Goal: Task Accomplishment & Management: Manage account settings

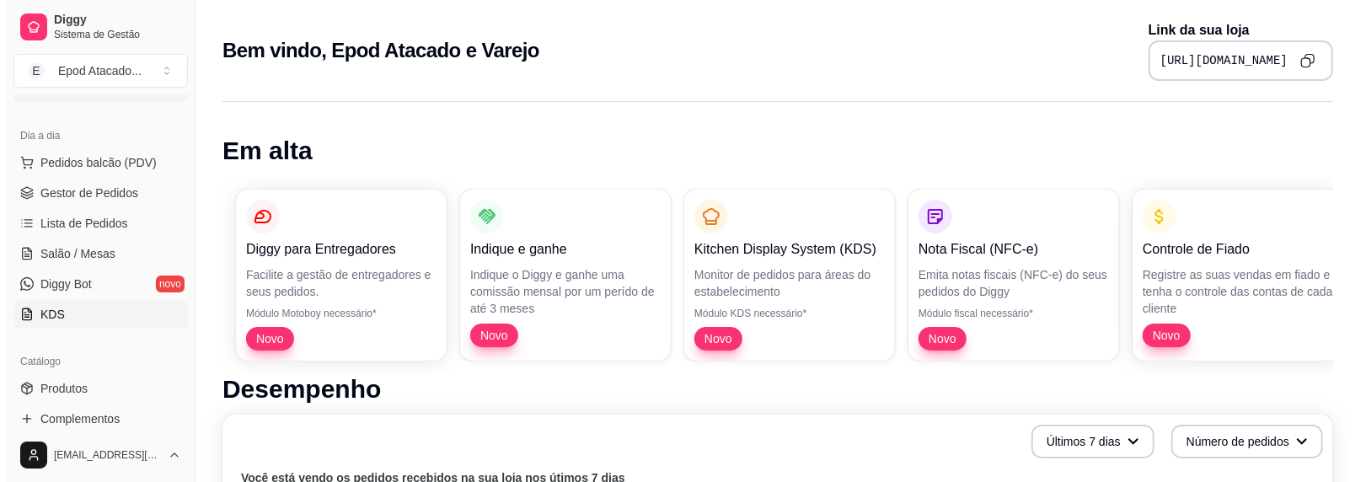
scroll to position [169, 0]
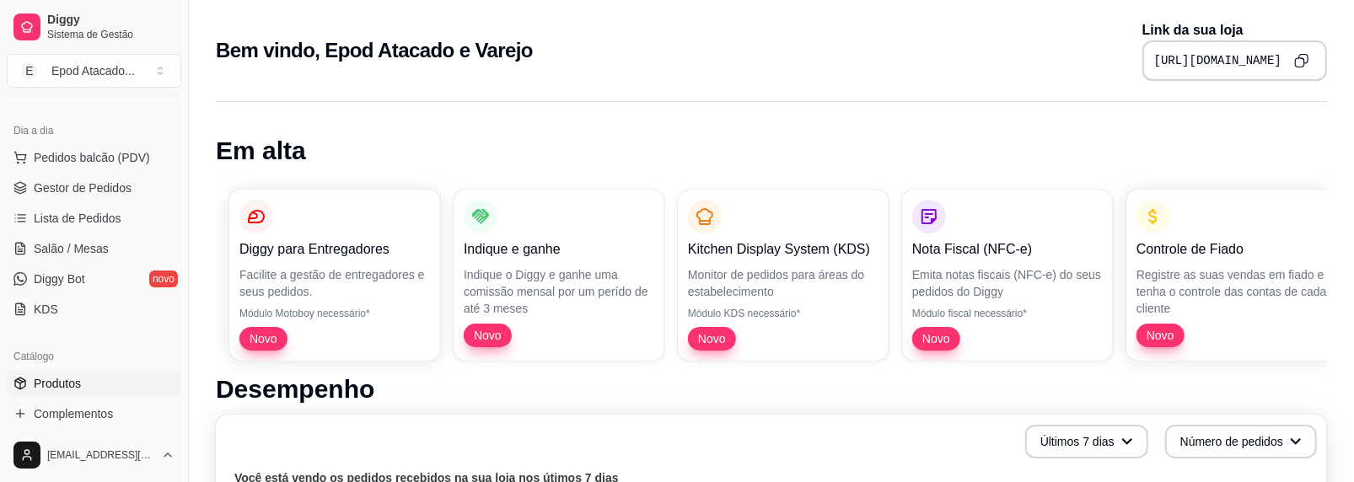
click at [51, 378] on span "Produtos" at bounding box center [57, 383] width 47 height 17
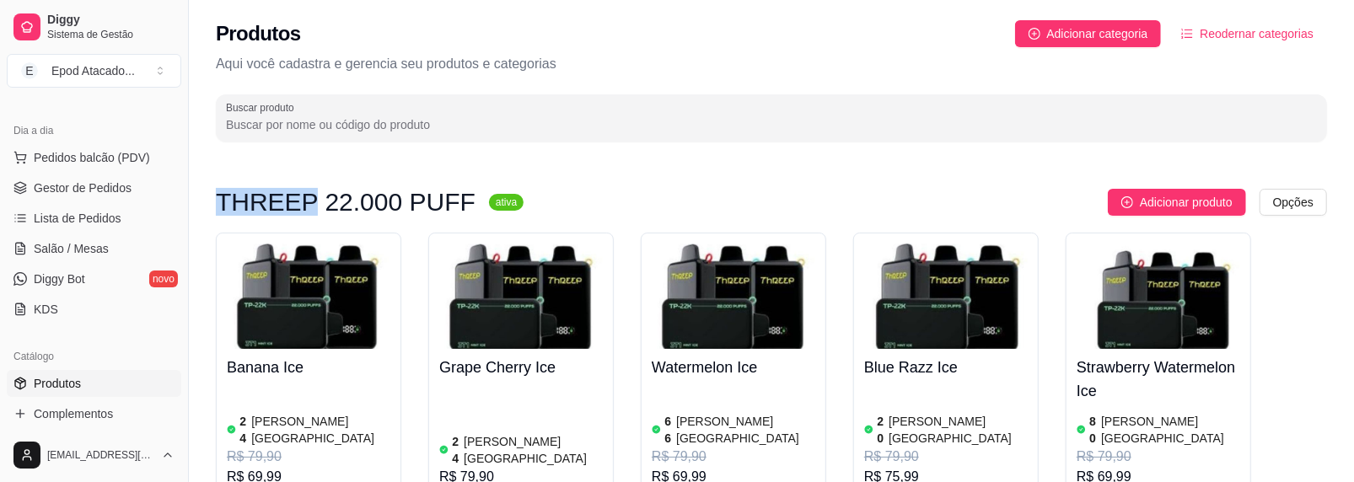
drag, startPoint x: 219, startPoint y: 196, endPoint x: 296, endPoint y: 180, distance: 78.3
copy h3 "THREEP"
click at [287, 194] on h3 "THREEP 22.000 PUFF" at bounding box center [346, 202] width 260 height 20
drag, startPoint x: 218, startPoint y: 196, endPoint x: 332, endPoint y: 196, distance: 113.8
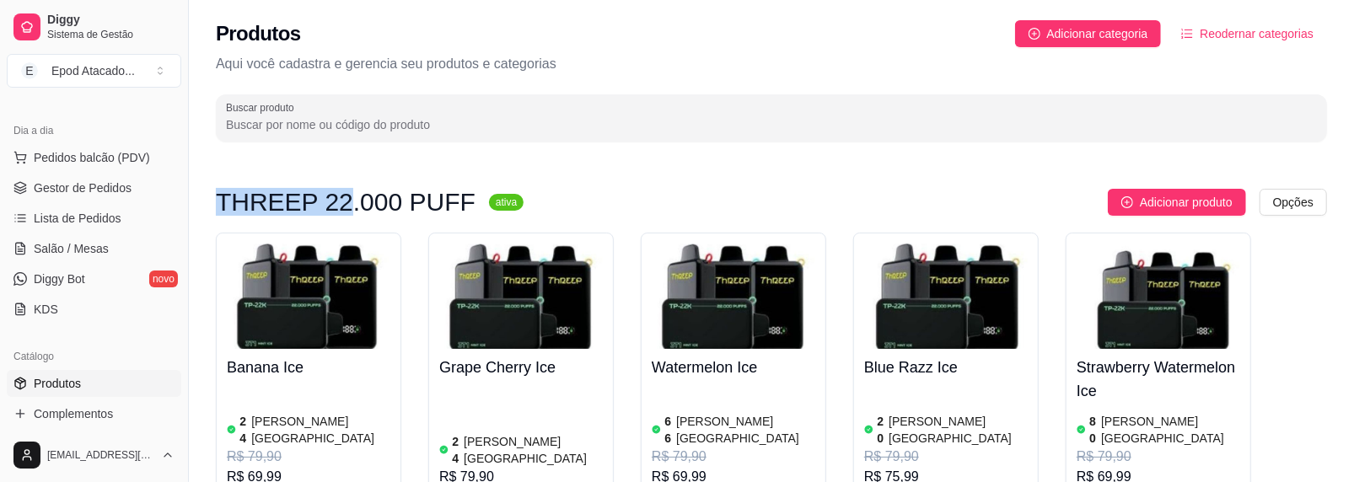
click at [332, 196] on h3 "THREEP 22.000 PUFF" at bounding box center [346, 202] width 260 height 20
copy h3 "THREEP 22"
click at [294, 290] on img at bounding box center [309, 296] width 164 height 105
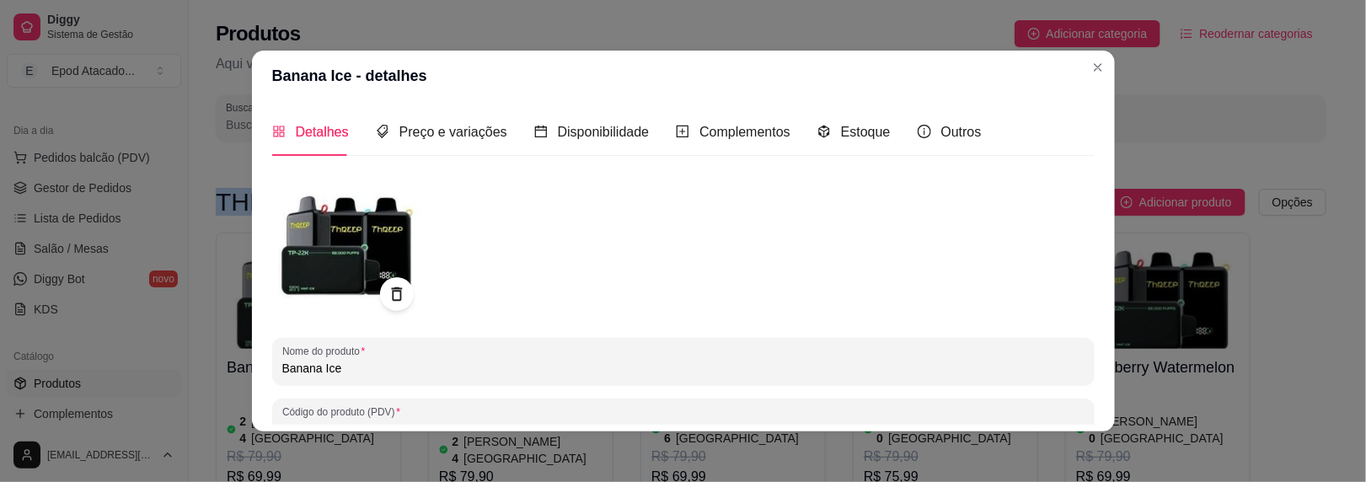
click at [373, 363] on input "Banana Ice" at bounding box center [683, 368] width 802 height 17
paste input "THREEP 22"
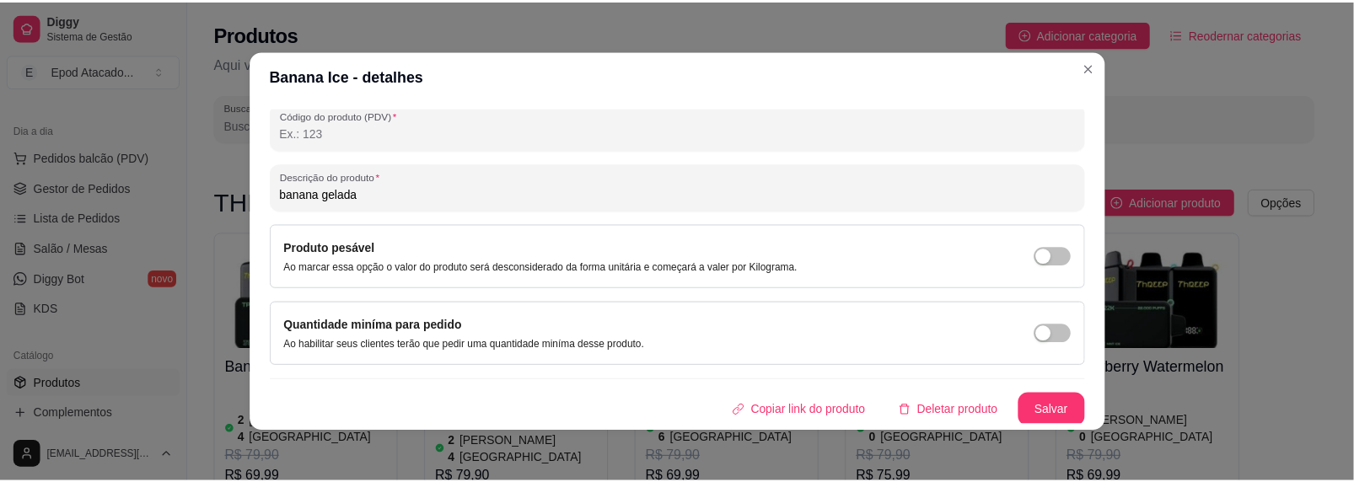
scroll to position [3, 0]
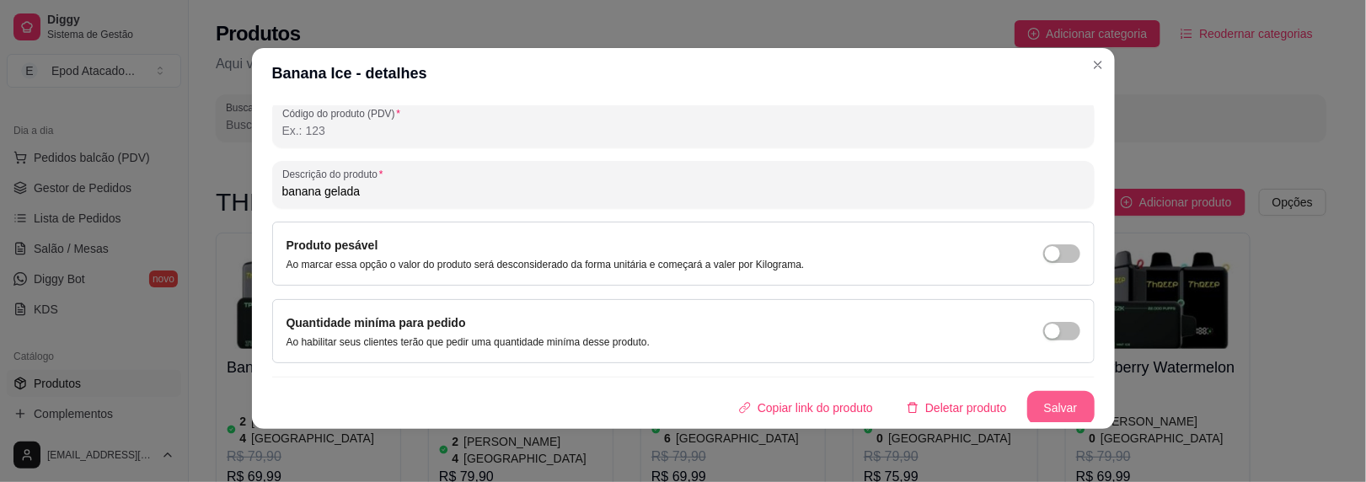
type input "Banana Ice THREEP 22"
click at [1027, 401] on button "Salvar" at bounding box center [1060, 408] width 67 height 34
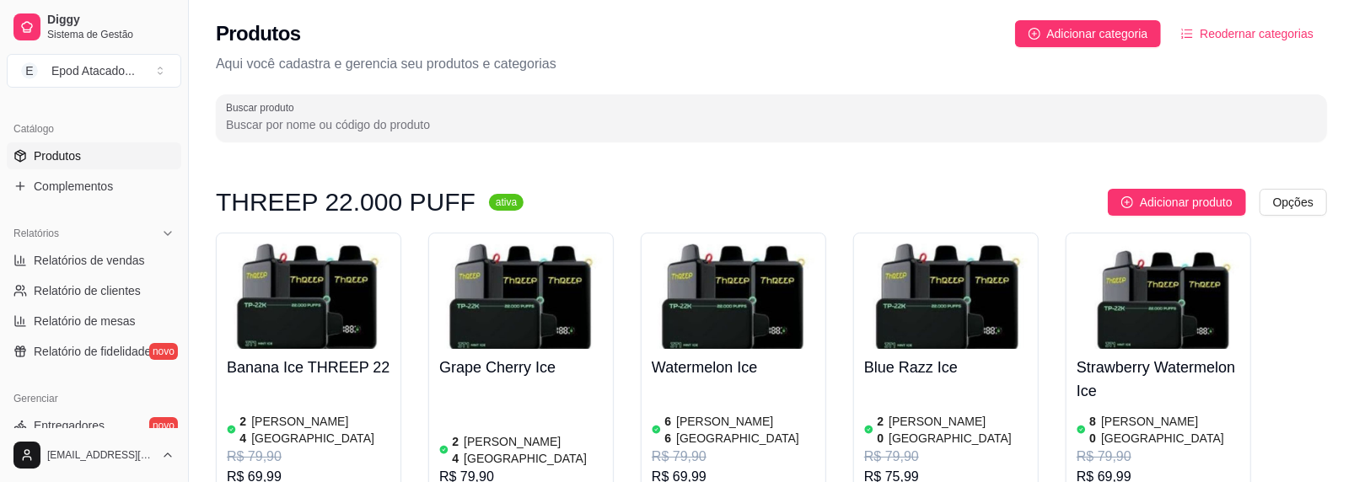
scroll to position [421, 0]
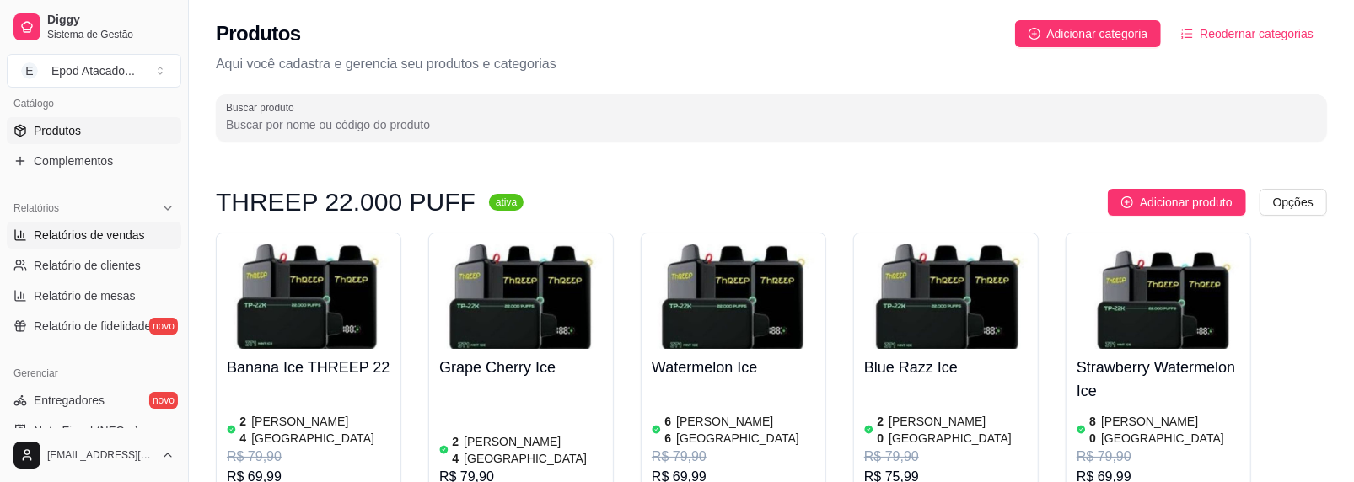
click at [79, 234] on span "Relatórios de vendas" at bounding box center [89, 235] width 111 height 17
select select "ALL"
select select "0"
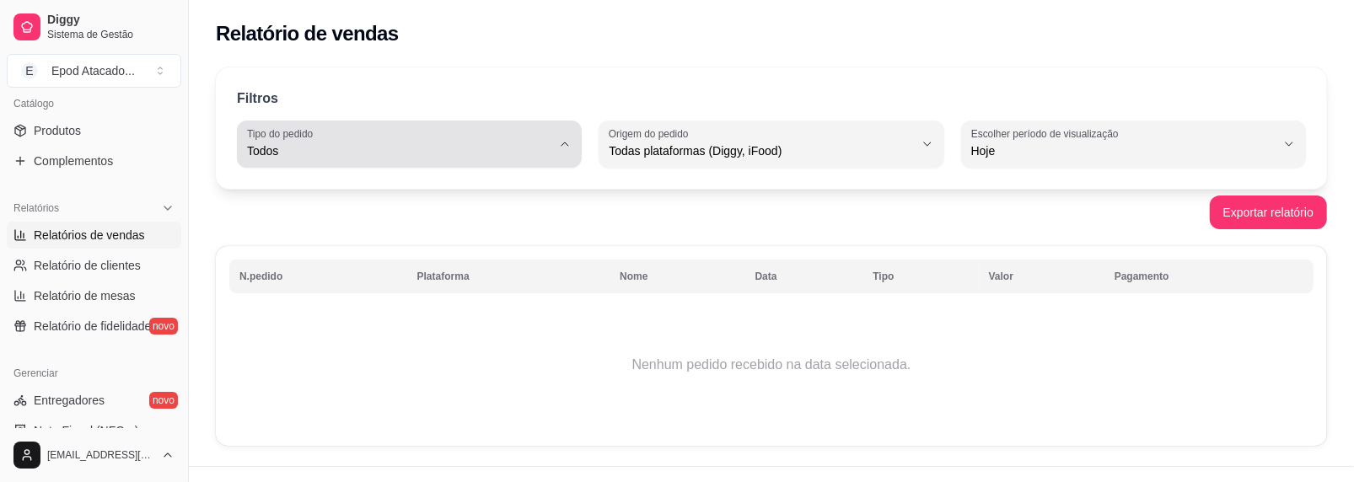
click at [337, 166] on button "Tipo do pedido Todos" at bounding box center [409, 144] width 345 height 47
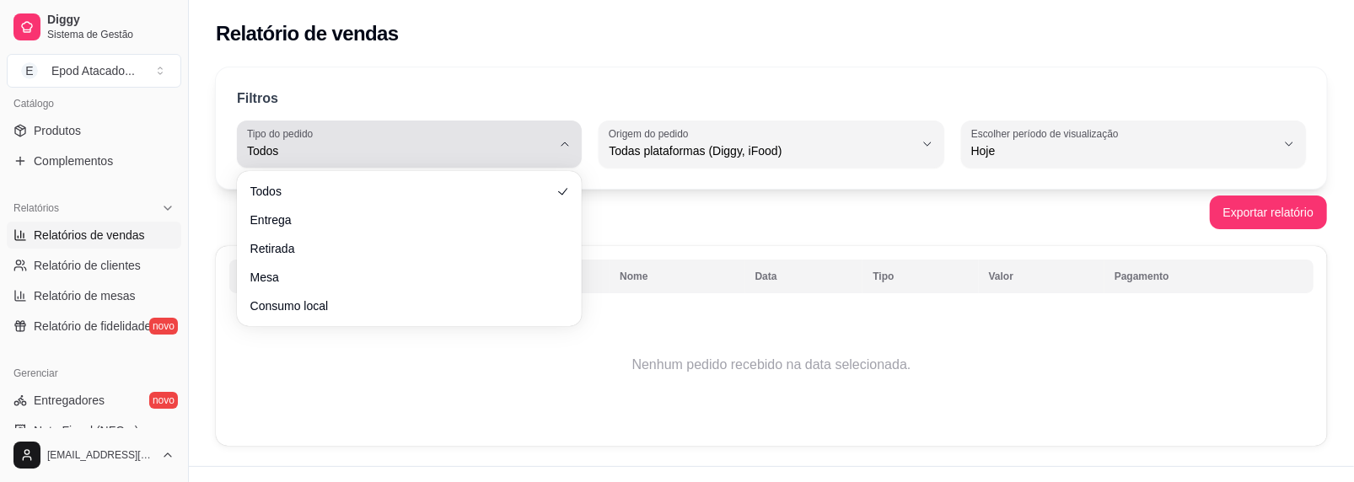
click at [337, 166] on button "Tipo do pedido Todos" at bounding box center [409, 144] width 345 height 47
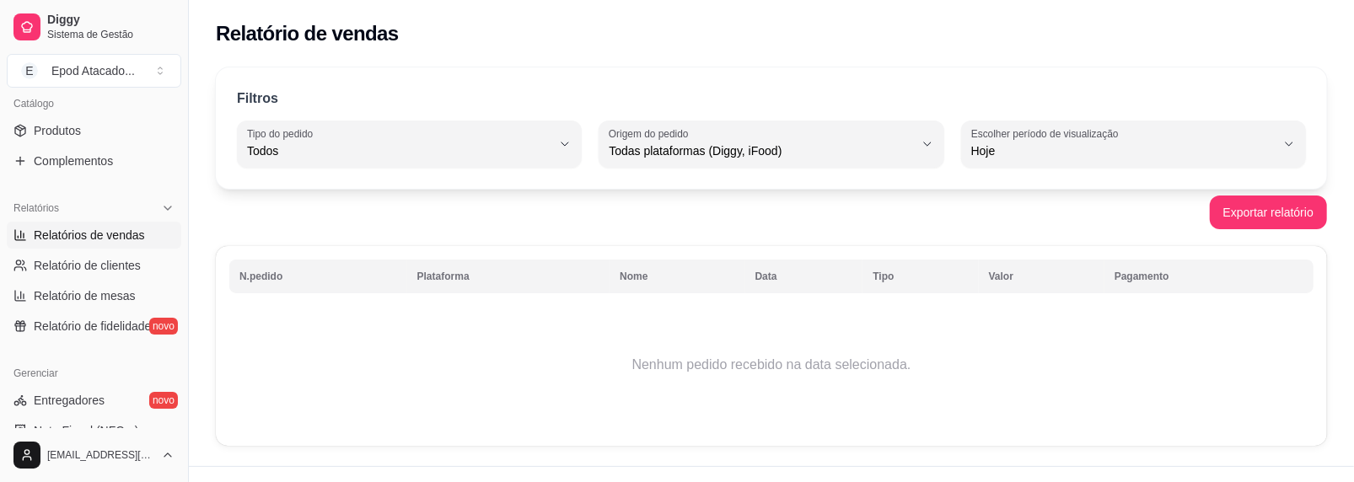
click at [706, 208] on div "Exportar relatório" at bounding box center [771, 213] width 1111 height 34
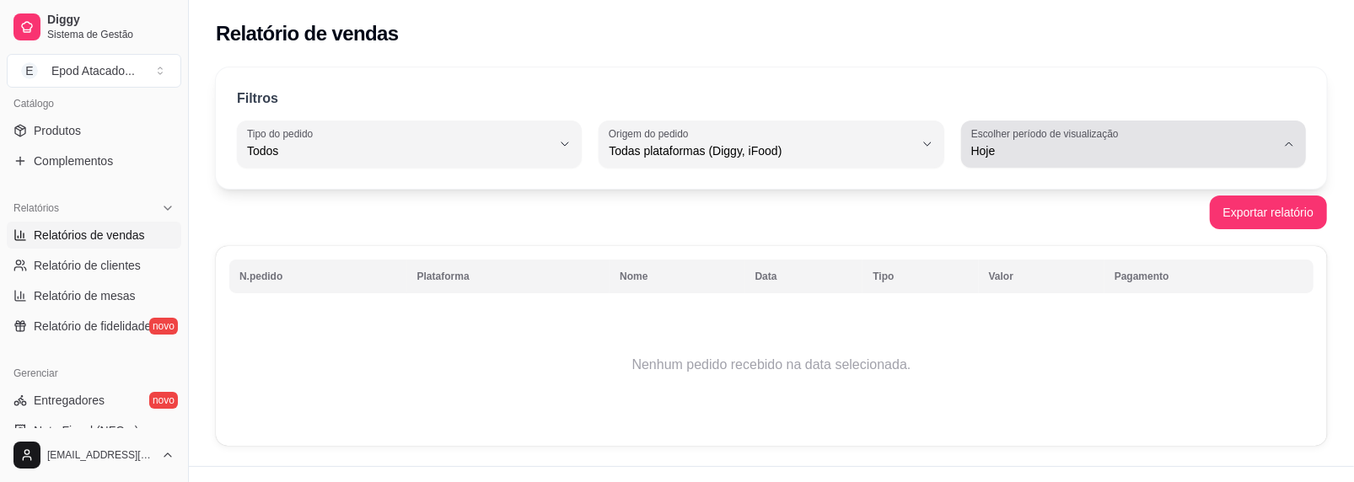
click at [1091, 131] on label "Escolher período de visualização" at bounding box center [1047, 133] width 153 height 14
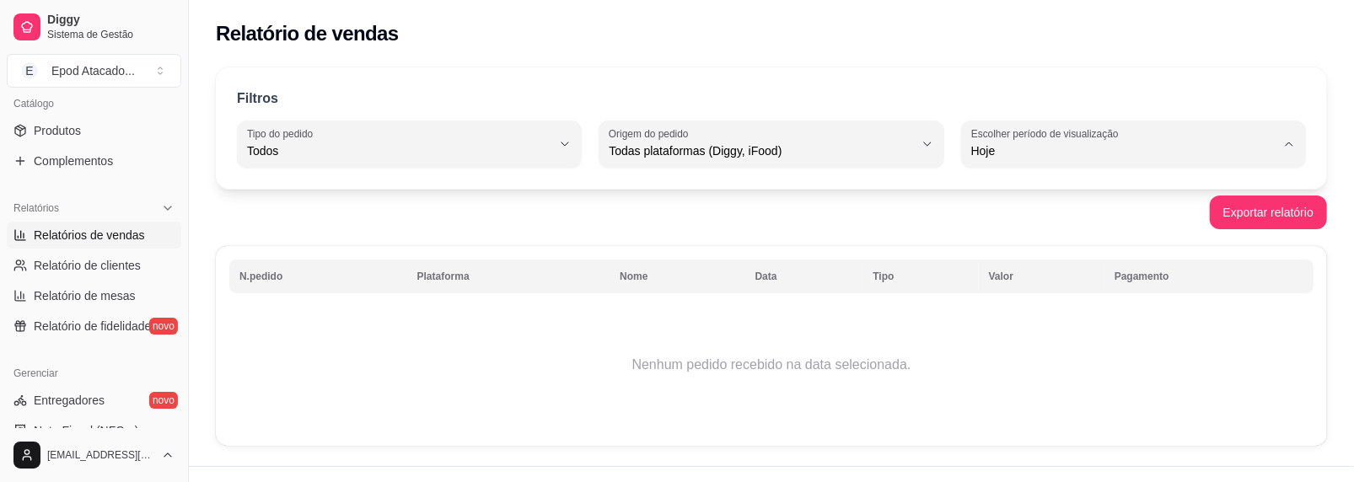
click at [994, 254] on span "7 dias" at bounding box center [1125, 246] width 289 height 16
type input "7"
select select "7"
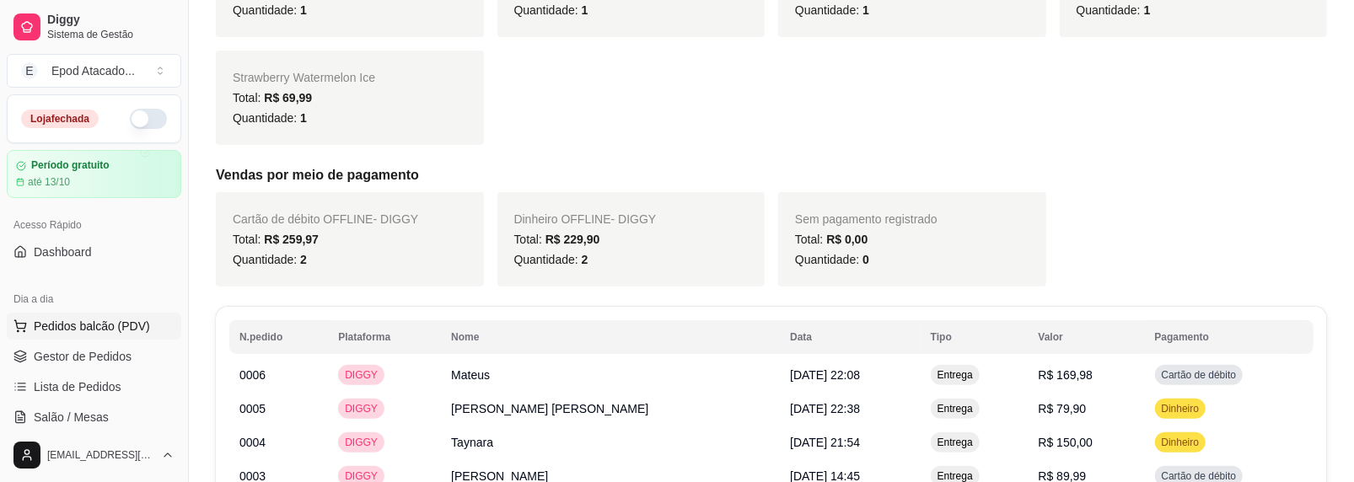
click at [61, 322] on span "Pedidos balcão (PDV)" at bounding box center [92, 326] width 116 height 17
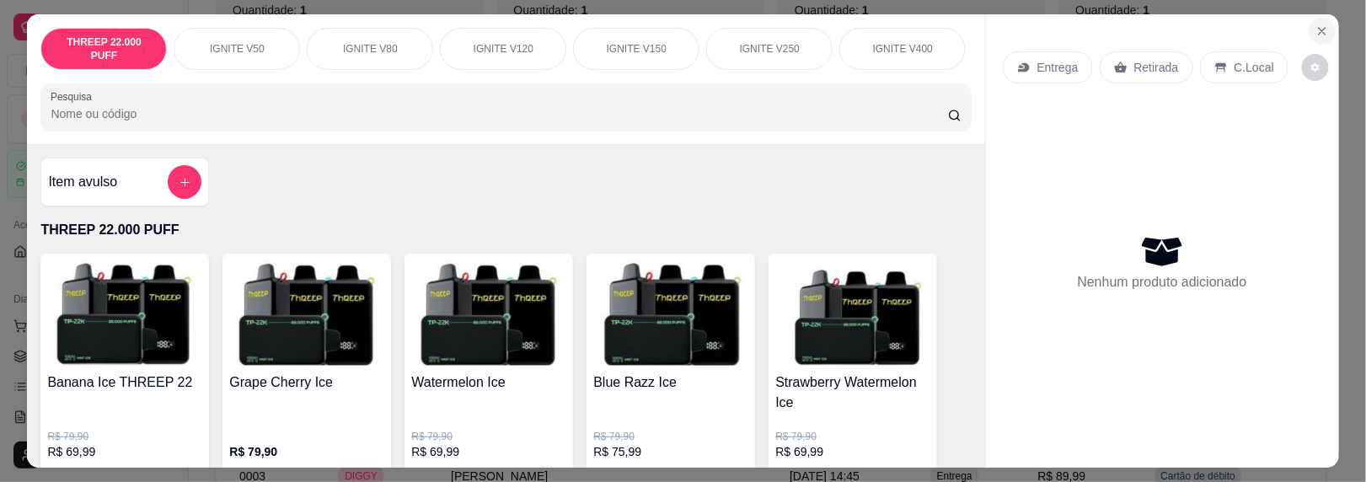
click at [1316, 30] on icon "Close" at bounding box center [1322, 30] width 13 height 13
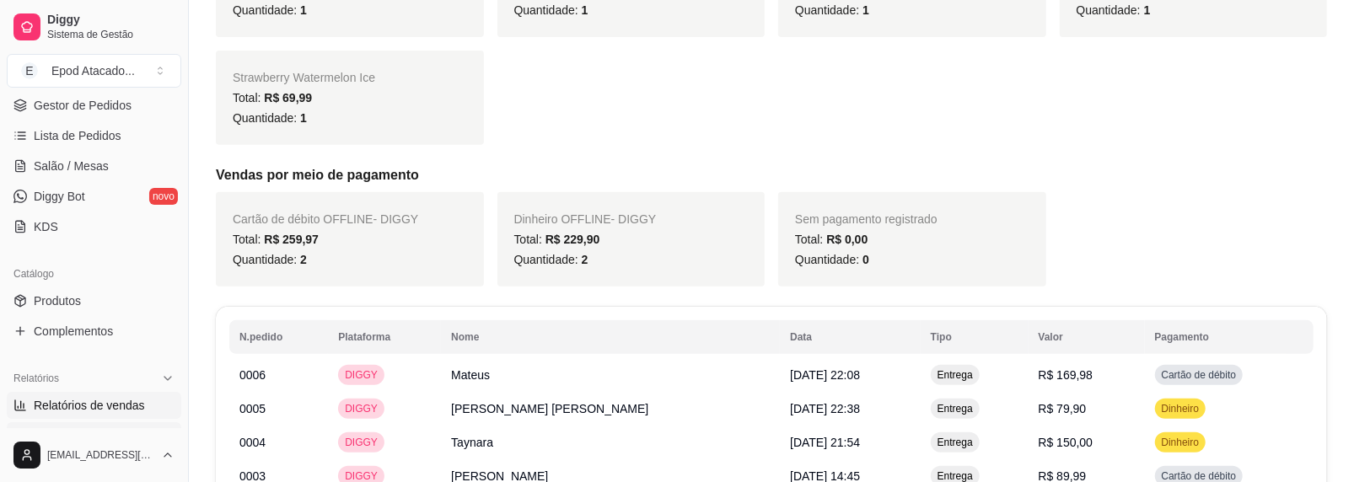
scroll to position [337, 0]
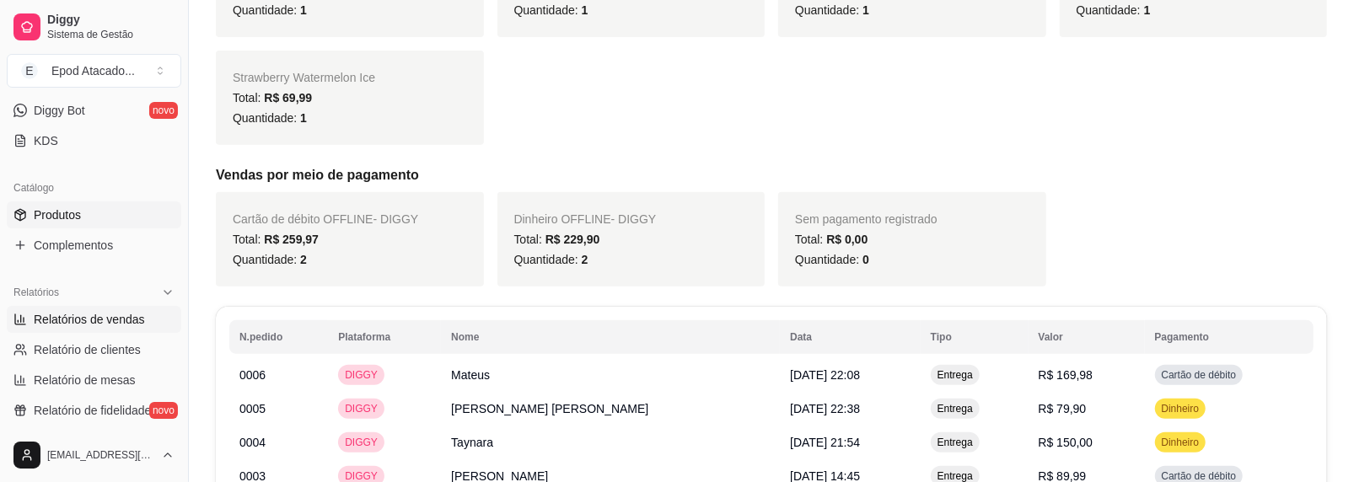
click at [82, 213] on link "Produtos" at bounding box center [94, 214] width 174 height 27
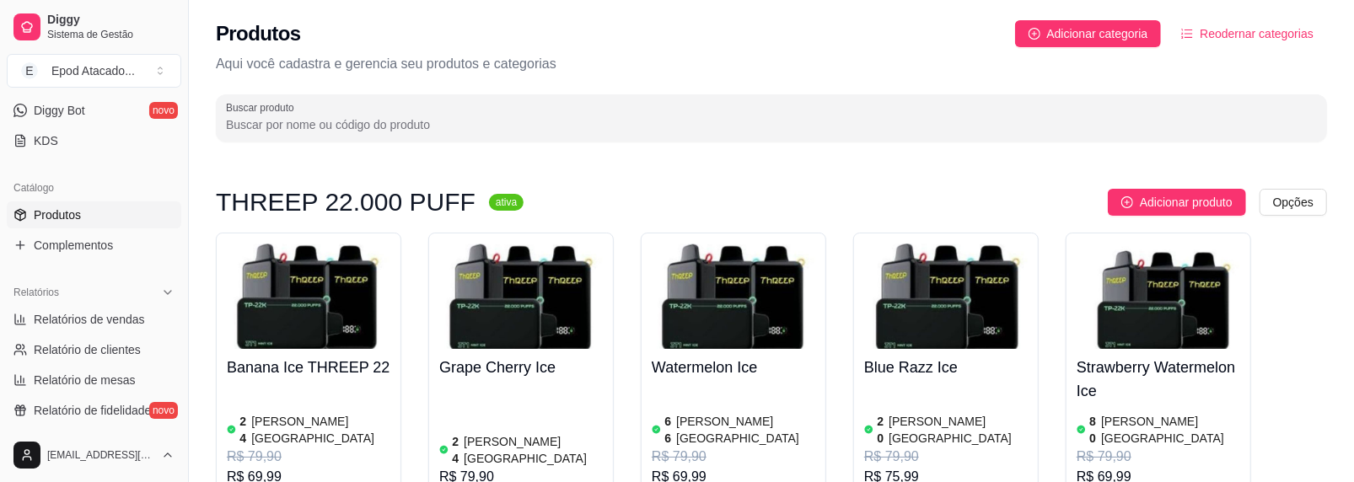
click at [363, 303] on img at bounding box center [309, 296] width 164 height 105
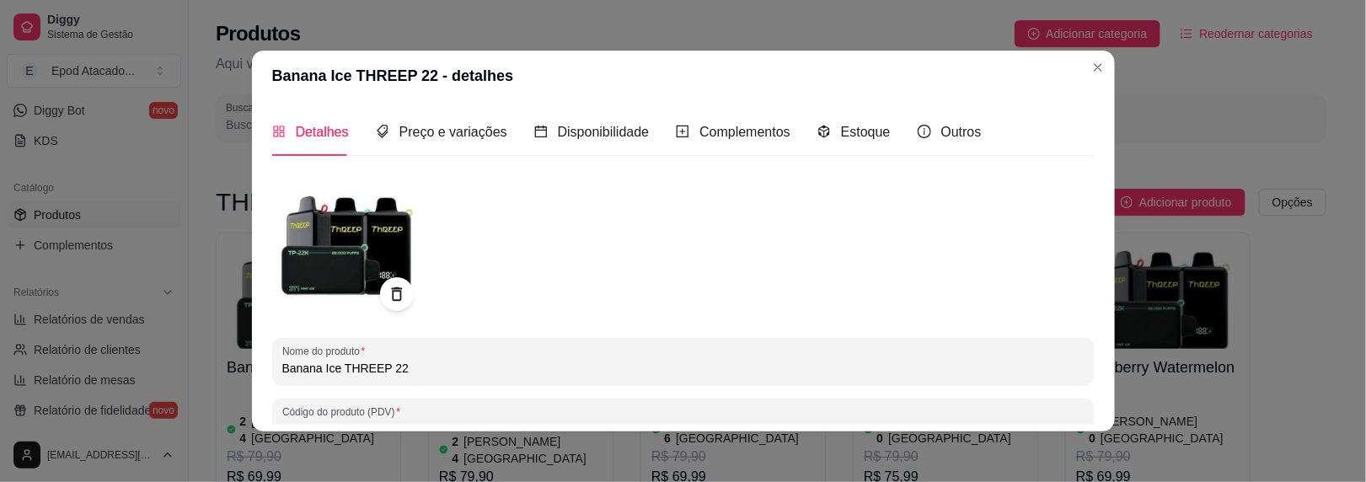
click at [373, 369] on input "Banana Ice THREEP 22" at bounding box center [683, 368] width 802 height 17
drag, startPoint x: 410, startPoint y: 367, endPoint x: 334, endPoint y: 360, distance: 76.2
click at [334, 360] on input "Banana Ice THREEP 22" at bounding box center [683, 368] width 802 height 17
click at [272, 365] on div "Nome do produto Banana Ice" at bounding box center [683, 361] width 823 height 47
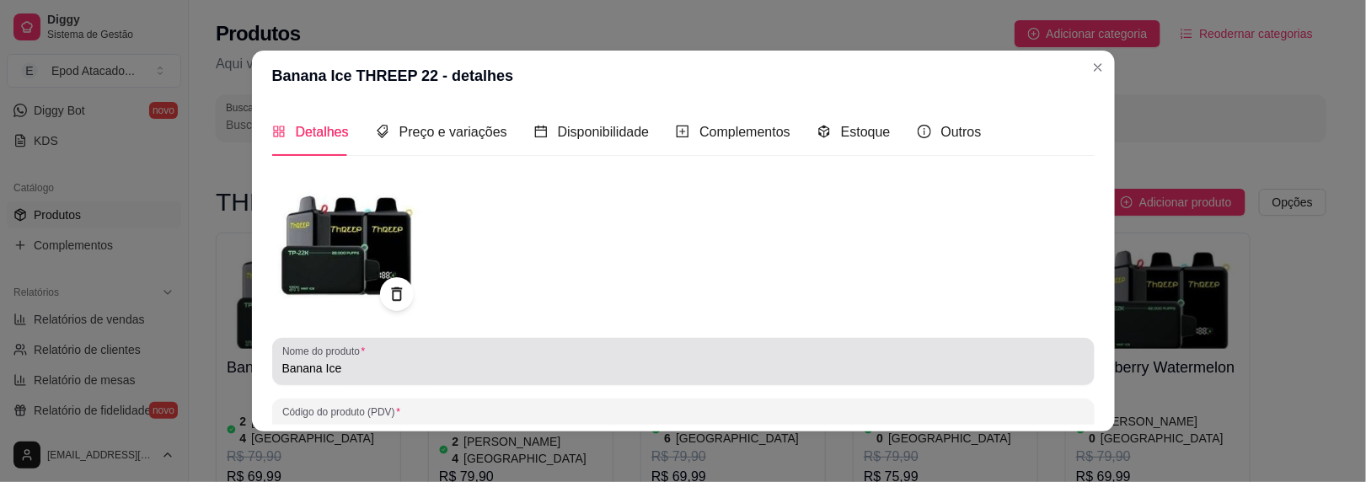
click at [274, 369] on div "Nome do produto Banana Ice" at bounding box center [683, 361] width 823 height 47
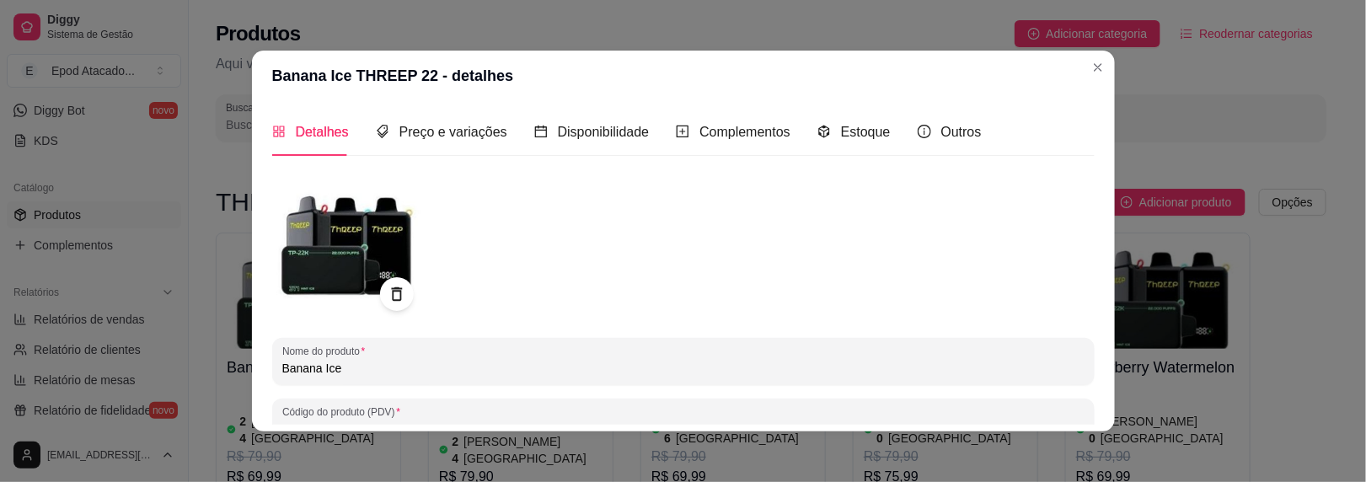
click at [274, 369] on div "Nome do produto Banana Ice" at bounding box center [683, 361] width 823 height 47
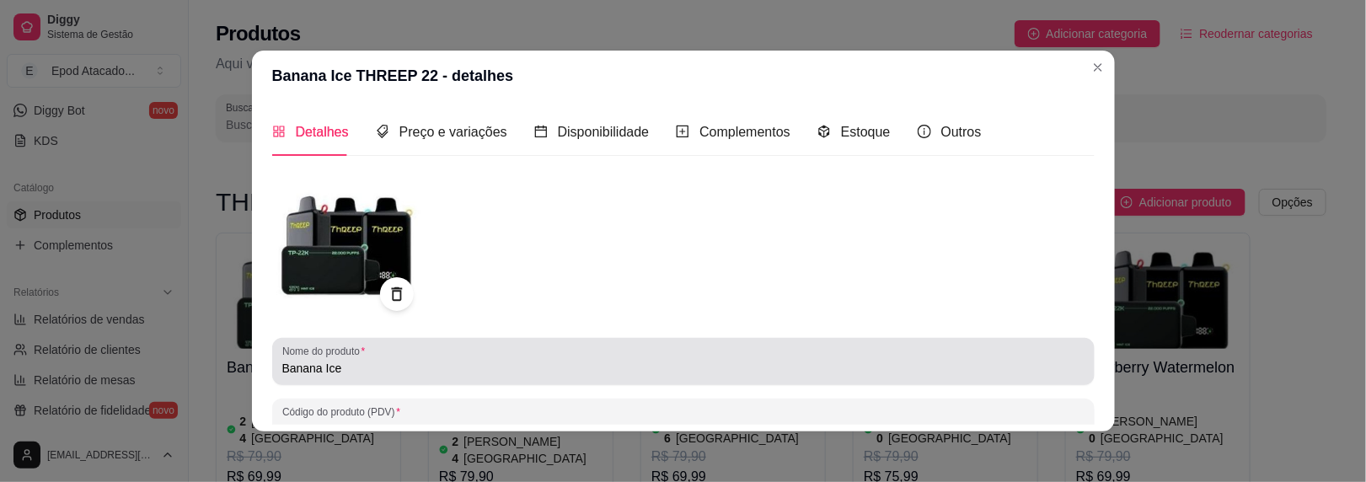
click at [272, 369] on div "Nome do produto Banana Ice" at bounding box center [683, 361] width 823 height 47
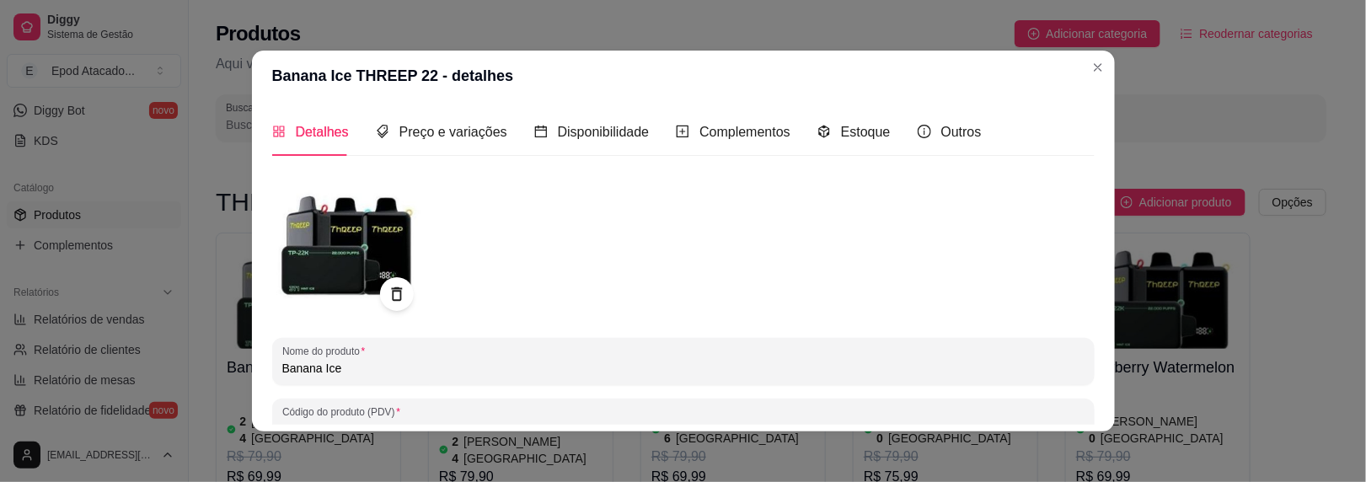
click at [282, 368] on input "Banana Ice" at bounding box center [683, 368] width 802 height 17
paste input "THREEP 22"
click at [331, 369] on input "THREEP 22k Banana Ice" at bounding box center [683, 368] width 802 height 17
drag, startPoint x: 342, startPoint y: 369, endPoint x: 270, endPoint y: 365, distance: 72.6
click at [272, 365] on div "Nome do produto THREEP 22K Banana Ice" at bounding box center [683, 361] width 823 height 47
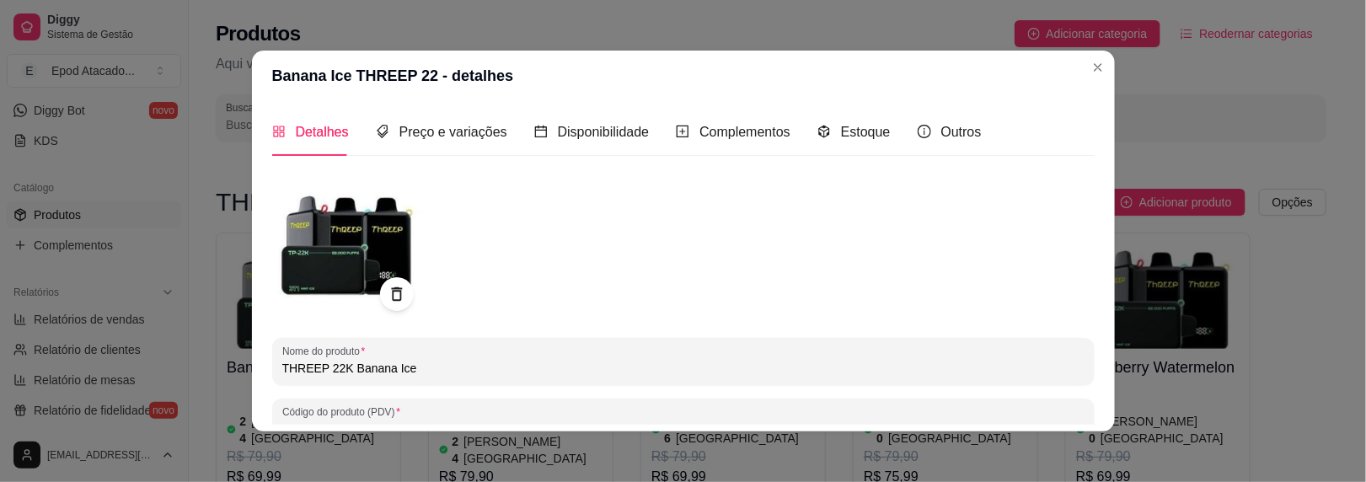
click at [478, 362] on input "THREEP 22K Banana Ice" at bounding box center [683, 368] width 802 height 17
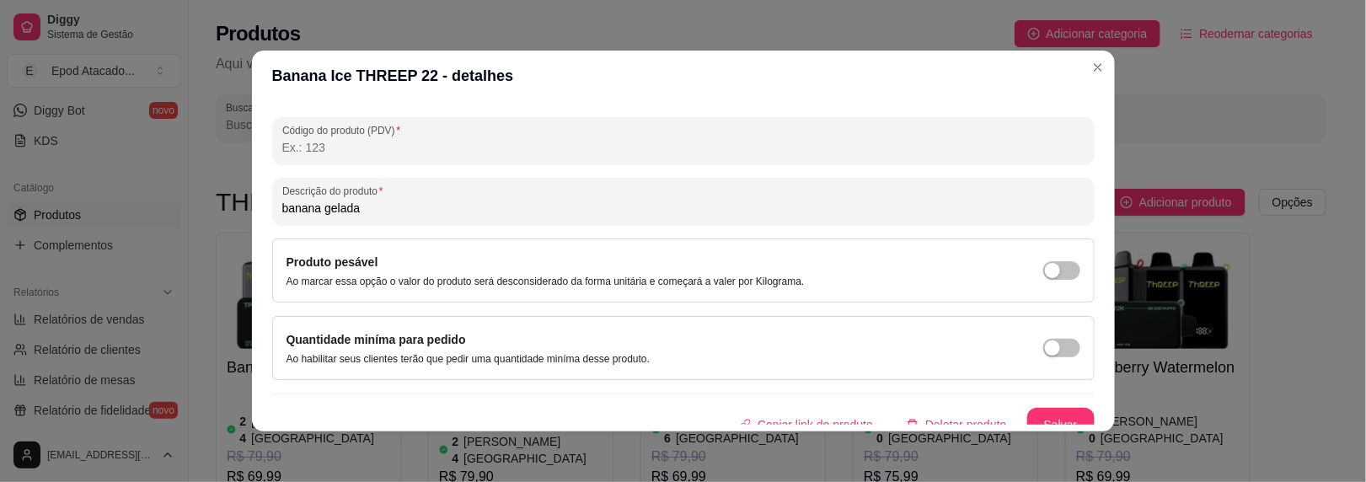
scroll to position [296, 0]
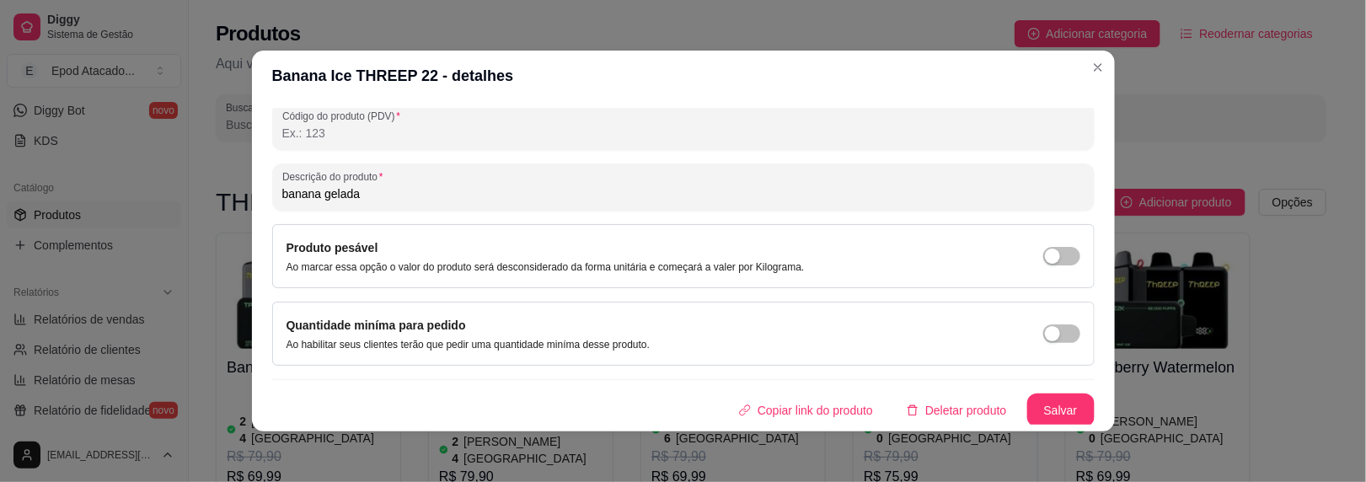
type input "THREEP 22K Banana Ice"
click at [1027, 398] on button "Salvar" at bounding box center [1060, 411] width 67 height 34
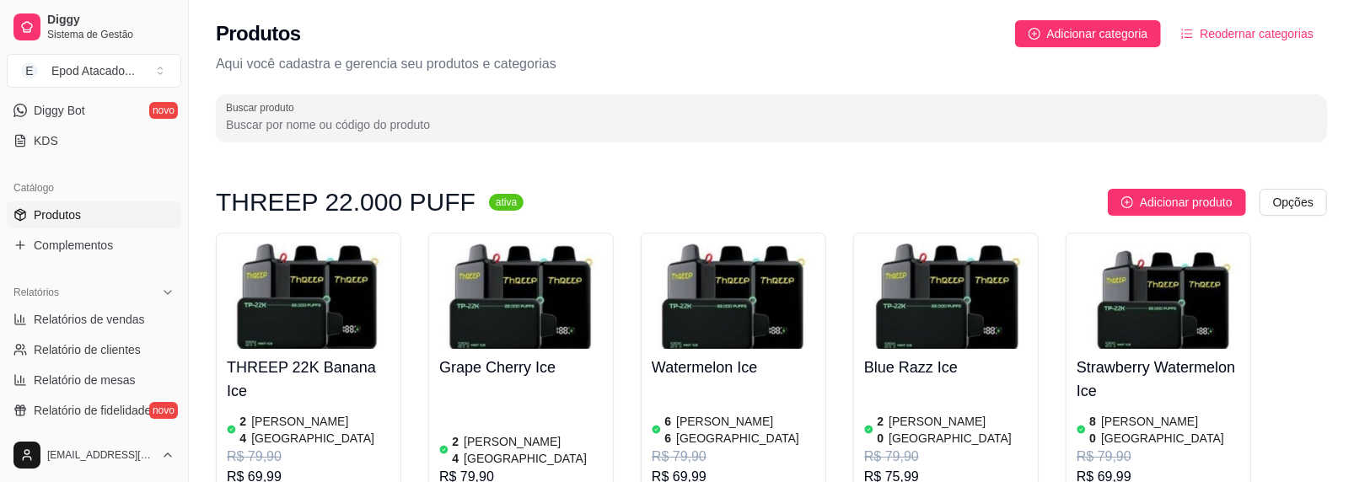
click at [521, 331] on img at bounding box center [521, 296] width 164 height 105
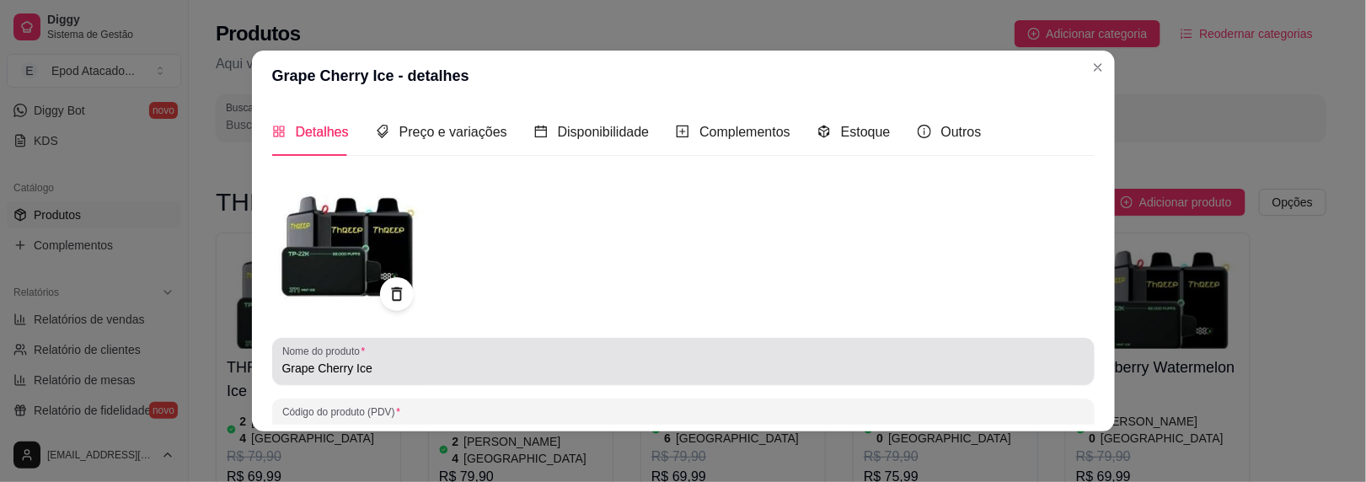
click at [273, 368] on div "Nome do produto Grape Cherry Ice" at bounding box center [683, 361] width 823 height 47
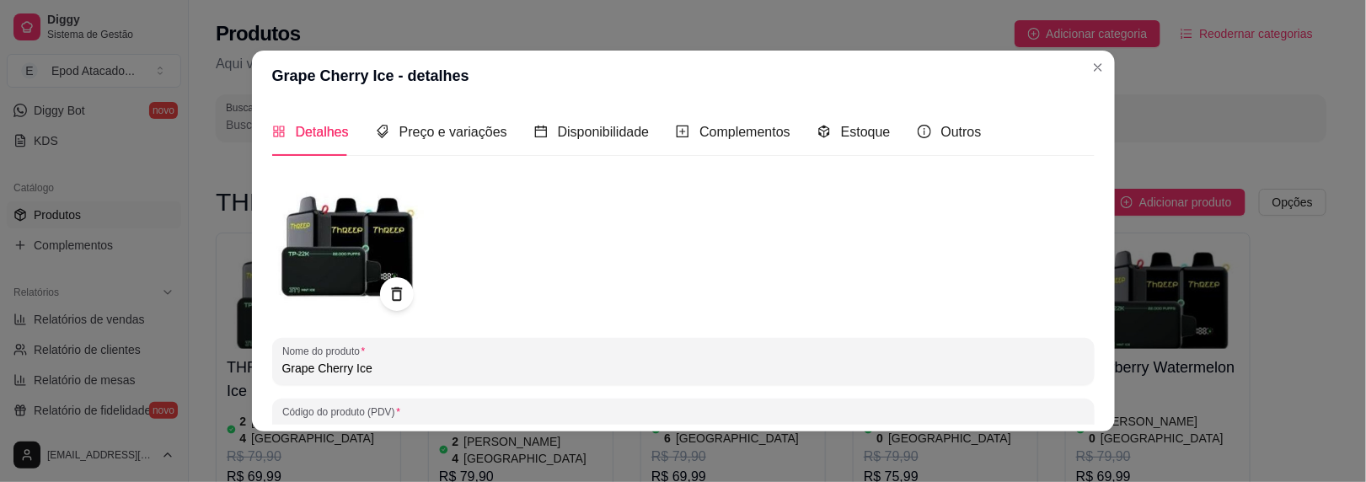
click at [273, 368] on div "Nome do produto Grape Cherry Ice" at bounding box center [683, 361] width 823 height 47
click at [282, 368] on input "Grape Cherry Ice" at bounding box center [683, 368] width 802 height 17
paste input "THREEP 22K"
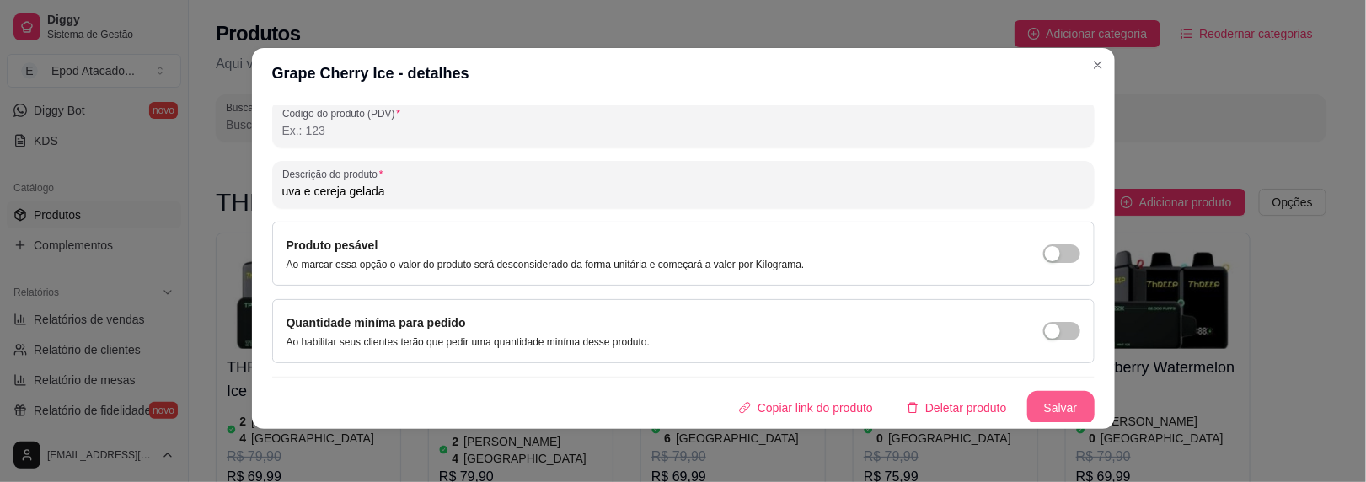
scroll to position [3, 0]
type input "THREEP 22K Grape Cherry Ice"
click at [1045, 408] on button "Salvar" at bounding box center [1060, 408] width 67 height 34
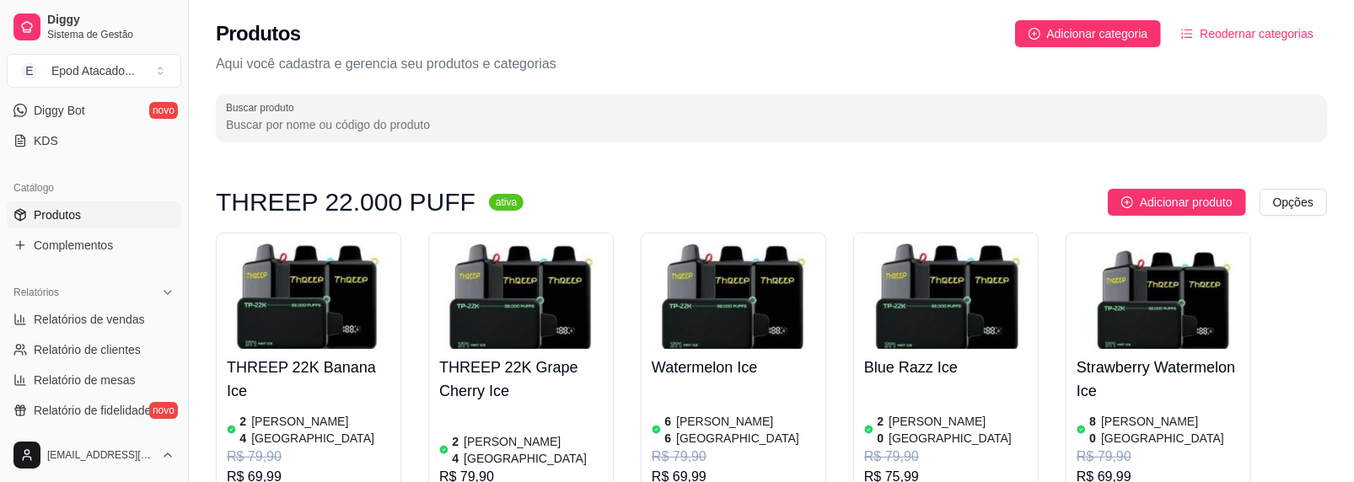
click at [733, 320] on img at bounding box center [733, 296] width 164 height 105
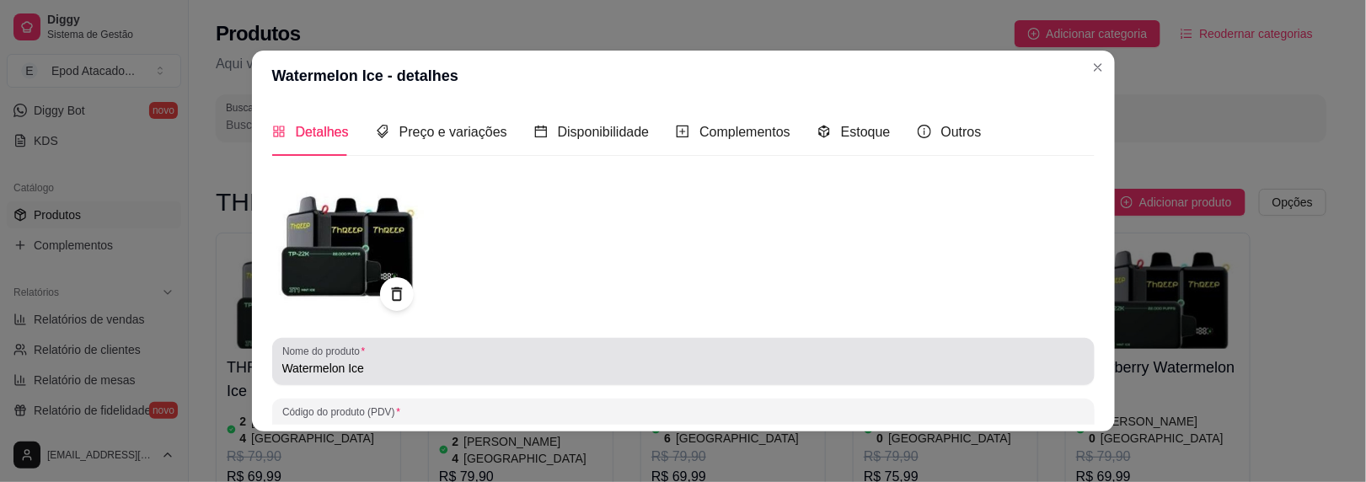
click at [273, 367] on div "Nome do produto Watermelon Ice" at bounding box center [683, 361] width 823 height 47
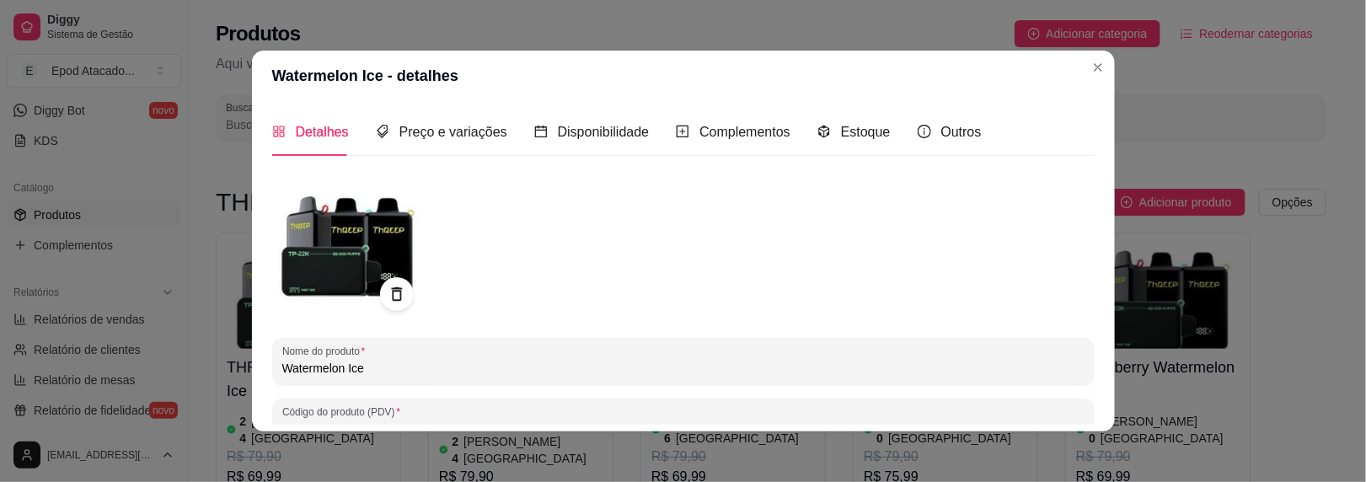
click at [282, 367] on input "Watermelon Ice" at bounding box center [683, 368] width 802 height 17
paste input "THREEP 22K"
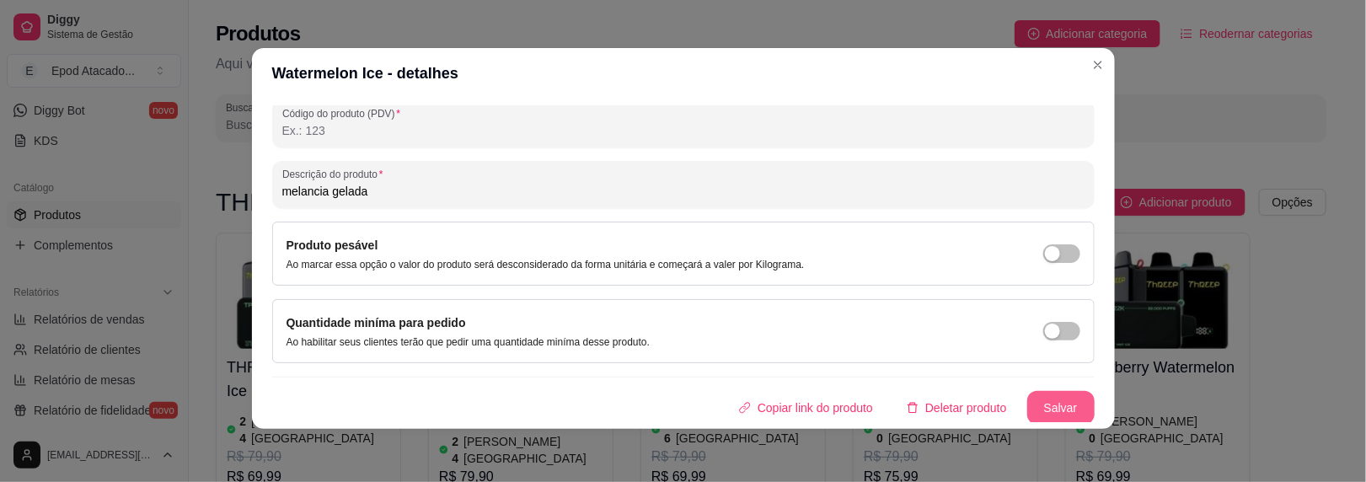
type input "THREEP 22K Watermelon Ice"
click at [1027, 403] on button "Salvar" at bounding box center [1060, 408] width 67 height 34
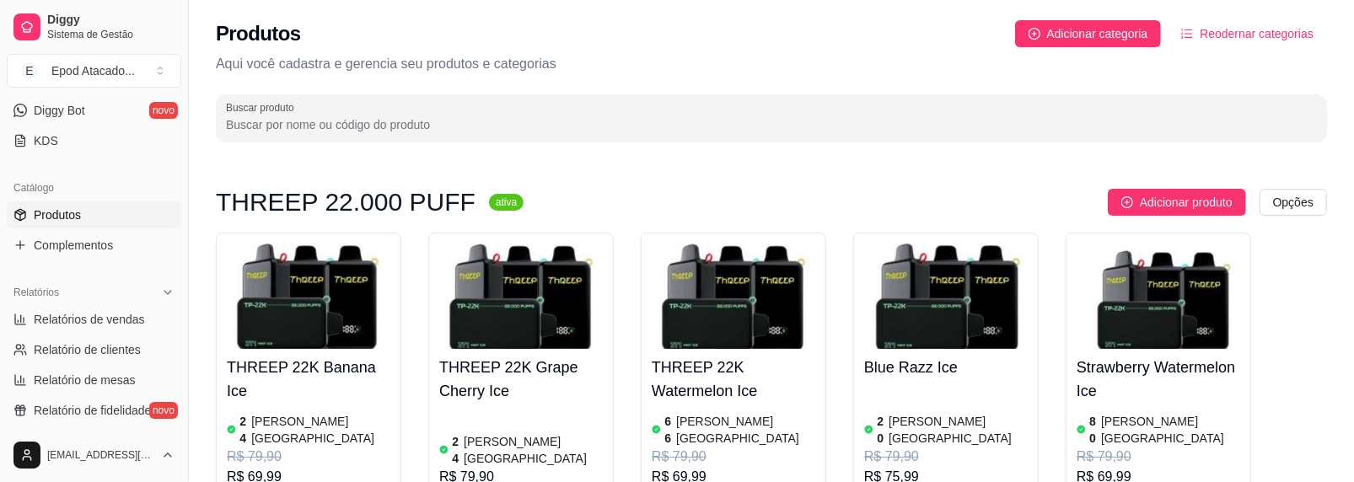
click at [1107, 279] on img at bounding box center [1158, 296] width 164 height 105
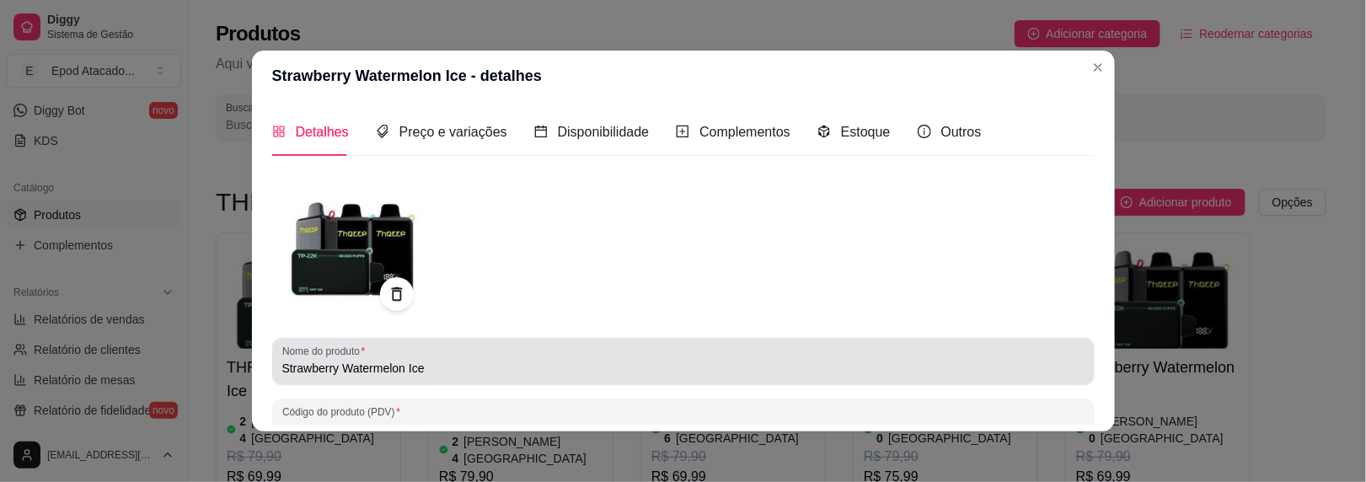
click at [282, 368] on input "Strawberry Watermelon Ice" at bounding box center [683, 368] width 802 height 17
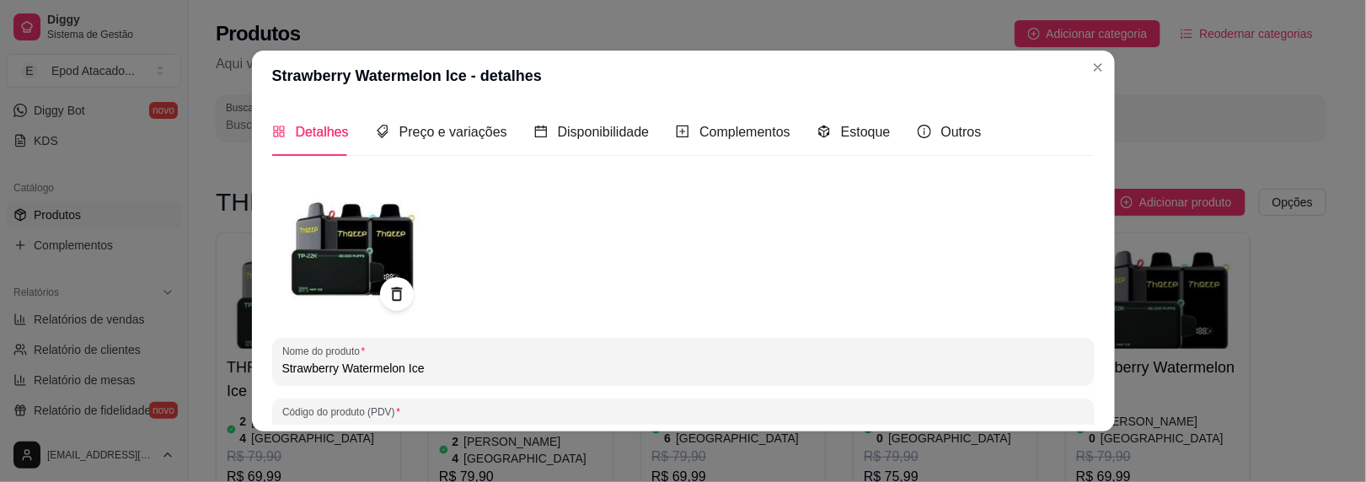
paste input "THREEP 22K"
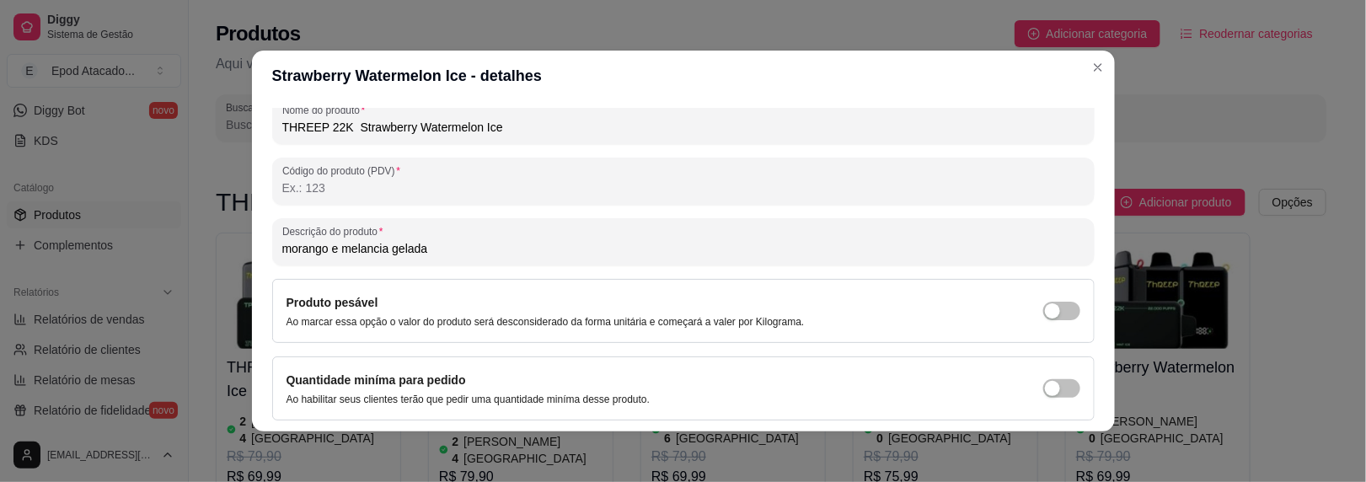
scroll to position [296, 0]
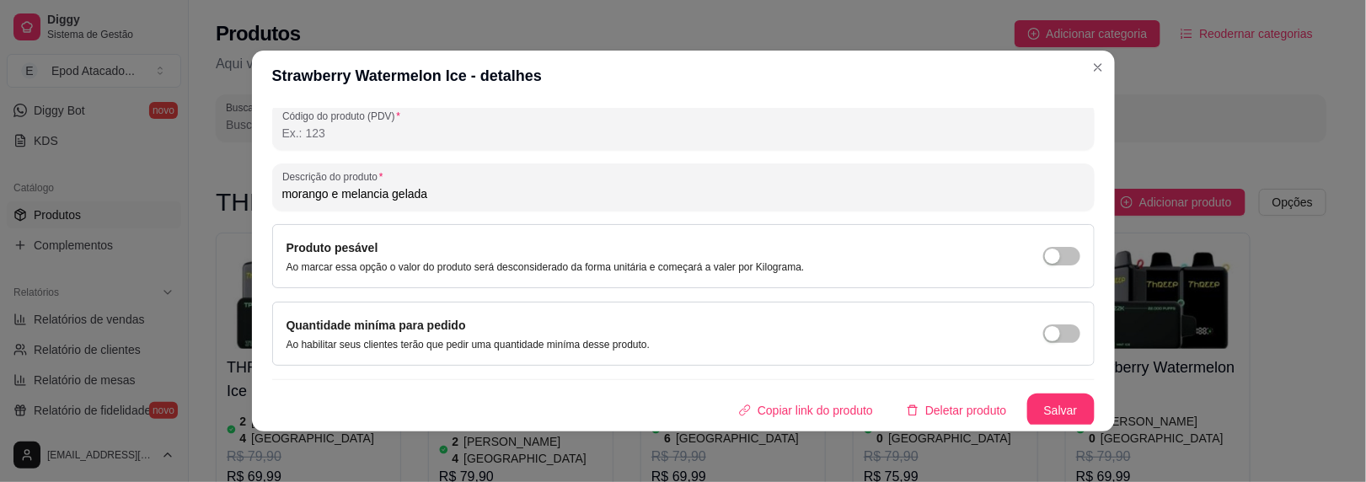
type input "THREEP 22K Strawberry Watermelon Ice"
click at [1052, 407] on button "Salvar" at bounding box center [1061, 410] width 66 height 33
click at [1080, 76] on header "THREEP 22K Strawberry Watermelon Ice - detalhes" at bounding box center [683, 76] width 863 height 51
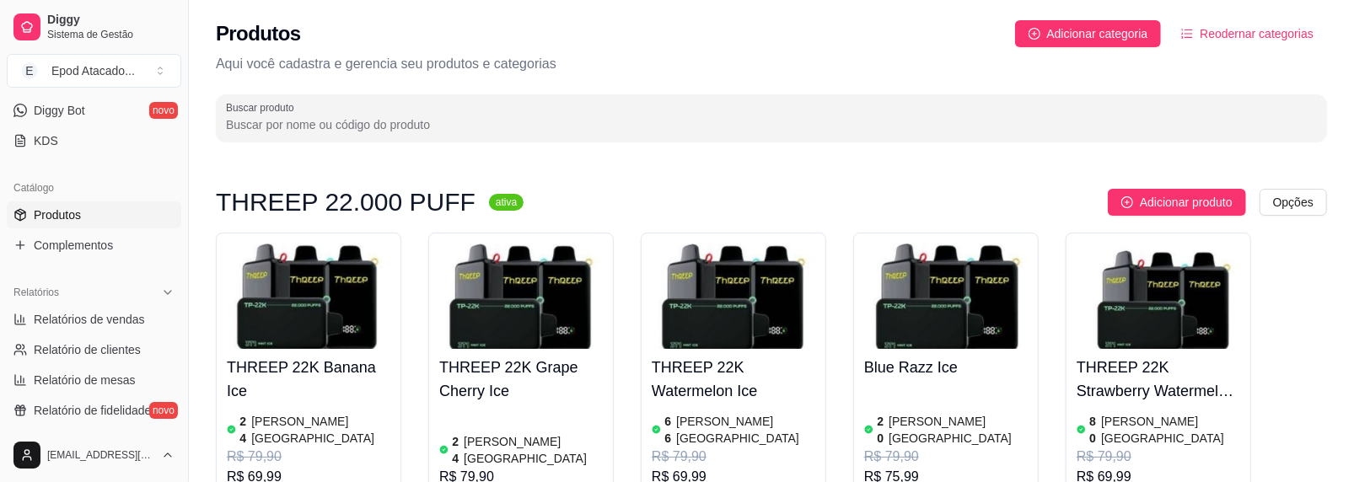
click at [937, 319] on img at bounding box center [946, 296] width 164 height 105
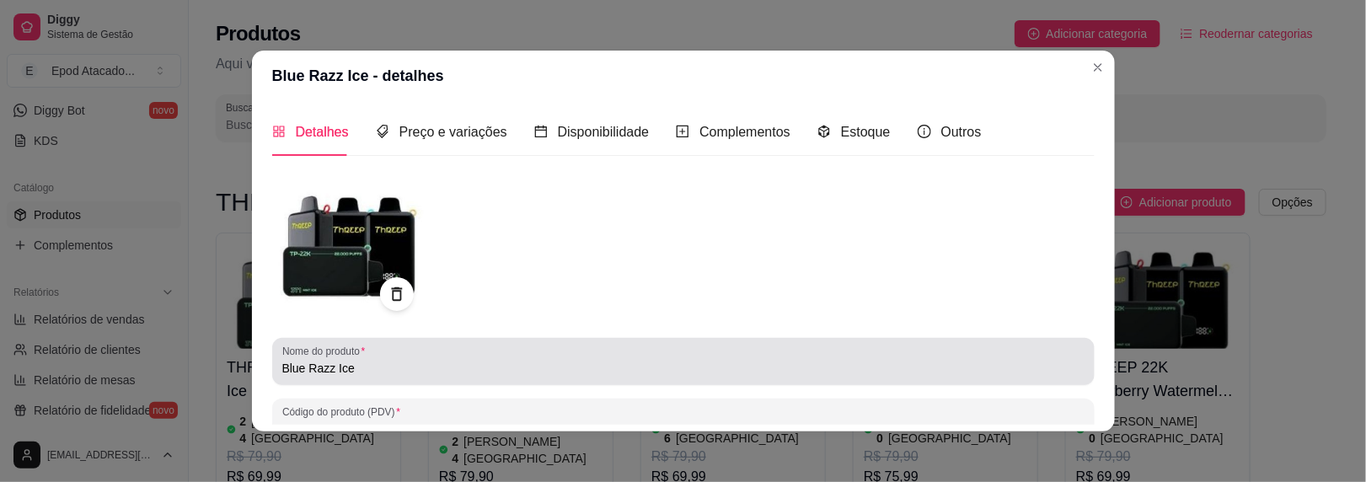
click at [282, 368] on input "Blue Razz Ice" at bounding box center [683, 368] width 802 height 17
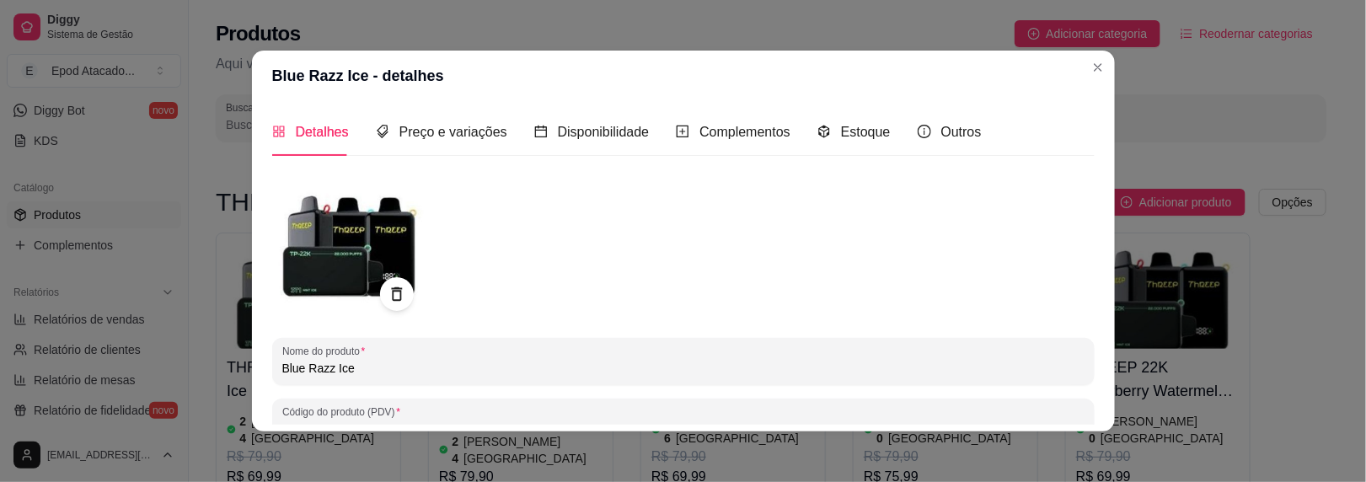
paste input "THREEP 22K"
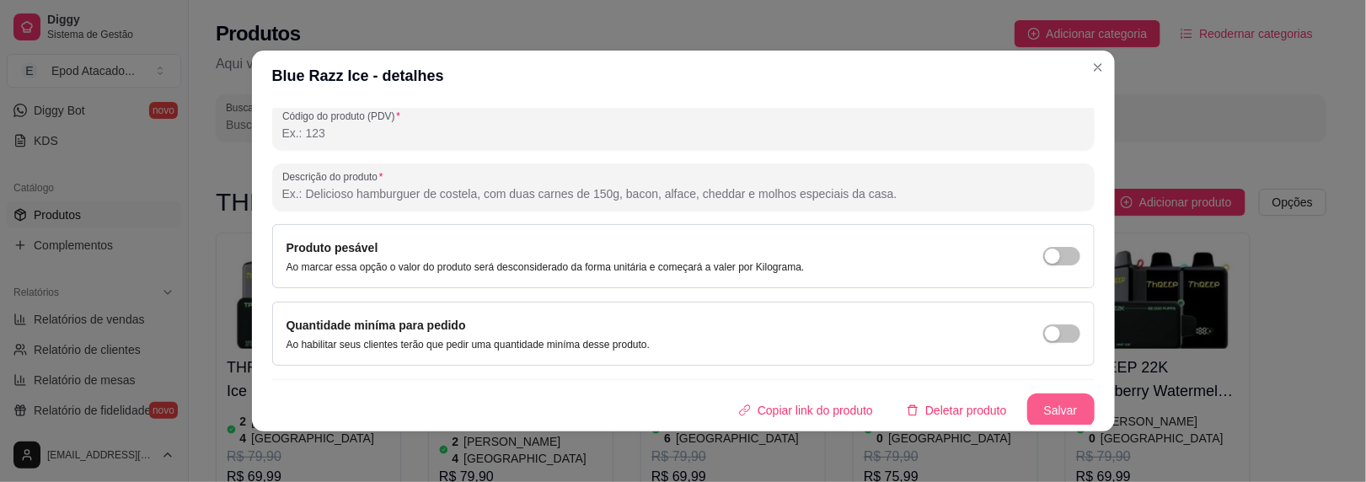
type input "THREEP 22K Blue Razz Ice"
click at [1027, 408] on button "Salvar" at bounding box center [1060, 411] width 67 height 34
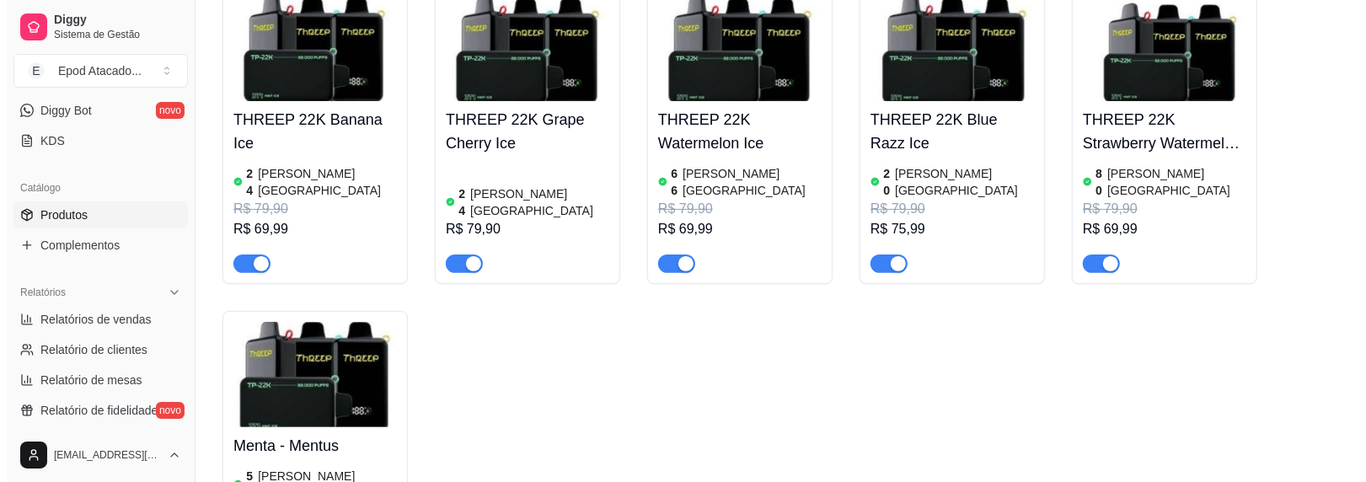
scroll to position [337, 0]
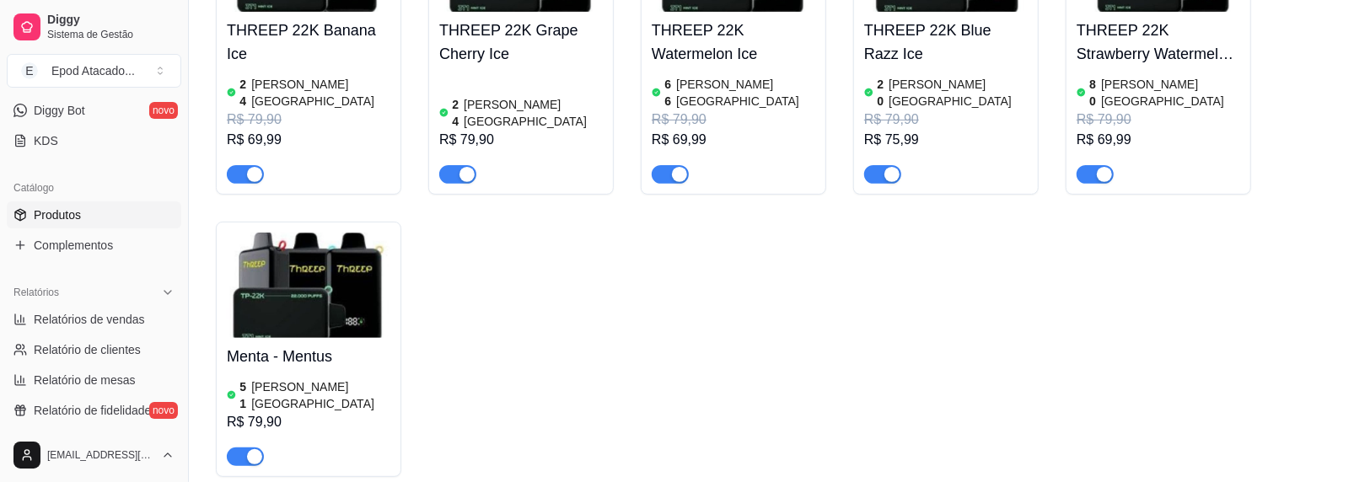
click at [292, 252] on img at bounding box center [309, 285] width 164 height 105
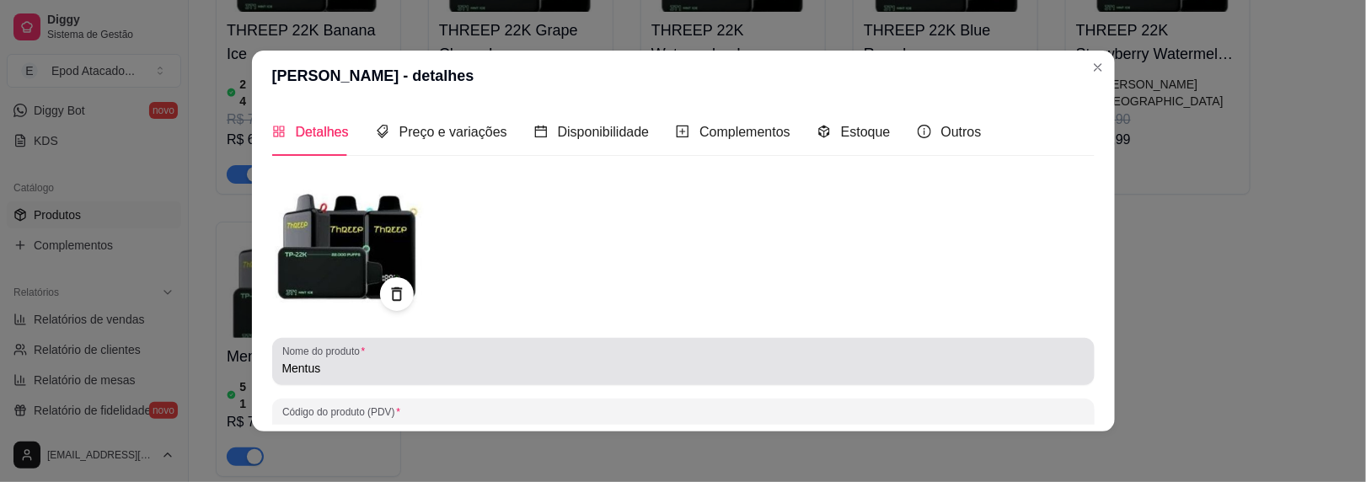
click at [282, 371] on input "Mentus" at bounding box center [683, 368] width 802 height 17
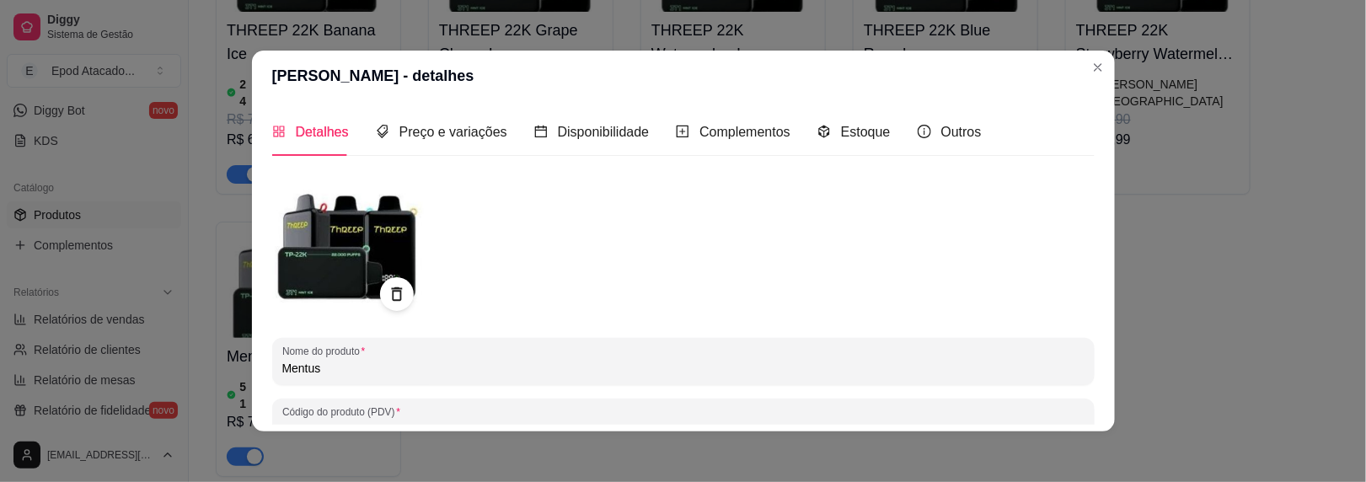
paste input "THREEP 22K"
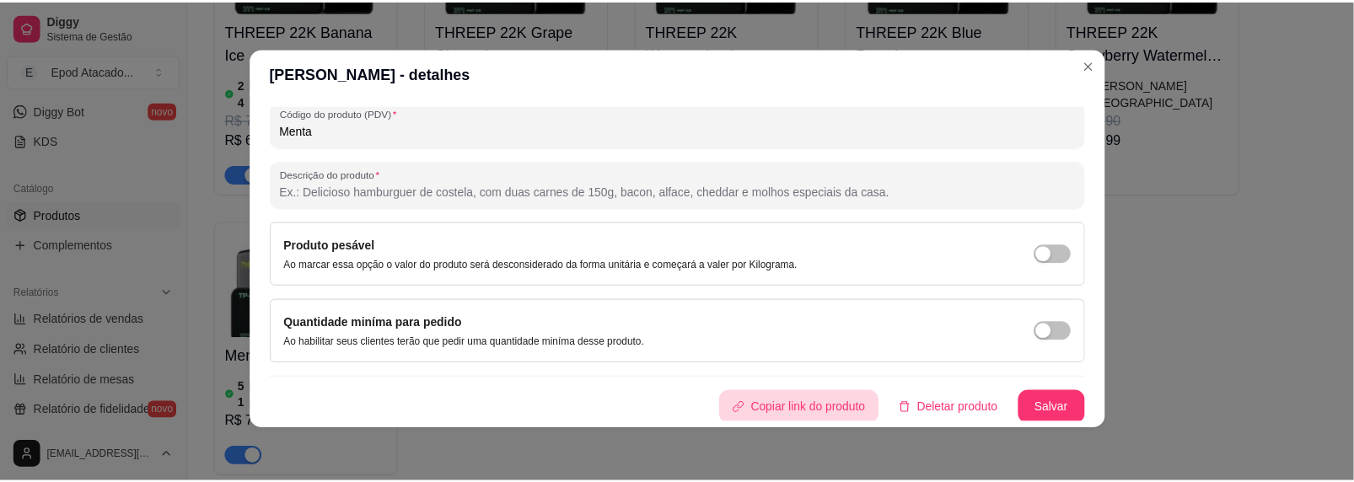
scroll to position [3, 0]
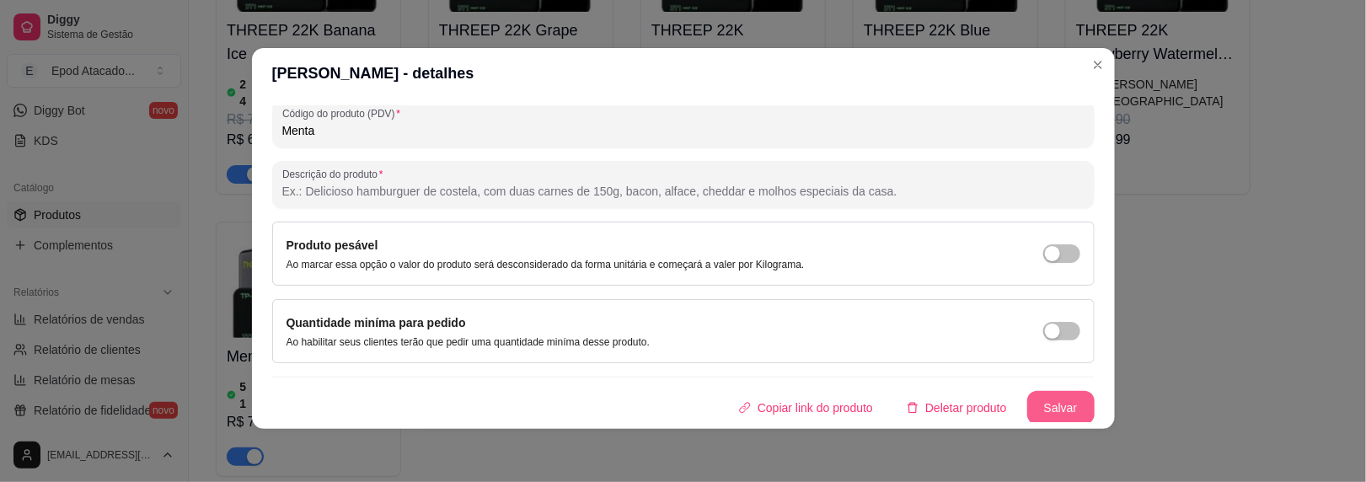
type input "THREEP 22K [PERSON_NAME]"
click at [1027, 394] on button "Salvar" at bounding box center [1060, 408] width 67 height 34
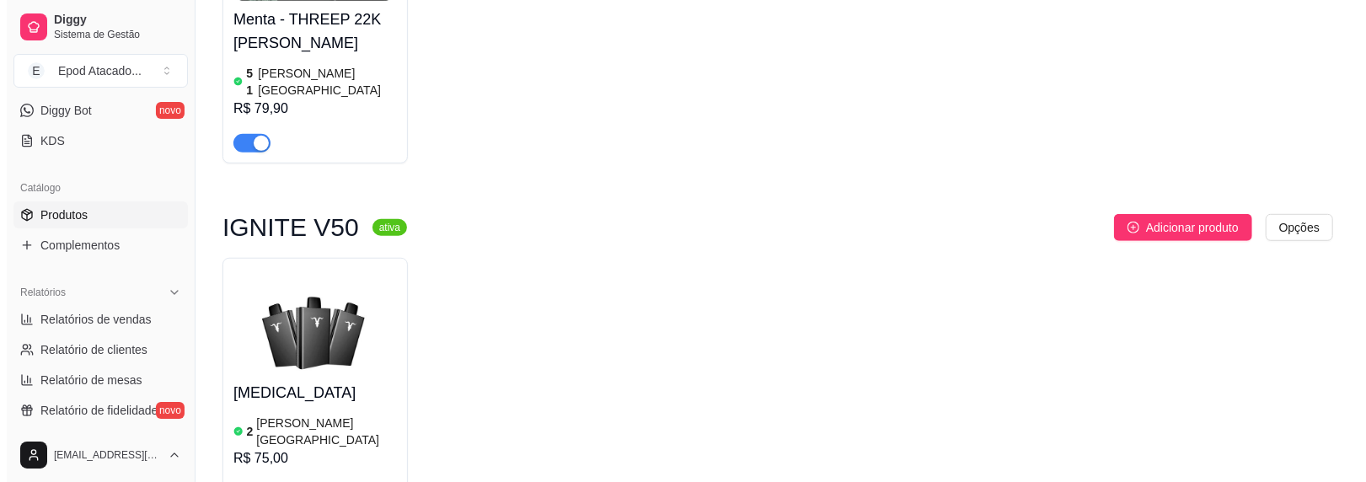
scroll to position [759, 0]
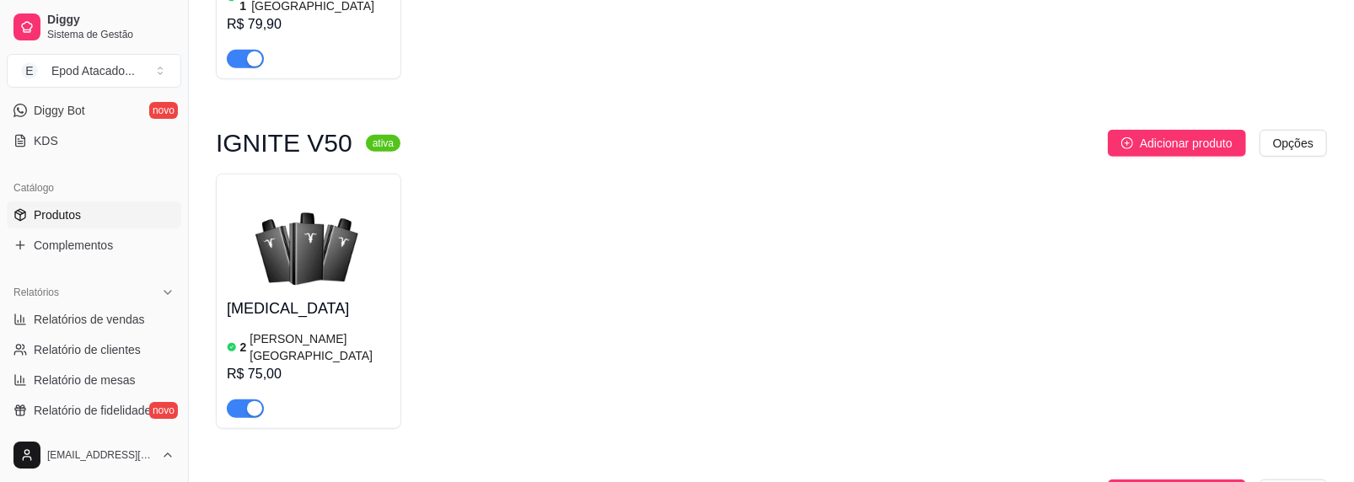
click at [284, 226] on img at bounding box center [309, 237] width 164 height 105
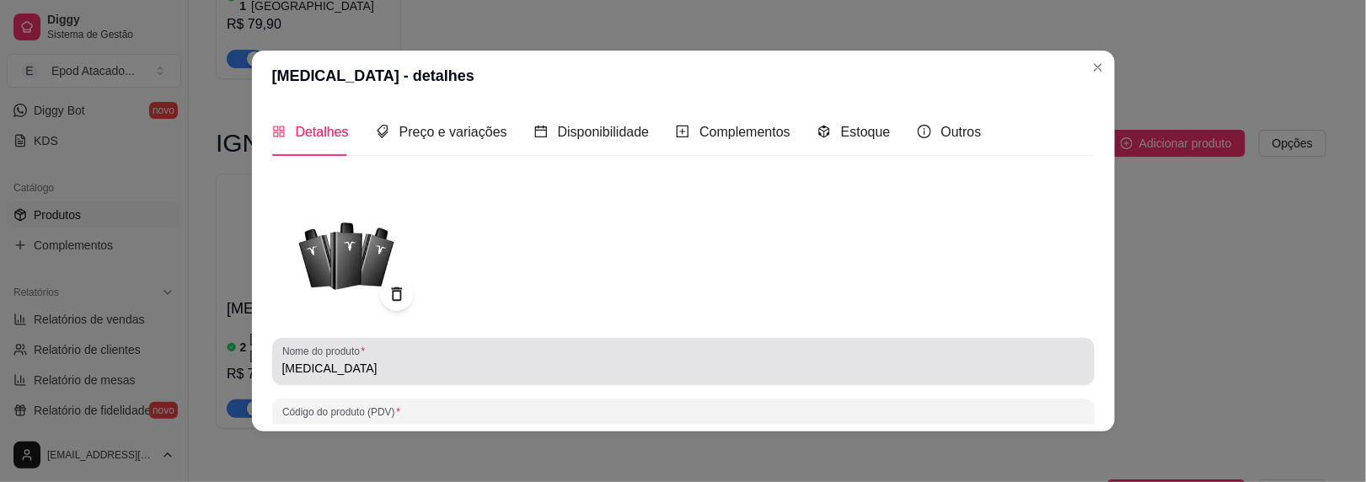
click at [282, 365] on input "[MEDICAL_DATA]" at bounding box center [683, 368] width 802 height 17
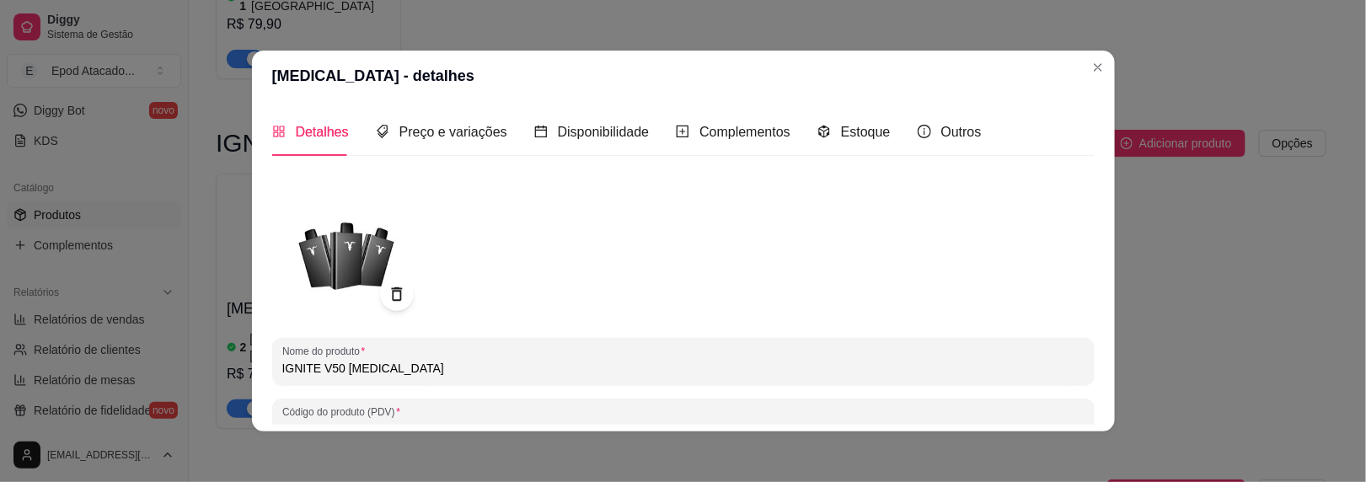
drag, startPoint x: 347, startPoint y: 369, endPoint x: 386, endPoint y: 361, distance: 39.7
click at [387, 365] on input "IGNITE V50 [MEDICAL_DATA]" at bounding box center [683, 368] width 802 height 17
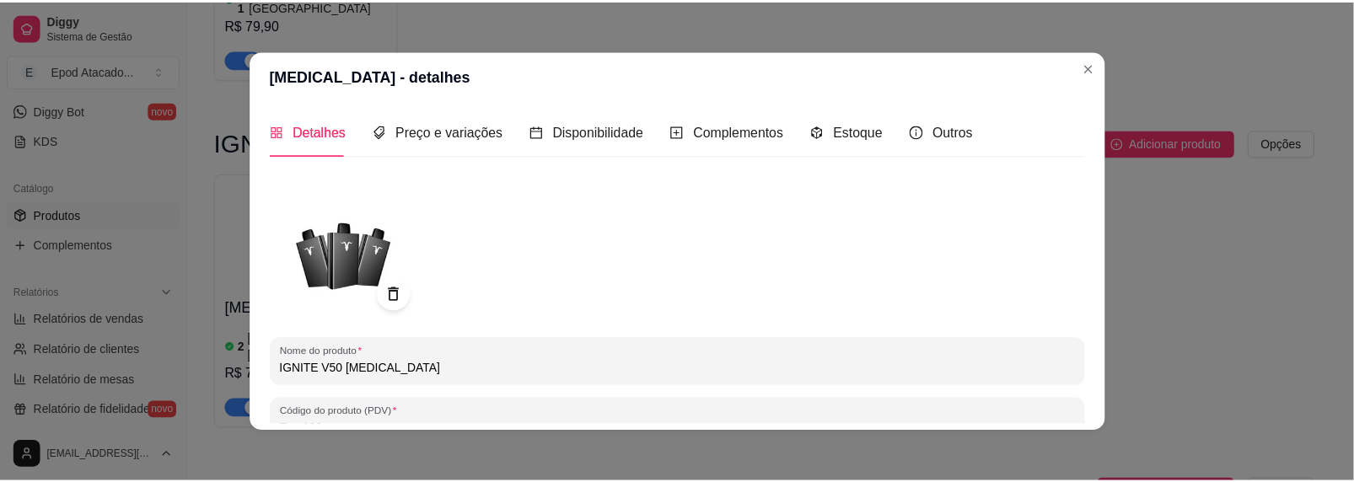
scroll to position [296, 0]
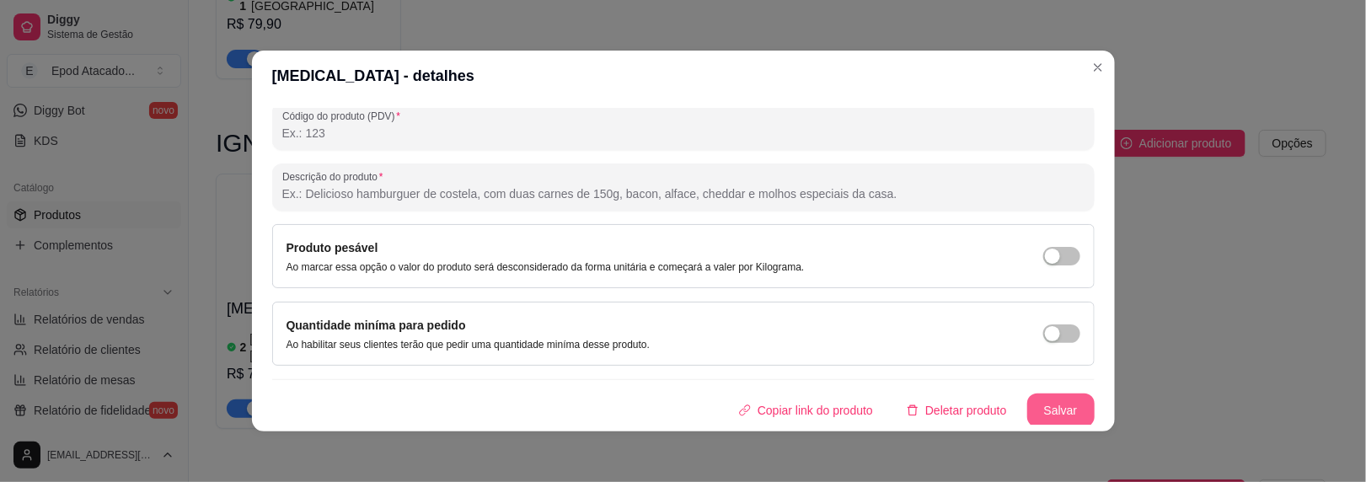
type input "IGNITE V50 [MEDICAL_DATA]"
click at [1032, 405] on button "Salvar" at bounding box center [1060, 411] width 67 height 34
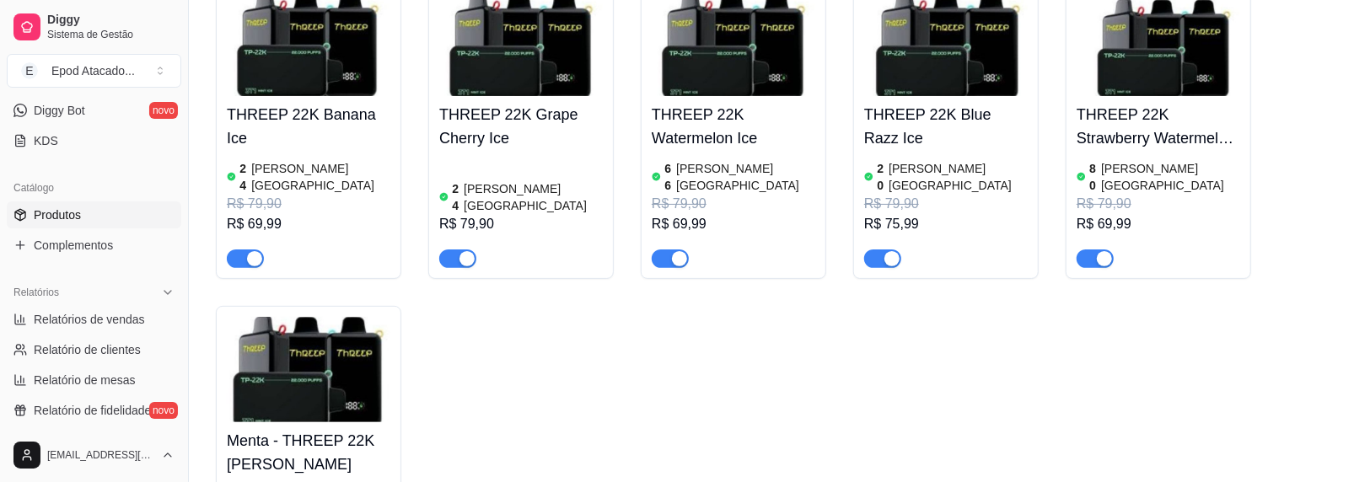
scroll to position [506, 0]
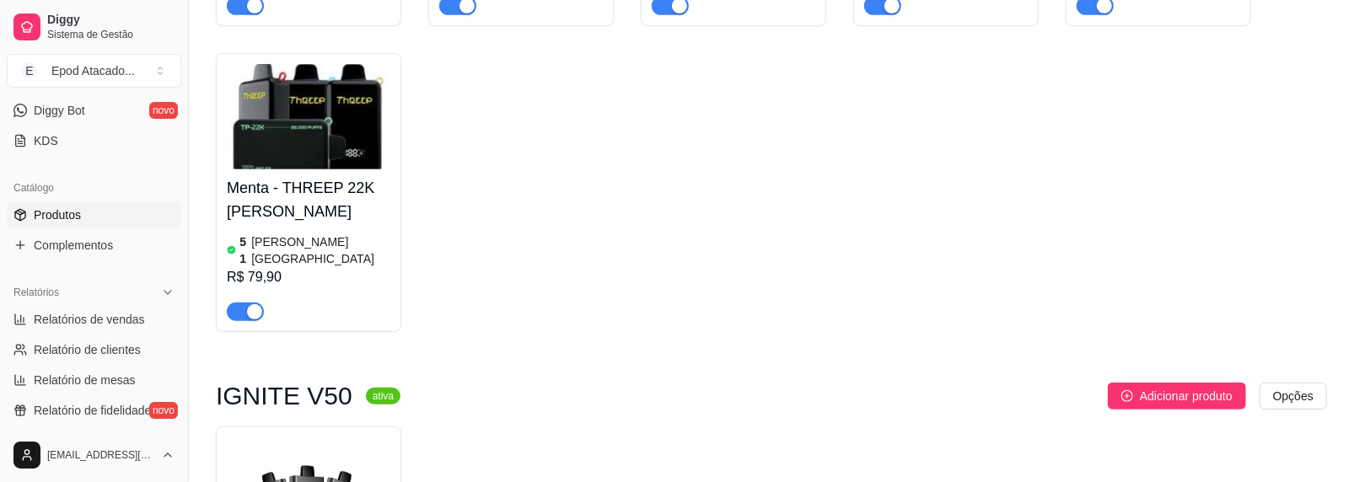
click at [330, 176] on h4 "Menta - THREEP 22K [PERSON_NAME]" at bounding box center [309, 199] width 164 height 47
click at [290, 152] on img at bounding box center [309, 116] width 164 height 105
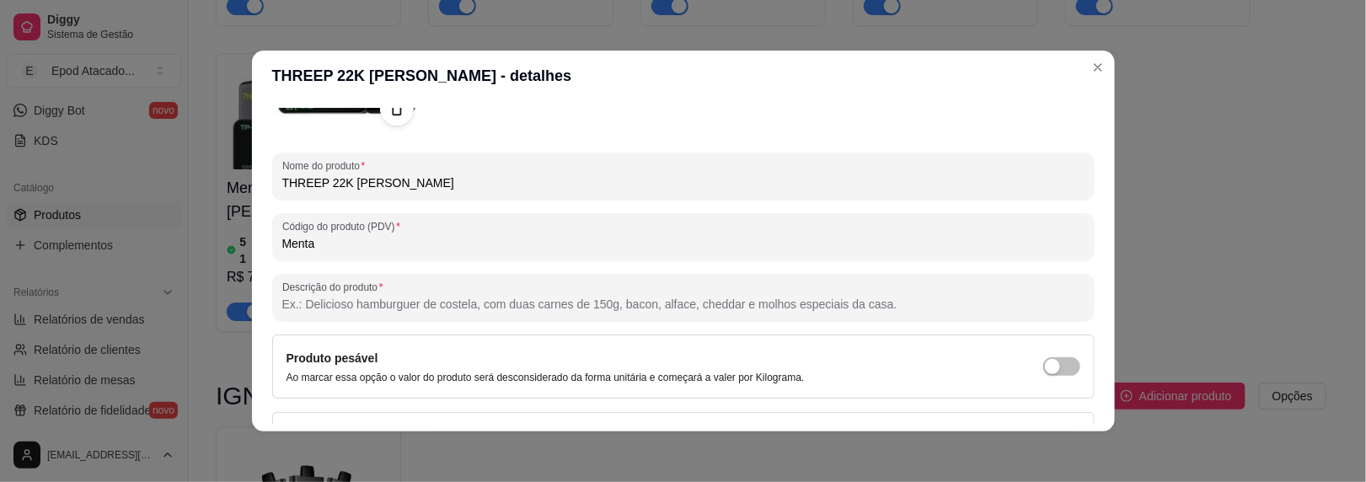
scroll to position [127, 0]
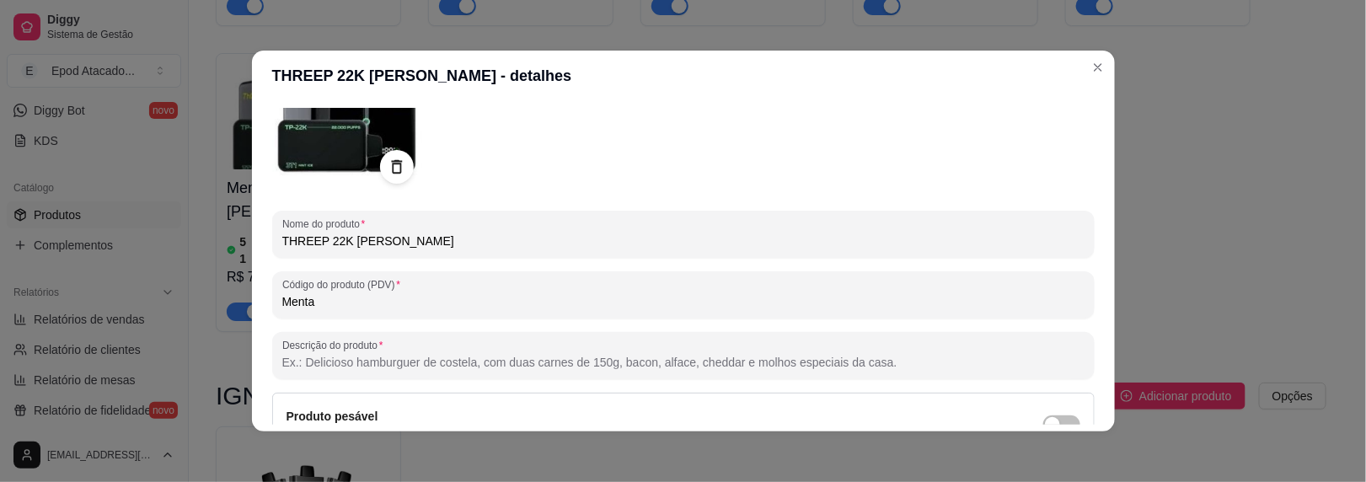
drag, startPoint x: 314, startPoint y: 302, endPoint x: 266, endPoint y: 300, distance: 47.2
click at [272, 300] on div "Código do produto (PDV) Menta" at bounding box center [683, 294] width 823 height 47
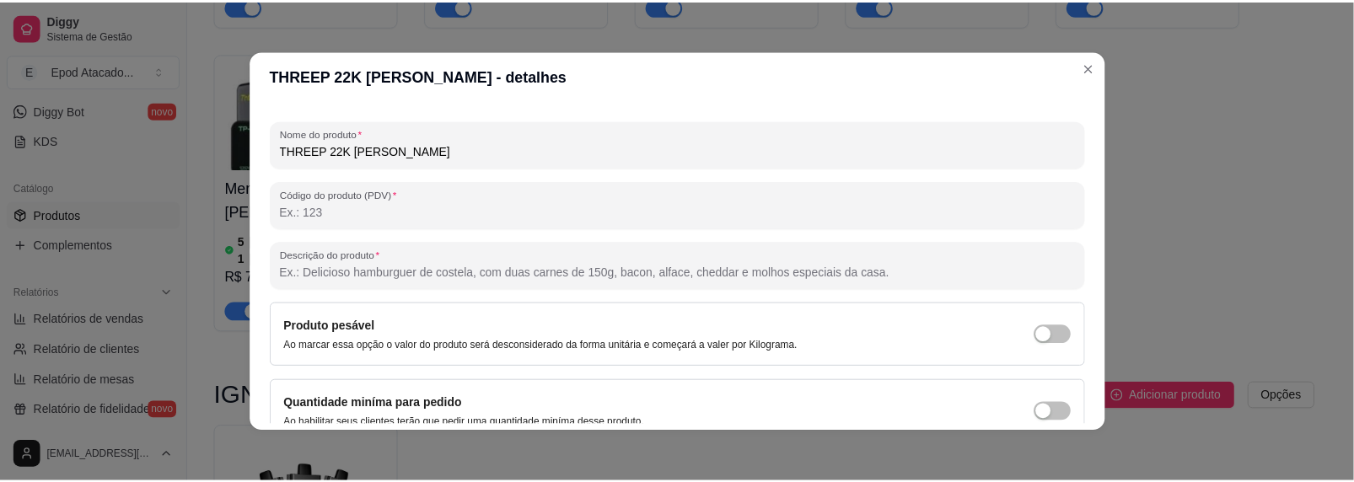
scroll to position [296, 0]
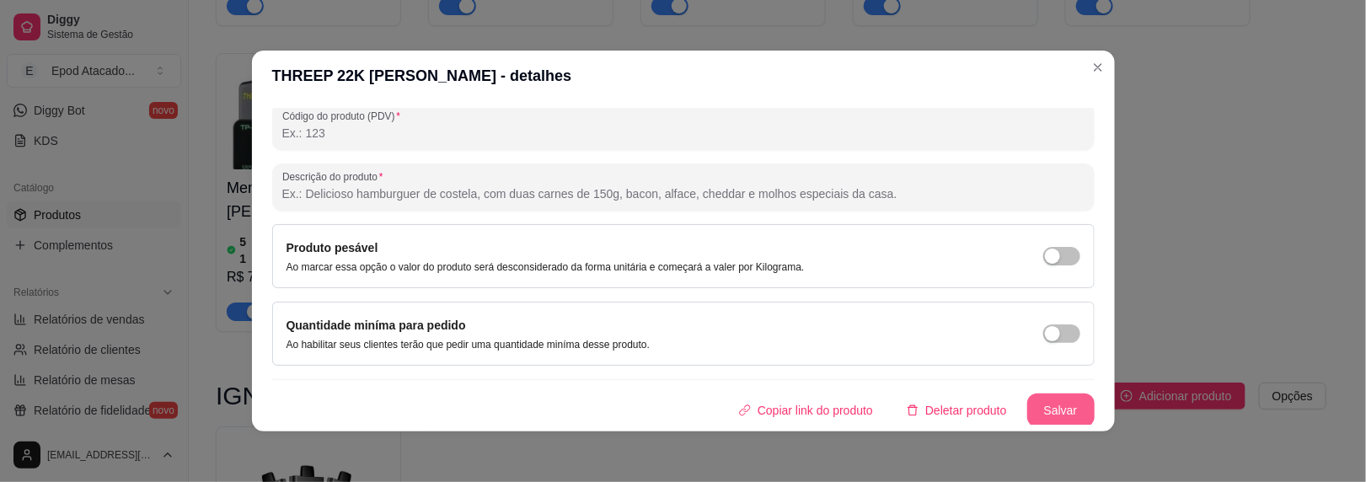
click at [1034, 398] on button "Salvar" at bounding box center [1060, 411] width 67 height 34
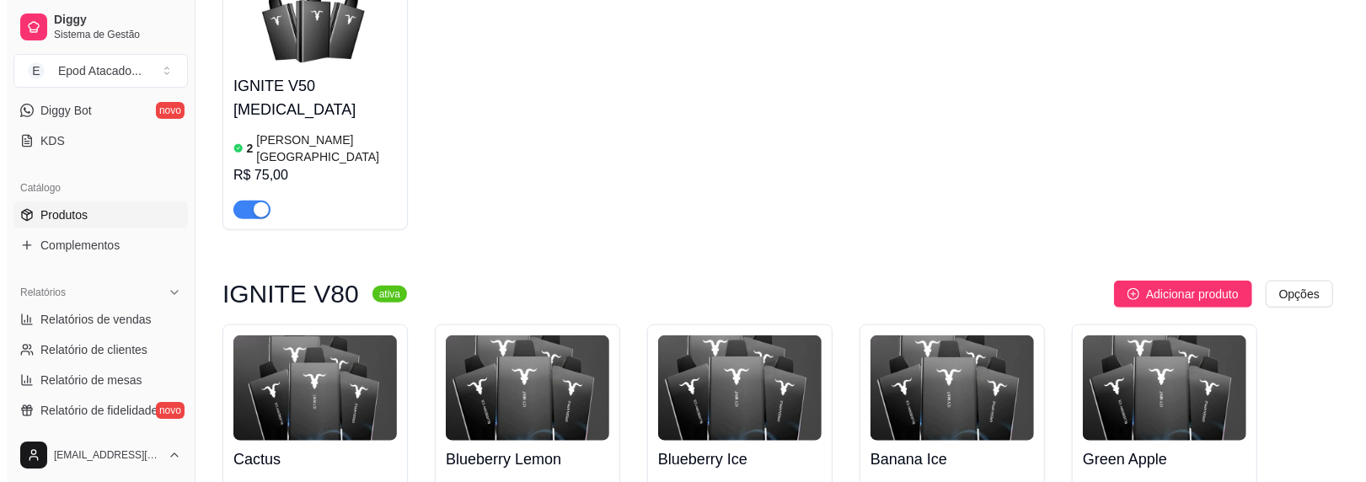
scroll to position [1096, 0]
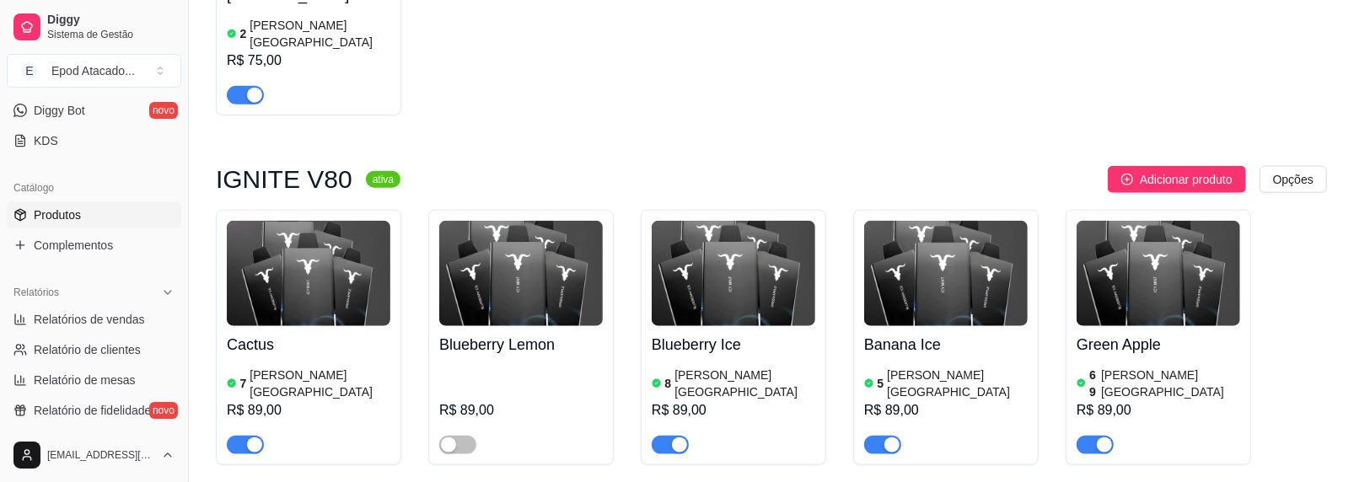
click at [298, 221] on img at bounding box center [309, 273] width 164 height 105
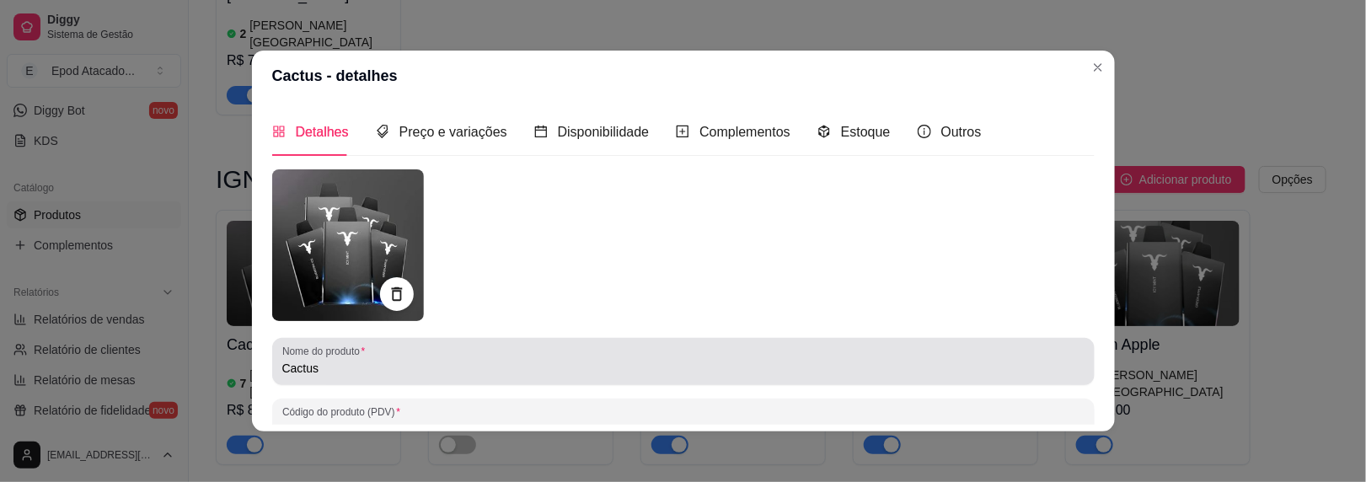
click at [272, 367] on div "Nome do produto Cactus" at bounding box center [683, 361] width 823 height 47
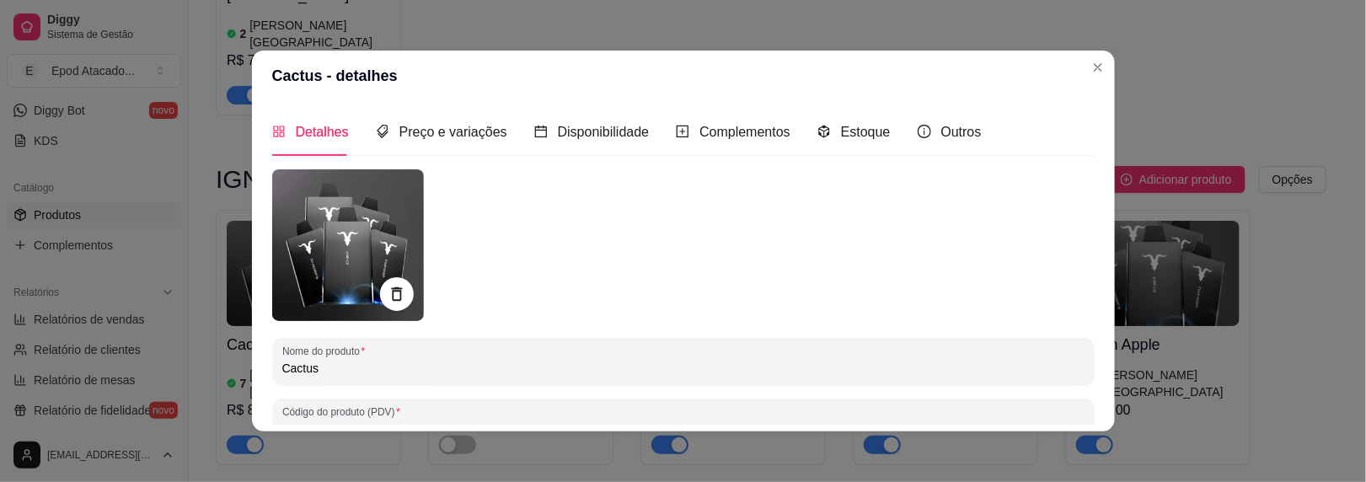
click at [282, 370] on input "Cactus" at bounding box center [683, 368] width 802 height 17
drag, startPoint x: 333, startPoint y: 371, endPoint x: 275, endPoint y: 367, distance: 58.3
click at [282, 367] on input "IGNITE V80 Cactus" at bounding box center [683, 368] width 802 height 17
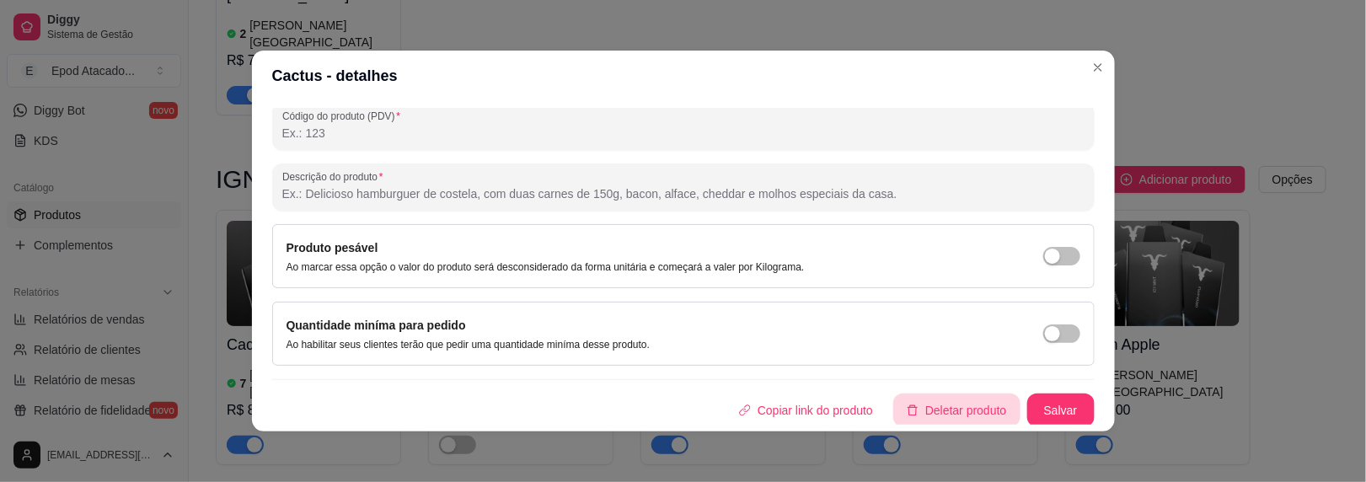
type input "IGNITE V80 Cactus"
click at [1028, 410] on button "Salvar" at bounding box center [1061, 410] width 66 height 33
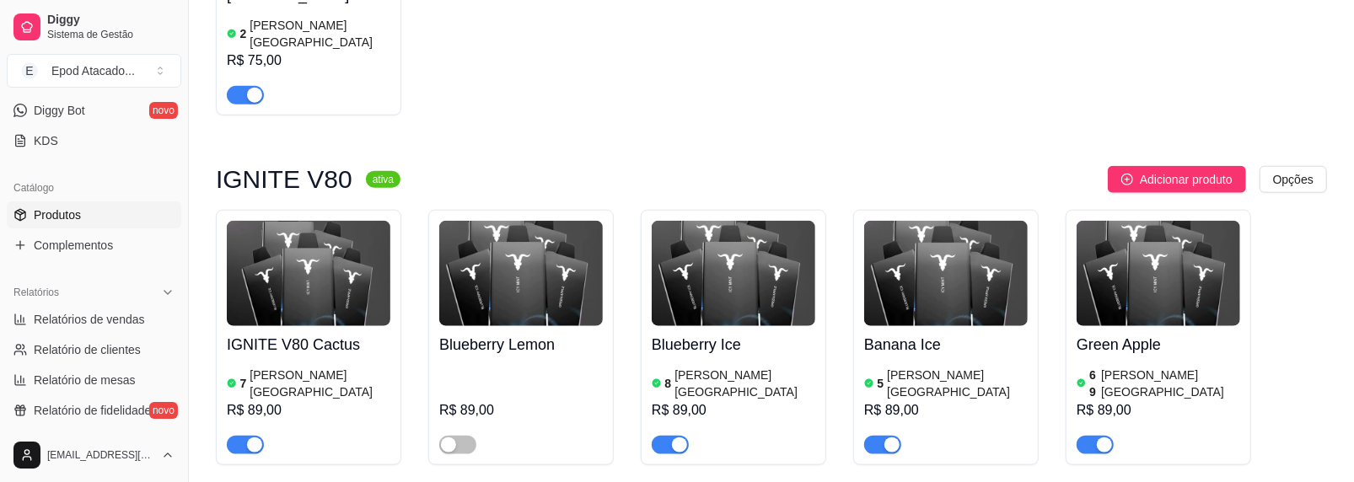
click at [529, 221] on img at bounding box center [521, 273] width 164 height 105
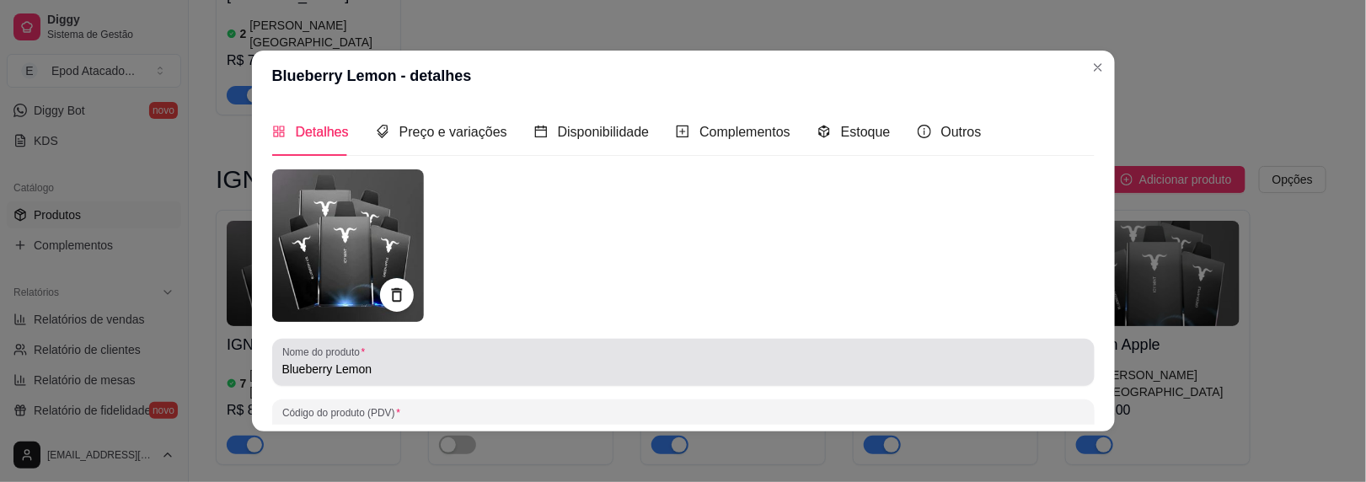
click at [282, 368] on input "Blueberry Lemon" at bounding box center [683, 369] width 802 height 17
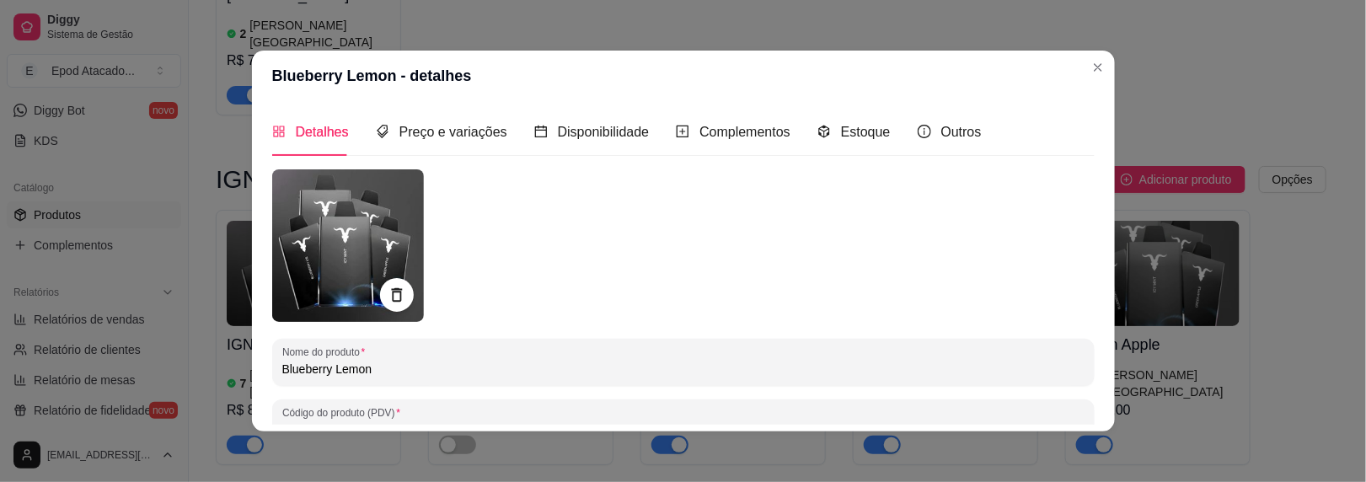
paste input "IGNITE V80"
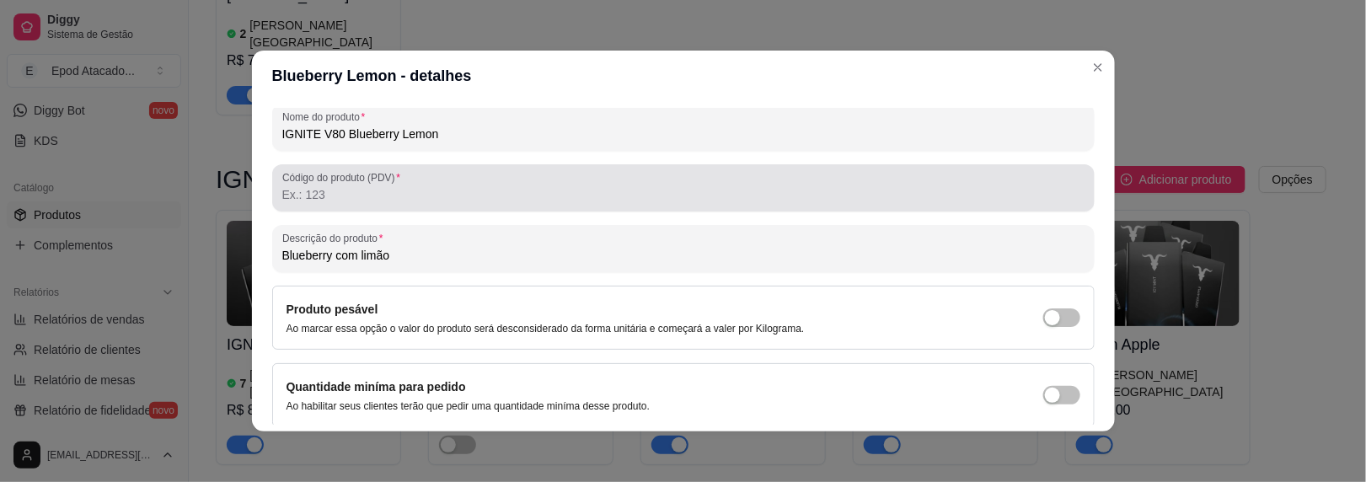
scroll to position [297, 0]
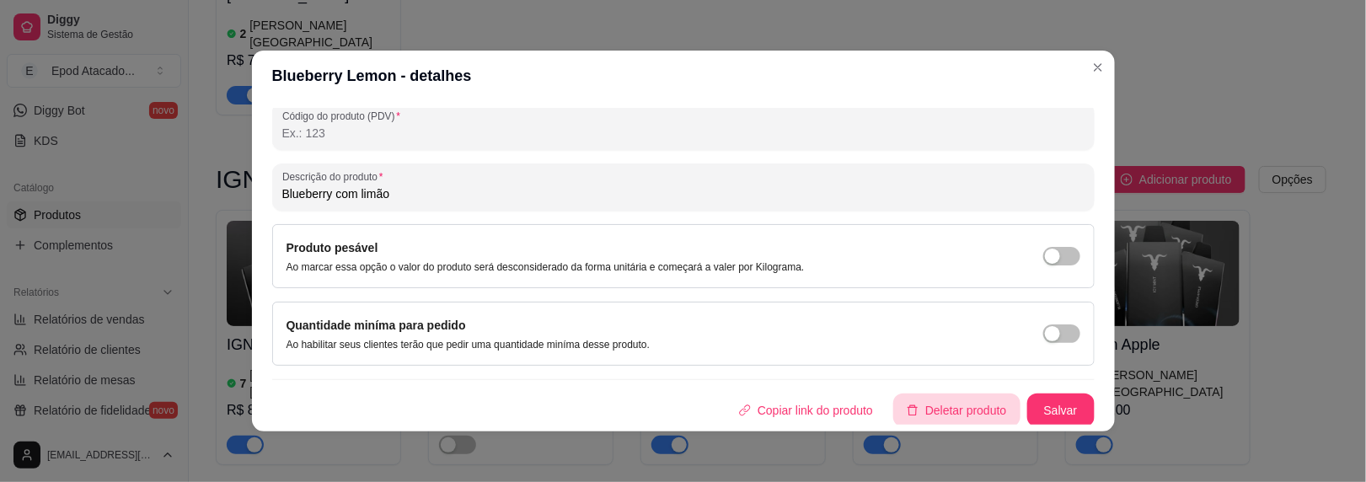
type input "IGNITE V80 Blueberry Lemon"
click at [1000, 405] on div "Copiar link do produto Deletar produto Salvar" at bounding box center [683, 411] width 823 height 34
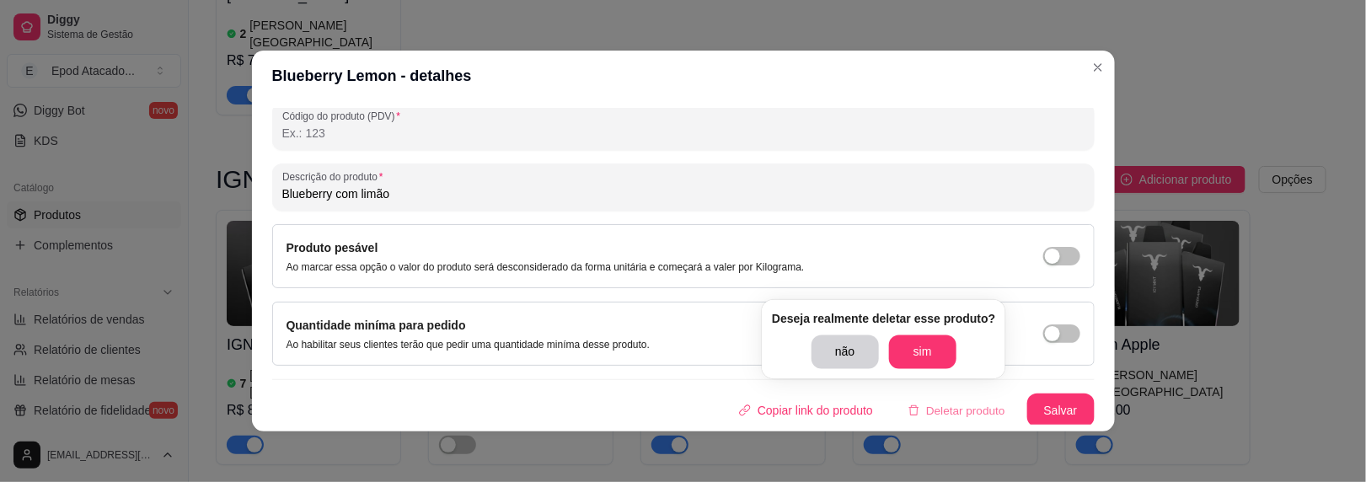
click at [1006, 255] on div "Produto pesável Ao marcar essa opção o valor do produto será desconsiderado da …" at bounding box center [684, 256] width 794 height 35
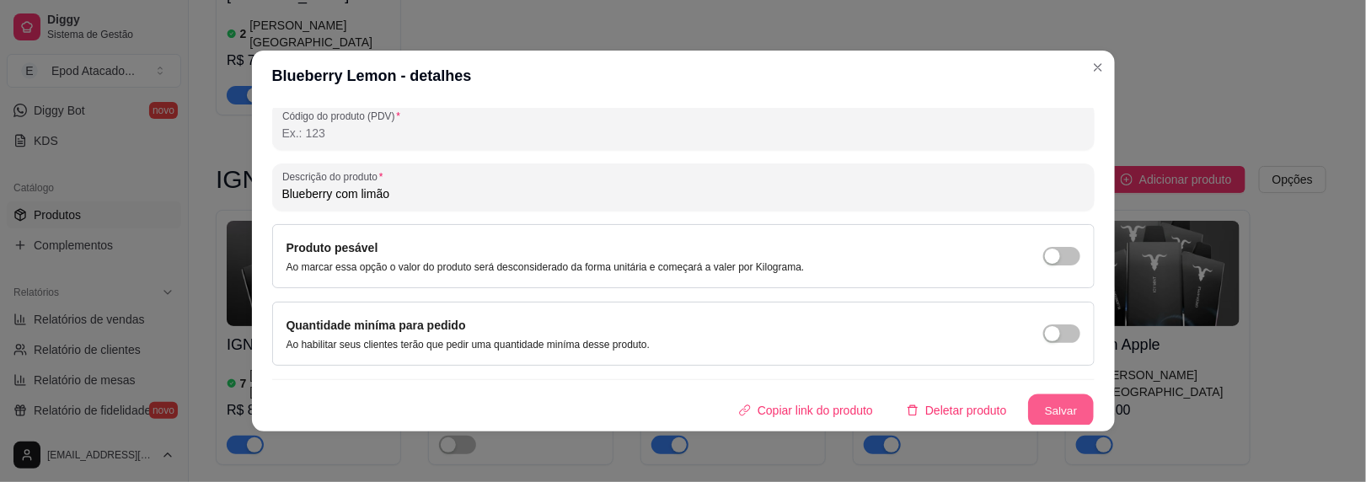
click at [1028, 410] on button "Salvar" at bounding box center [1061, 410] width 66 height 33
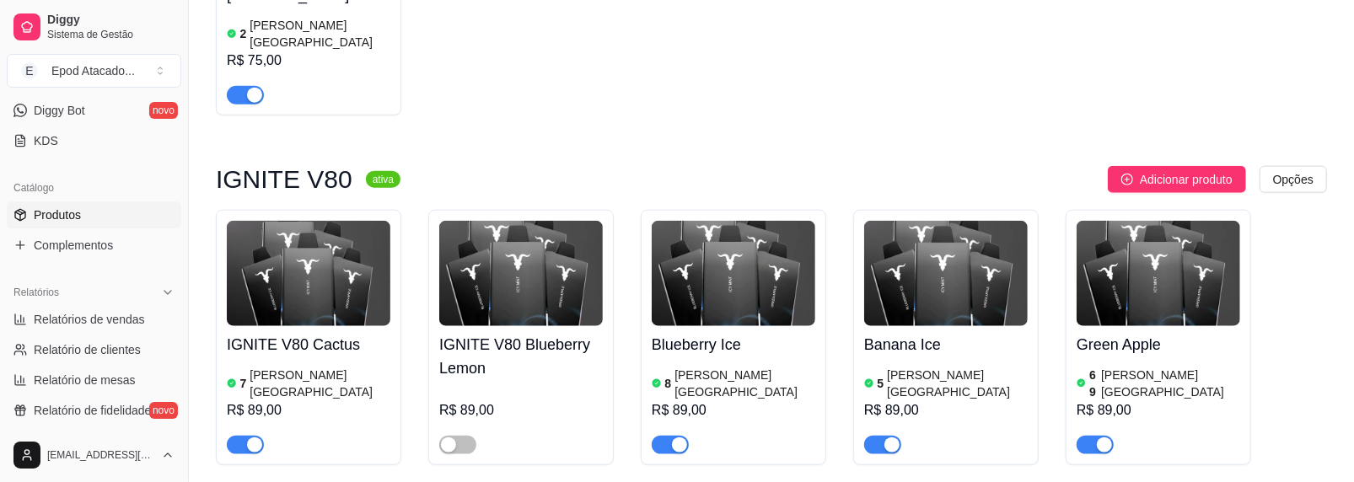
click at [693, 221] on img at bounding box center [733, 273] width 164 height 105
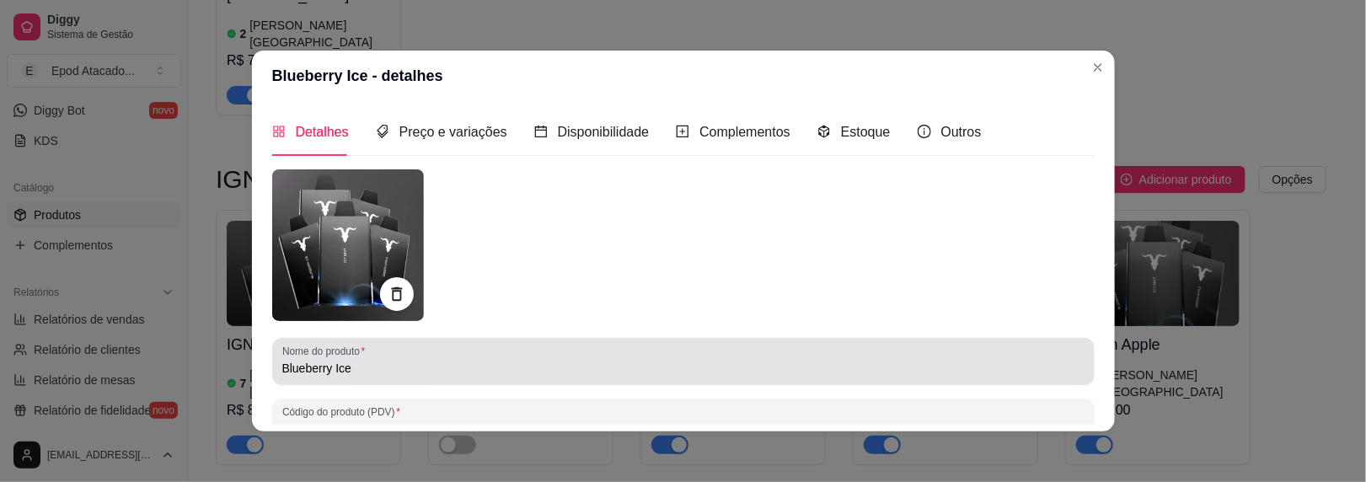
click at [282, 366] on input "Blueberry Ice" at bounding box center [683, 368] width 802 height 17
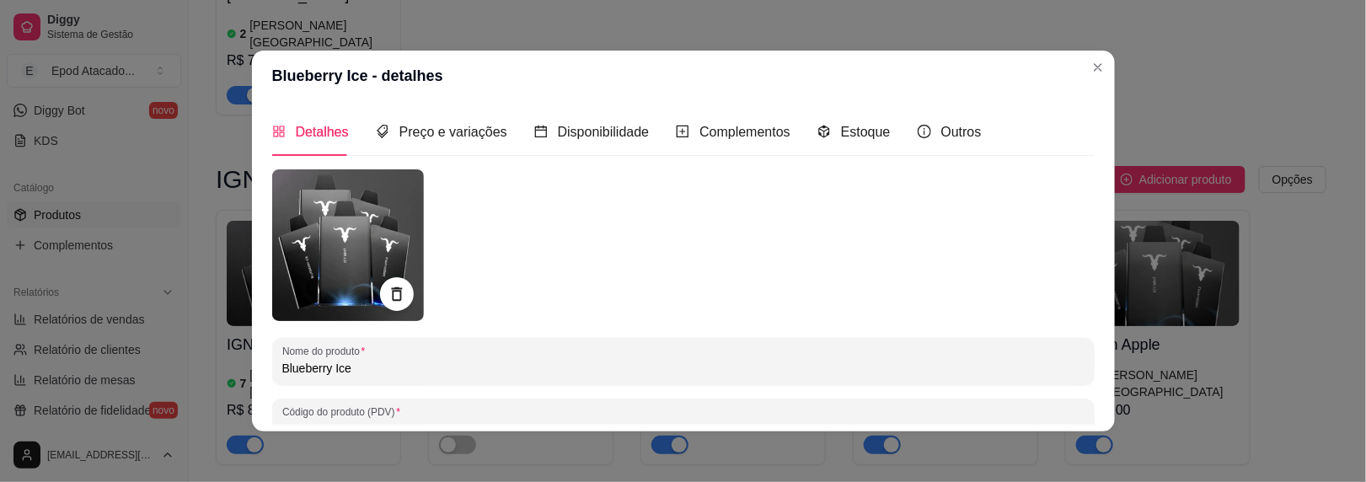
paste input "IGNITE V80"
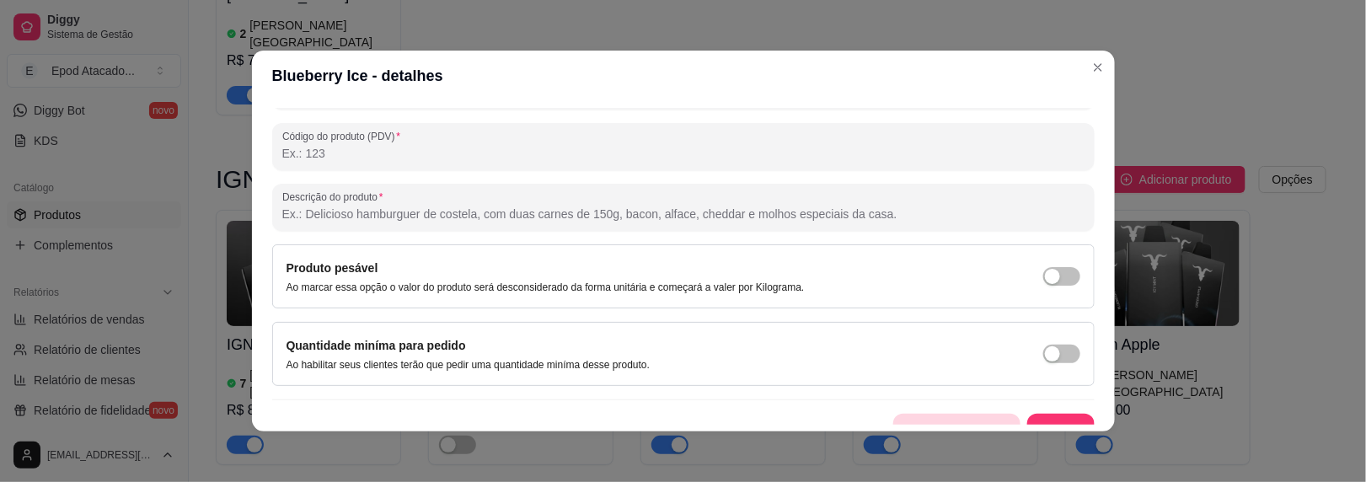
scroll to position [296, 0]
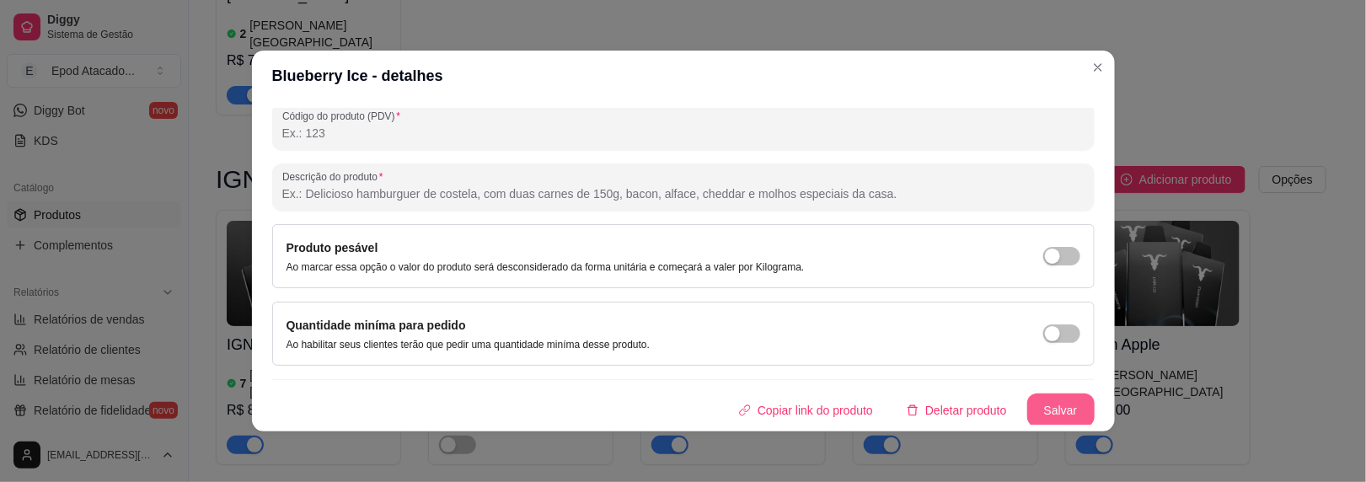
type input "IGNITE V80 Blueberry Ice"
click at [1035, 414] on button "Salvar" at bounding box center [1060, 411] width 67 height 34
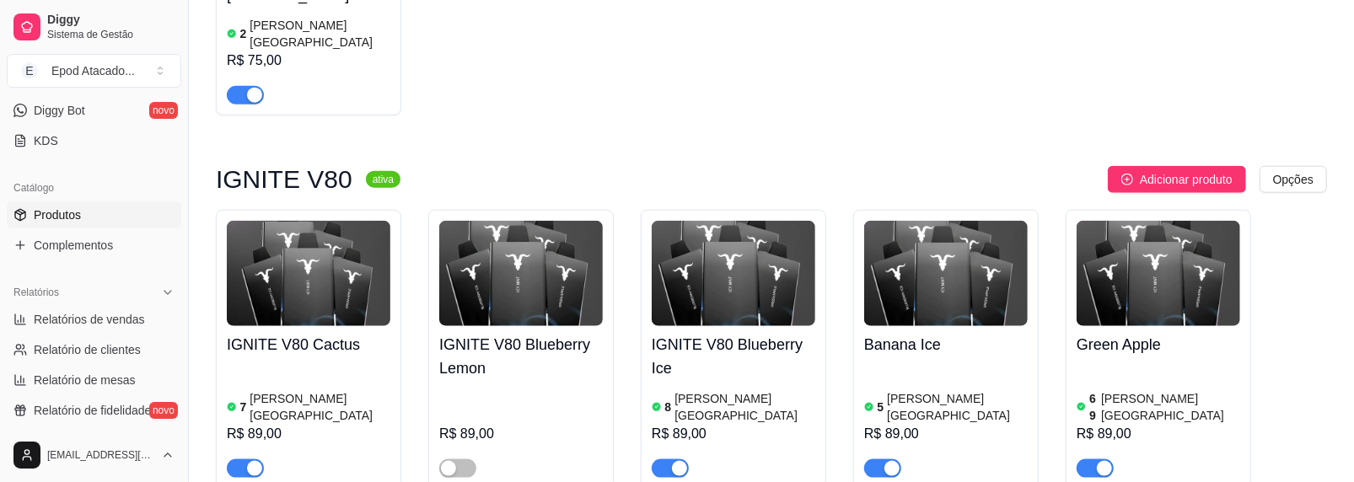
click at [919, 221] on img at bounding box center [946, 273] width 164 height 105
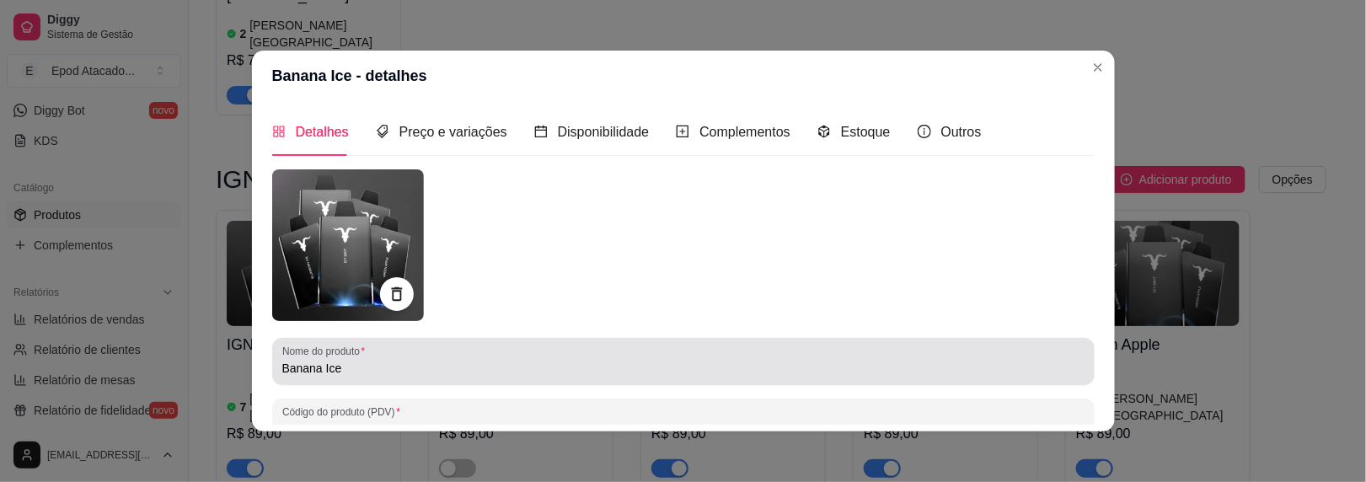
click at [282, 371] on input "Banana Ice" at bounding box center [683, 368] width 802 height 17
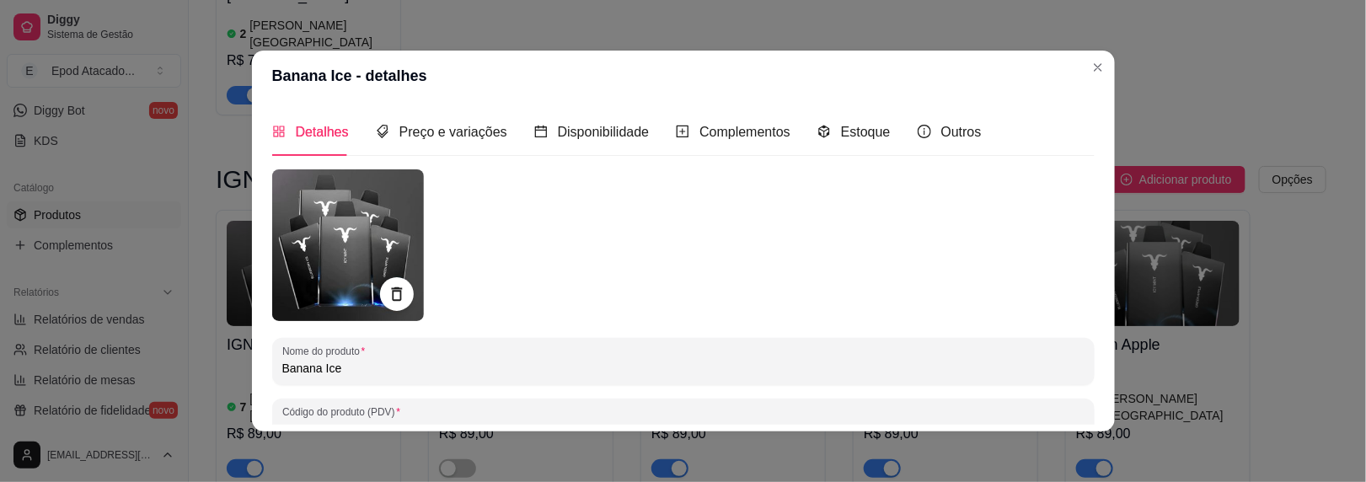
paste input "IGNITE V80"
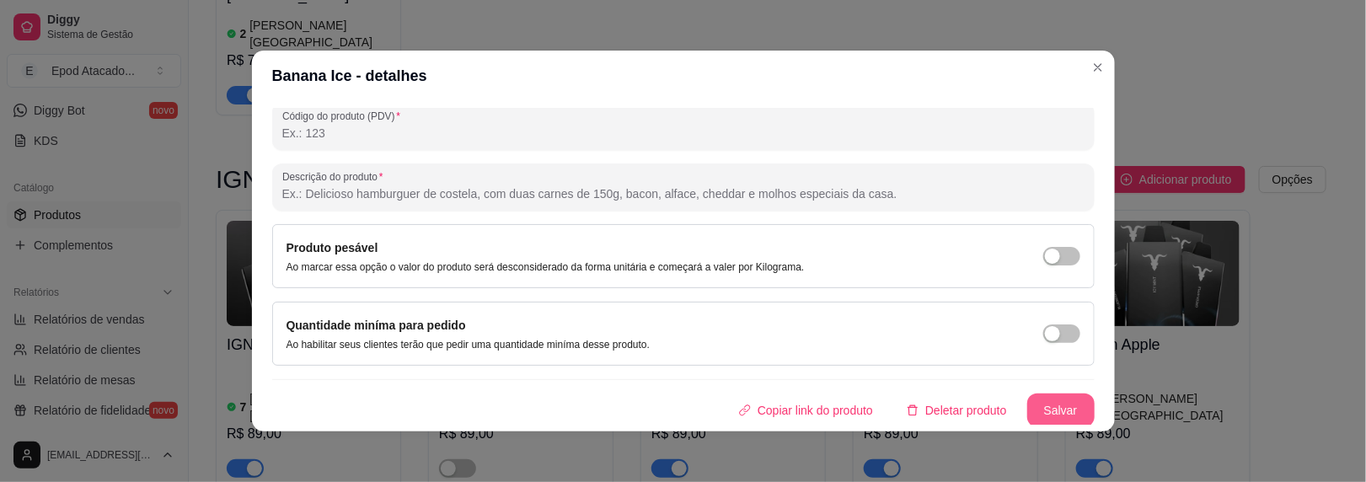
type input "IGNITE V80 Banana Ice"
click at [1044, 410] on button "Salvar" at bounding box center [1060, 411] width 67 height 34
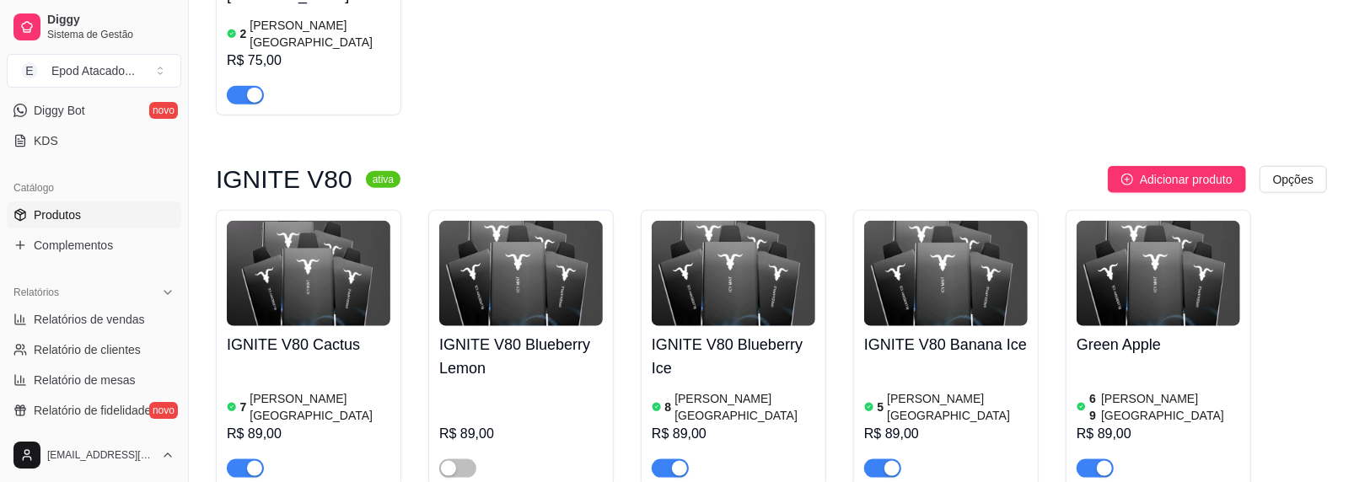
click at [1123, 363] on div "69 [PERSON_NAME] R$ 89,00" at bounding box center [1158, 420] width 164 height 115
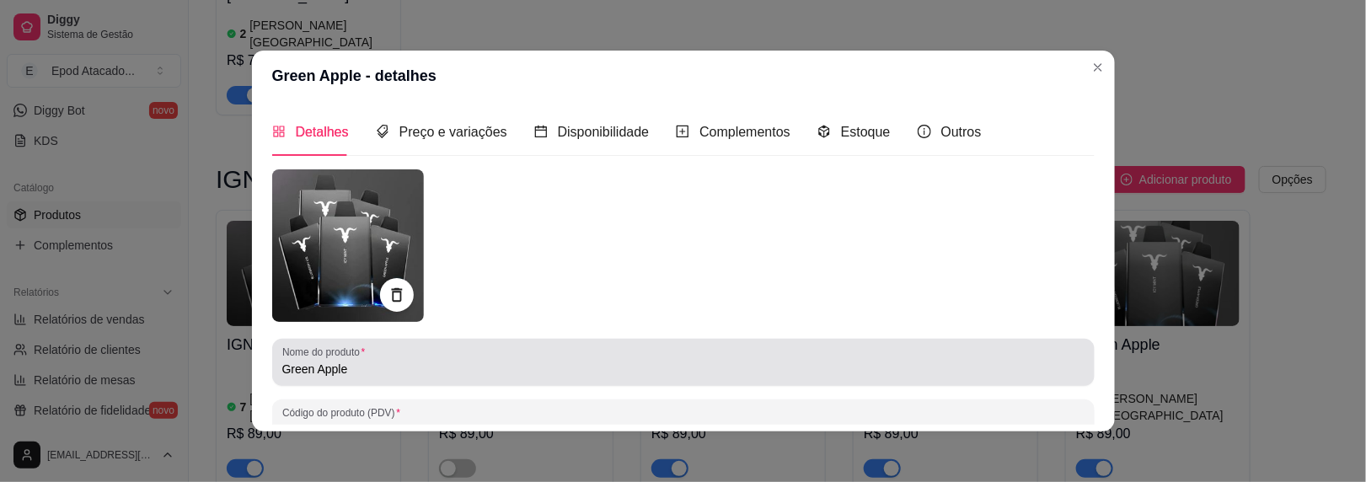
click at [282, 370] on input "Green Apple" at bounding box center [683, 369] width 802 height 17
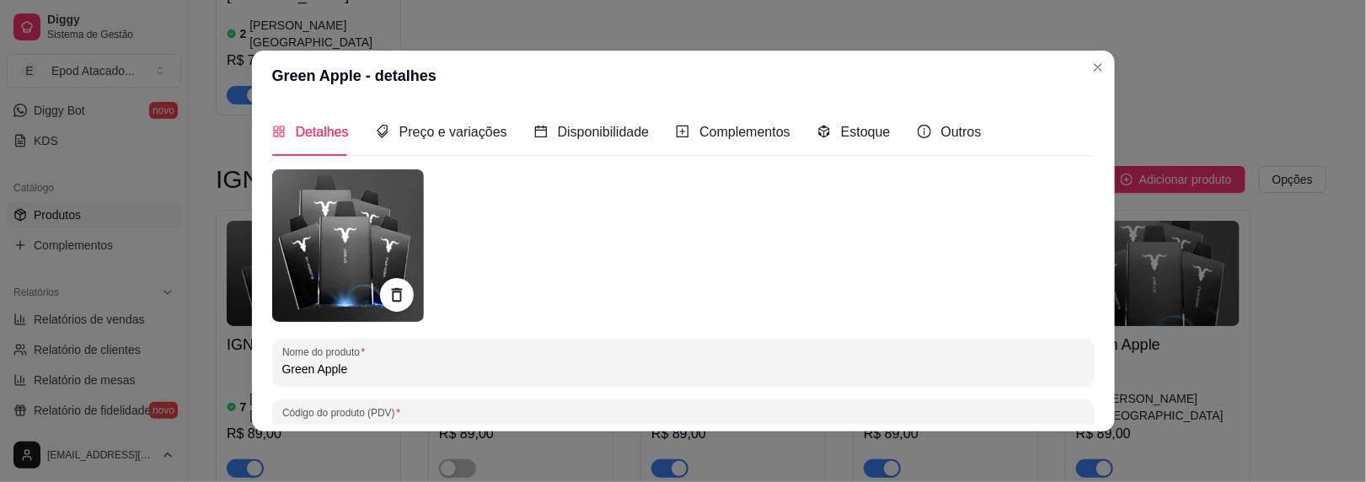
paste input "IGNITE V80"
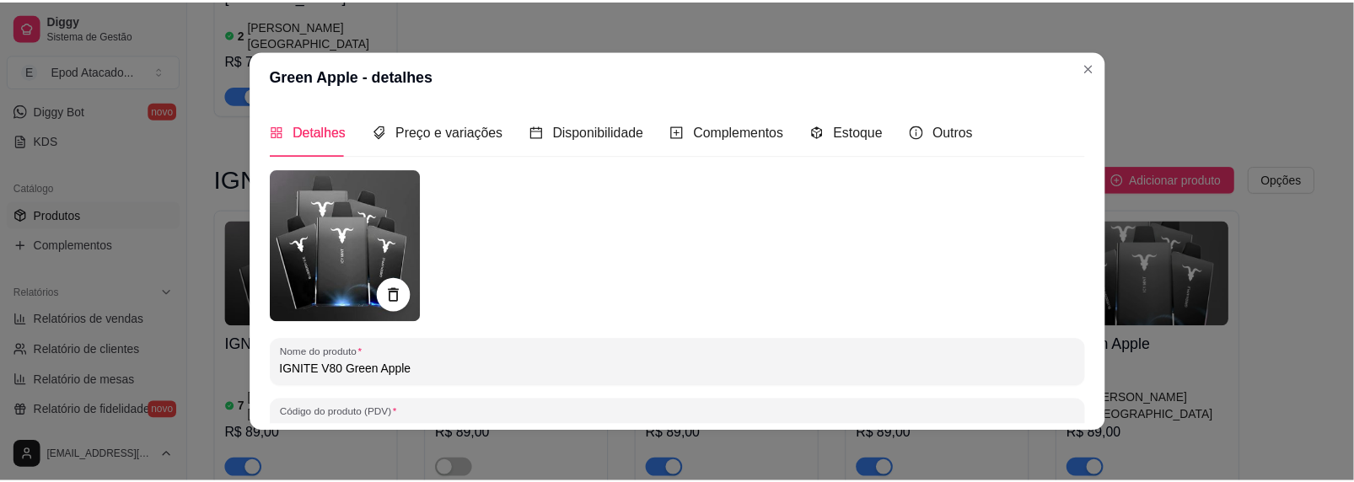
scroll to position [297, 0]
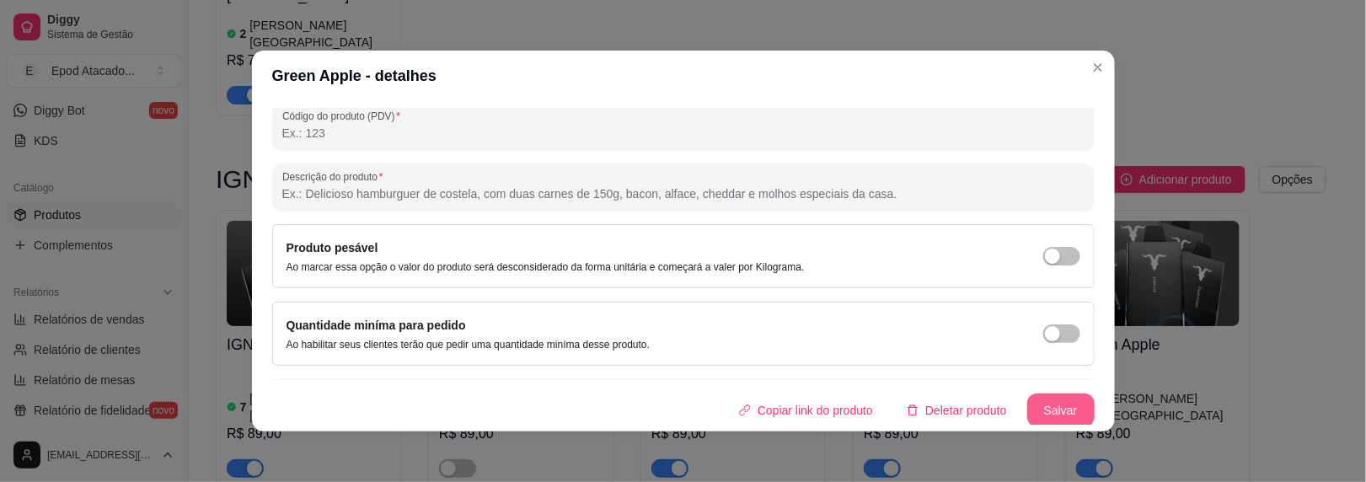
type input "IGNITE V80 Green Apple"
click at [1028, 405] on button "Salvar" at bounding box center [1060, 411] width 67 height 34
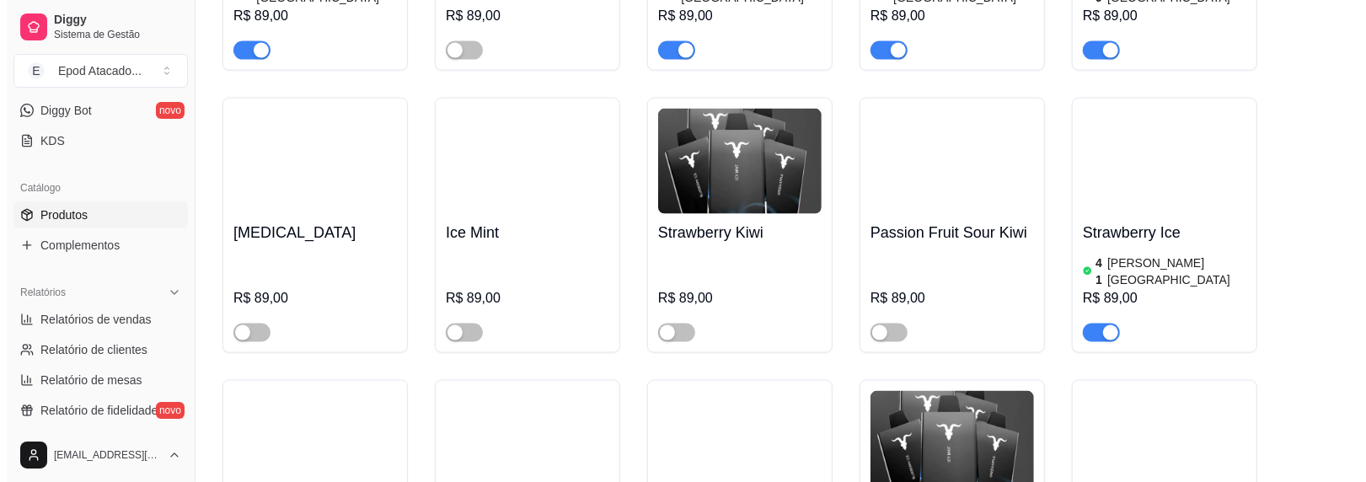
scroll to position [1517, 0]
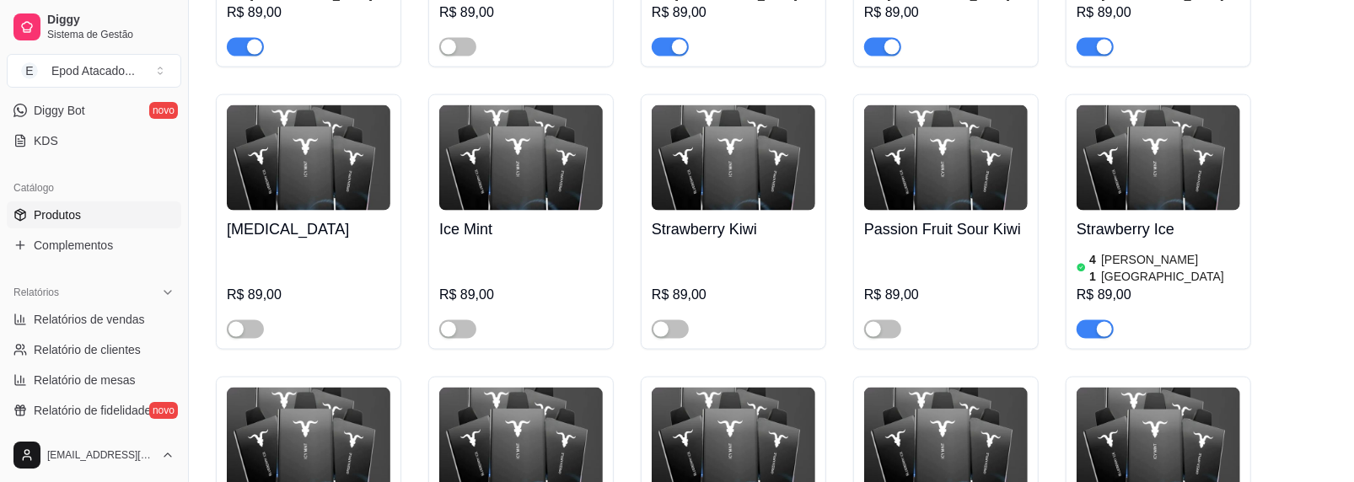
click at [288, 217] on h4 "[MEDICAL_DATA]" at bounding box center [309, 229] width 164 height 24
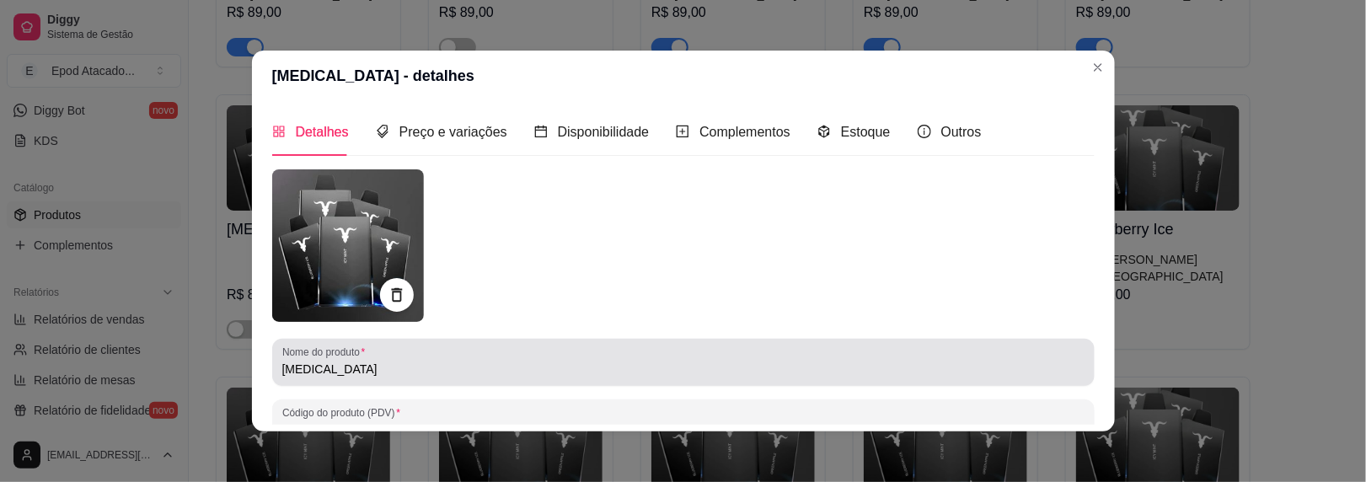
click at [282, 369] on input "[MEDICAL_DATA]" at bounding box center [683, 369] width 802 height 17
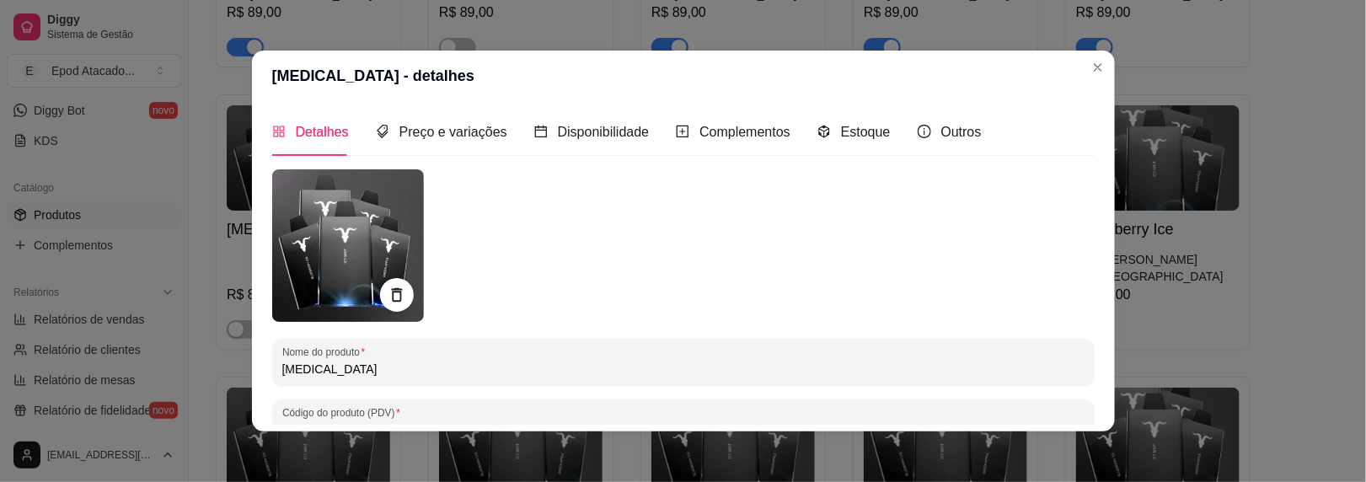
paste input "IGNITE V80"
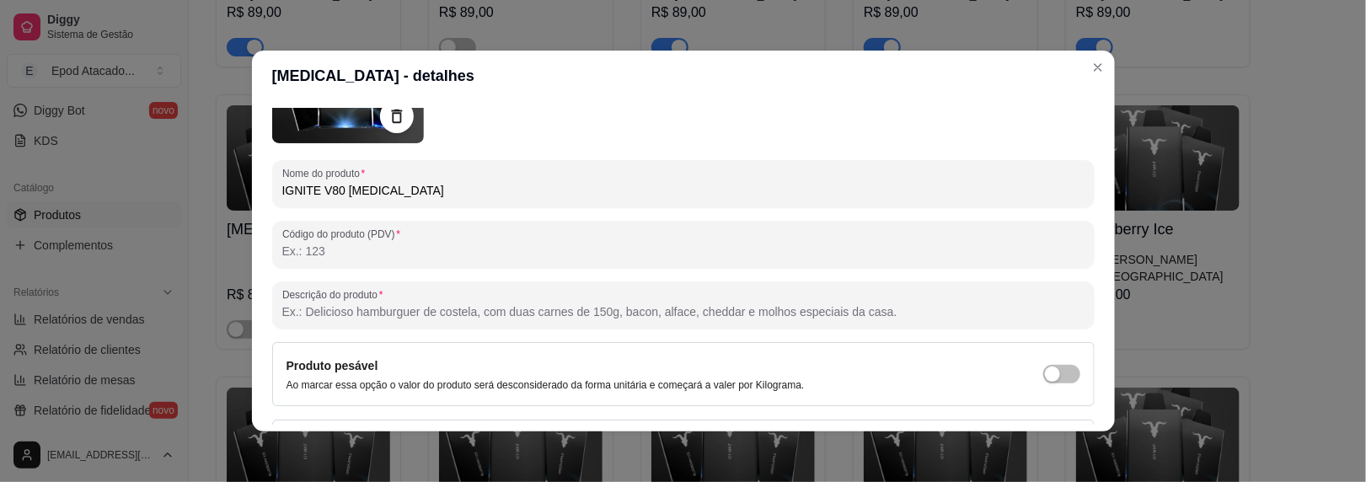
scroll to position [297, 0]
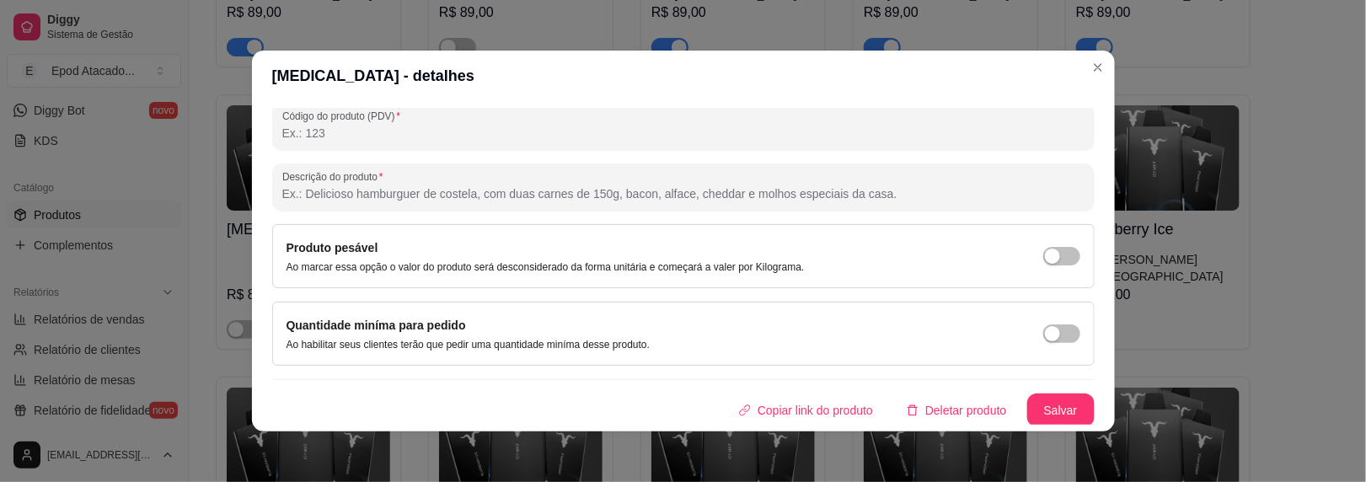
type input "IGNITE V80 [MEDICAL_DATA]"
click at [1047, 407] on button "Salvar" at bounding box center [1061, 410] width 66 height 33
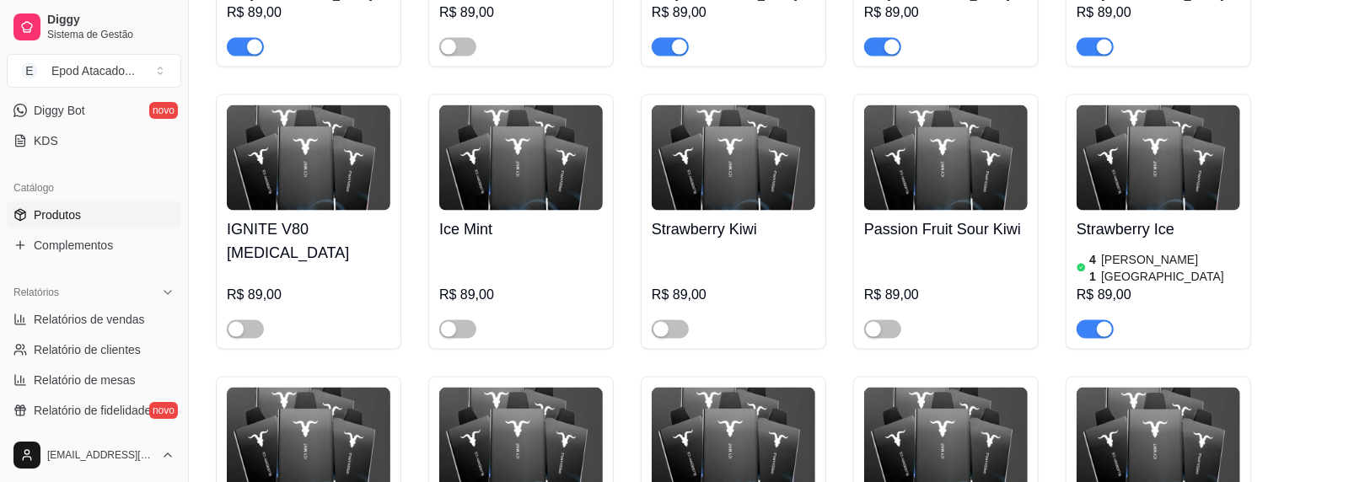
click at [513, 211] on div "Ice Mint R$ 89,00" at bounding box center [521, 275] width 164 height 128
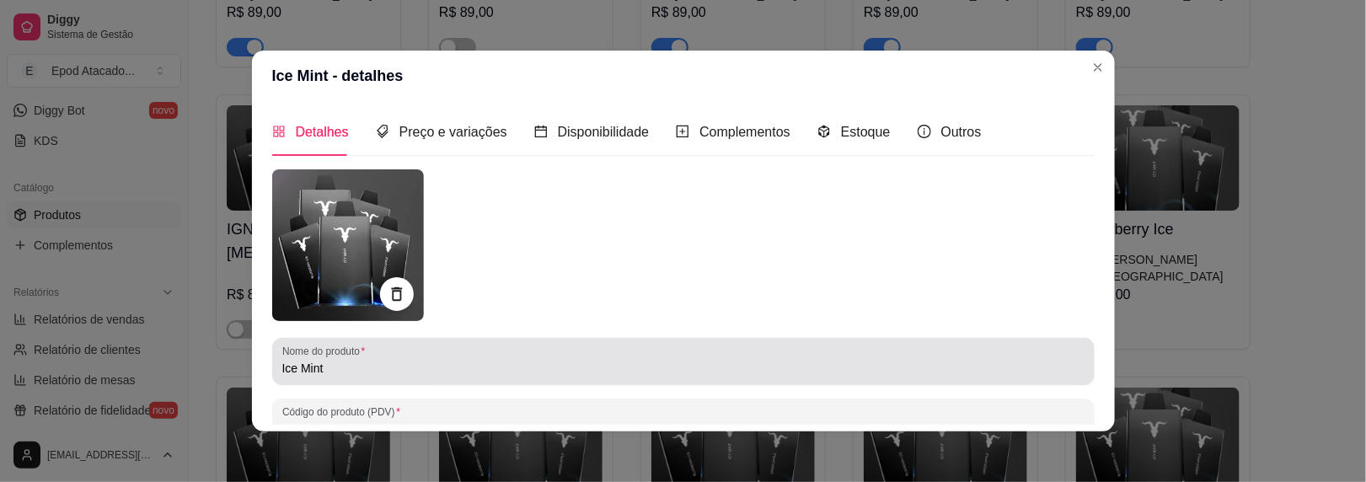
click at [282, 368] on input "Ice Mint" at bounding box center [683, 368] width 802 height 17
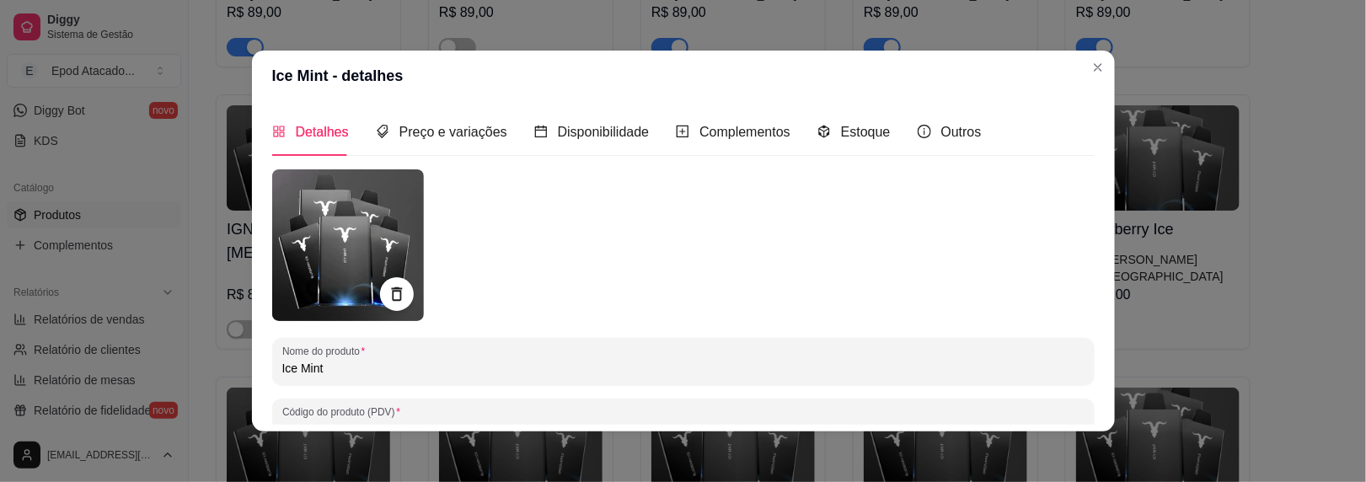
click at [282, 368] on input "Ice Mint" at bounding box center [683, 368] width 802 height 17
paste input "IGNITE V80"
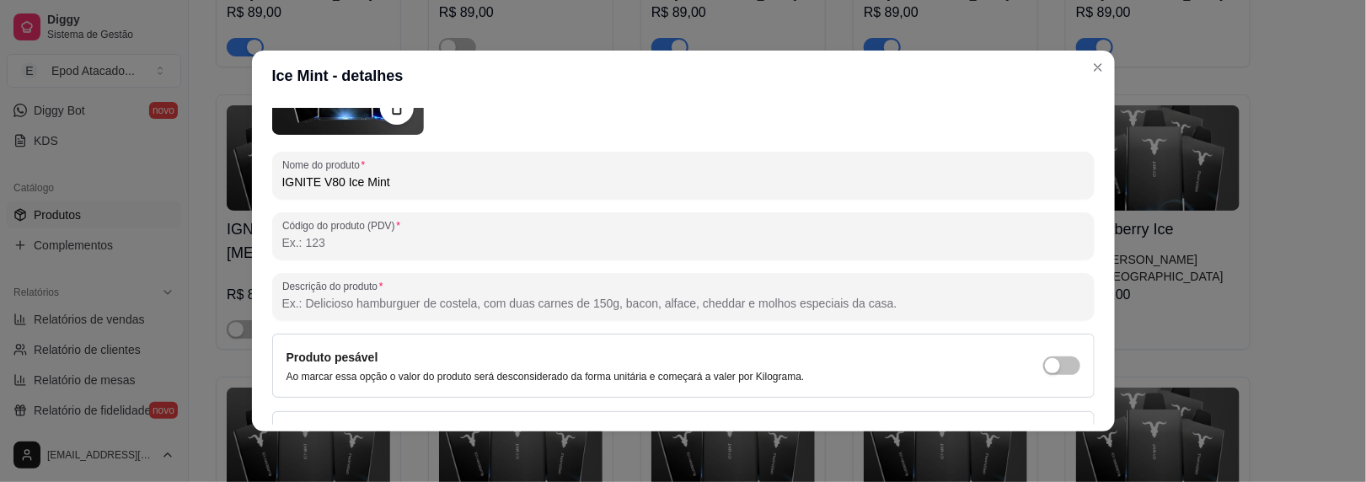
scroll to position [296, 0]
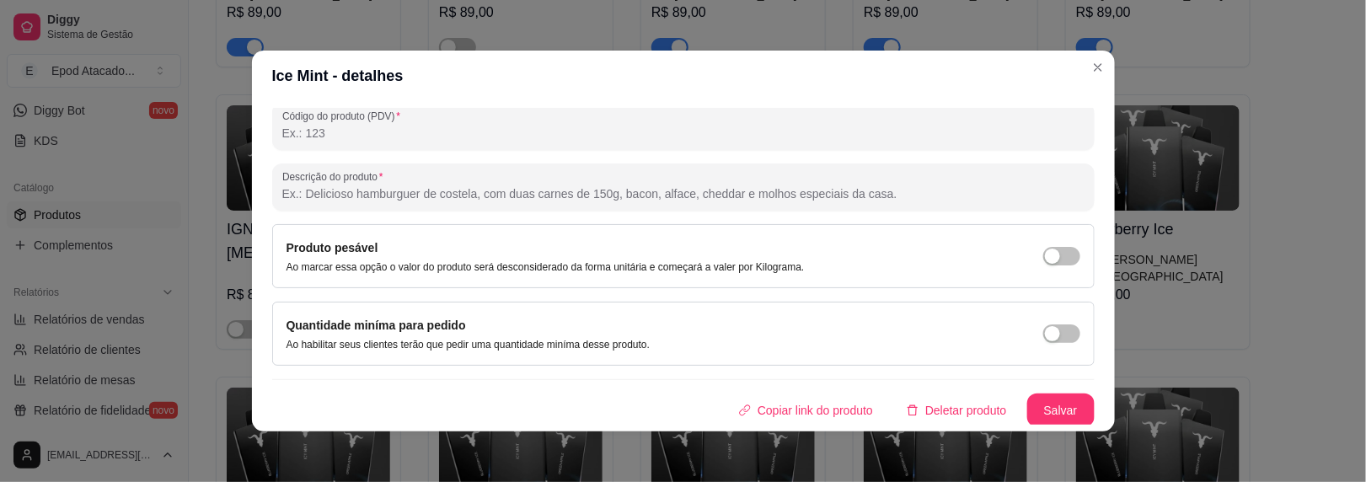
type input "IGNITE V80 Ice Mint"
click at [1048, 398] on button "Salvar" at bounding box center [1060, 411] width 67 height 34
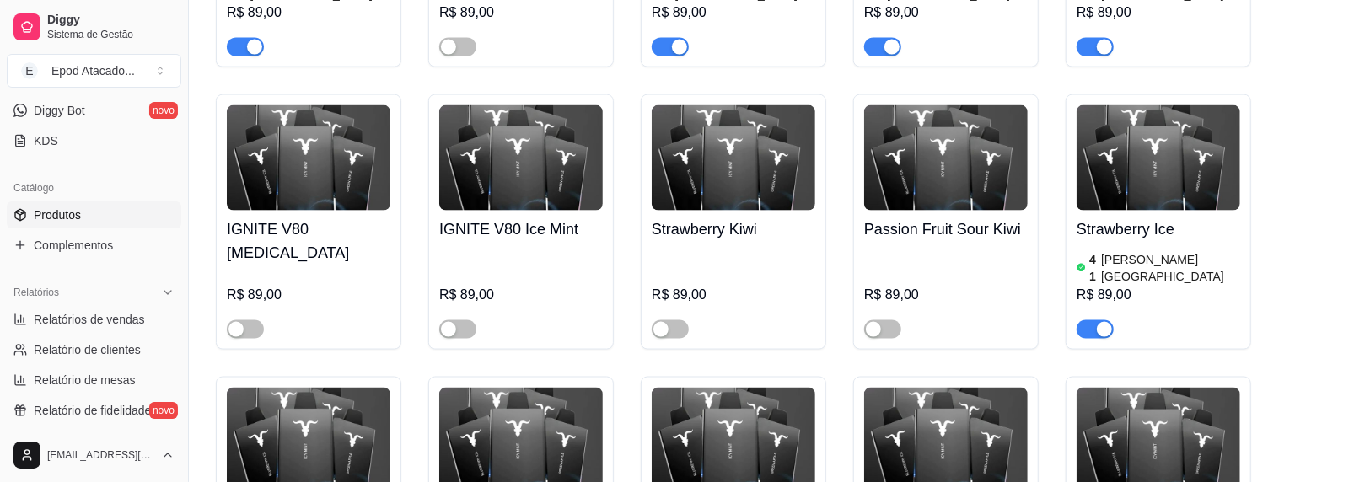
click at [757, 248] on div "R$ 89,00" at bounding box center [733, 293] width 164 height 91
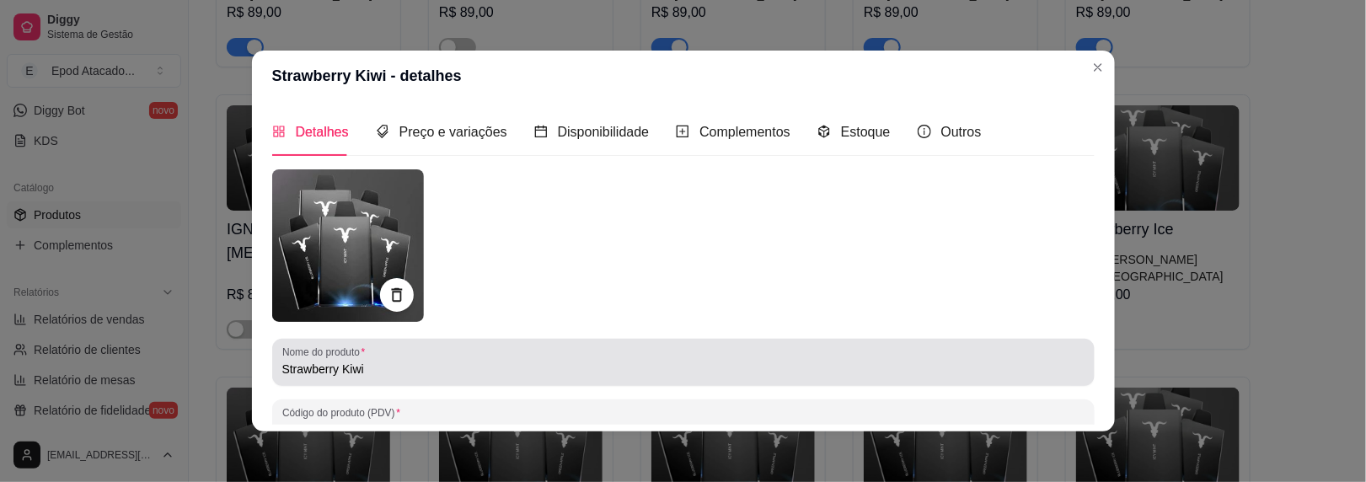
click at [282, 365] on input "Strawberry Kiwi" at bounding box center [683, 369] width 802 height 17
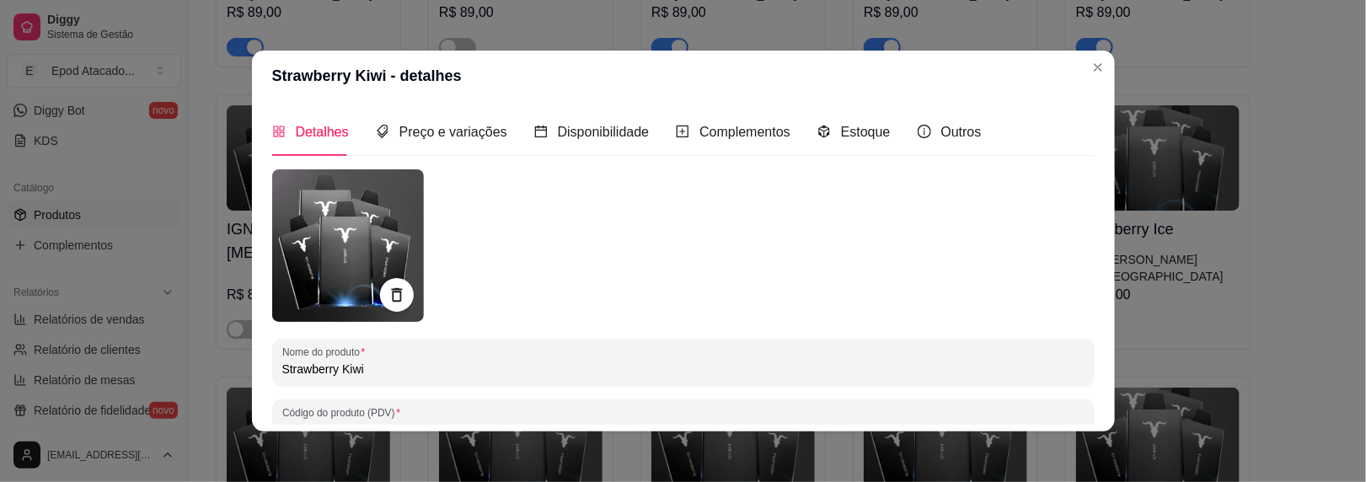
click at [282, 367] on input "Strawberry Kiwi" at bounding box center [683, 369] width 802 height 17
paste input "IGNITE V80"
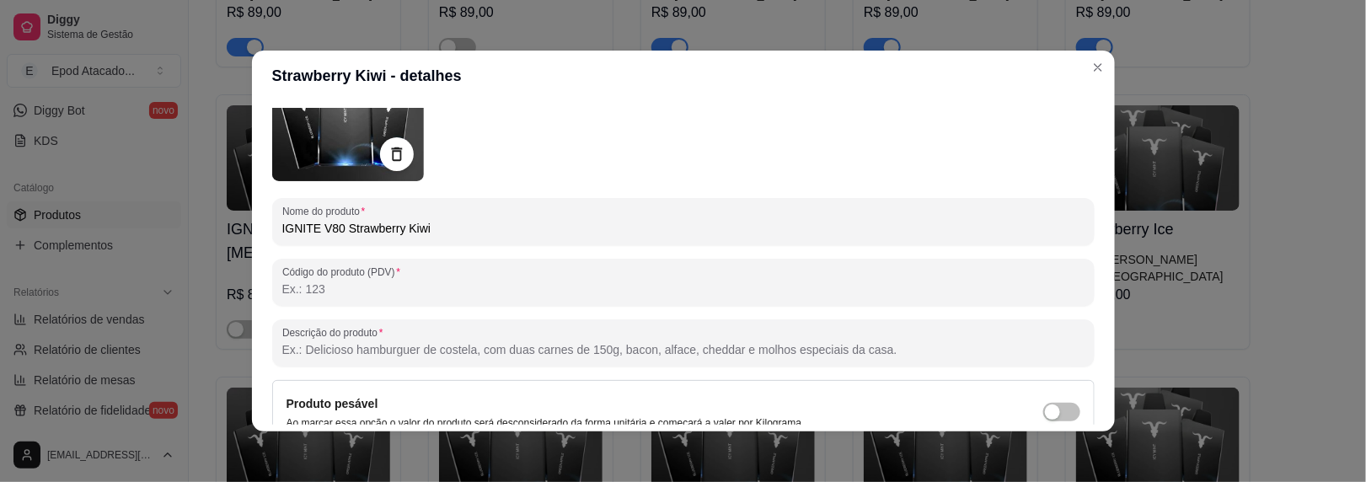
scroll to position [297, 0]
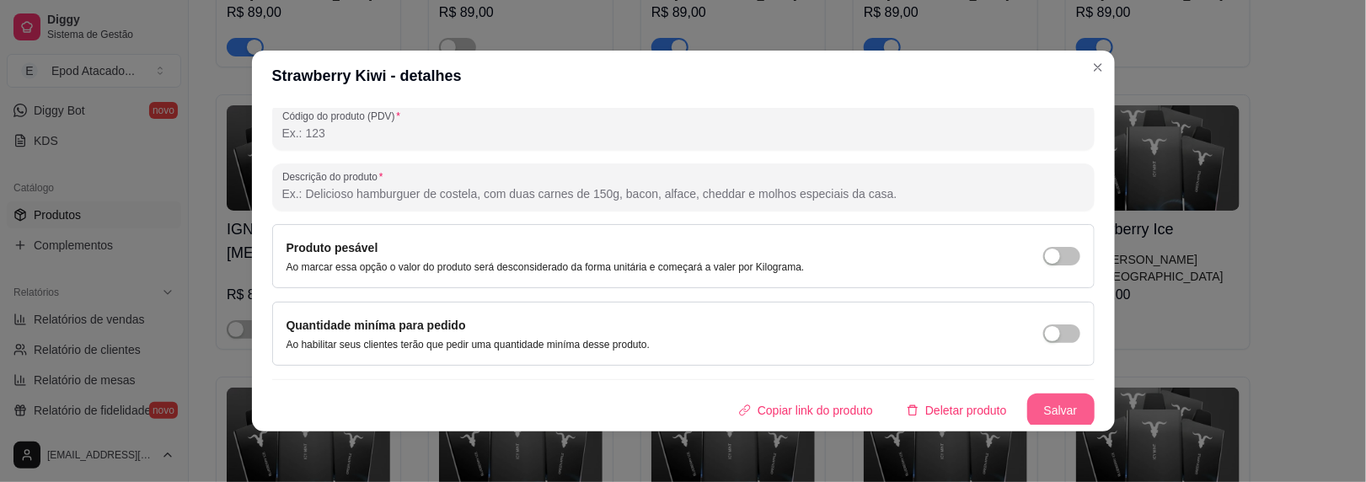
type input "IGNITE V80 Strawberry Kiwi"
click at [1041, 410] on button "Salvar" at bounding box center [1060, 411] width 67 height 34
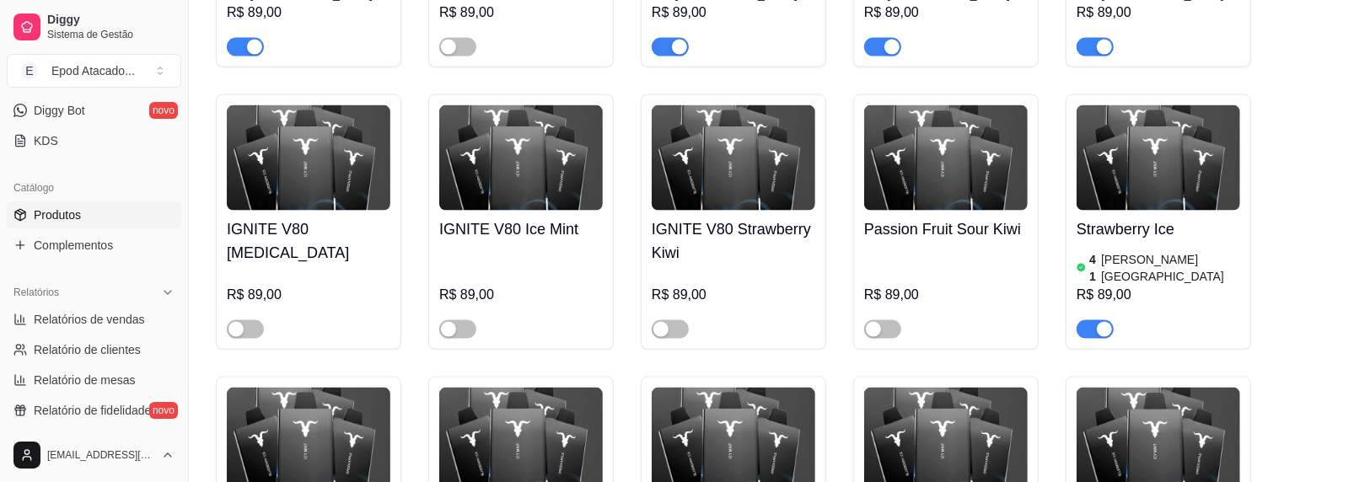
click at [958, 105] on img at bounding box center [946, 157] width 164 height 105
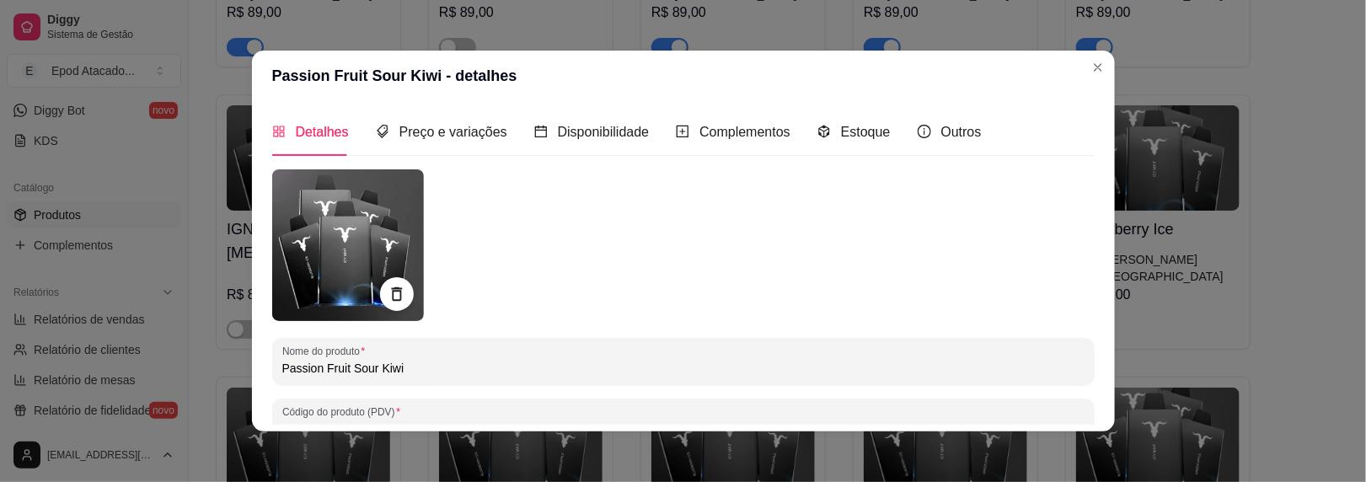
click at [282, 371] on input "Passion Fruit Sour Kiwi" at bounding box center [683, 368] width 802 height 17
paste input "IGNITE V80"
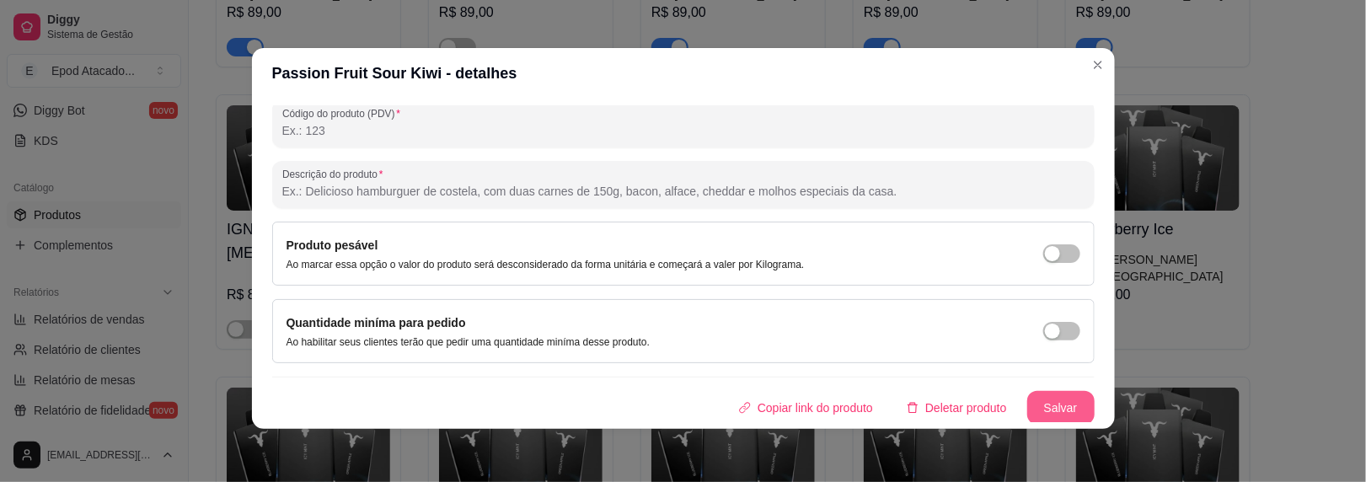
scroll to position [3, 0]
type input "IGNITE V80 Passion Fruit Sour Kiwi"
click at [1028, 403] on button "Salvar" at bounding box center [1061, 408] width 66 height 33
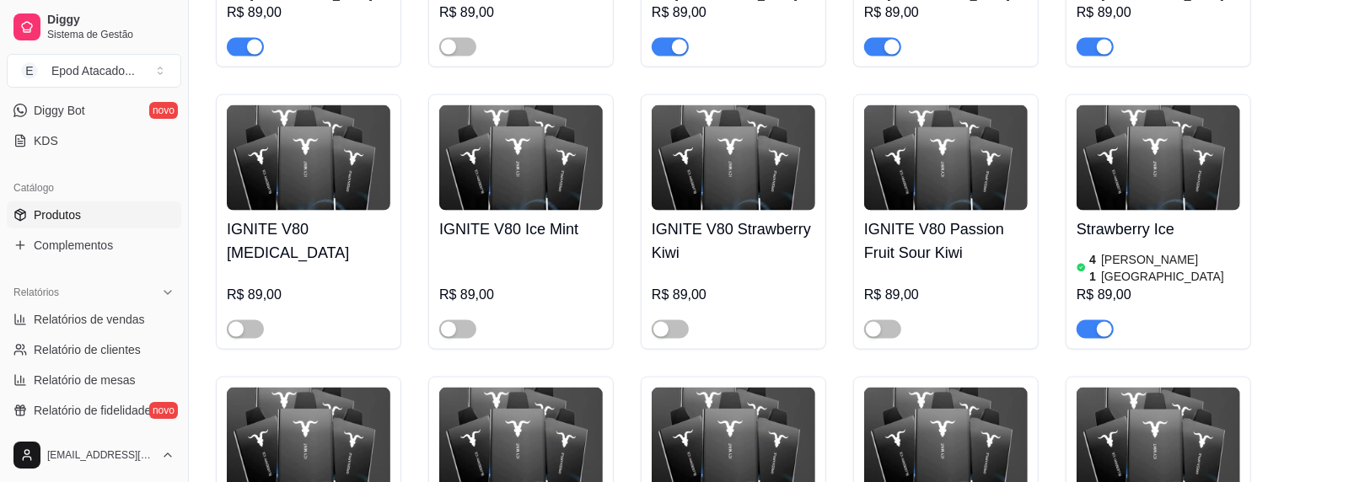
click at [1096, 251] on article "41" at bounding box center [1093, 268] width 8 height 34
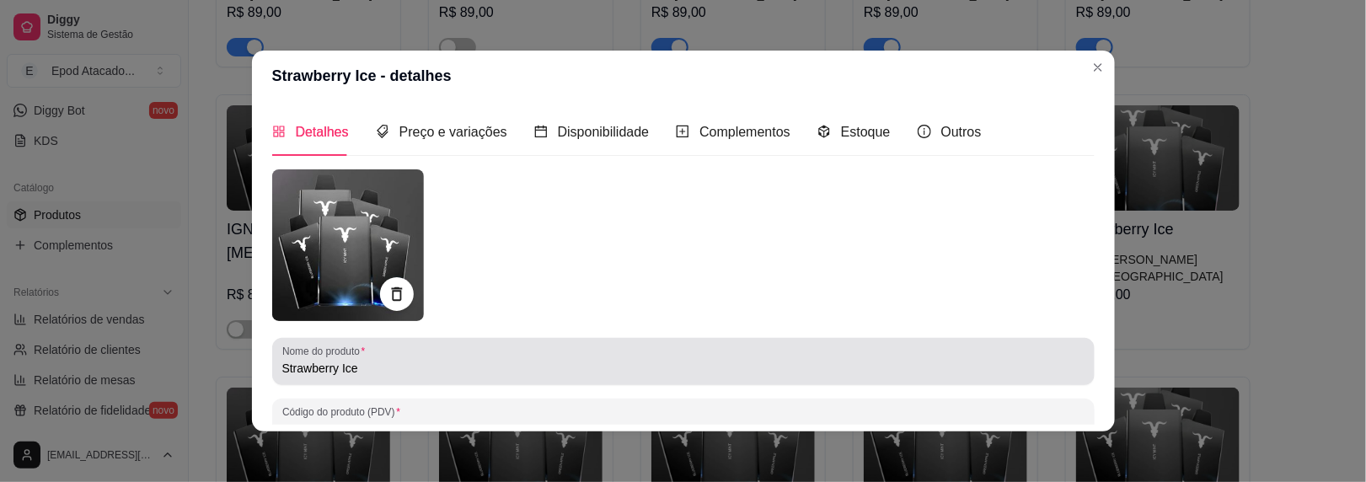
click at [274, 365] on div "Nome do produto Strawberry Ice" at bounding box center [683, 361] width 823 height 47
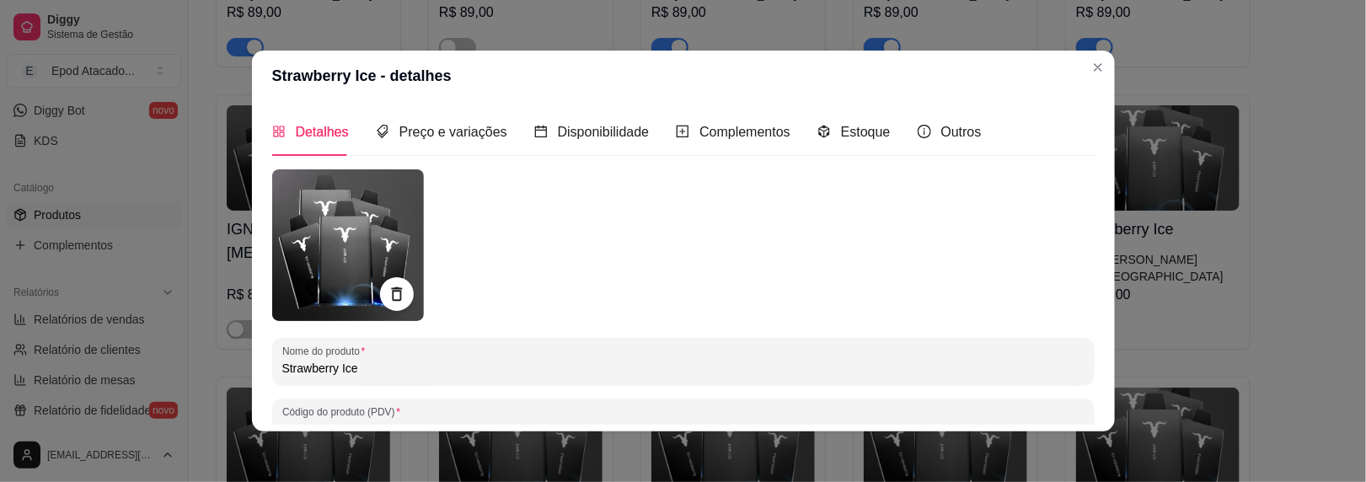
click at [282, 368] on input "Strawberry Ice" at bounding box center [683, 368] width 802 height 17
paste input "IGNITE V80"
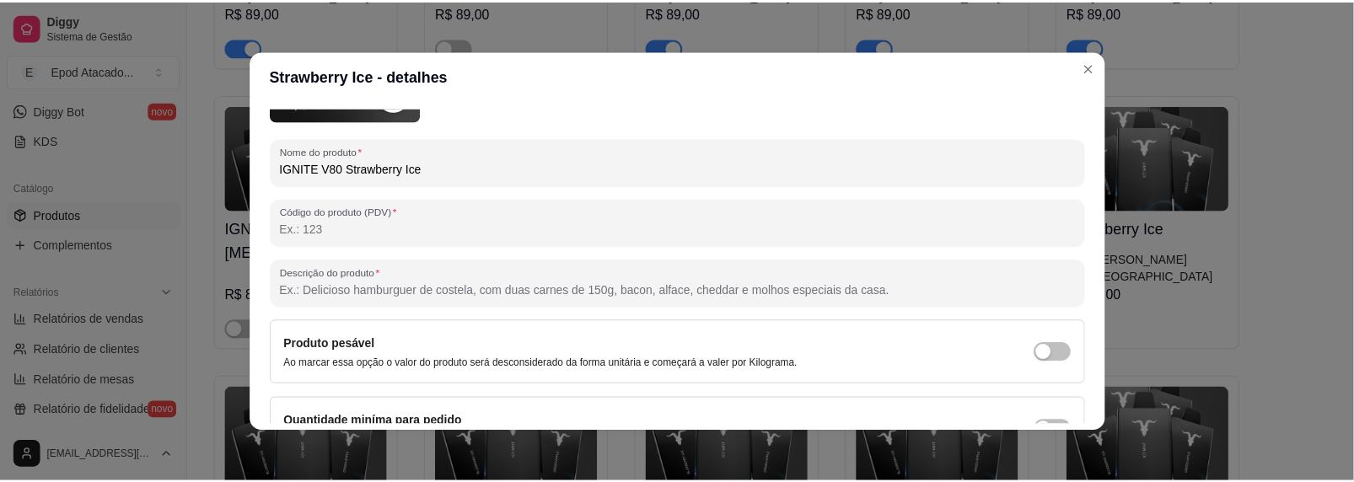
scroll to position [296, 0]
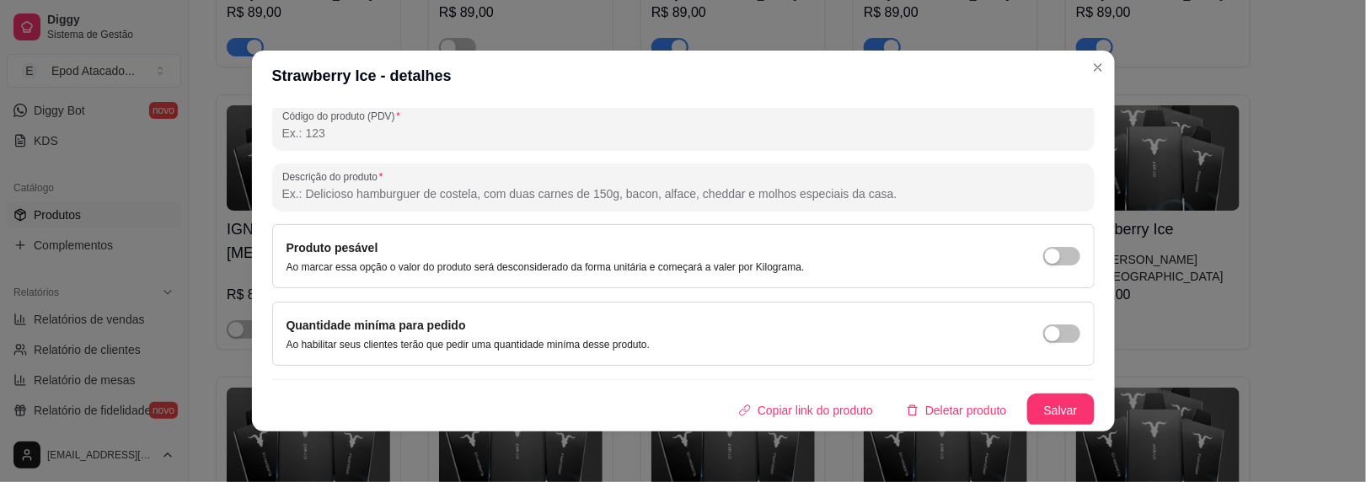
type input "IGNITE V80 Strawberry Ice"
click at [1055, 415] on button "Salvar" at bounding box center [1061, 410] width 66 height 33
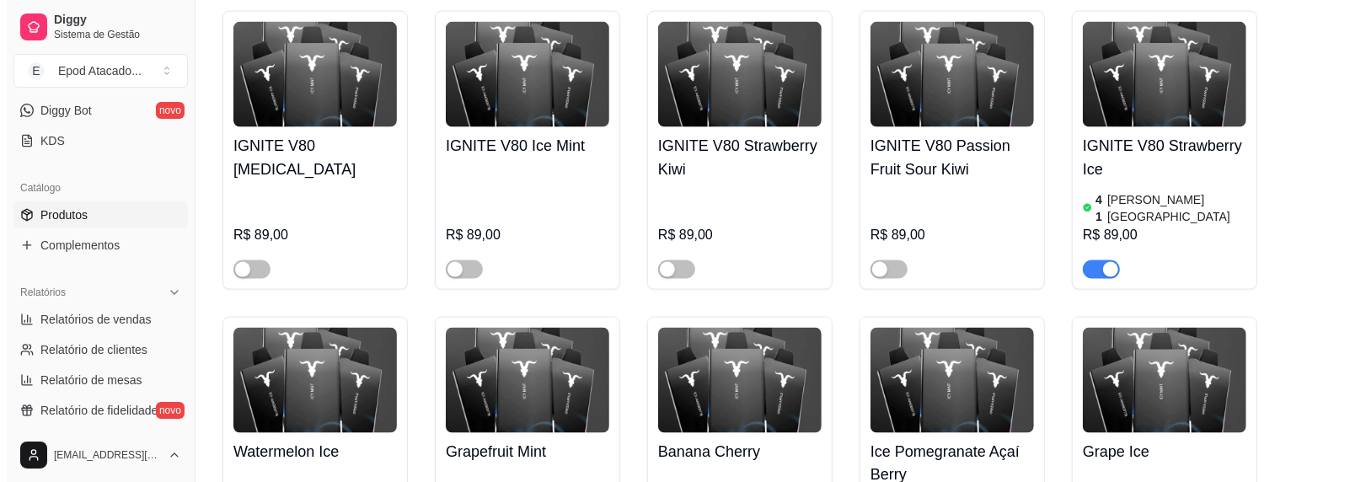
scroll to position [1686, 0]
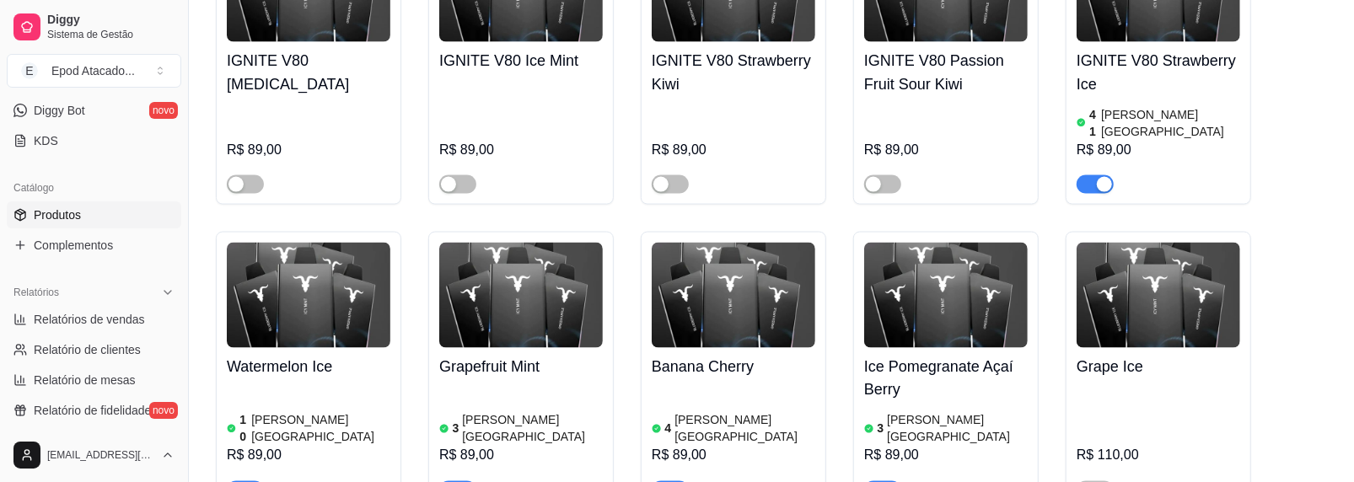
click at [290, 243] on img at bounding box center [309, 295] width 164 height 105
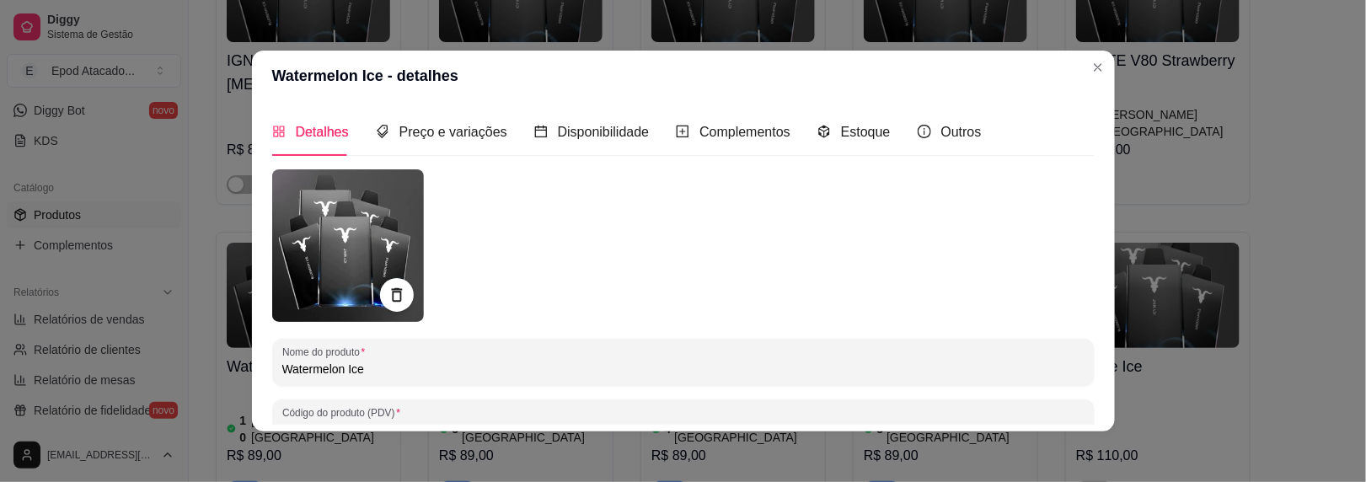
click at [282, 364] on input "Watermelon Ice" at bounding box center [683, 369] width 802 height 17
paste input "IGNITE V80"
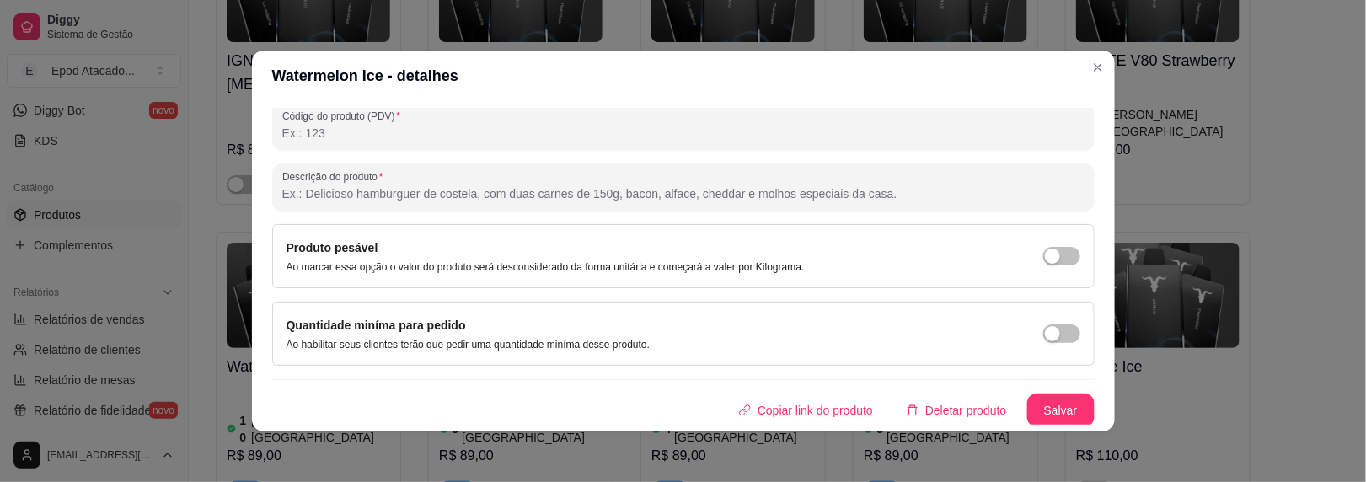
type input "IGNITE V80 Watermelon Ice"
click at [1048, 420] on button "Salvar" at bounding box center [1061, 410] width 66 height 33
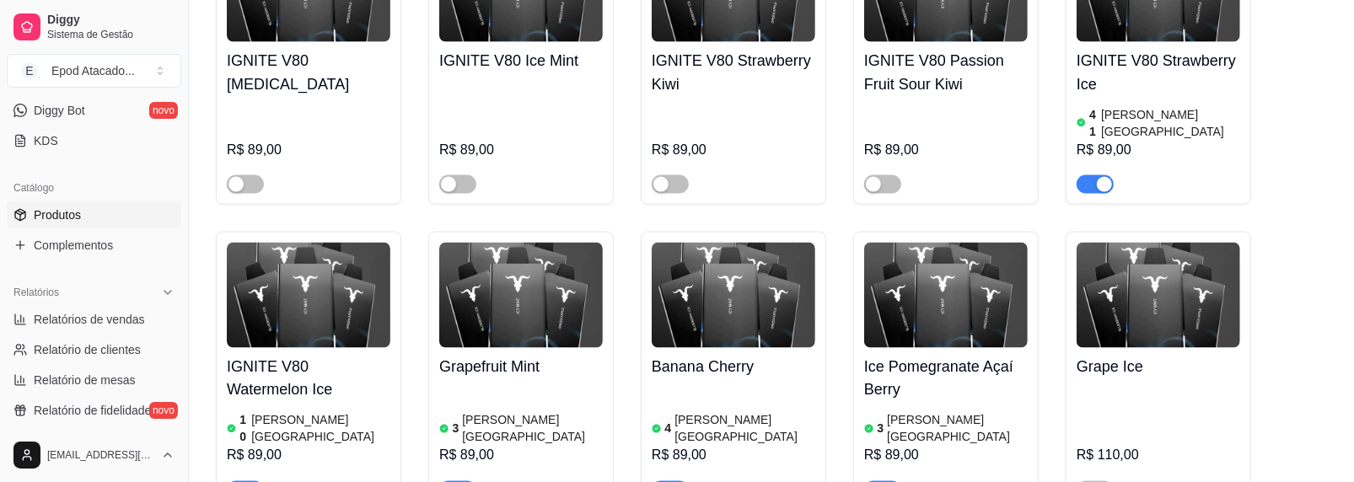
click at [501, 355] on h4 "Grapefruit Mint" at bounding box center [521, 367] width 164 height 24
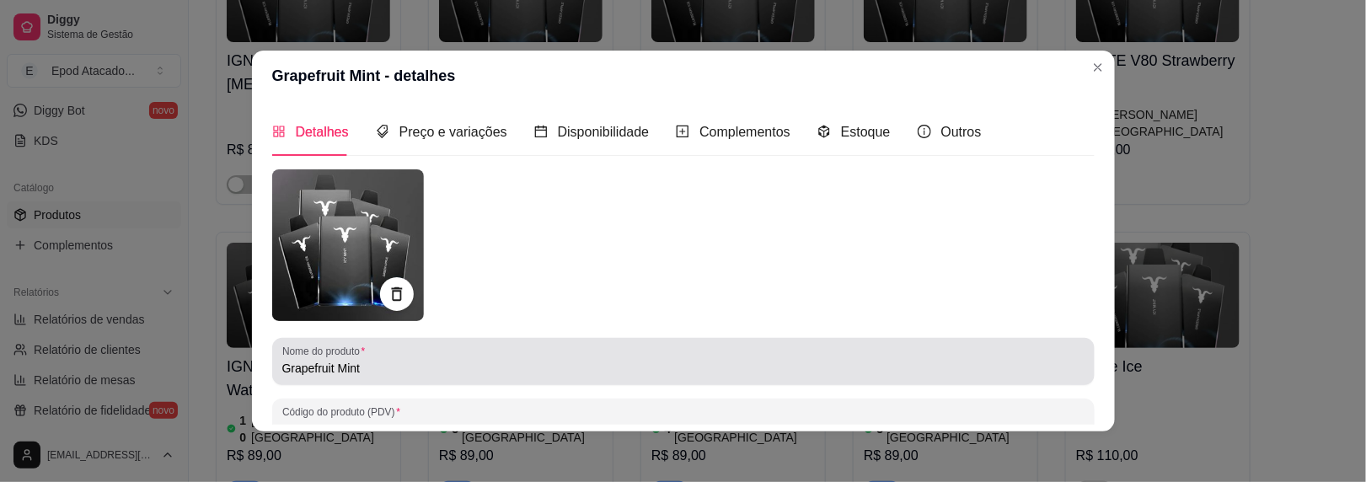
click at [282, 367] on input "Grapefruit Mint" at bounding box center [683, 368] width 802 height 17
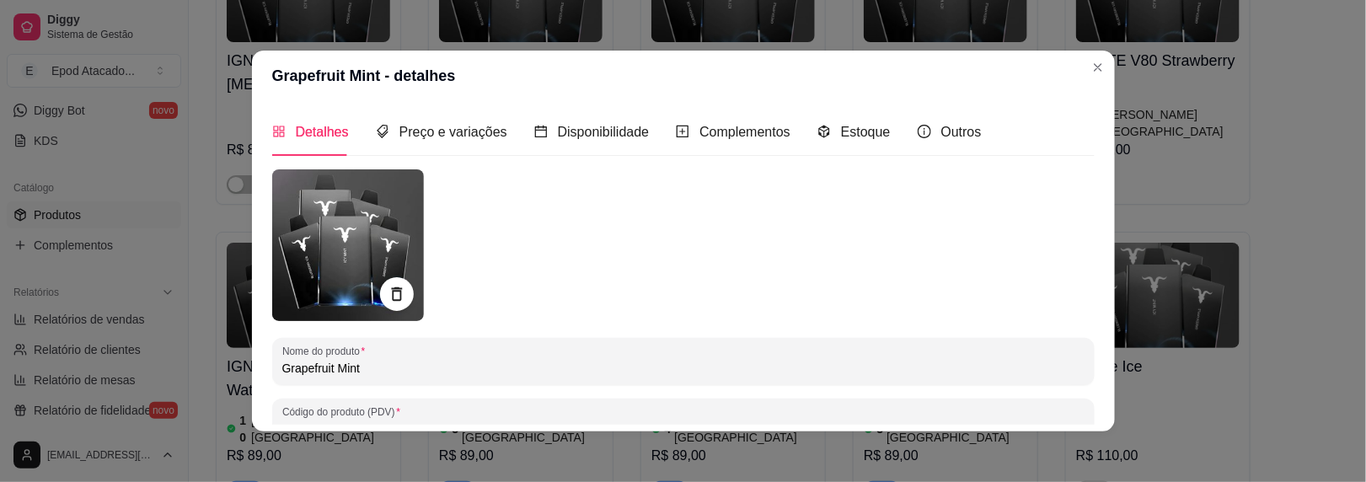
paste input "IGNITE V80"
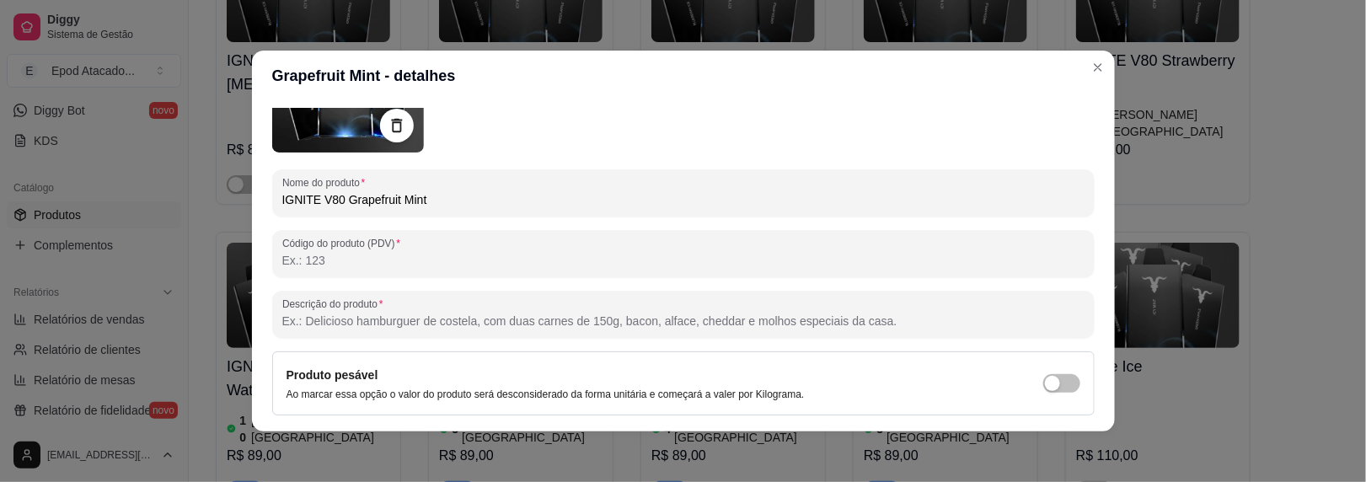
scroll to position [296, 0]
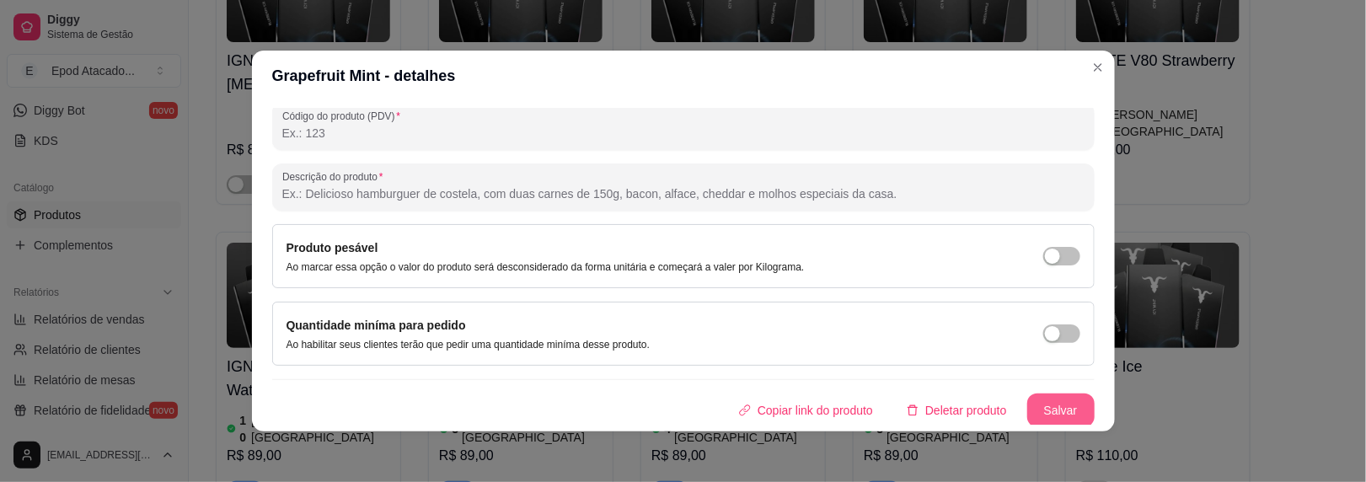
type input "IGNITE V80 Grapefruit Mint"
click at [1027, 394] on button "Salvar" at bounding box center [1060, 411] width 67 height 34
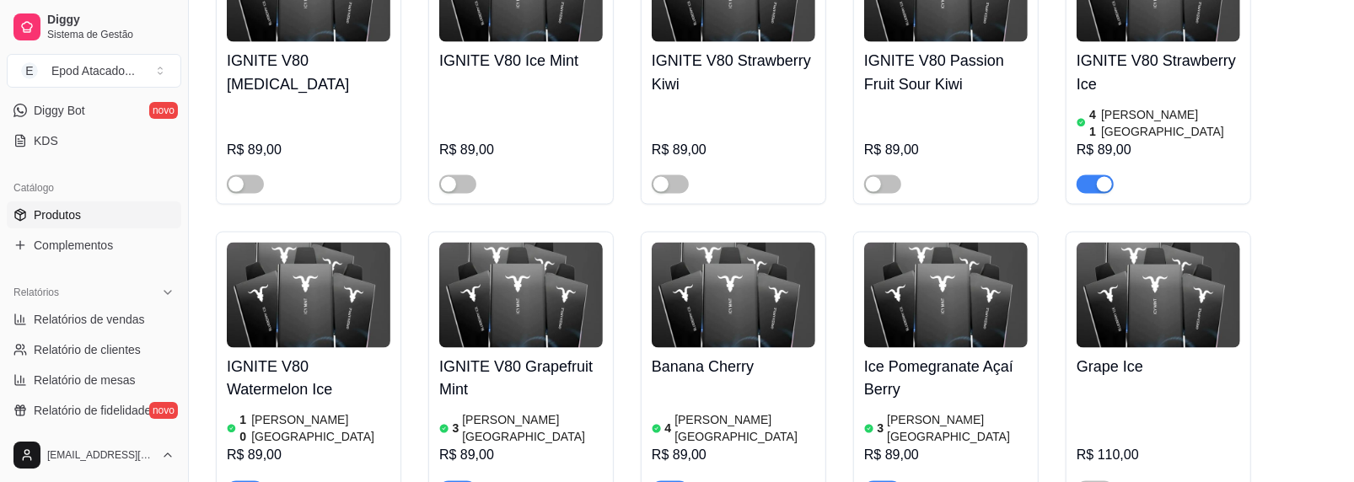
click at [675, 243] on img at bounding box center [733, 295] width 164 height 105
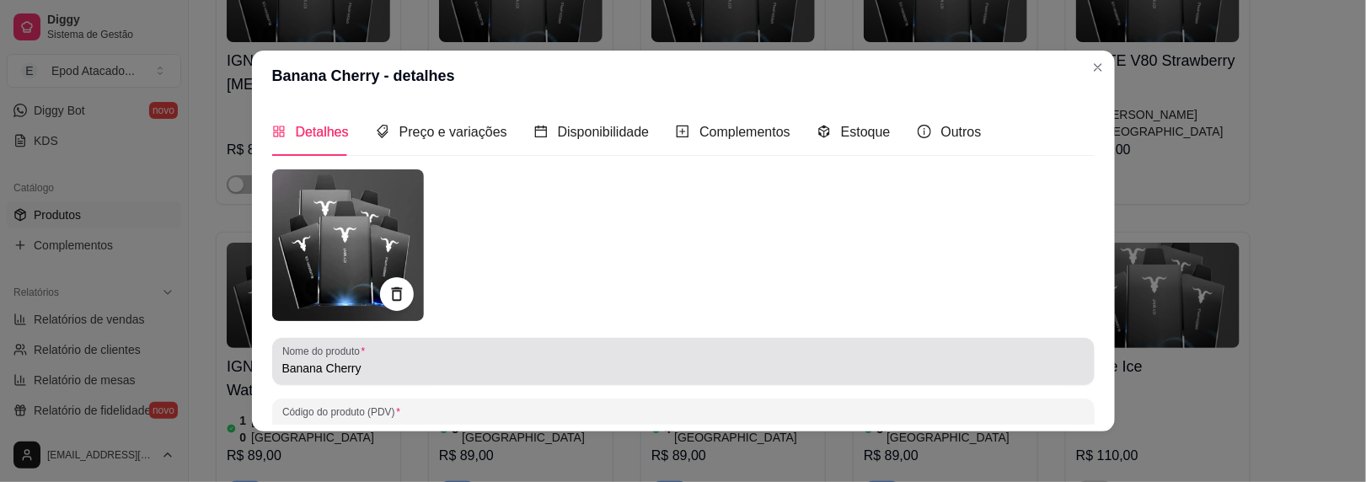
click at [282, 366] on input "Banana Cherry" at bounding box center [683, 368] width 802 height 17
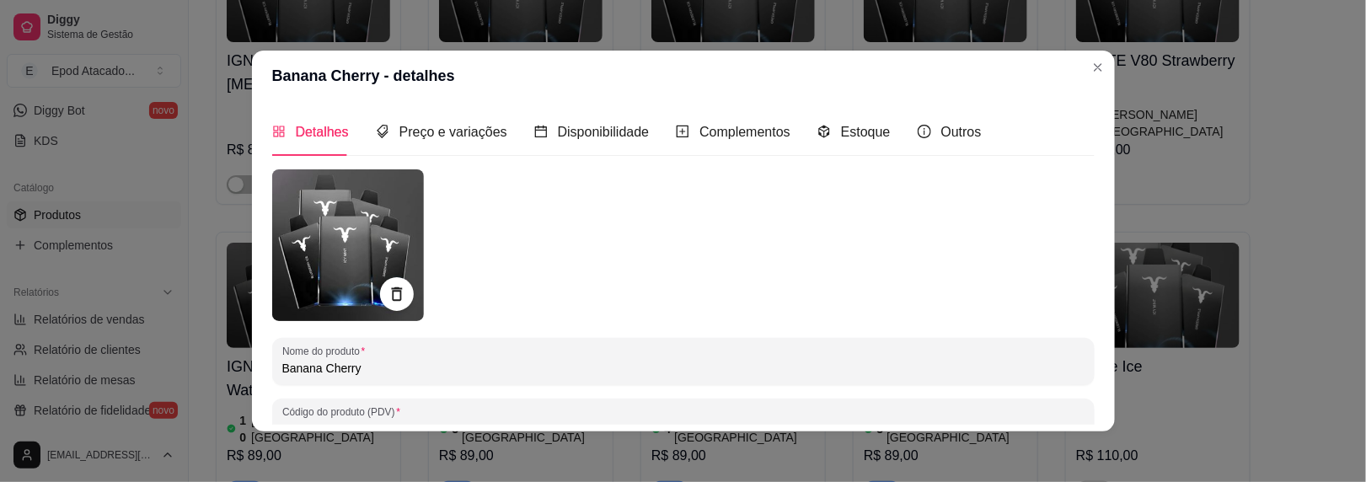
paste input "IGNITE V80"
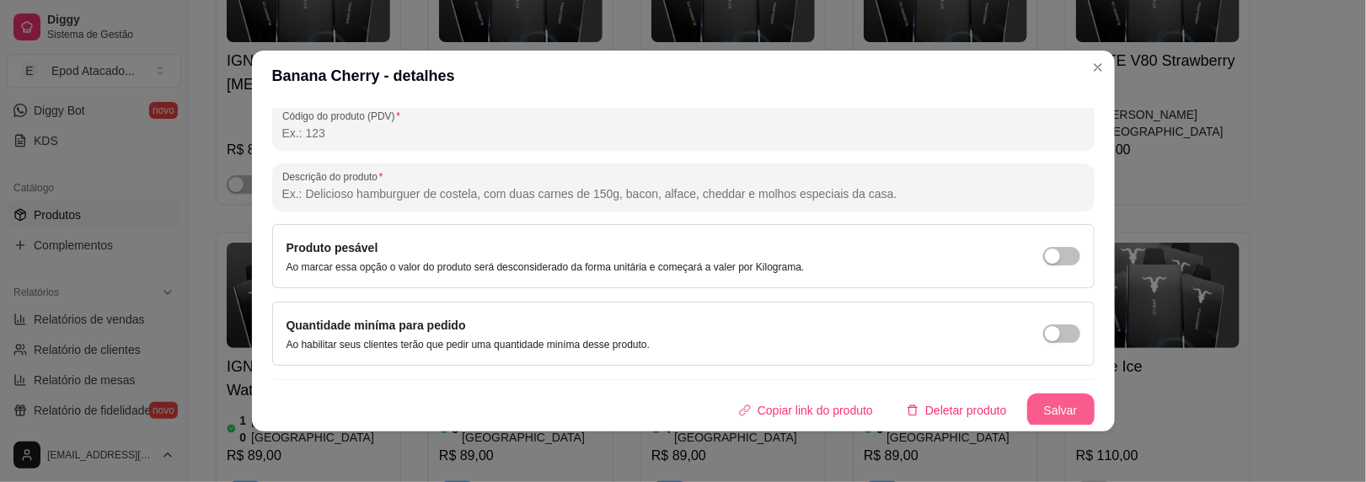
type input "IGNITE V80 Banana Cherry"
click at [1028, 418] on button "Salvar" at bounding box center [1060, 411] width 67 height 34
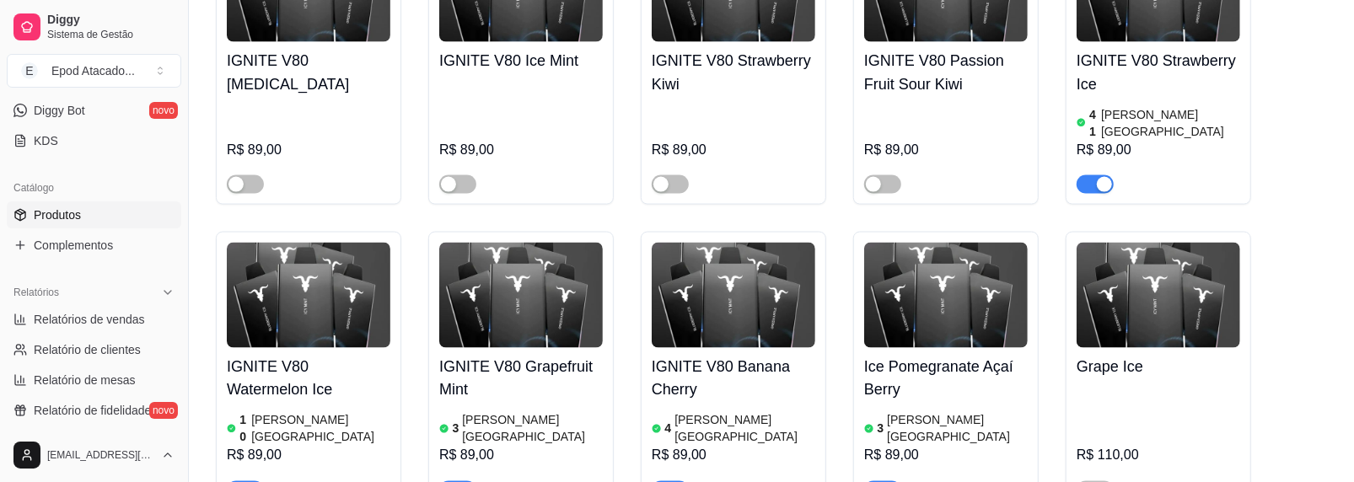
click at [855, 232] on div "Ice Pomegranate Açaí [PERSON_NAME] 3 [PERSON_NAME] R$ 89,00" at bounding box center [945, 371] width 185 height 279
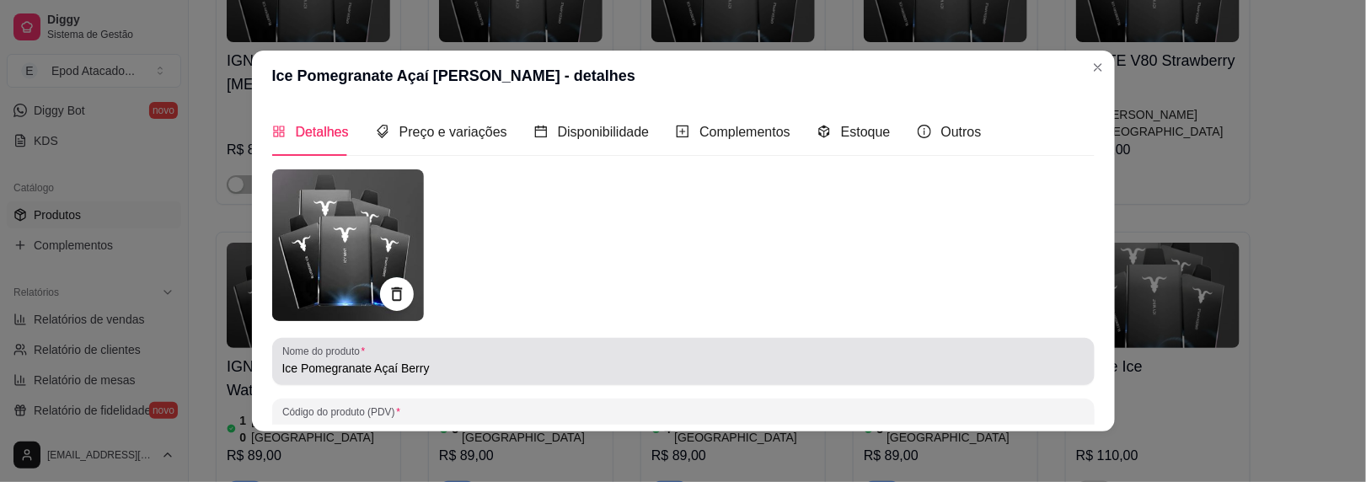
click at [282, 365] on input "Ice Pomegranate Açaí Berry" at bounding box center [683, 368] width 802 height 17
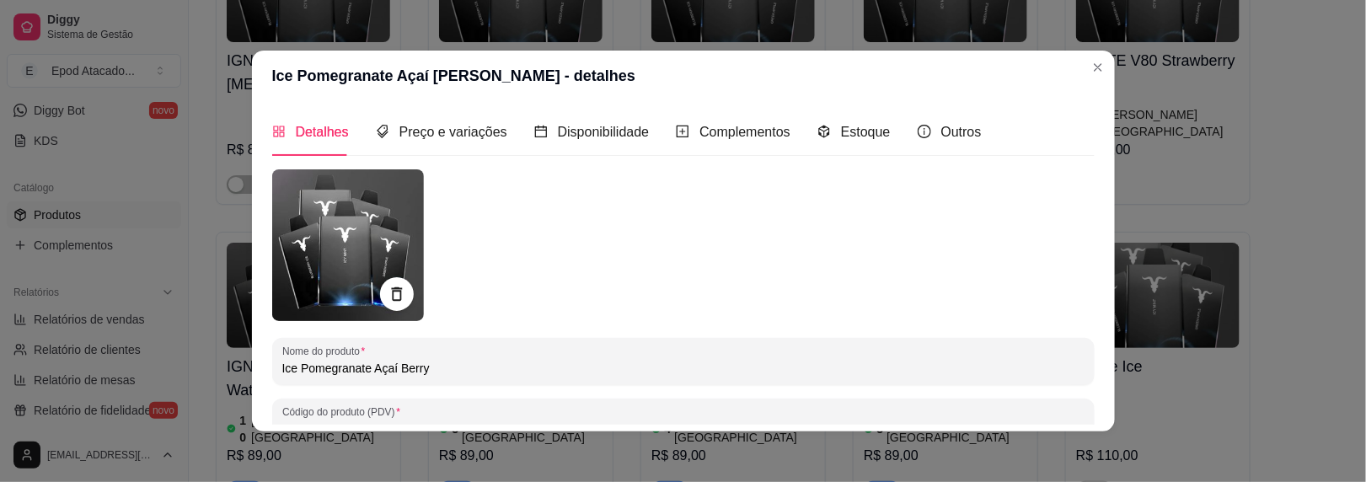
paste input "IGNITE V80"
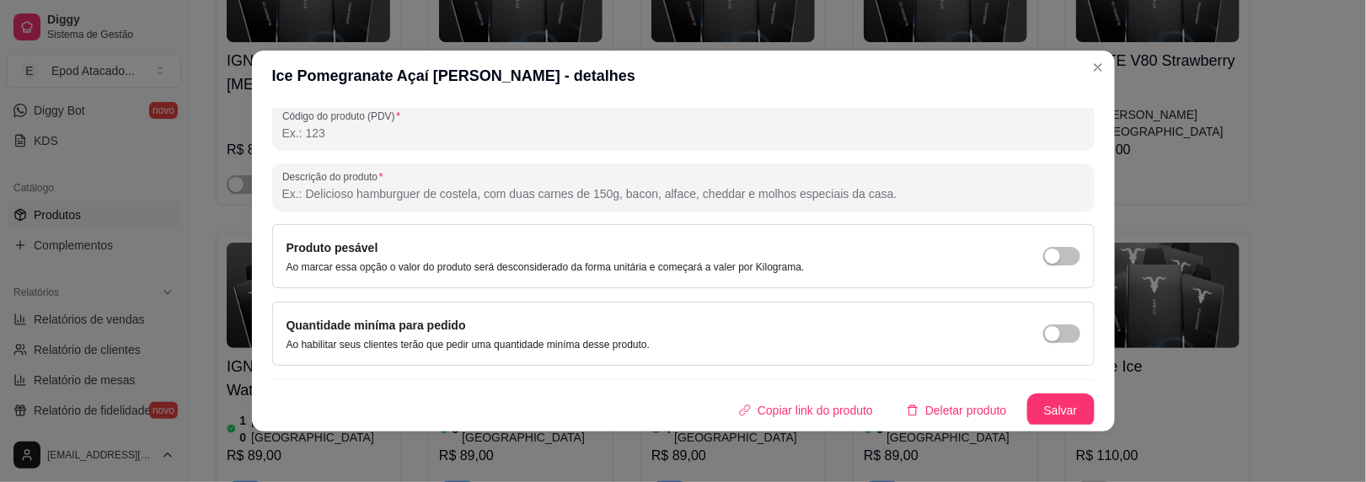
type input "IGNITE V80 Ice Pomegranate Açaí [PERSON_NAME]"
click at [1060, 405] on button "Salvar" at bounding box center [1060, 411] width 67 height 34
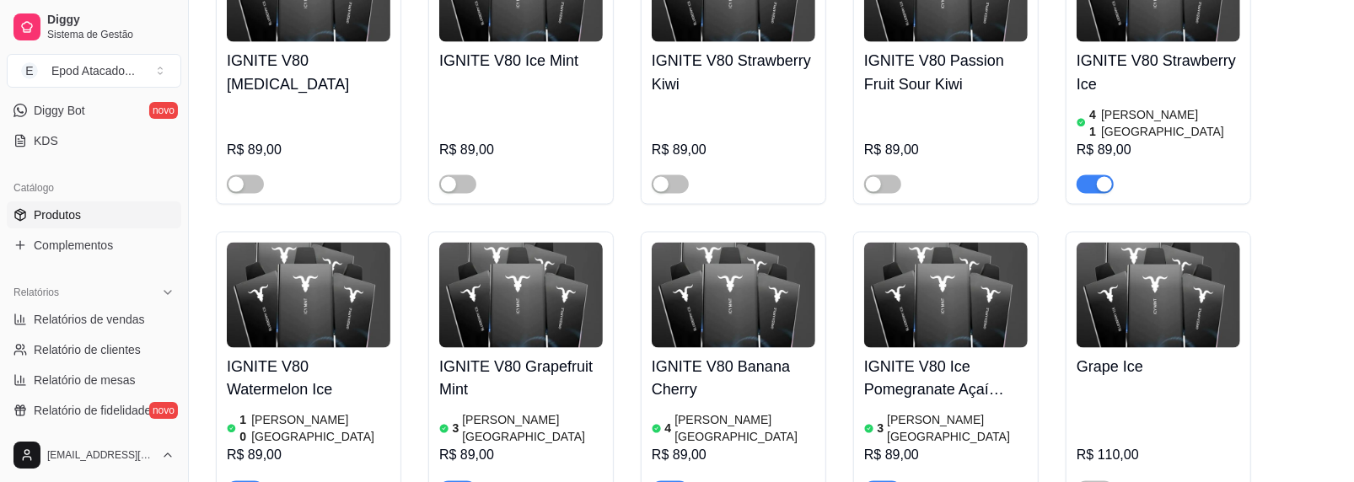
click at [1148, 243] on img at bounding box center [1158, 295] width 164 height 105
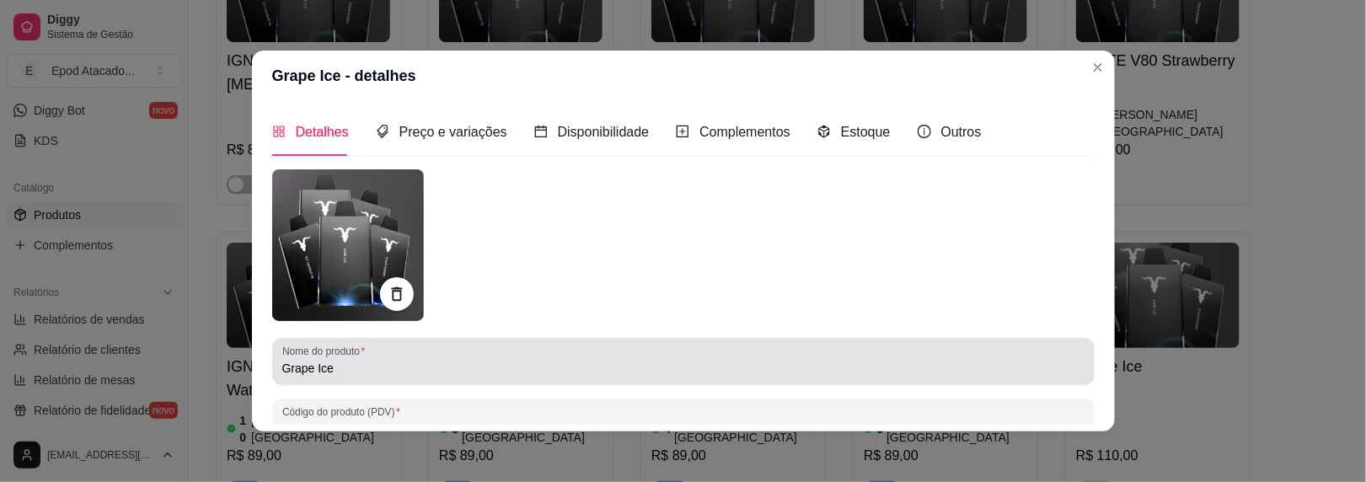
click at [274, 365] on div "Nome do produto Grape Ice" at bounding box center [683, 361] width 823 height 47
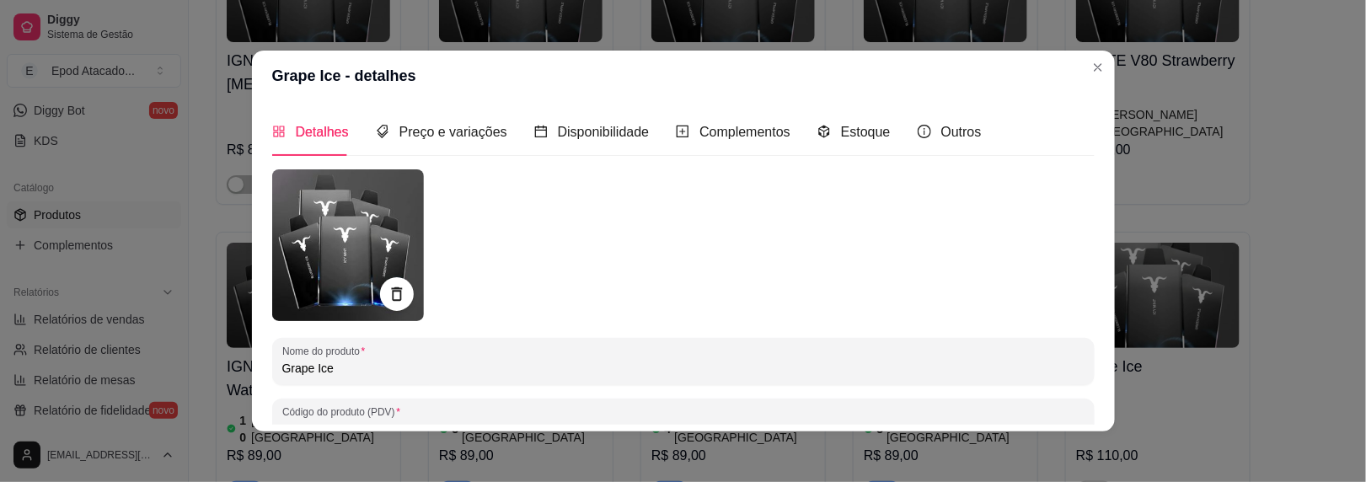
paste input "IGNITE V80"
drag, startPoint x: 394, startPoint y: 373, endPoint x: 328, endPoint y: 367, distance: 66.1
click at [328, 367] on input "Grape Ice IGNITE V80" at bounding box center [683, 368] width 802 height 17
click at [282, 368] on input "Grape Ice" at bounding box center [683, 368] width 802 height 17
paste input "IGNITE V80"
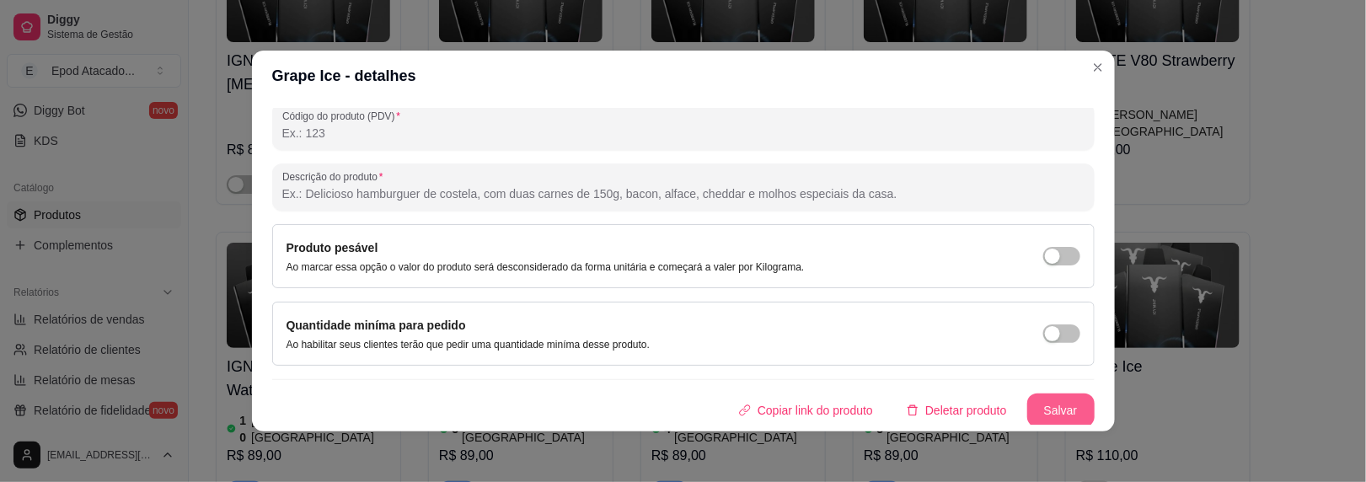
type input "IGNITE V80 Grape Ice"
click at [1034, 394] on button "Salvar" at bounding box center [1060, 411] width 67 height 34
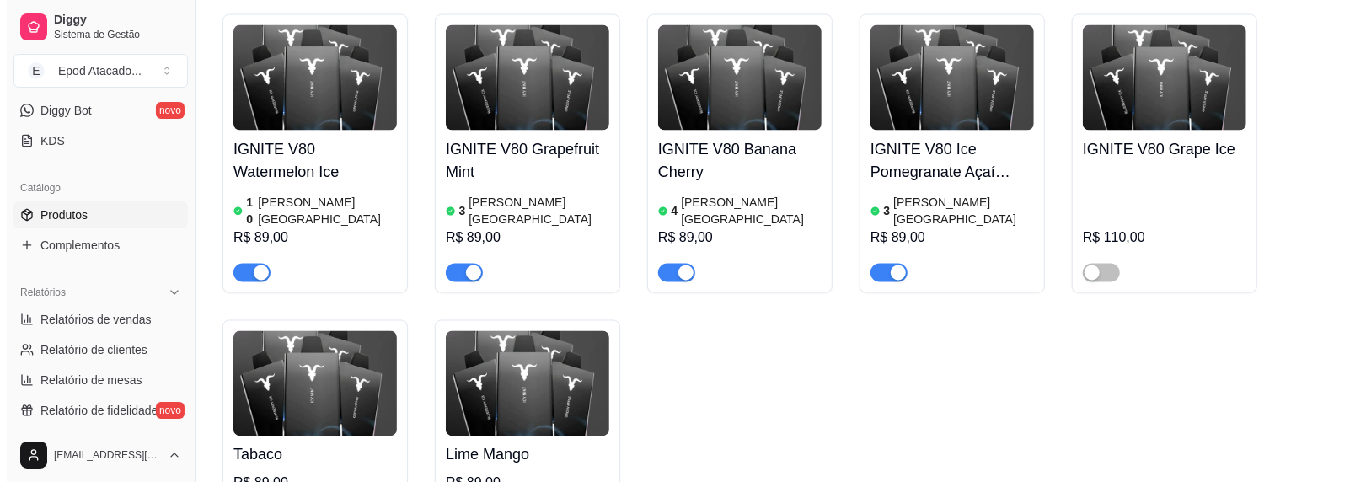
scroll to position [2023, 0]
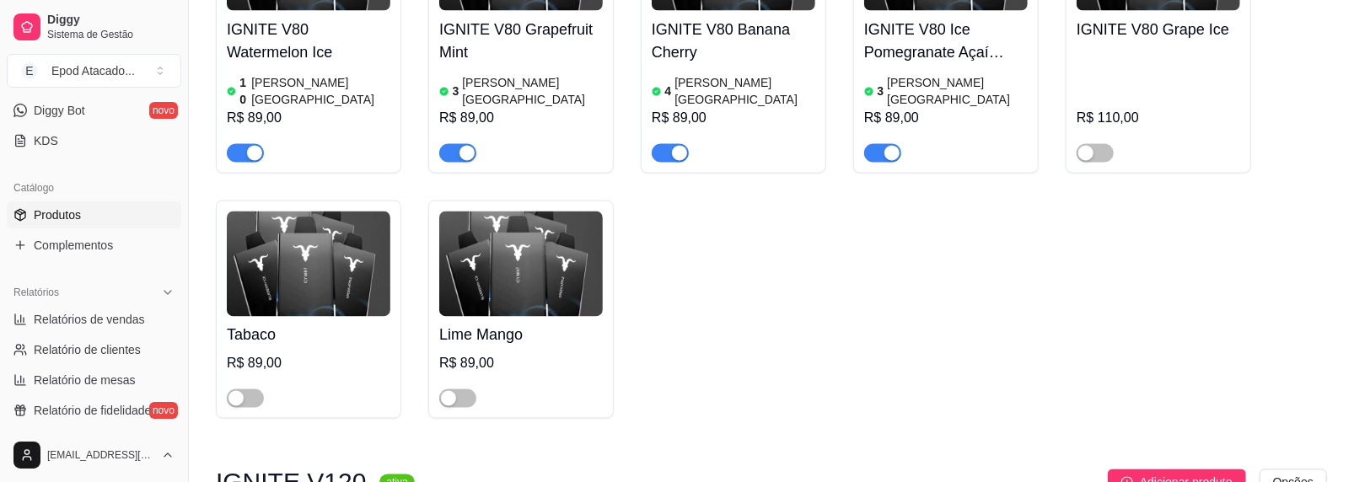
click at [295, 212] on img at bounding box center [309, 264] width 164 height 105
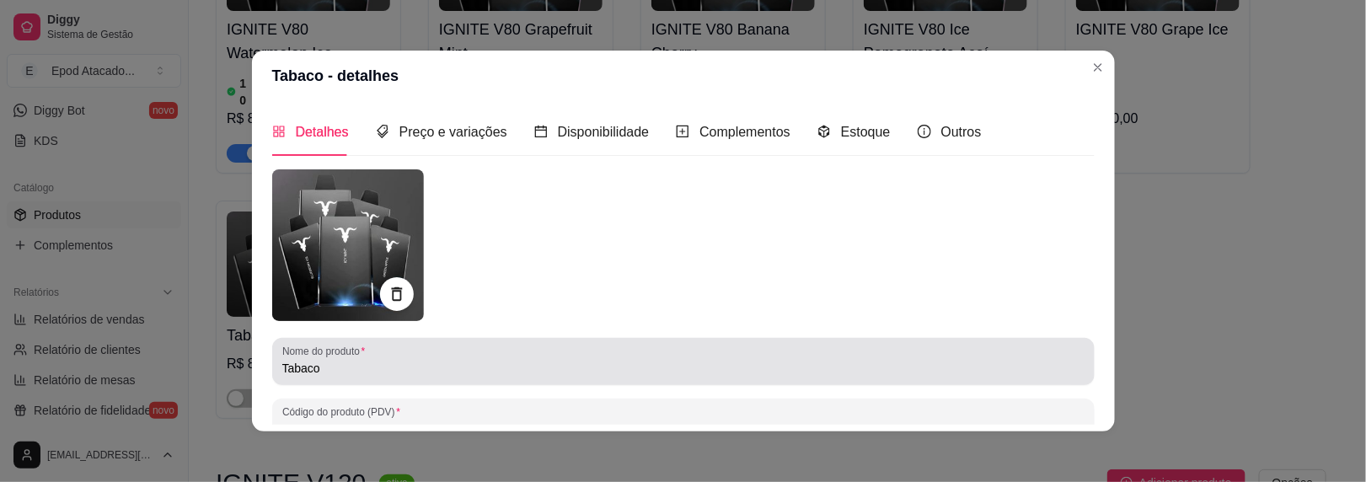
click at [282, 364] on input "Tabaco" at bounding box center [683, 368] width 802 height 17
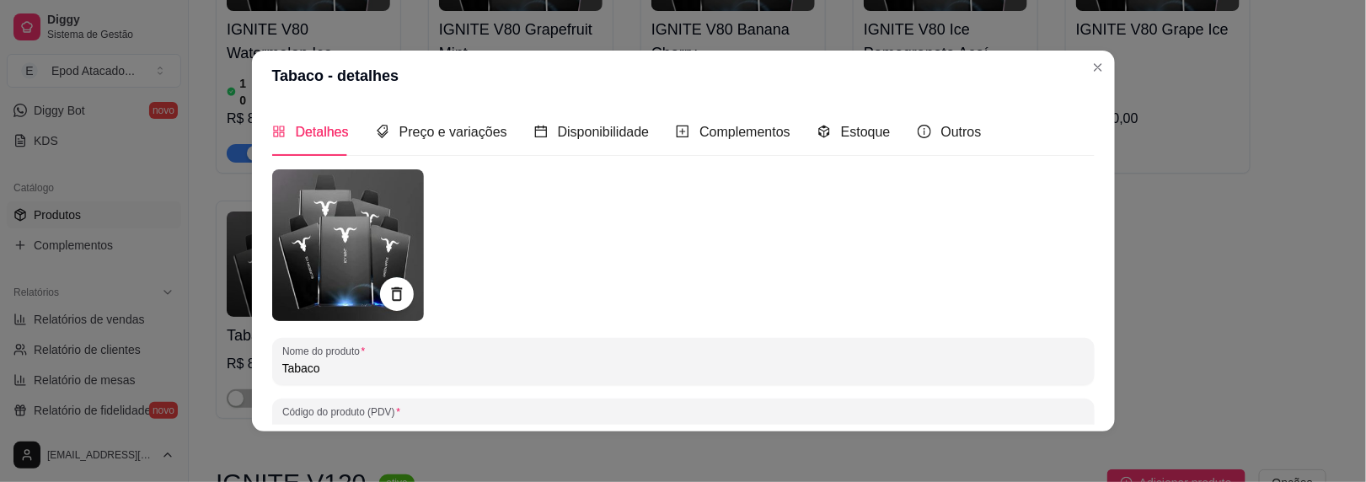
paste input "IGNITE V80"
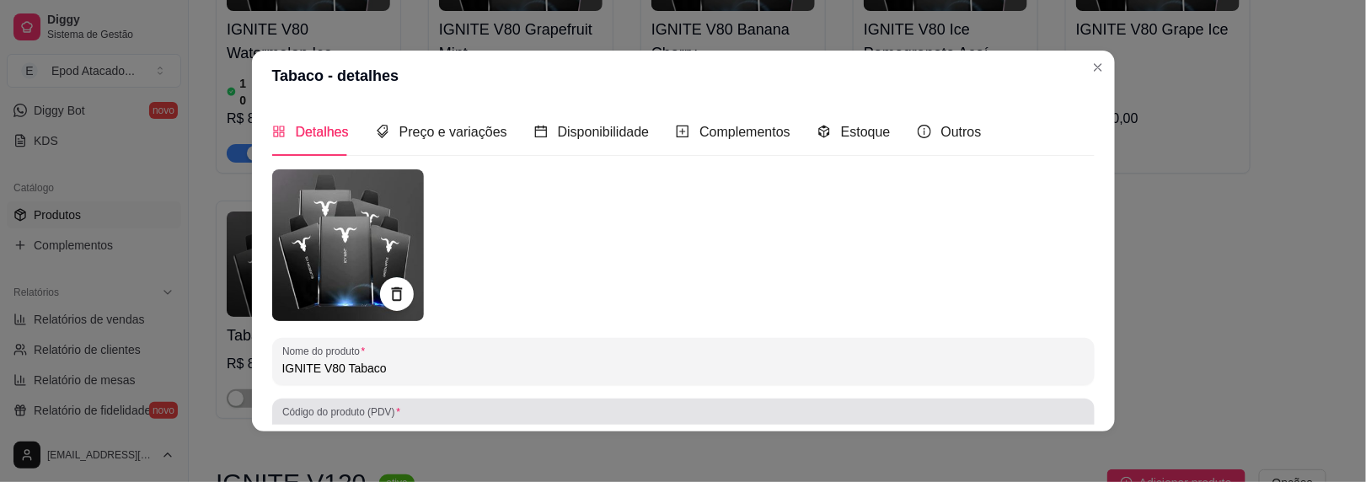
scroll to position [296, 0]
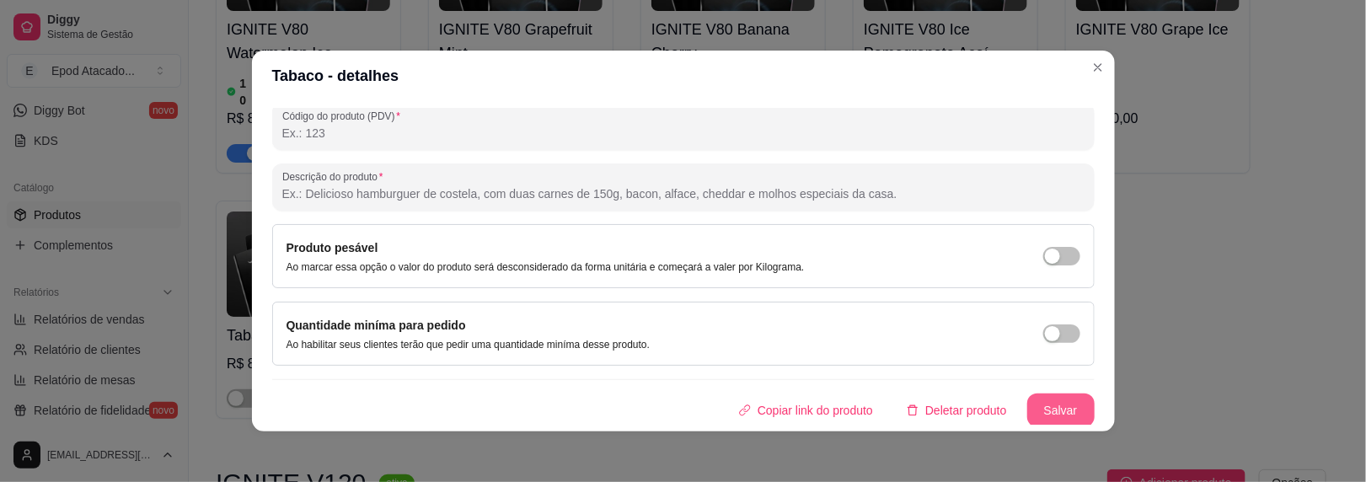
type input "IGNITE V80 Tabaco"
click at [1040, 409] on button "Salvar" at bounding box center [1060, 411] width 67 height 34
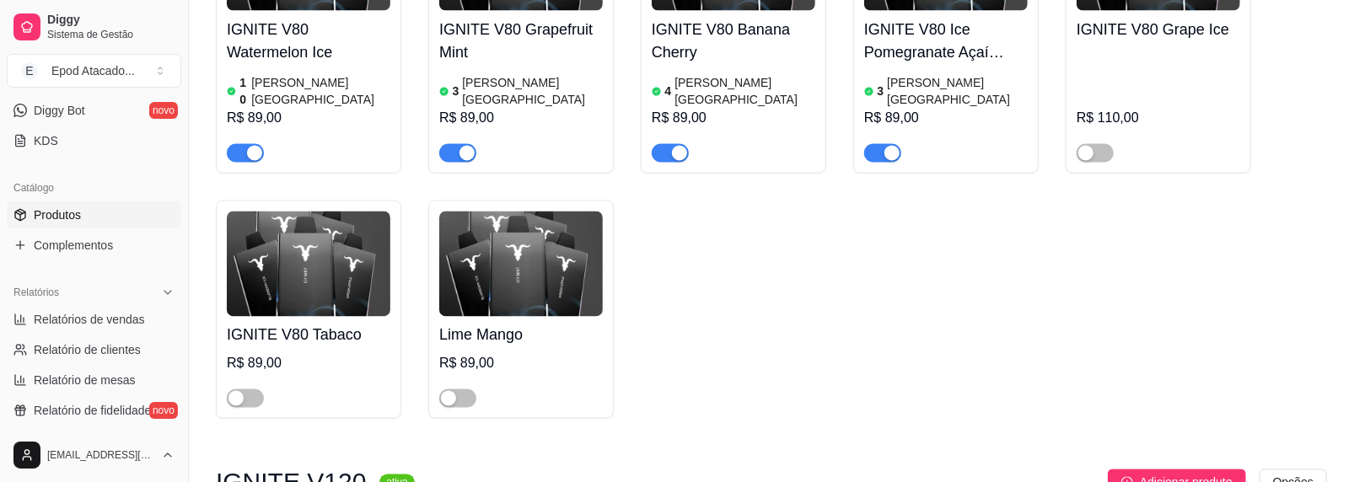
click at [487, 317] on div "Lime Mango R$ 89,00" at bounding box center [521, 362] width 164 height 91
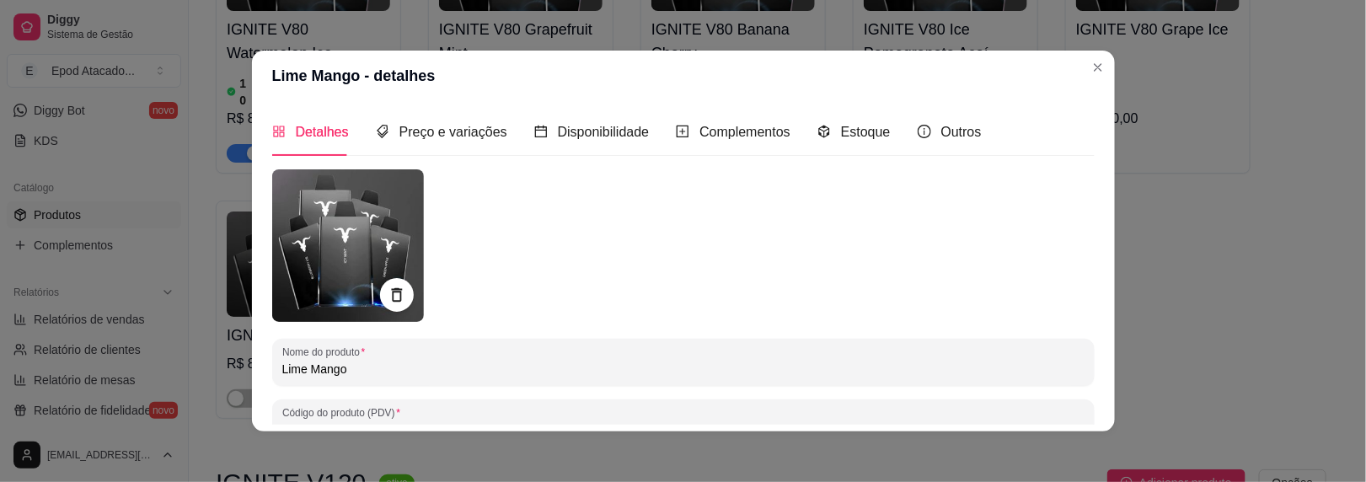
click at [282, 363] on input "Lime Mango" at bounding box center [683, 369] width 802 height 17
paste input "IGNITE V80"
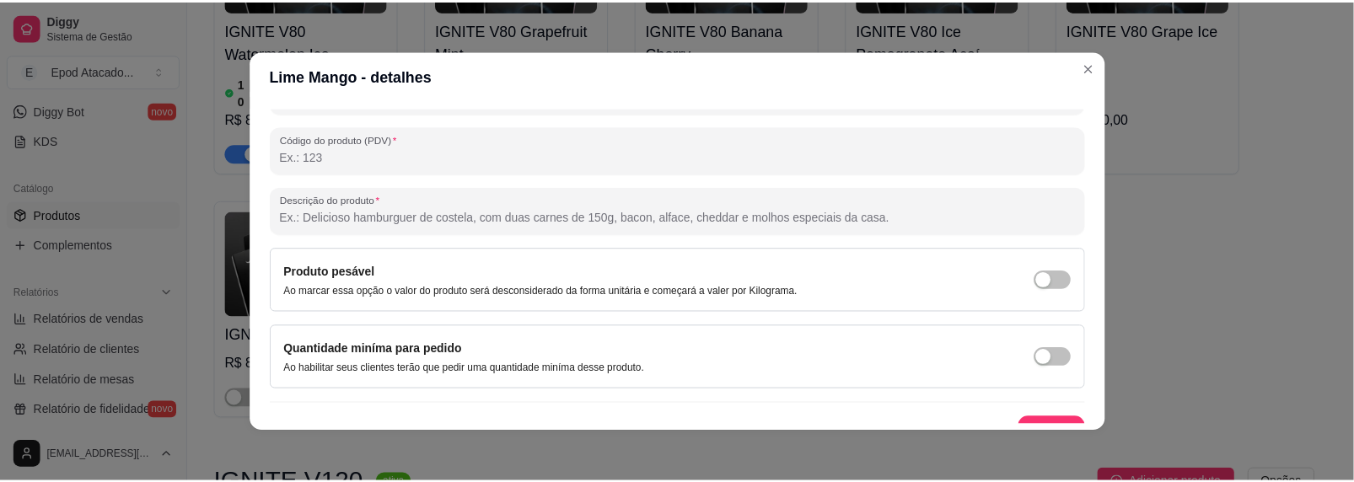
scroll to position [297, 0]
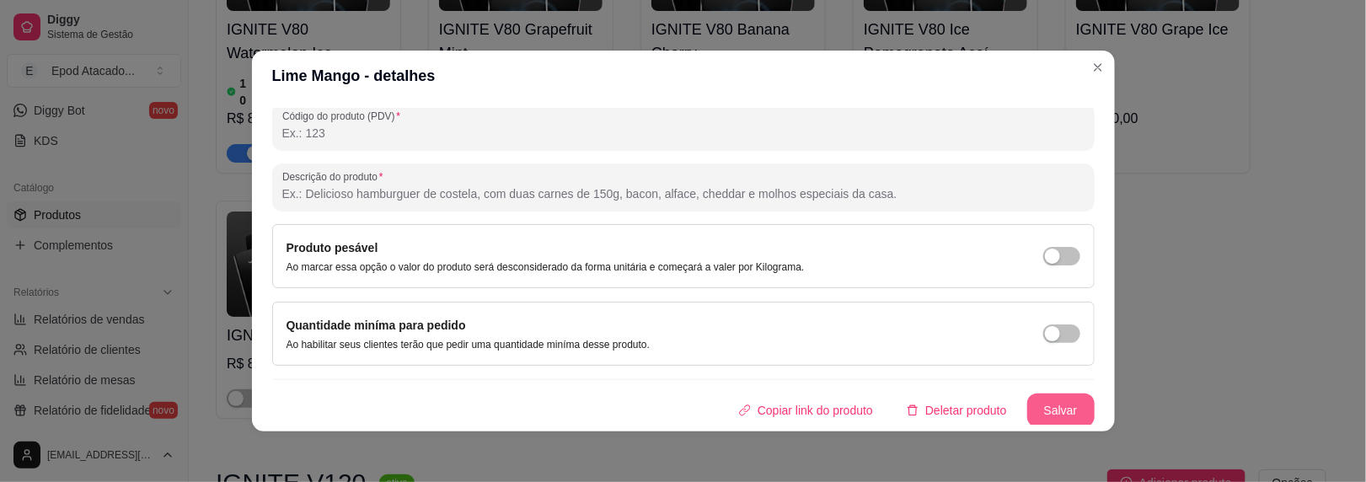
type input "IGNITE V80 Lime Mango"
click at [1027, 399] on button "Salvar" at bounding box center [1060, 411] width 67 height 34
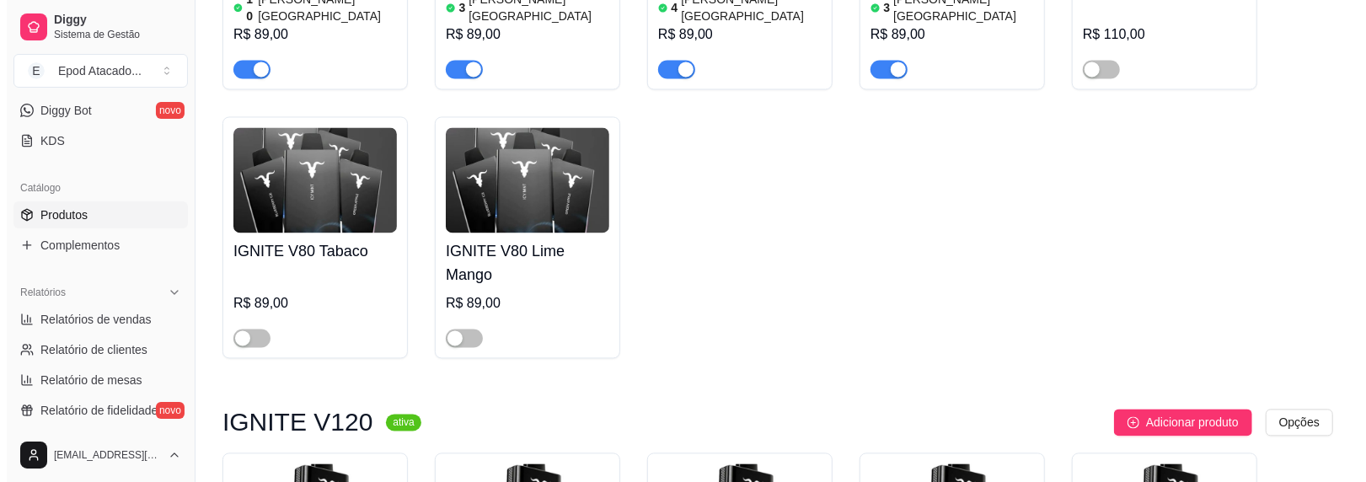
scroll to position [2276, 0]
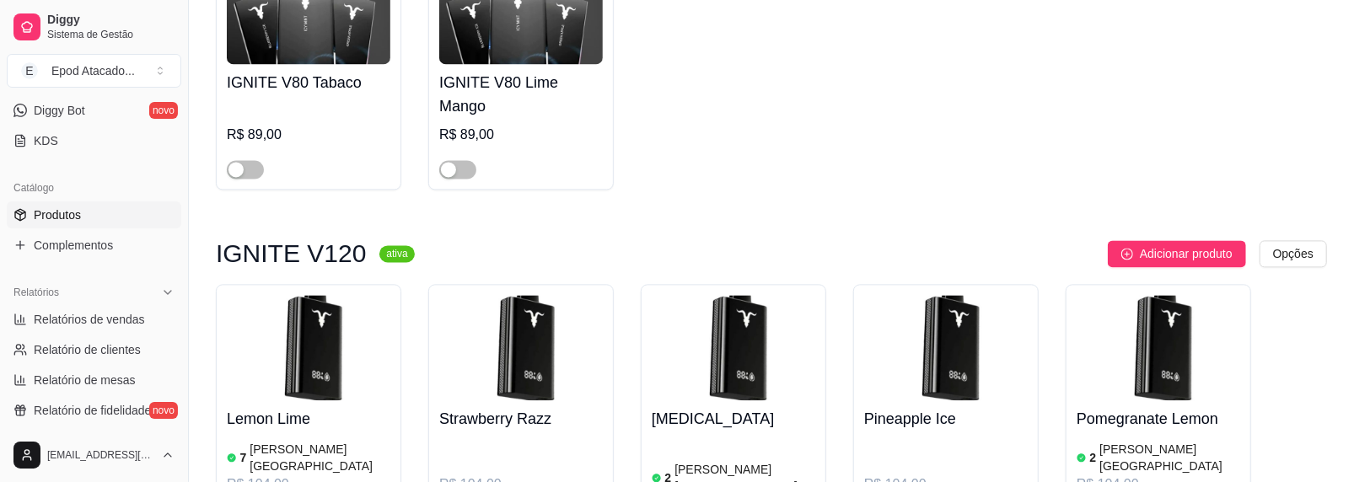
click at [280, 295] on img at bounding box center [309, 347] width 164 height 105
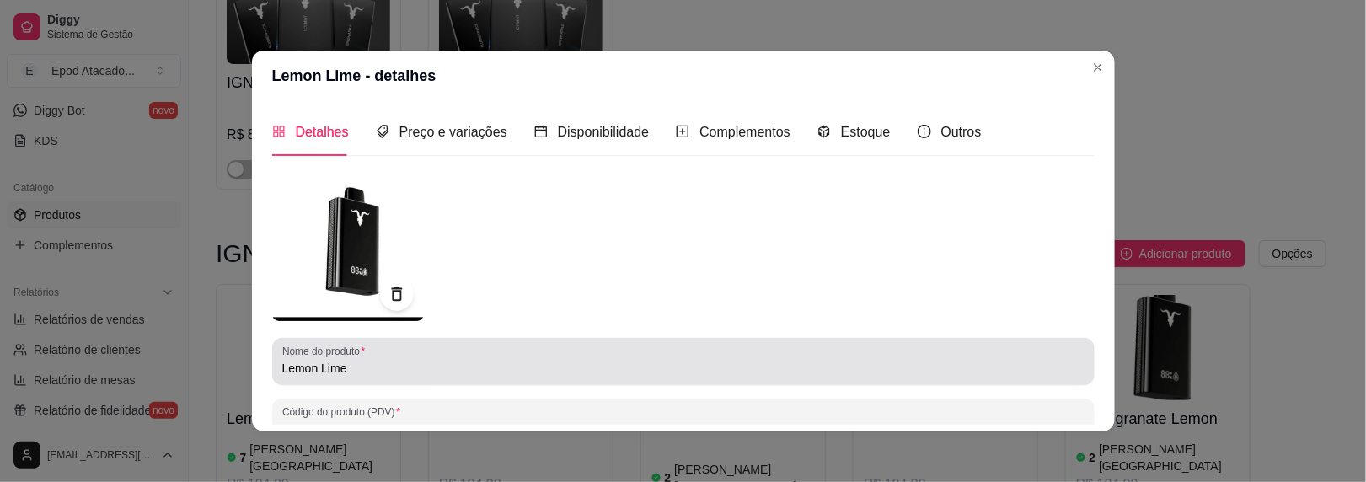
click at [282, 363] on input "Lemon Lime" at bounding box center [683, 368] width 802 height 17
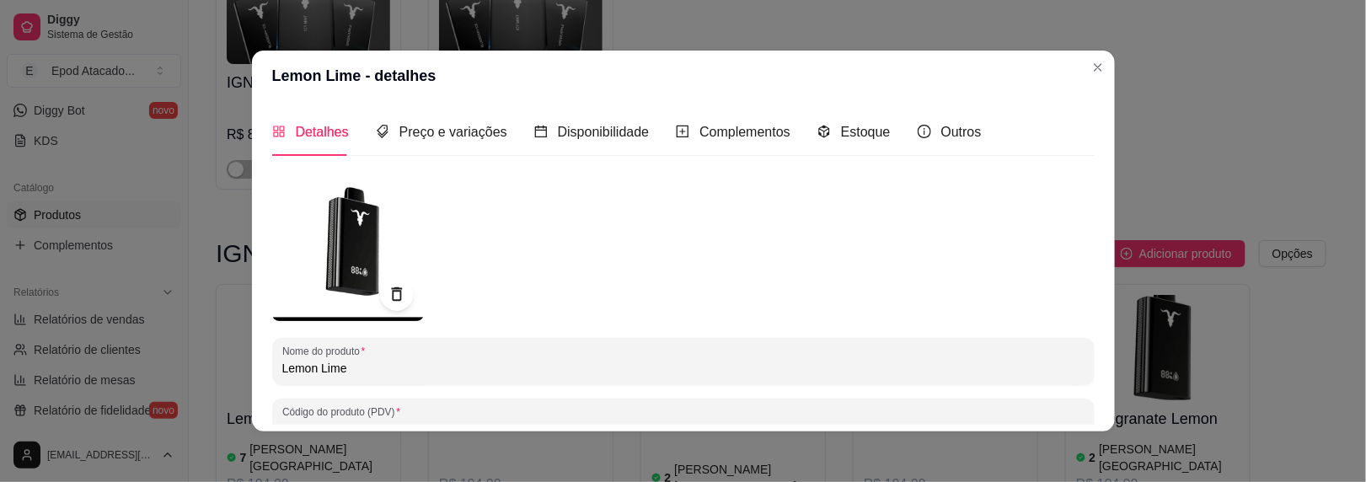
paste input "IGNITE V80"
click at [323, 364] on input "IGNITE V80 Lemon Lime" at bounding box center [683, 368] width 802 height 17
drag, startPoint x: 340, startPoint y: 367, endPoint x: 270, endPoint y: 371, distance: 70.9
click at [272, 371] on div "Nome do produto IGNITE V120 Lemon Lime" at bounding box center [683, 361] width 823 height 47
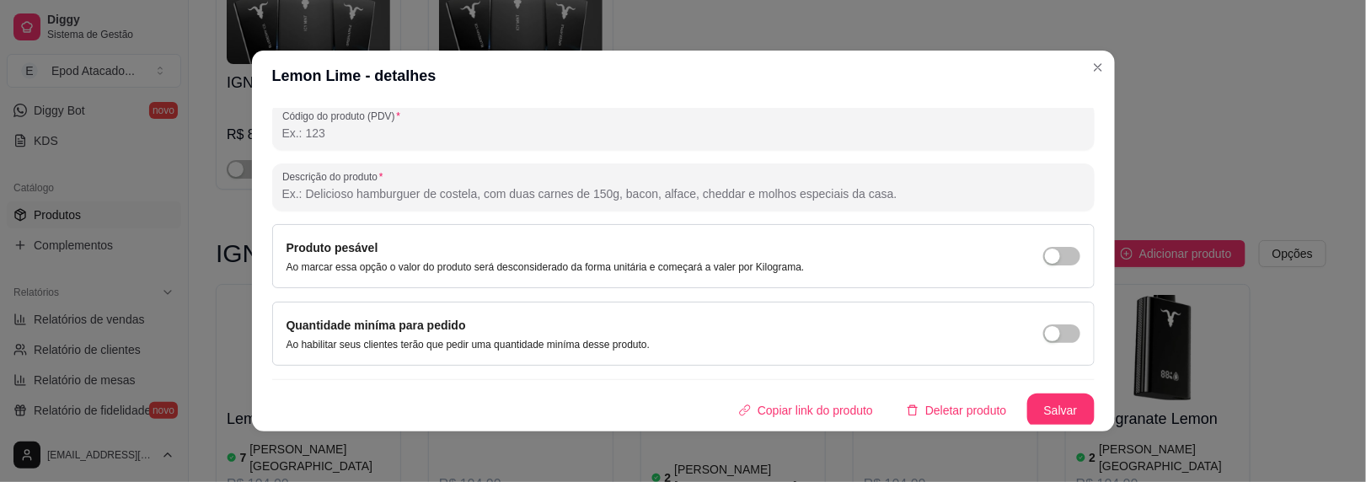
type input "IGNITE V120 Lemon Lime"
click at [1047, 415] on button "Salvar" at bounding box center [1060, 411] width 67 height 34
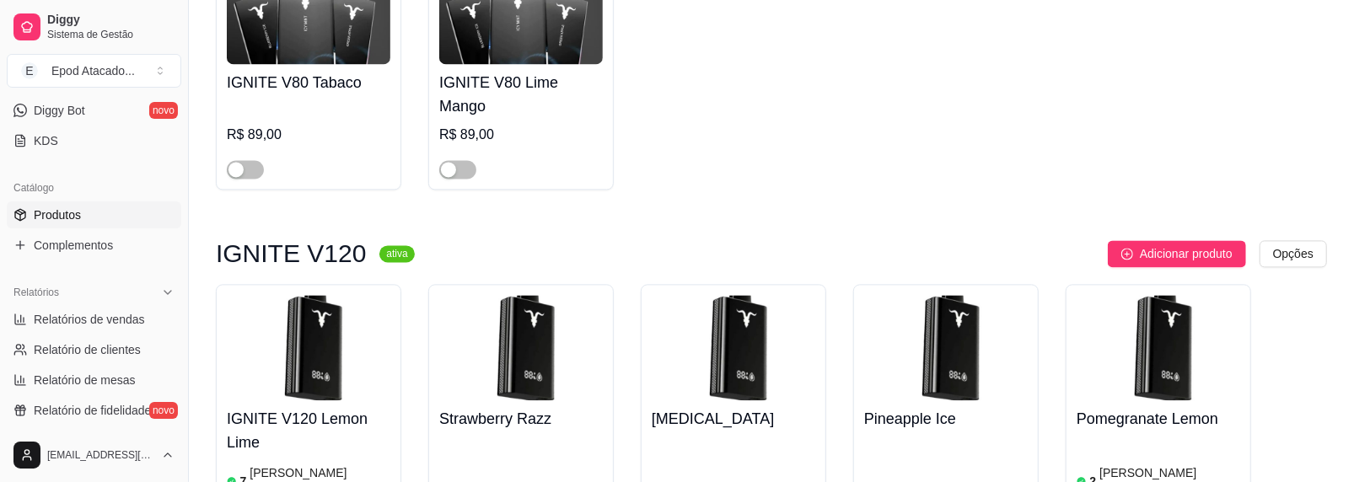
click at [475, 407] on h4 "Strawberry Razz" at bounding box center [521, 419] width 164 height 24
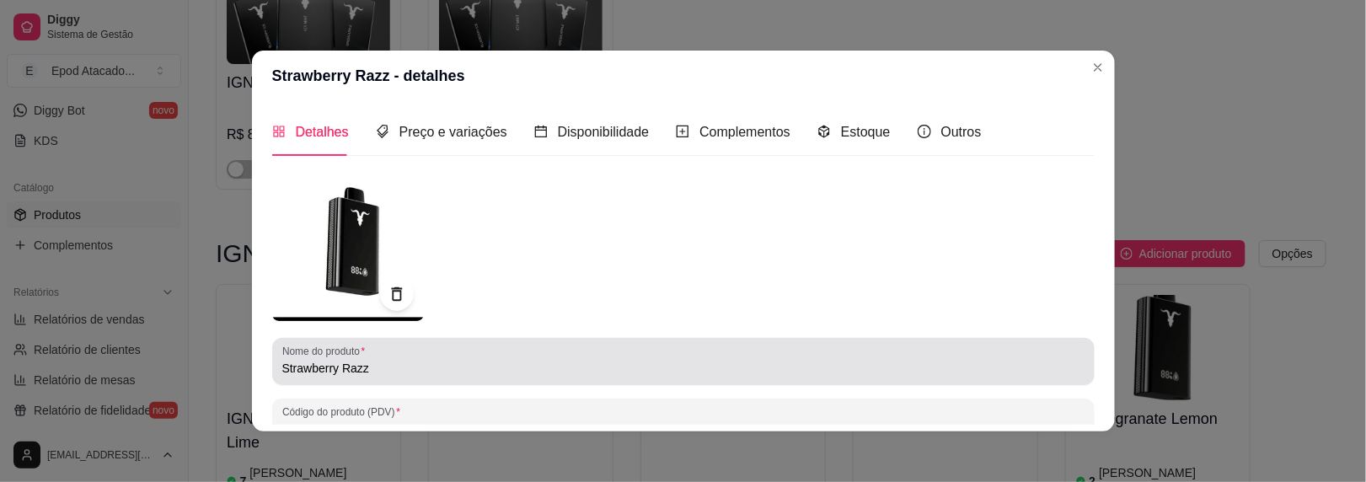
click at [282, 365] on input "Strawberry Razz" at bounding box center [683, 368] width 802 height 17
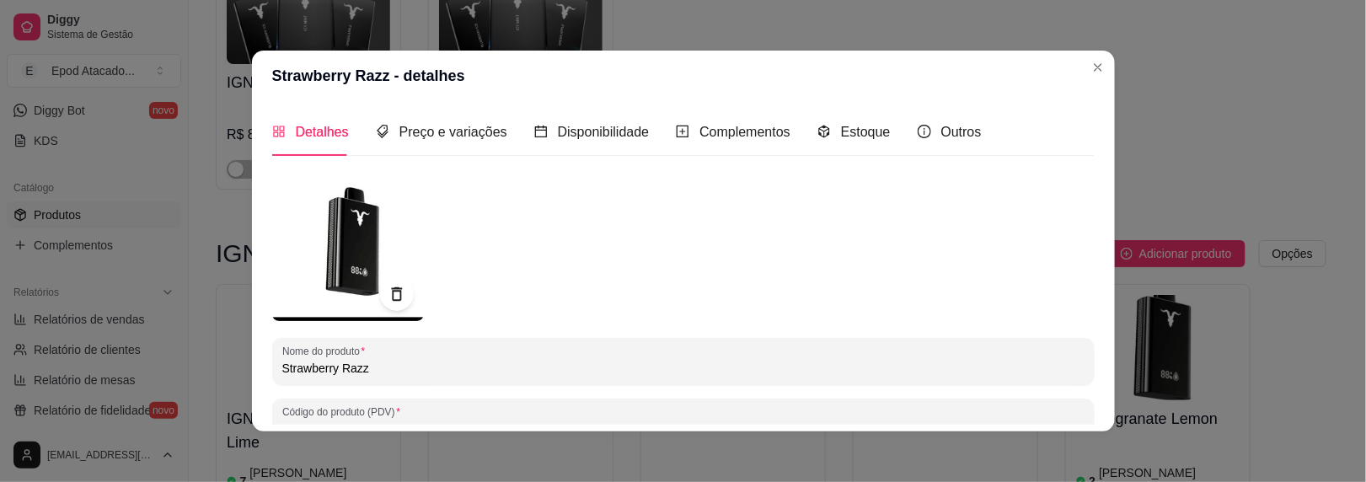
paste input "IGNITE V120"
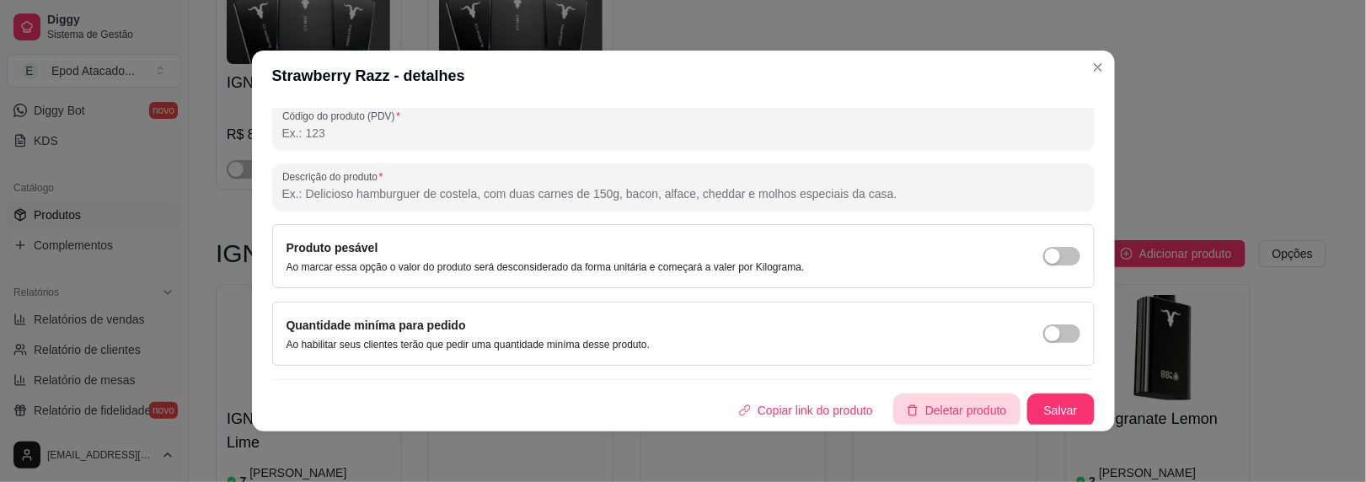
type input "IGNITE V120 Strawberry Razz"
click at [1032, 399] on button "Salvar" at bounding box center [1061, 410] width 66 height 33
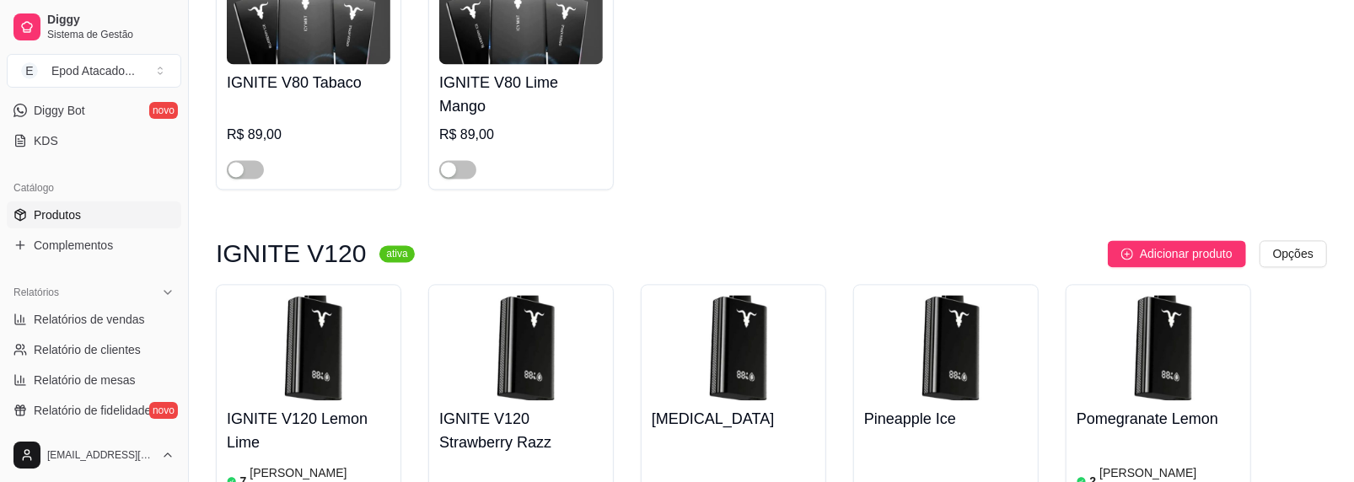
click at [678, 295] on img at bounding box center [733, 347] width 164 height 105
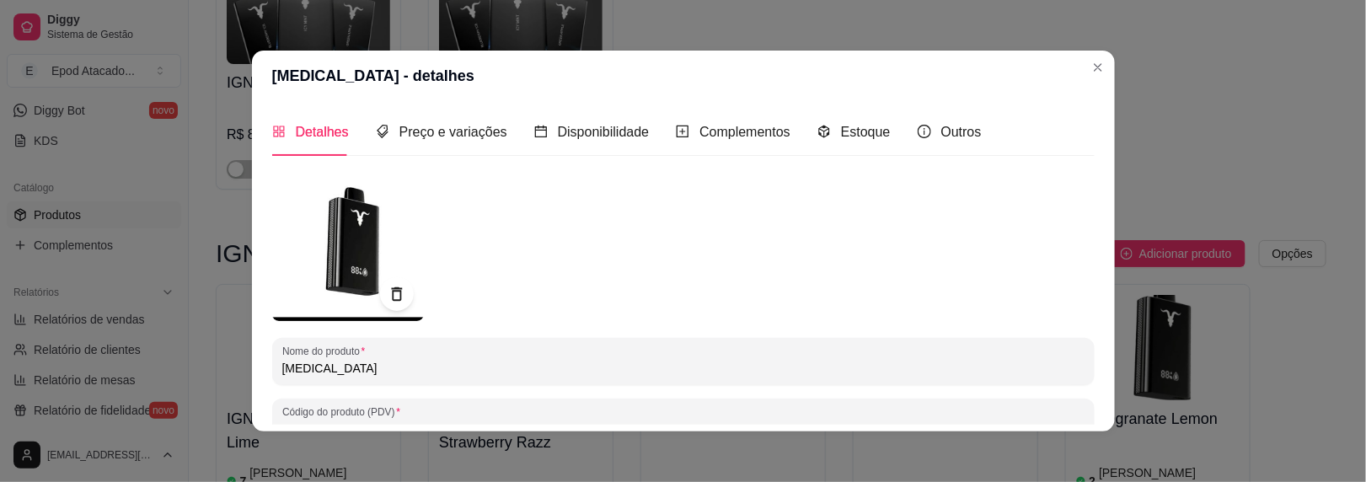
click at [282, 367] on input "[MEDICAL_DATA]" at bounding box center [683, 368] width 802 height 17
paste input "IGNITE V120"
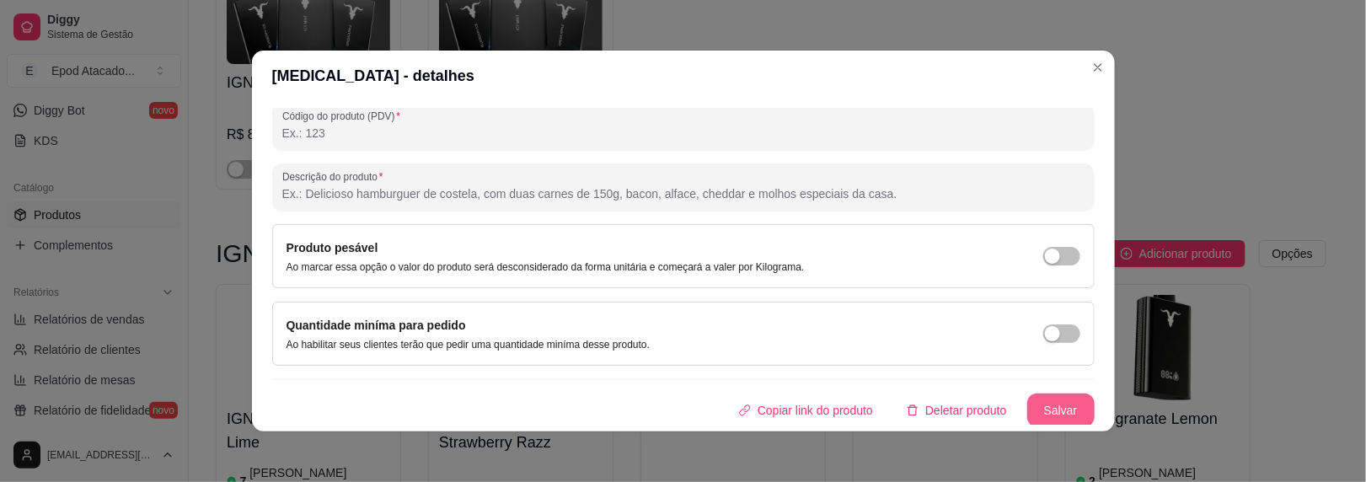
type input "IGNITE V120 [MEDICAL_DATA]"
click at [1059, 404] on button "Salvar" at bounding box center [1060, 411] width 67 height 34
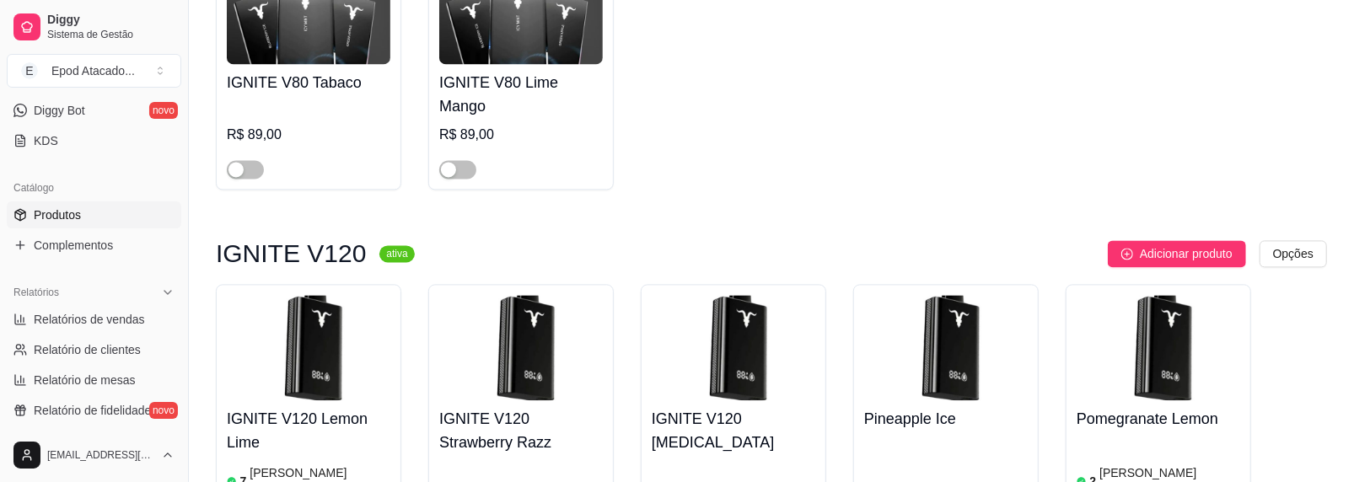
click at [736, 295] on img at bounding box center [733, 347] width 164 height 105
click at [906, 407] on h4 "Pineapple Ice" at bounding box center [946, 419] width 164 height 24
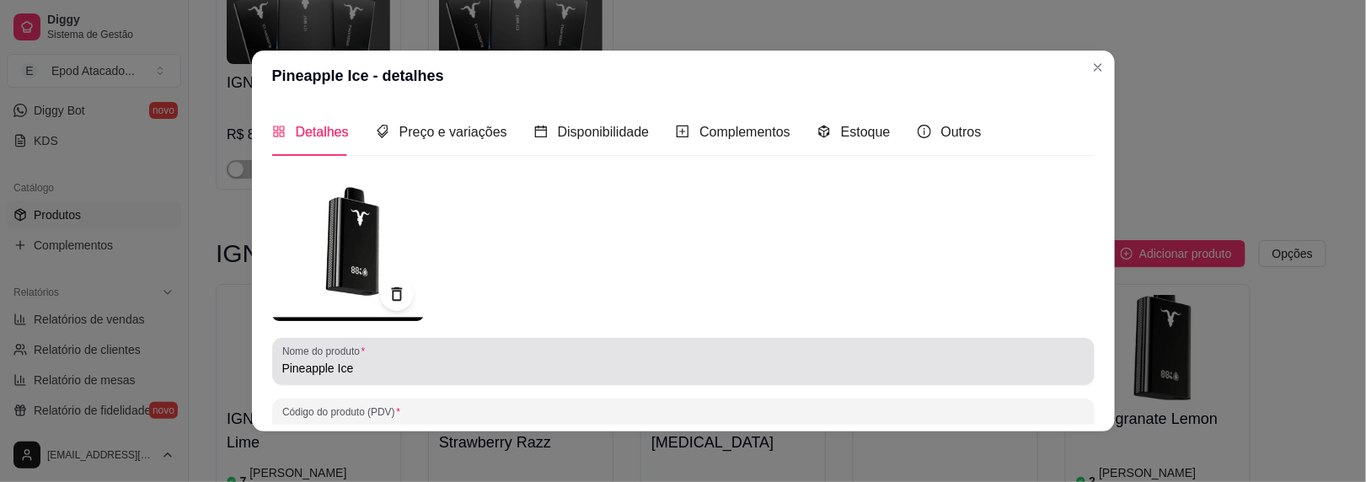
click at [282, 364] on input "Pineapple Ice" at bounding box center [683, 368] width 802 height 17
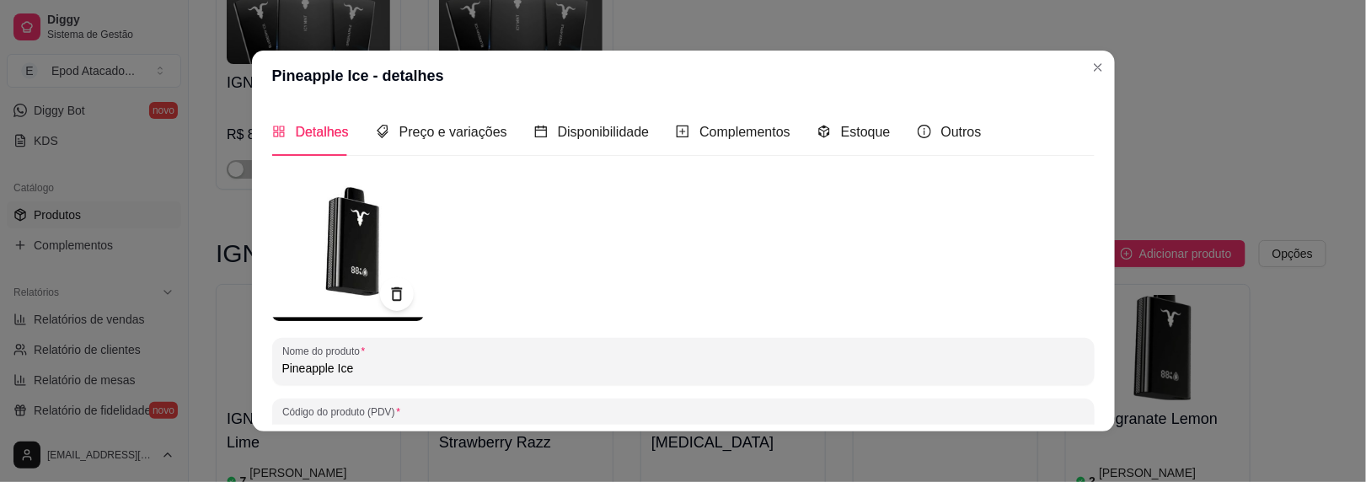
paste input "IGNITE V120"
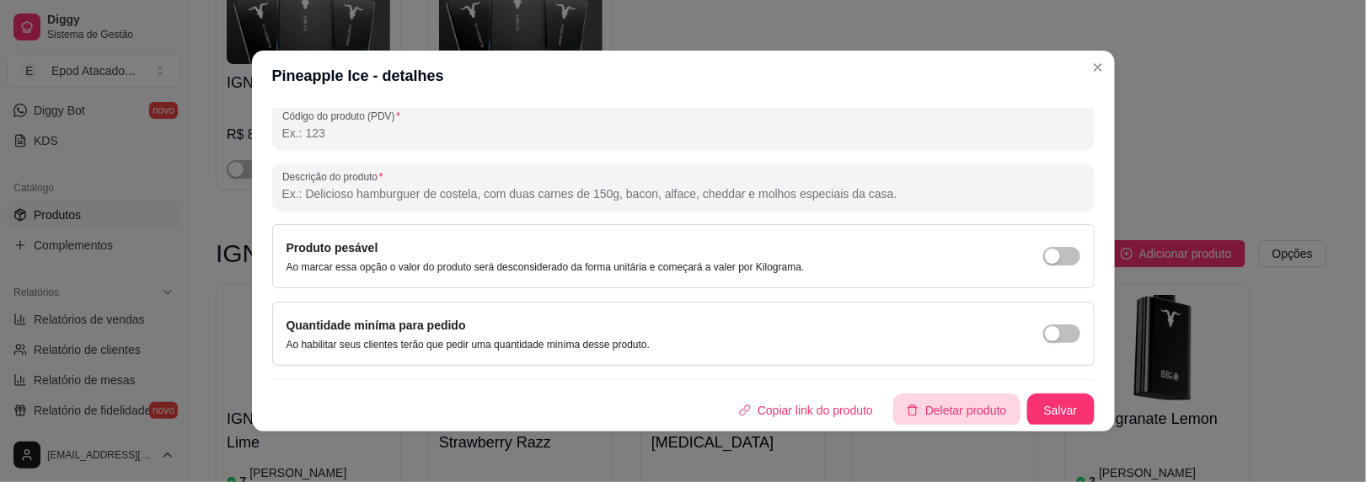
type input "IGNITE V120 Pineapple Ice"
click at [1068, 410] on button "Salvar" at bounding box center [1061, 410] width 66 height 33
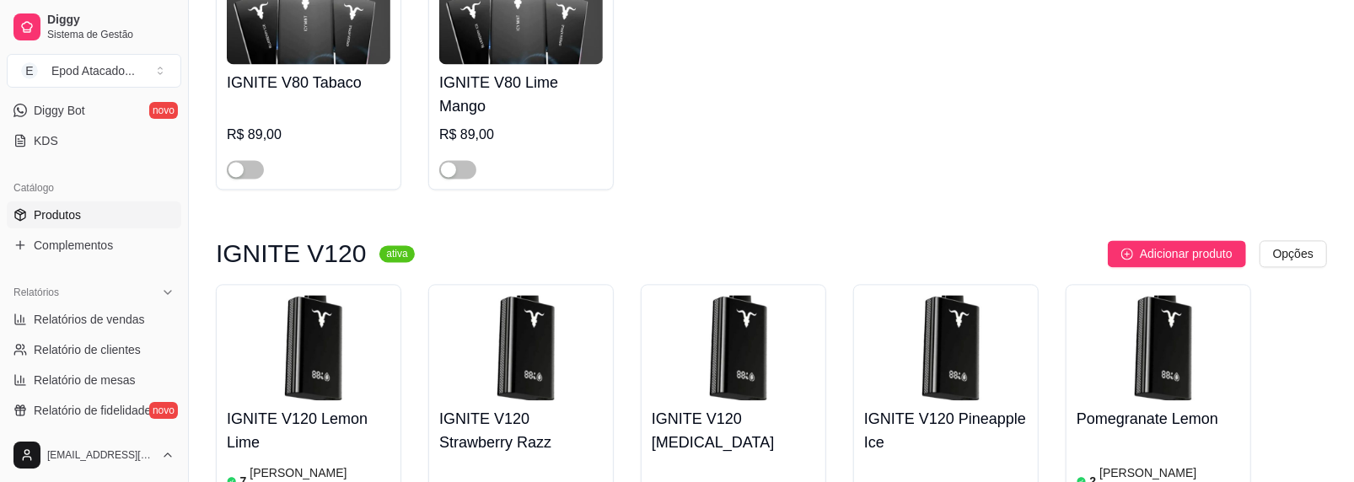
click at [1161, 295] on img at bounding box center [1158, 347] width 164 height 105
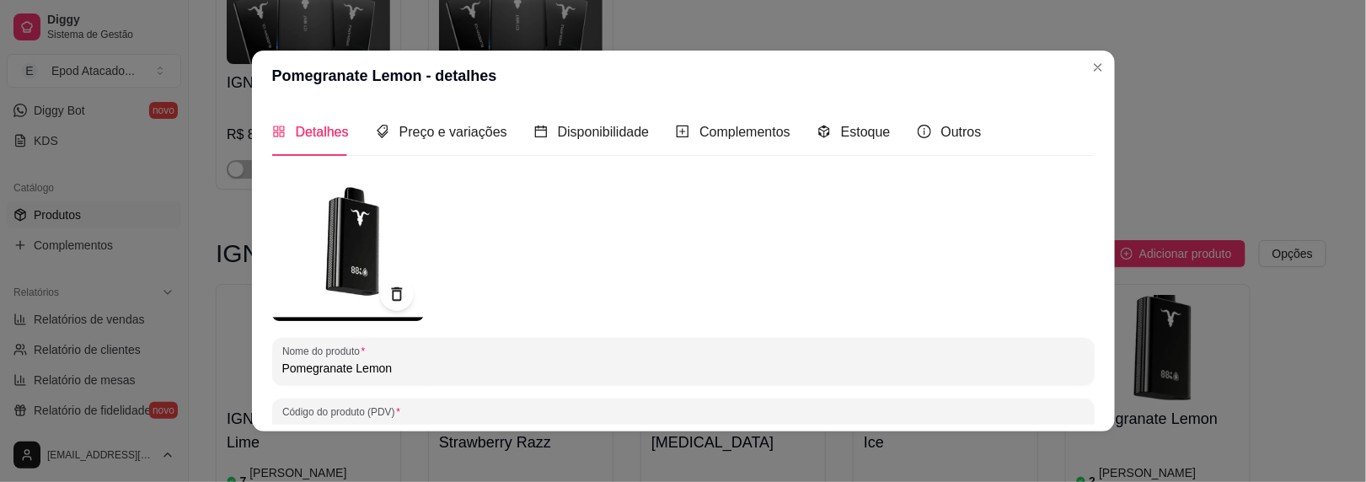
click at [282, 365] on input "Pomegranate Lemon" at bounding box center [683, 368] width 802 height 17
paste input "IGNITE V120"
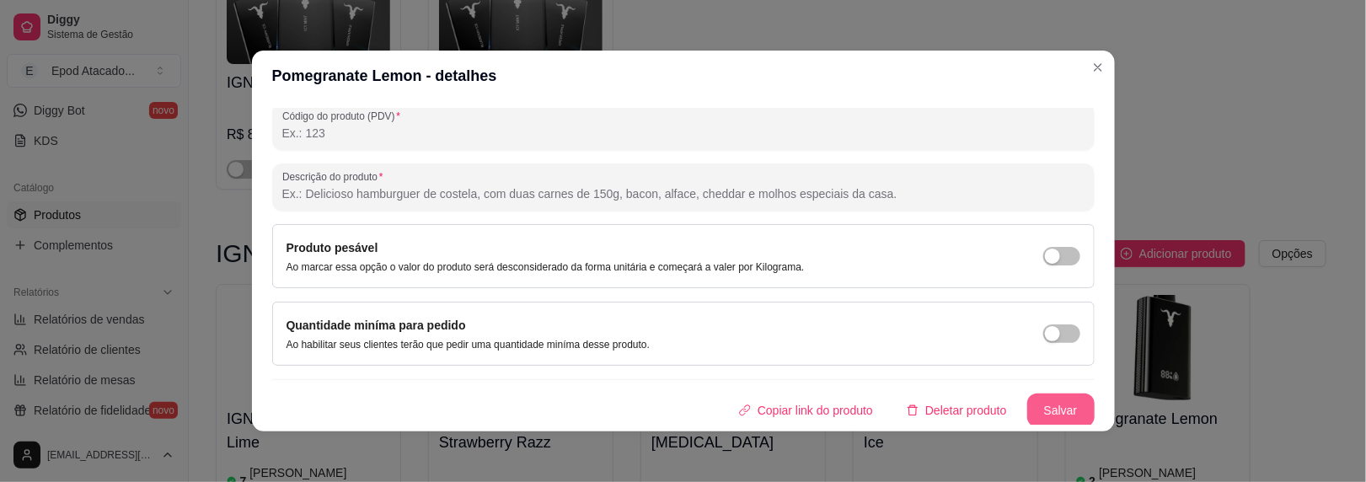
type input "IGNITE V120 Pomegranate Lemon"
click at [1031, 399] on button "Salvar" at bounding box center [1060, 411] width 67 height 34
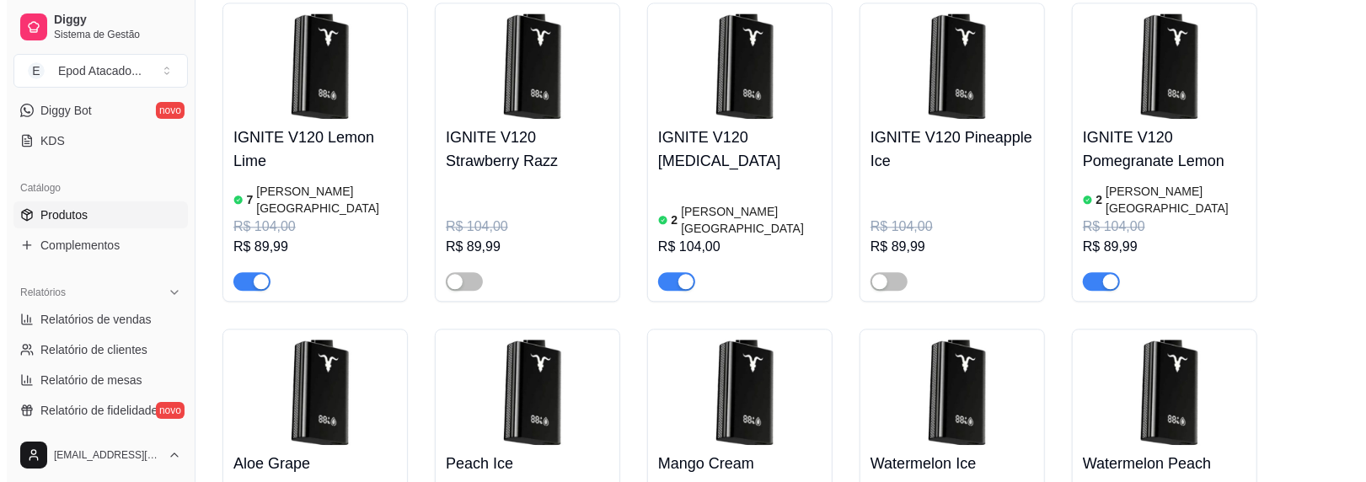
scroll to position [2613, 0]
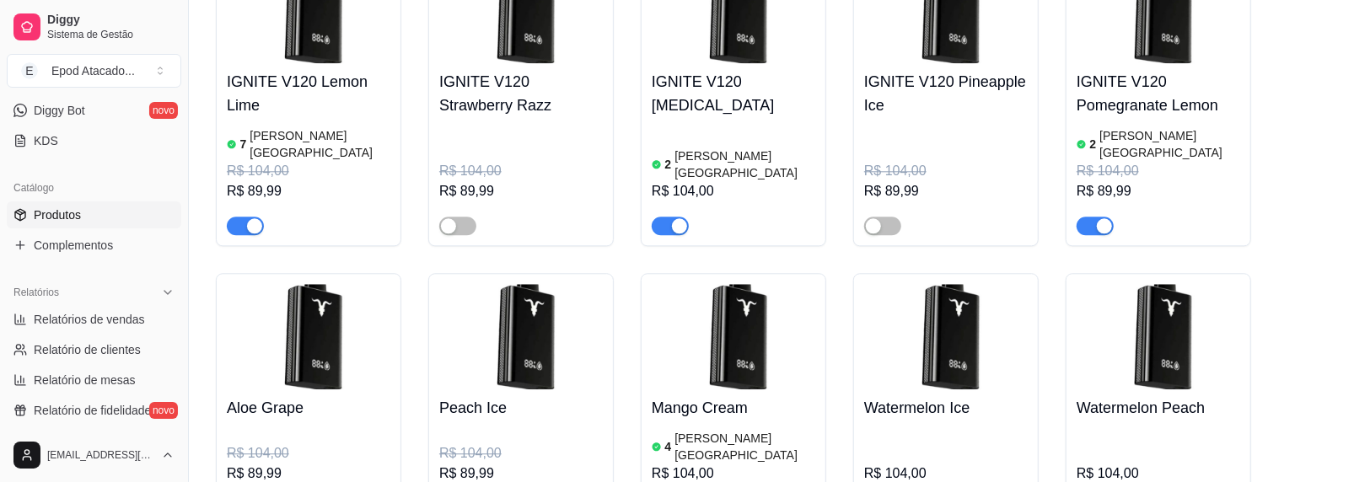
click at [354, 284] on img at bounding box center [309, 336] width 164 height 105
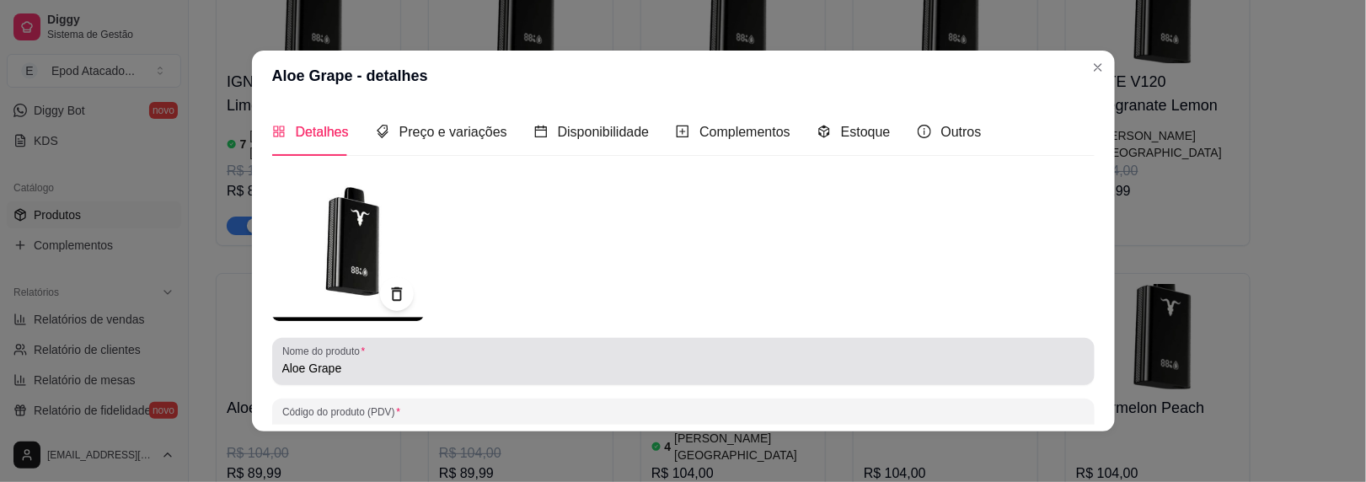
click at [274, 367] on div "Nome do produto Aloe Grape" at bounding box center [683, 361] width 823 height 47
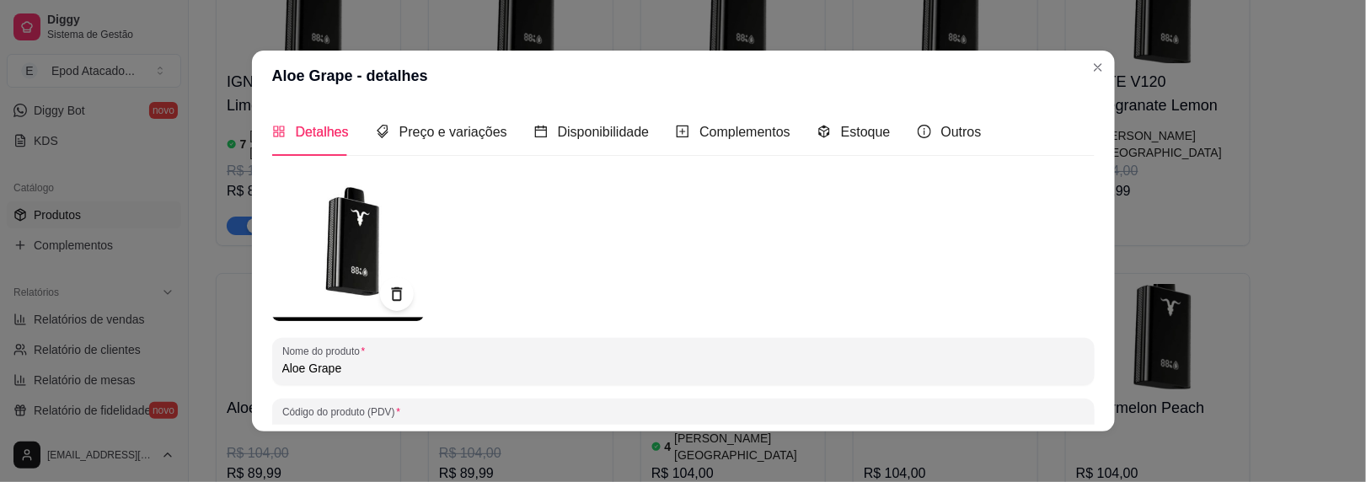
click at [282, 368] on input "Aloe Grape" at bounding box center [683, 368] width 802 height 17
paste input "IGNITE V120"
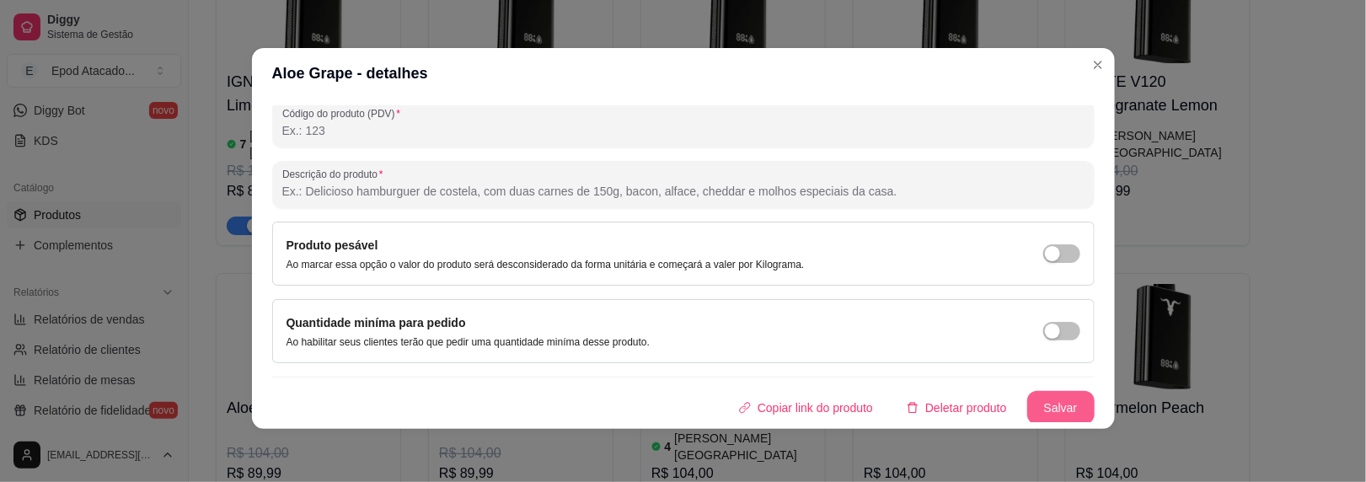
scroll to position [3, 0]
type input "IGNITE V120 Aloe Grape"
click at [1036, 410] on button "Salvar" at bounding box center [1060, 408] width 67 height 34
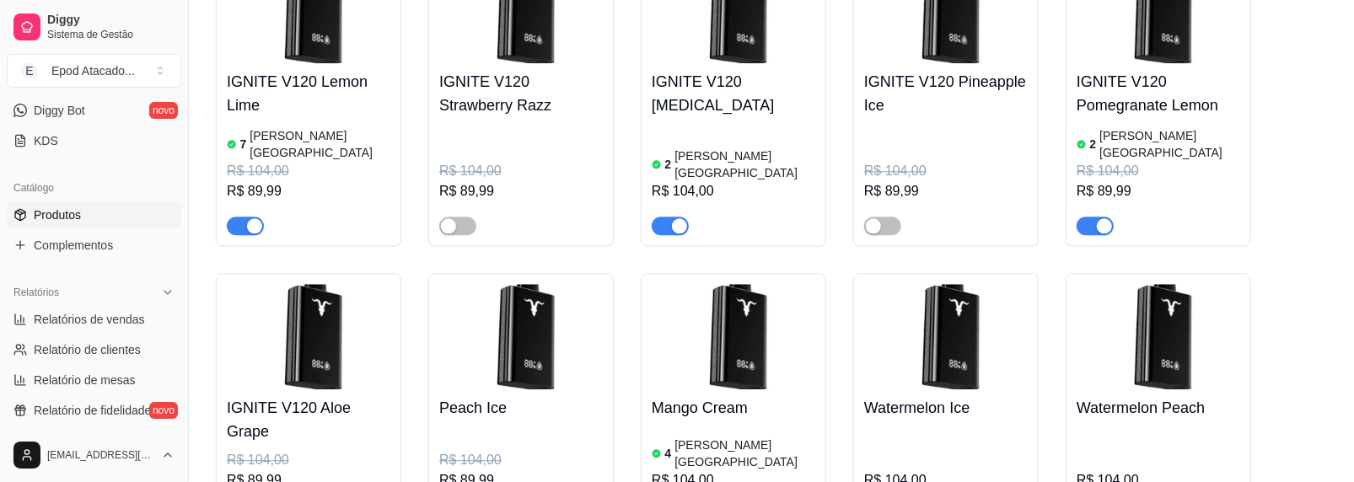
click at [743, 284] on img at bounding box center [733, 336] width 164 height 105
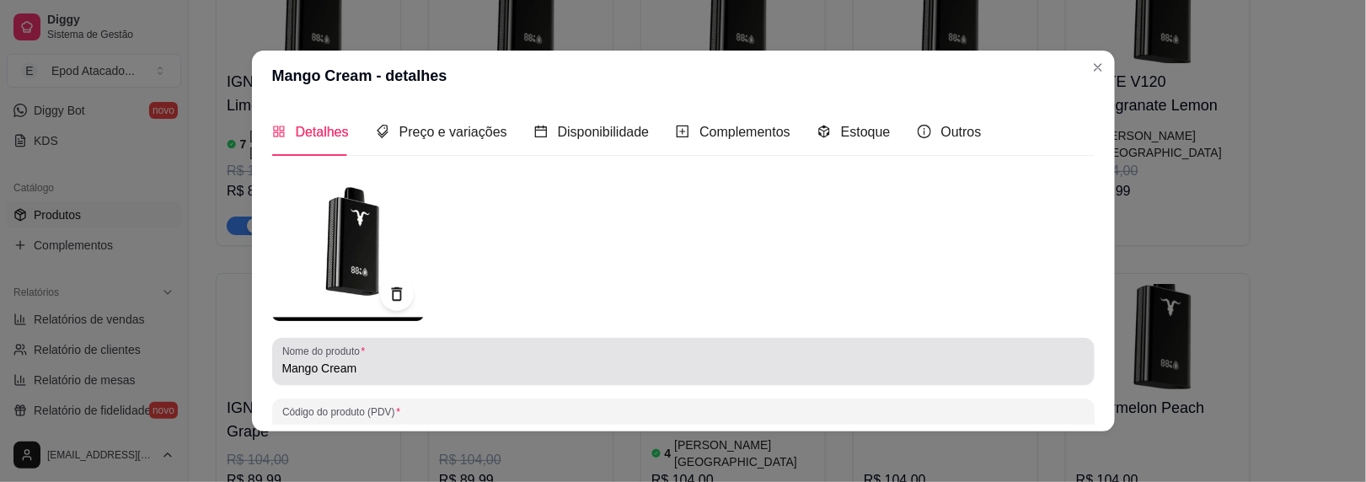
click at [282, 368] on input "Mango Cream" at bounding box center [683, 368] width 802 height 17
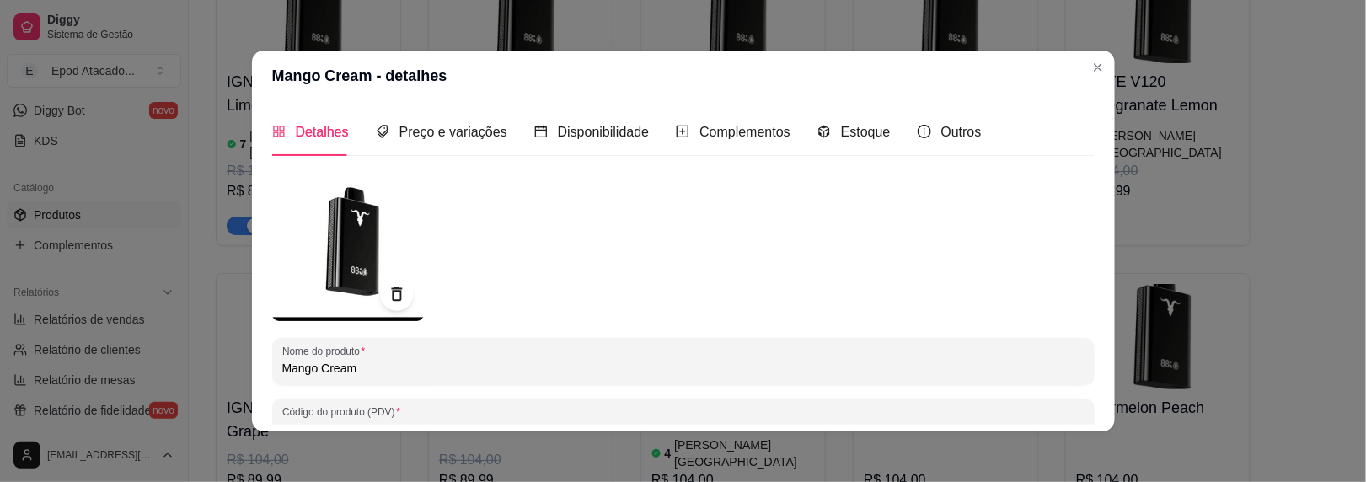
paste input "IGNITE V120"
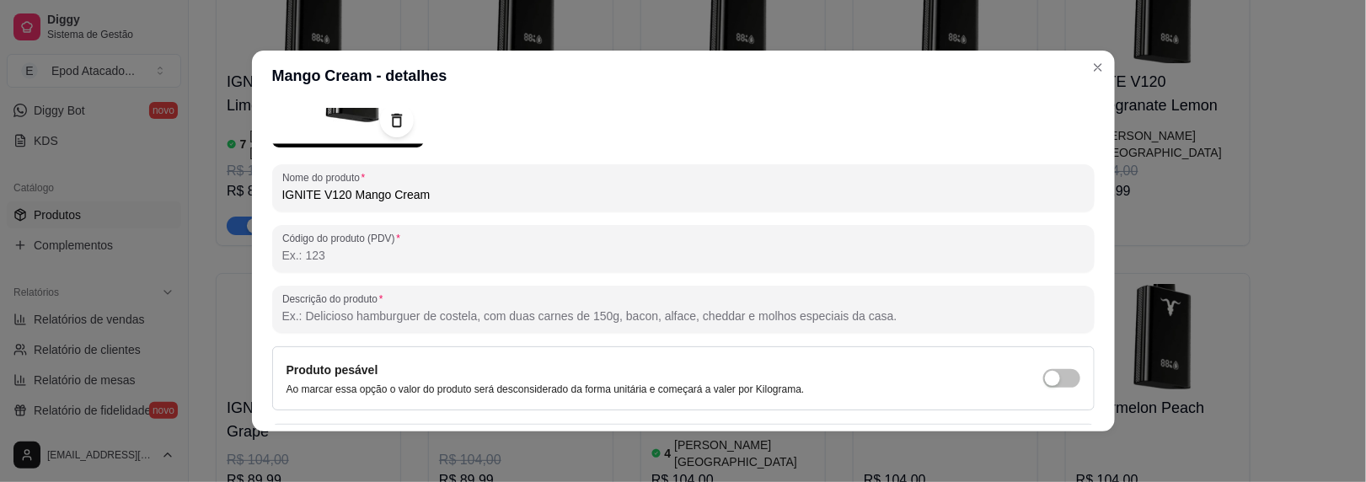
scroll to position [296, 0]
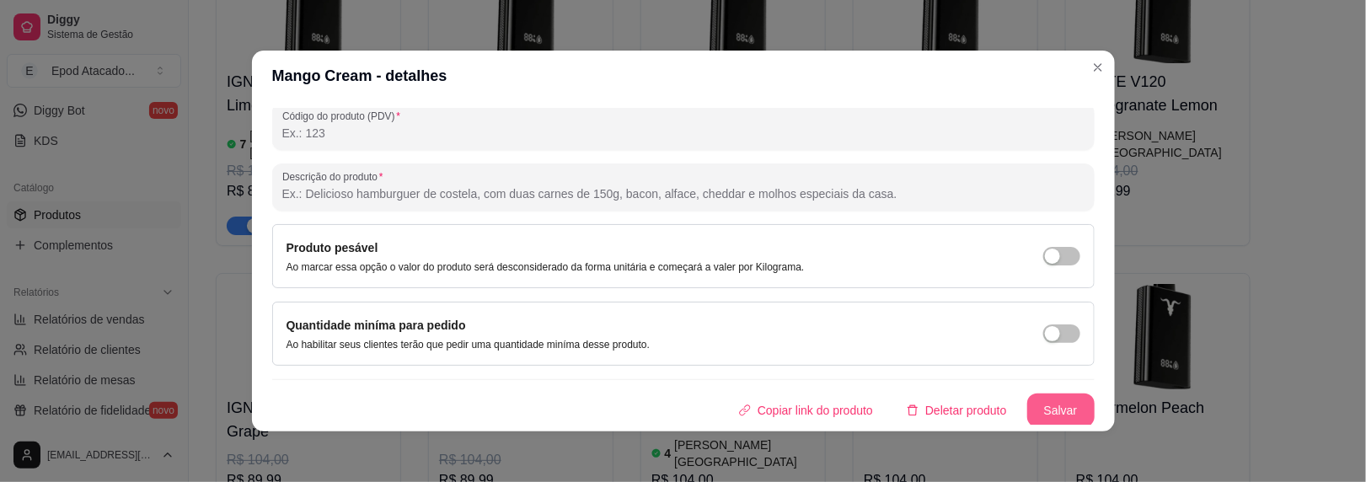
type input "IGNITE V120 Mango Cream"
click at [1029, 408] on button "Salvar" at bounding box center [1060, 411] width 67 height 34
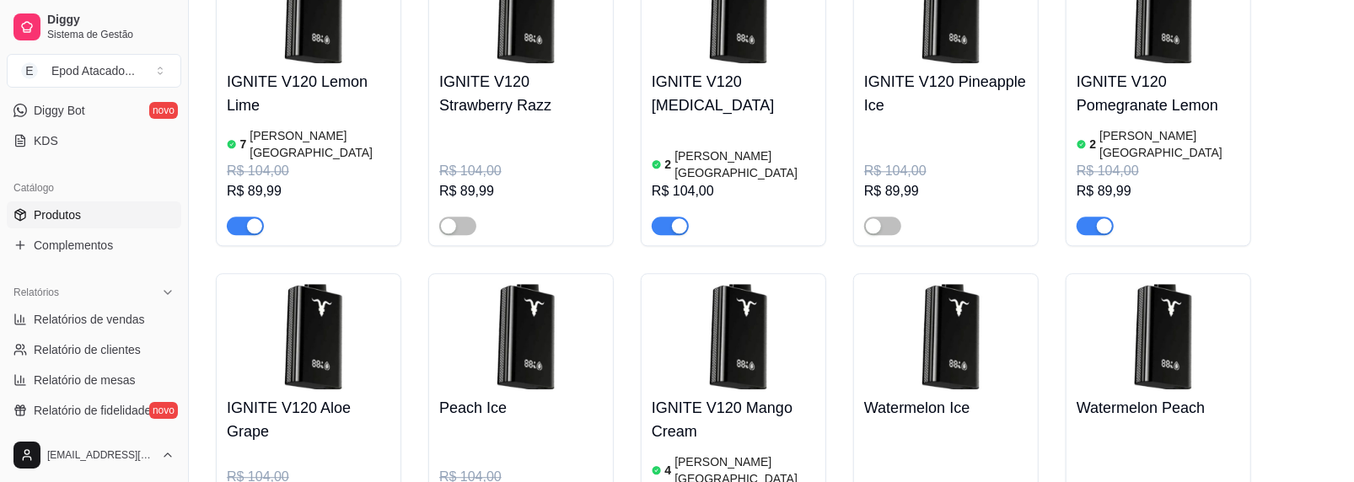
click at [463, 426] on div "R$ 104,00 R$ 89,99" at bounding box center [521, 483] width 164 height 115
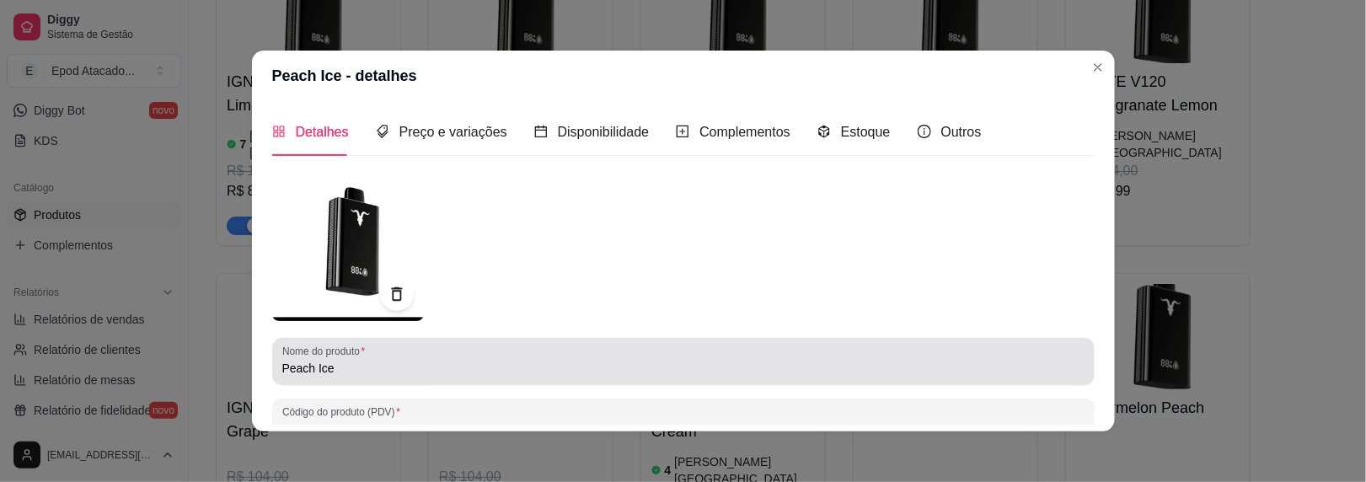
drag, startPoint x: 279, startPoint y: 371, endPoint x: 269, endPoint y: 363, distance: 12.6
click at [282, 367] on input "Peach Ice" at bounding box center [683, 368] width 802 height 17
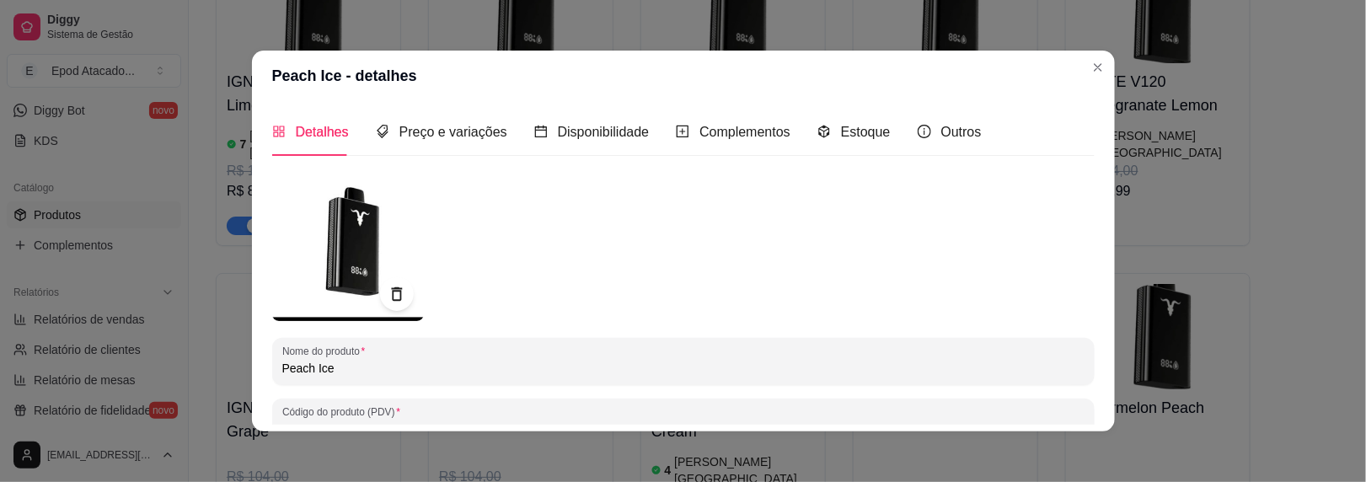
click at [273, 365] on div "Nome do produto Peach Ice" at bounding box center [683, 361] width 823 height 47
click at [282, 366] on input "Peach Ice" at bounding box center [683, 368] width 802 height 17
paste input "IGNITE V120"
type input "IGNITE V120 Peach Ice"
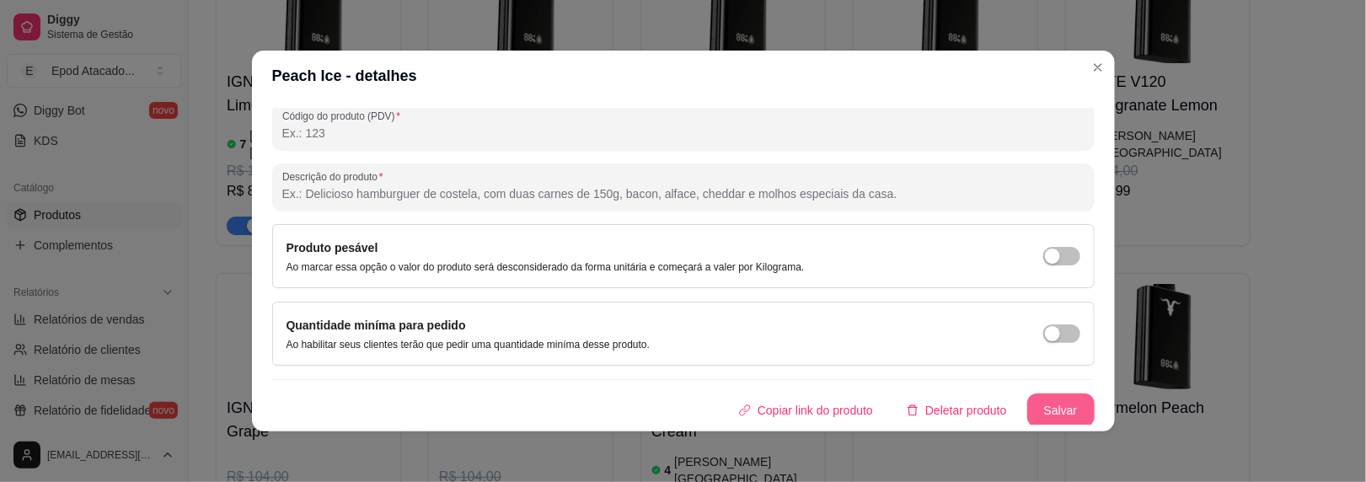
click at [1057, 405] on button "Salvar" at bounding box center [1060, 411] width 67 height 34
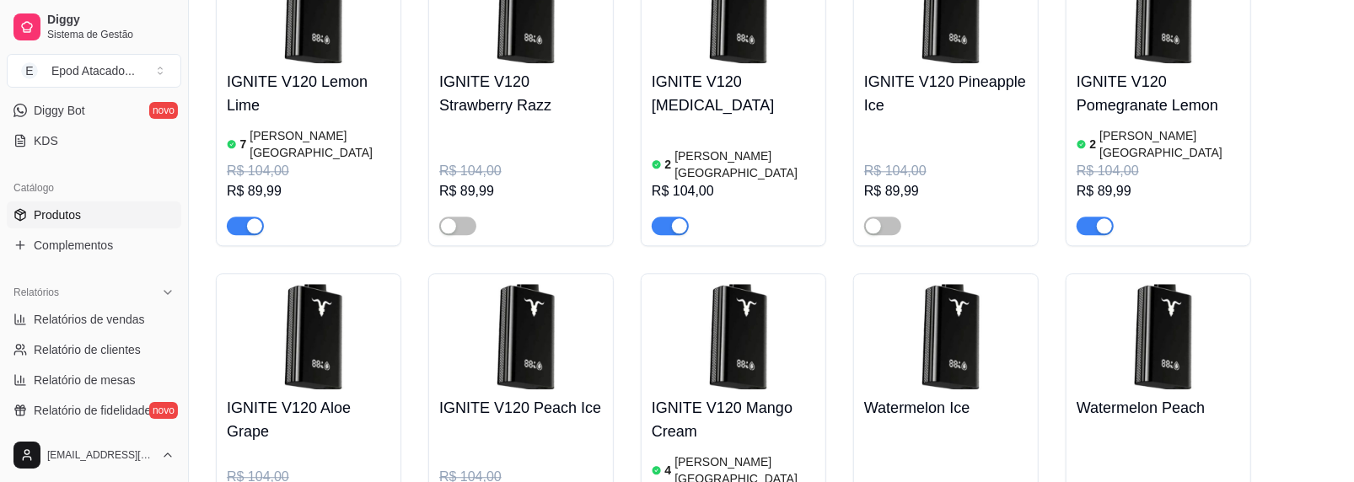
click at [905, 389] on div "Watermelon Ice R$ 104,00" at bounding box center [946, 465] width 164 height 152
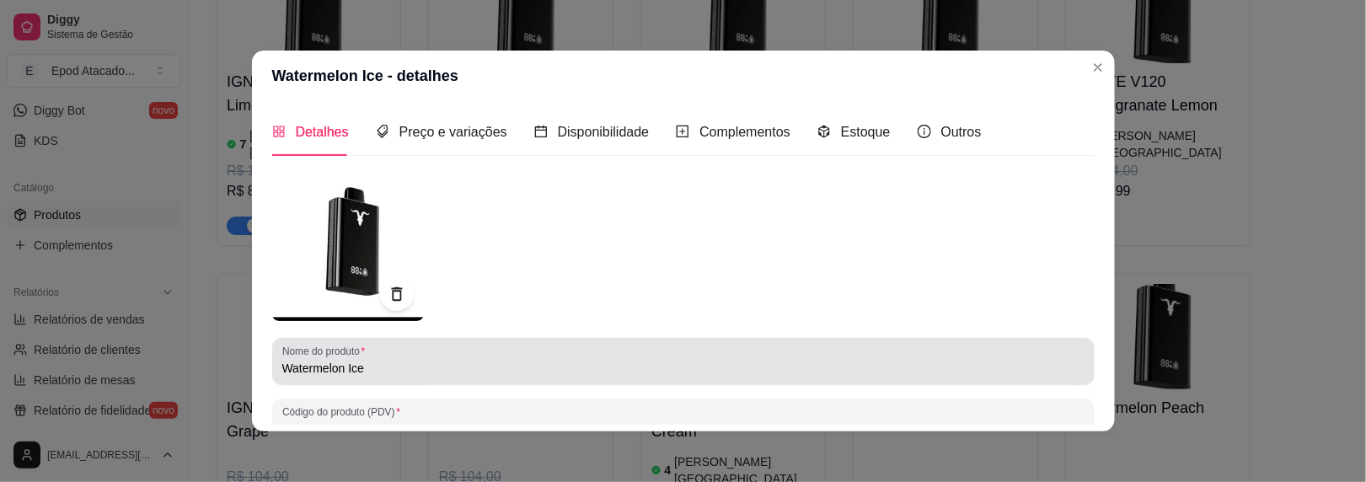
click at [273, 369] on div "Nome do produto Watermelon Ice" at bounding box center [683, 361] width 823 height 47
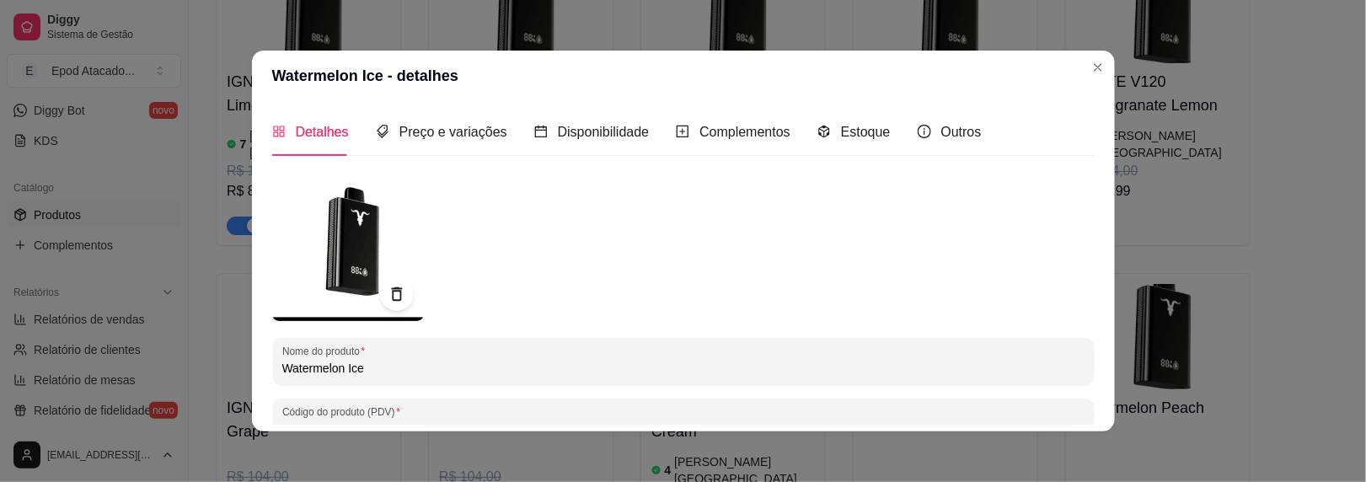
click at [274, 368] on div "Nome do produto Watermelon Ice" at bounding box center [683, 361] width 823 height 47
click at [282, 368] on input "Watermelon Ice" at bounding box center [683, 368] width 802 height 17
click at [282, 367] on input "Watermelon Ice" at bounding box center [683, 368] width 802 height 17
paste input "IGNITE V120"
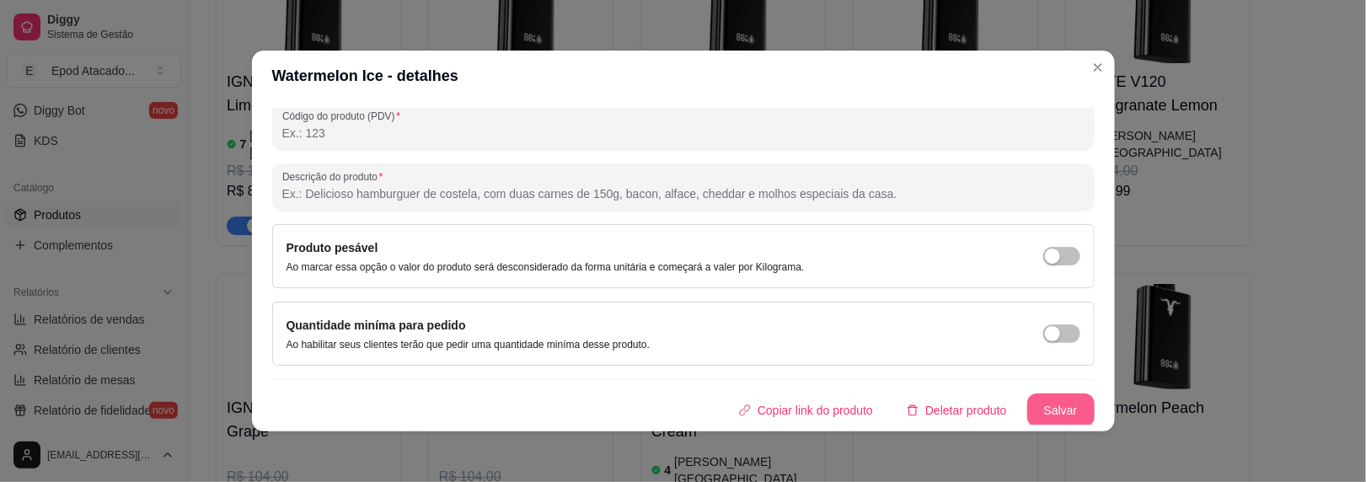
type input "IGNITE V120 Watermelon Ice"
click at [1036, 410] on button "Salvar" at bounding box center [1060, 411] width 67 height 34
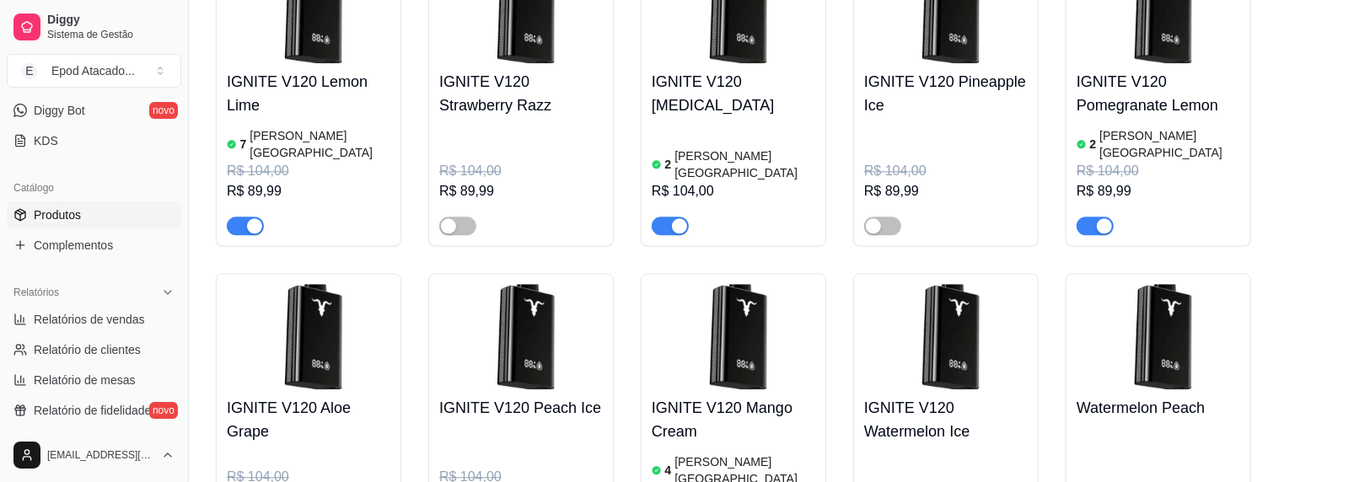
click at [1130, 284] on img at bounding box center [1158, 336] width 164 height 105
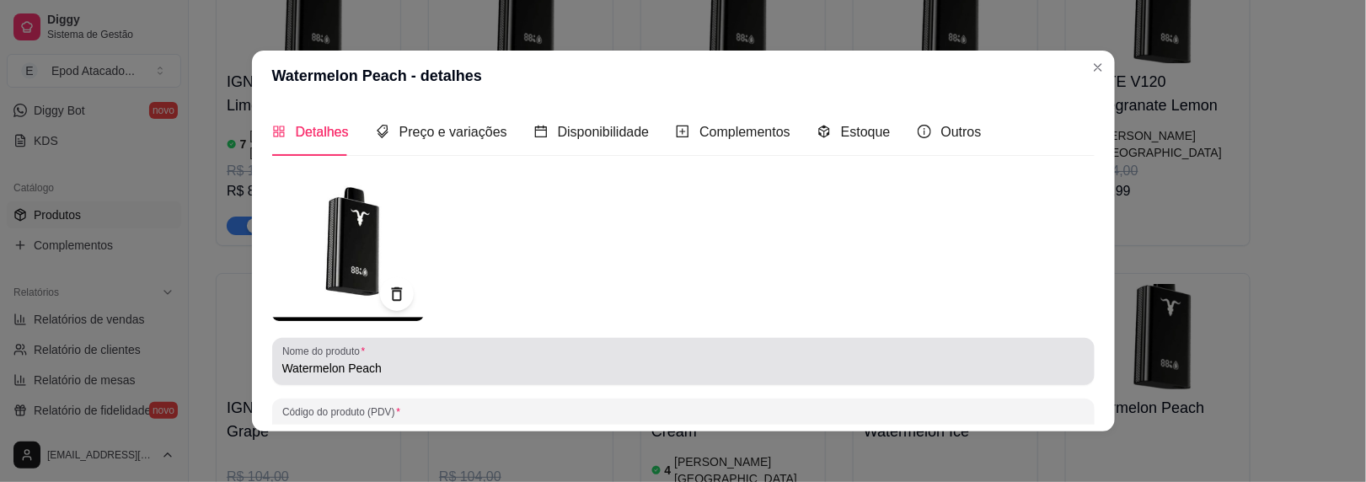
click at [282, 366] on input "Watermelon Peach" at bounding box center [683, 368] width 802 height 17
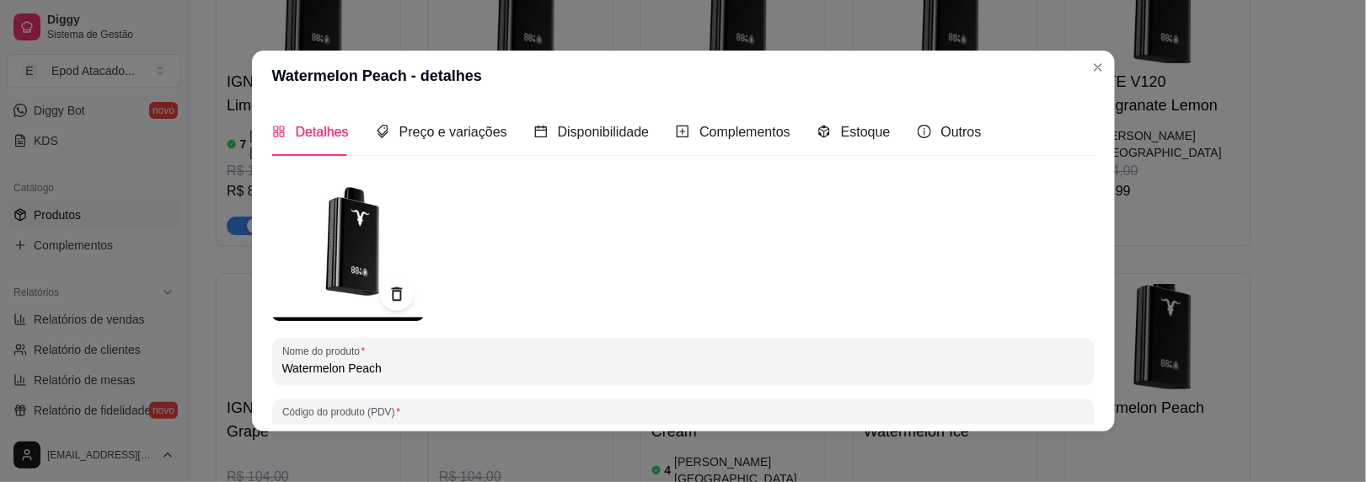
paste input "IGNITE V120"
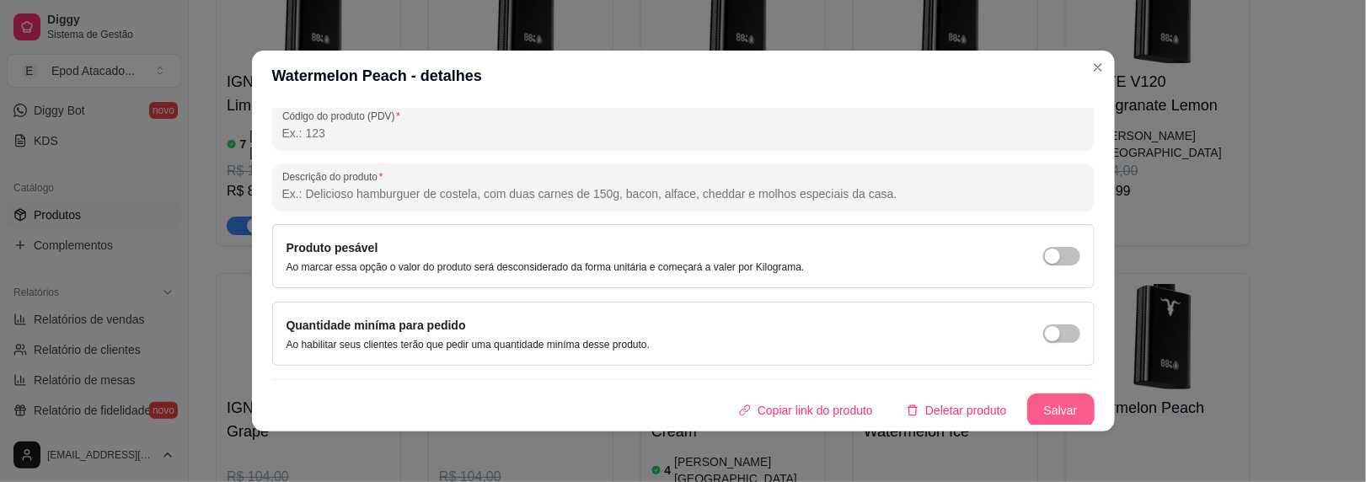
type input "IGNITE V120 Watermelon Peach"
click at [1036, 406] on button "Salvar" at bounding box center [1060, 411] width 67 height 34
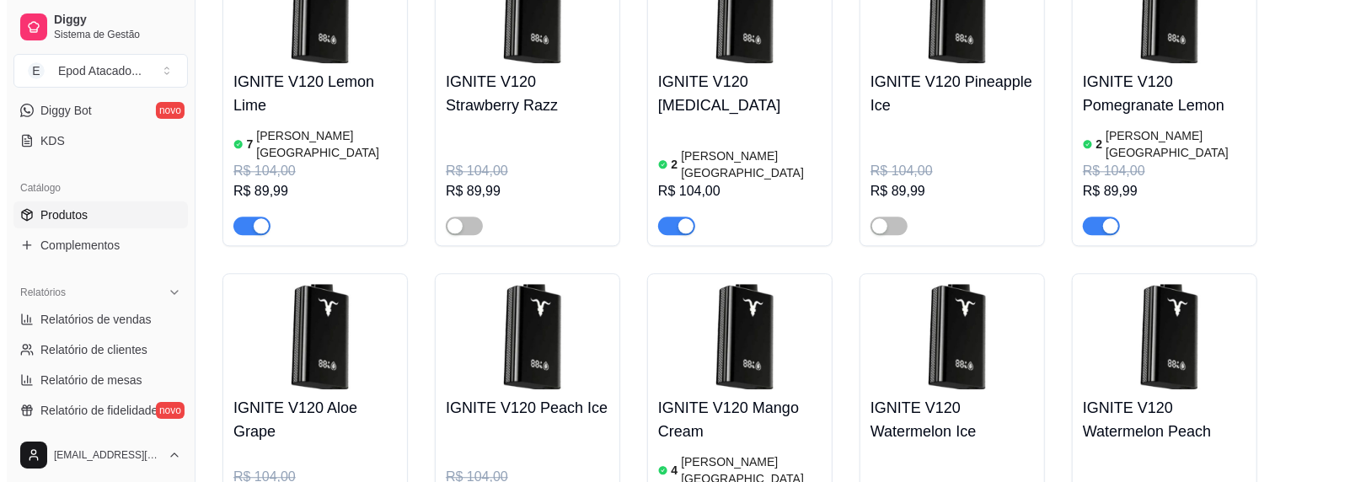
scroll to position [2950, 0]
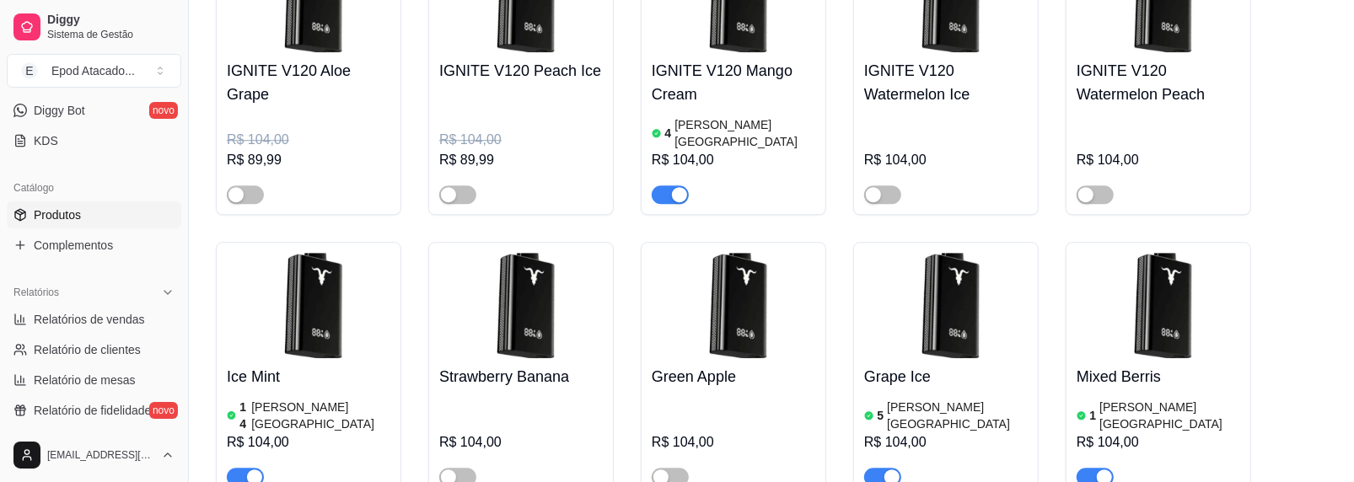
click at [347, 253] on img at bounding box center [309, 305] width 164 height 105
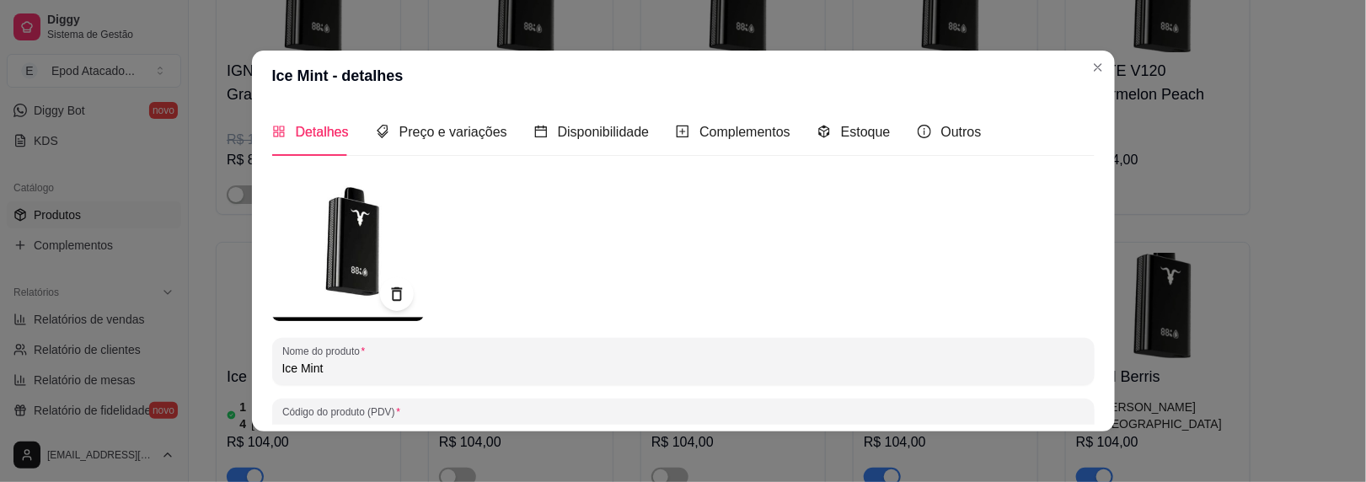
click at [282, 366] on input "Ice Mint" at bounding box center [683, 368] width 802 height 17
paste input "IGNITE V120"
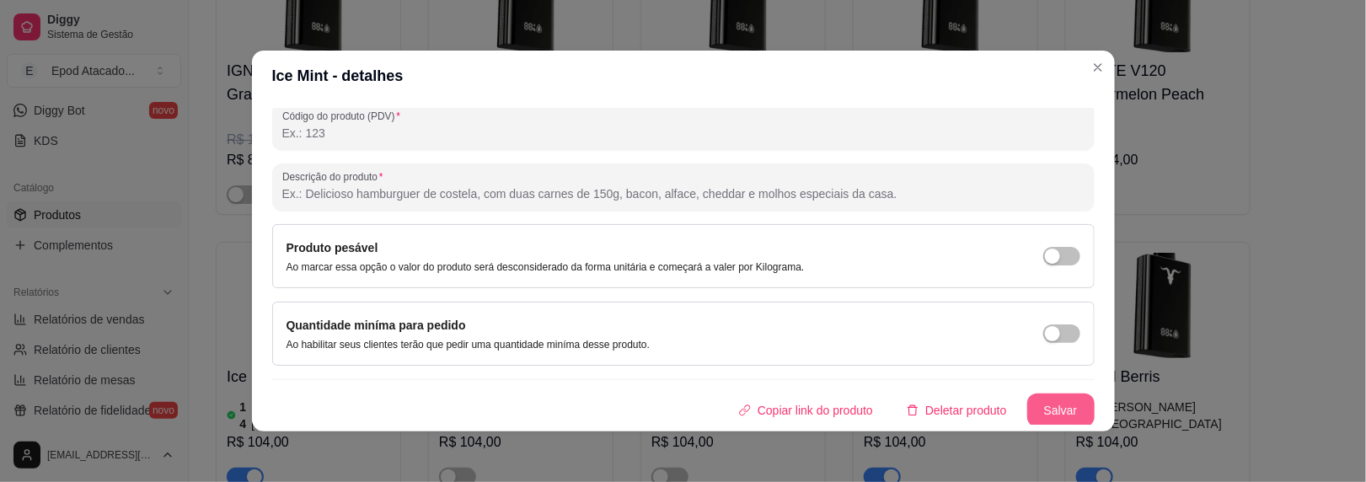
type input "IGNITE V120 Ice Mint"
click at [1041, 425] on div "Detalhes Preço e variações Disponibilidade Complementos Estoque Outros Nome do …" at bounding box center [683, 266] width 863 height 330
click at [1038, 416] on button "Salvar" at bounding box center [1061, 410] width 66 height 33
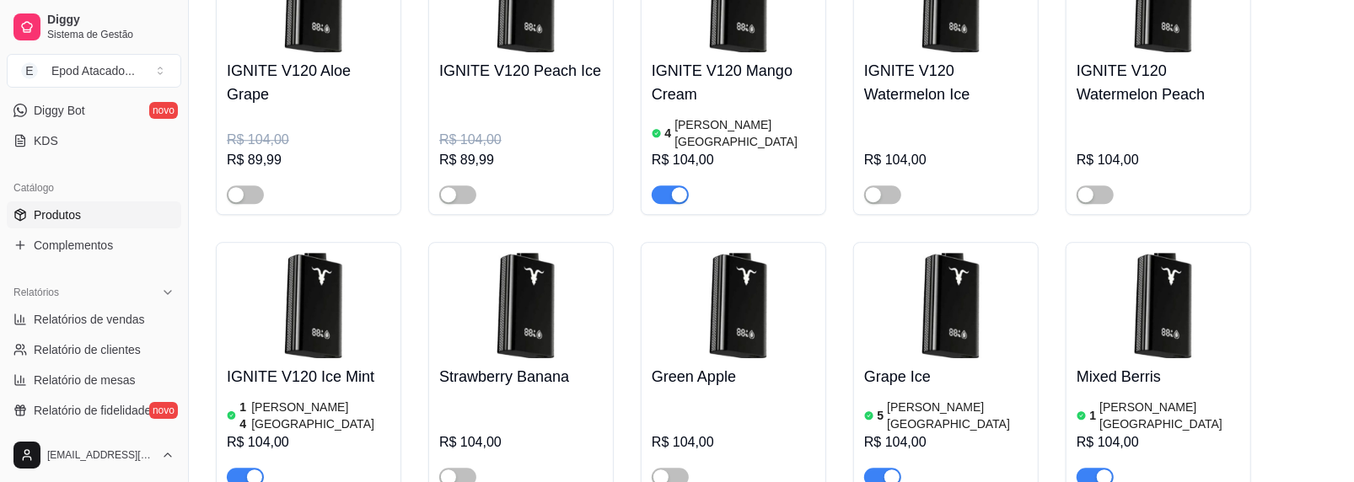
click at [482, 253] on img at bounding box center [521, 305] width 164 height 105
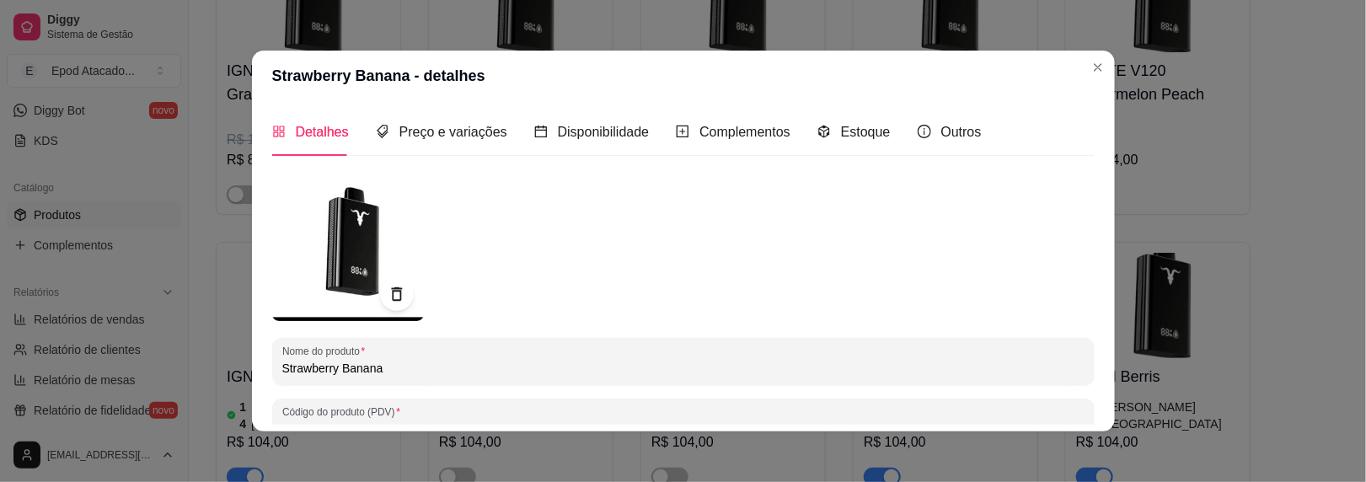
click at [282, 366] on input "Strawberry Banana" at bounding box center [683, 368] width 802 height 17
paste input "IGNITE V120"
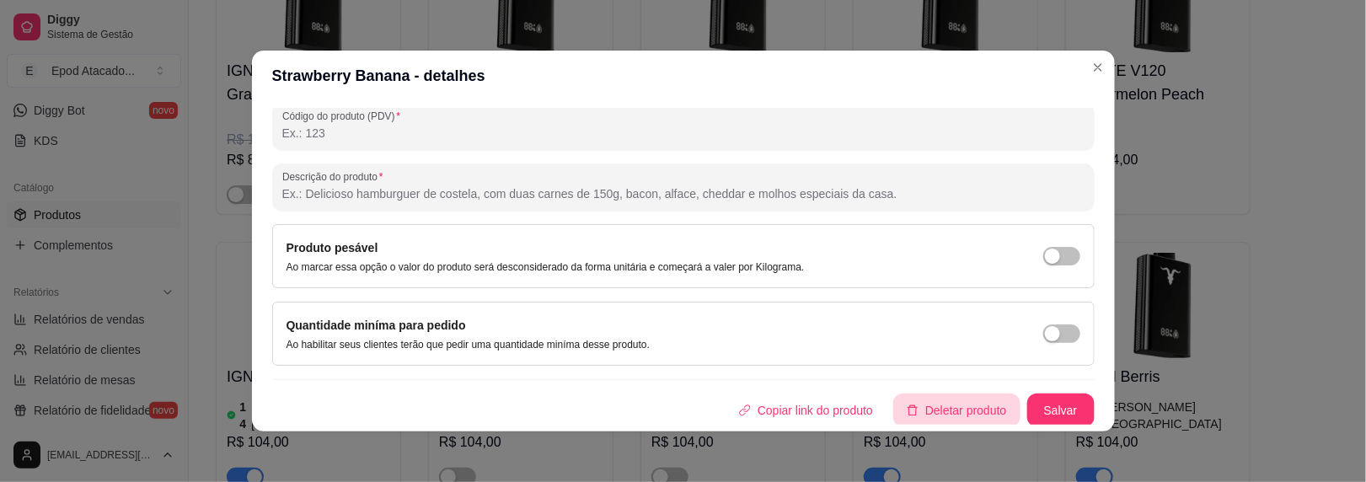
type input "IGNITE V120 Strawberry Banana"
click at [1038, 405] on button "Salvar" at bounding box center [1061, 410] width 66 height 33
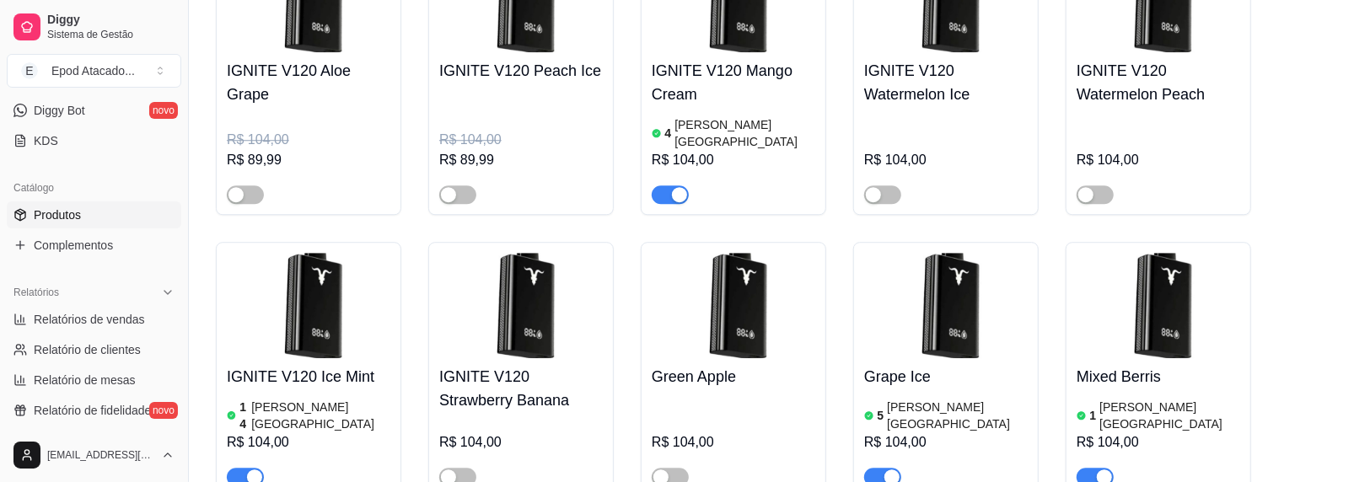
click at [737, 253] on img at bounding box center [733, 305] width 164 height 105
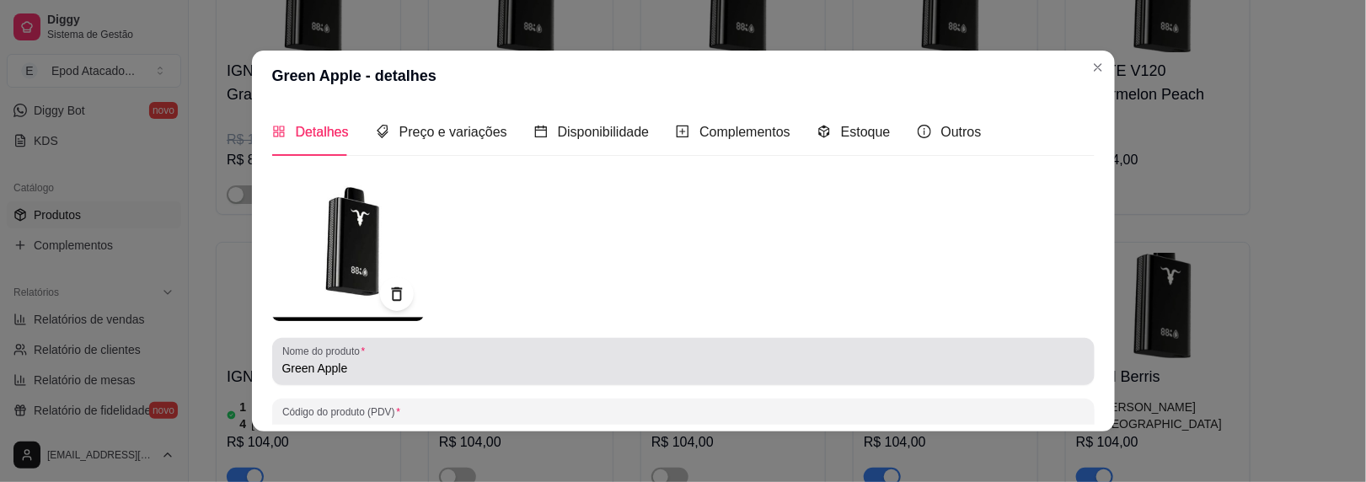
click at [282, 364] on input "Green Apple" at bounding box center [683, 368] width 802 height 17
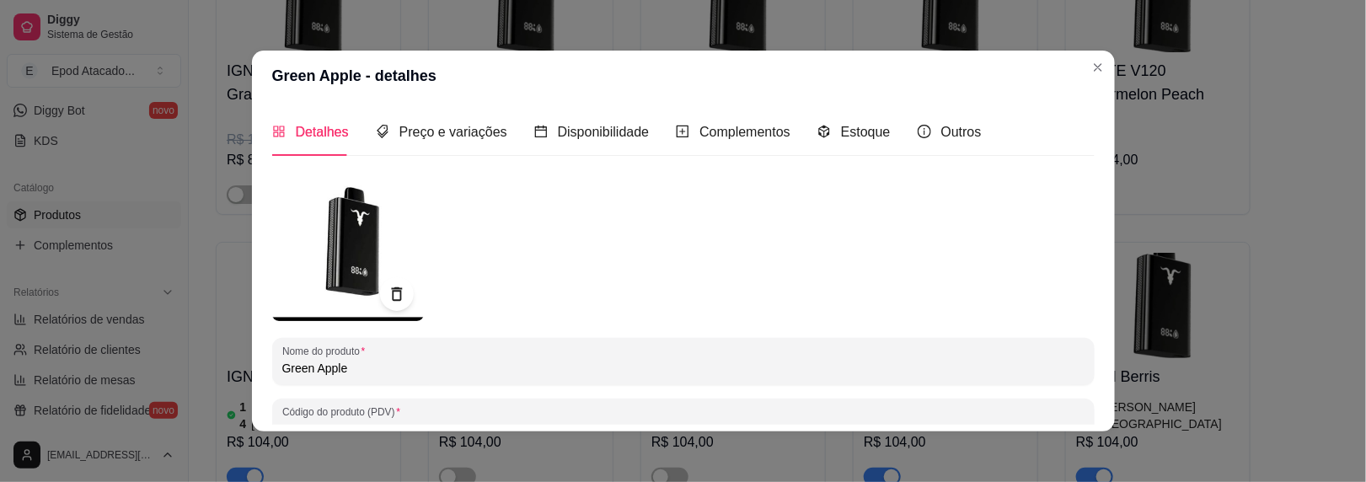
paste input "IGNITE V120"
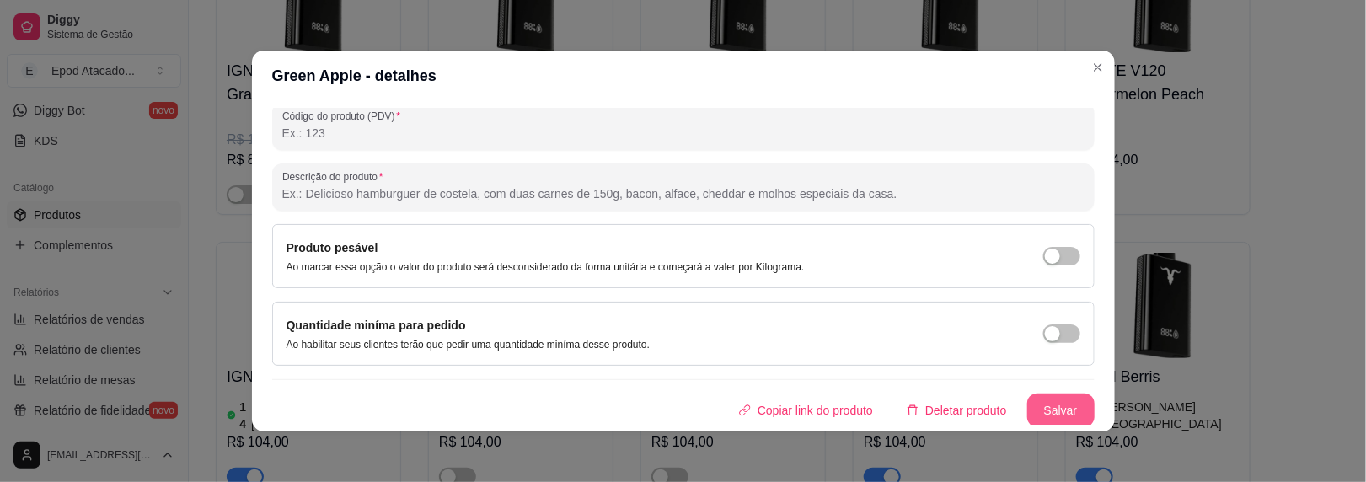
type input "IGNITE V120 Green Apple"
click at [1027, 405] on button "Salvar" at bounding box center [1060, 411] width 67 height 34
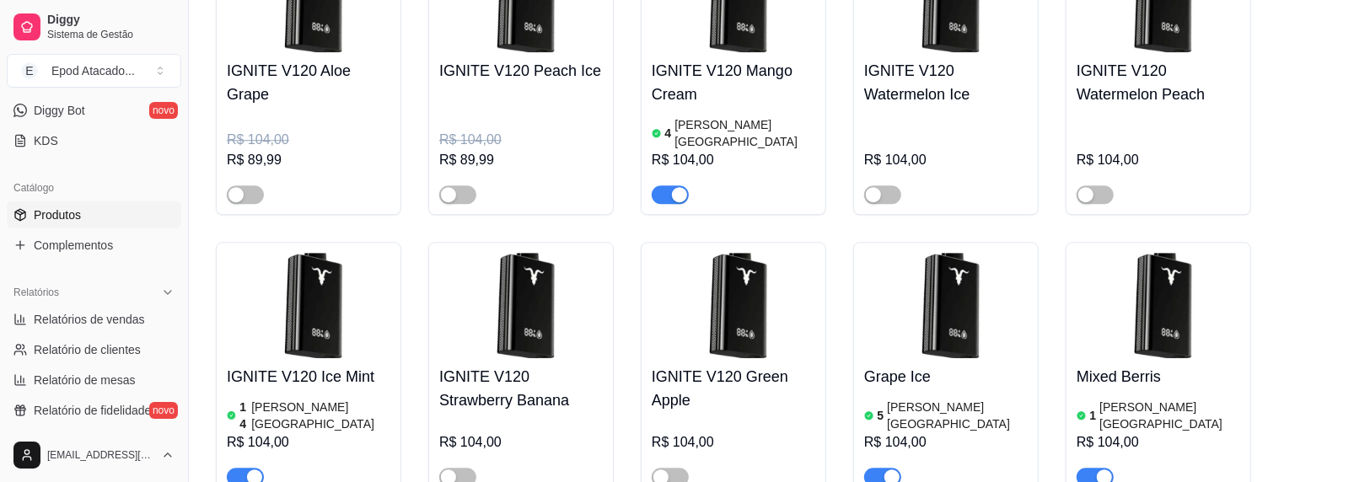
click at [935, 253] on img at bounding box center [946, 305] width 164 height 105
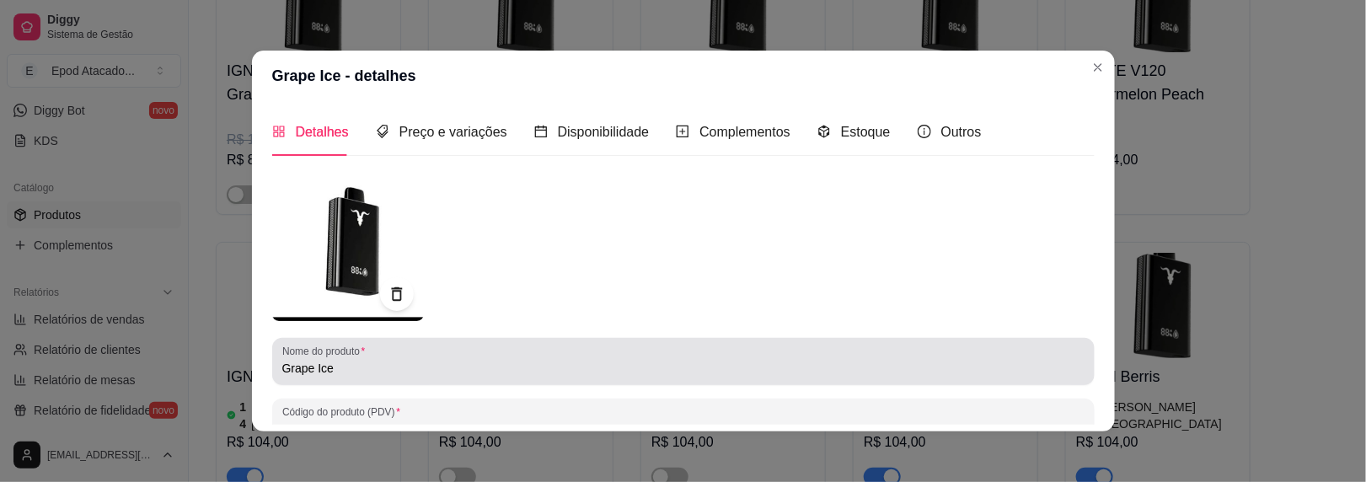
click at [282, 365] on input "Grape Ice" at bounding box center [683, 368] width 802 height 17
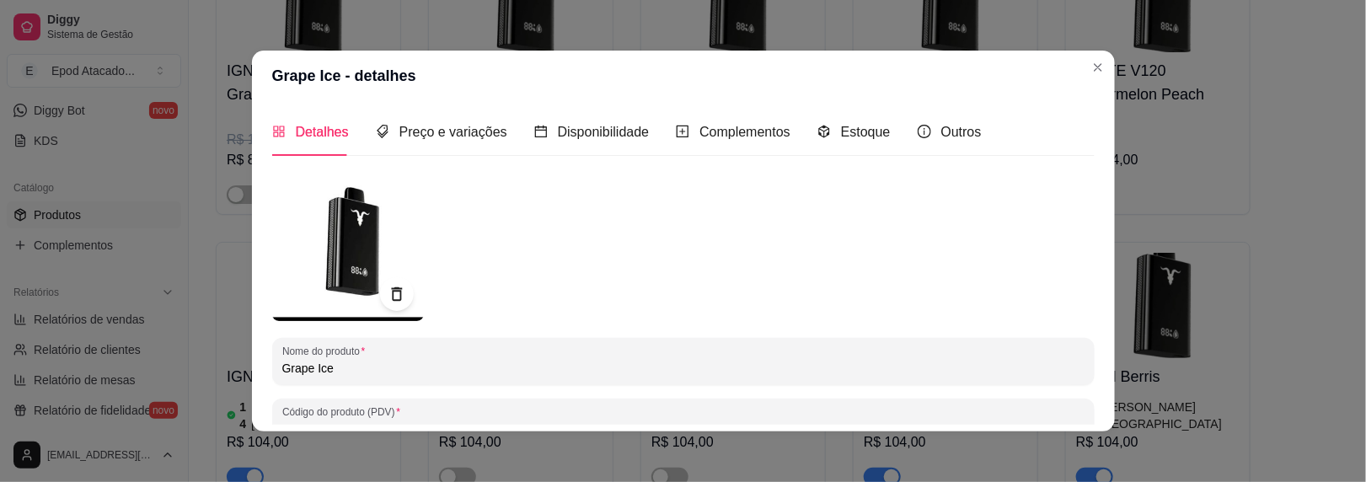
paste input "IGNITE V120"
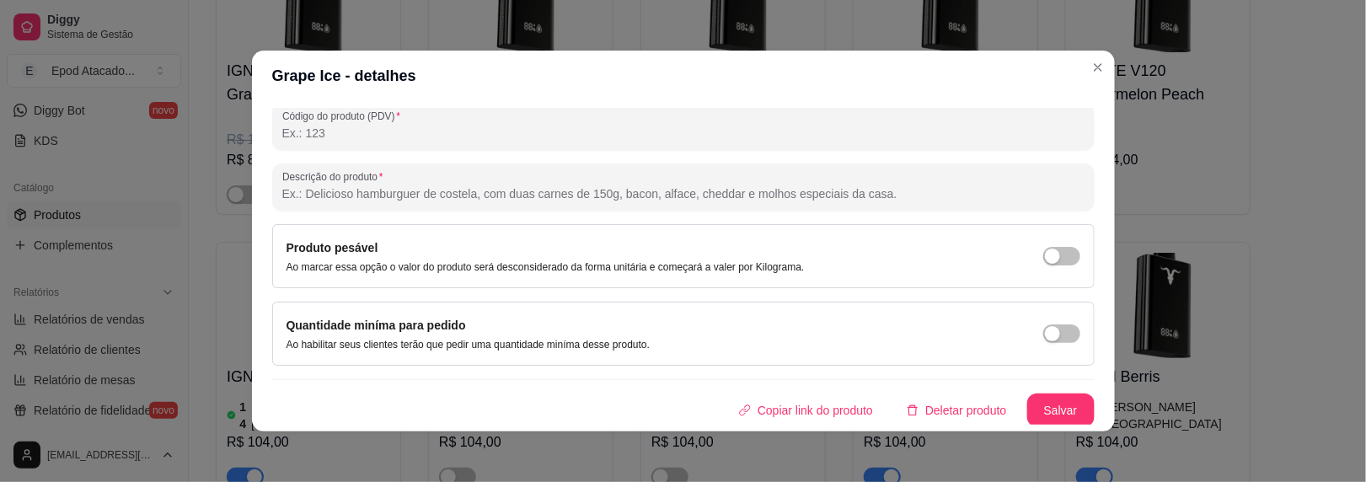
type input "IGNITE V120 Grape Ice"
click at [1028, 399] on button "Salvar" at bounding box center [1060, 411] width 67 height 34
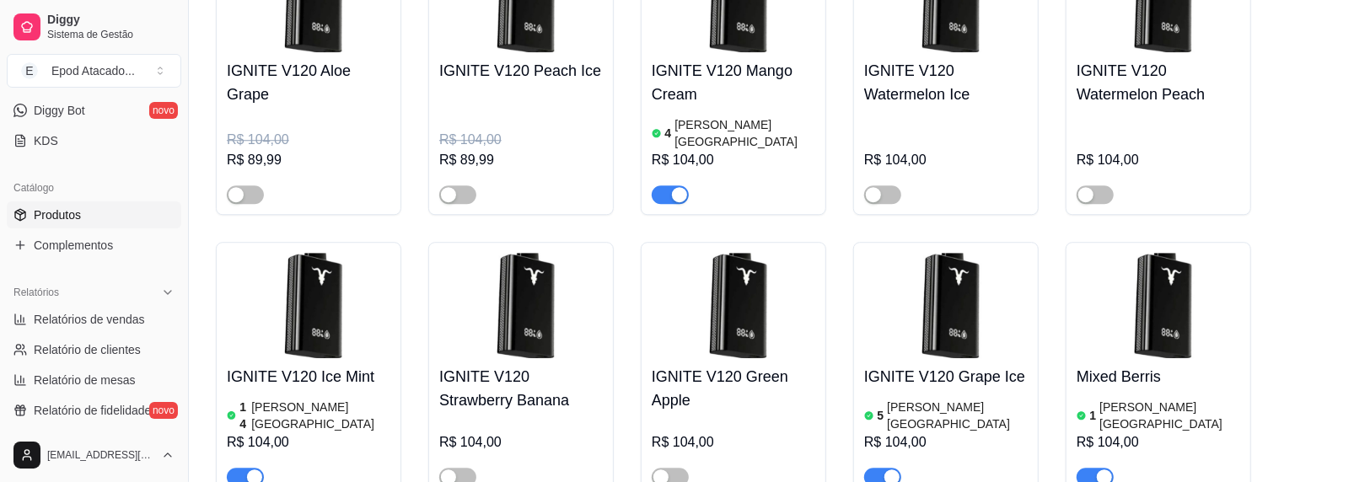
click at [1159, 253] on img at bounding box center [1158, 305] width 164 height 105
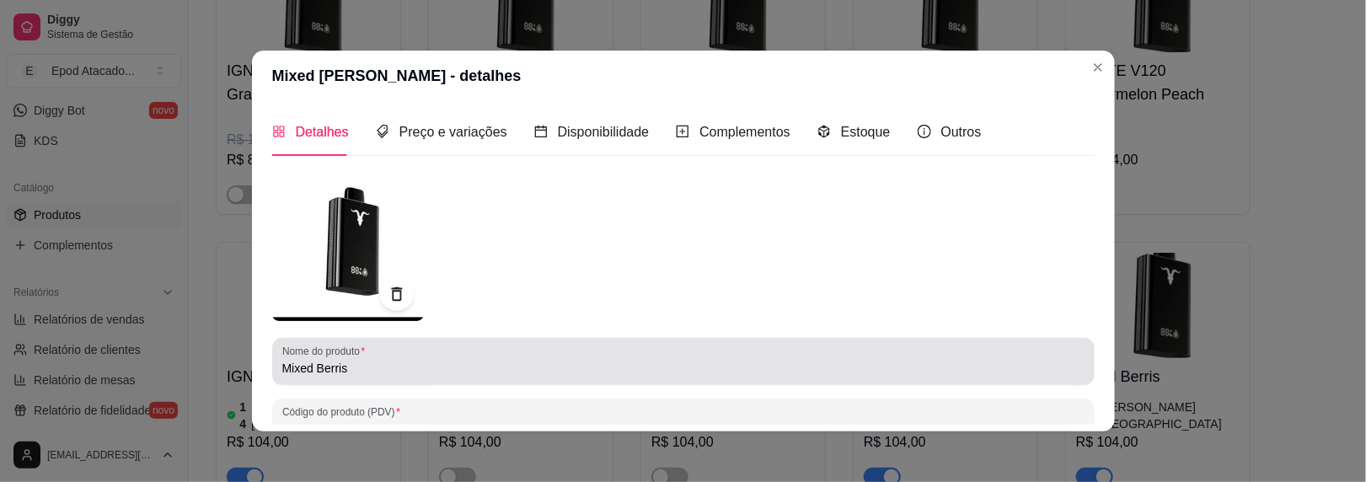
click at [282, 368] on input "Mixed Berris" at bounding box center [683, 368] width 802 height 17
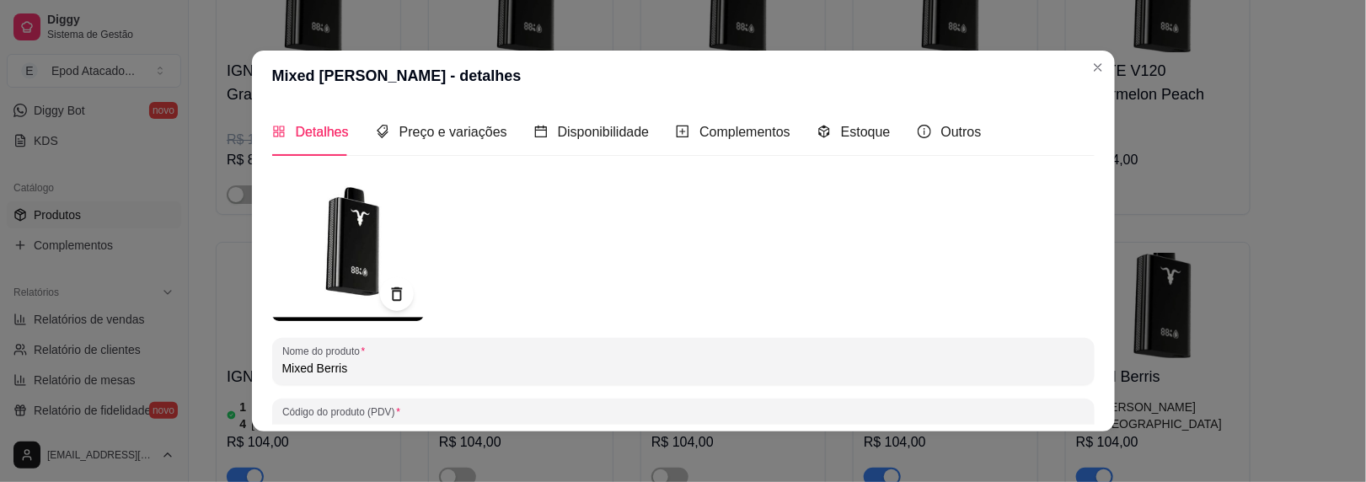
paste input "IGNITE V120"
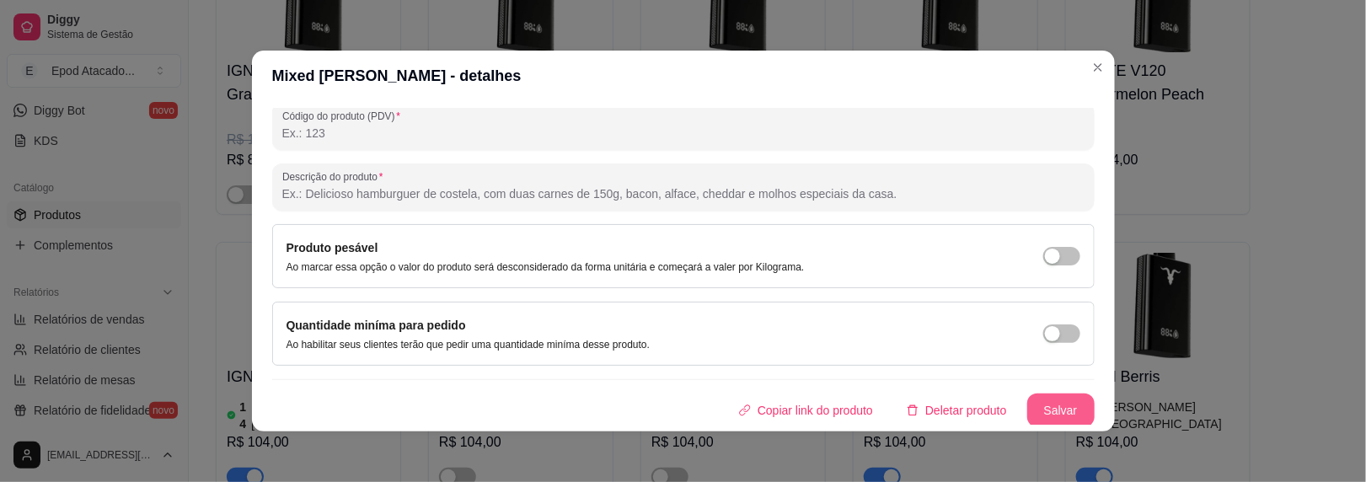
type input "IGNITE V120 Mixed [PERSON_NAME]"
click at [1041, 394] on button "Salvar" at bounding box center [1060, 411] width 67 height 34
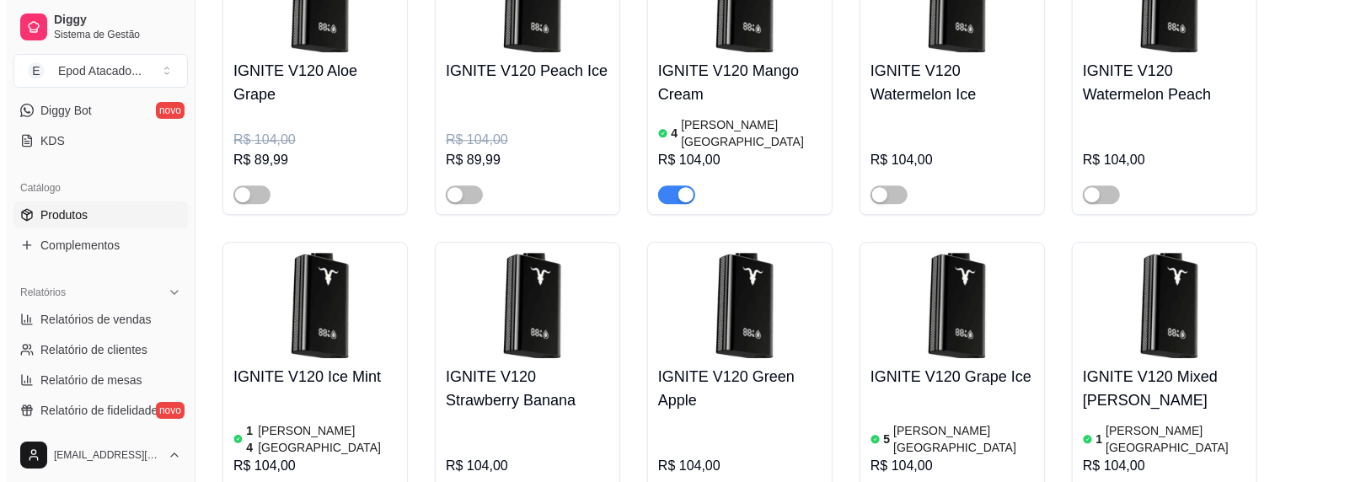
scroll to position [3203, 0]
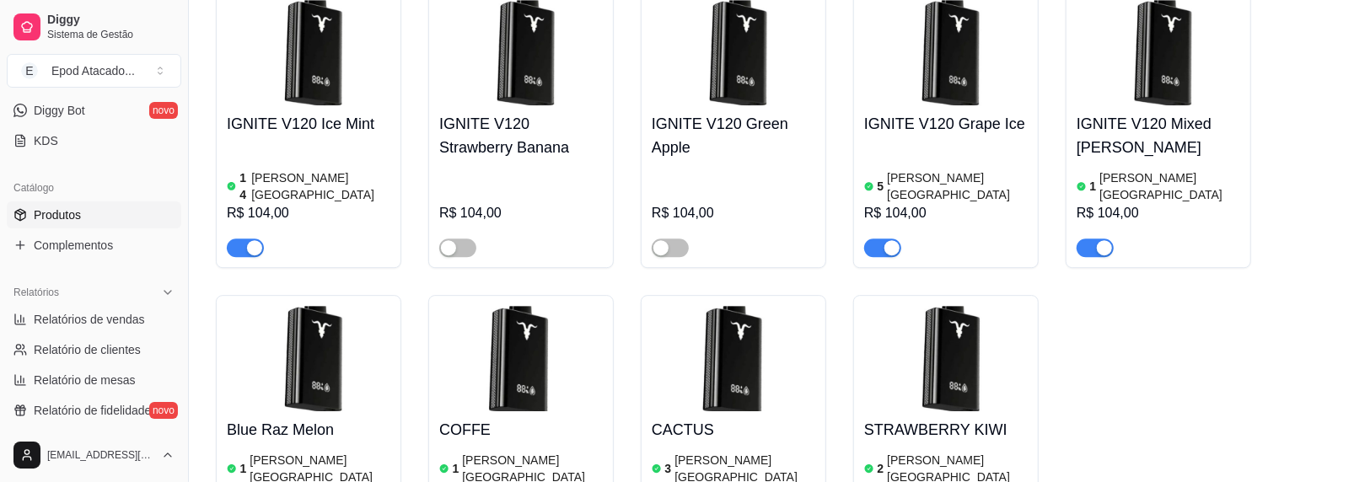
click at [265, 306] on img at bounding box center [309, 358] width 164 height 105
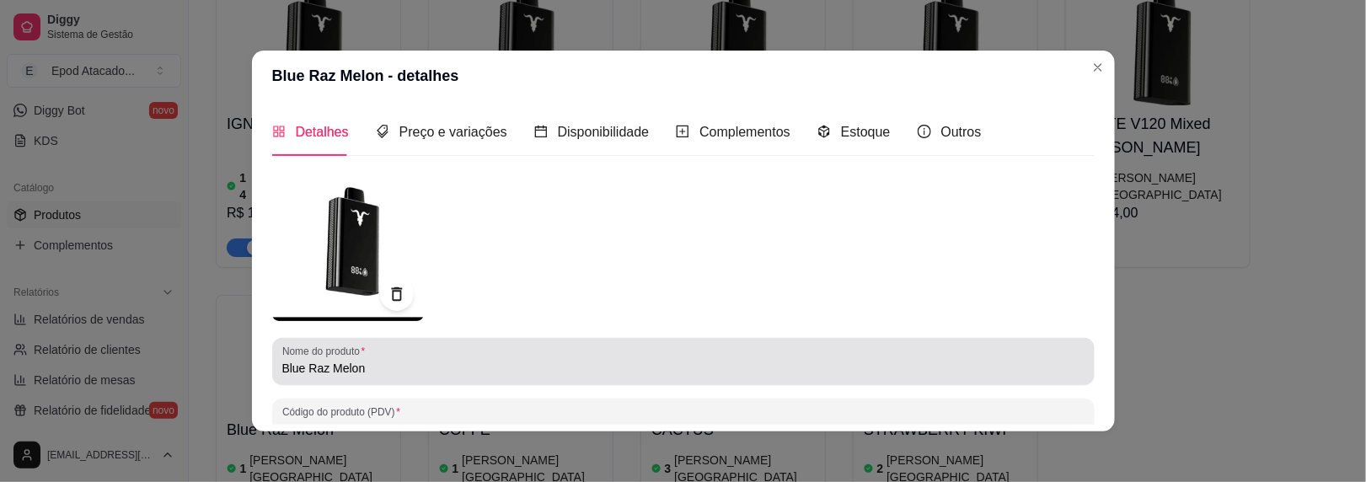
click at [282, 365] on input "Blue Raz Melon" at bounding box center [683, 368] width 802 height 17
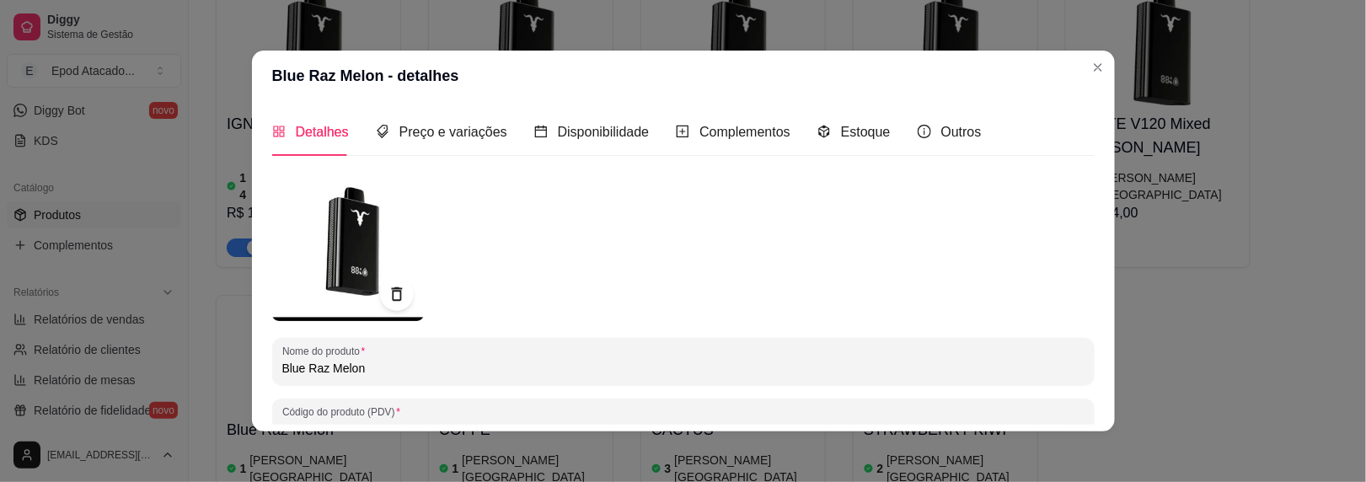
paste input "IGNITE V120"
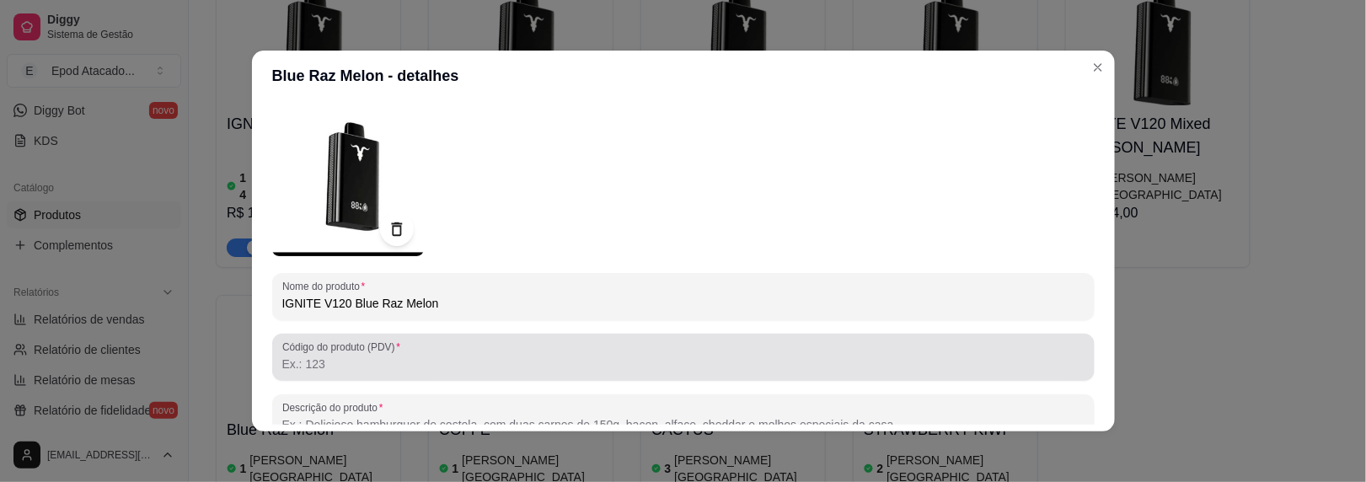
scroll to position [296, 0]
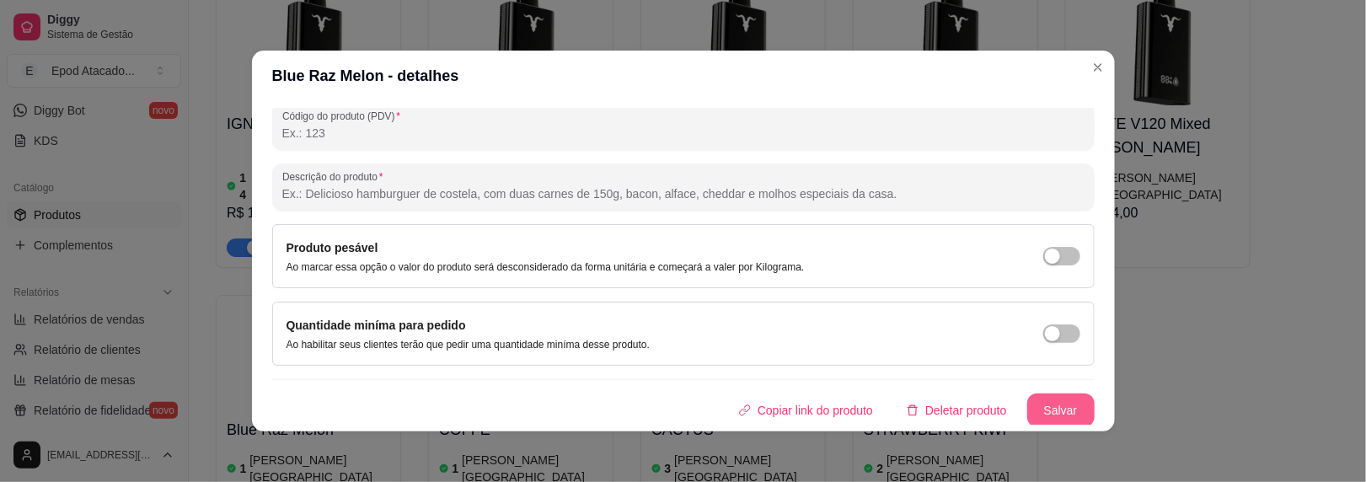
type input "IGNITE V120 Blue Raz Melon"
click at [1027, 396] on button "Salvar" at bounding box center [1060, 411] width 67 height 34
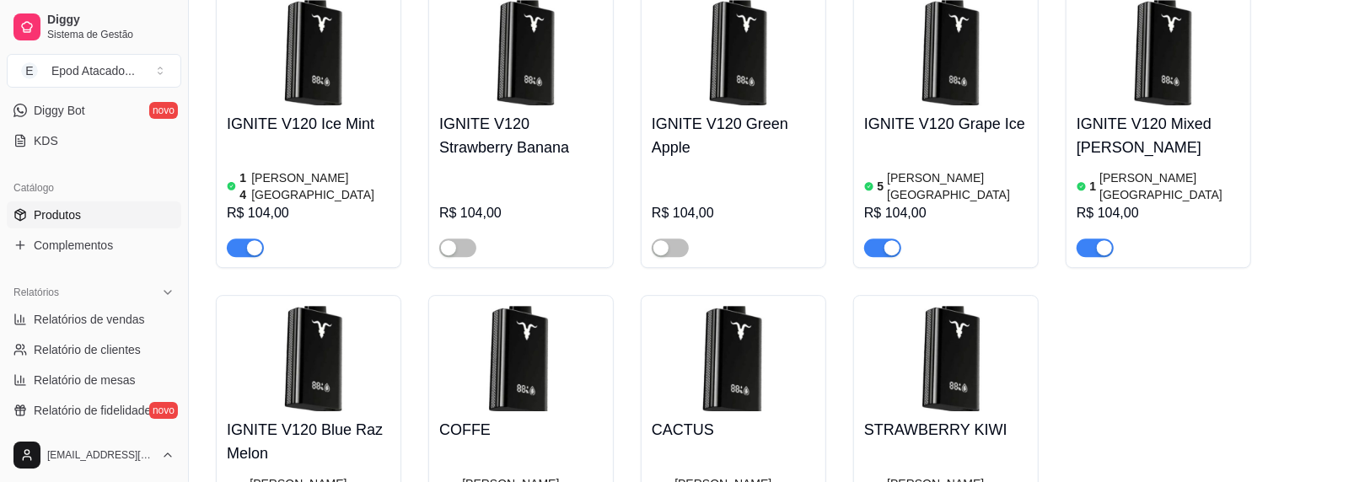
click at [549, 306] on img at bounding box center [521, 358] width 164 height 105
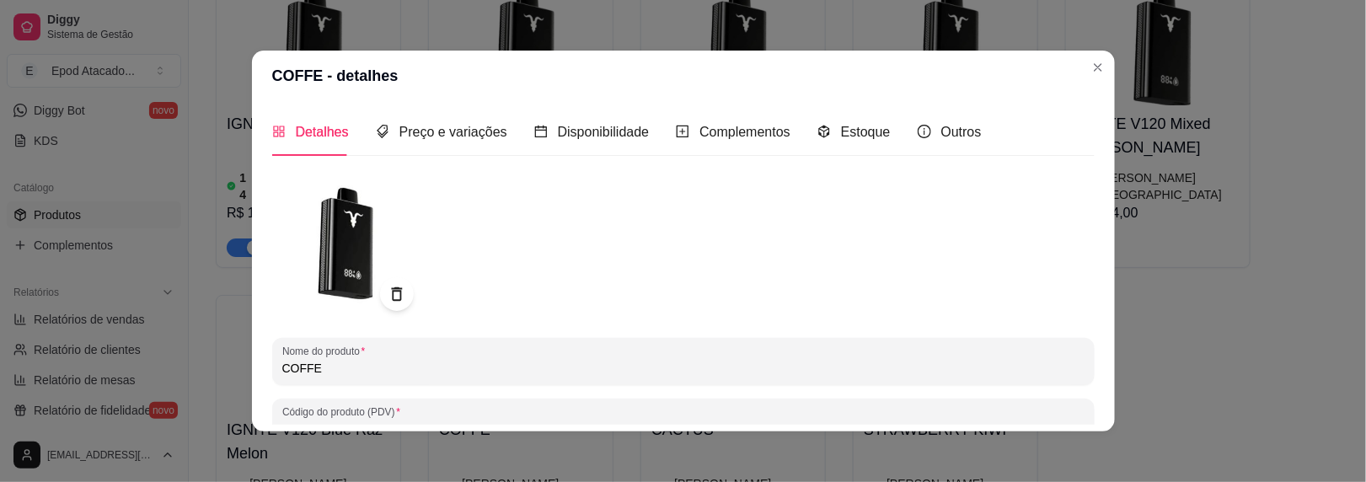
click at [282, 363] on input "COFFE" at bounding box center [683, 368] width 802 height 17
paste input "IGNITE V120"
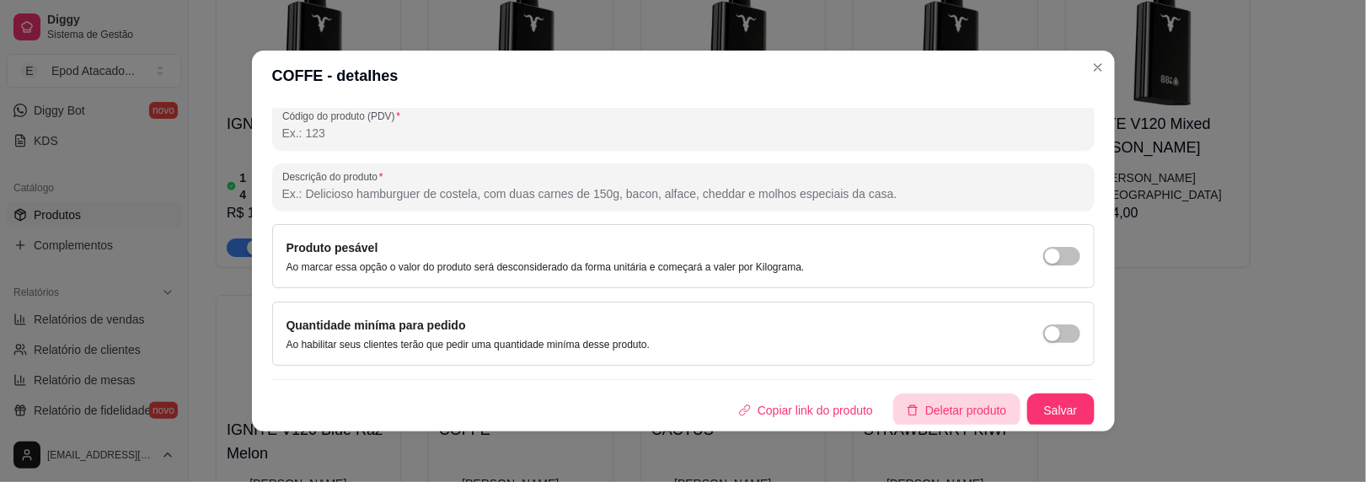
type input "IGNITE V120 COFFE"
click at [1045, 404] on button "Salvar" at bounding box center [1060, 411] width 67 height 34
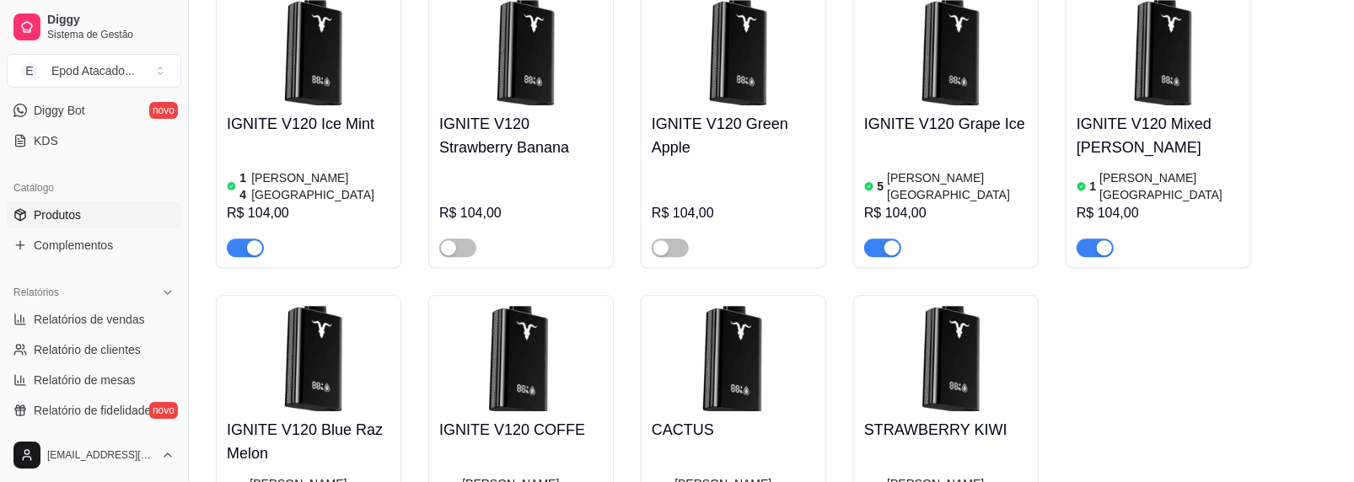
click at [716, 306] on img at bounding box center [733, 358] width 164 height 105
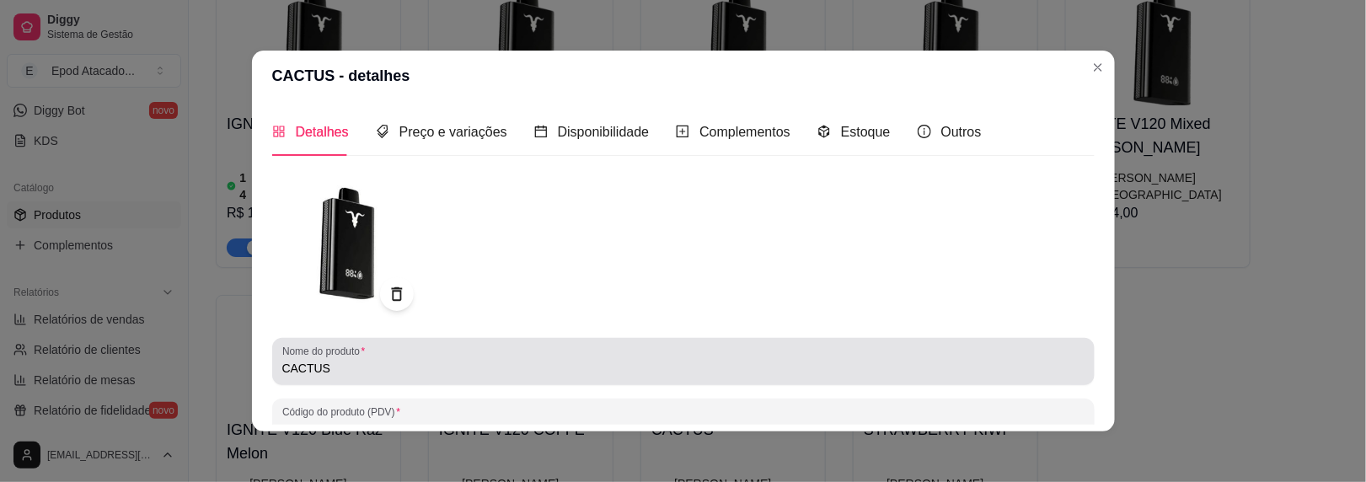
click at [282, 363] on input "CACTUS" at bounding box center [683, 368] width 802 height 17
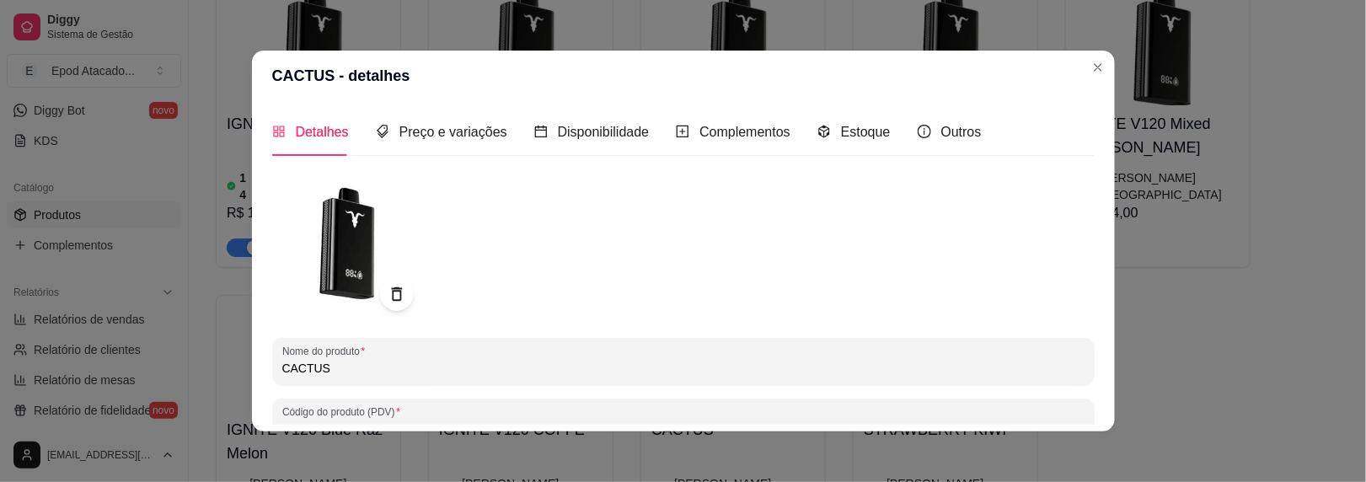
paste input "IGNITE V120"
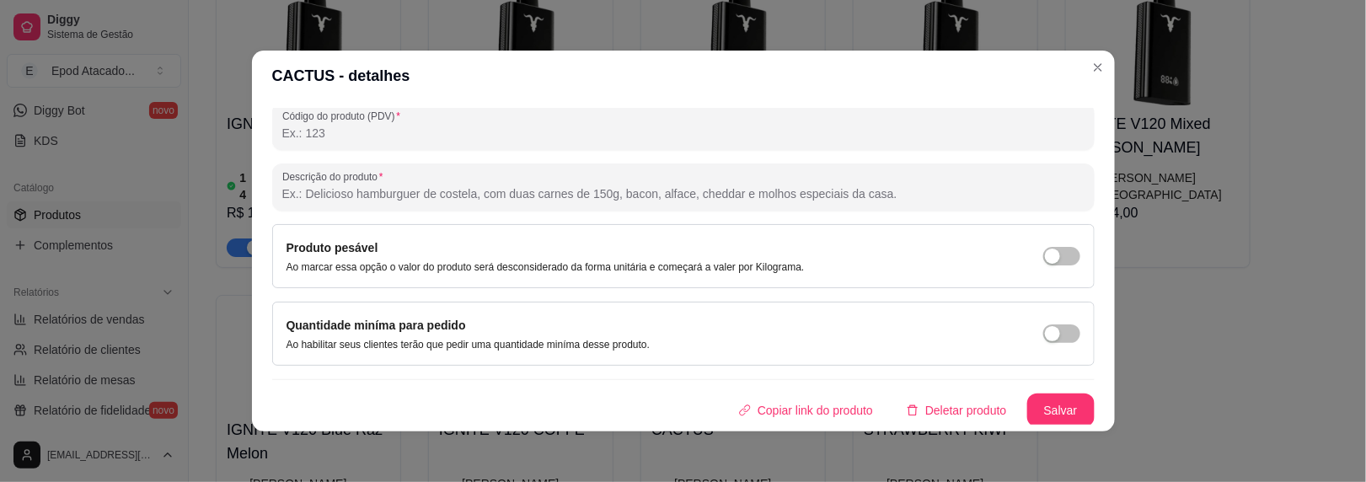
type input "IGNITE V120 CACTUS"
click at [1027, 394] on button "Salvar" at bounding box center [1060, 411] width 67 height 34
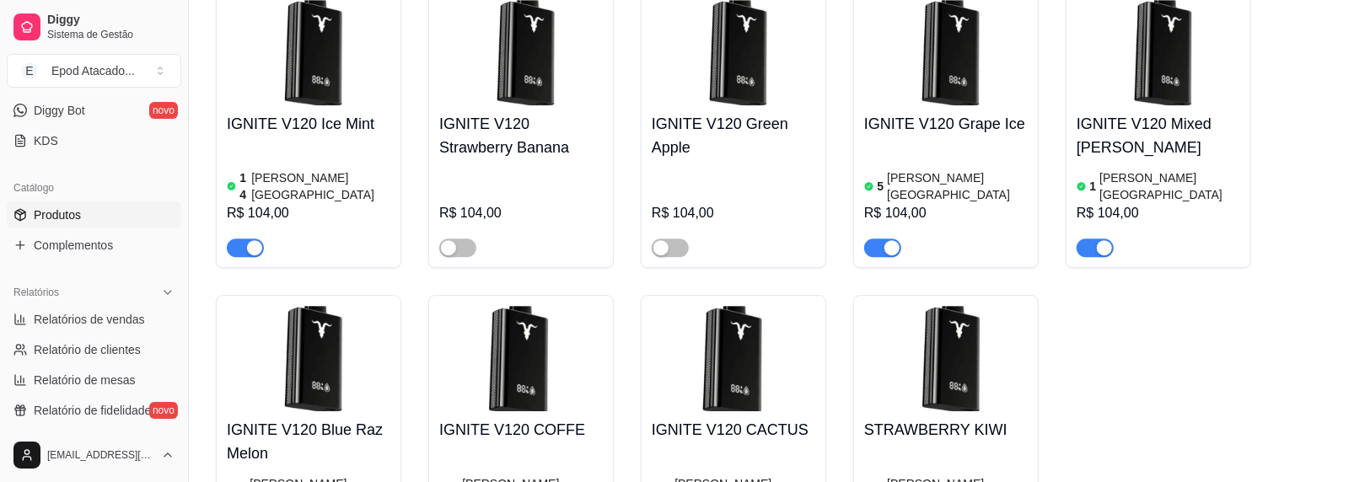
click at [935, 306] on img at bounding box center [946, 358] width 164 height 105
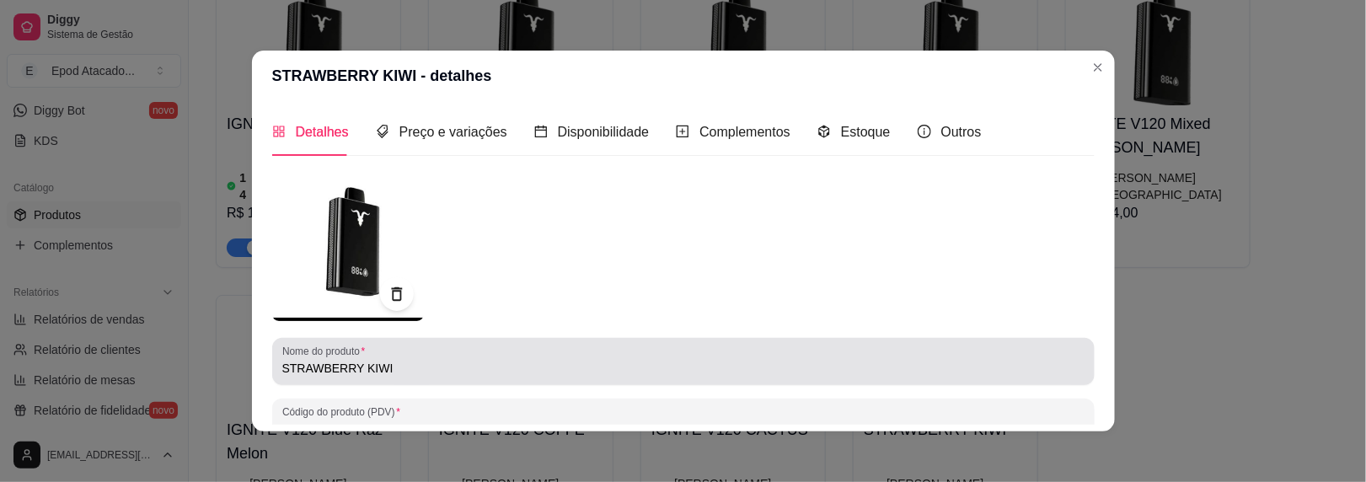
click at [273, 367] on div "Nome do produto STRAWBERRY KIWI" at bounding box center [683, 361] width 823 height 47
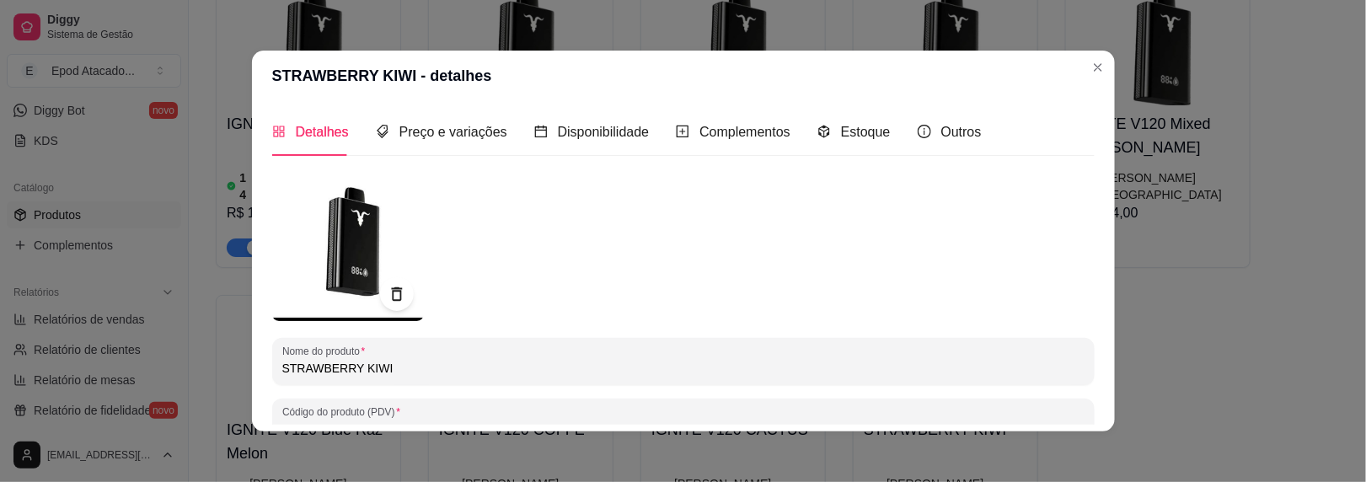
click at [282, 367] on input "STRAWBERRY KIWI" at bounding box center [683, 368] width 802 height 17
paste input "IGNITE V120"
type input "IGNITE V120 STRAWBERRY KIWI"
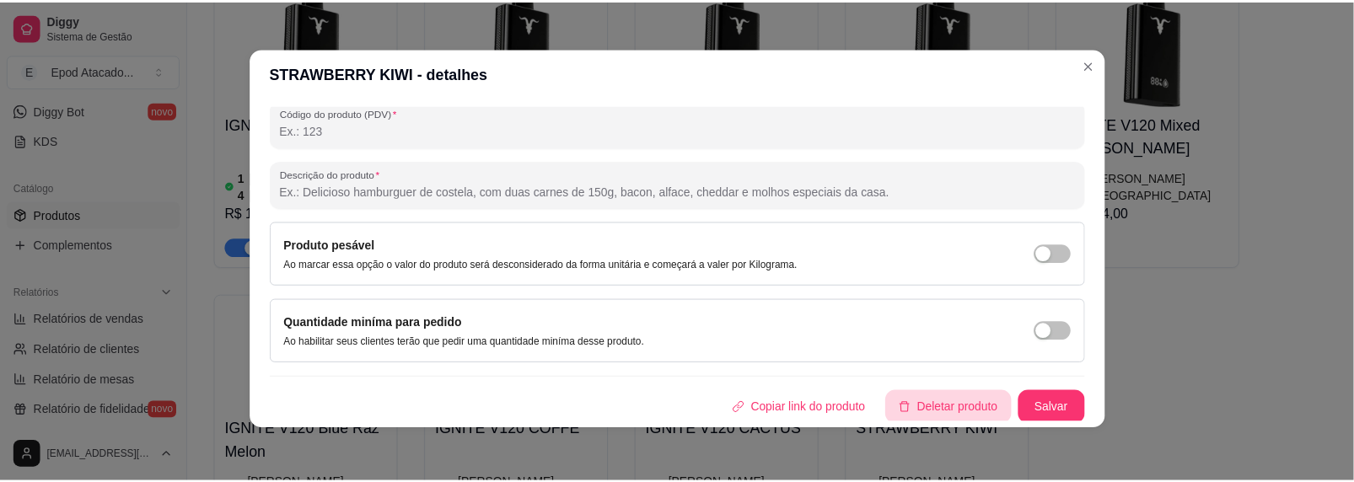
scroll to position [3, 0]
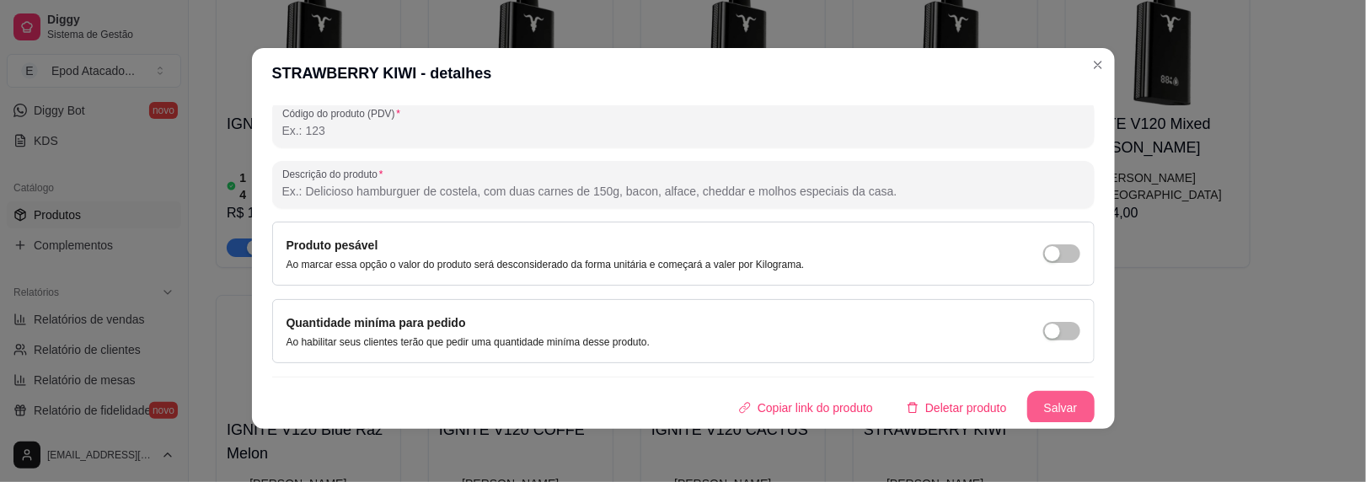
click at [1034, 397] on button "Salvar" at bounding box center [1060, 408] width 67 height 34
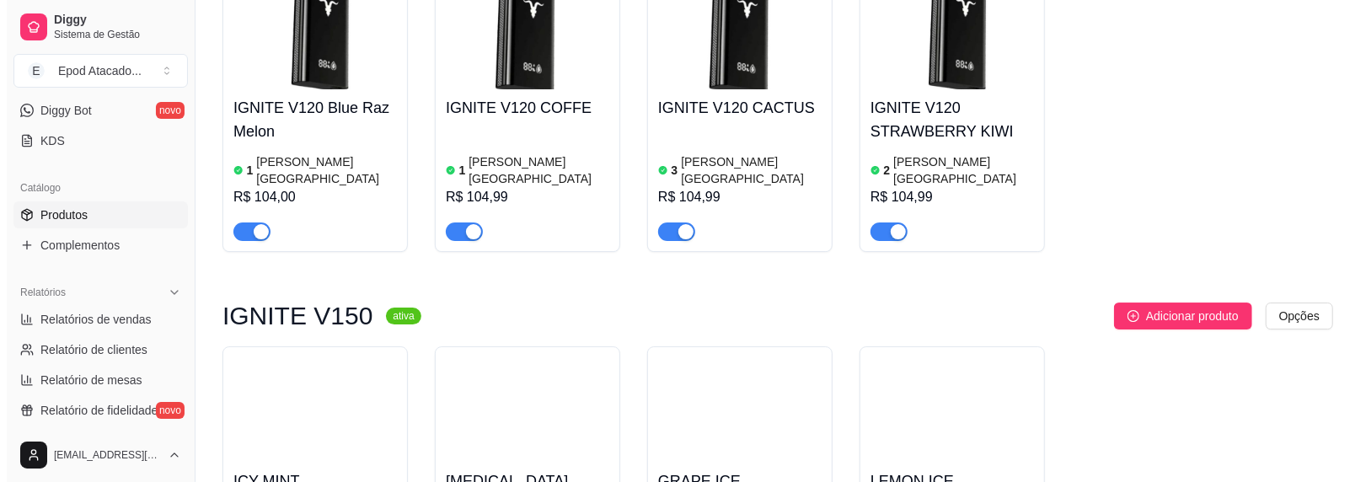
scroll to position [3540, 0]
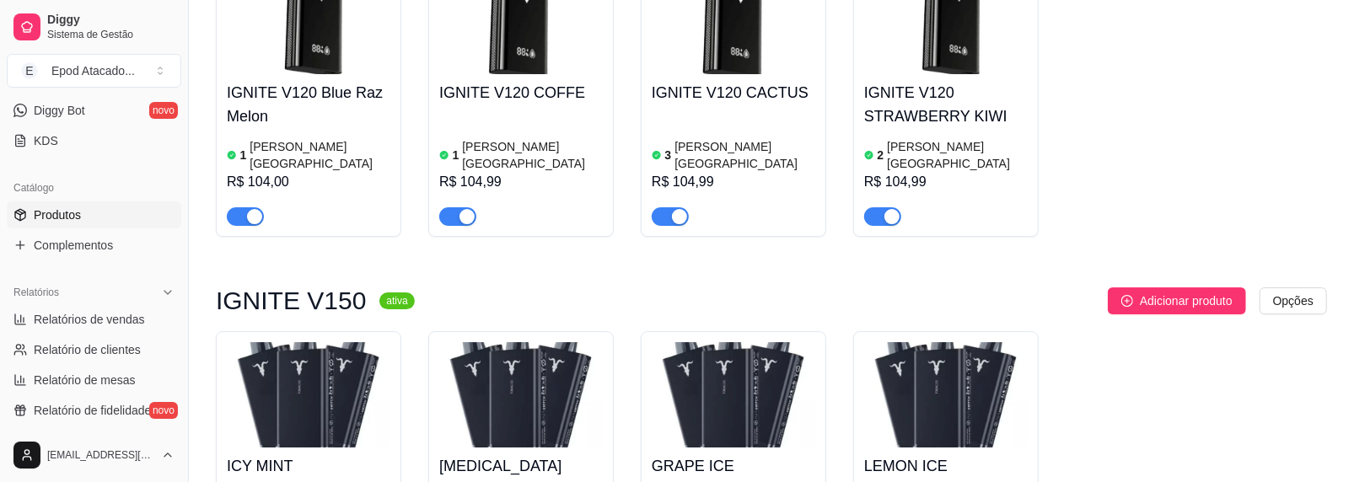
click at [255, 342] on img at bounding box center [309, 394] width 164 height 105
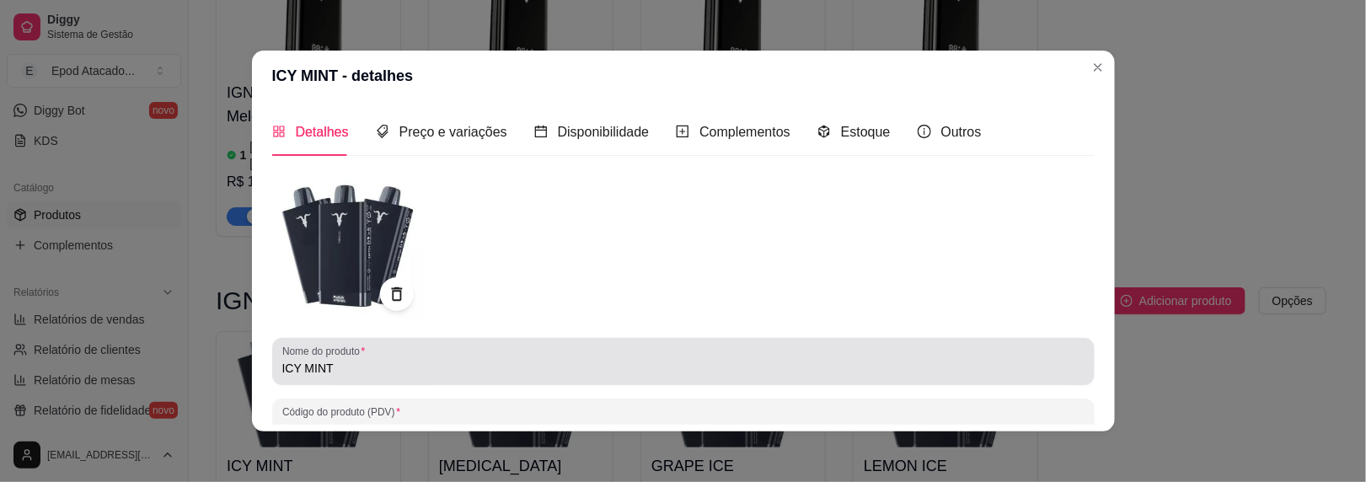
click at [272, 367] on div "Nome do produto ICY MINT" at bounding box center [683, 361] width 823 height 47
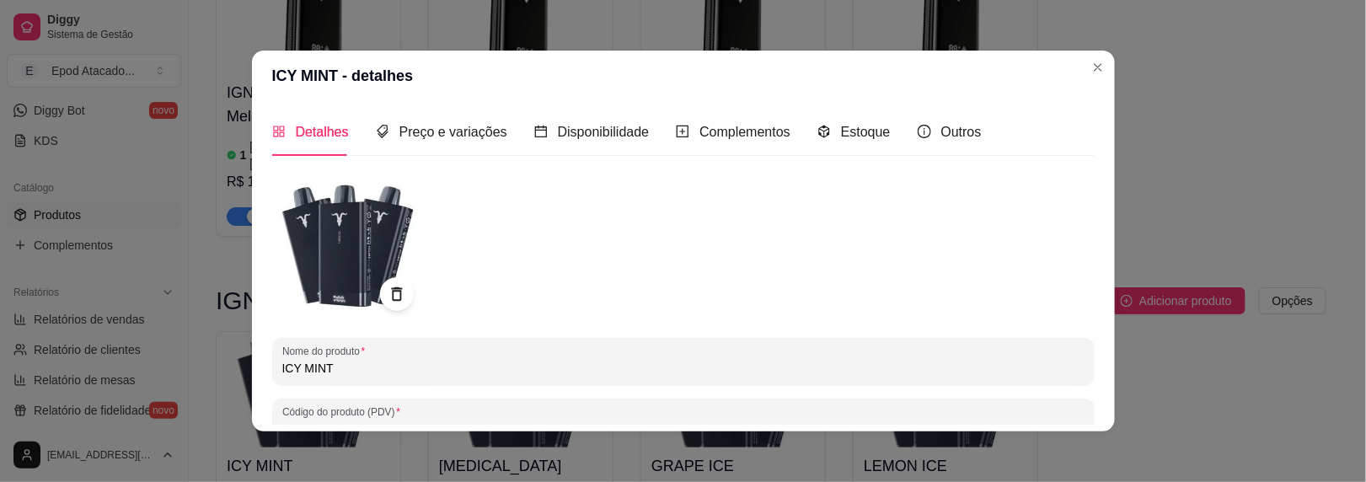
click at [282, 367] on input "ICY MINT" at bounding box center [683, 368] width 802 height 17
paste input "IGNITE V120"
drag, startPoint x: 333, startPoint y: 369, endPoint x: 338, endPoint y: 361, distance: 9.8
click at [330, 367] on input "IGNITE V120 ICY MINT" at bounding box center [683, 368] width 802 height 17
drag, startPoint x: 339, startPoint y: 368, endPoint x: 261, endPoint y: 358, distance: 78.2
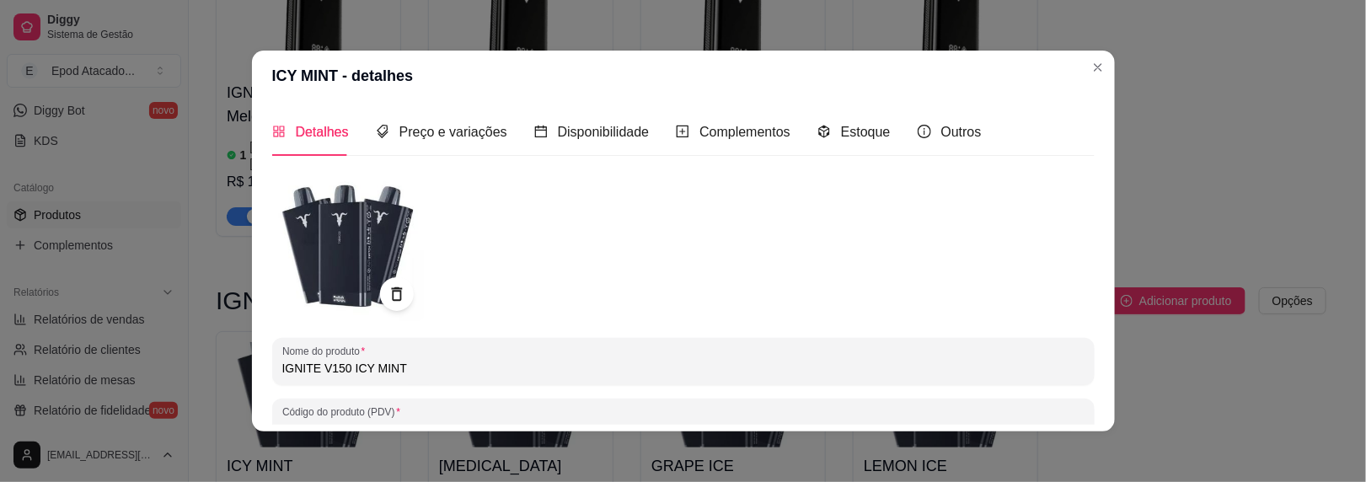
click at [264, 359] on div "Detalhes Preço e variações Disponibilidade Complementos Estoque Outros Nome do …" at bounding box center [683, 266] width 863 height 330
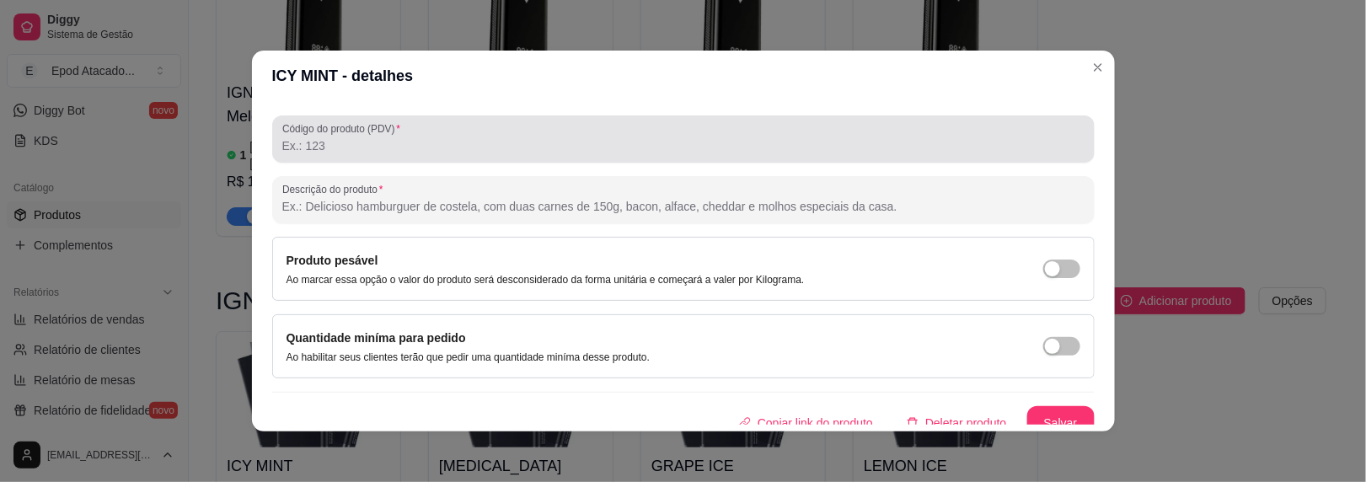
scroll to position [296, 0]
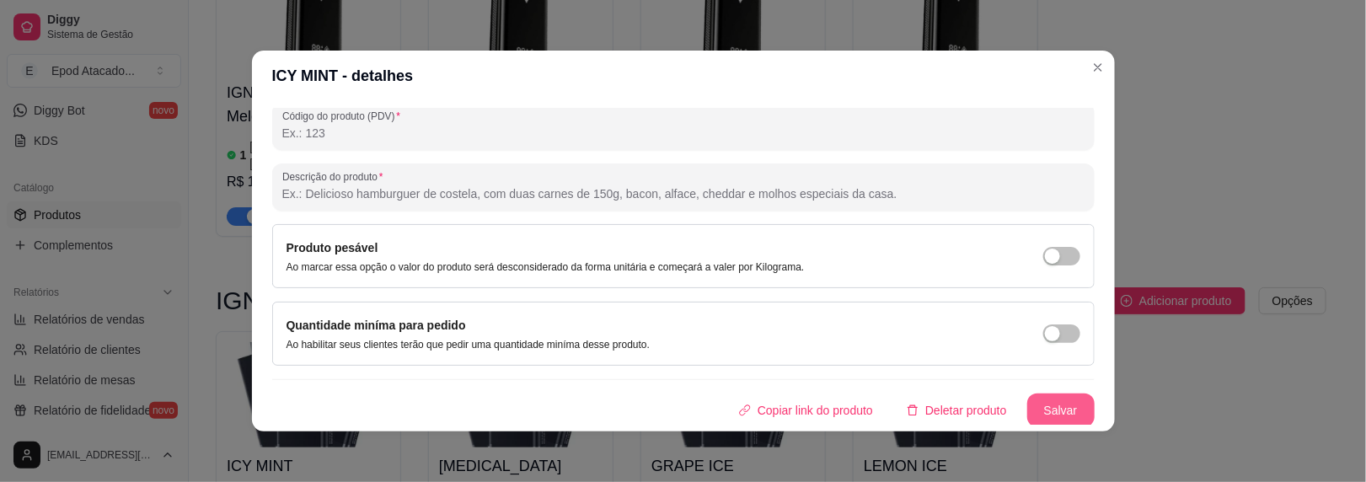
type input "IGNITE V150 ICY MINT"
click at [1046, 404] on button "Salvar" at bounding box center [1060, 411] width 67 height 34
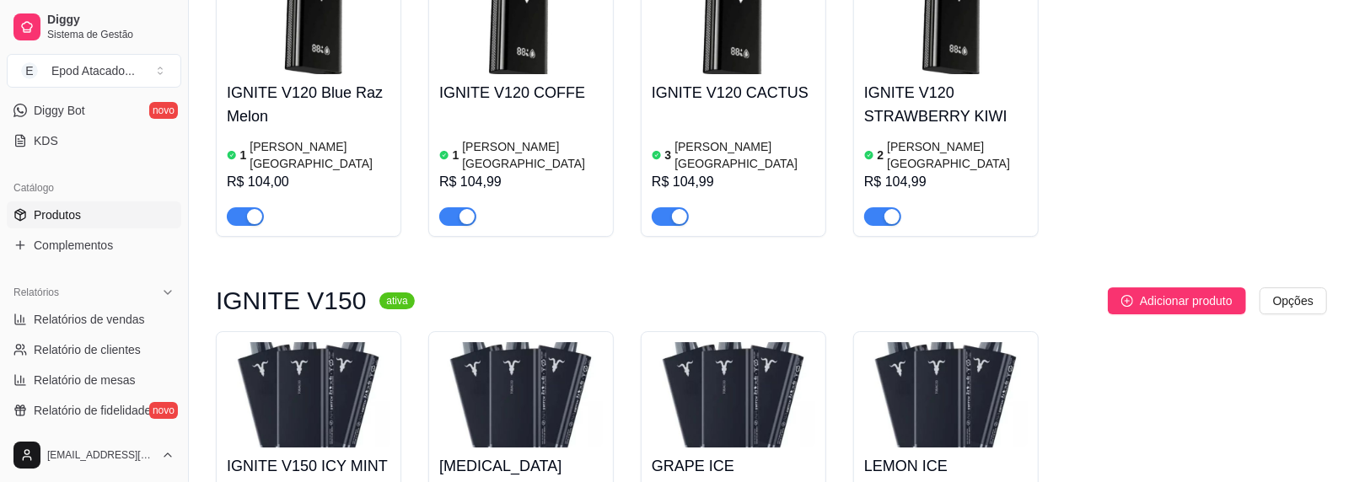
click at [566, 342] on img at bounding box center [521, 394] width 164 height 105
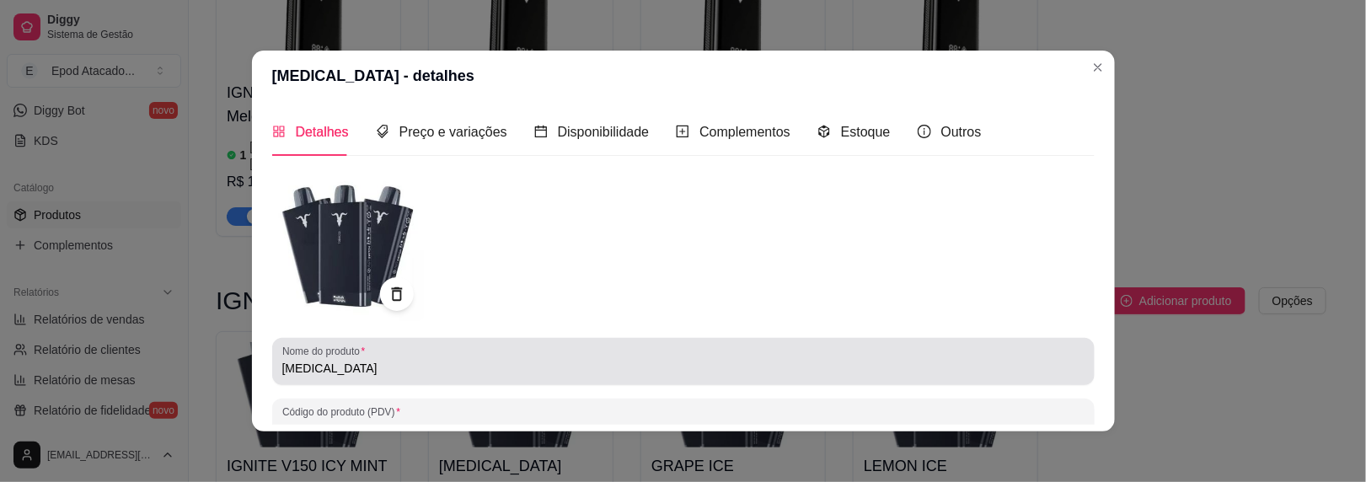
click at [282, 363] on input "[MEDICAL_DATA]" at bounding box center [683, 368] width 802 height 17
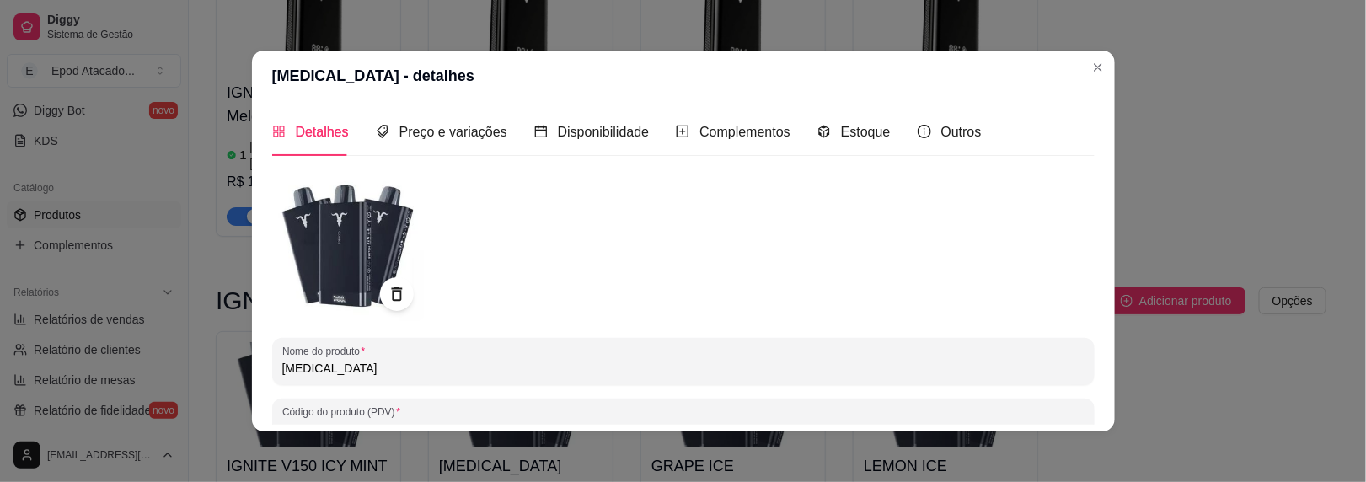
paste input "IGNITE V150"
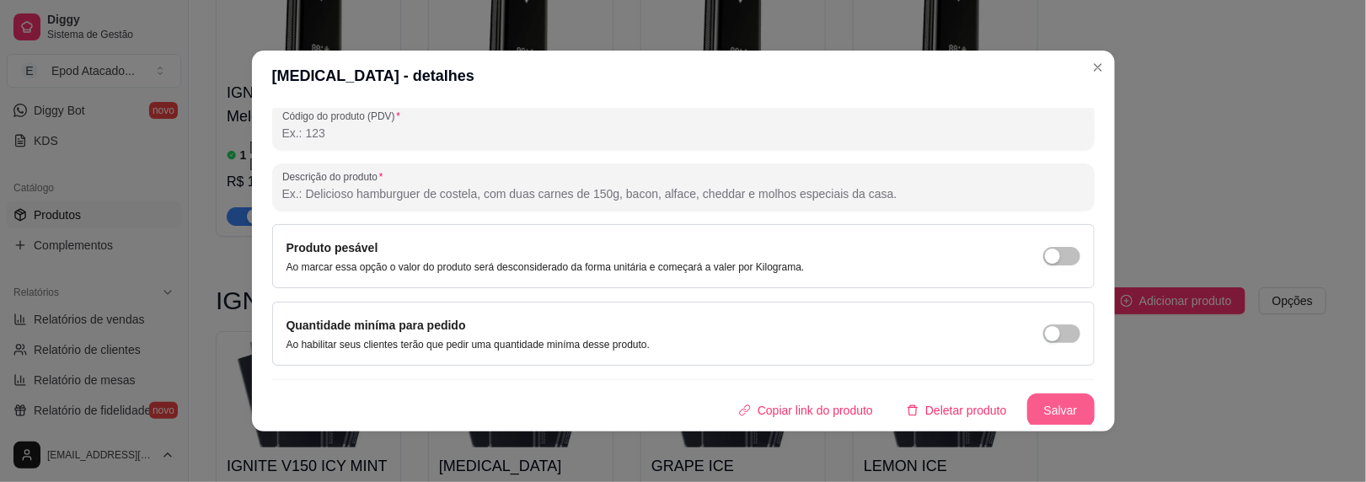
type input "IGNITE V150 [MEDICAL_DATA]"
click at [1027, 403] on button "Salvar" at bounding box center [1060, 411] width 67 height 34
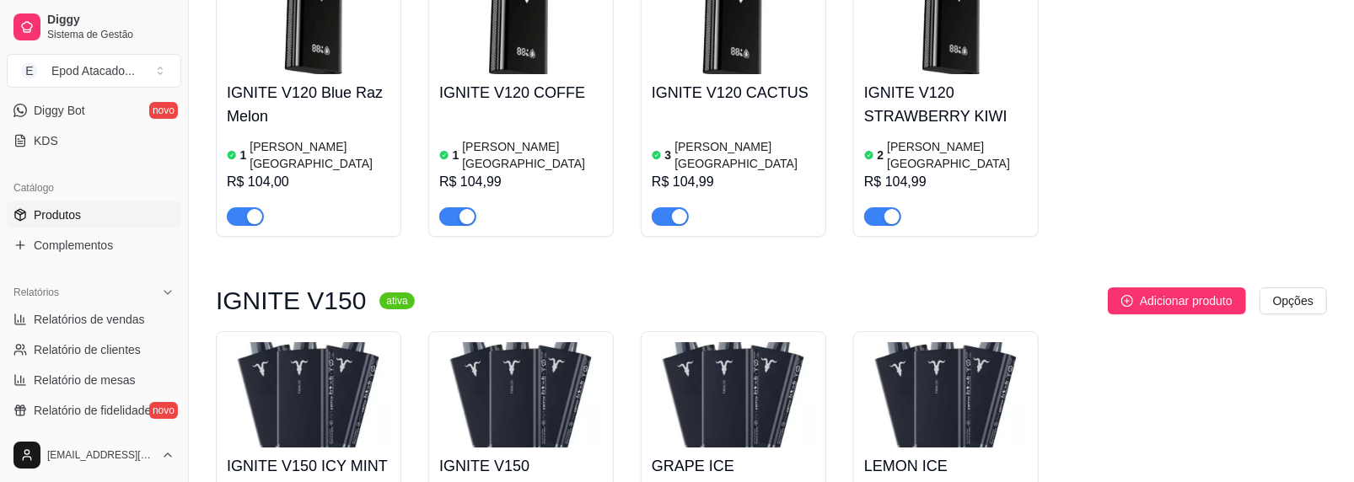
click at [660, 342] on img at bounding box center [733, 394] width 164 height 105
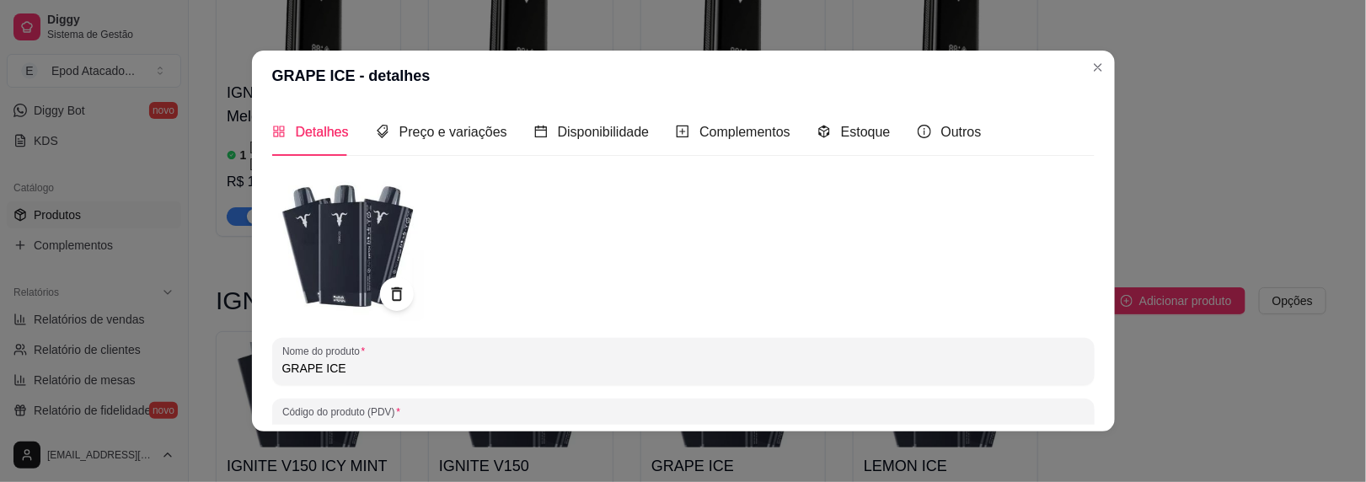
click at [282, 373] on input "GRAPE ICE" at bounding box center [683, 368] width 802 height 17
paste input "IGNITE V150"
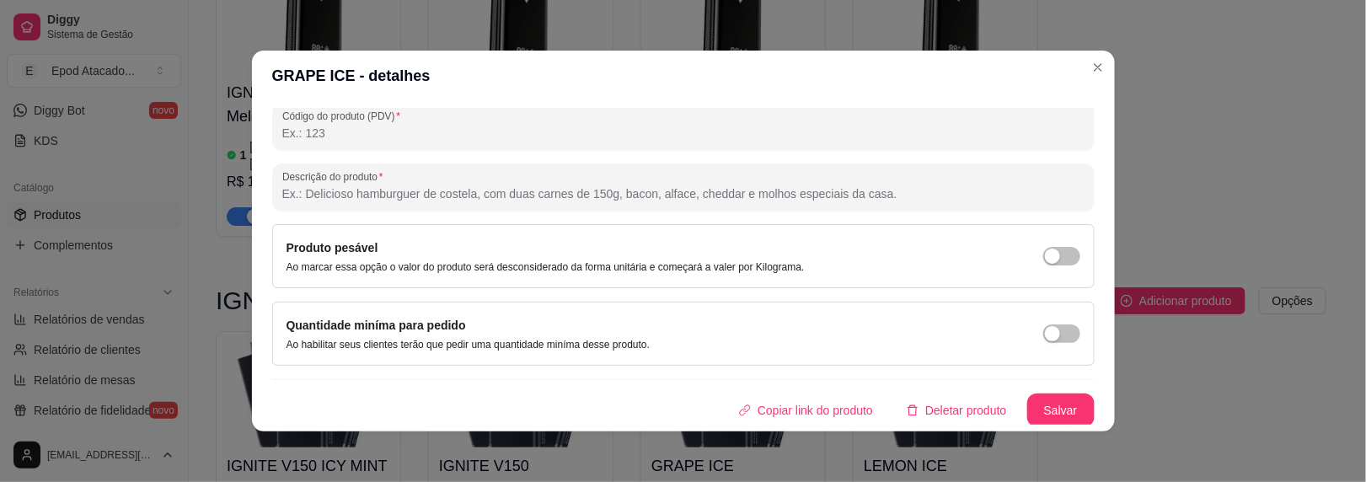
scroll to position [3, 0]
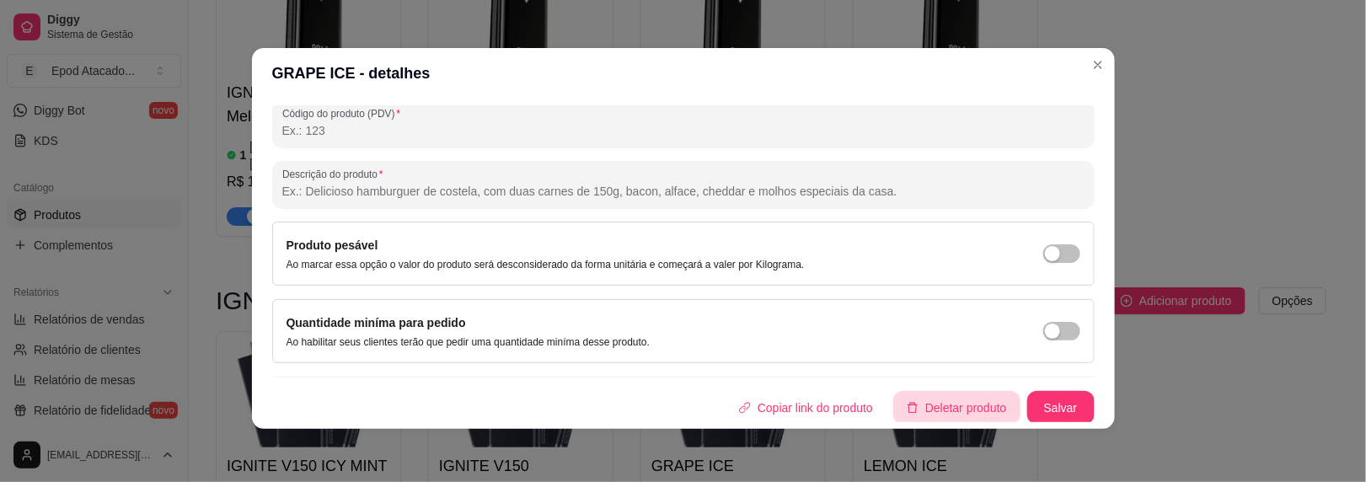
type input "IGNITE V150 GRAPE ICE"
click at [1027, 407] on button "Salvar" at bounding box center [1060, 408] width 67 height 34
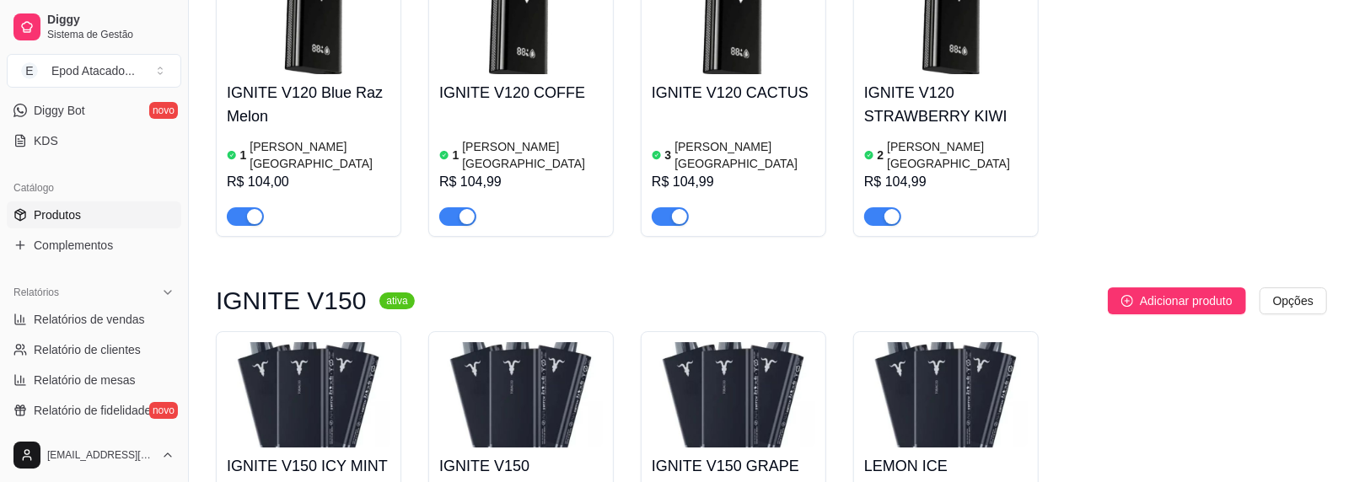
click at [759, 342] on img at bounding box center [733, 394] width 164 height 105
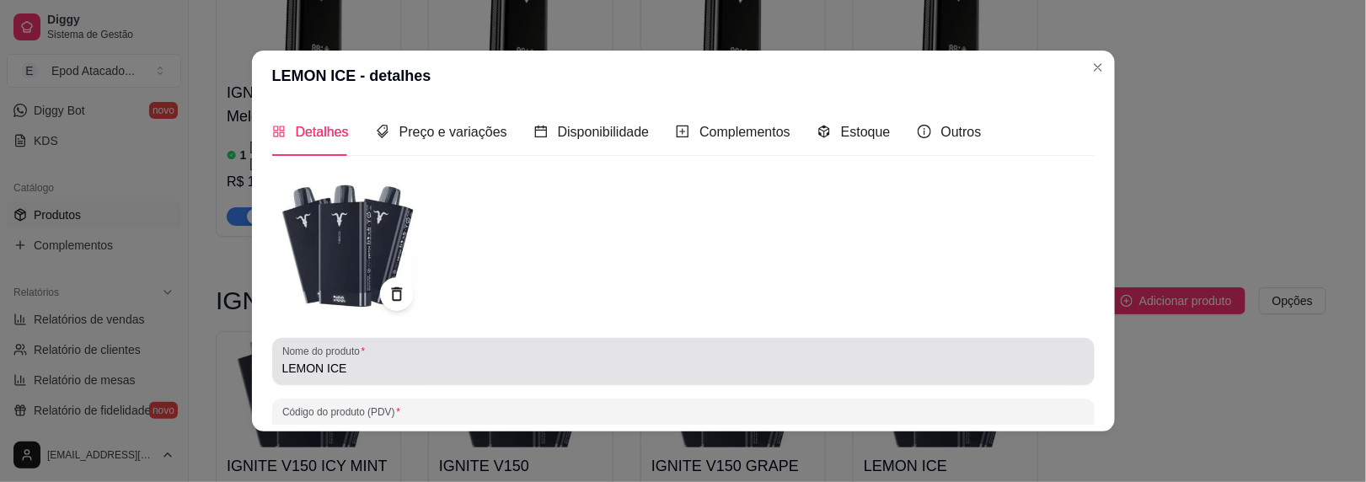
click at [273, 367] on div "Nome do produto LEMON ICE" at bounding box center [683, 361] width 823 height 47
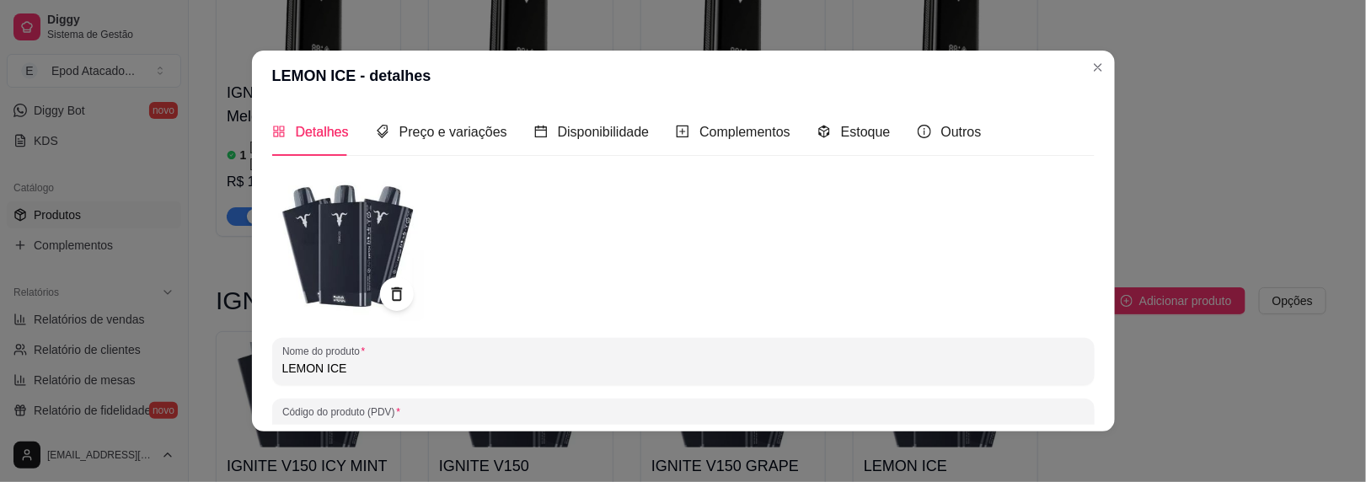
click at [273, 367] on div "Nome do produto LEMON ICE" at bounding box center [683, 361] width 823 height 47
click at [282, 367] on input "LEMON ICE" at bounding box center [683, 368] width 802 height 17
paste input "IGNITE V150"
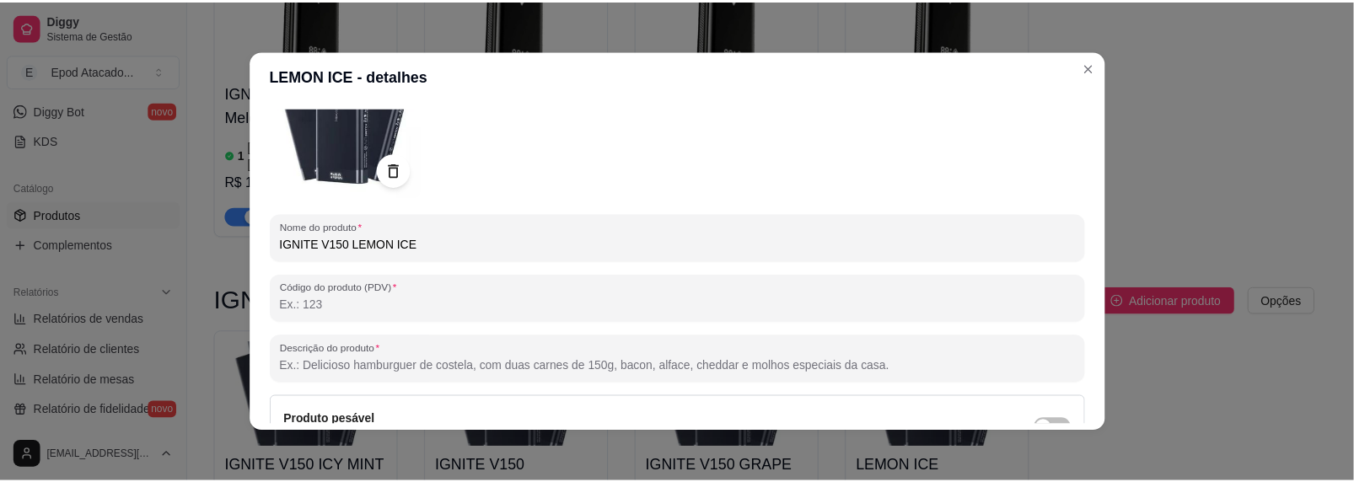
scroll to position [296, 0]
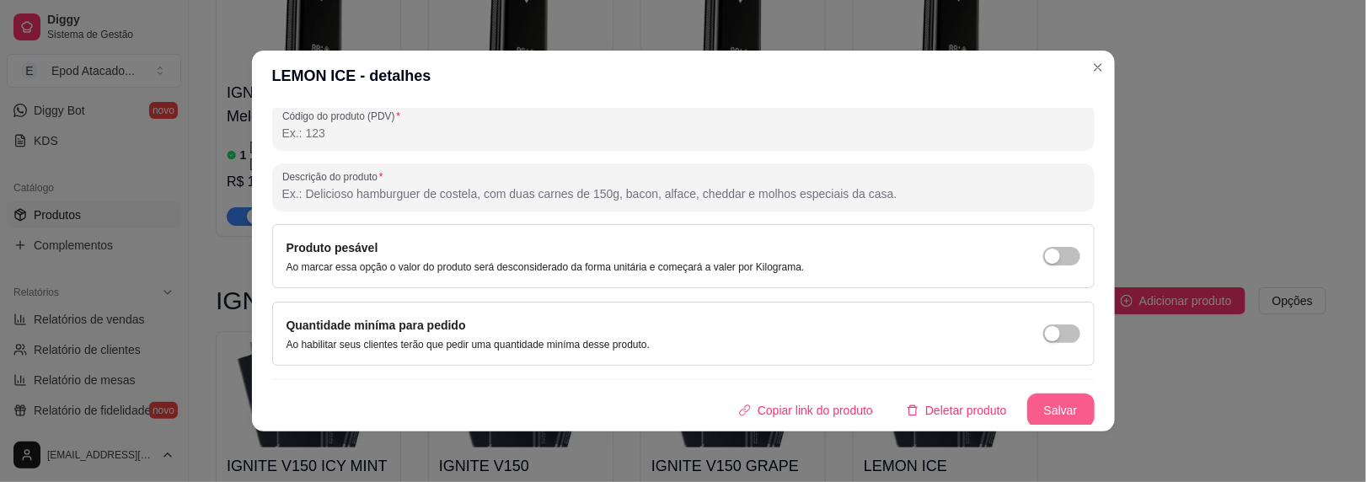
type input "IGNITE V150 LEMON ICE"
click at [1059, 401] on button "Salvar" at bounding box center [1060, 411] width 67 height 34
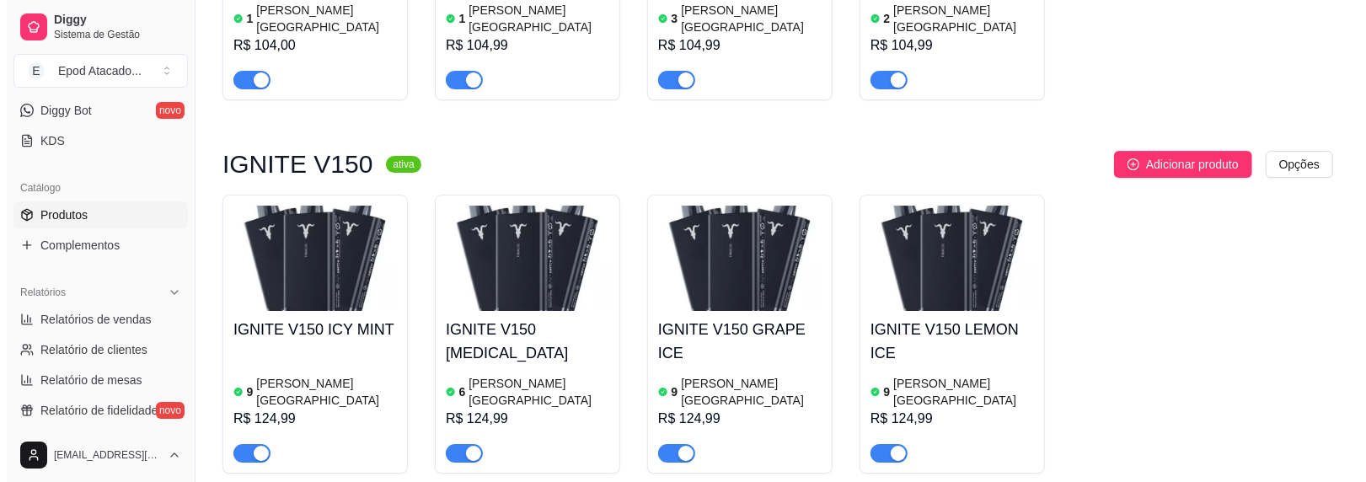
scroll to position [3877, 0]
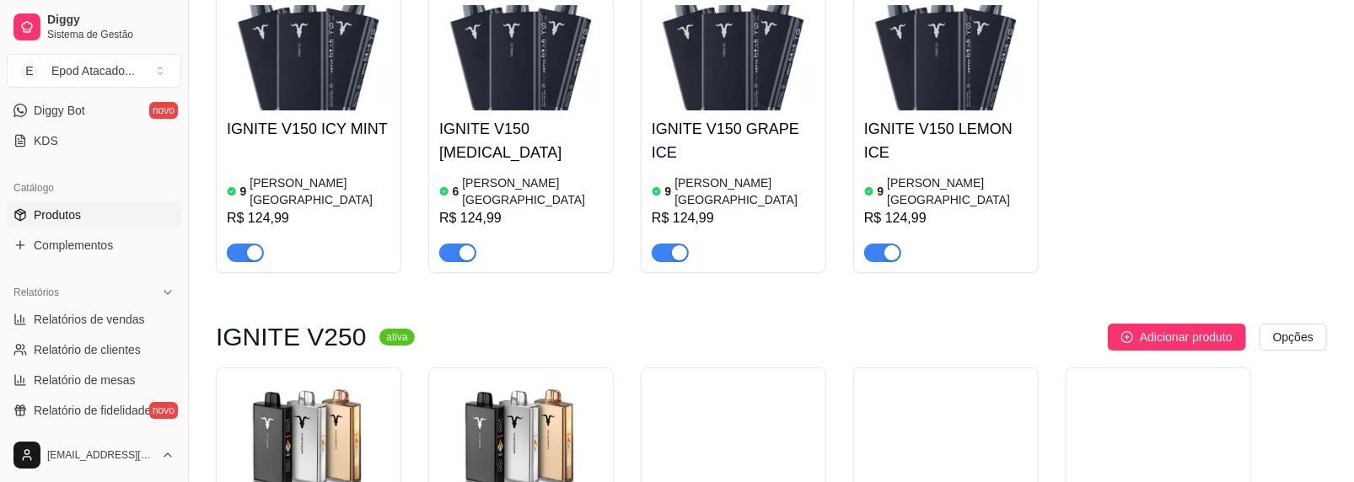
click at [330, 378] on img at bounding box center [309, 430] width 164 height 105
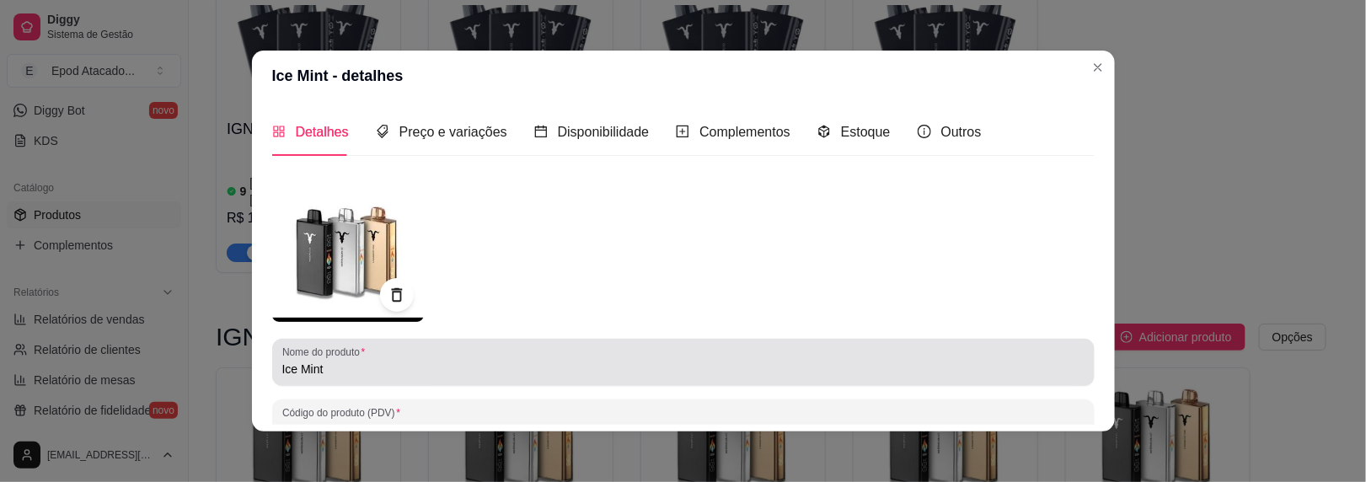
click at [282, 368] on input "Ice Mint" at bounding box center [683, 369] width 802 height 17
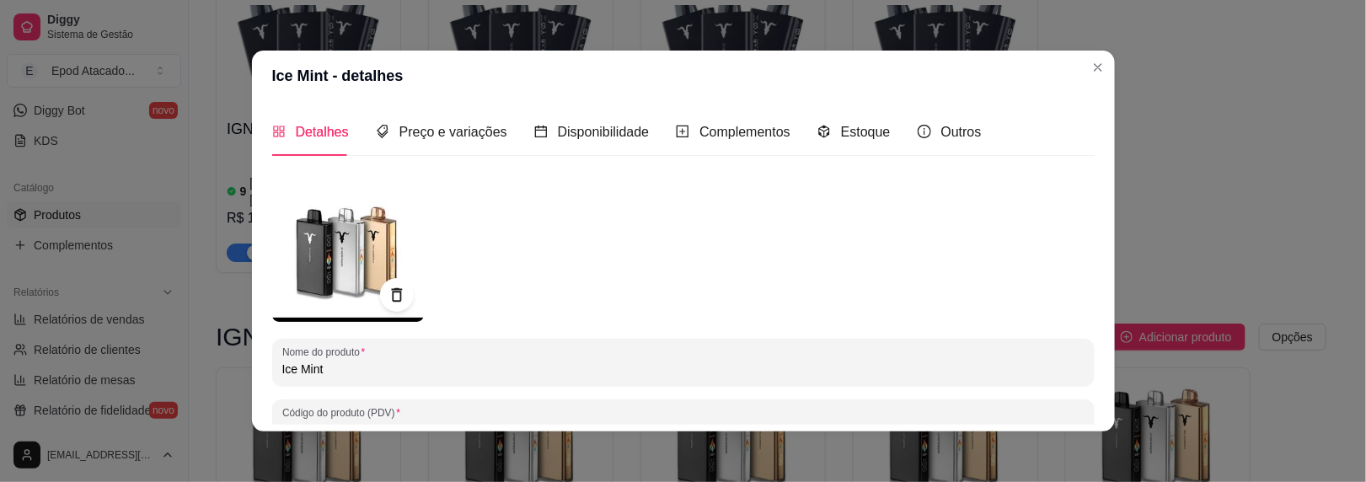
paste input "IGNITE V150"
click at [324, 368] on input "IGNITE V150 Ice Mint" at bounding box center [683, 369] width 802 height 17
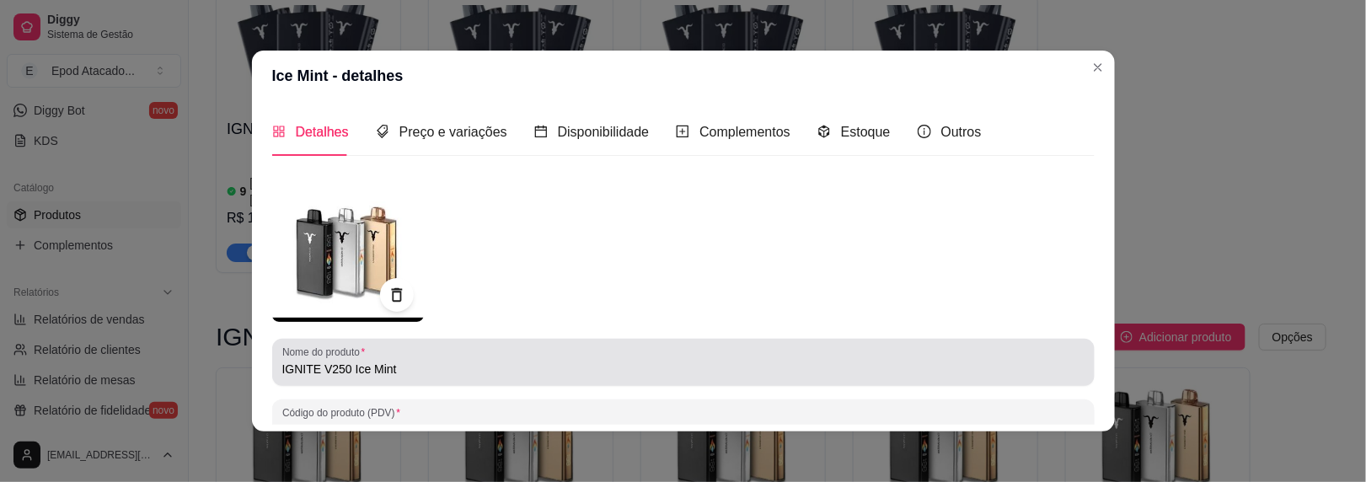
drag, startPoint x: 273, startPoint y: 369, endPoint x: 405, endPoint y: 375, distance: 132.4
click at [405, 375] on div "Nome do produto IGNITE V250 Ice Mint" at bounding box center [683, 362] width 823 height 47
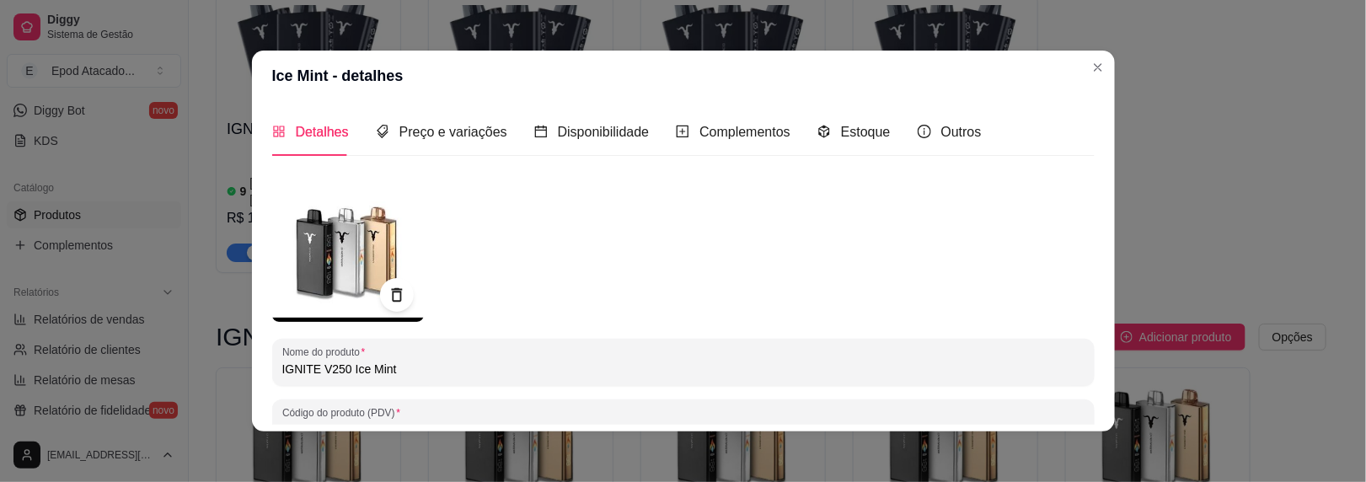
drag, startPoint x: 405, startPoint y: 374, endPoint x: 260, endPoint y: 373, distance: 145.8
click at [260, 373] on div "Detalhes Preço e variações Disponibilidade Complementos Estoque Outros Nome do …" at bounding box center [683, 266] width 863 height 330
paste input "150"
type input "IGNITE V150"
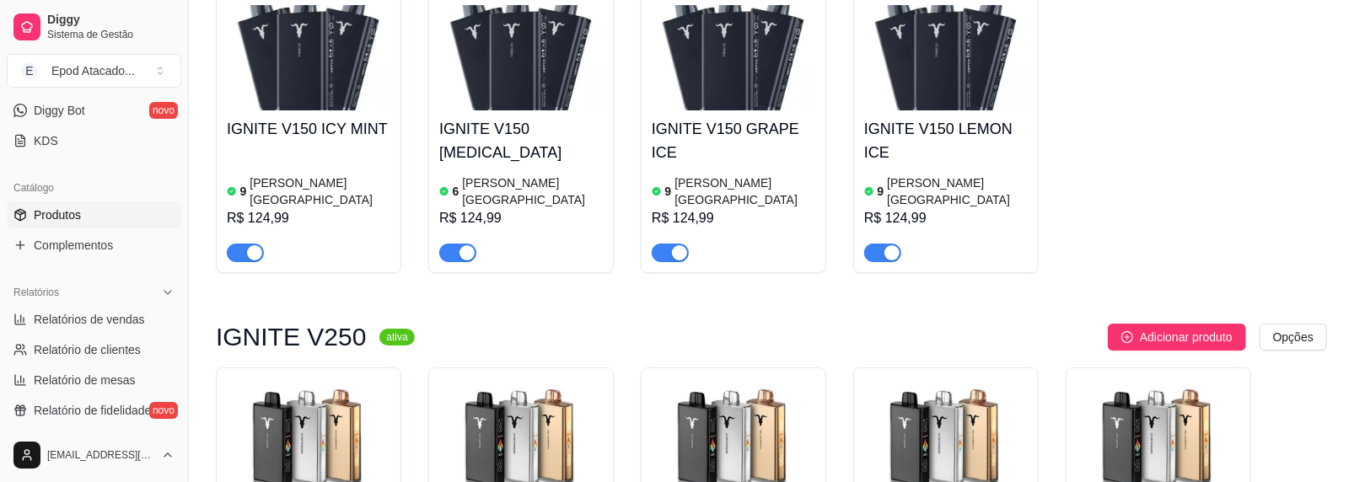
click at [303, 378] on img at bounding box center [309, 430] width 164 height 105
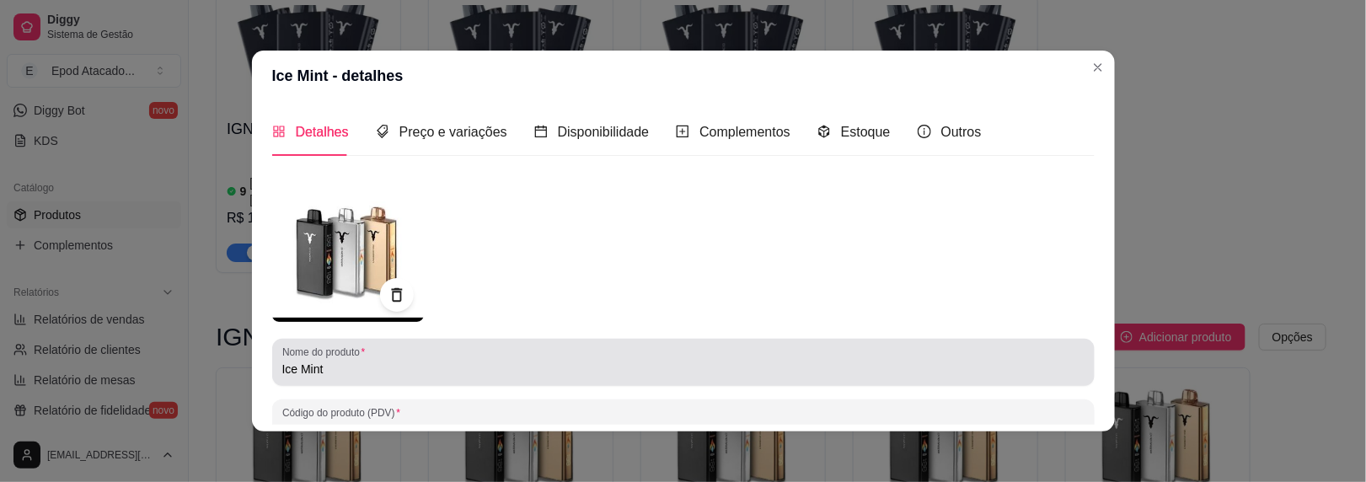
click at [282, 369] on input "Ice Mint" at bounding box center [683, 369] width 802 height 17
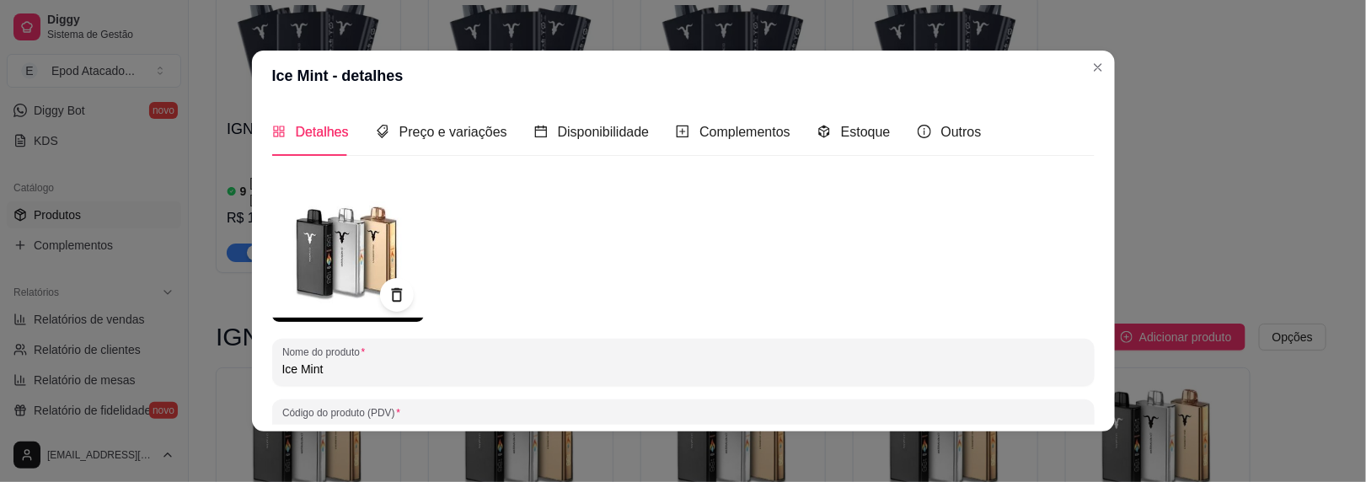
paste input "IGNITE V150"
click at [325, 370] on input "IGNITE V150 Ice Mint" at bounding box center [683, 369] width 802 height 17
drag, startPoint x: 415, startPoint y: 363, endPoint x: 244, endPoint y: 367, distance: 172.0
click at [244, 367] on div "Ice Mint - detalhes Detalhes Preço e variações Disponibilidade Complementos Est…" at bounding box center [683, 241] width 1366 height 482
click at [282, 372] on input "IGNITE V250 Ice Mint" at bounding box center [683, 369] width 802 height 17
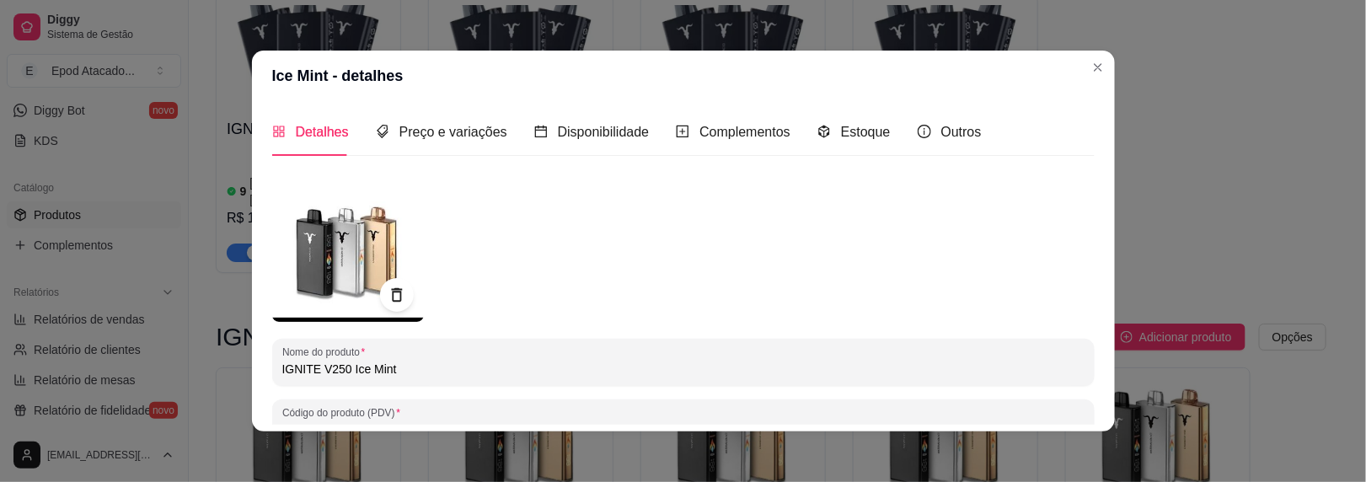
drag, startPoint x: 340, startPoint y: 368, endPoint x: 205, endPoint y: 368, distance: 134.8
click at [205, 368] on div "Ice Mint - detalhes Detalhes Preço e variações Disponibilidade Complementos Est…" at bounding box center [683, 241] width 1366 height 482
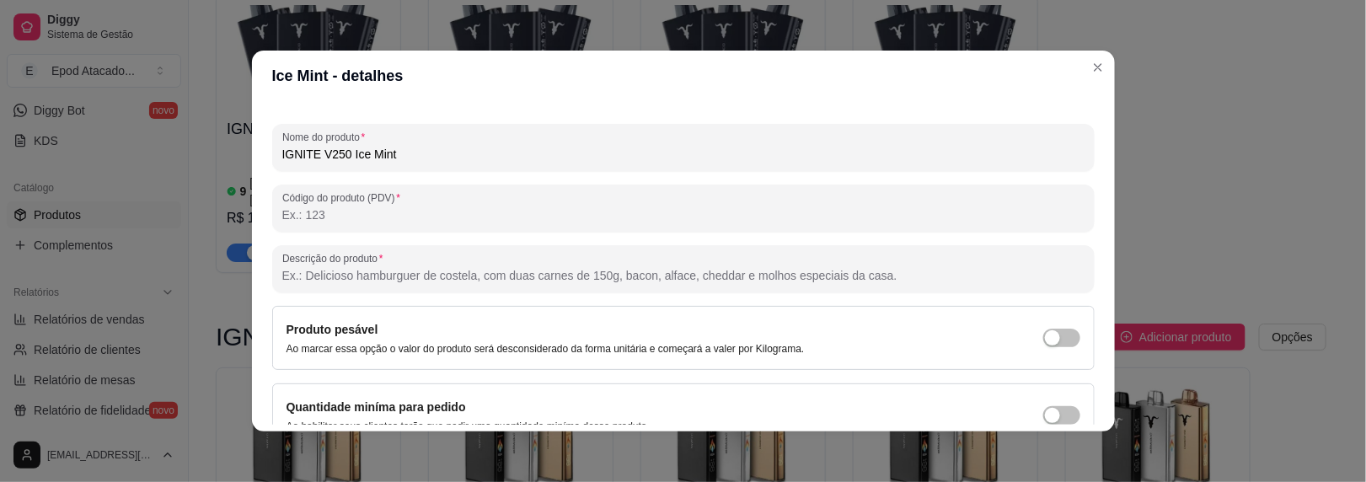
scroll to position [297, 0]
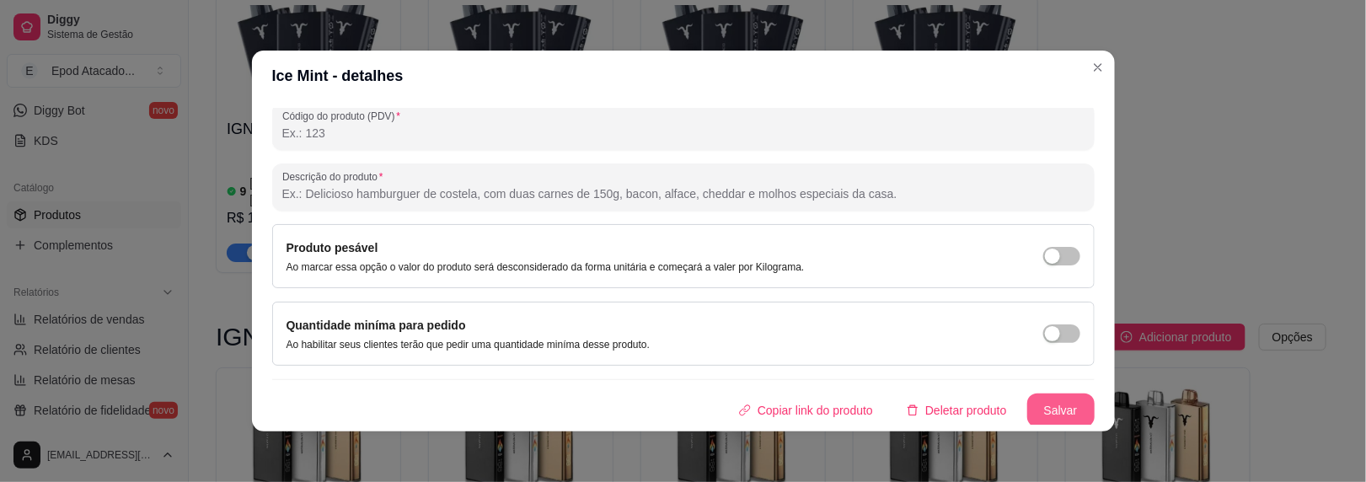
type input "IGNITE V250 Ice Mint"
click at [1027, 404] on button "Salvar" at bounding box center [1060, 411] width 67 height 34
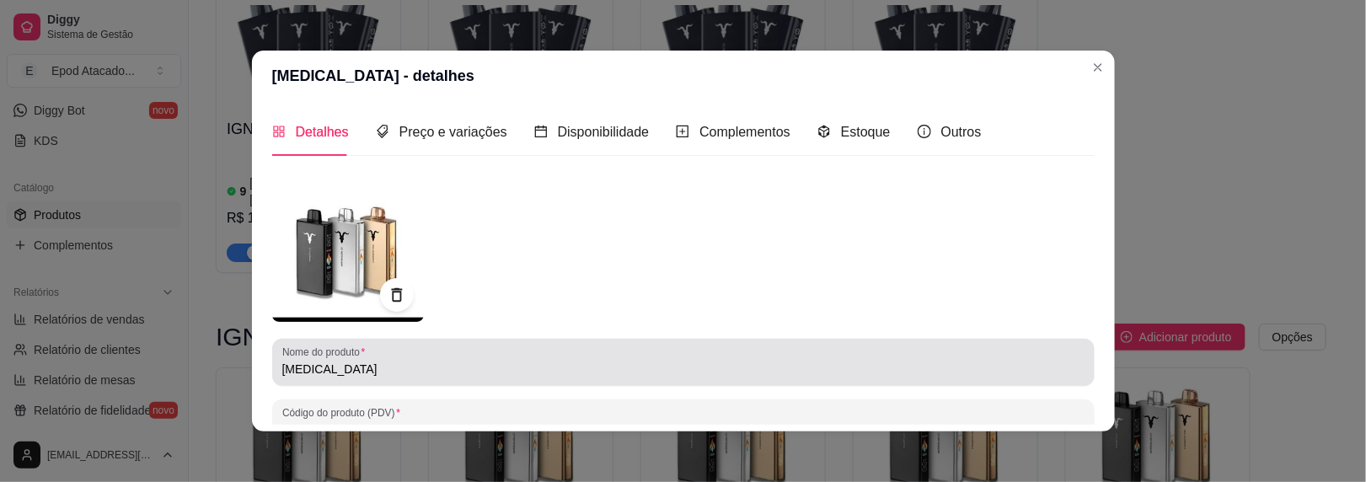
click at [282, 367] on input "[MEDICAL_DATA]" at bounding box center [683, 369] width 802 height 17
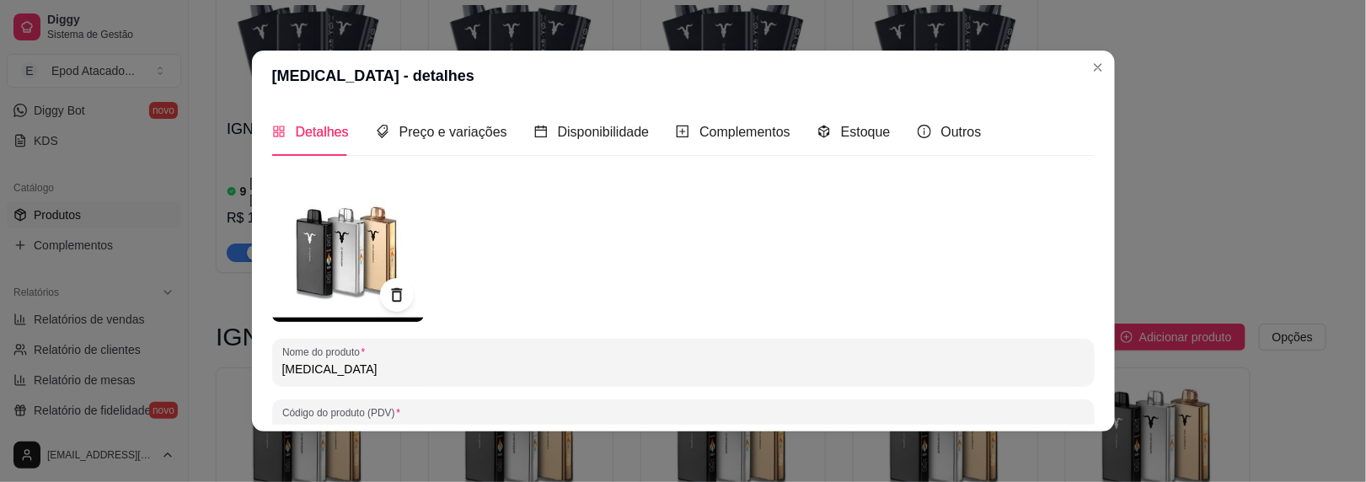
paste input "IGNITE V250"
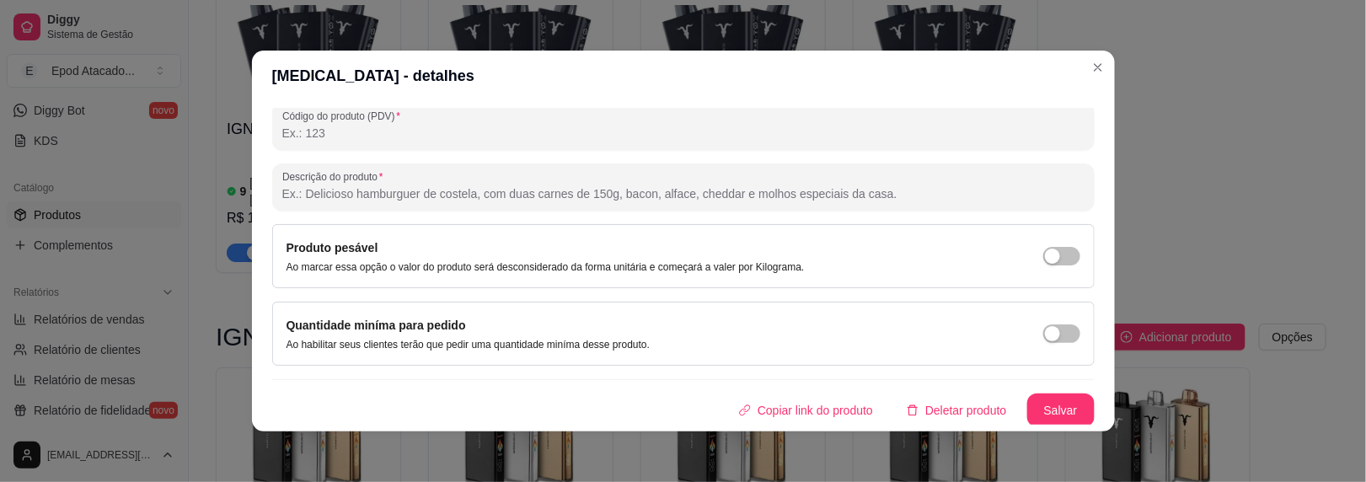
type input "IGNITE V250 [MEDICAL_DATA]"
click at [1027, 394] on button "Salvar" at bounding box center [1060, 411] width 67 height 34
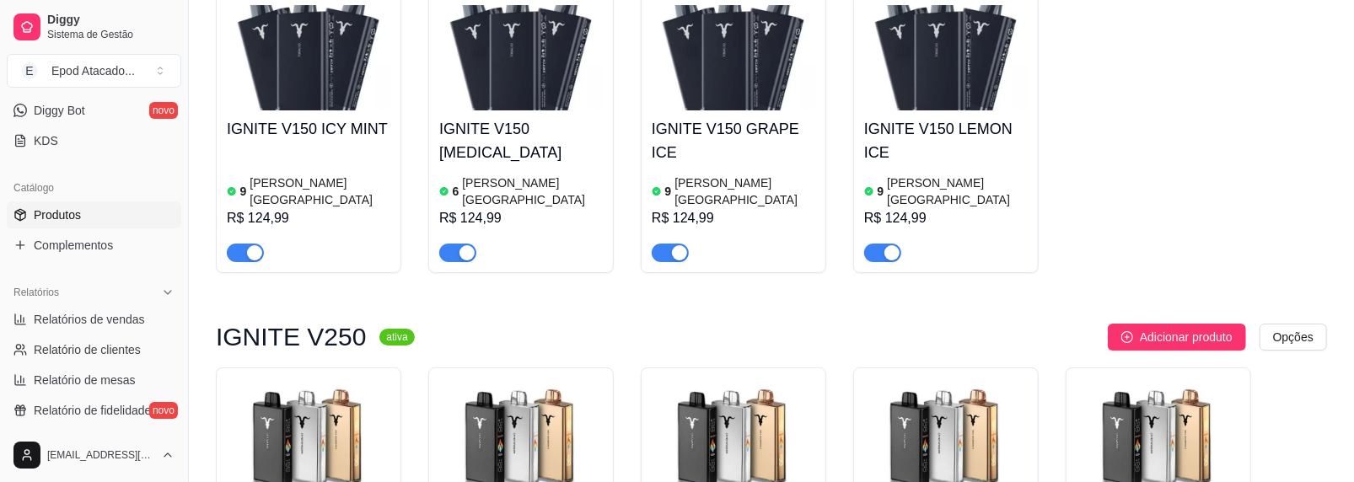
click at [715, 378] on img at bounding box center [733, 430] width 164 height 105
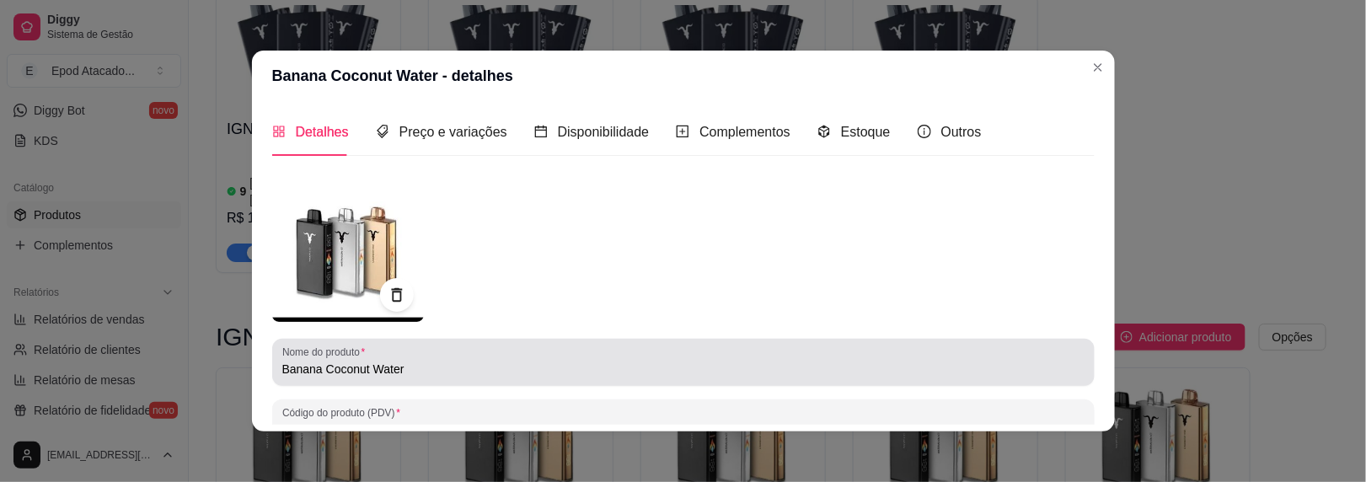
click at [282, 366] on input "Banana Coconut Water" at bounding box center [683, 369] width 802 height 17
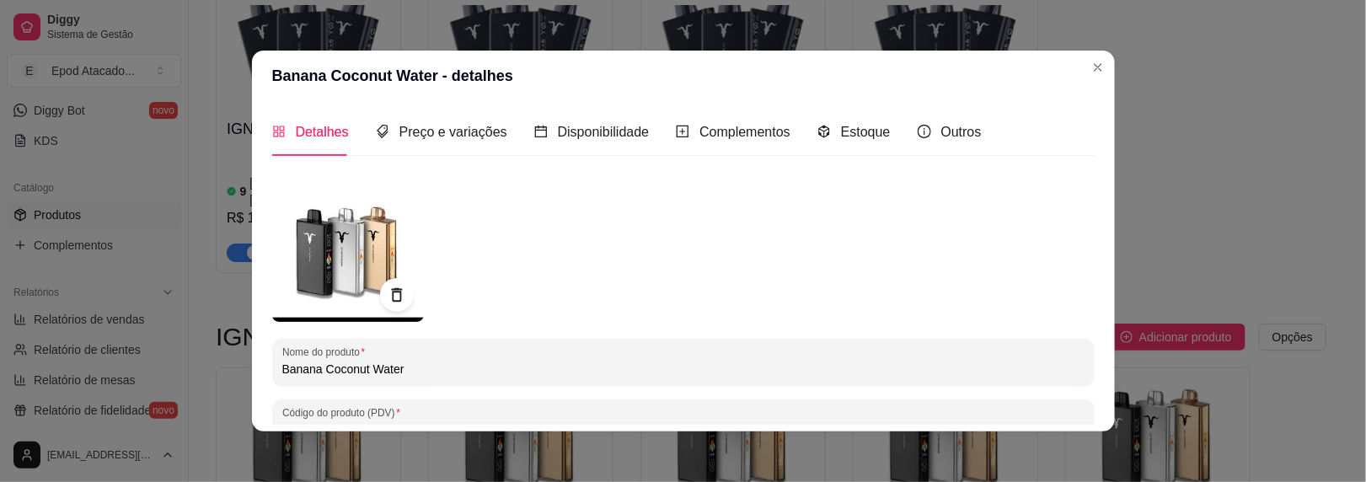
paste input "IGNITE V250"
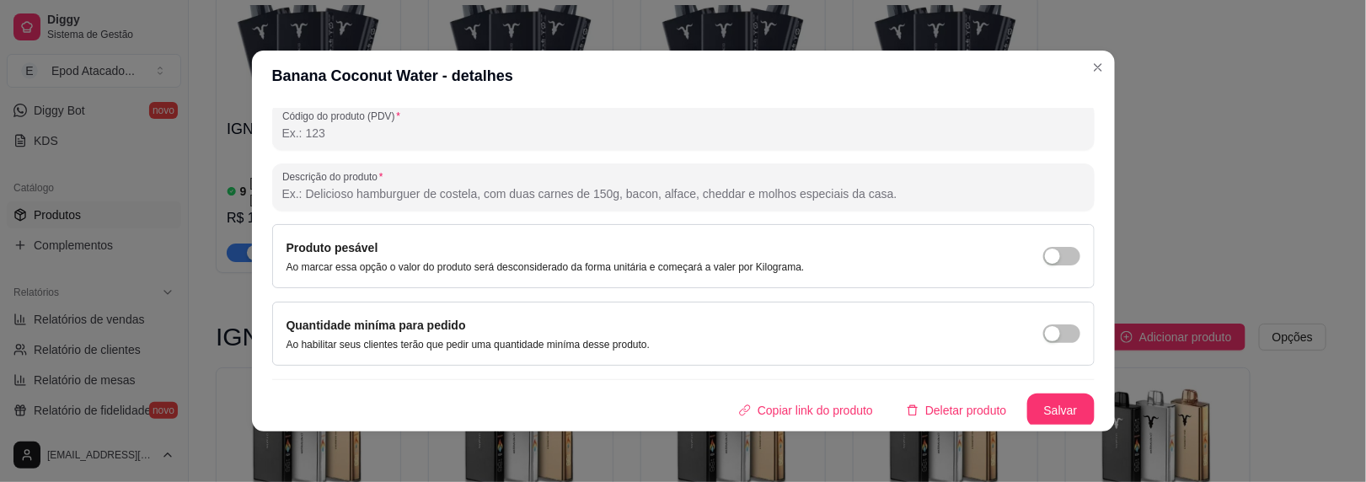
type input "IGNITE V250 Banana Coconut Water"
click at [1066, 406] on button "Salvar" at bounding box center [1060, 411] width 67 height 34
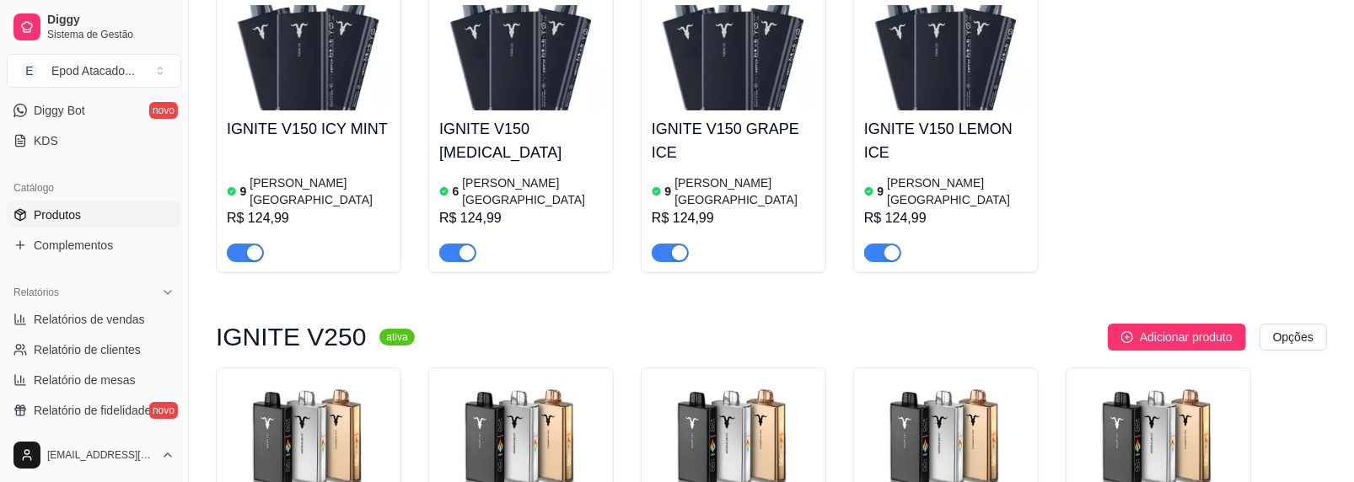
click at [721, 378] on img at bounding box center [733, 430] width 164 height 105
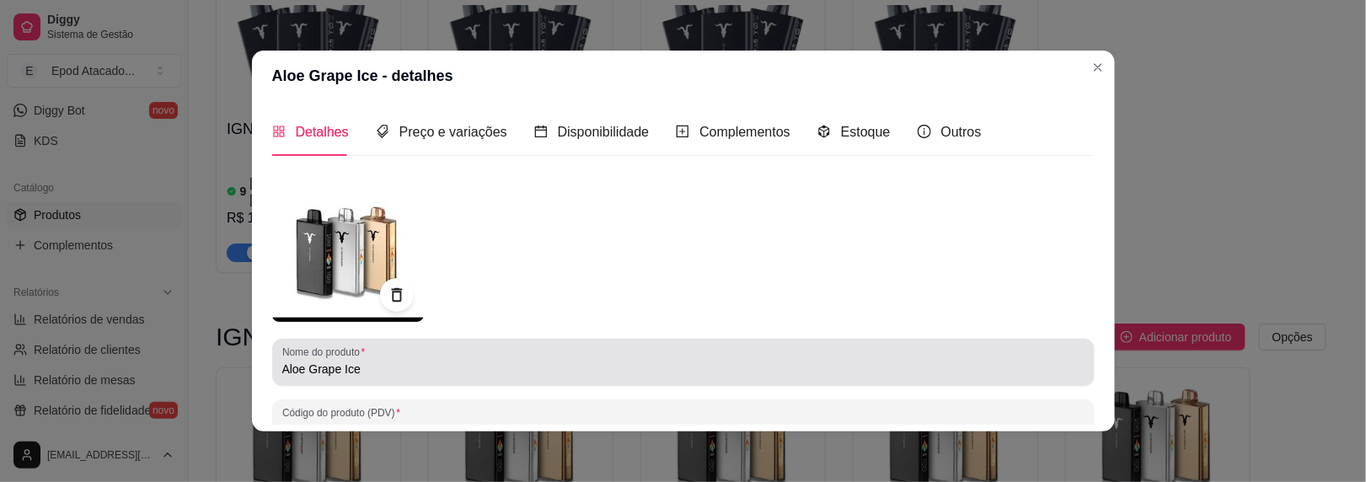
click at [274, 363] on div "Nome do produto Aloe Grape Ice" at bounding box center [683, 362] width 823 height 47
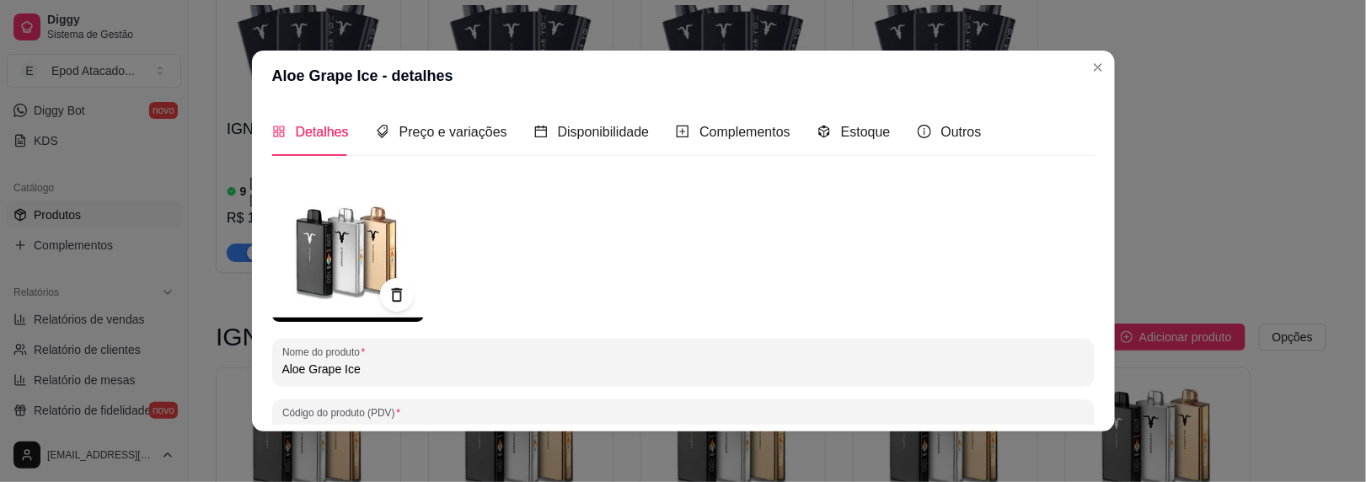
click at [282, 364] on input "Aloe Grape Ice" at bounding box center [683, 369] width 802 height 17
click at [282, 367] on input "Aloe Grape Ice" at bounding box center [683, 369] width 802 height 17
paste input "IGNITE V250"
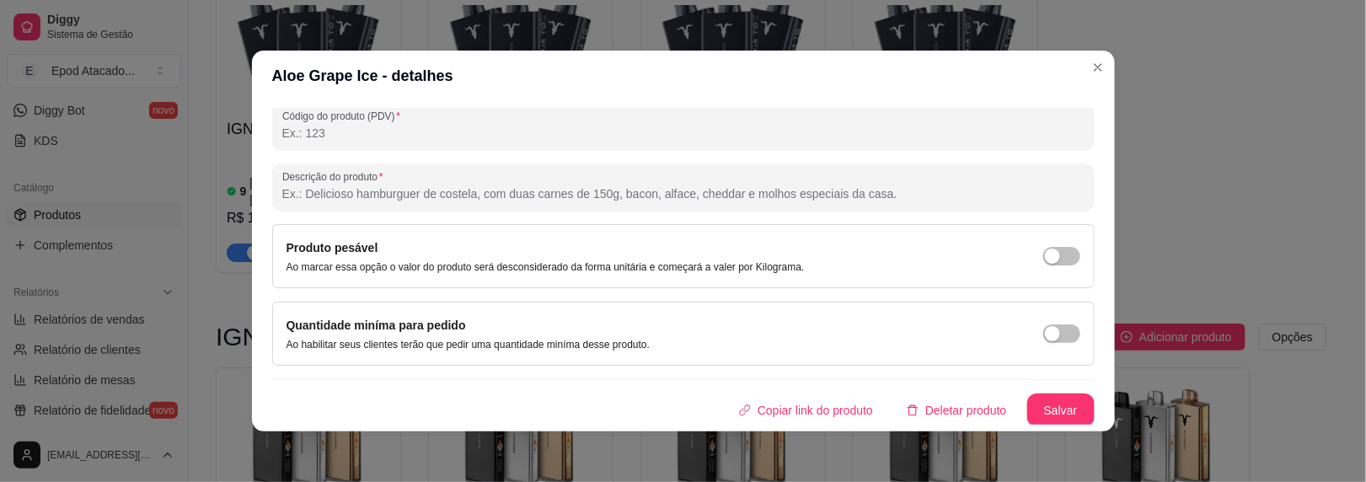
type input "IGNITE V250 Aloe Grape Ice"
click at [1057, 409] on button "Salvar" at bounding box center [1060, 411] width 67 height 34
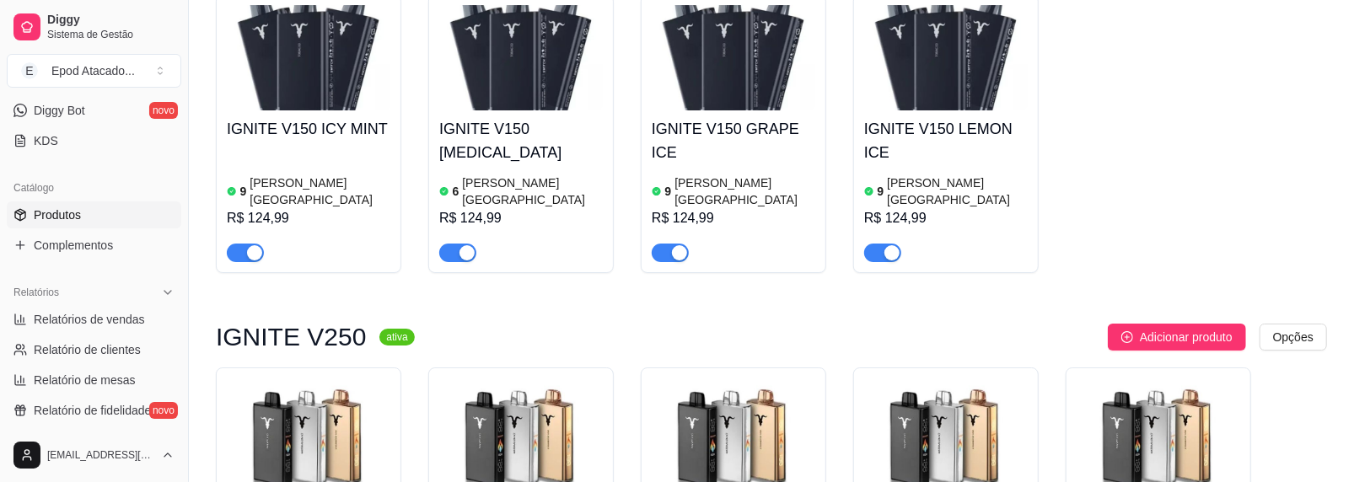
click at [1150, 378] on img at bounding box center [1158, 430] width 164 height 105
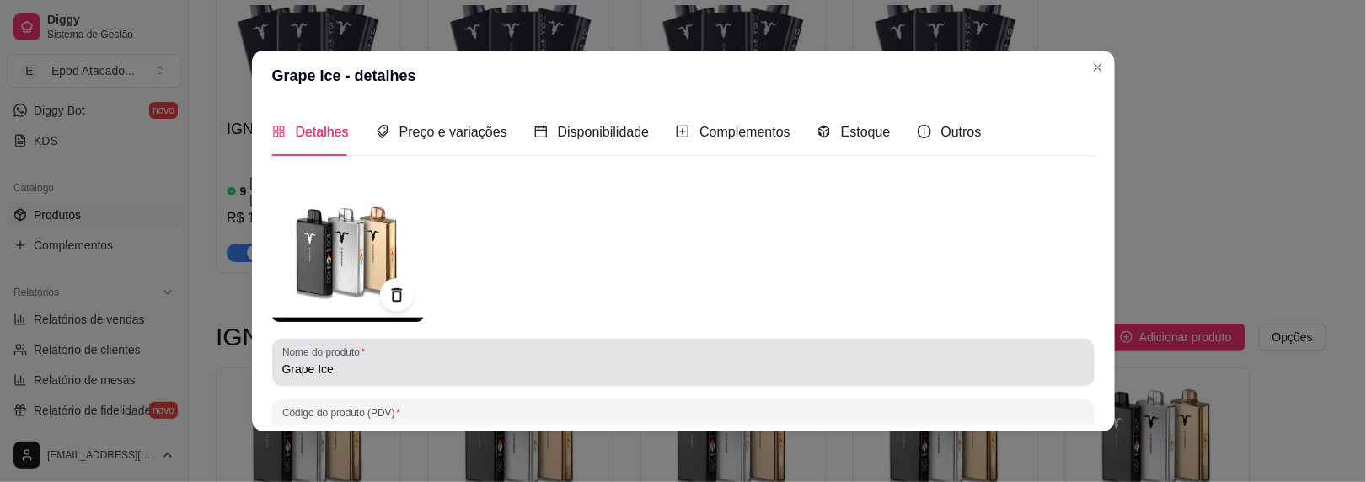
click at [282, 368] on input "Grape Ice" at bounding box center [683, 369] width 802 height 17
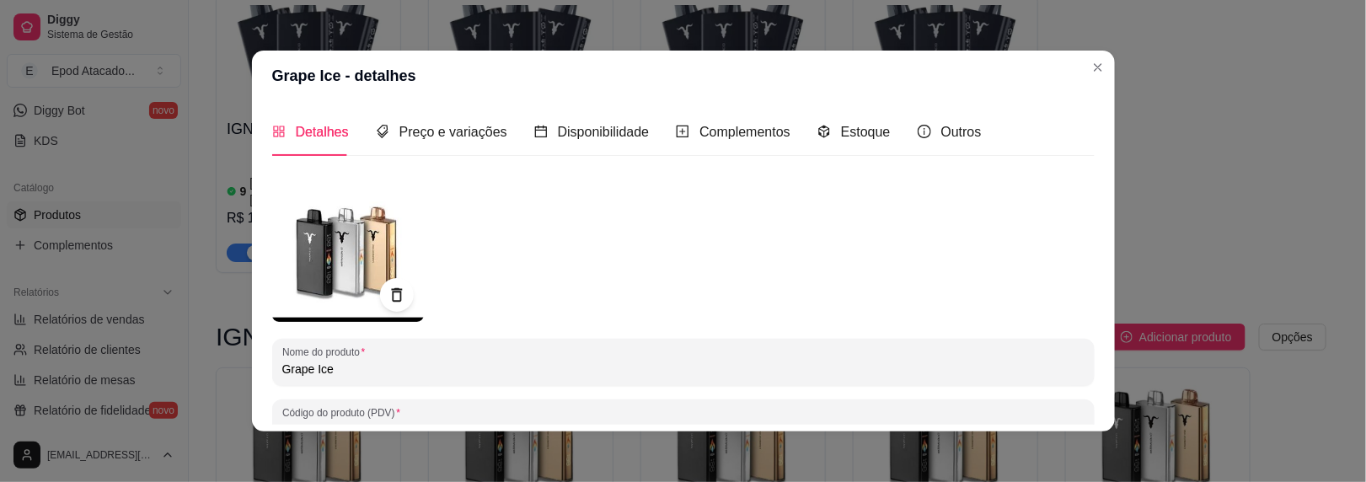
paste input "IGNITE V250"
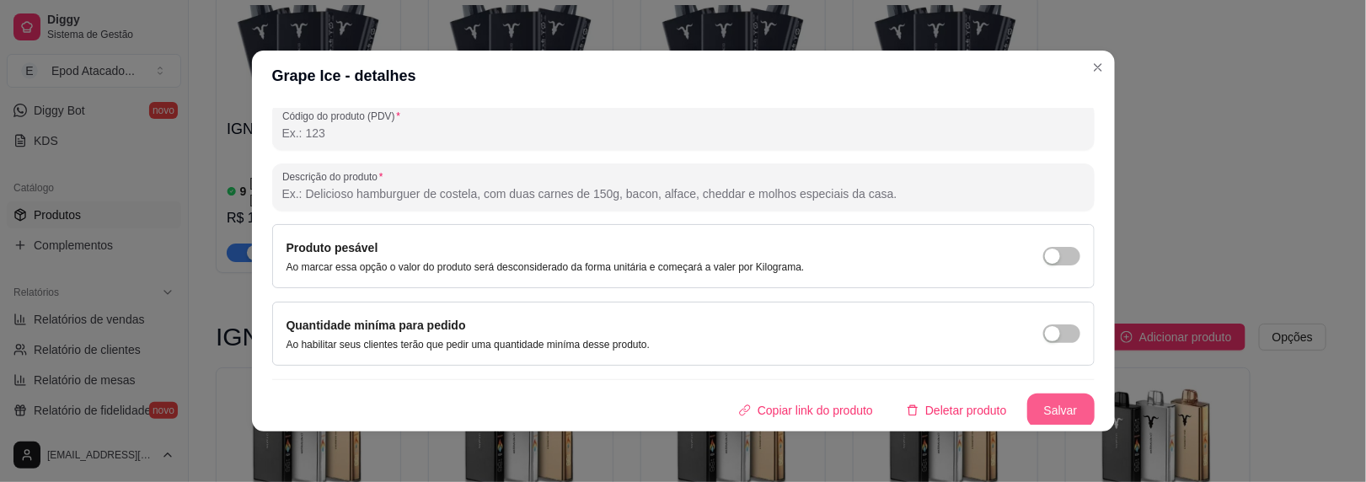
type input "IGNITE V250 Grape Ice"
click at [1034, 415] on button "Salvar" at bounding box center [1060, 411] width 67 height 34
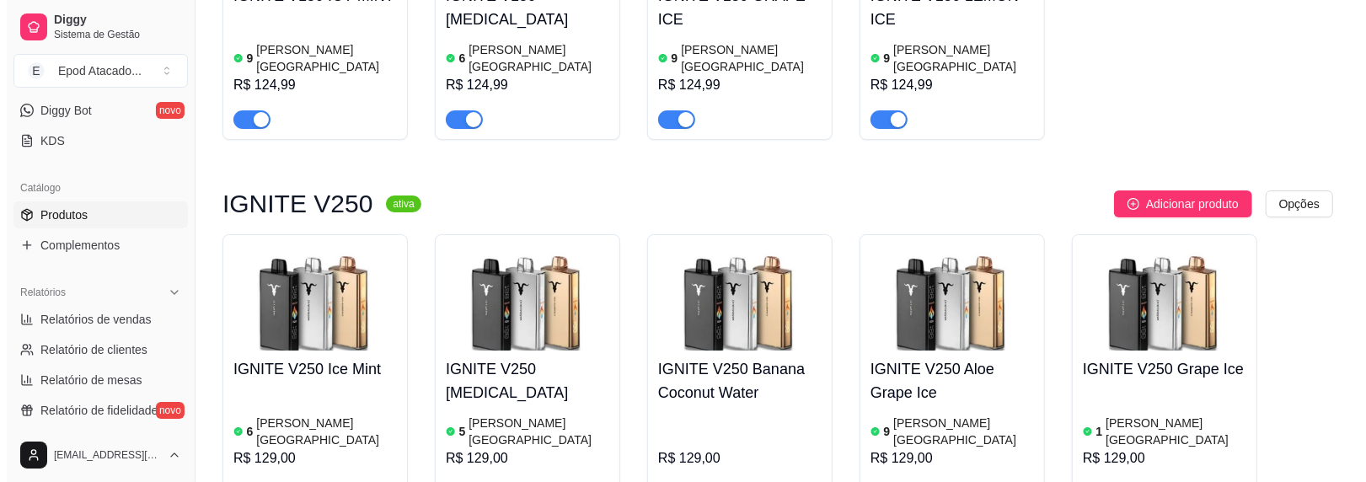
scroll to position [4045, 0]
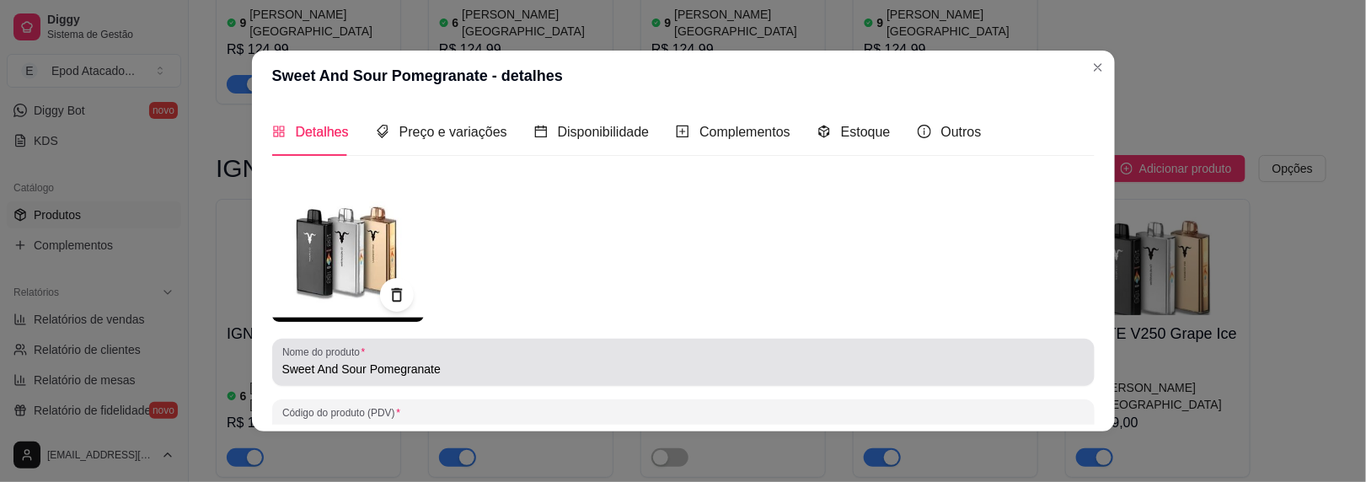
click at [282, 368] on input "Sweet And Sour Pomegranate" at bounding box center [683, 369] width 802 height 17
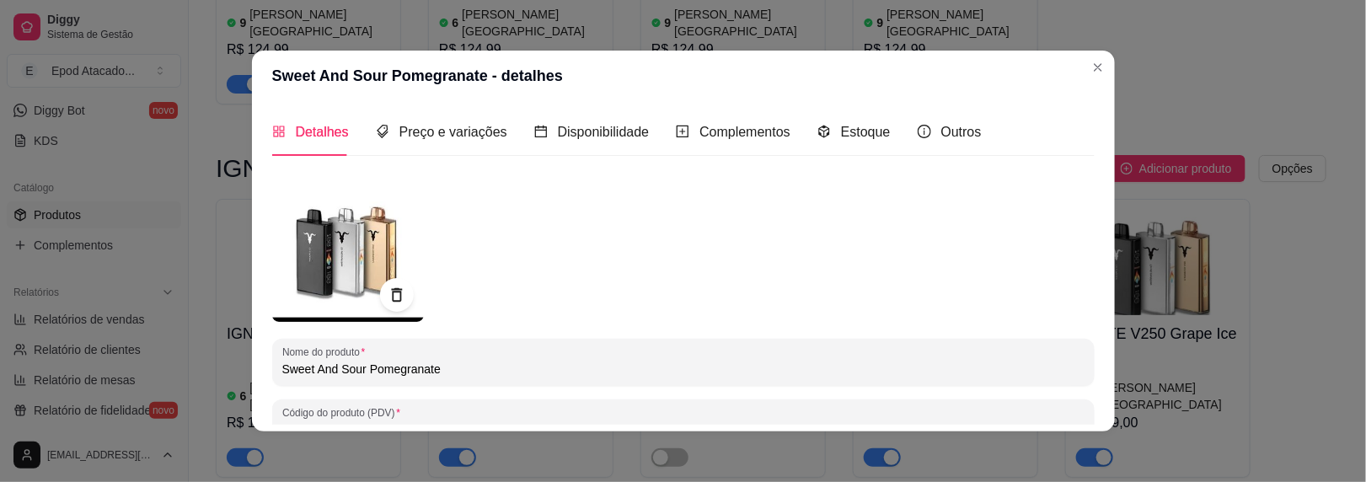
paste input "IGNITE V250"
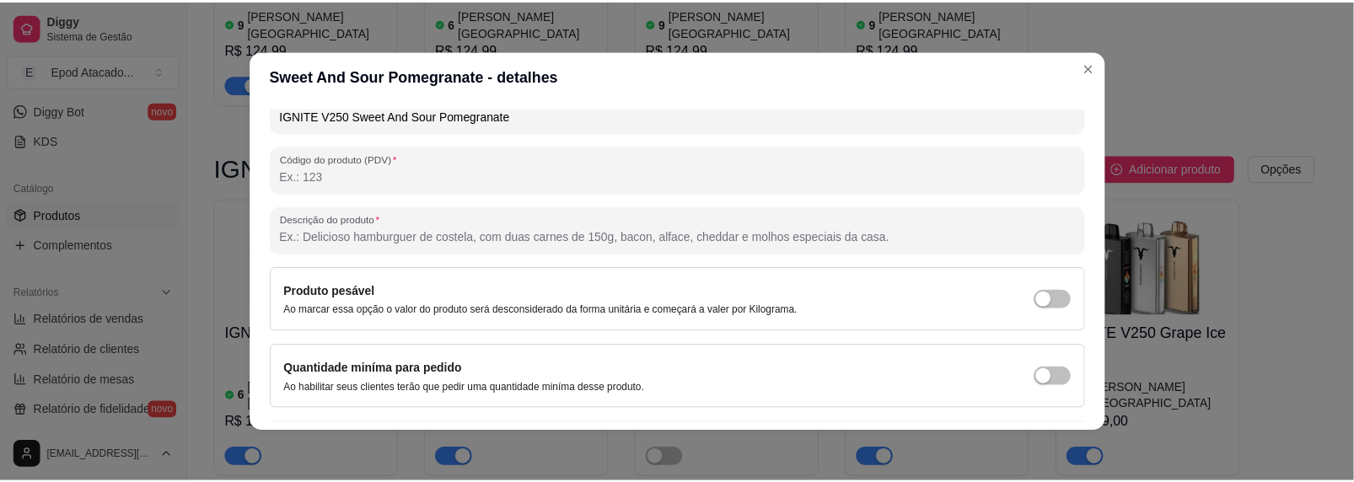
scroll to position [297, 0]
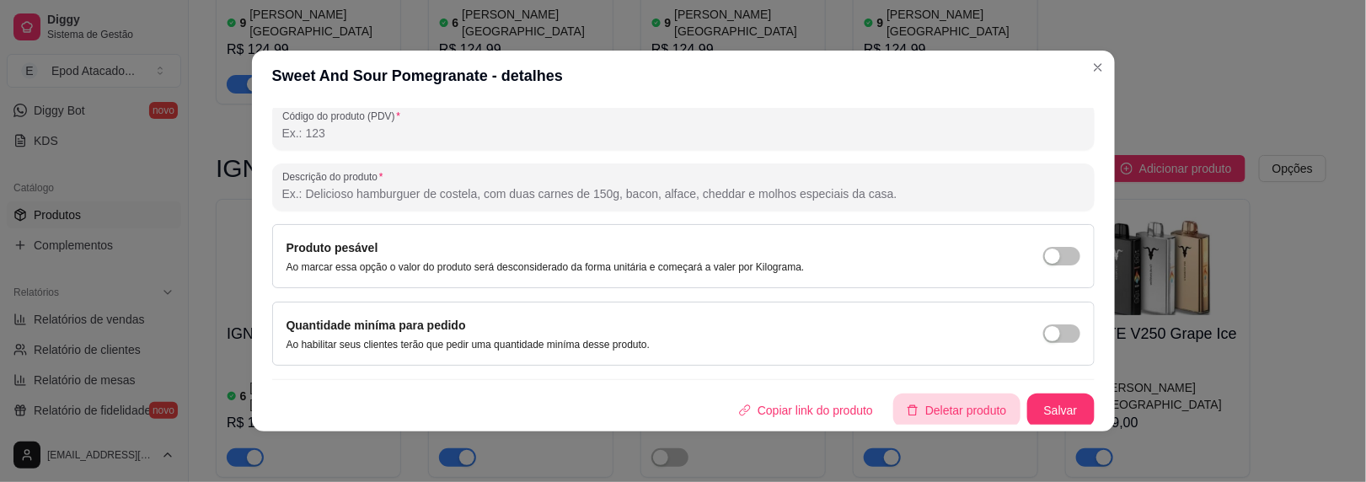
type input "IGNITE V250 Sweet And Sour Pomegranate"
click at [1027, 394] on button "Salvar" at bounding box center [1060, 411] width 67 height 34
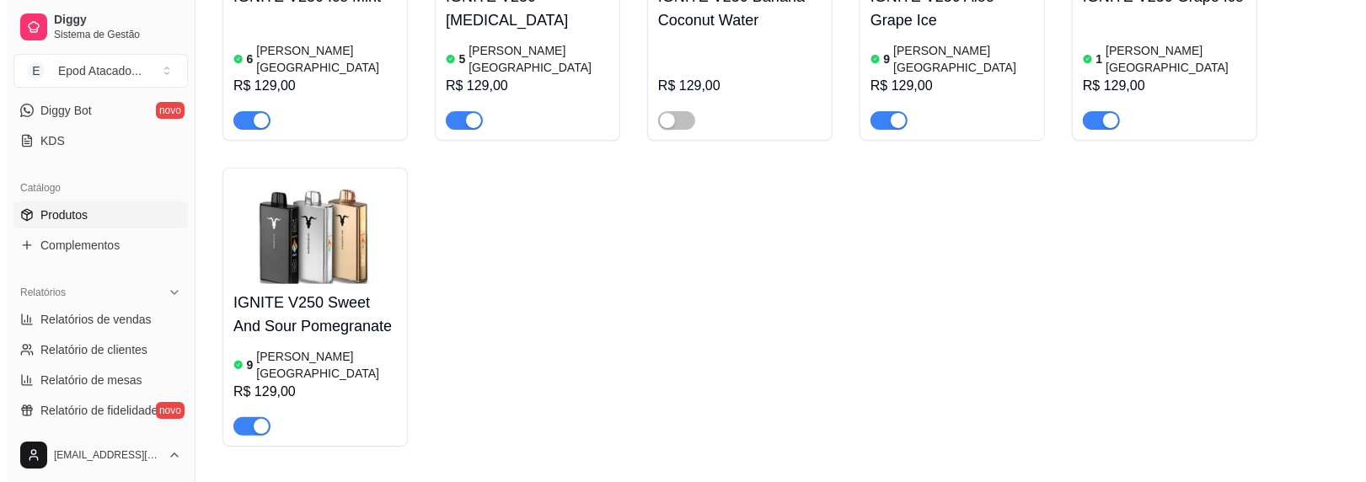
scroll to position [4467, 0]
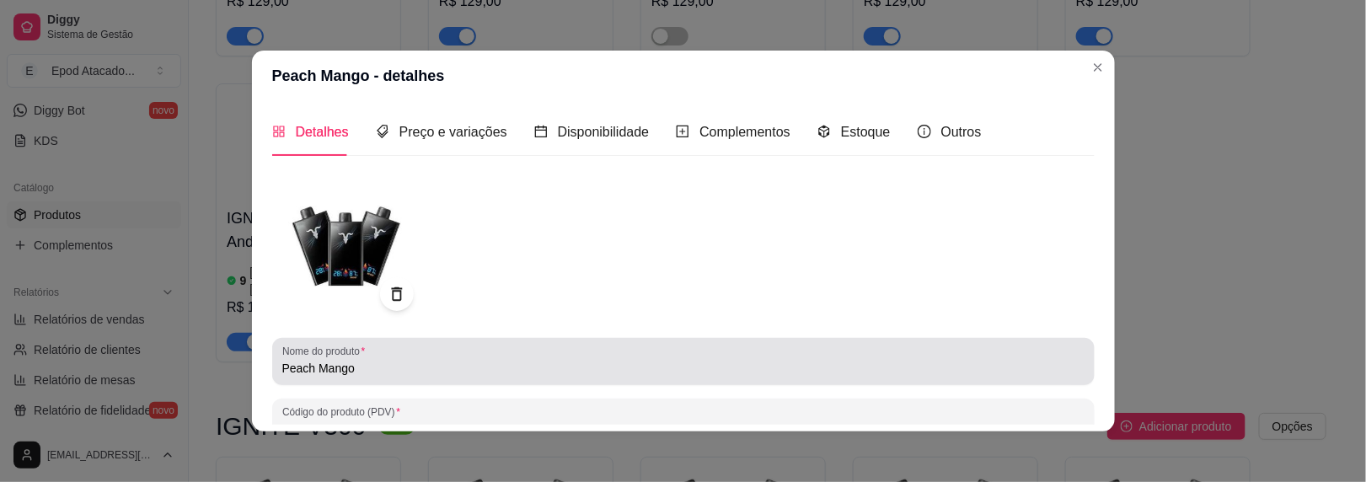
click at [282, 371] on input "Peach Mango" at bounding box center [683, 368] width 802 height 17
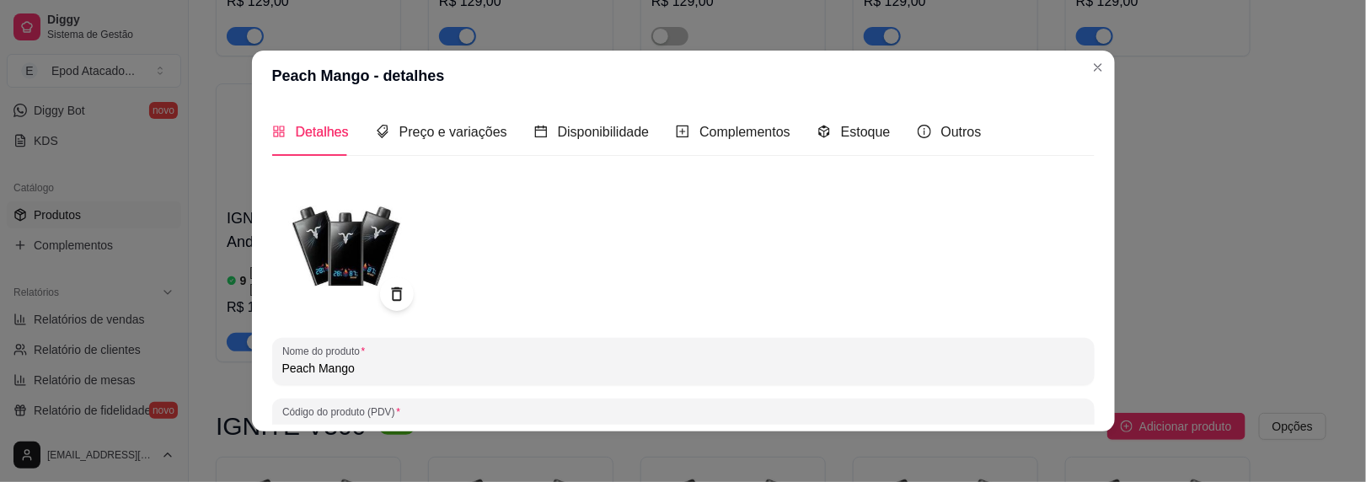
paste input "IGNITE V250"
click at [332, 368] on input "IGNITE V250 Peach Mango" at bounding box center [683, 368] width 802 height 17
click at [333, 368] on input "IGNITE V250 Peach Mango" at bounding box center [683, 368] width 802 height 17
click at [325, 370] on input "IGNITE V250 Peach Mango" at bounding box center [683, 368] width 802 height 17
click at [326, 369] on input "IGNITE V250 Peach Mango" at bounding box center [683, 368] width 802 height 17
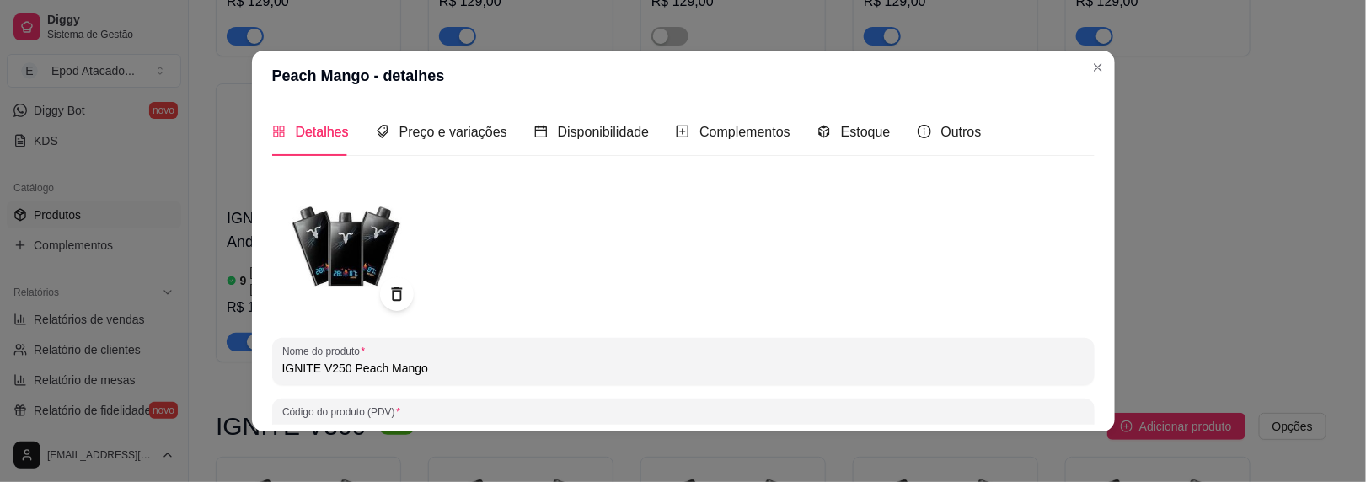
drag, startPoint x: 334, startPoint y: 367, endPoint x: 324, endPoint y: 369, distance: 10.3
click at [324, 369] on input "IGNITE V250 Peach Mango" at bounding box center [683, 368] width 802 height 17
drag, startPoint x: 341, startPoint y: 367, endPoint x: 253, endPoint y: 366, distance: 88.5
click at [253, 366] on div "Detalhes Preço e variações Disponibilidade Complementos Estoque Outros Nome do …" at bounding box center [683, 266] width 863 height 330
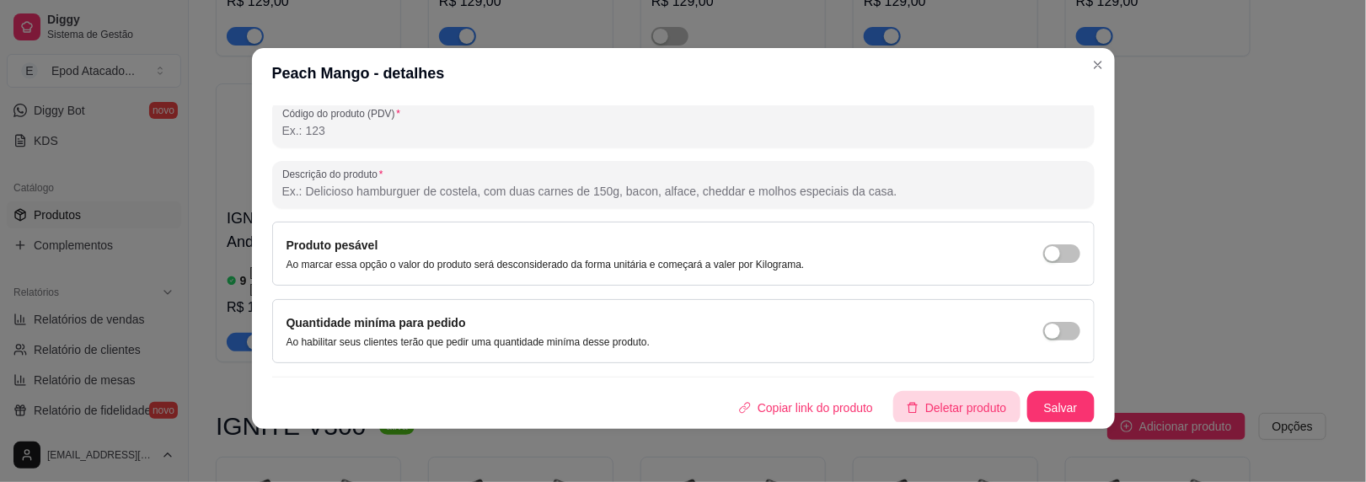
scroll to position [3, 0]
type input "IGNITE V300 Peach Mango"
click at [1027, 393] on button "Salvar" at bounding box center [1060, 408] width 67 height 34
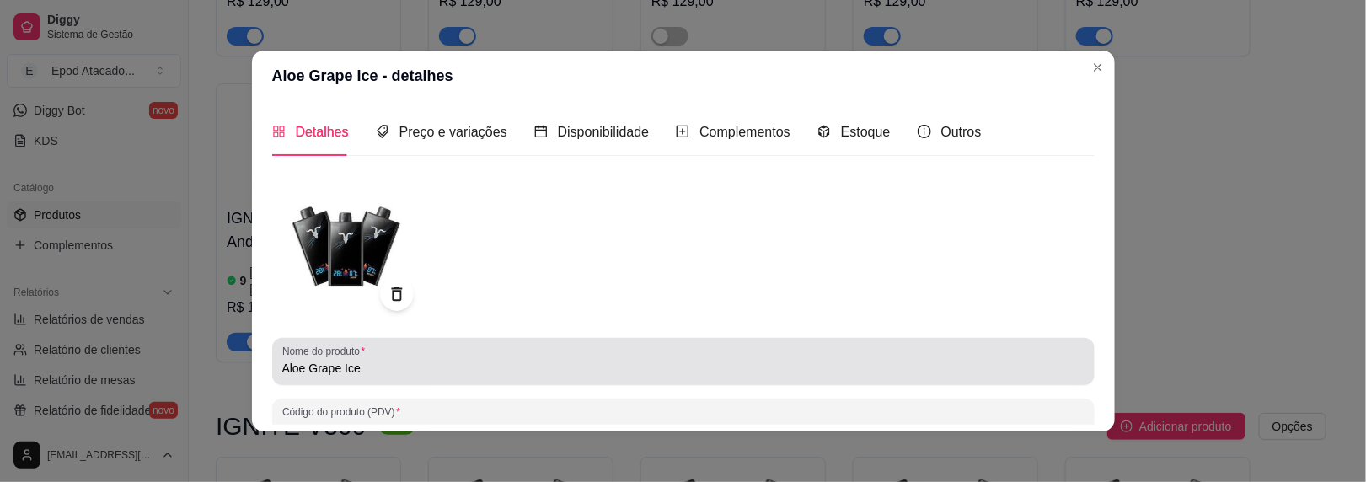
click at [282, 367] on input "Aloe Grape Ice" at bounding box center [683, 368] width 802 height 17
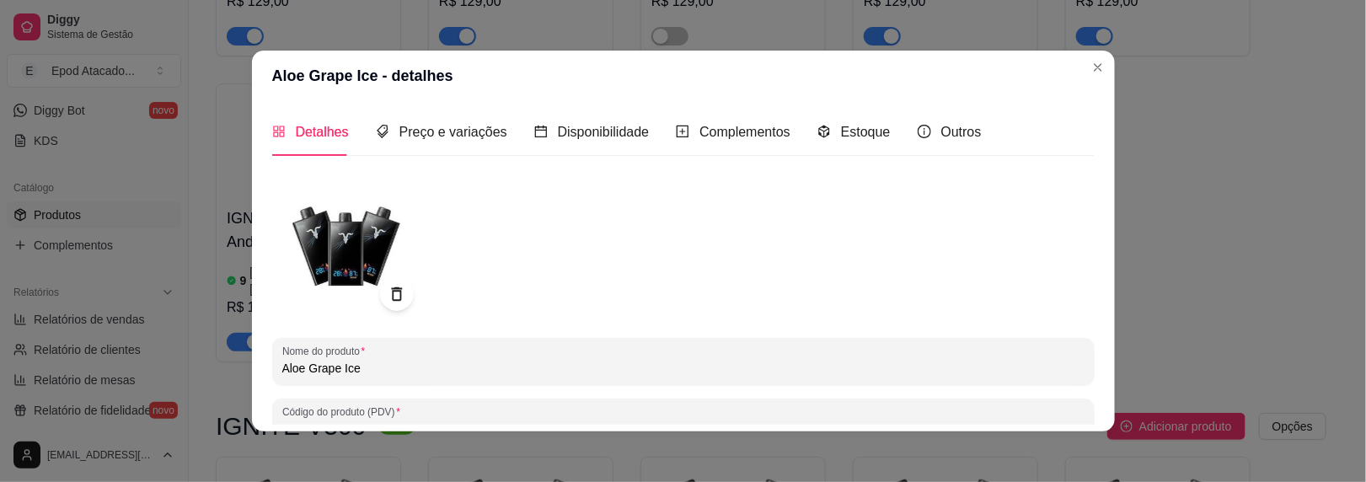
paste input "IGNITE V300"
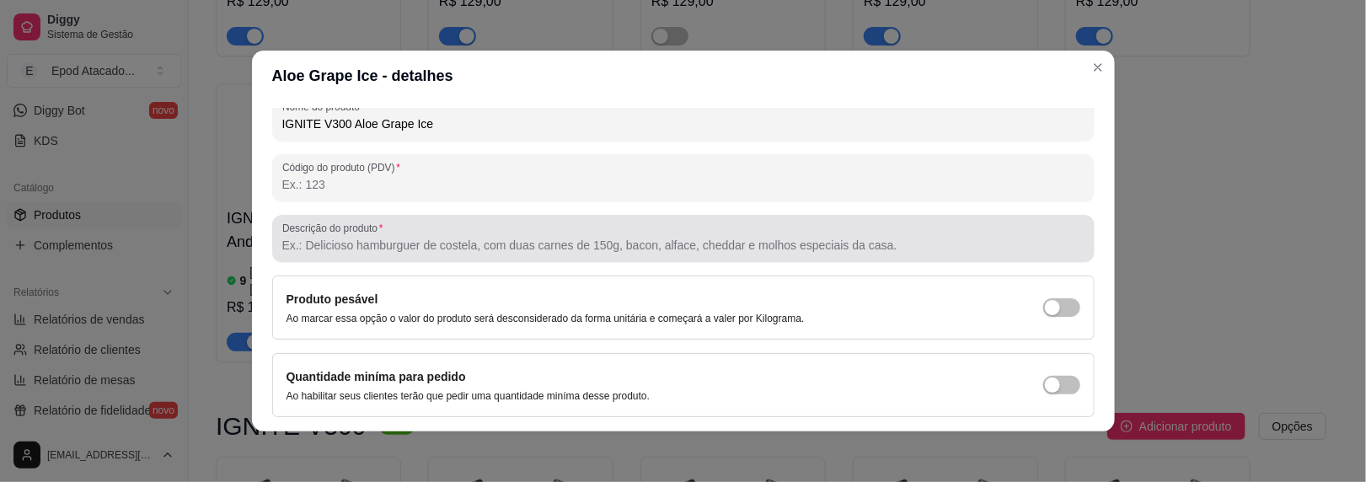
scroll to position [296, 0]
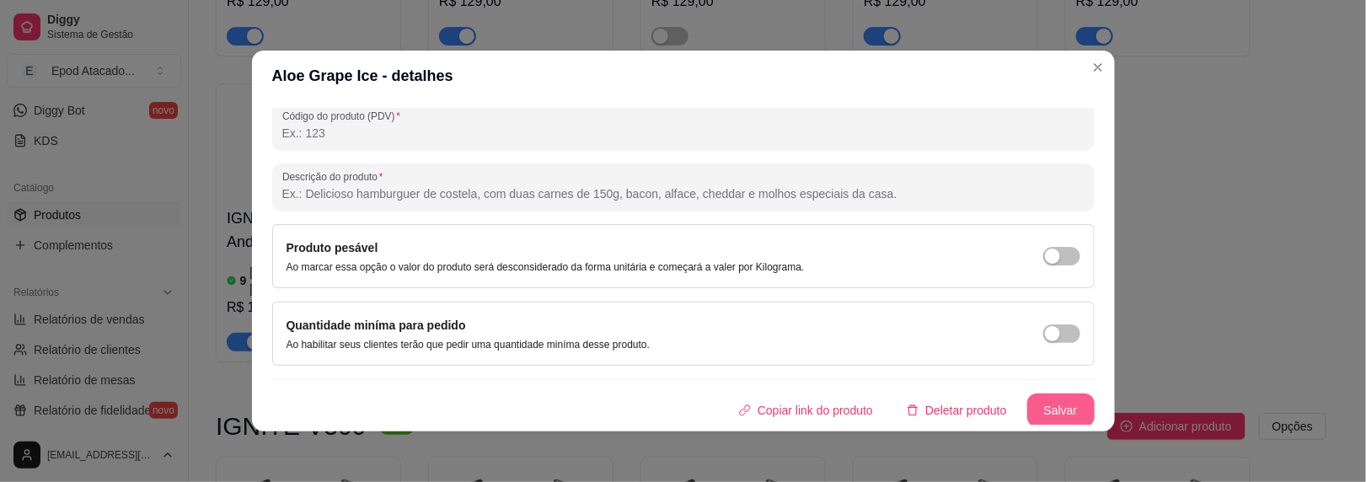
type input "IGNITE V300 Aloe Grape Ice"
click at [1030, 413] on button "Salvar" at bounding box center [1060, 411] width 67 height 34
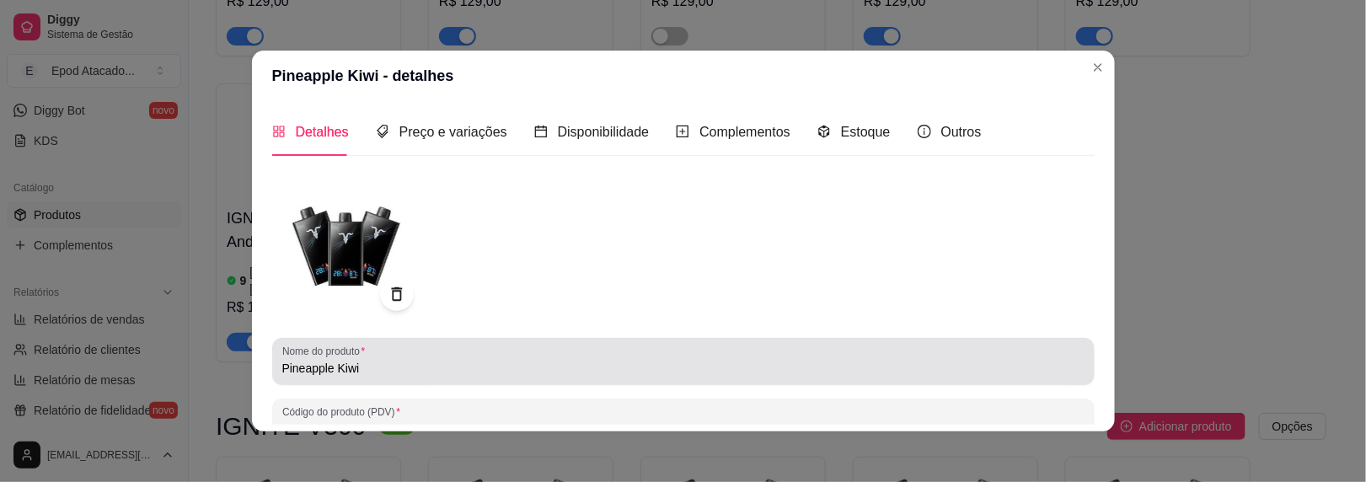
click at [282, 364] on input "Pineapple Kiwi" at bounding box center [683, 368] width 802 height 17
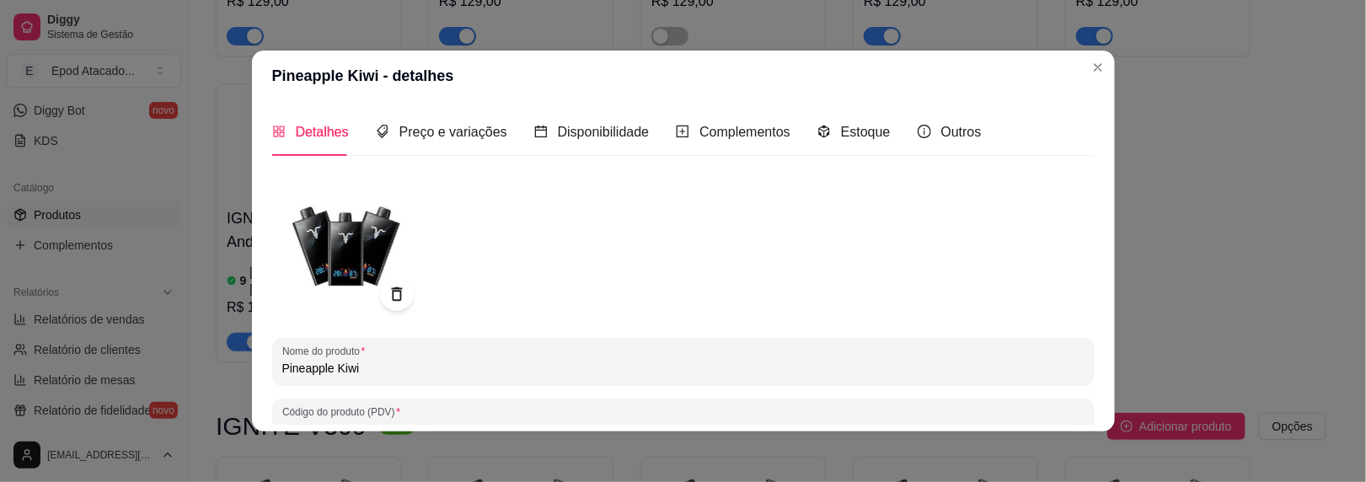
paste input "IGNITE V300"
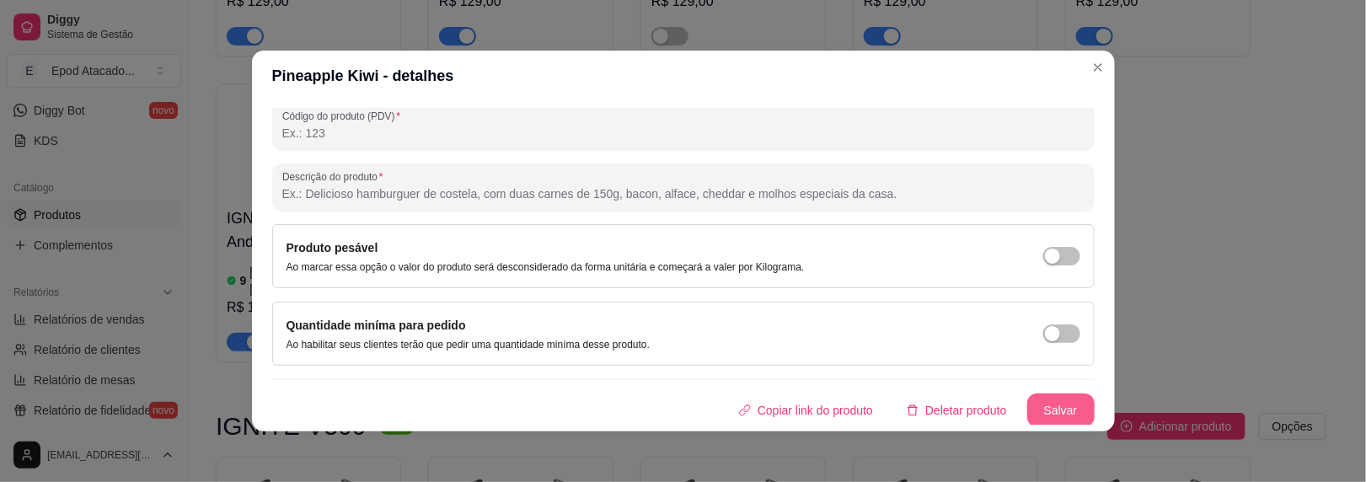
type input "IGNITE V300 Pineapple Kiwi"
click at [1027, 400] on button "Salvar" at bounding box center [1060, 411] width 67 height 34
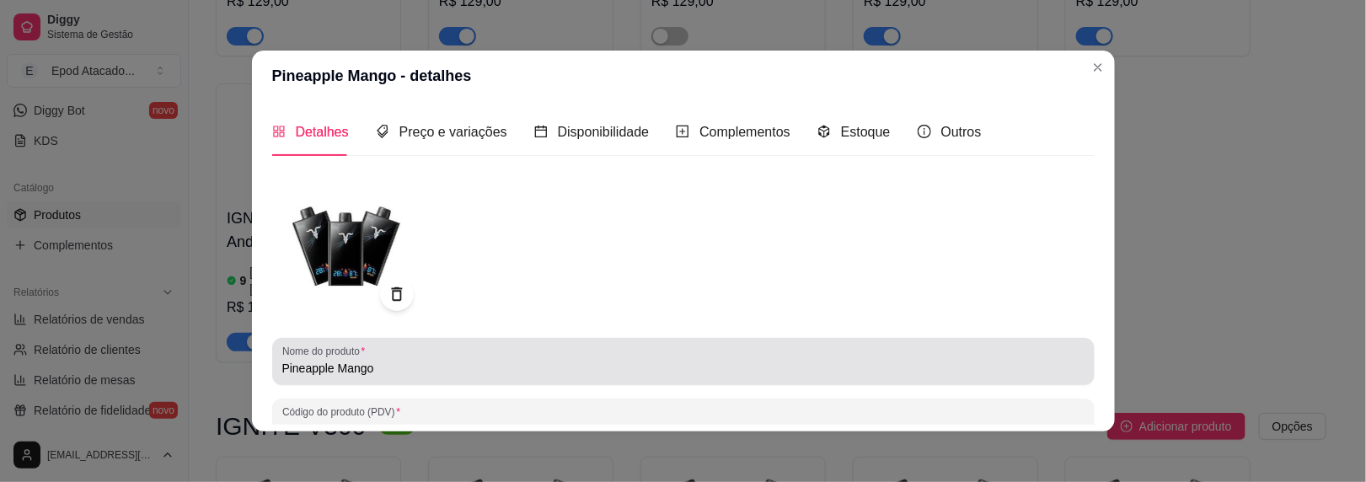
click at [282, 370] on input "Pineapple Mango" at bounding box center [683, 368] width 802 height 17
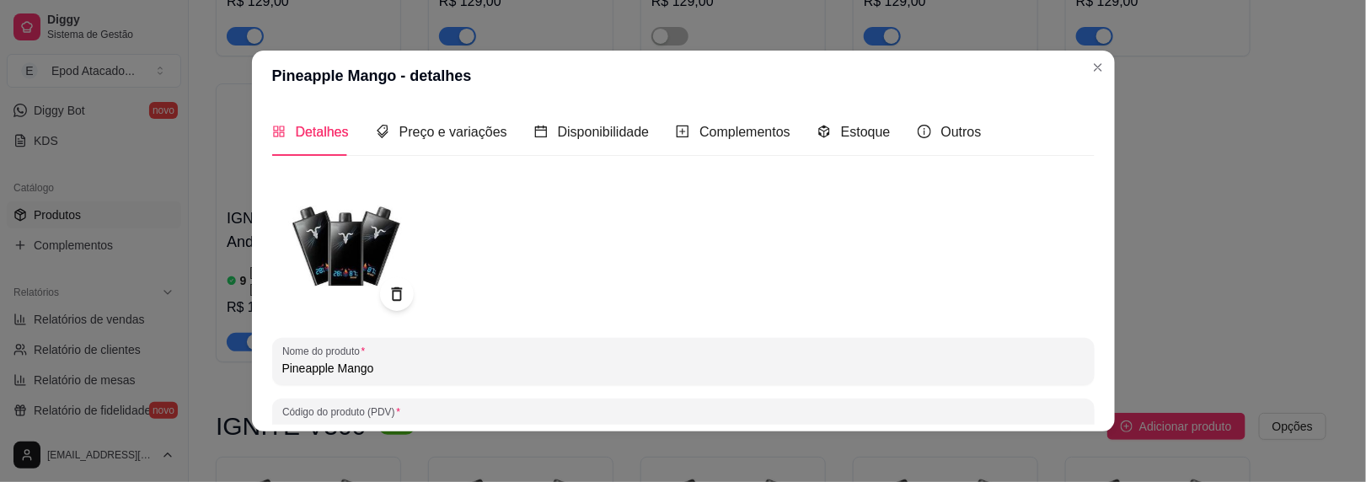
paste input "IGNITE V300"
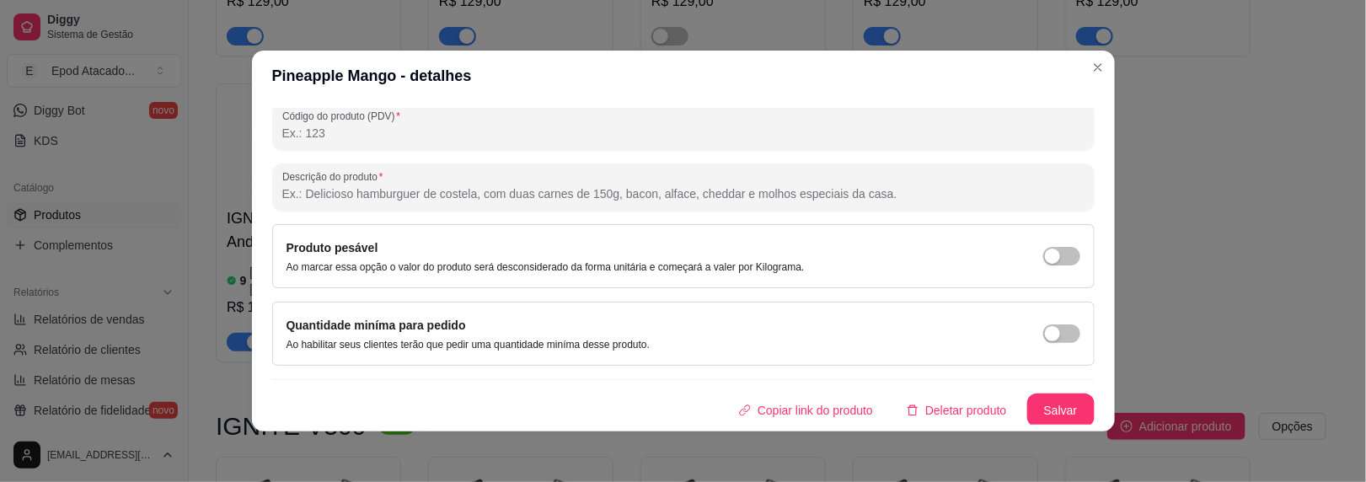
type input "IGNITE V300 Pineapple Mango"
click at [1105, 413] on div "Detalhes Preço e variações Disponibilidade Complementos Estoque Outros Nome do …" at bounding box center [683, 266] width 863 height 330
click at [1043, 413] on button "Salvar" at bounding box center [1061, 410] width 66 height 33
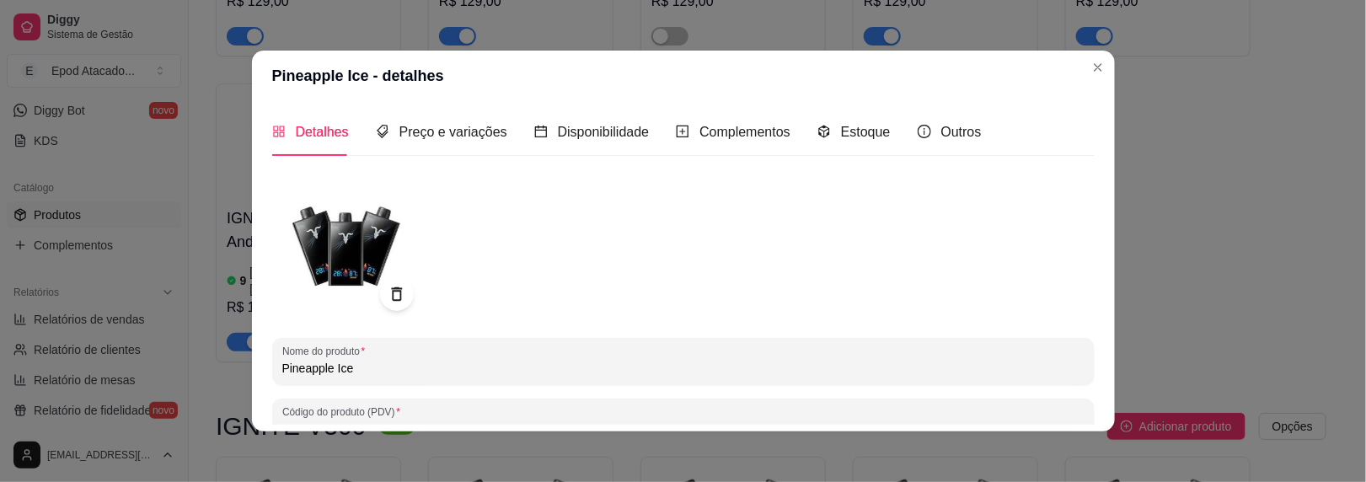
click at [282, 367] on input "Pineapple Ice" at bounding box center [683, 368] width 802 height 17
paste input "IGNITE V300"
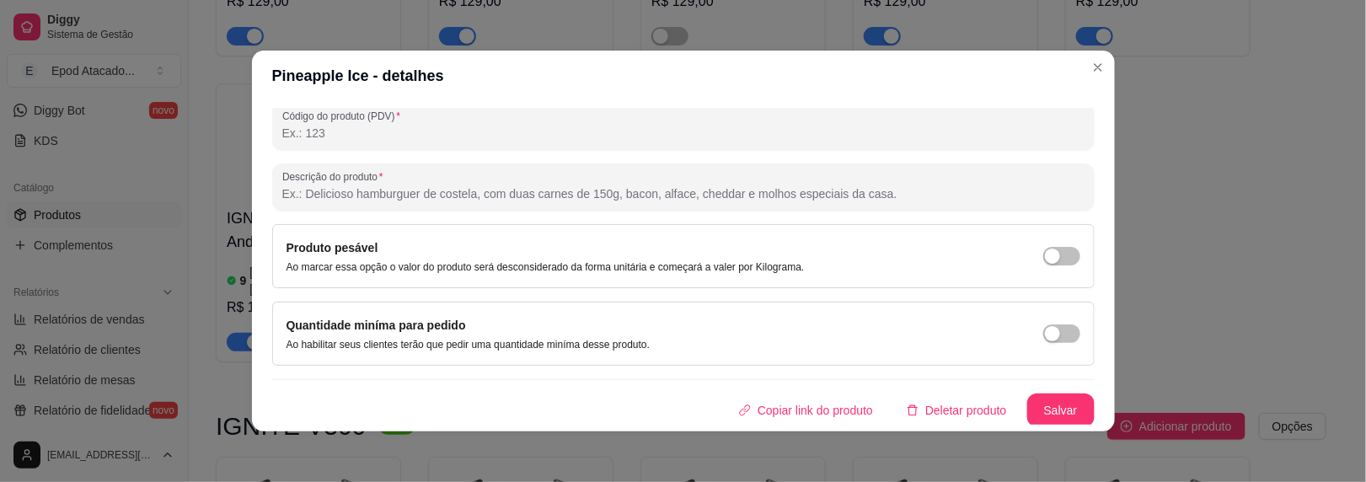
type input "IGNITE V300 Pineapple Ice"
click at [1042, 407] on button "Salvar" at bounding box center [1060, 411] width 67 height 34
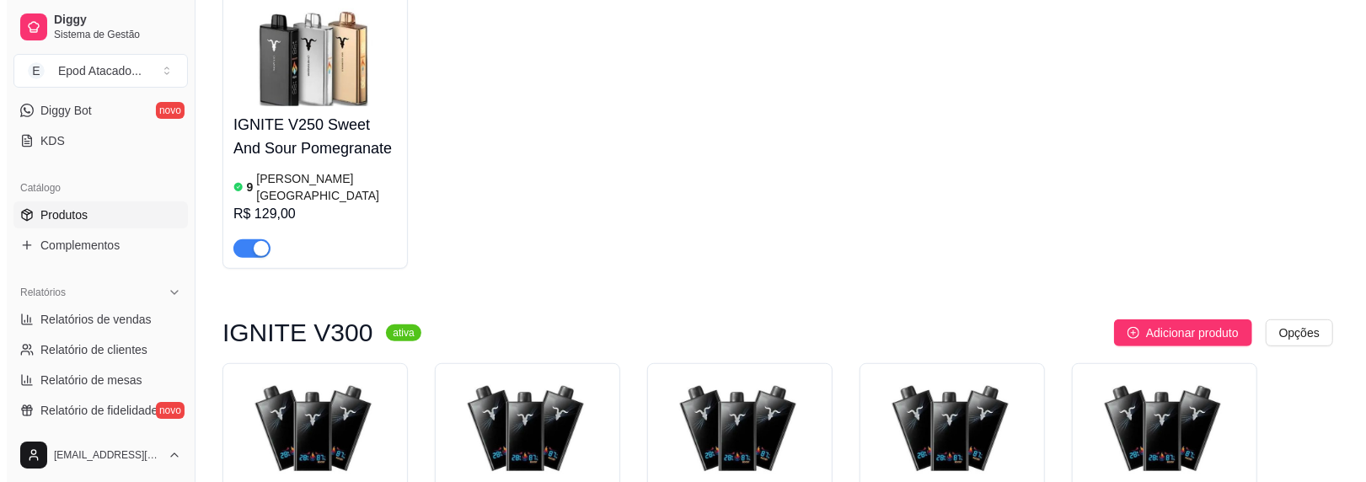
scroll to position [4720, 0]
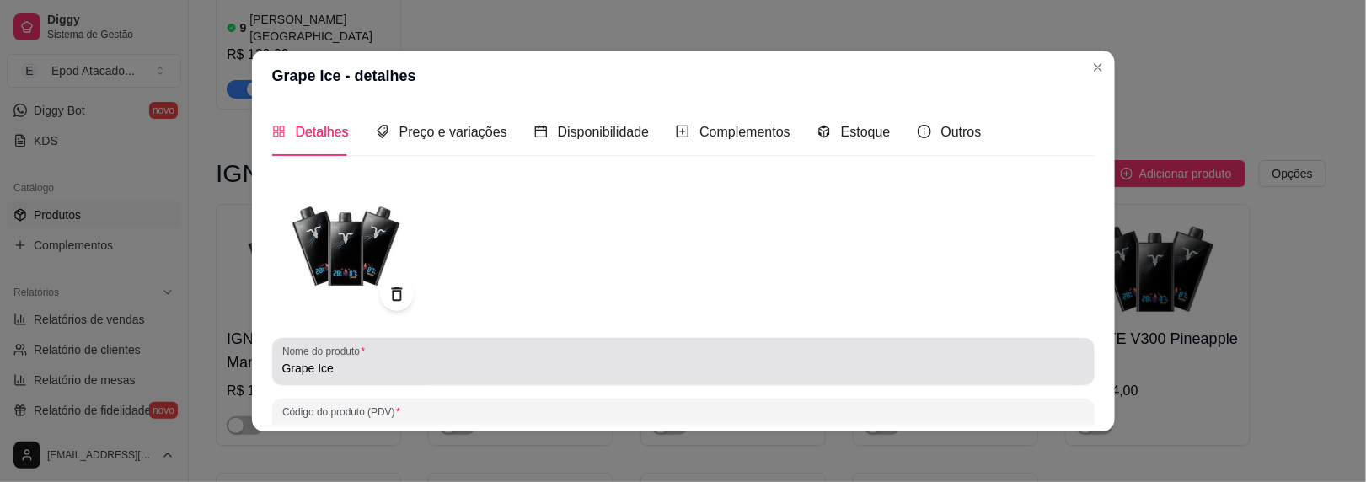
click at [282, 367] on input "Grape Ice" at bounding box center [683, 368] width 802 height 17
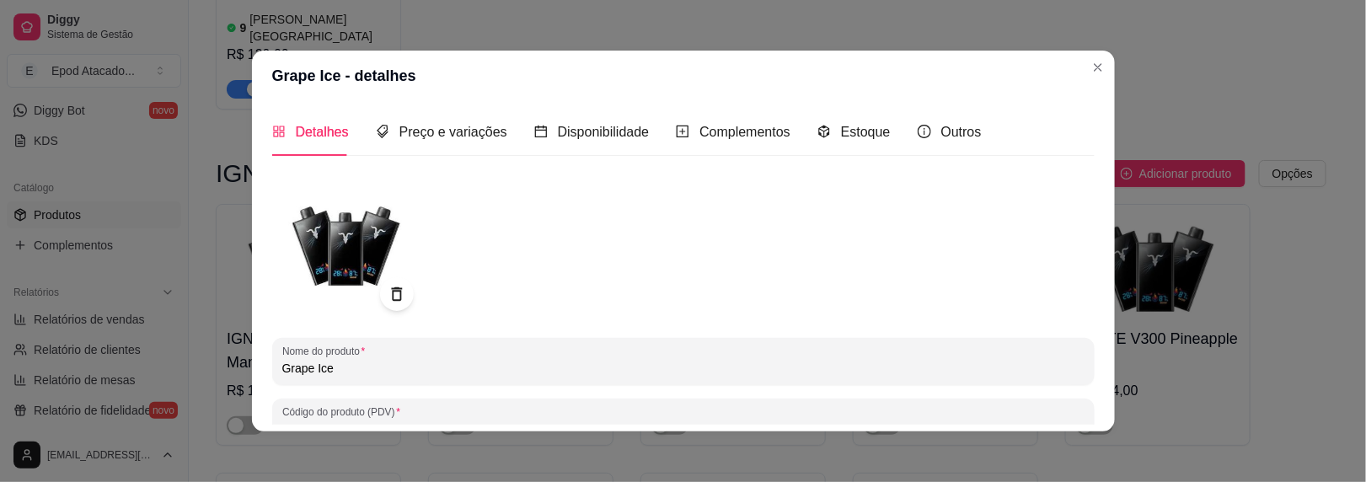
paste input "IGNITE V300"
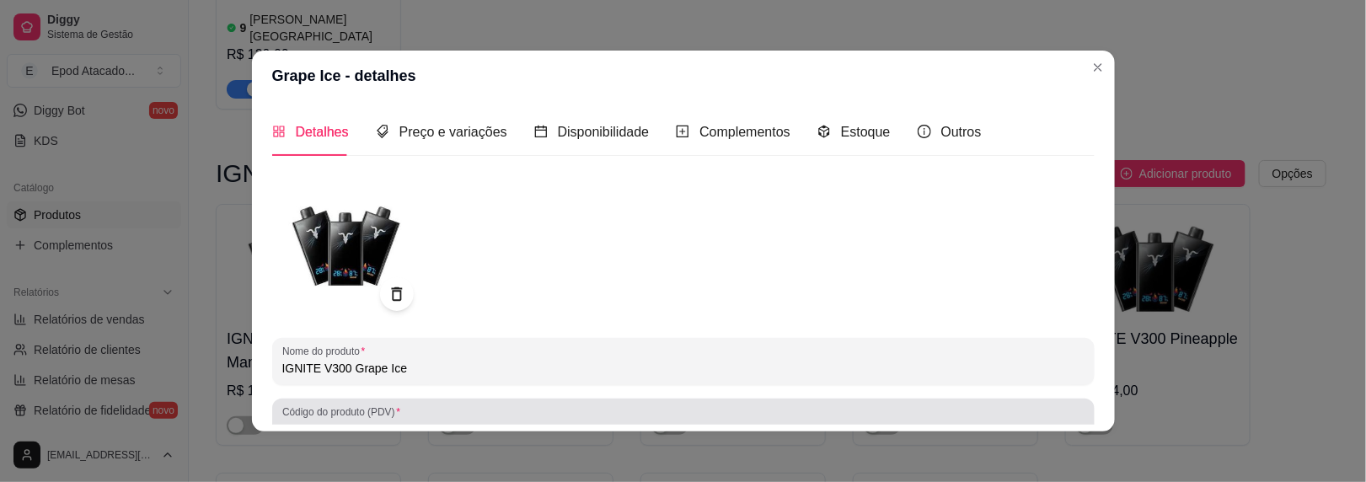
scroll to position [296, 0]
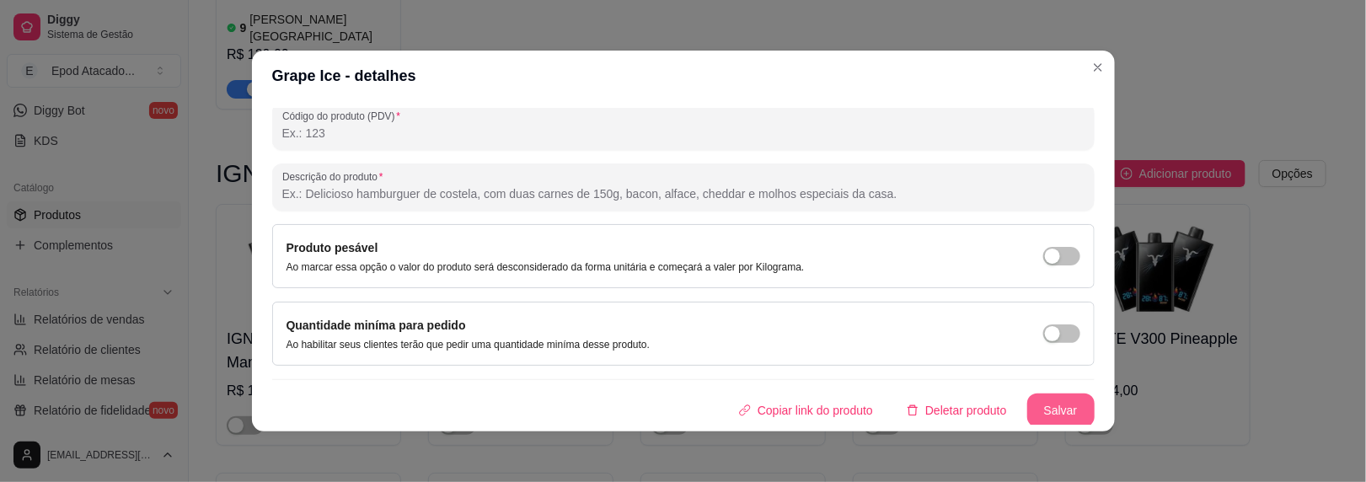
type input "IGNITE V300 Grape Ice"
click at [1034, 413] on button "Salvar" at bounding box center [1060, 411] width 67 height 34
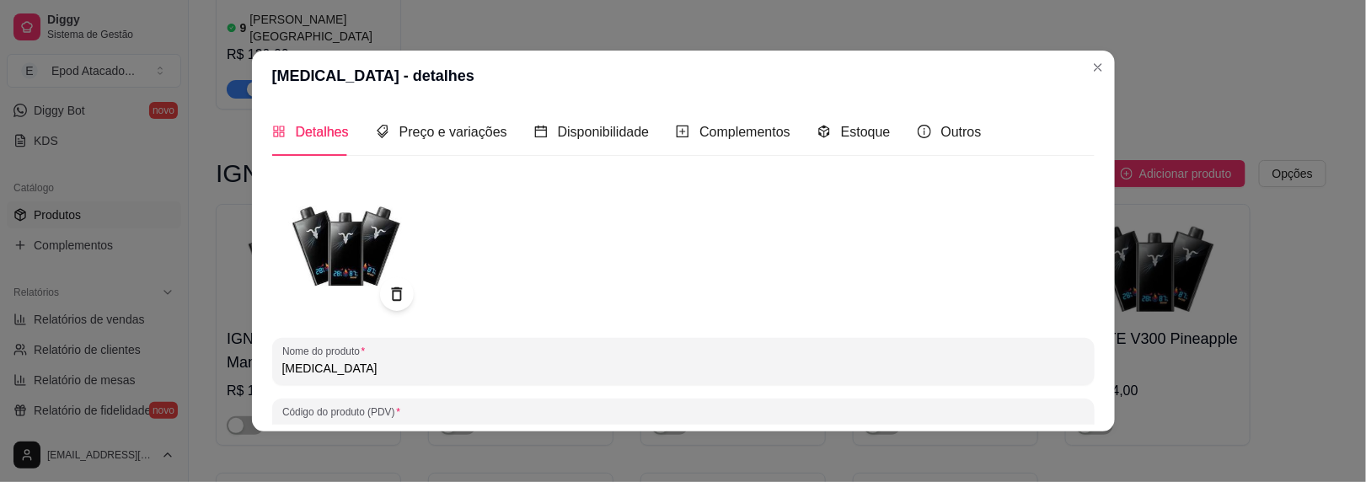
click at [282, 369] on input "[MEDICAL_DATA]" at bounding box center [683, 368] width 802 height 17
paste input "IGNITE V300"
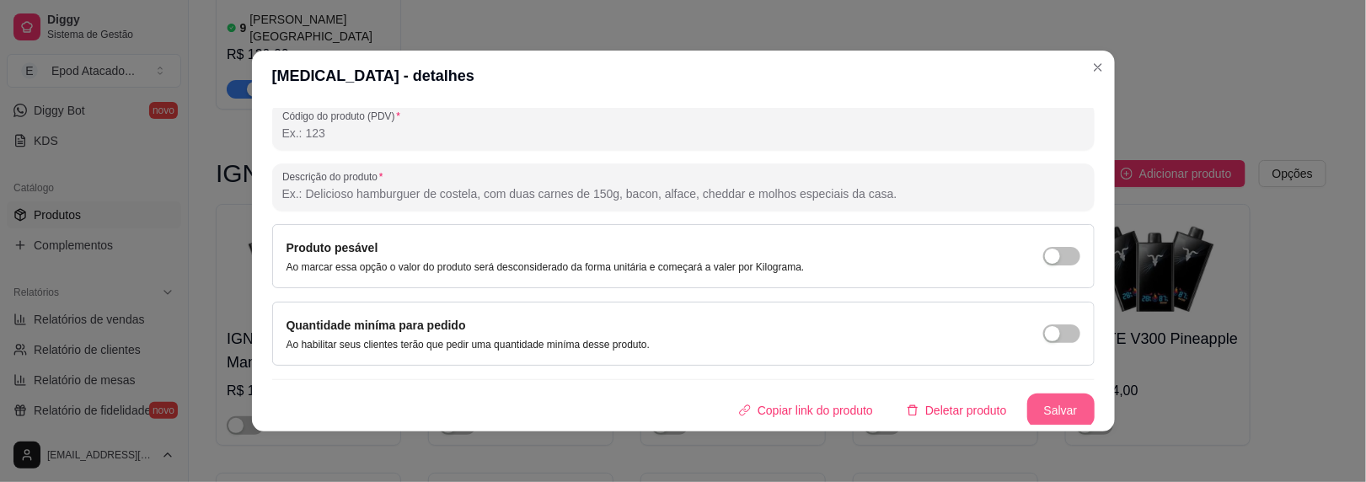
type input "IGNITE V300 [MEDICAL_DATA]"
click at [1039, 403] on button "Salvar" at bounding box center [1060, 411] width 67 height 34
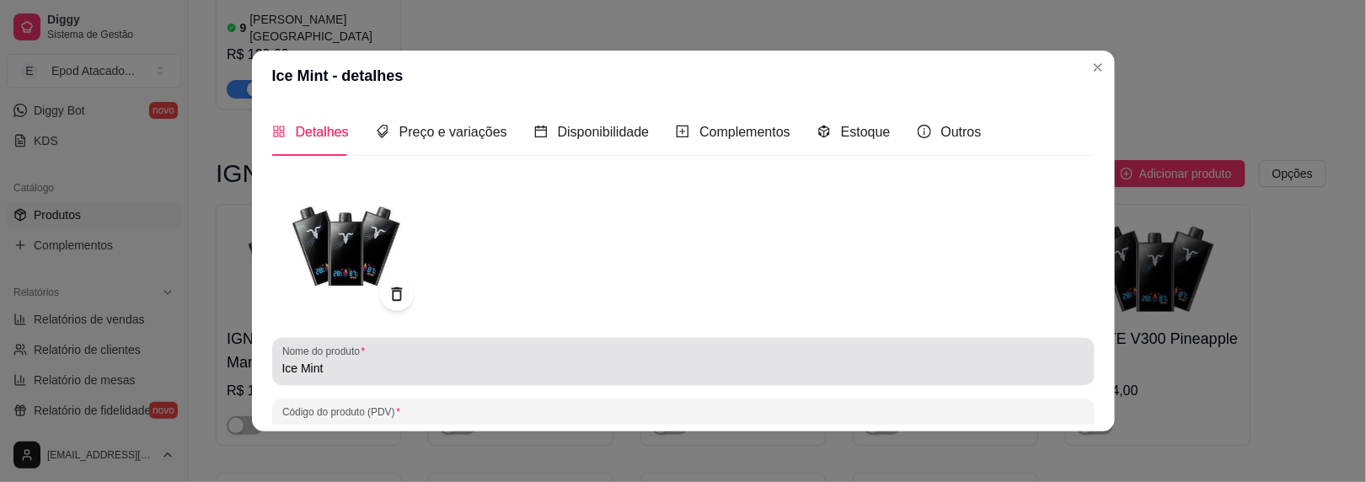
click at [273, 368] on div "Nome do produto Ice Mint" at bounding box center [683, 361] width 823 height 47
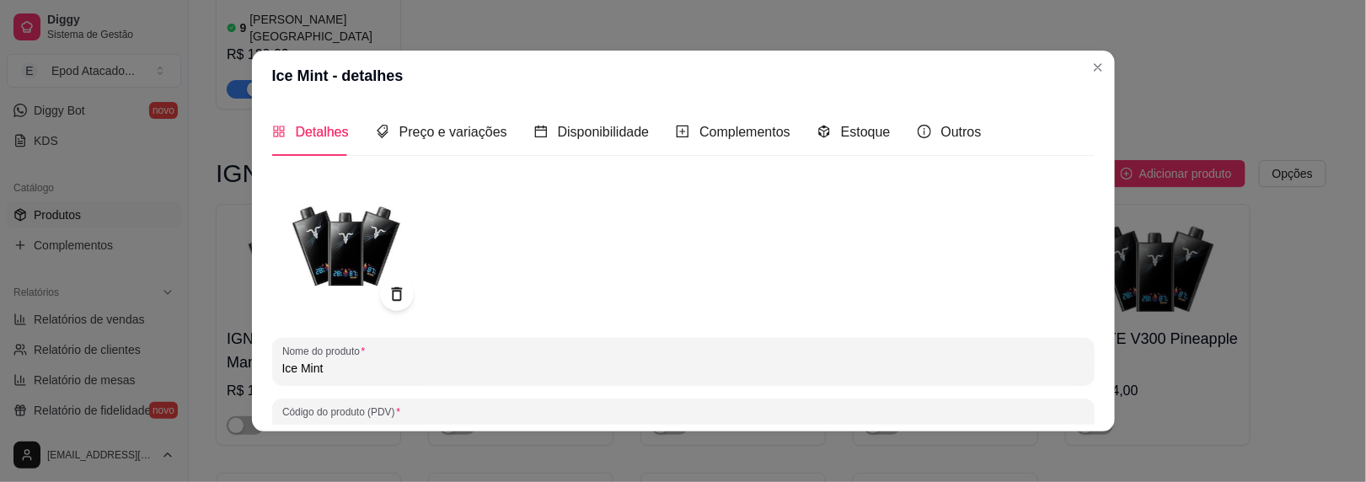
click at [282, 367] on input "Ice Mint" at bounding box center [683, 368] width 802 height 17
paste input "IGNITE V300"
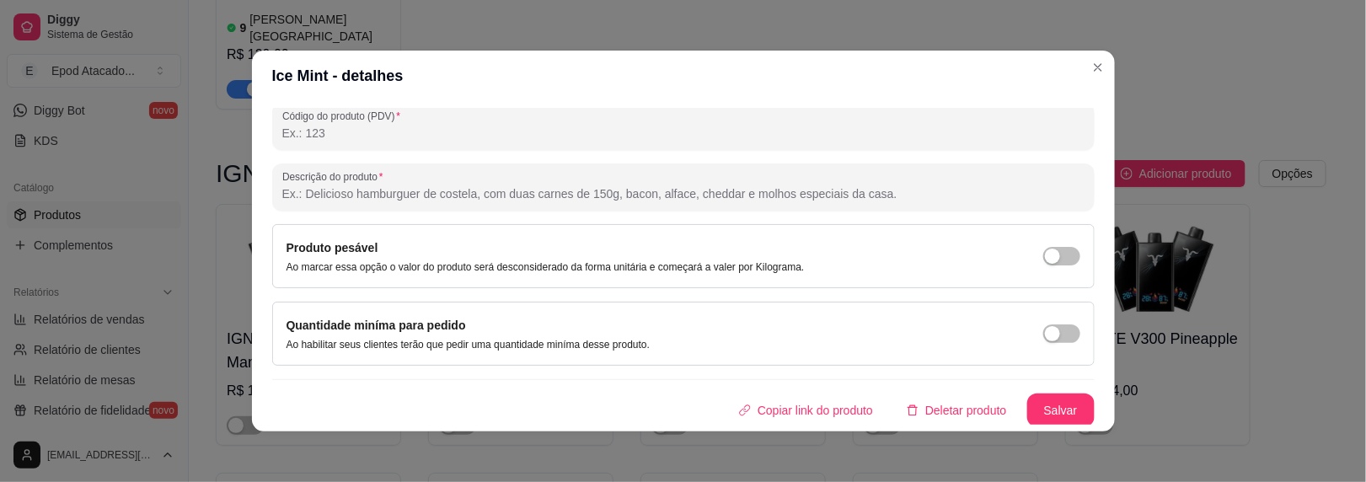
type input "IGNITE V300 Ice Mint"
click at [1035, 420] on button "Salvar" at bounding box center [1060, 411] width 67 height 34
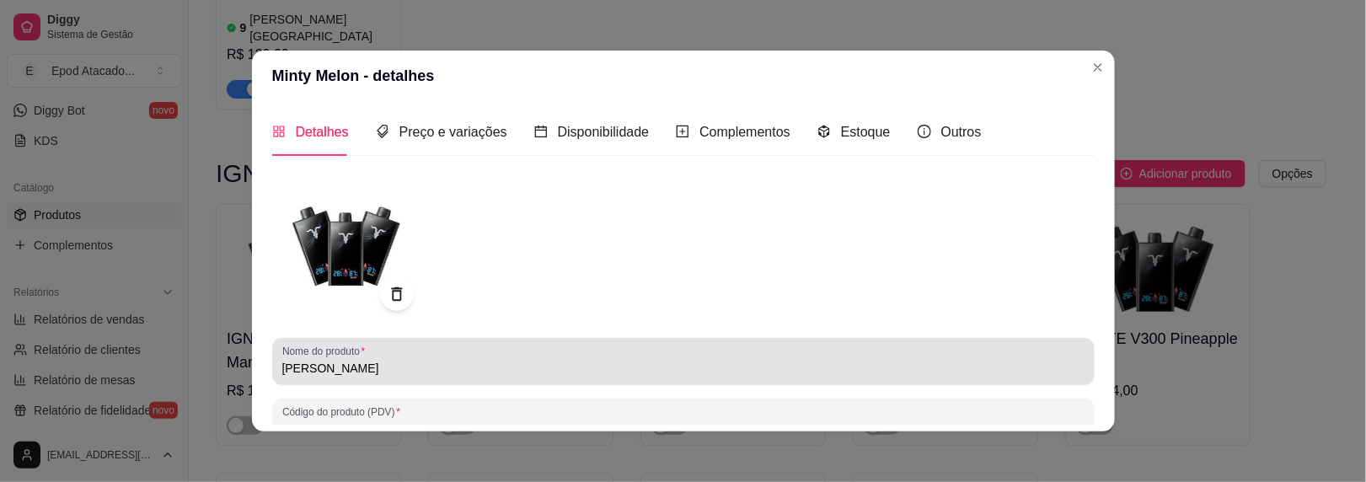
click at [282, 369] on input "[PERSON_NAME]" at bounding box center [683, 368] width 802 height 17
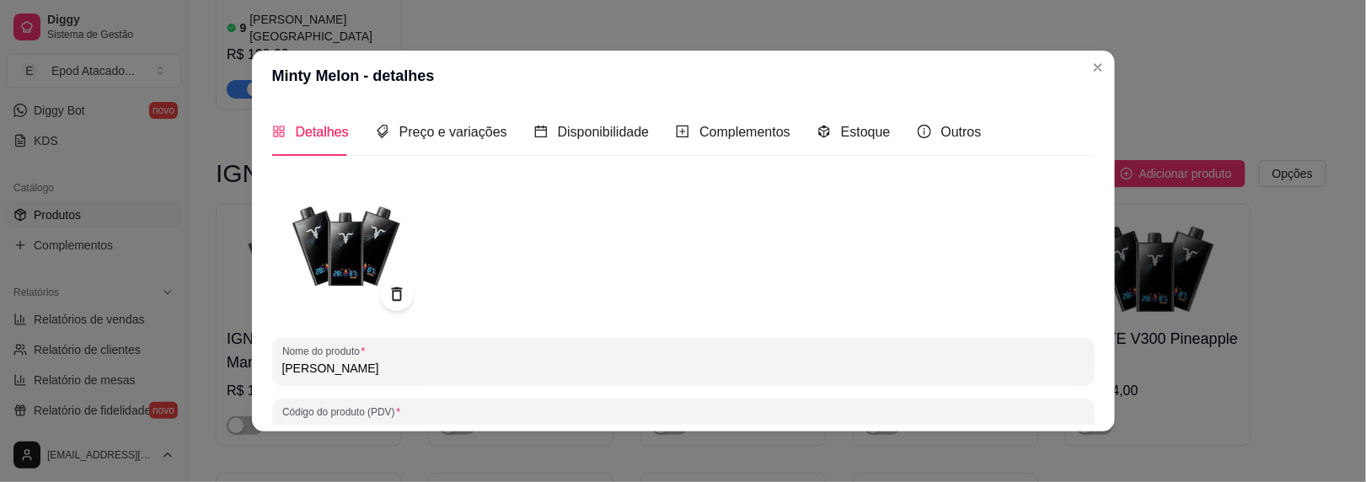
paste input "IGNITE V300"
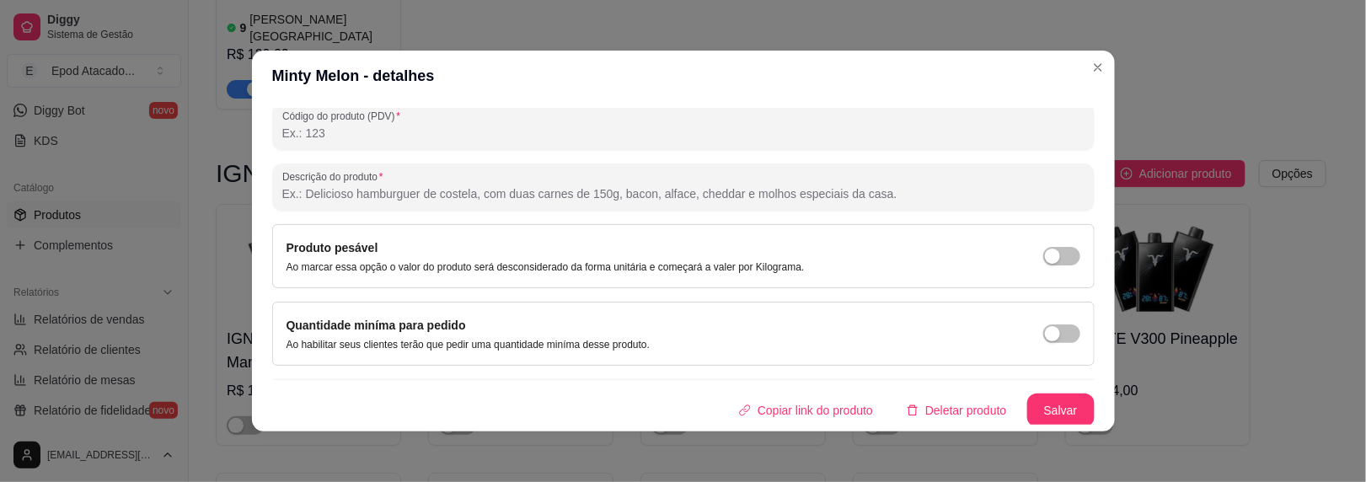
type input "IGNITE V300 Minty Melon"
click at [1050, 403] on button "Salvar" at bounding box center [1061, 410] width 66 height 33
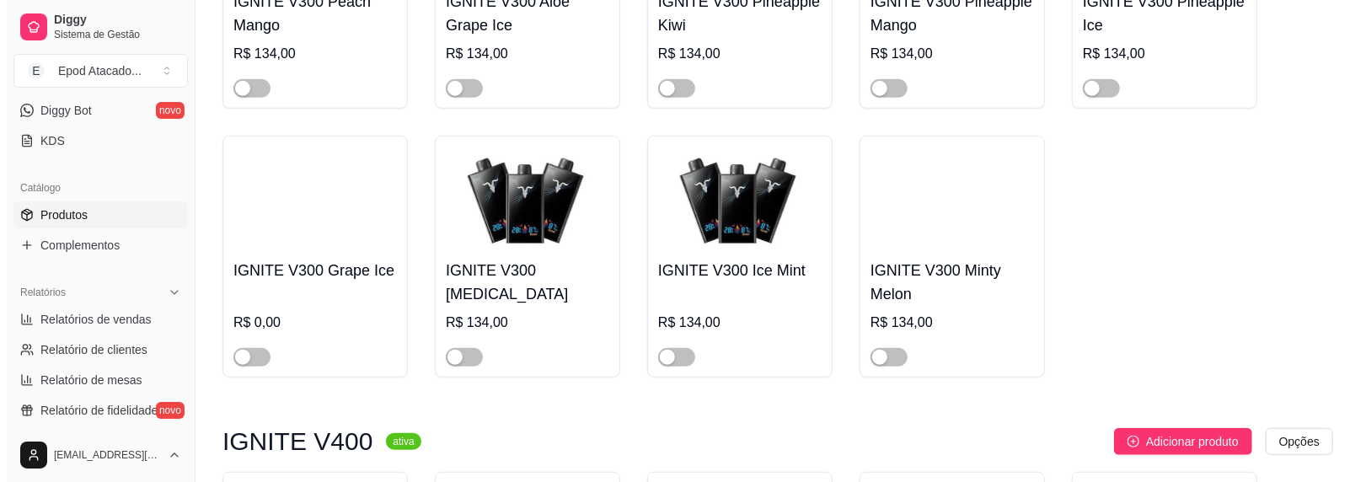
scroll to position [5225, 0]
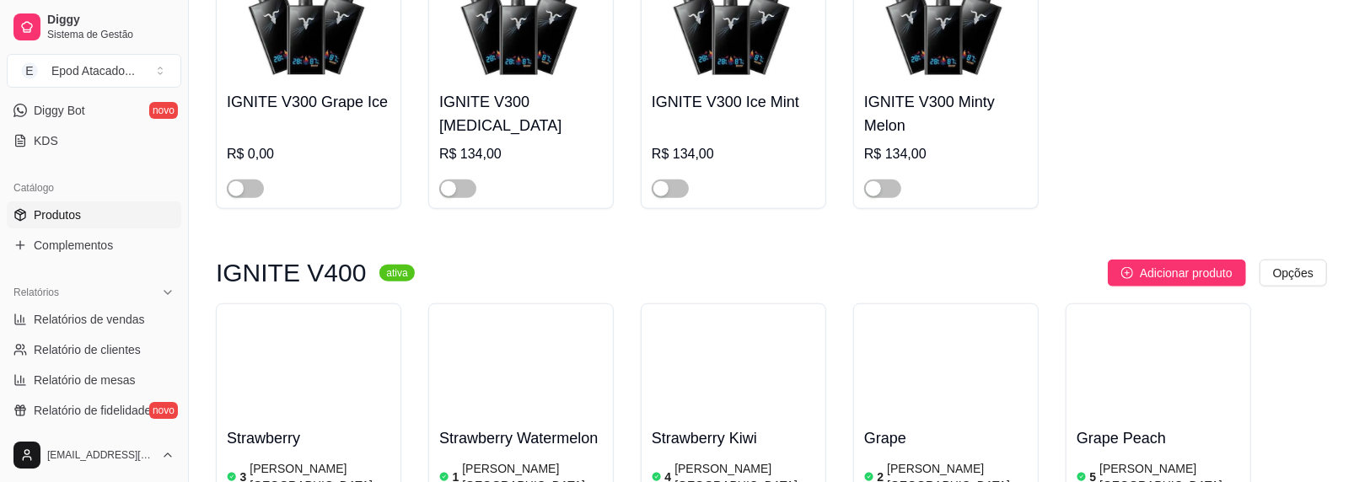
click at [260, 314] on img at bounding box center [309, 366] width 164 height 105
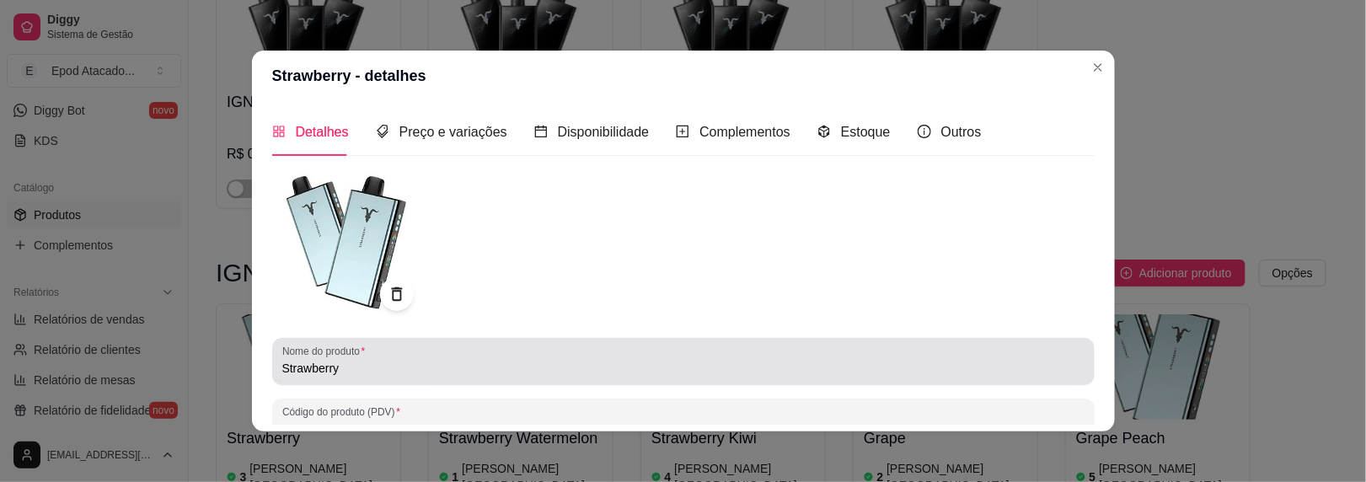
click at [282, 367] on input "Strawberry" at bounding box center [683, 368] width 802 height 17
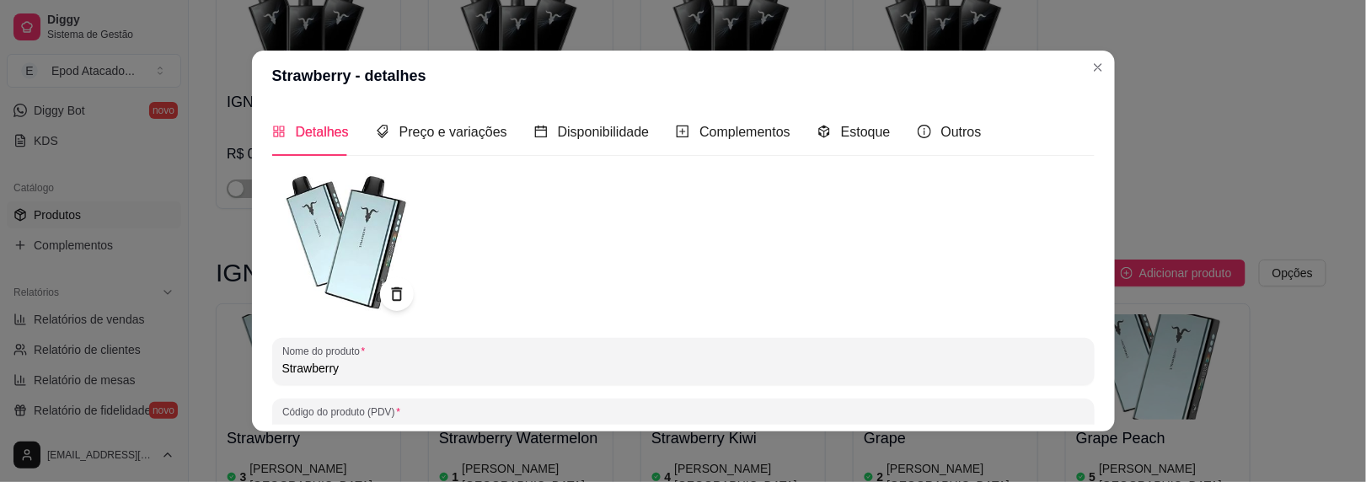
paste input "IGNITE V300"
click at [326, 364] on input "IGNITE V300 Strawberry" at bounding box center [683, 368] width 802 height 17
drag, startPoint x: 337, startPoint y: 367, endPoint x: 260, endPoint y: 366, distance: 77.6
click at [261, 368] on div "Detalhes Preço e variações Disponibilidade Complementos Estoque Outros Nome do …" at bounding box center [683, 266] width 863 height 330
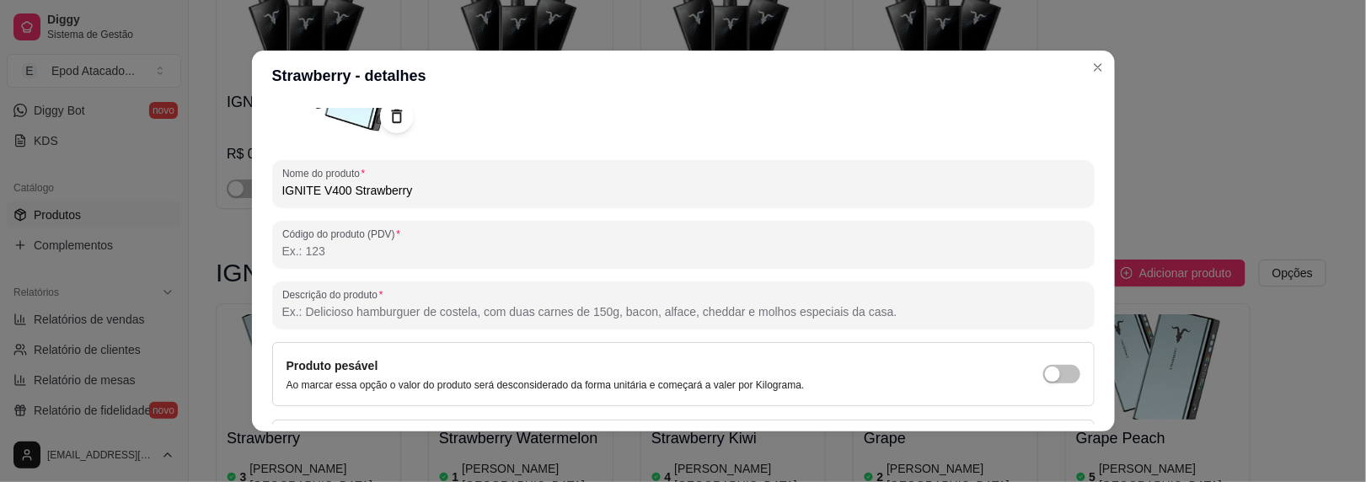
scroll to position [296, 0]
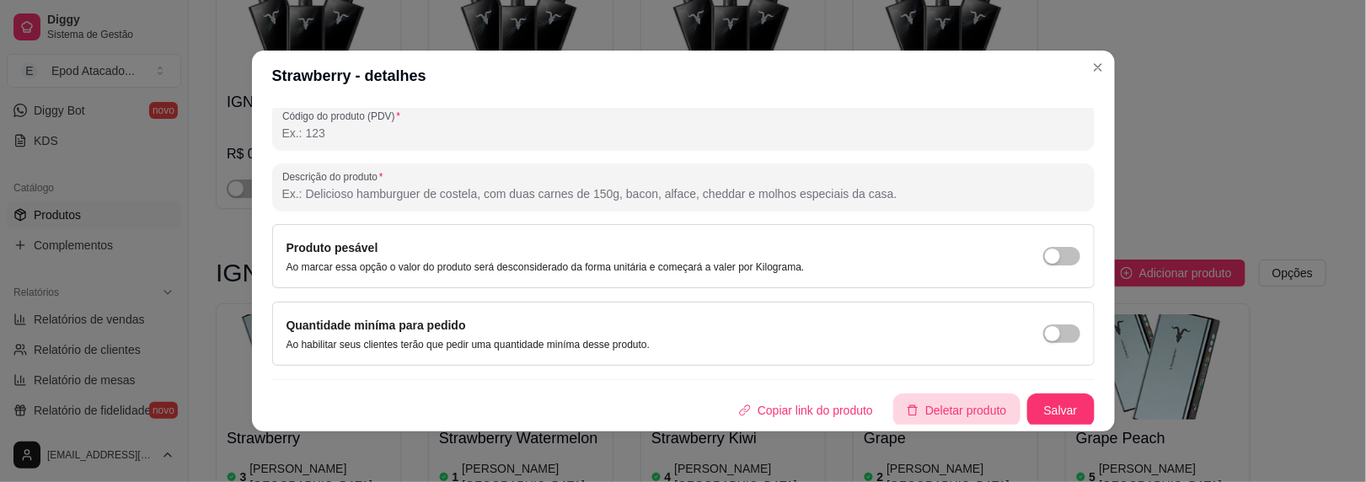
type input "IGNITE V400 Strawberry"
click at [1027, 409] on button "Salvar" at bounding box center [1060, 411] width 67 height 34
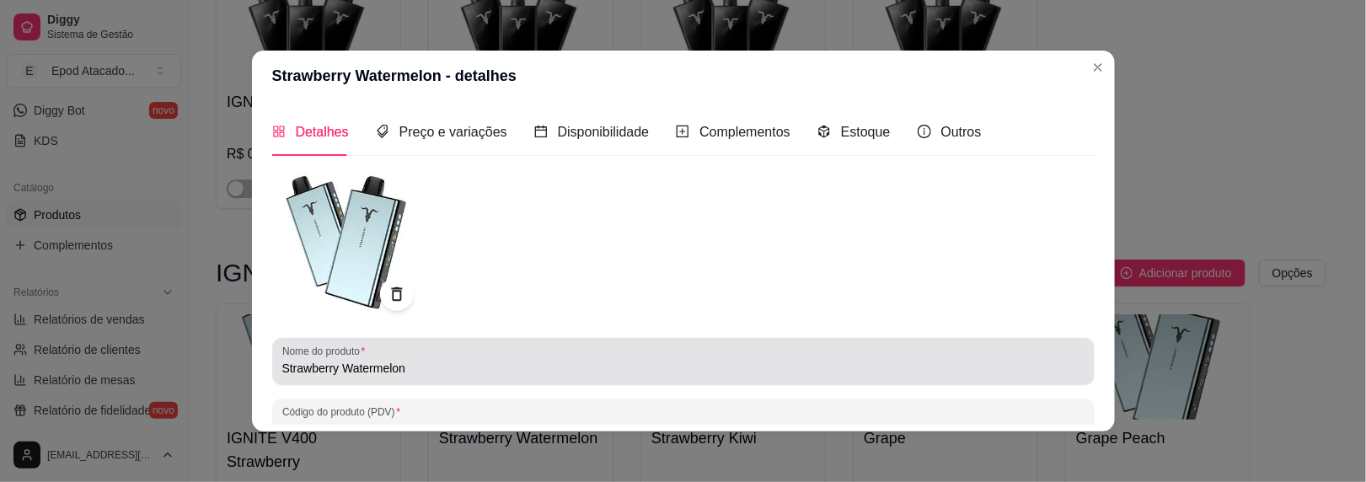
click at [282, 373] on input "Strawberry Watermelon" at bounding box center [683, 368] width 802 height 17
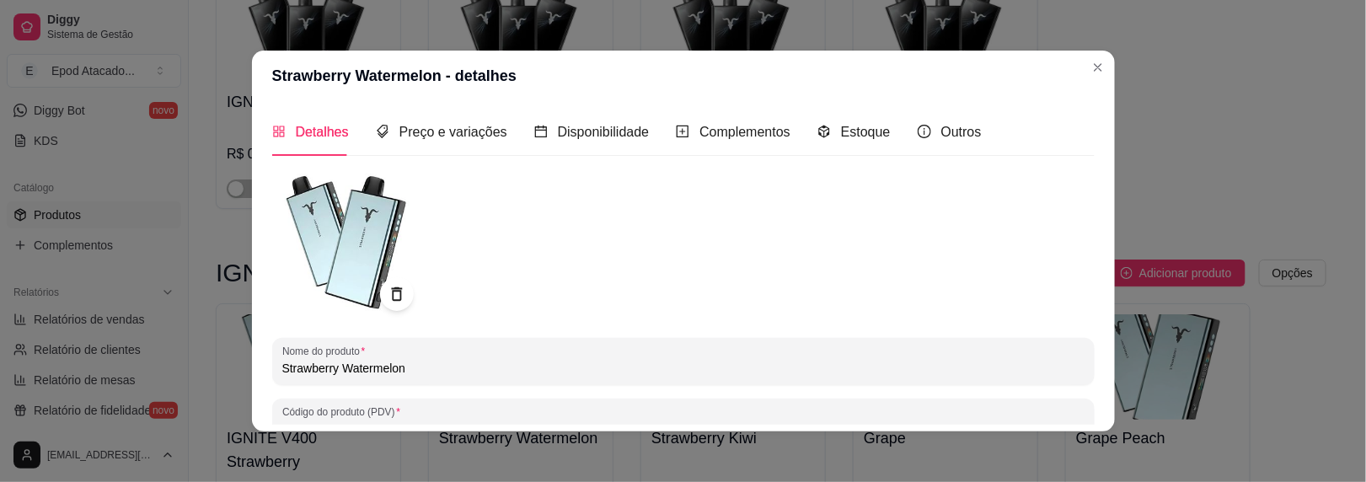
paste input "IGNITE V400"
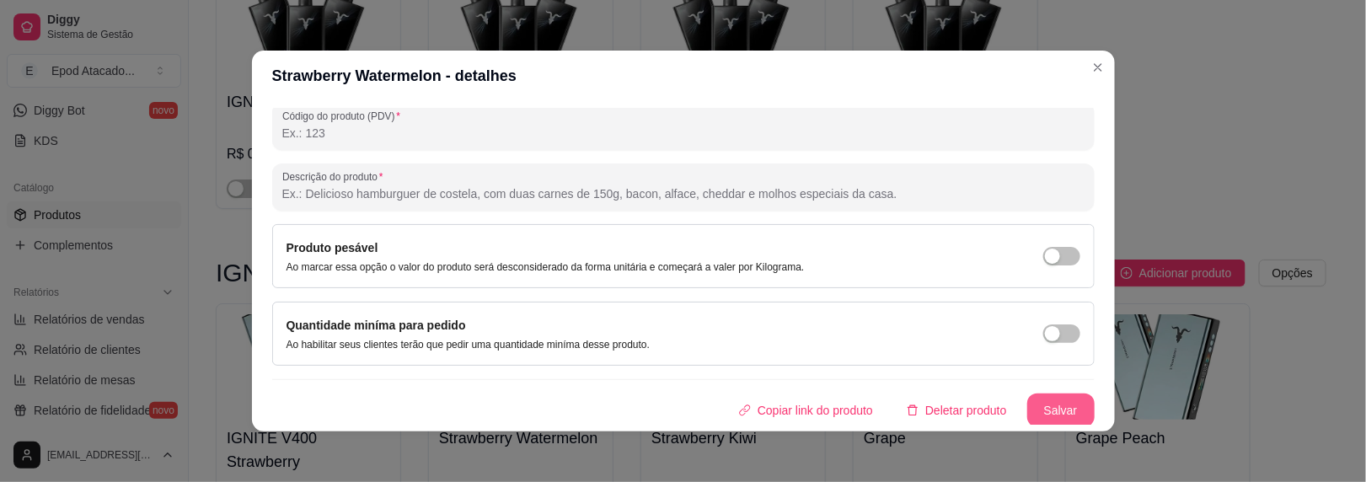
type input "IGNITE V400 Strawberry Watermelon"
click at [1032, 409] on button "Salvar" at bounding box center [1060, 411] width 67 height 34
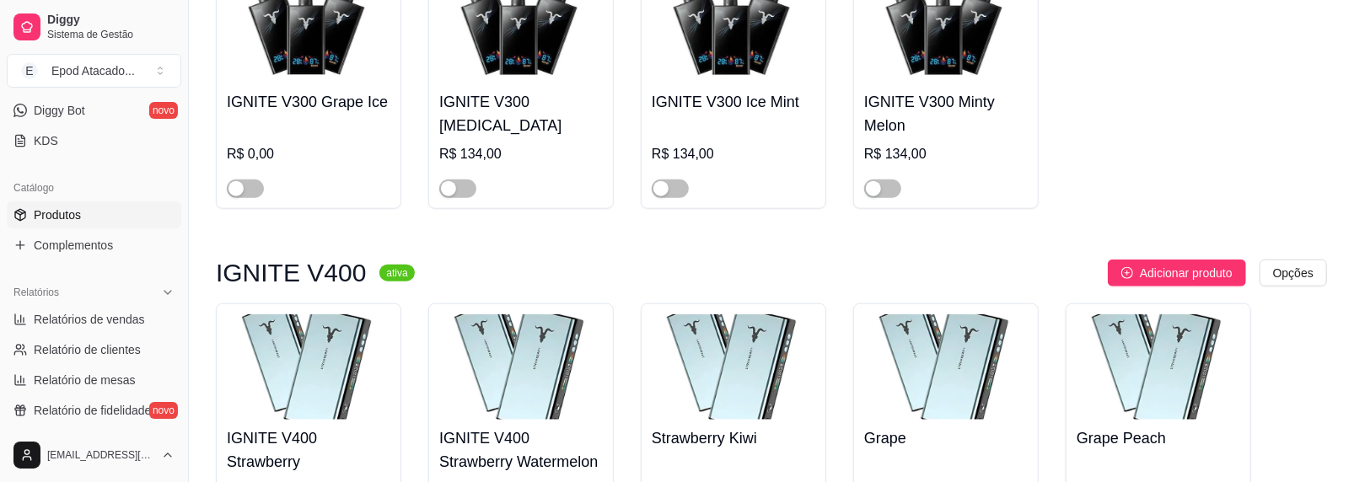
click at [912, 314] on img at bounding box center [946, 366] width 164 height 105
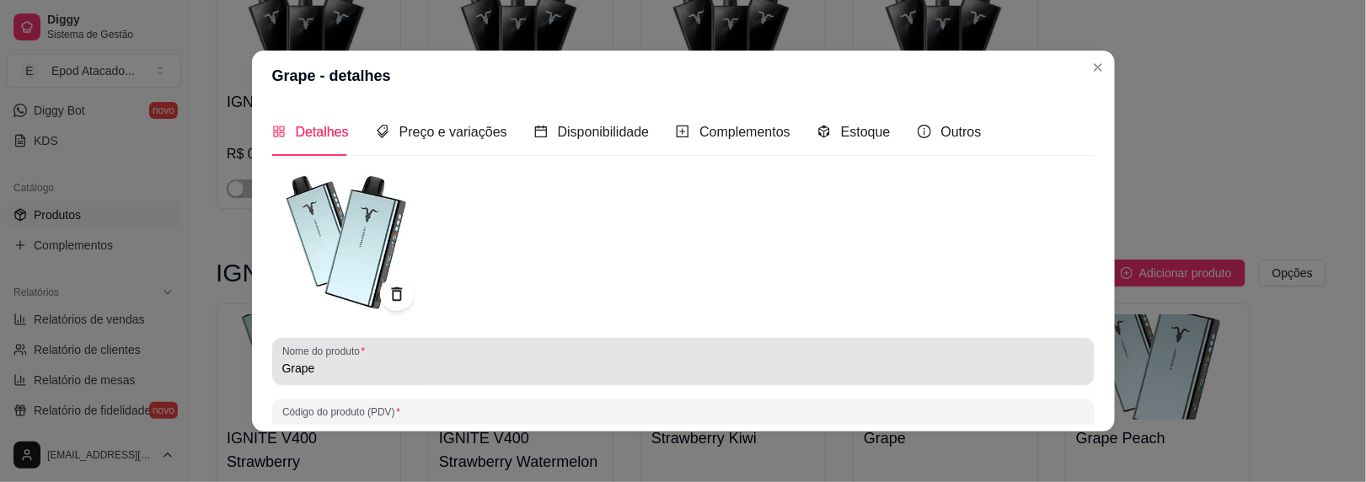
click at [274, 364] on div "Nome do produto Grape" at bounding box center [683, 361] width 823 height 47
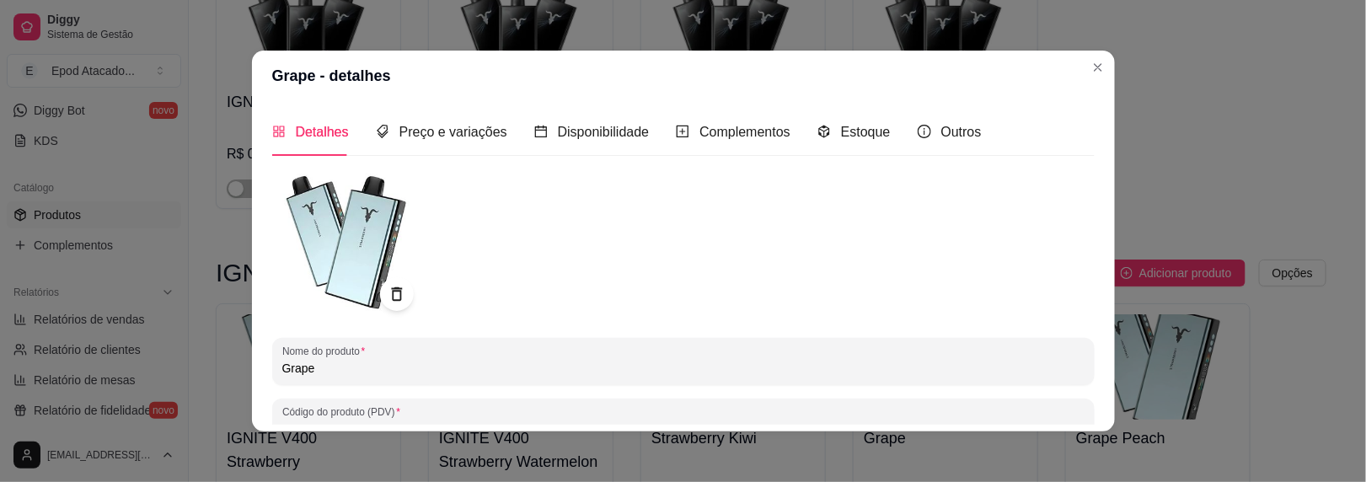
click at [274, 364] on div "Nome do produto Grape" at bounding box center [683, 361] width 823 height 47
click at [282, 367] on input "Grape" at bounding box center [683, 368] width 802 height 17
paste input "IGNITE V400"
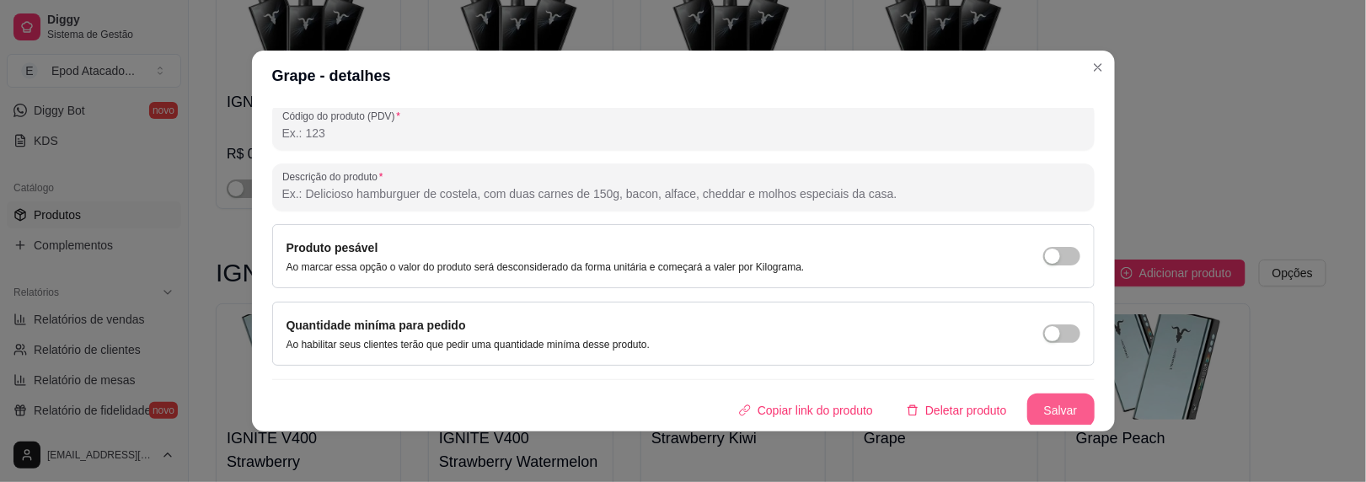
type input "IGNITE V400 Grape"
click at [1037, 404] on button "Salvar" at bounding box center [1060, 411] width 67 height 34
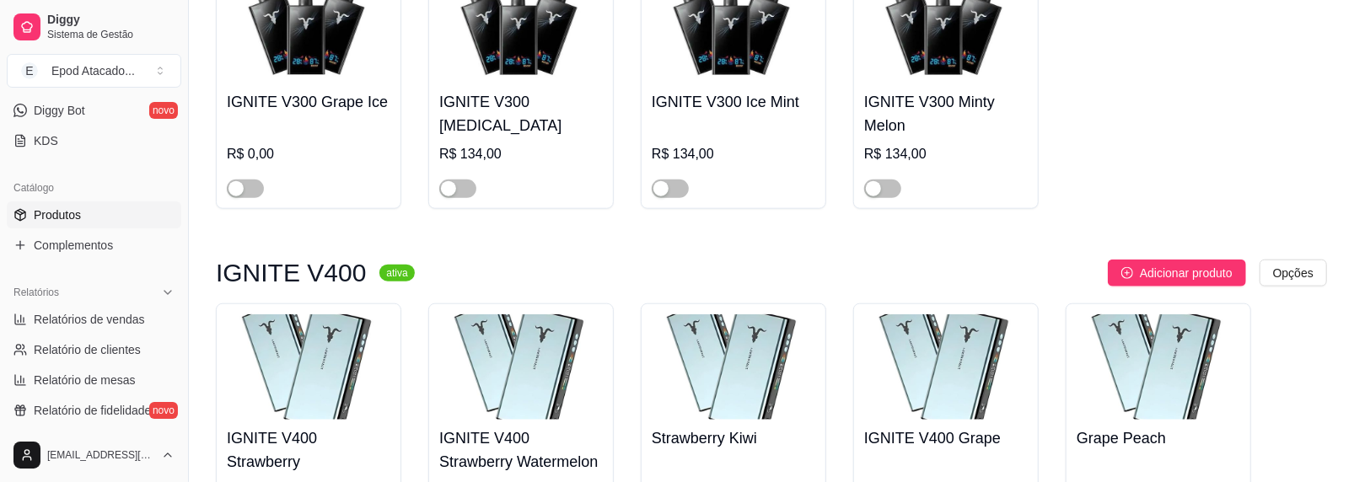
click at [737, 314] on img at bounding box center [733, 366] width 164 height 105
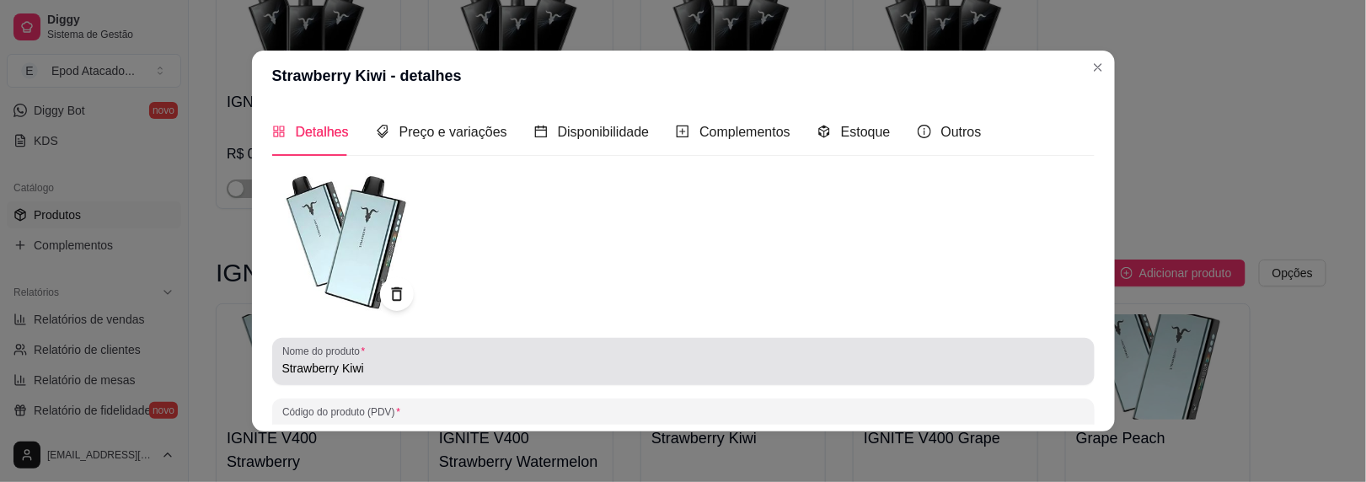
click at [282, 364] on input "Strawberry Kiwi" at bounding box center [683, 368] width 802 height 17
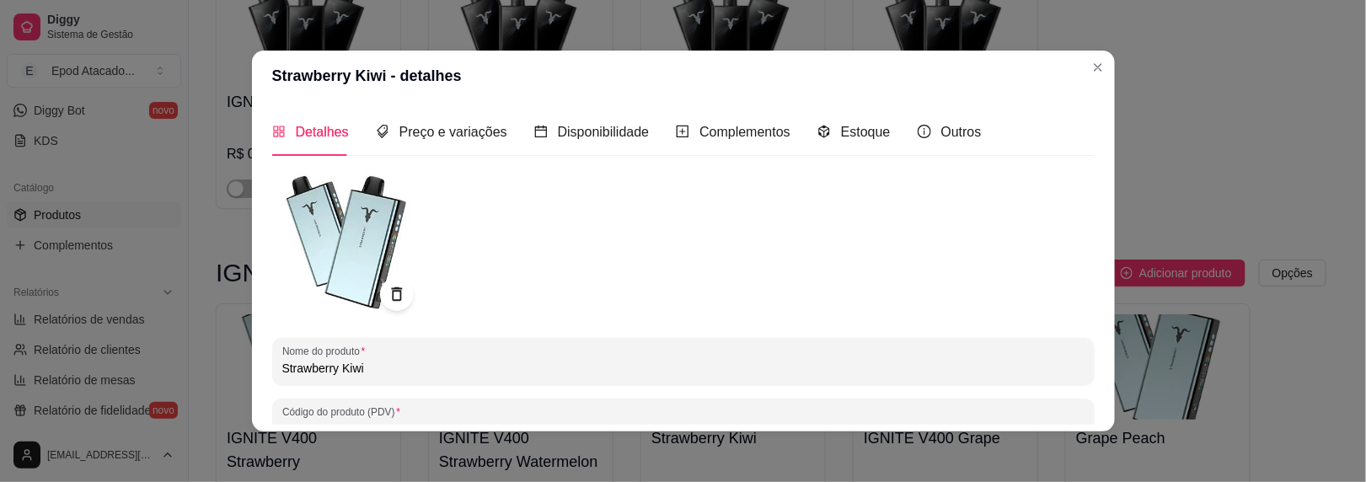
paste input "IGNITE V400"
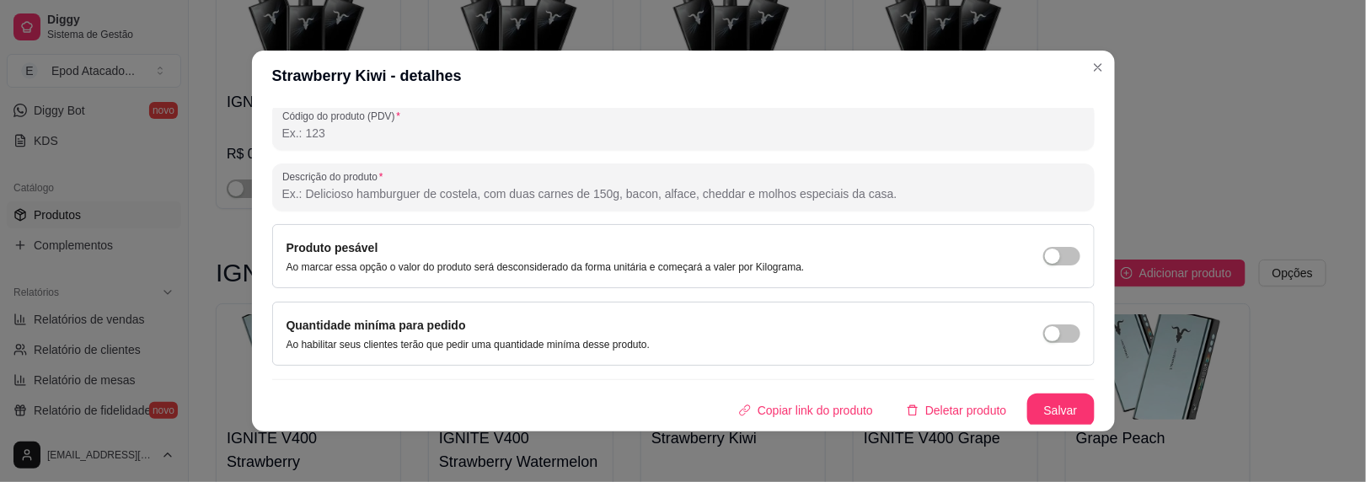
type input "IGNITE V400 Strawberry Kiwi"
click at [1014, 389] on div "Nome do produto IGNITE V400 Strawberry Kiwi Código do produto (PDV) Descrição d…" at bounding box center [683, 151] width 823 height 554
click at [1028, 394] on button "Salvar" at bounding box center [1061, 410] width 66 height 33
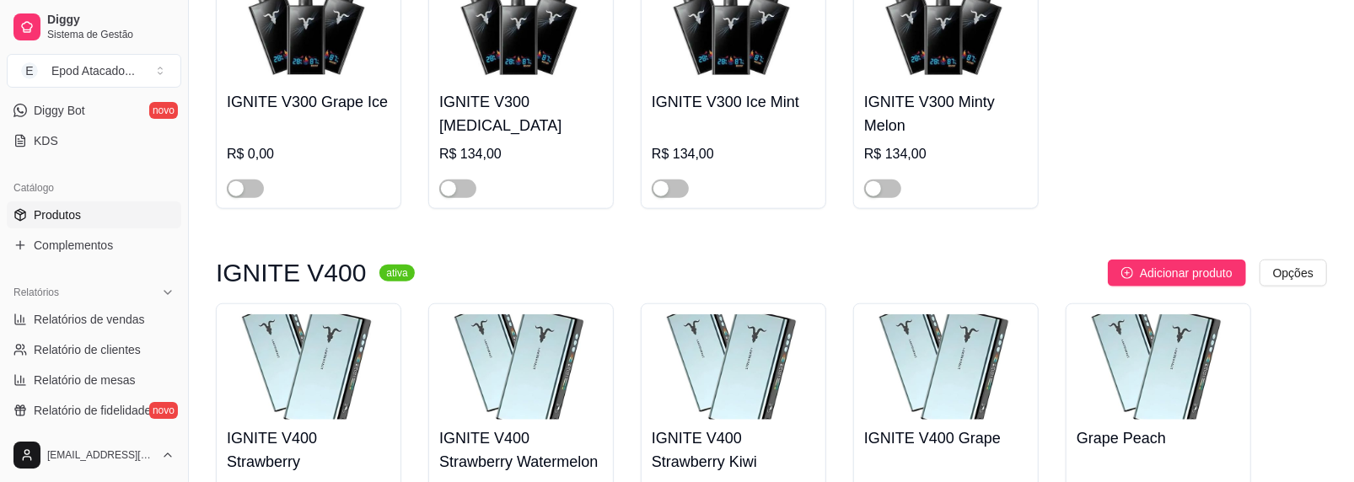
click at [1113, 426] on h4 "Grape Peach" at bounding box center [1158, 438] width 164 height 24
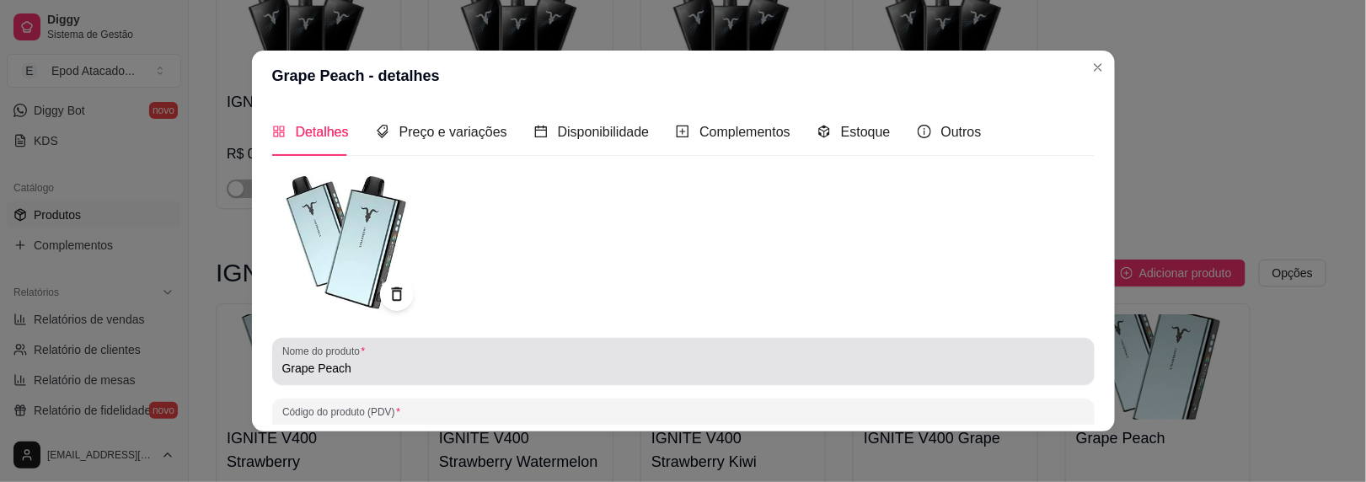
click at [282, 369] on input "Grape Peach" at bounding box center [683, 368] width 802 height 17
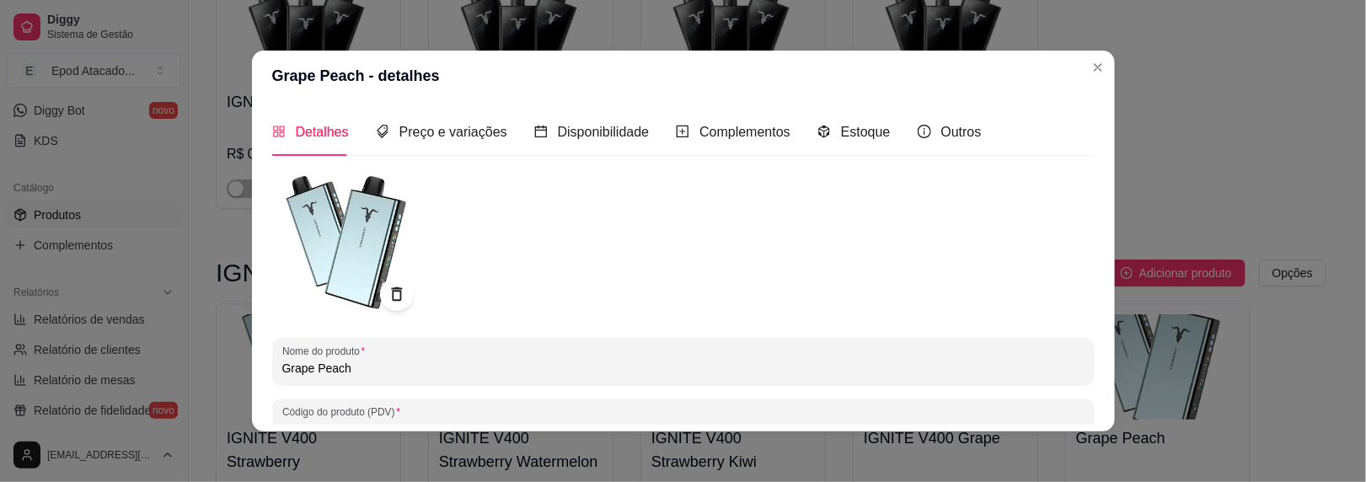
paste input "IGNITE V400"
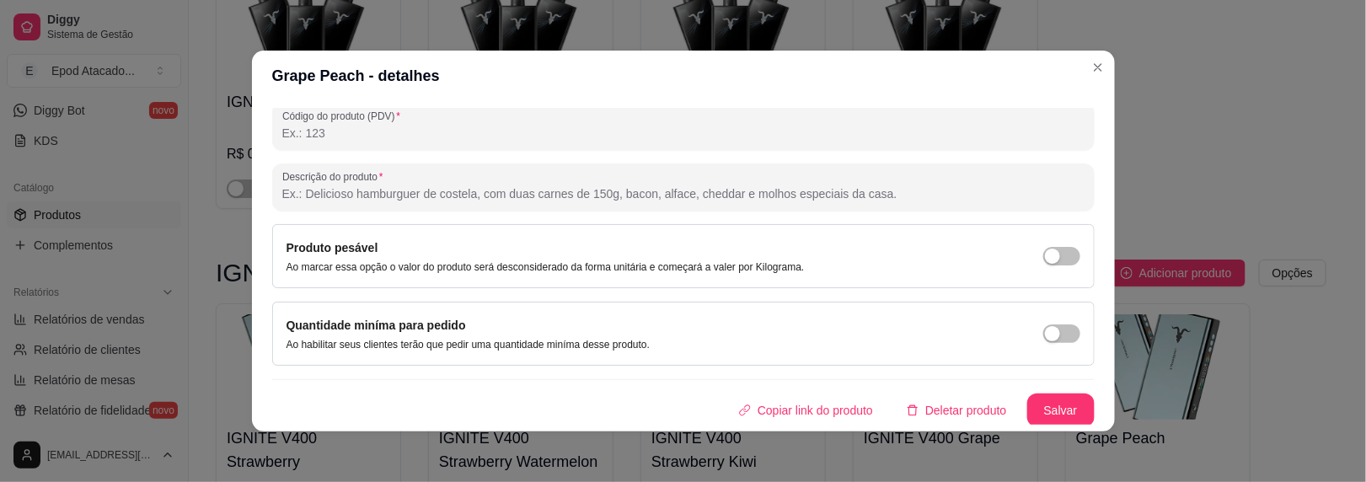
type input "IGNITE V400 Grape Peach"
click at [1027, 411] on button "Salvar" at bounding box center [1060, 411] width 67 height 34
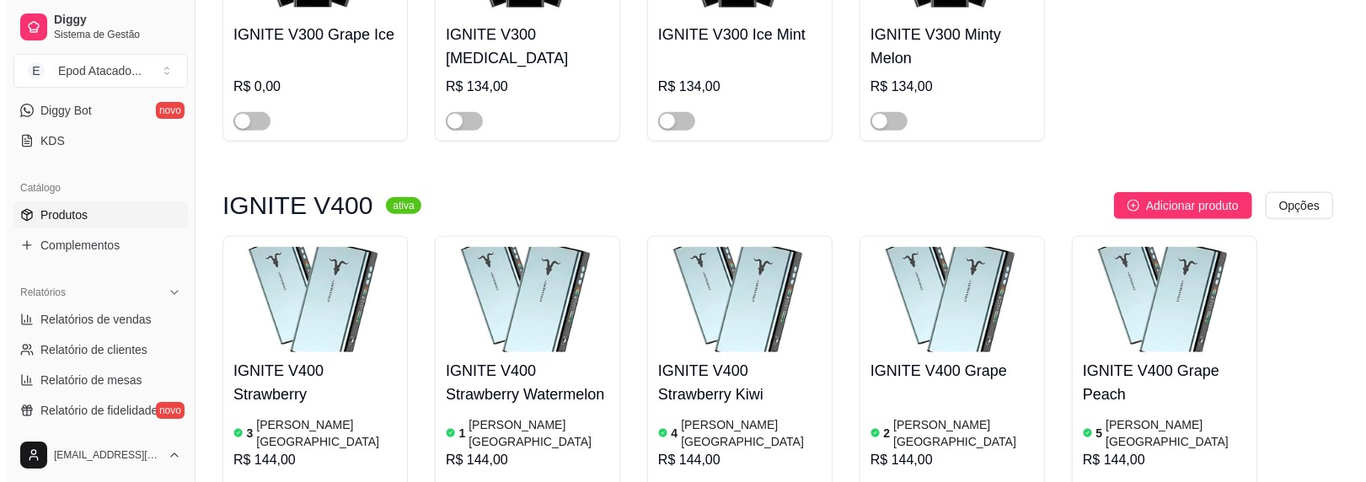
scroll to position [5394, 0]
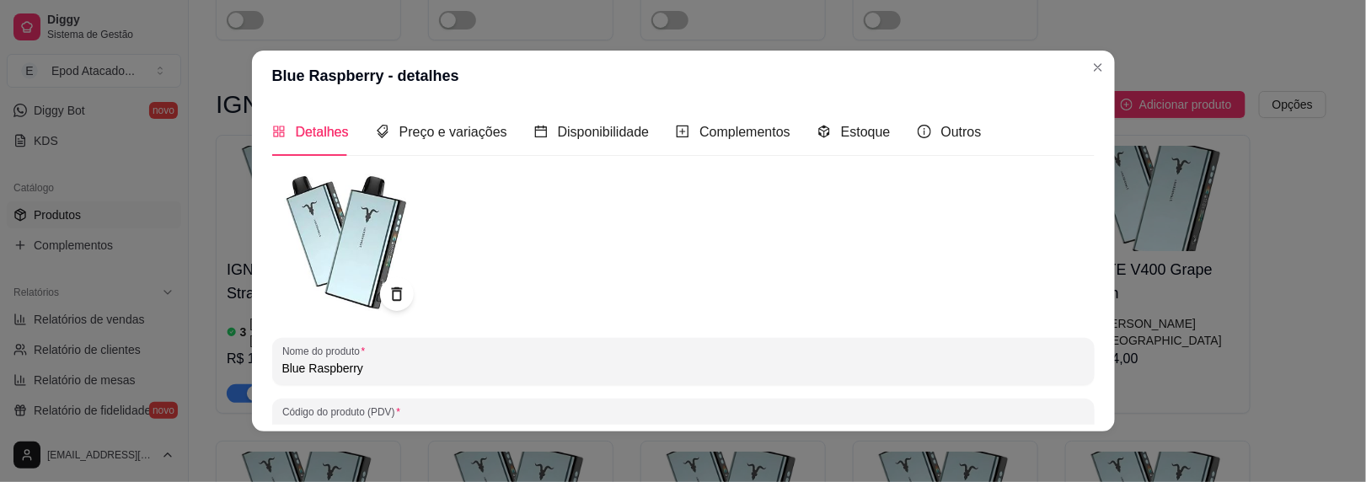
click at [282, 367] on input "Blue Raspberry" at bounding box center [683, 368] width 802 height 17
paste input "IGNITE V400"
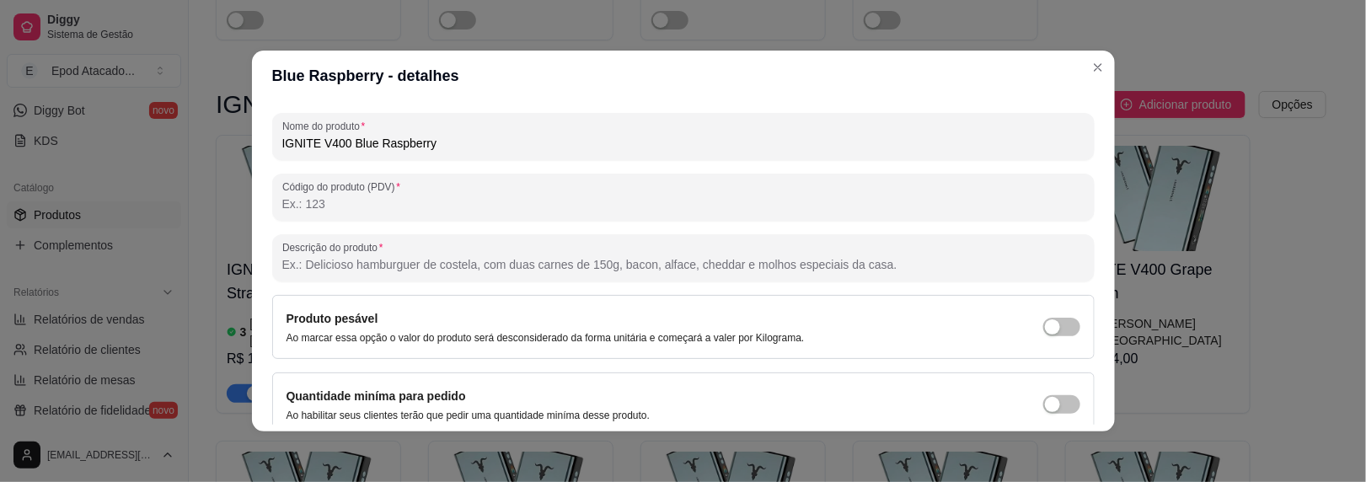
scroll to position [296, 0]
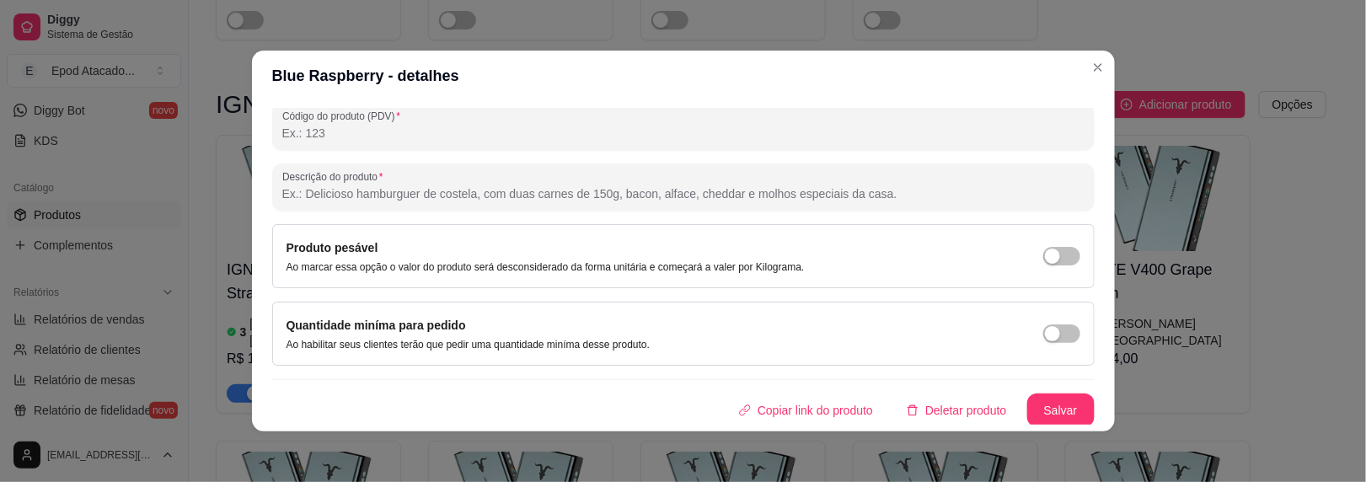
type input "IGNITE V400 Blue Raspberry"
click at [1035, 410] on button "Salvar" at bounding box center [1060, 411] width 67 height 34
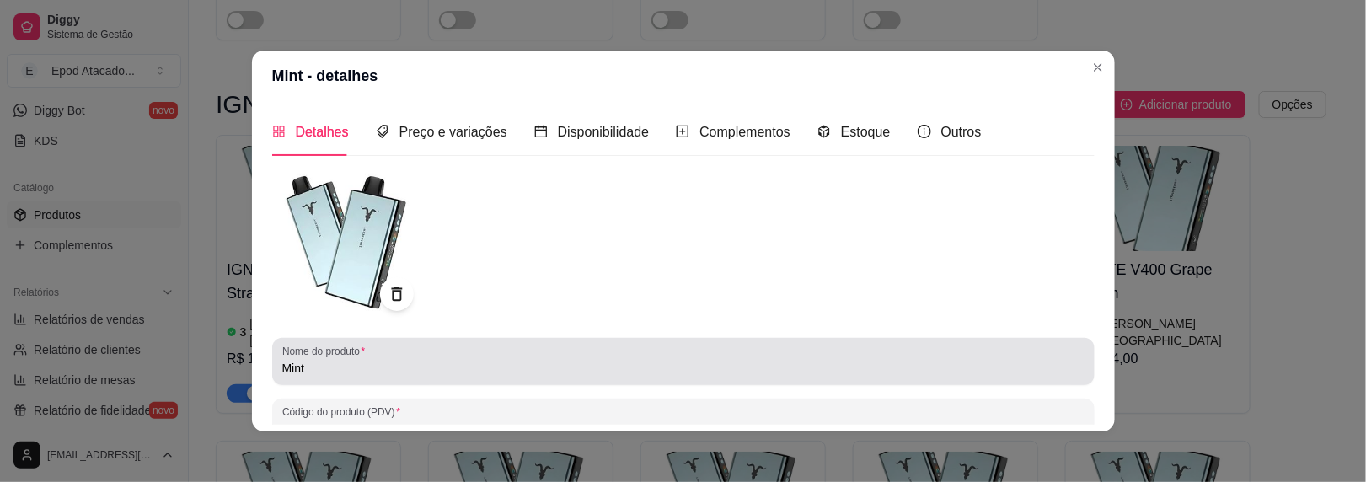
click at [274, 368] on div "Nome do produto Mint" at bounding box center [683, 361] width 823 height 47
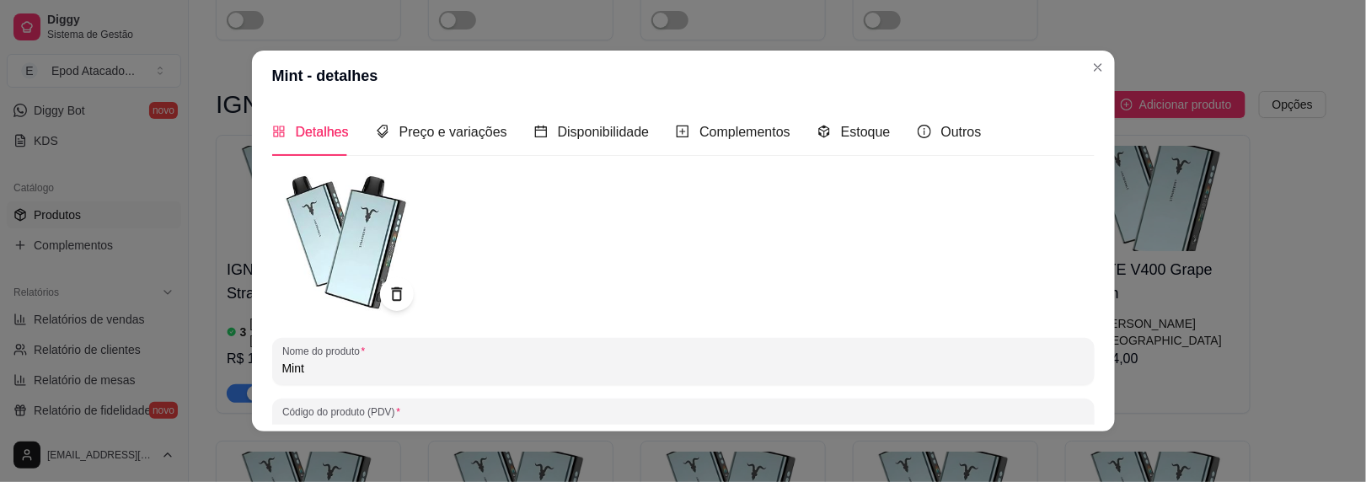
click at [282, 368] on input "Mint" at bounding box center [683, 368] width 802 height 17
paste input "IGNITE V400"
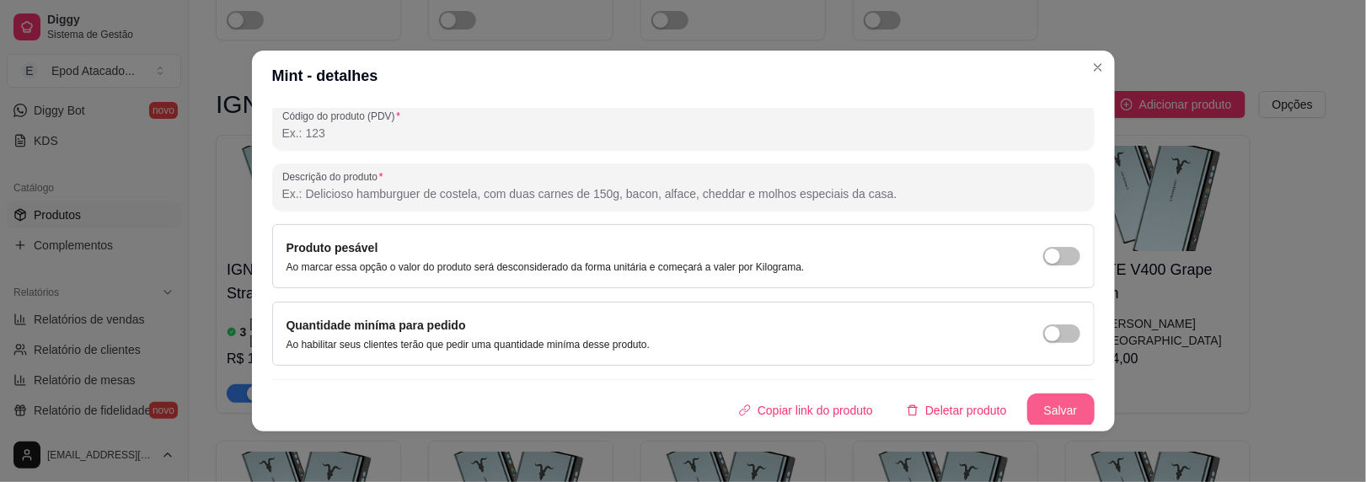
type input "IGNITE V400 Mint"
click at [1032, 399] on button "Salvar" at bounding box center [1060, 411] width 67 height 34
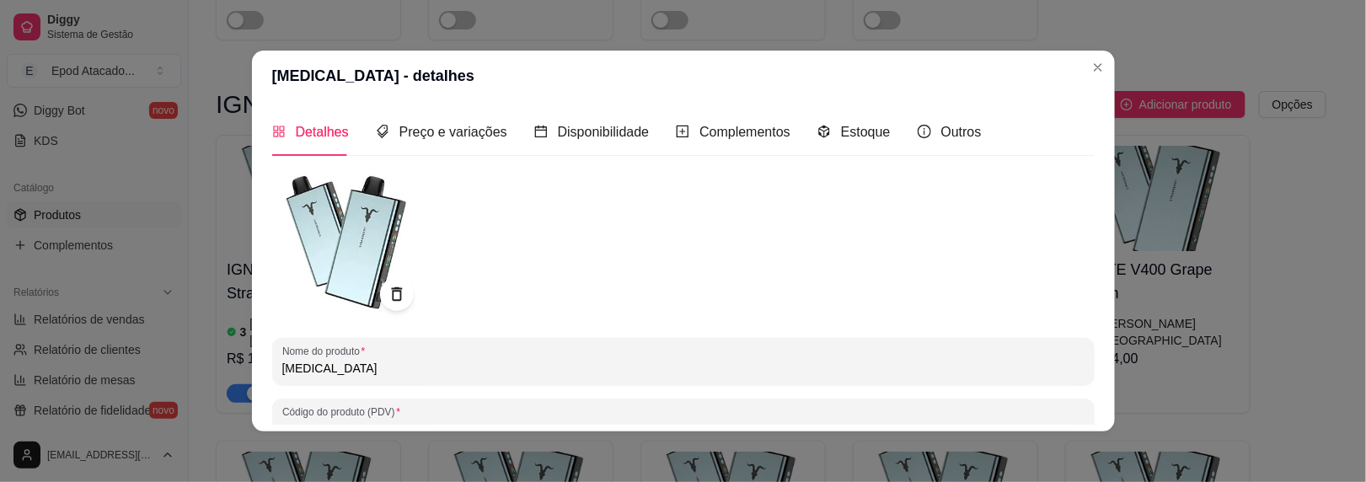
click at [282, 365] on input "[MEDICAL_DATA]" at bounding box center [683, 368] width 802 height 17
paste input "IGNITE V400"
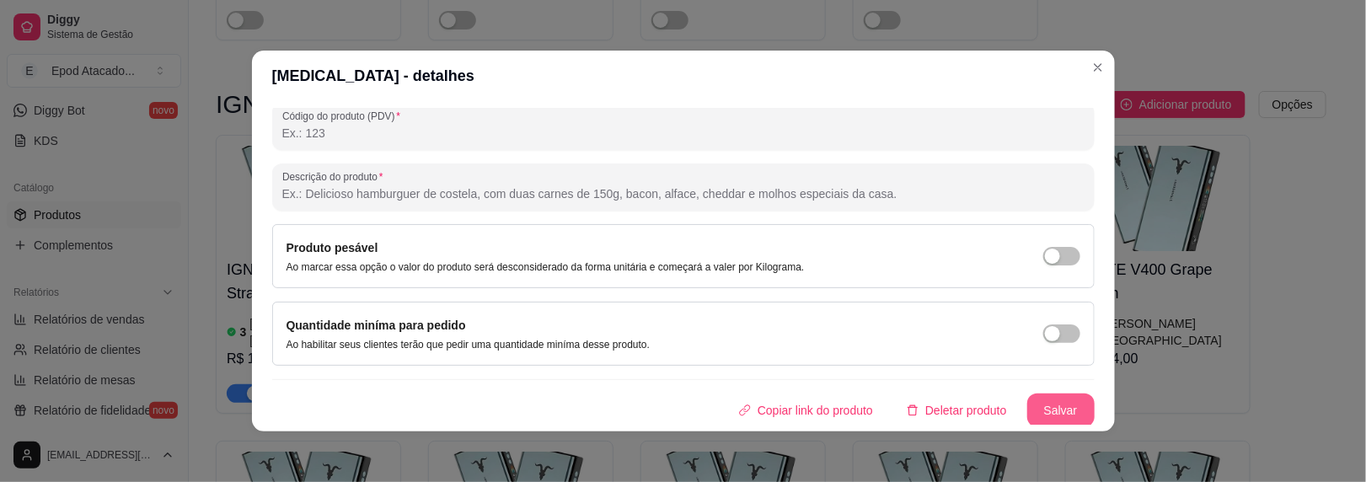
type input "IGNITE V400 [MEDICAL_DATA]"
click at [1062, 402] on button "Salvar" at bounding box center [1060, 411] width 67 height 34
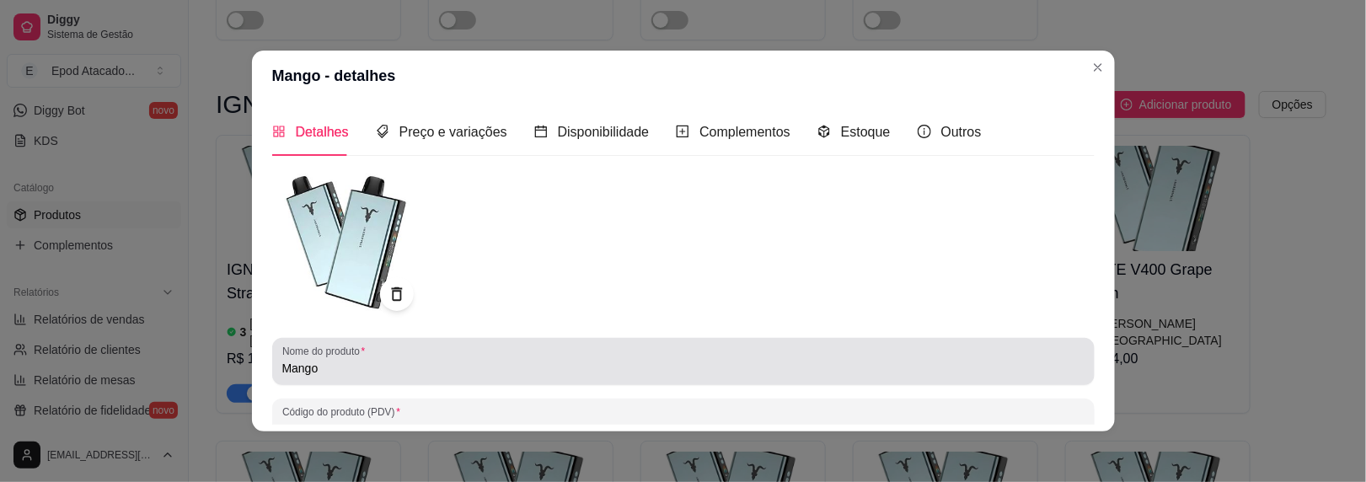
click at [282, 365] on input "Mango" at bounding box center [683, 368] width 802 height 17
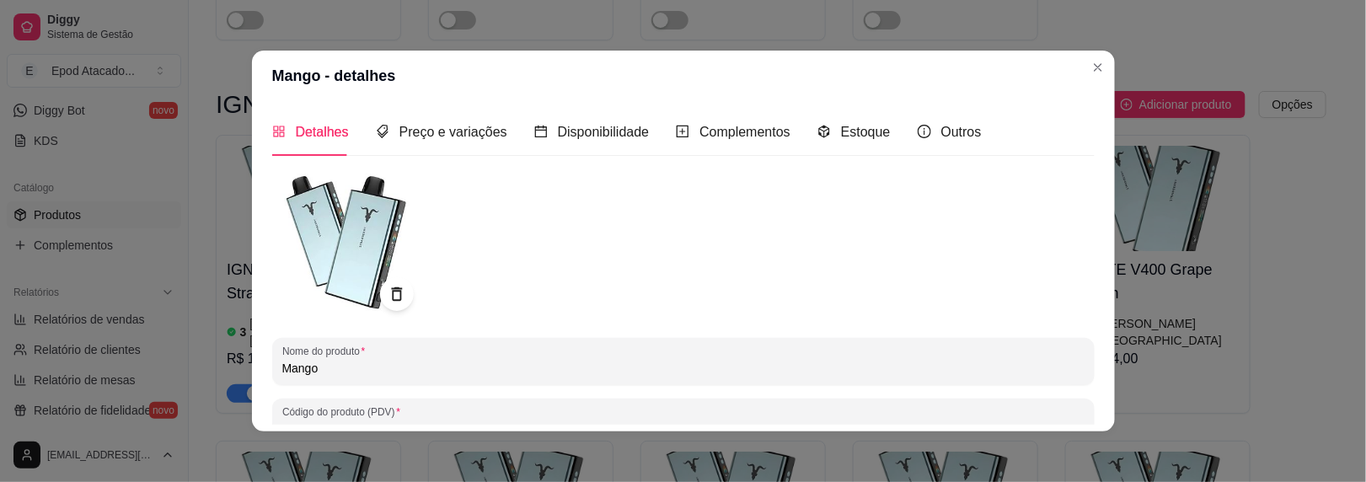
paste input "IGNITE V400"
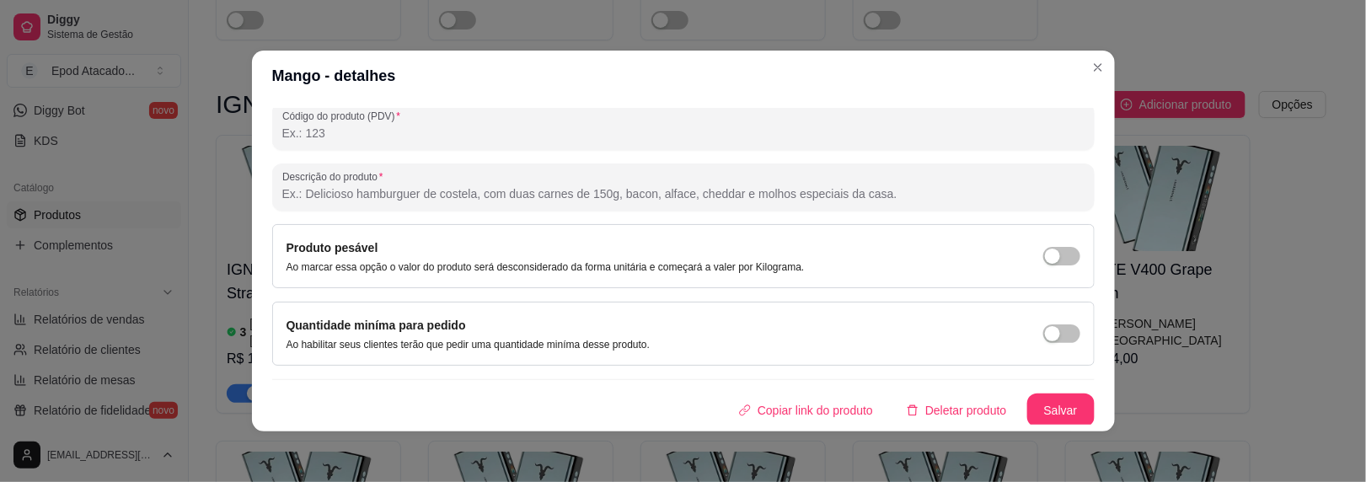
type input "IGNITE V400 Mango"
click at [1038, 413] on button "Salvar" at bounding box center [1061, 410] width 66 height 33
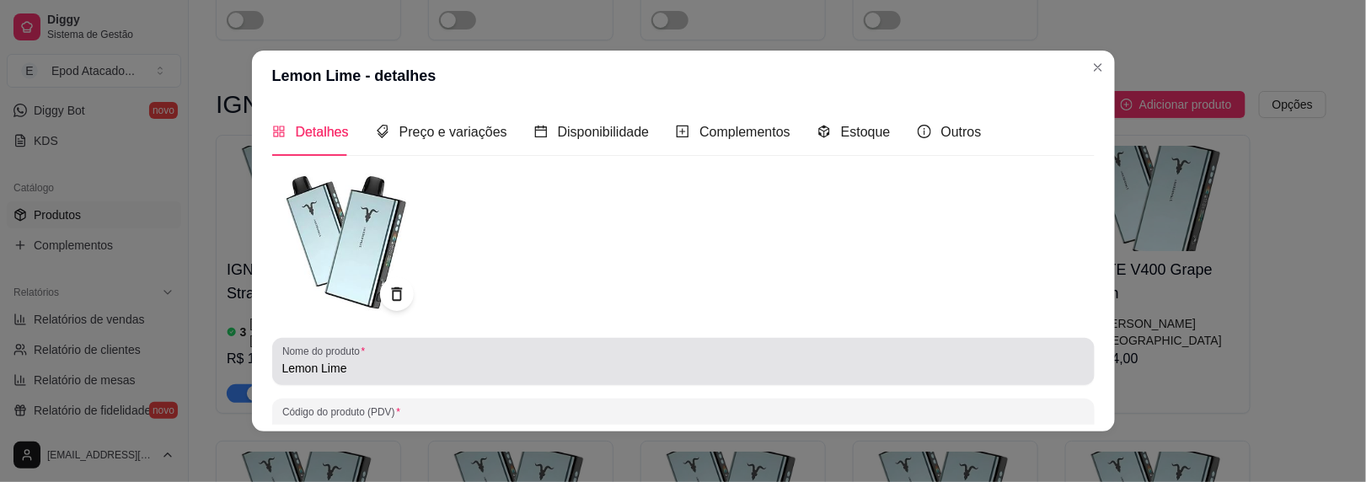
click at [282, 368] on input "Lemon Lime" at bounding box center [683, 368] width 802 height 17
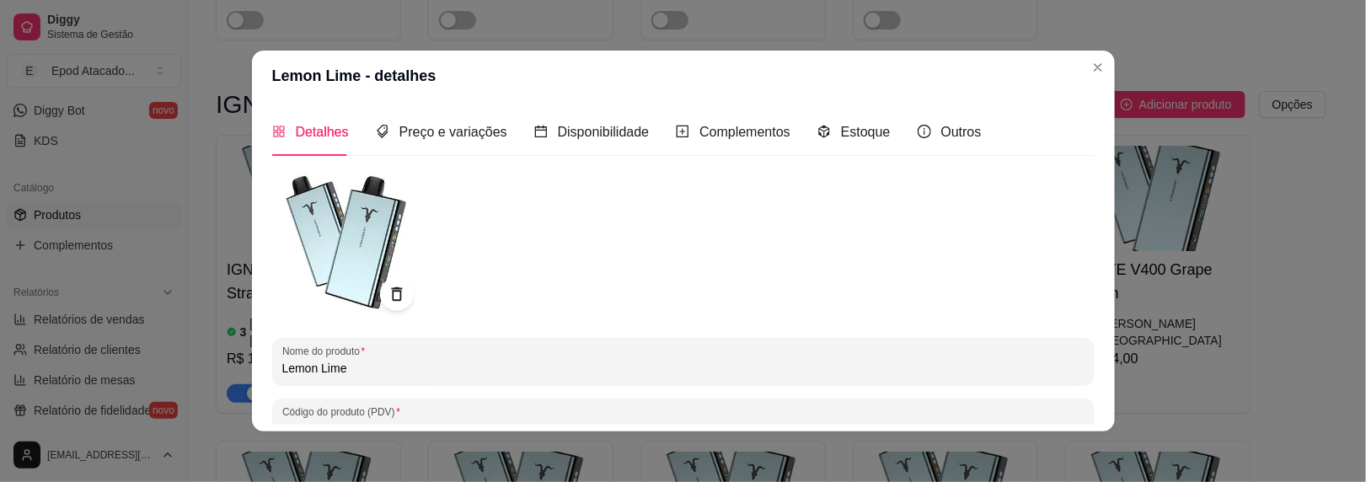
paste input "IGNITE V400"
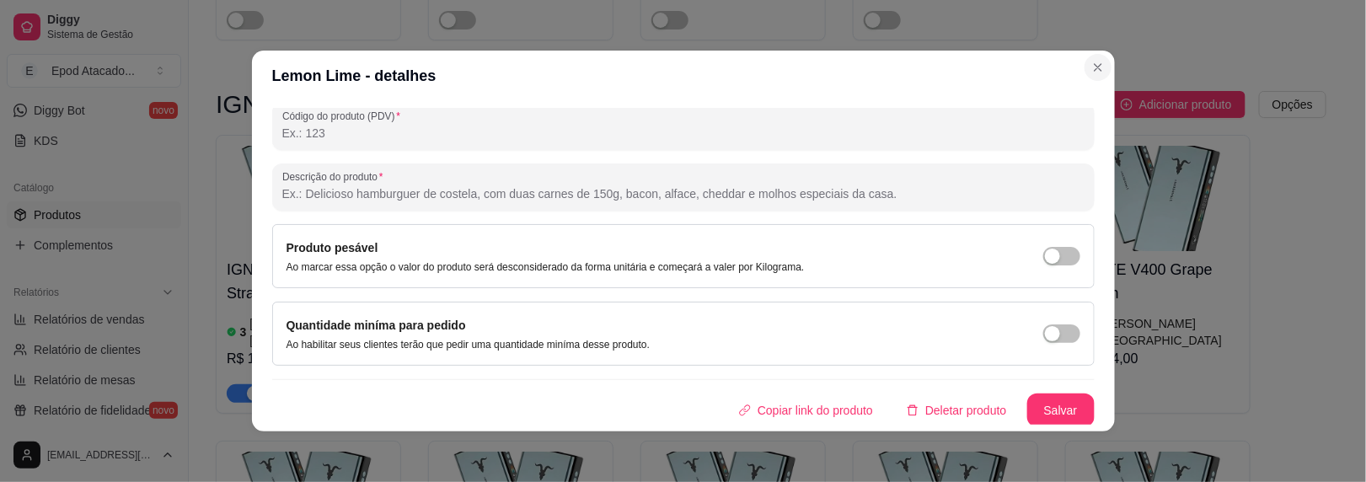
type input "IGNITE V400 Lemon Lime"
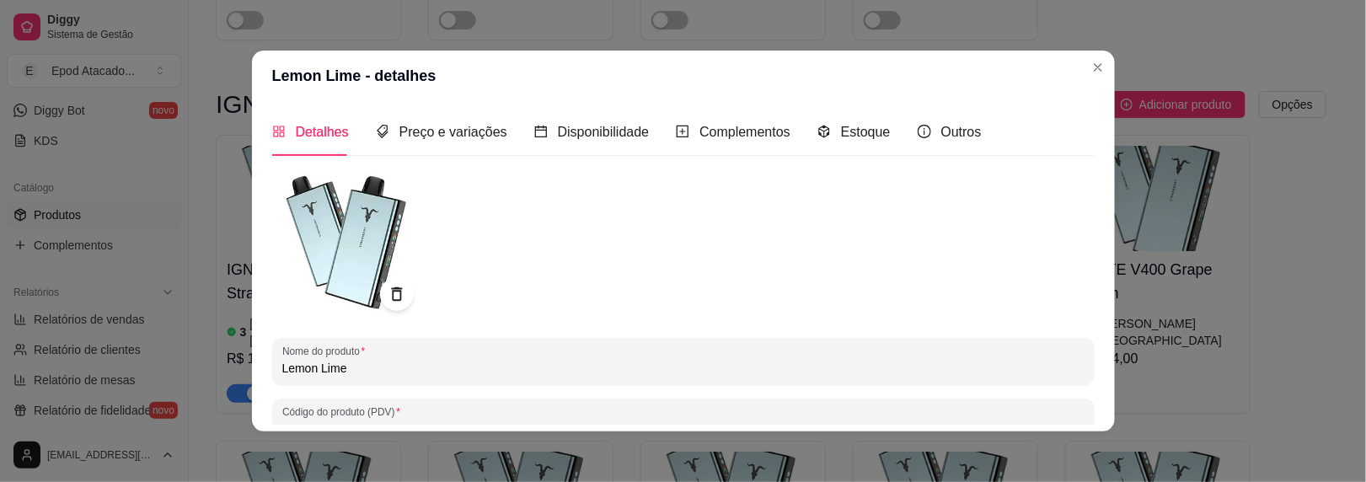
click at [282, 368] on input "Lemon Lime" at bounding box center [683, 368] width 802 height 17
paste input "IGNITE V400"
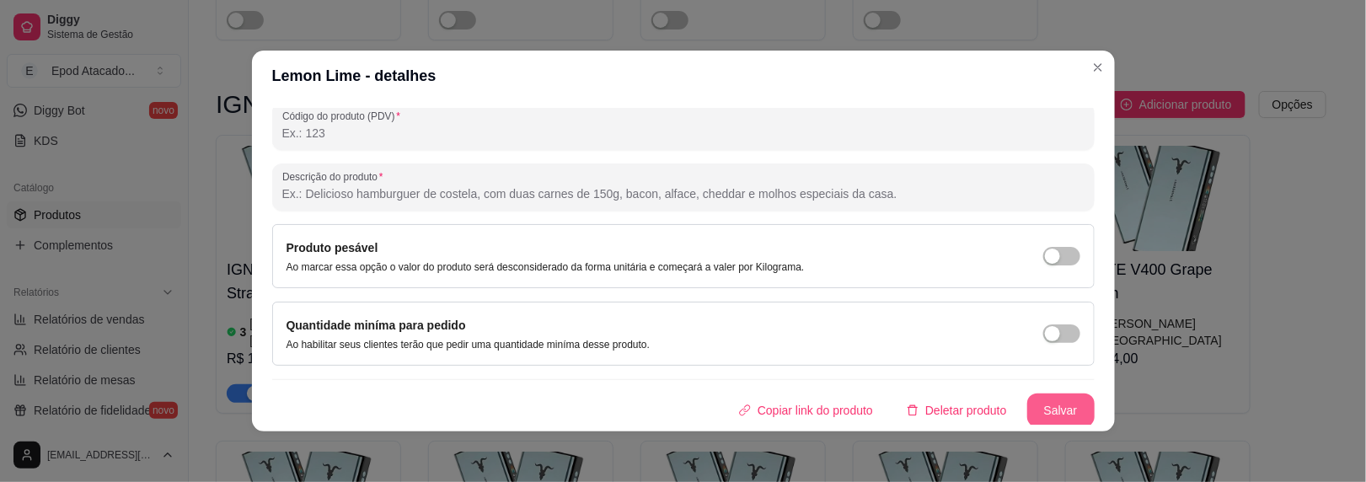
type input "IGNITE V400 Lemon Lime"
click at [1055, 399] on button "Salvar" at bounding box center [1060, 411] width 67 height 34
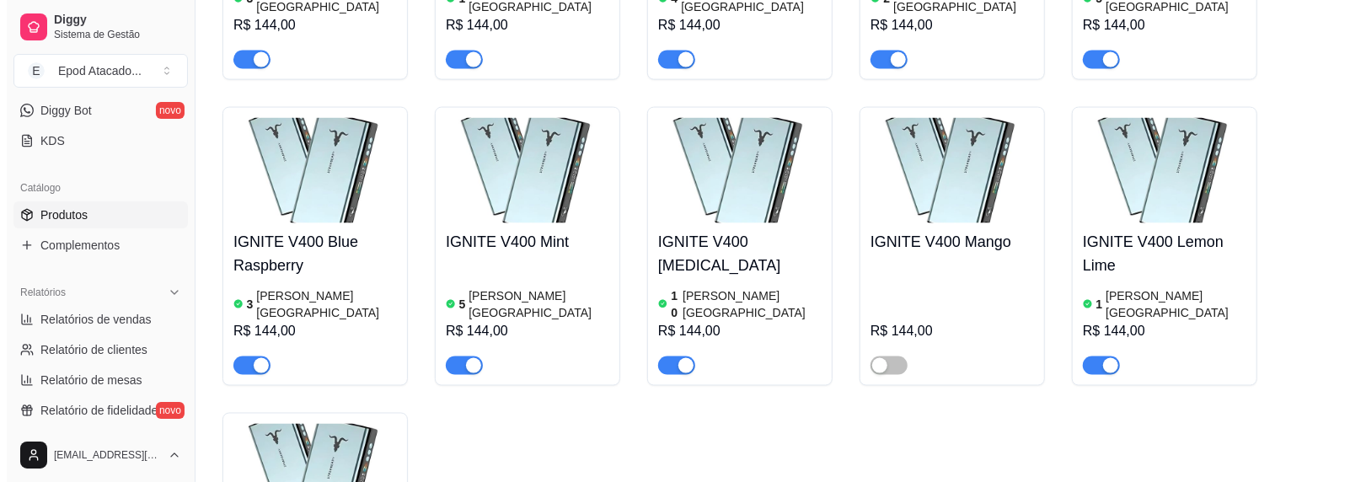
scroll to position [5731, 0]
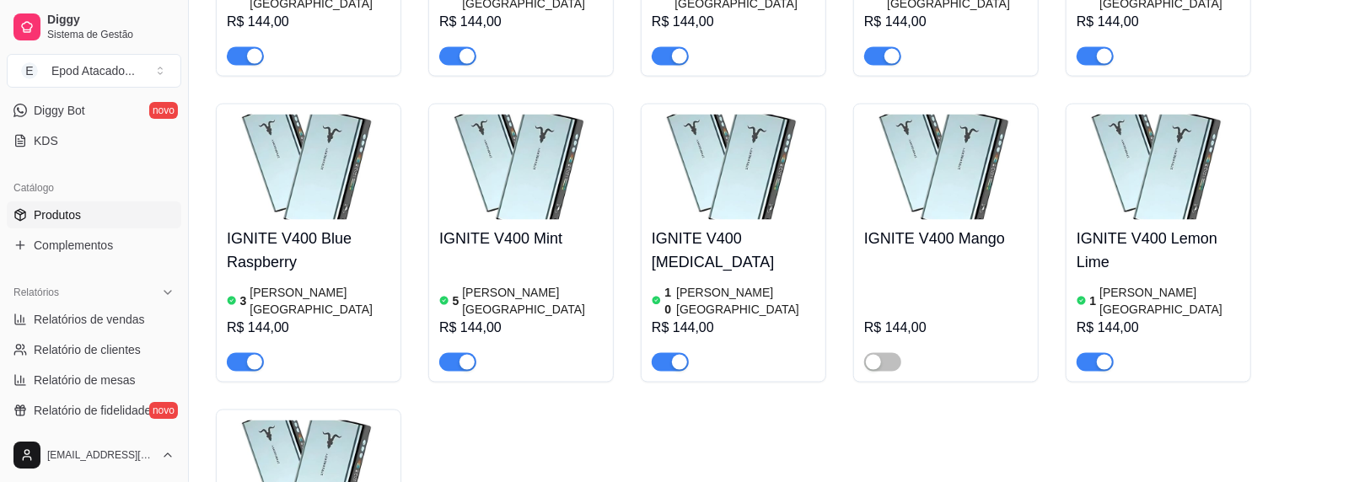
click at [293, 421] on img at bounding box center [309, 473] width 164 height 105
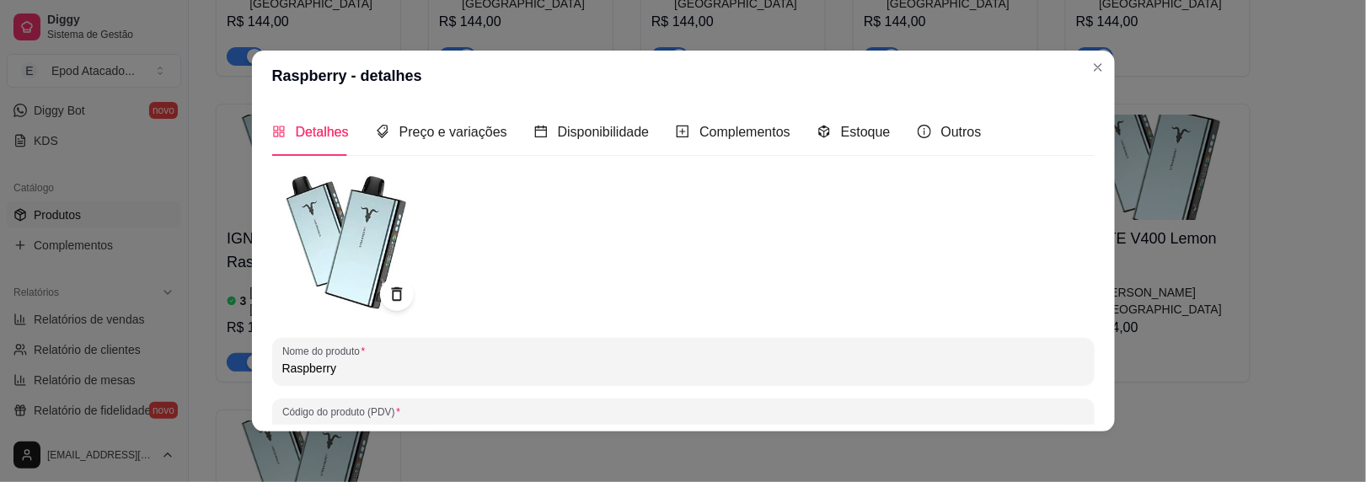
click at [282, 373] on input "Raspberry" at bounding box center [683, 368] width 802 height 17
paste input "IGNITE V400"
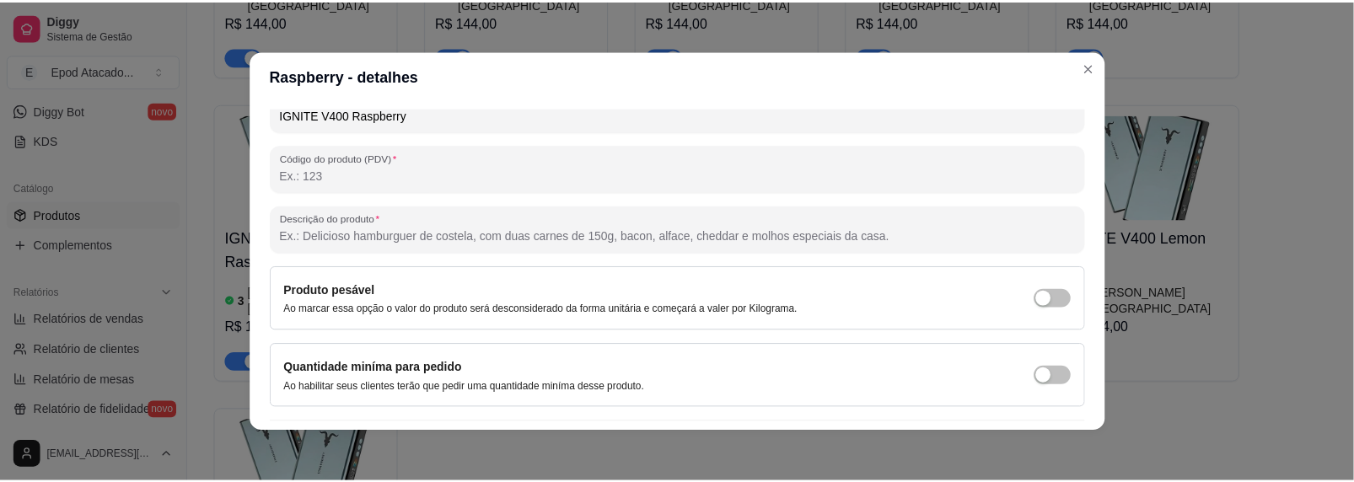
scroll to position [296, 0]
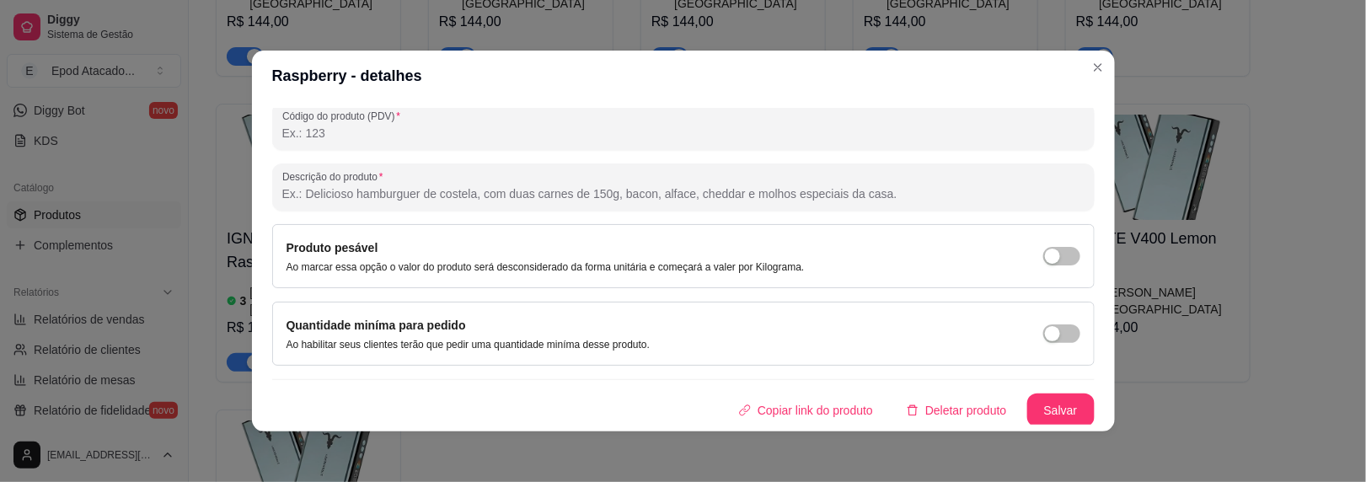
type input "IGNITE V400 Raspberry"
click at [1029, 405] on button "Salvar" at bounding box center [1060, 411] width 67 height 34
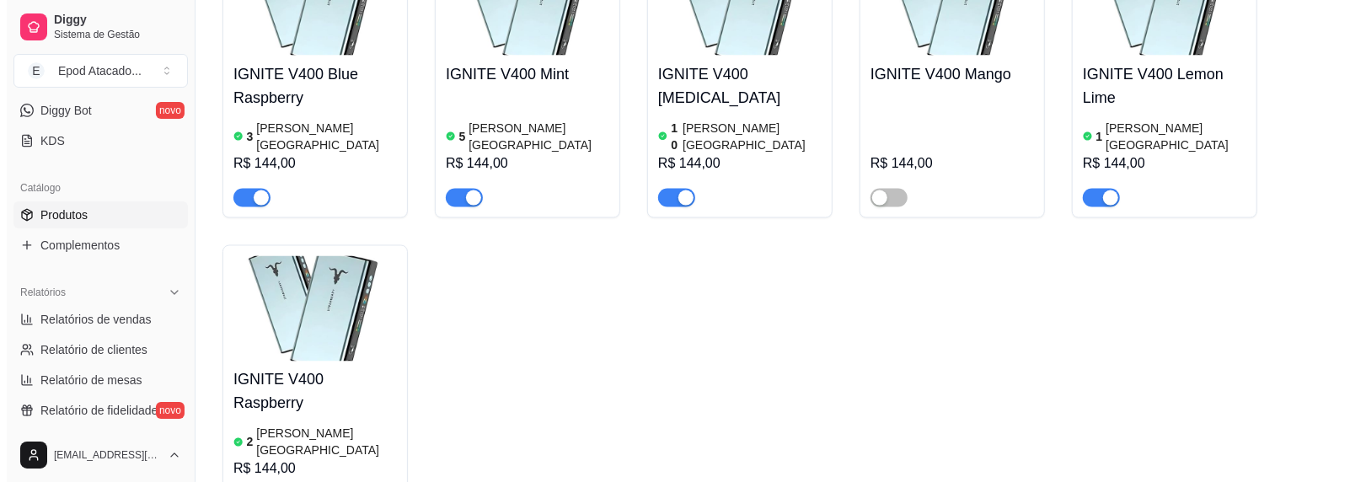
scroll to position [6068, 0]
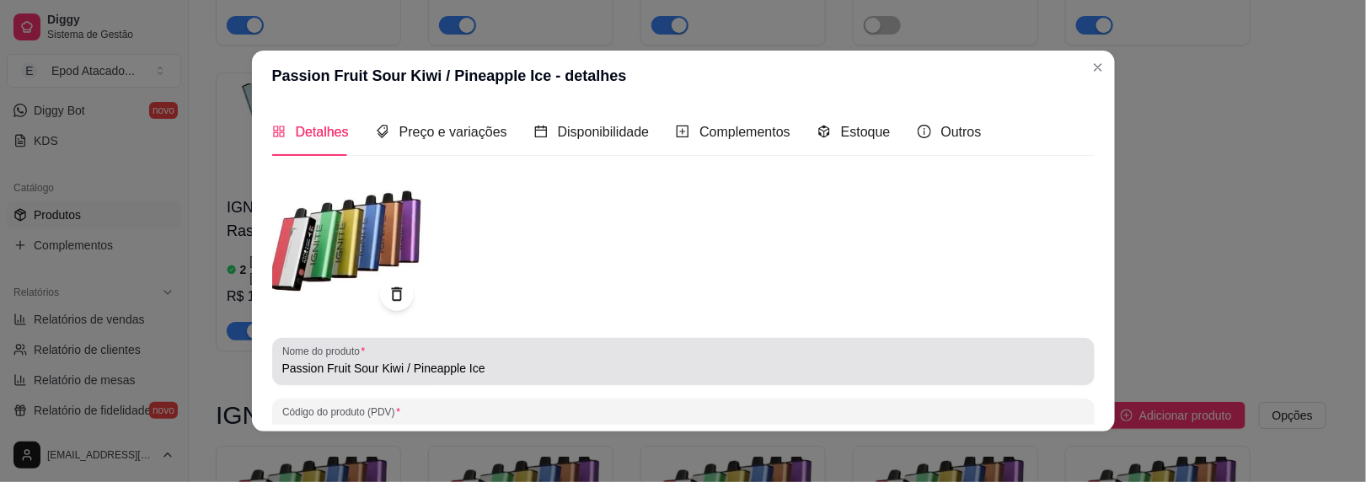
click at [274, 362] on div "Nome do produto Passion Fruit Sour Kiwi / Pineapple Ice" at bounding box center [683, 361] width 823 height 47
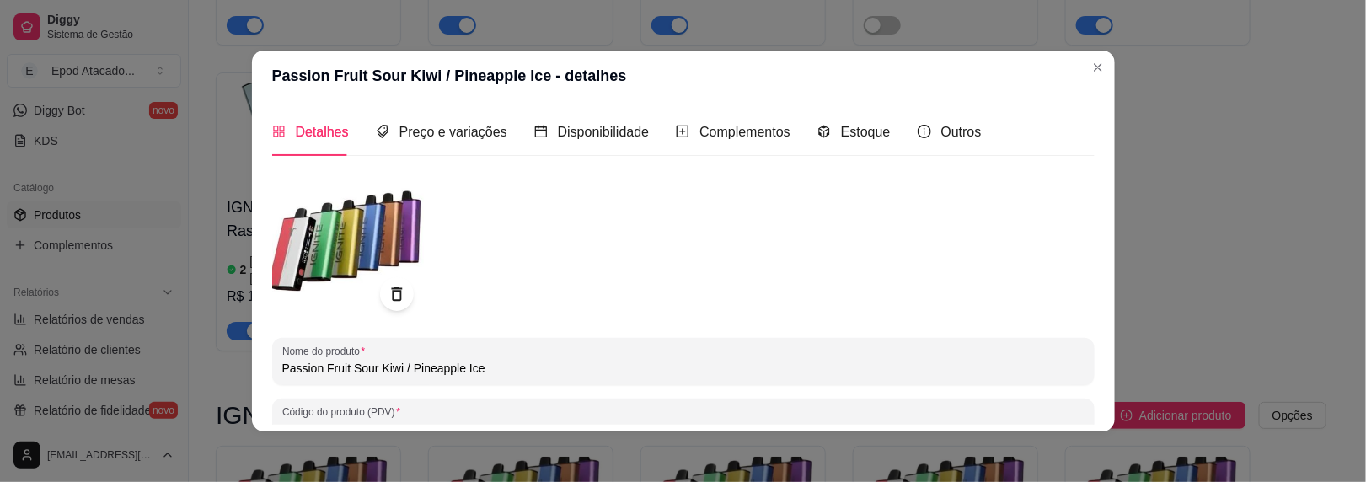
click at [282, 368] on input "Passion Fruit Sour Kiwi / Pineapple Ice" at bounding box center [683, 368] width 802 height 17
paste input "IGNITE V400"
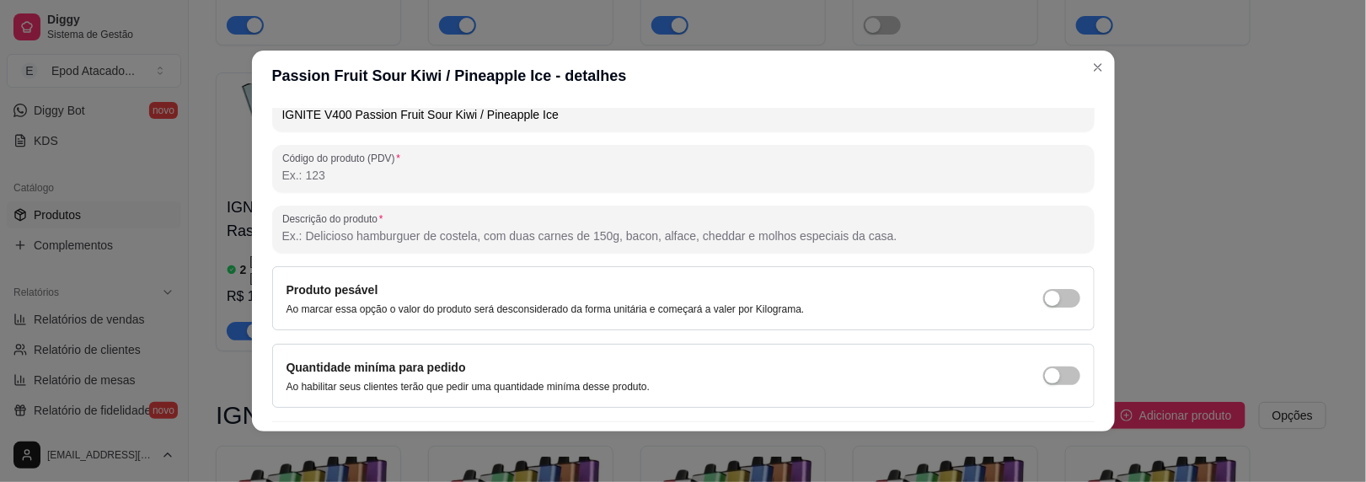
scroll to position [296, 0]
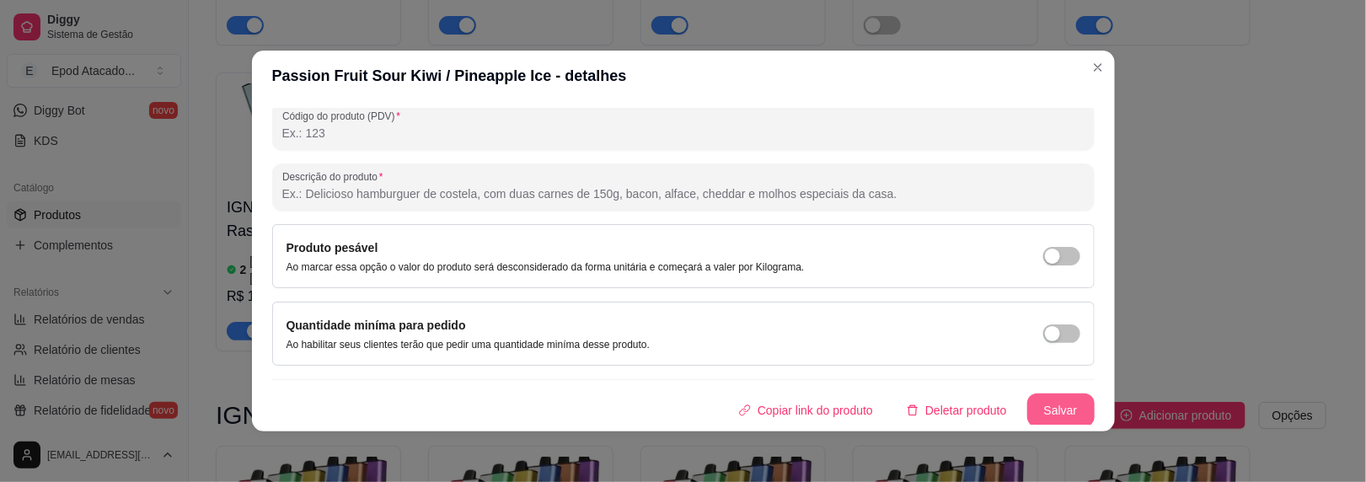
type input "IGNITE V400 Passion Fruit Sour Kiwi / Pineapple Ice"
click at [1058, 416] on button "Salvar" at bounding box center [1060, 411] width 67 height 34
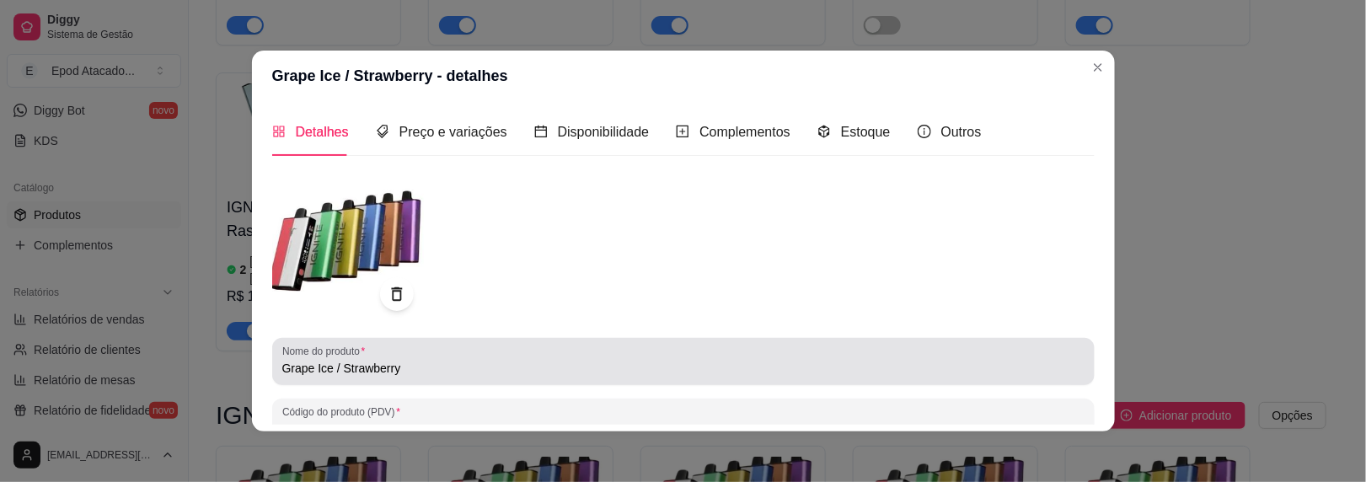
click at [282, 371] on input "Grape Ice / Strawberry" at bounding box center [683, 368] width 802 height 17
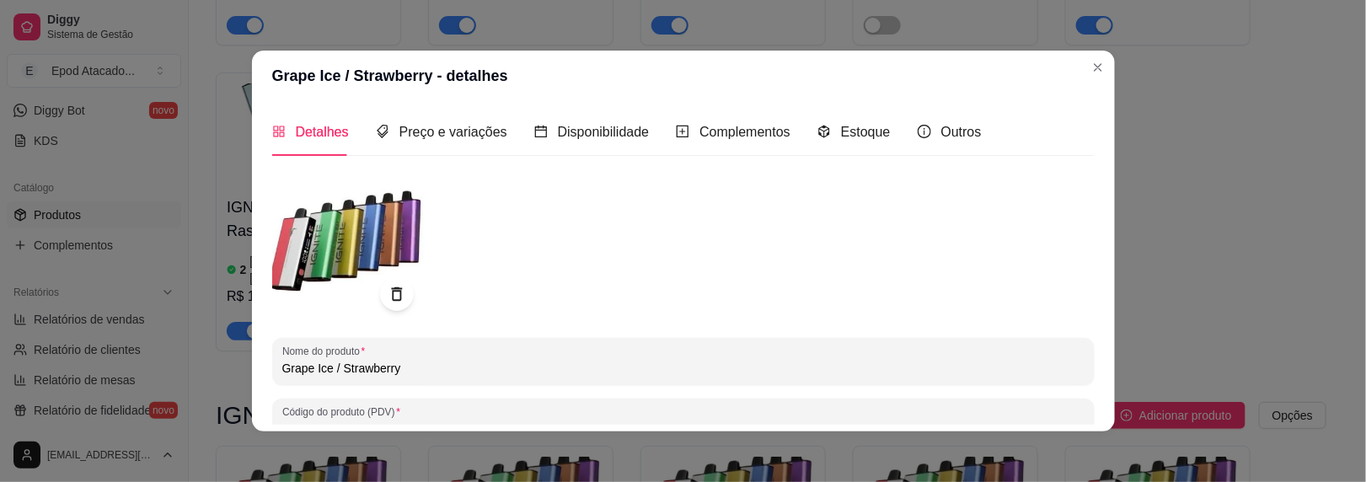
click at [282, 371] on input "Grape Ice / Strawberry" at bounding box center [683, 368] width 802 height 17
paste input "IGNITE V400"
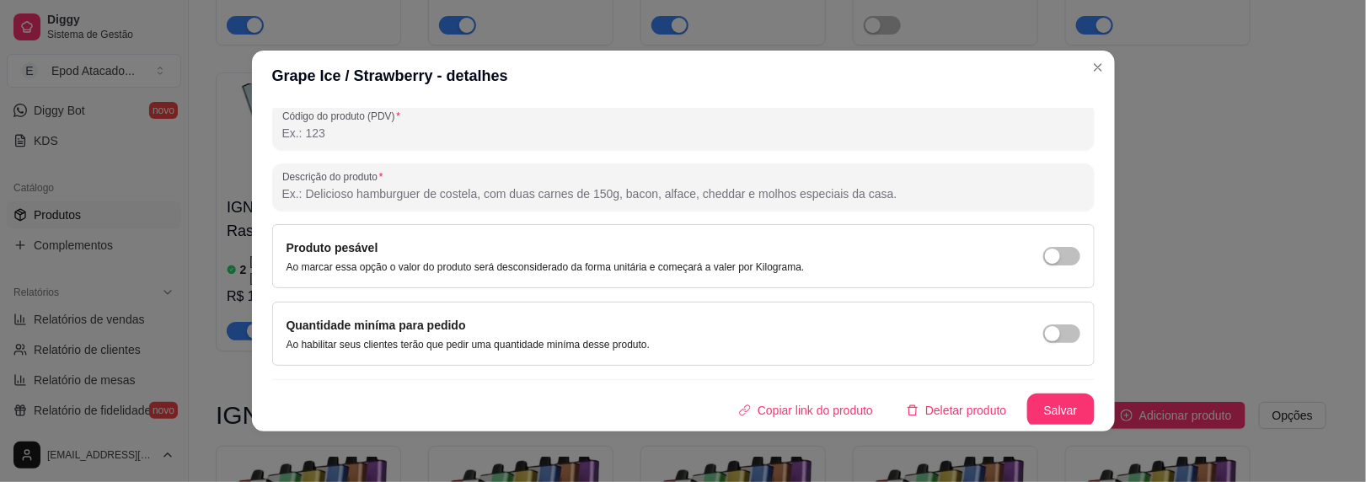
type input "IGNITE V400 Grape Ice / Strawberry"
click at [1027, 395] on button "Salvar" at bounding box center [1060, 411] width 67 height 34
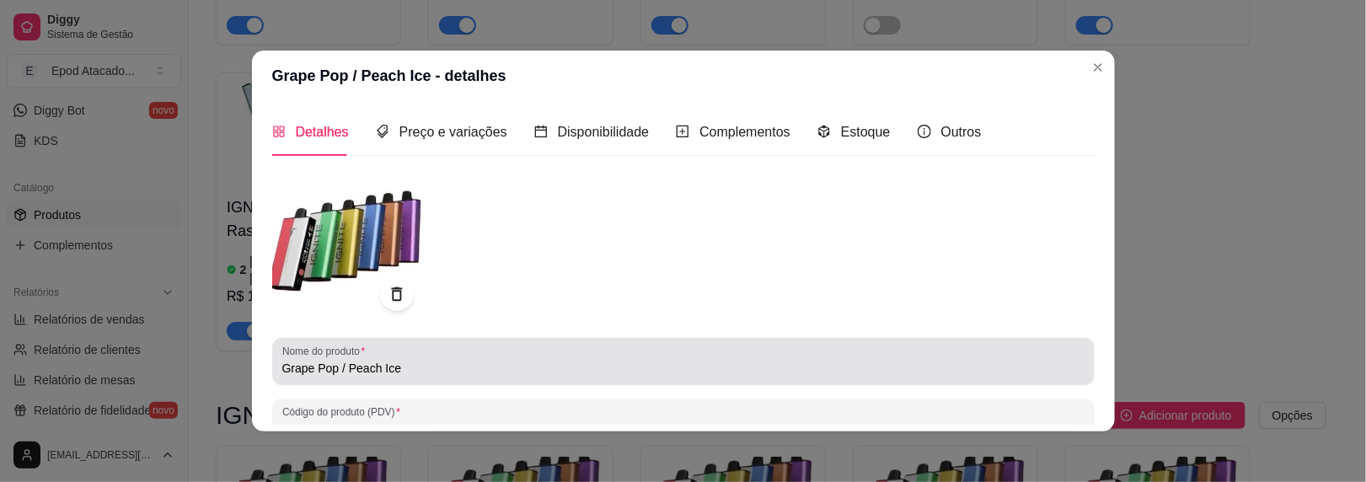
click at [274, 371] on div "Nome do produto Grape Pop / Peach Ice" at bounding box center [683, 361] width 823 height 47
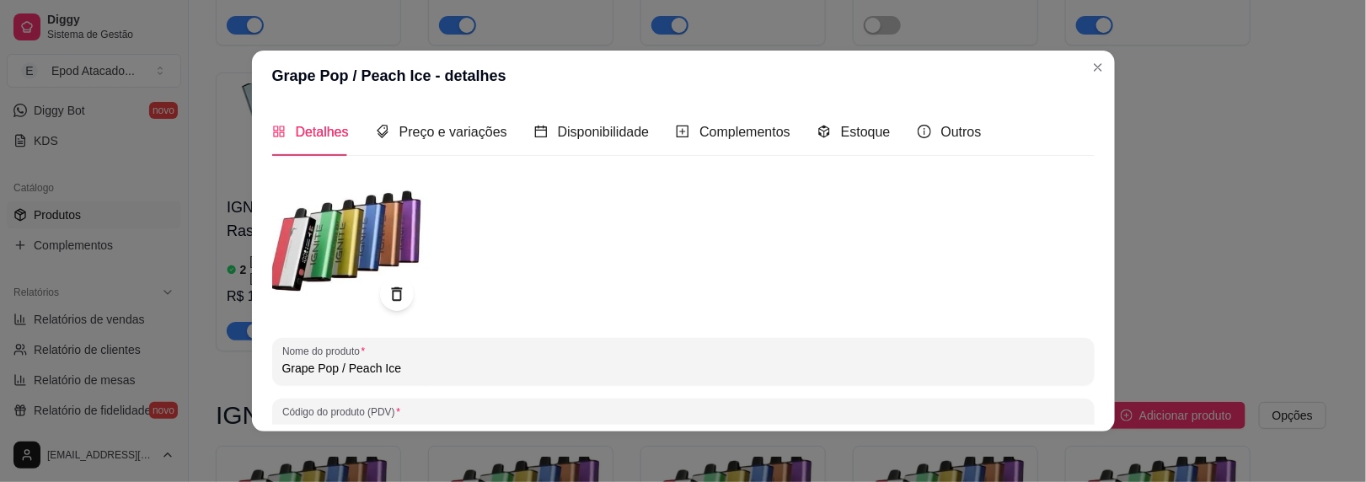
click at [282, 367] on input "Grape Pop / Peach Ice" at bounding box center [683, 368] width 802 height 17
paste input "IGNITE V400"
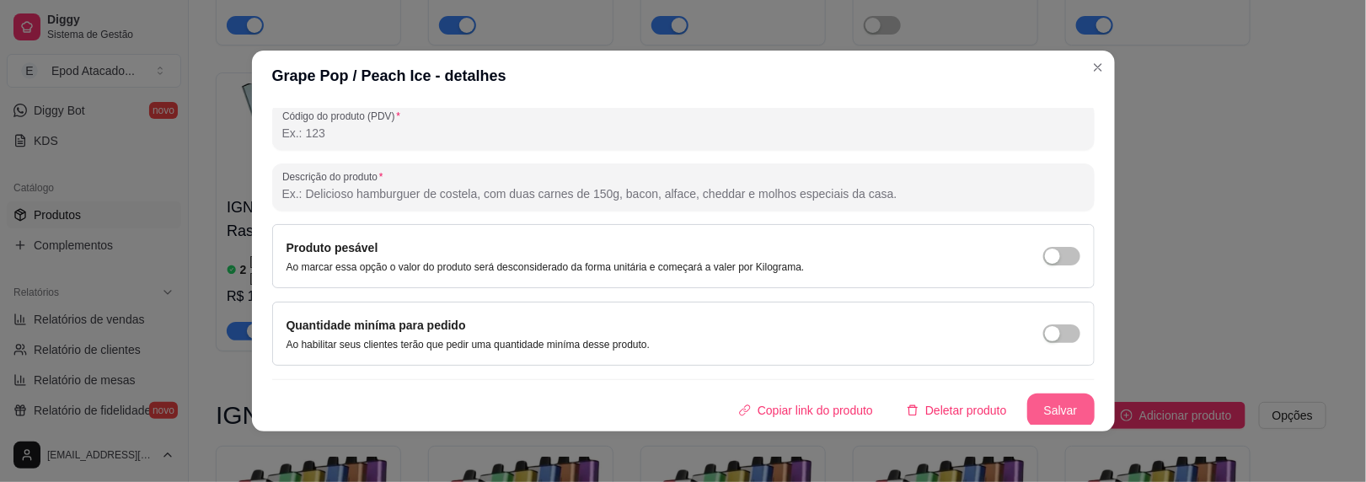
type input "IGNITE V400 Grape Pop / Peach Ice"
click at [1052, 404] on button "Salvar" at bounding box center [1060, 411] width 67 height 34
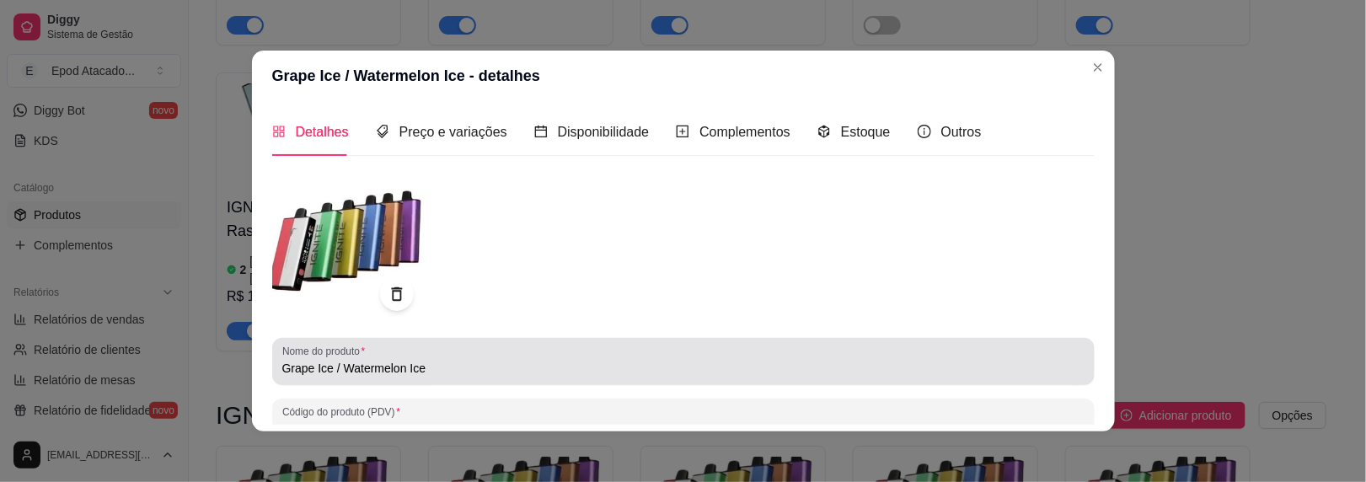
click at [274, 369] on div "Nome do produto Grape Ice / Watermelon Ice" at bounding box center [683, 361] width 823 height 47
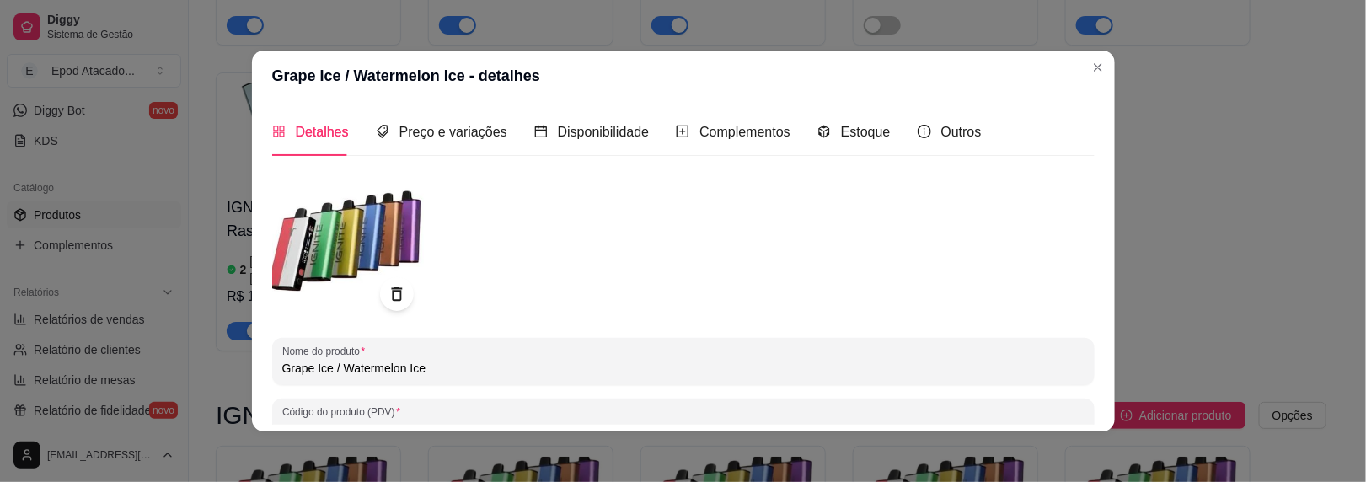
click at [282, 367] on input "Grape Ice / Watermelon Ice" at bounding box center [683, 368] width 802 height 17
paste input "IGNITE V400"
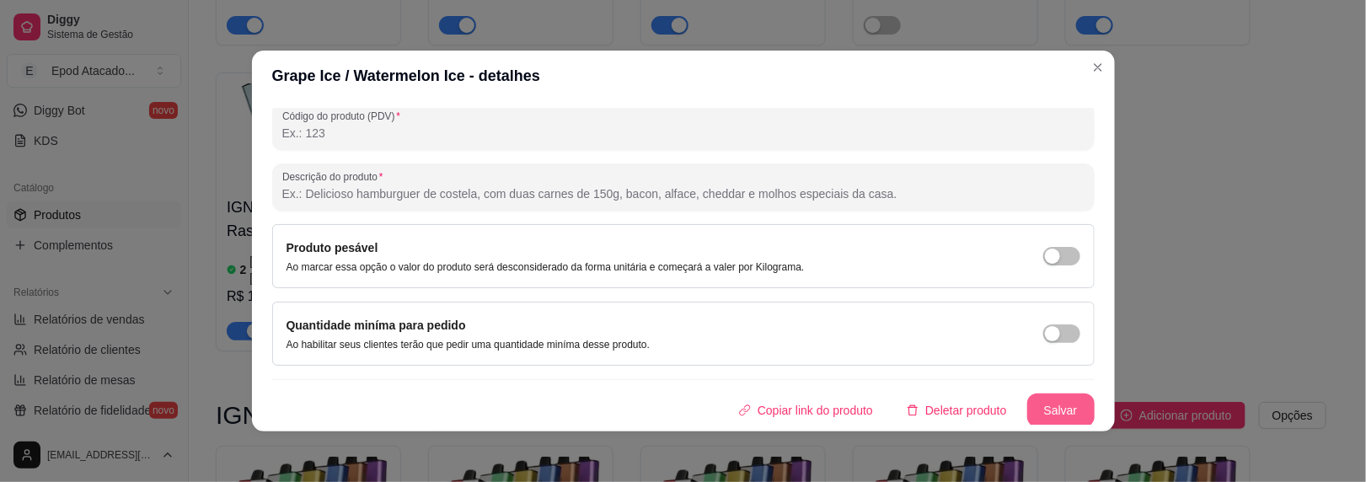
type input "IGNITE V400 Grape Ice / Watermelon Ice"
click at [1044, 403] on button "Salvar" at bounding box center [1060, 411] width 67 height 34
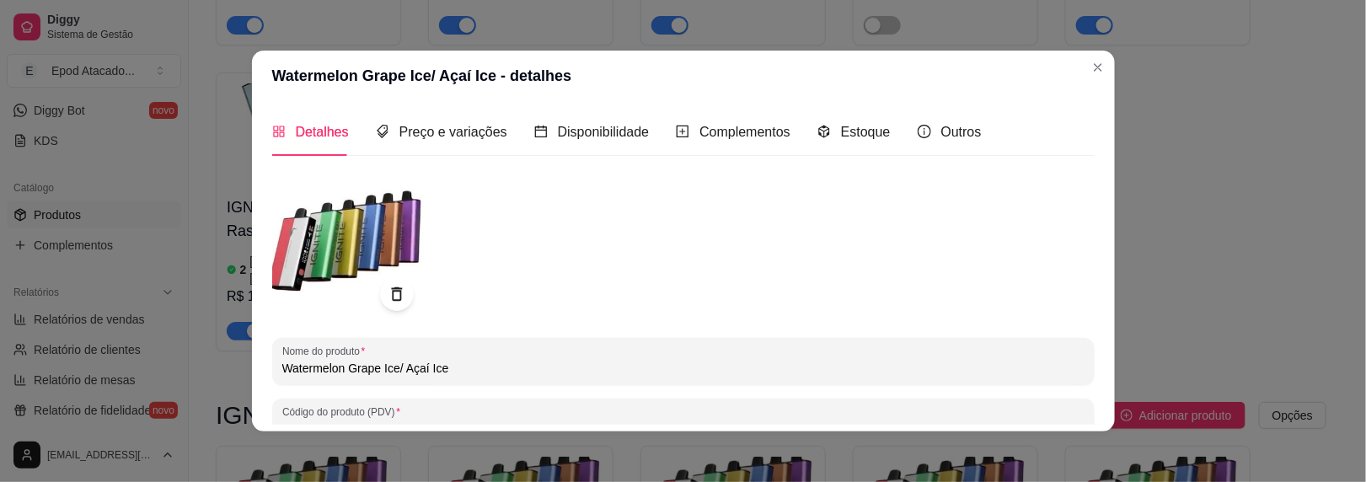
click at [282, 364] on input "Watermelon Grape Ice/ Açaí Ice" at bounding box center [683, 368] width 802 height 17
paste input "IGNITE V400"
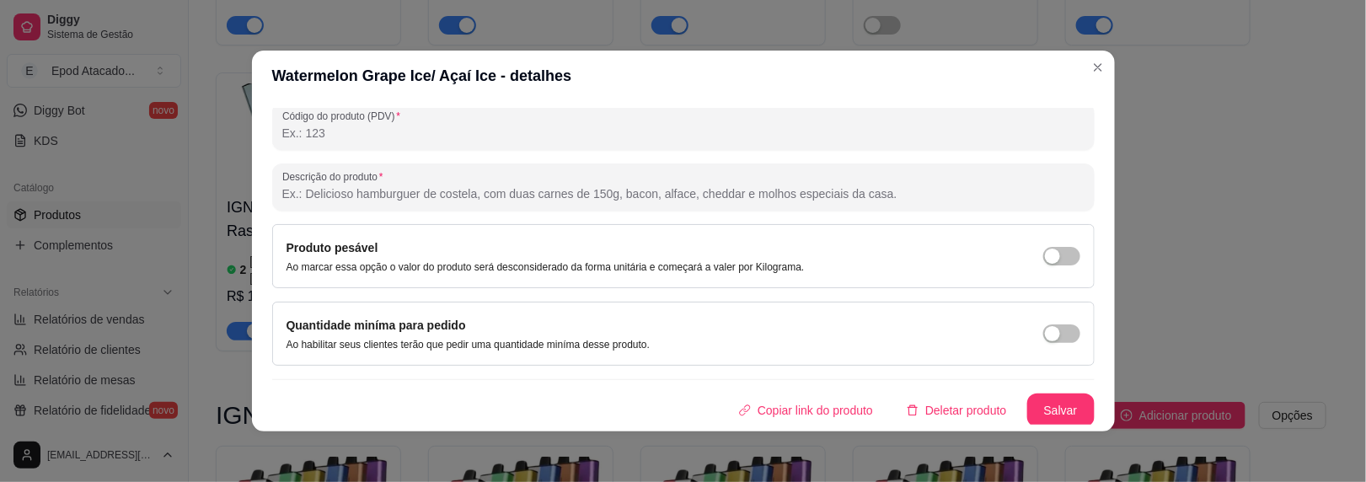
type input "IGNITE V400 Watermelon Grape Ice/ Açaí Ice"
click at [1043, 396] on button "Salvar" at bounding box center [1061, 410] width 66 height 33
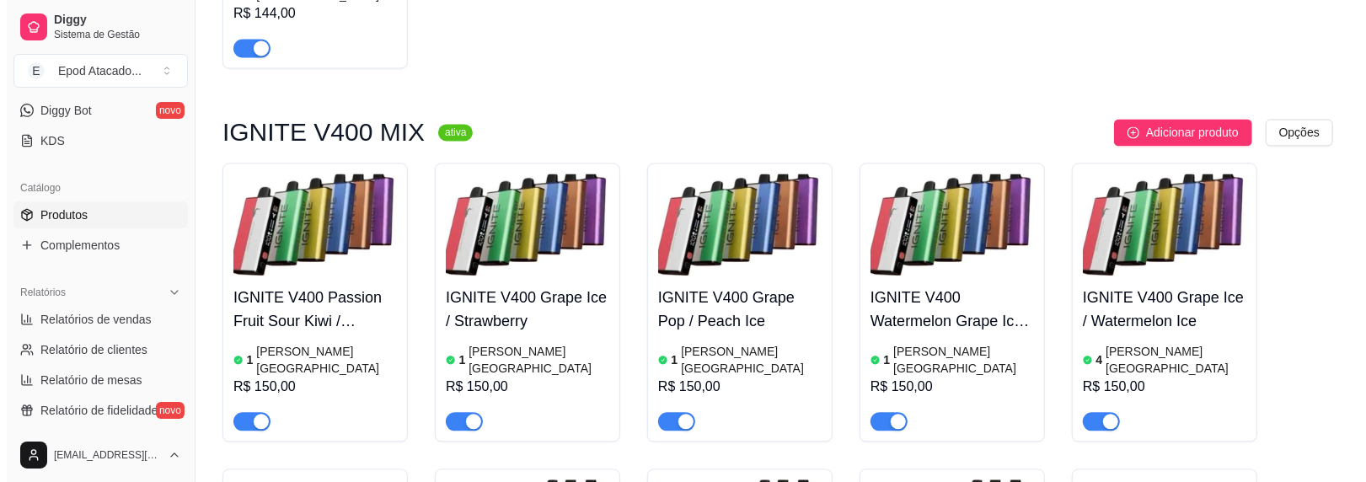
scroll to position [6405, 0]
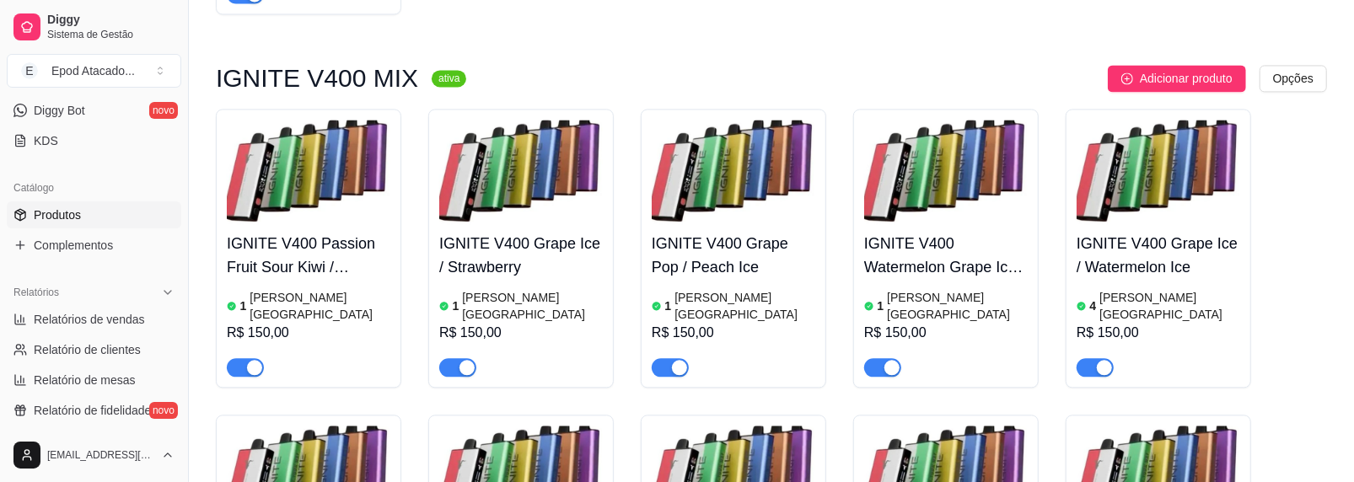
click at [360, 426] on img at bounding box center [309, 478] width 164 height 105
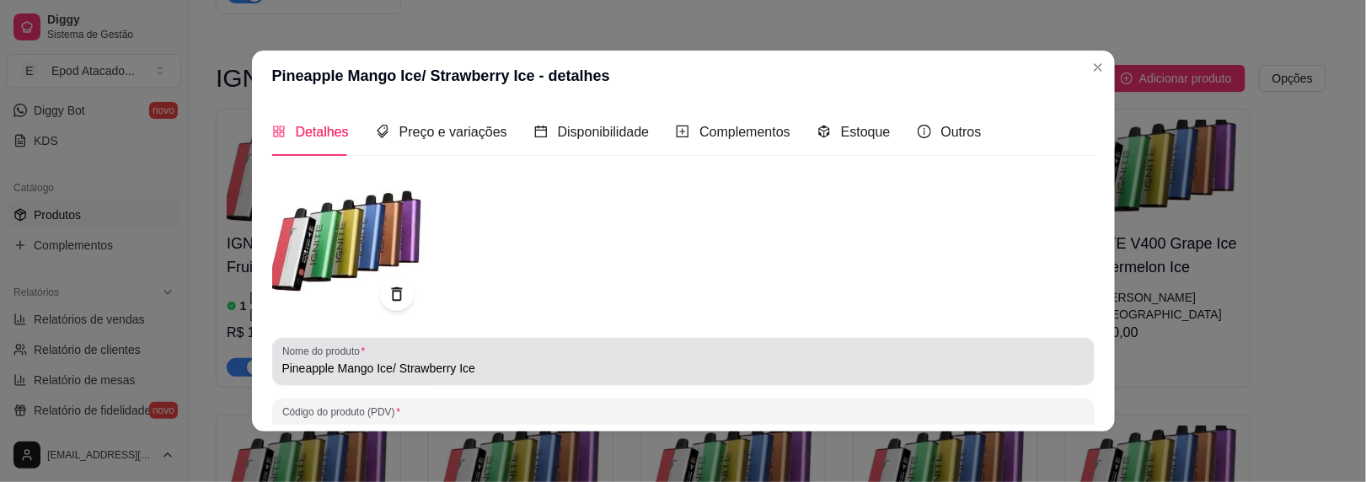
click at [274, 367] on div "Nome do produto Pineapple Mango Ice/ Strawberry Ice" at bounding box center [683, 361] width 823 height 47
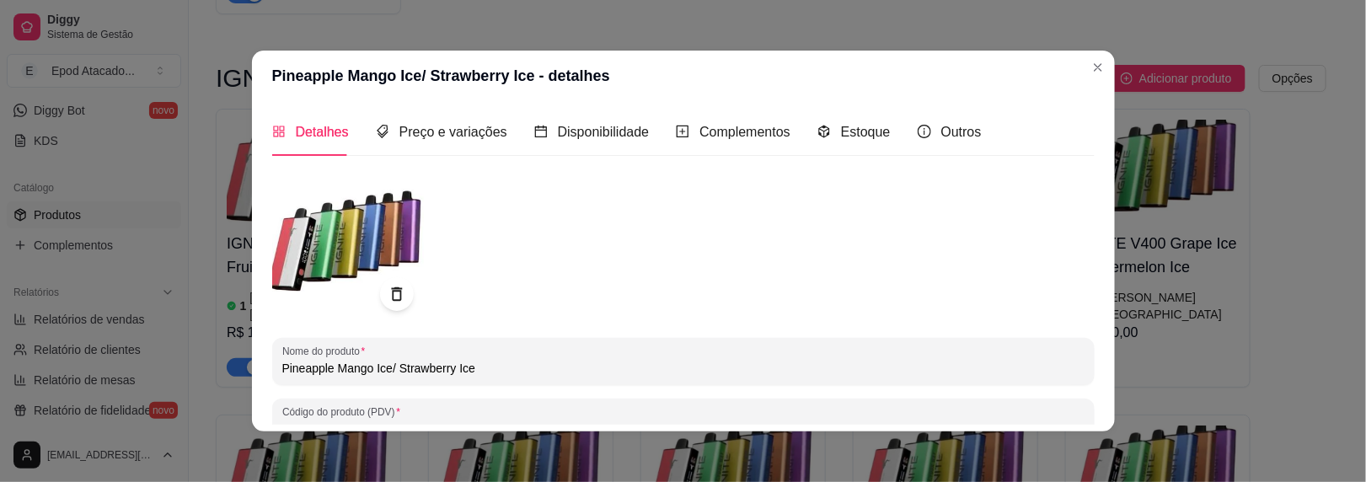
click at [282, 367] on input "Pineapple Mango Ice/ Strawberry Ice" at bounding box center [683, 368] width 802 height 17
paste input "IGNITE V400"
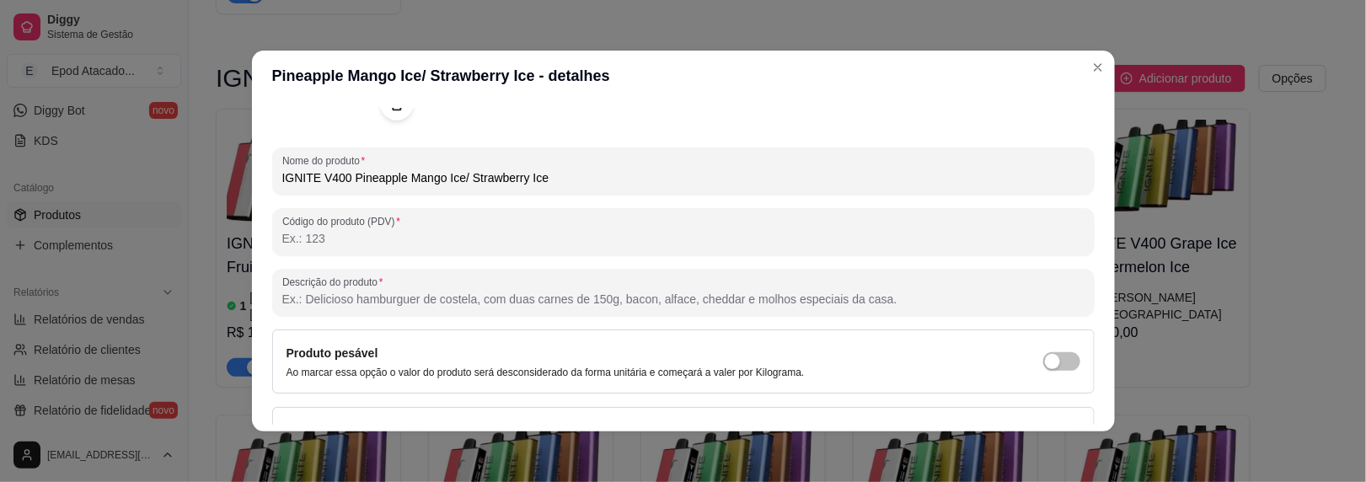
scroll to position [296, 0]
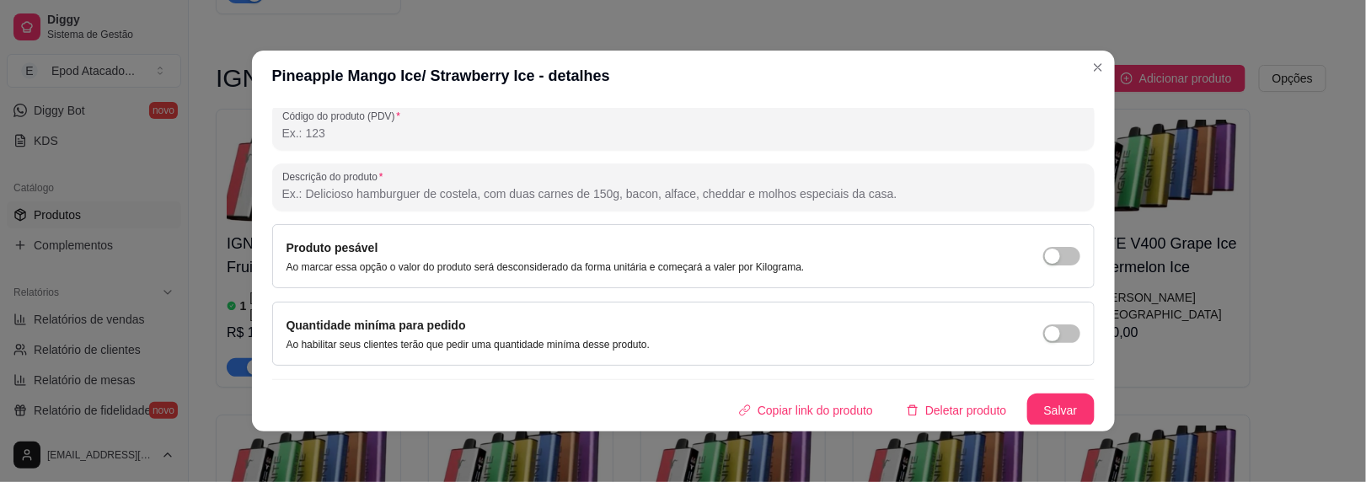
type input "IGNITE V400 Pineapple Mango Ice/ Strawberry Ice"
click at [1015, 387] on div "Nome do produto IGNITE V400 Pineapple Mango Ice/ Strawberry Ice Código do produ…" at bounding box center [683, 150] width 823 height 553
click at [1028, 394] on button "Salvar" at bounding box center [1061, 410] width 66 height 33
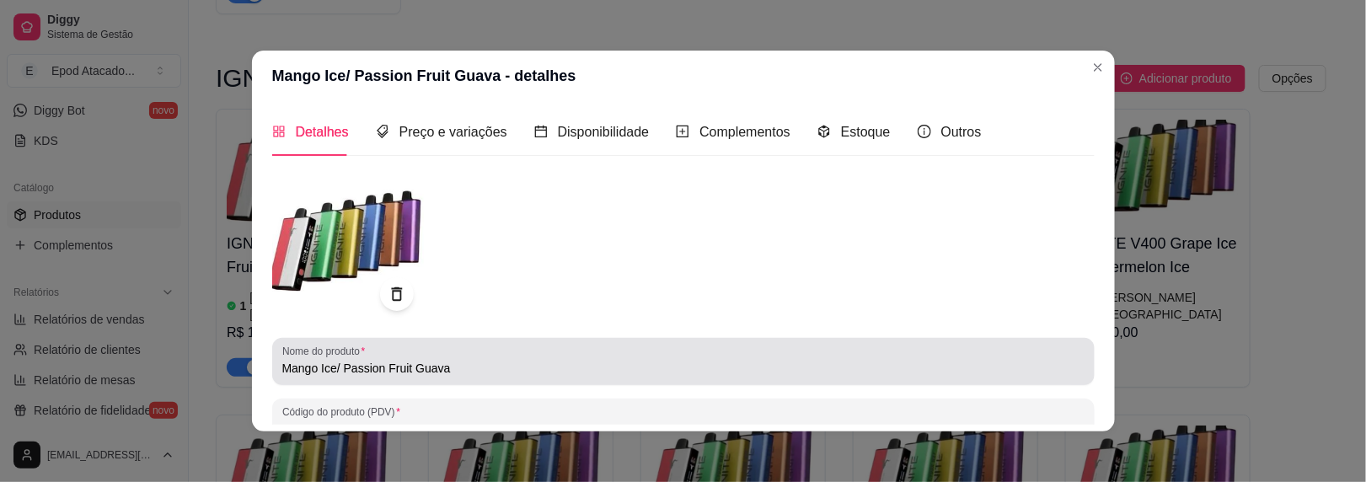
click at [276, 364] on div "Nome do produto Mango Ice/ Passion Fruit Guava" at bounding box center [683, 361] width 823 height 47
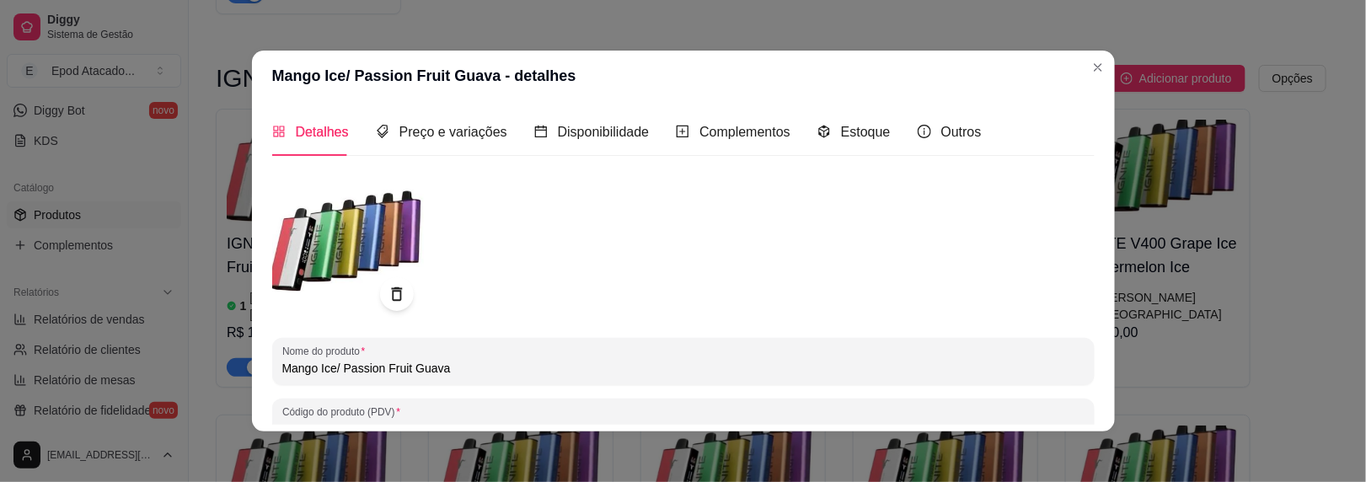
click at [282, 364] on input "Mango Ice/ Passion Fruit Guava" at bounding box center [683, 368] width 802 height 17
click at [282, 367] on input "Mango Ice/ Passion Fruit Guava" at bounding box center [683, 368] width 802 height 17
paste input "IGNITE V400"
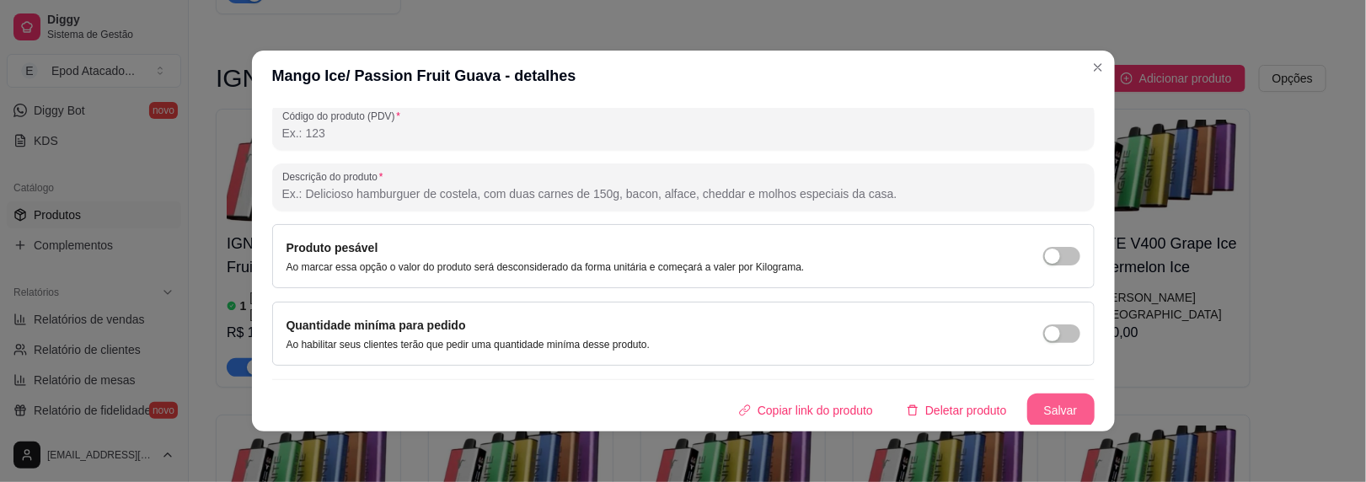
type input "IGNITE V400 Mango Ice/ Passion Fruit Guava"
click at [1027, 413] on button "Salvar" at bounding box center [1060, 411] width 67 height 34
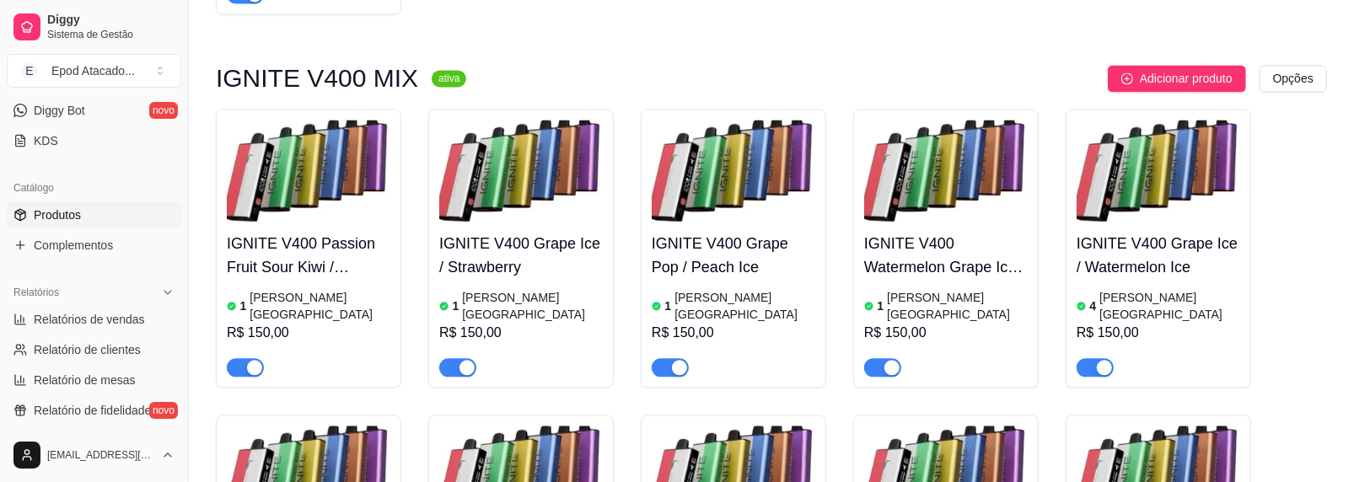
click at [683, 426] on img at bounding box center [733, 478] width 164 height 105
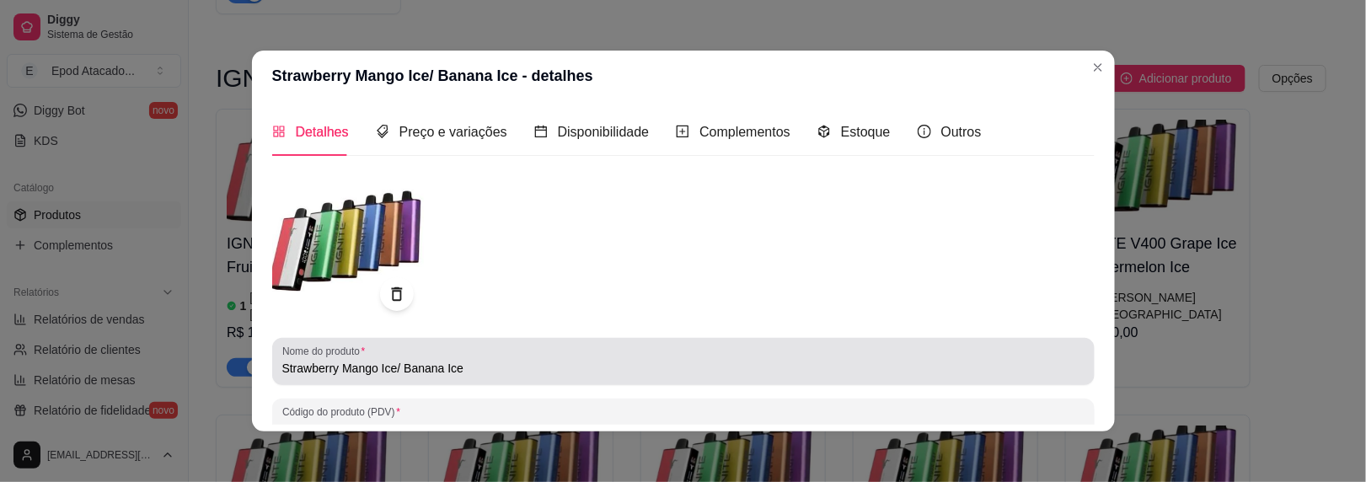
click at [282, 367] on input "Strawberry Mango Ice/ Banana Ice" at bounding box center [683, 368] width 802 height 17
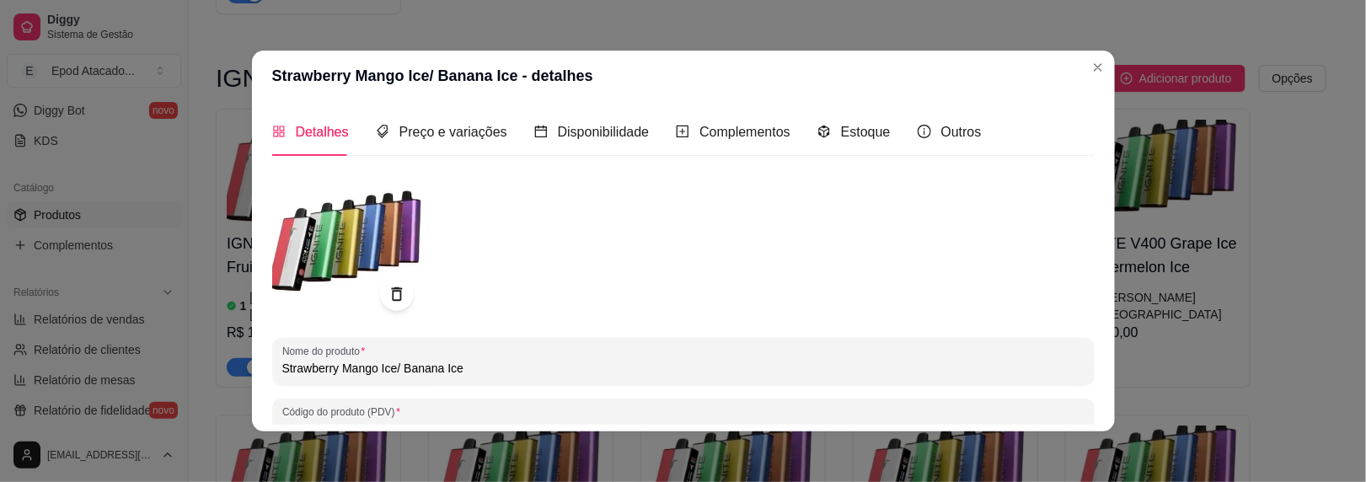
paste input "IGNITE V400"
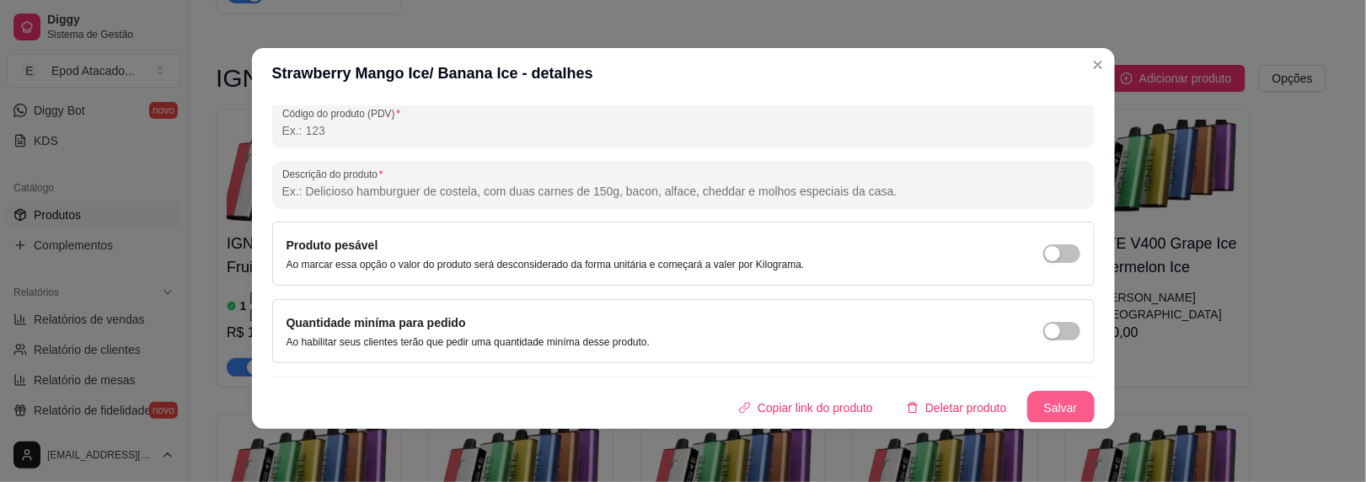
scroll to position [3, 0]
type input "IGNITE V400 Strawberry Mango Ice/ Banana Ice"
click at [1043, 405] on button "Salvar" at bounding box center [1061, 407] width 66 height 33
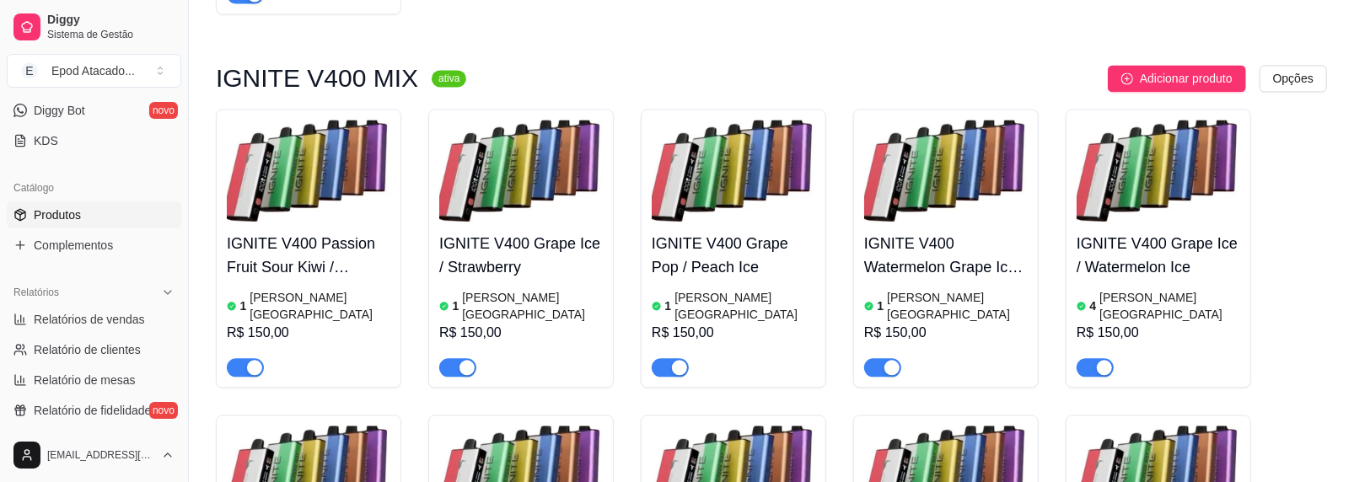
click at [902, 426] on img at bounding box center [946, 478] width 164 height 105
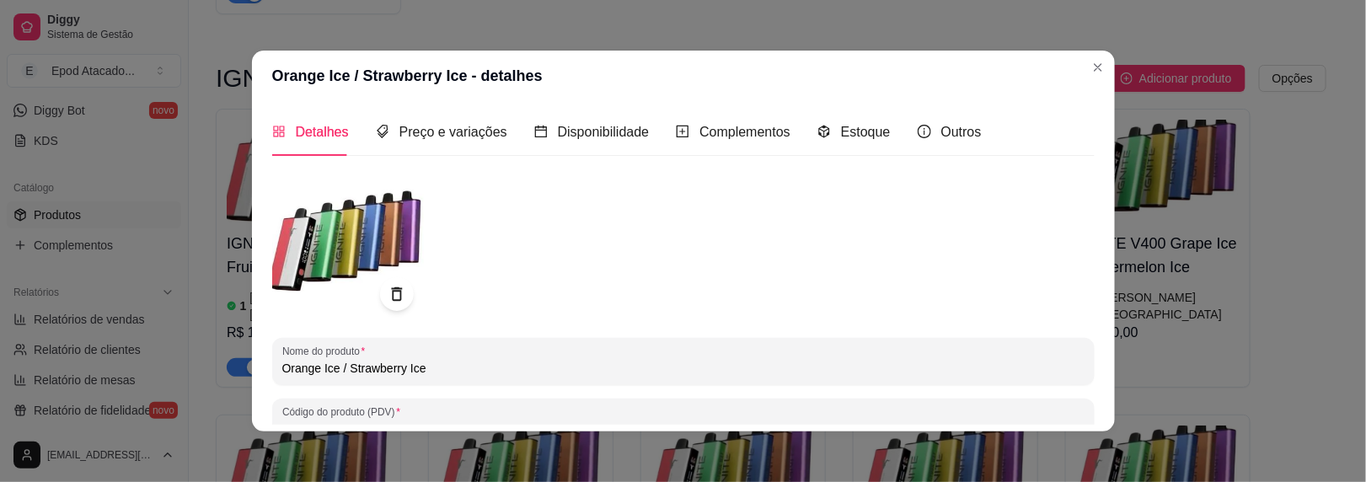
click at [282, 366] on input "Orange Ice / Strawberry Ice" at bounding box center [683, 368] width 802 height 17
paste input "IGNITE V400"
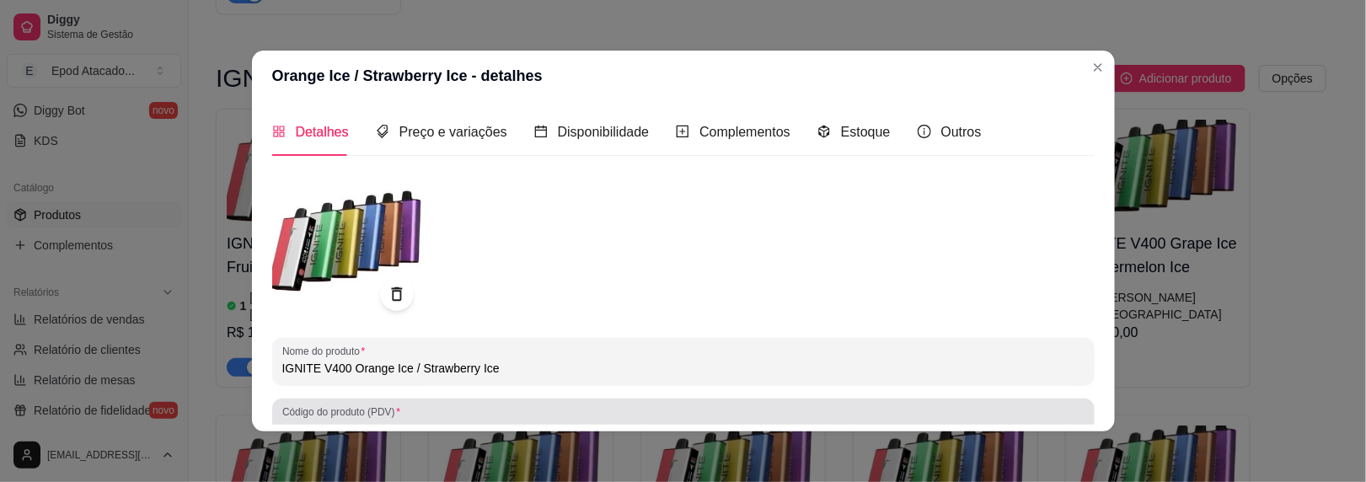
scroll to position [296, 0]
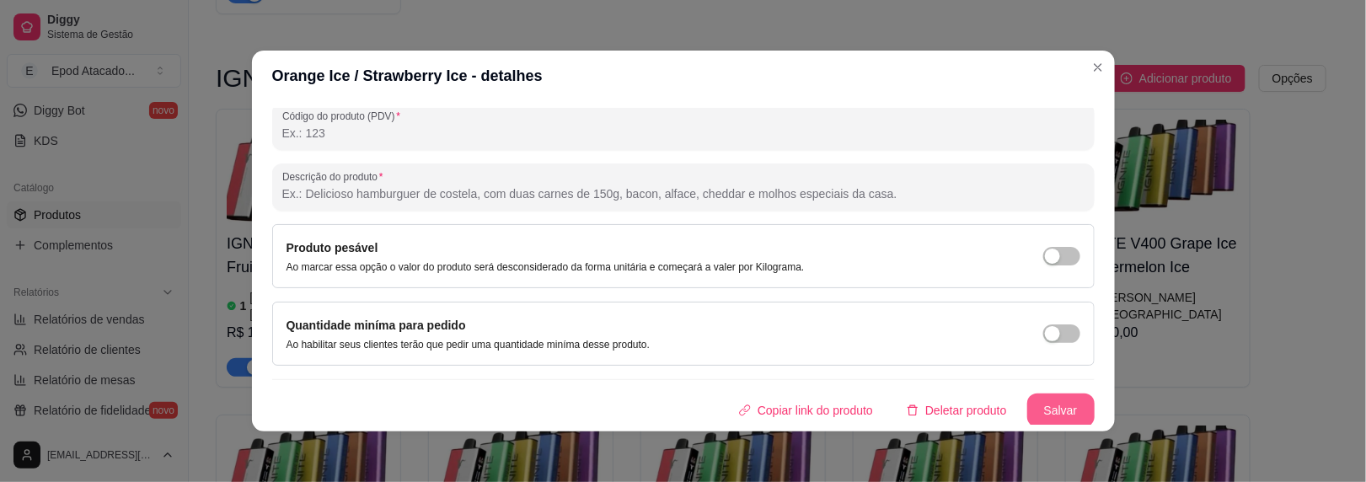
type input "IGNITE V400 Orange Ice / Strawberry Ice"
click at [1030, 401] on button "Salvar" at bounding box center [1060, 411] width 67 height 34
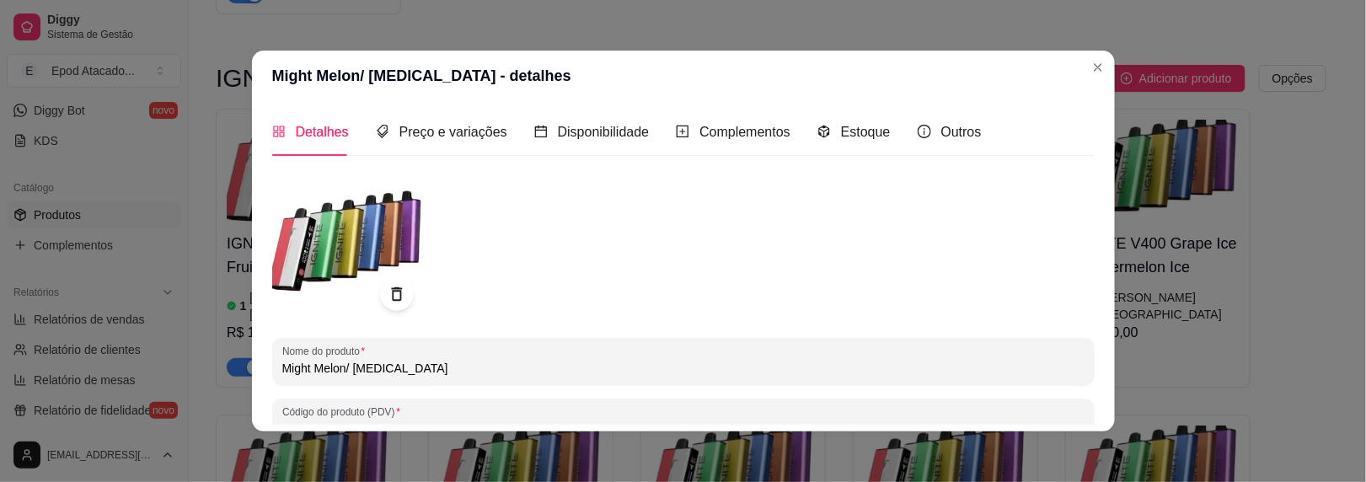
click at [282, 364] on input "Might Melon/ [MEDICAL_DATA]" at bounding box center [683, 368] width 802 height 17
paste input "IGNITE V400"
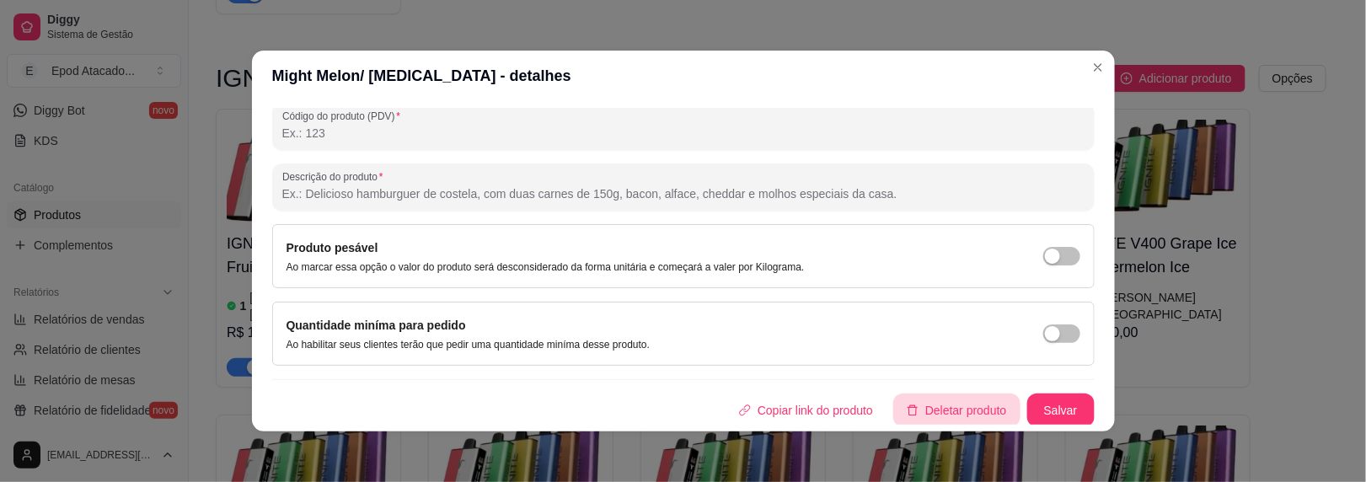
type input "IGNITE V400 Might Melon/ [MEDICAL_DATA]"
click at [1028, 405] on button "Salvar" at bounding box center [1061, 410] width 66 height 33
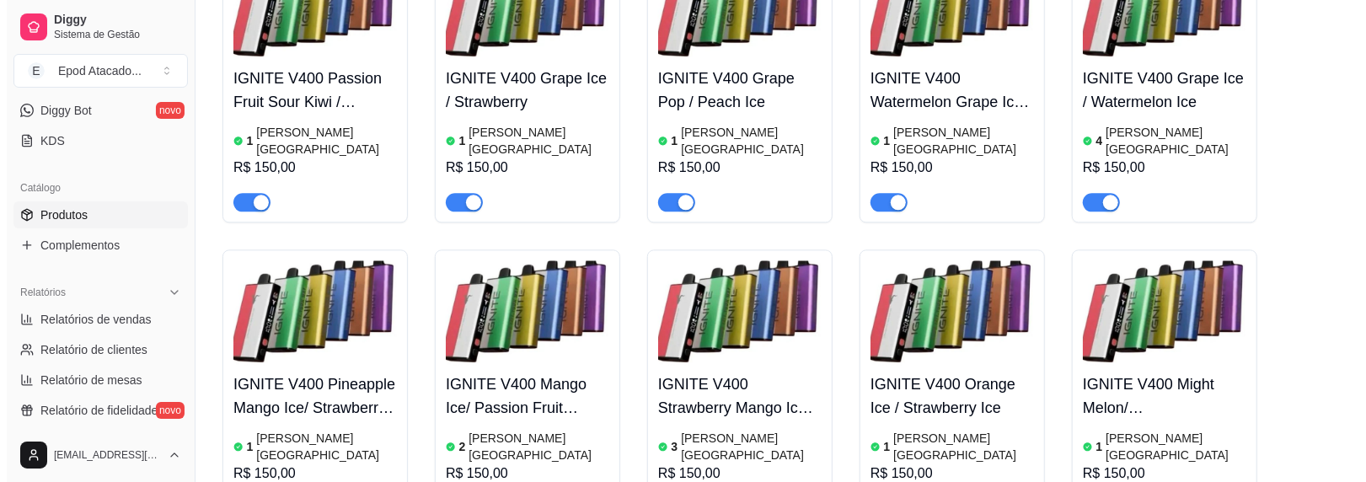
scroll to position [6574, 0]
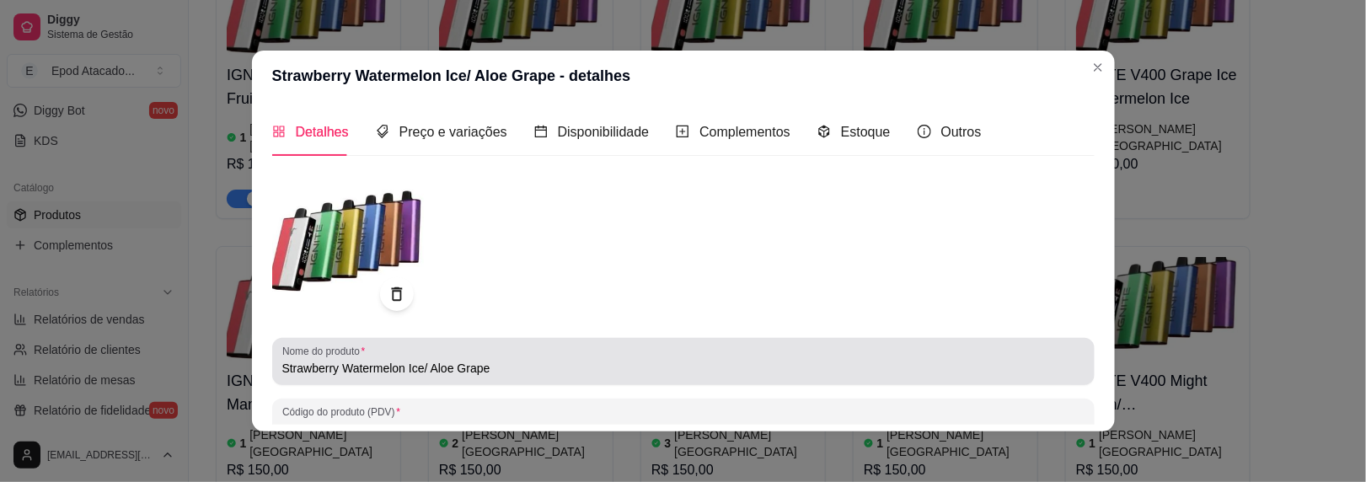
click at [282, 370] on input "Strawberry Watermelon Ice/ Aloe Grape" at bounding box center [683, 368] width 802 height 17
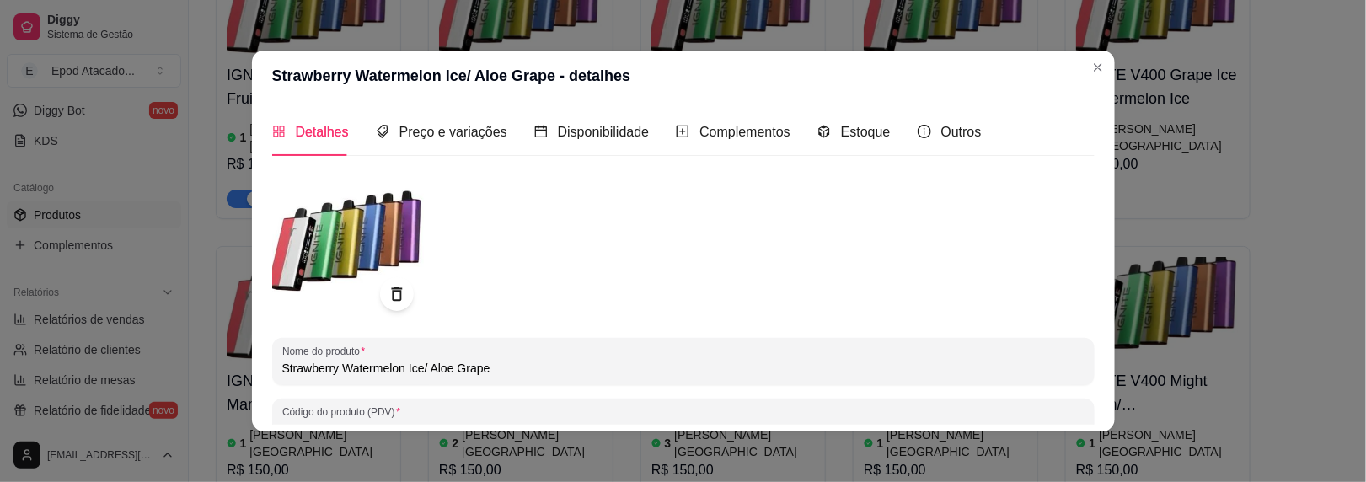
paste input "IGNITE V400"
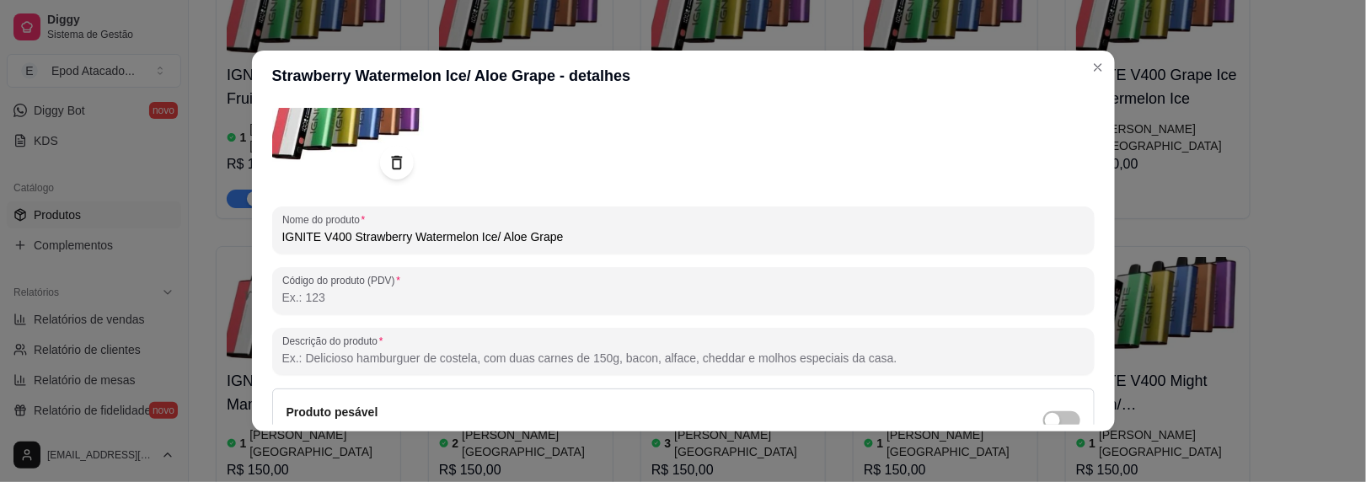
scroll to position [296, 0]
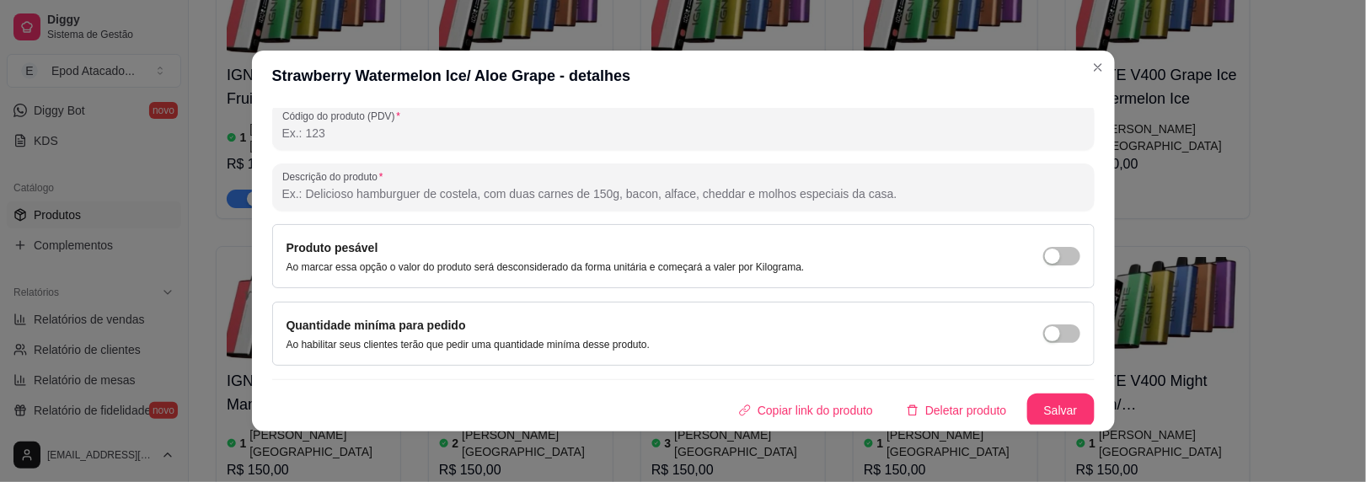
type input "IGNITE V400 Strawberry Watermelon Ice/ Aloe Grape"
click at [1035, 396] on button "Salvar" at bounding box center [1061, 410] width 66 height 33
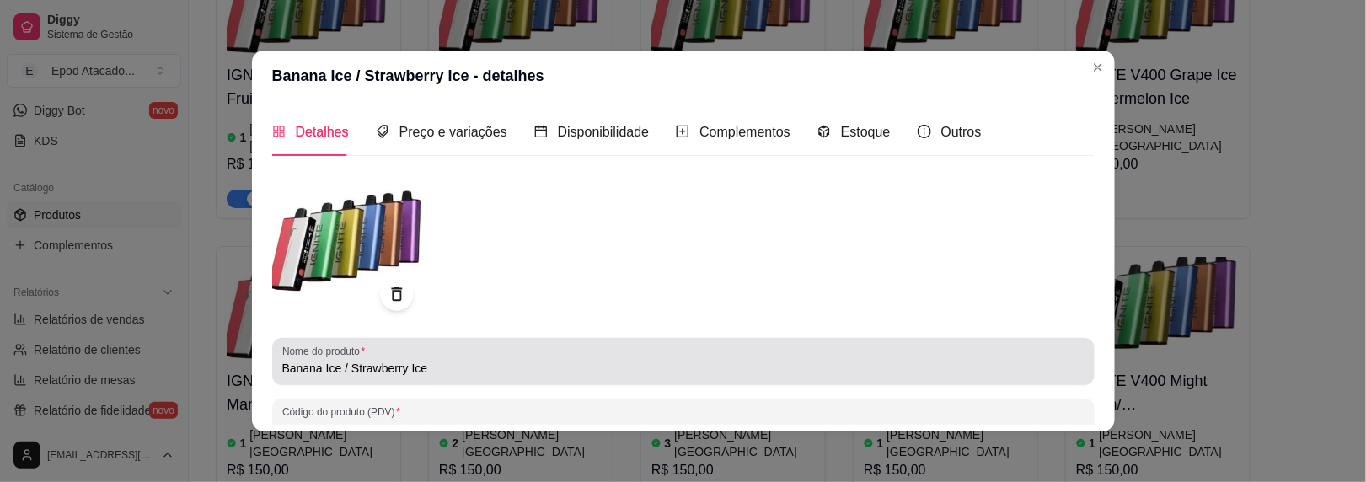
click at [282, 371] on input "Banana Ice / Strawberry Ice" at bounding box center [683, 368] width 802 height 17
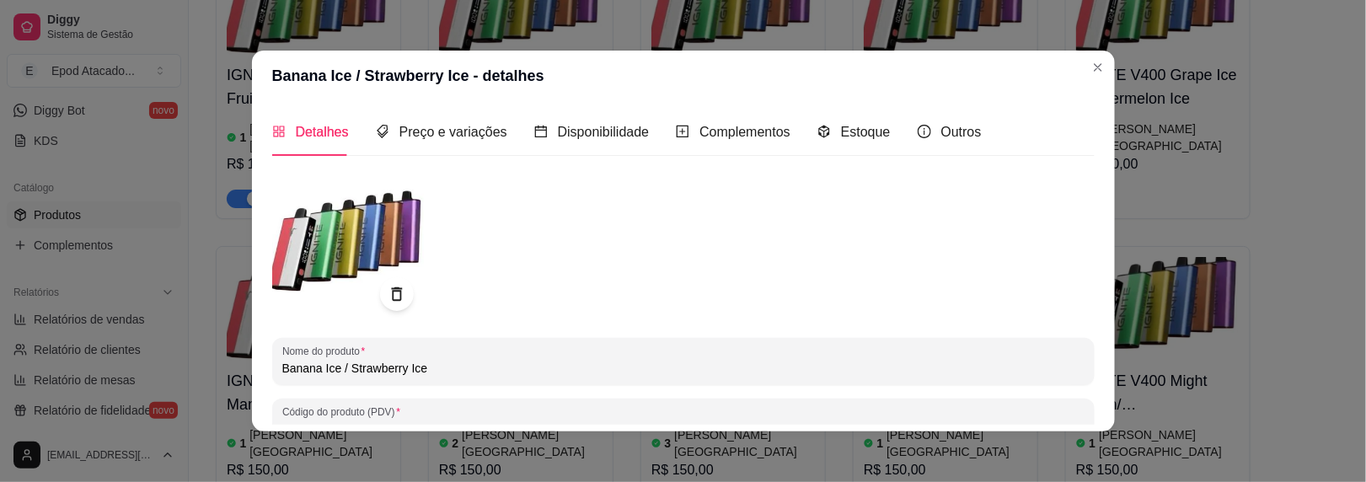
paste input "IGNITE V400"
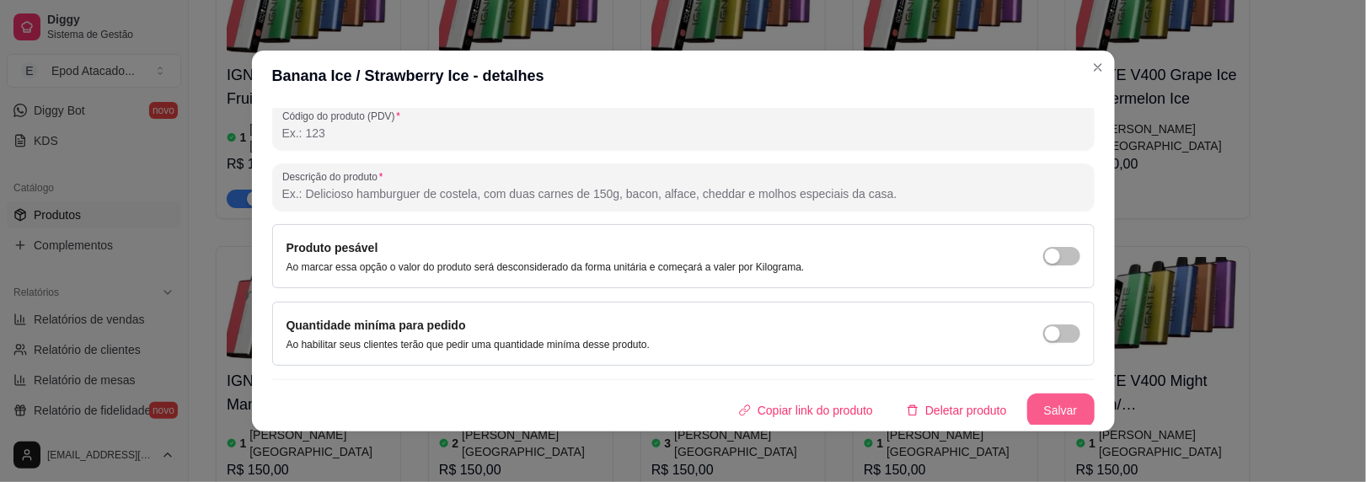
type input "IGNITE V400 Banana Ice / Strawberry Ice"
click at [1032, 416] on button "Salvar" at bounding box center [1060, 411] width 67 height 34
click at [1082, 80] on header "Banana Ice / Strawberry Ice - detalhes" at bounding box center [683, 76] width 863 height 51
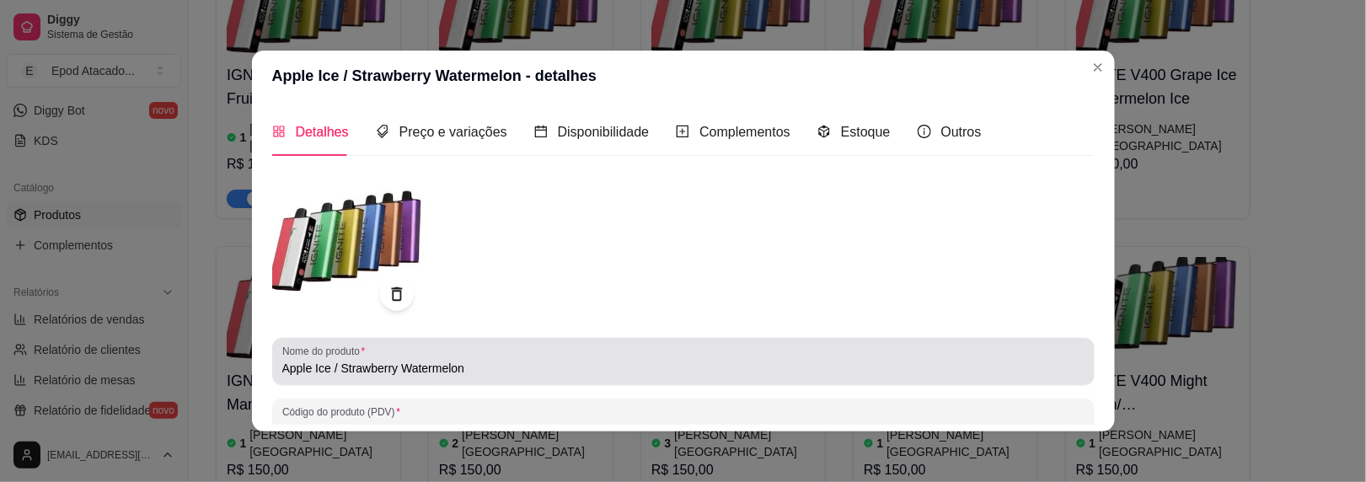
click at [282, 367] on input "Apple Ice / Strawberry Watermelon" at bounding box center [683, 368] width 802 height 17
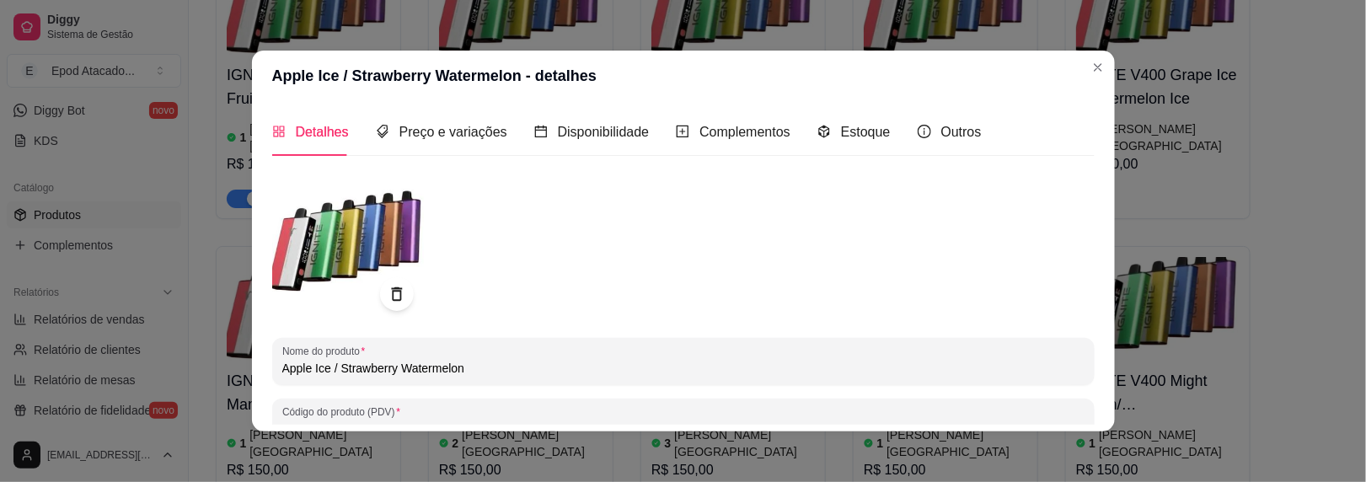
paste input "IGNITE V400"
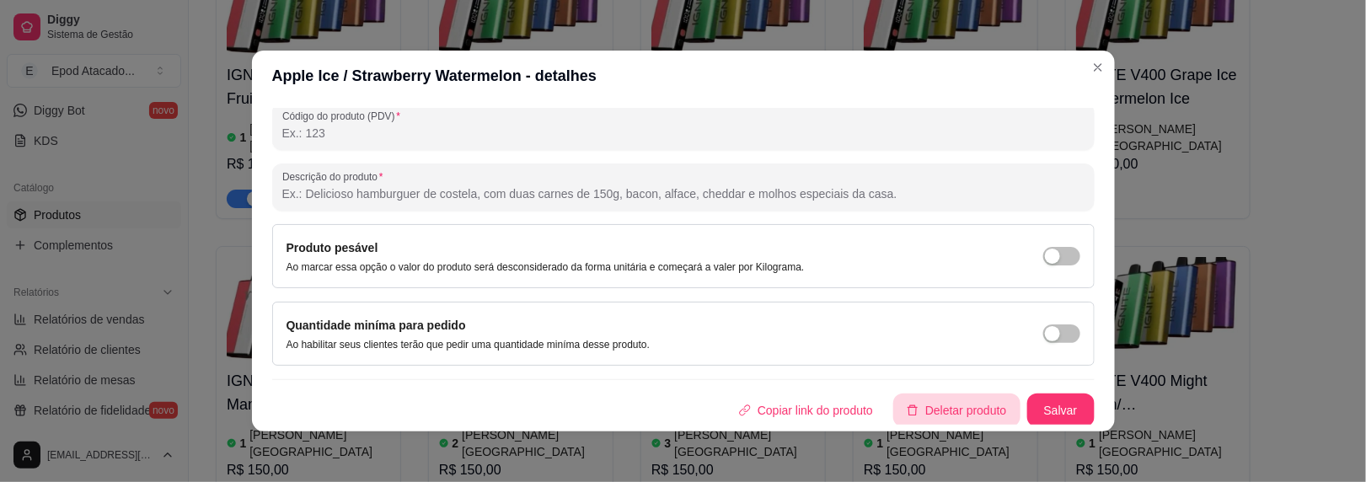
type input "IGNITE V400 Apple Ice / Strawberry Watermelon"
click at [1048, 397] on button "Salvar" at bounding box center [1061, 410] width 66 height 33
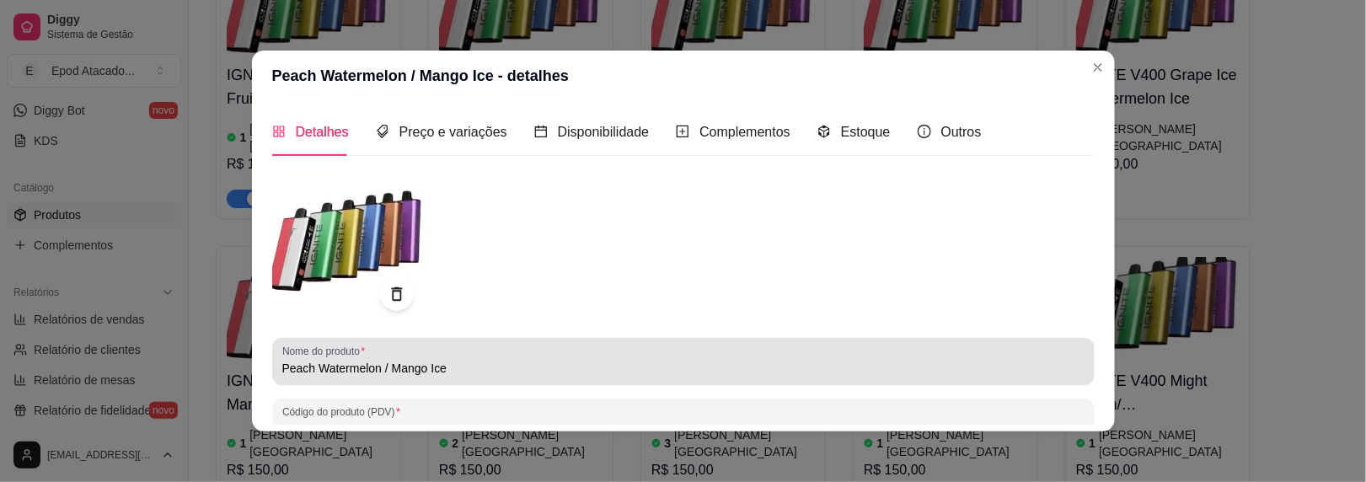
click at [282, 366] on input "Peach Watermelon / Mango Ice" at bounding box center [683, 368] width 802 height 17
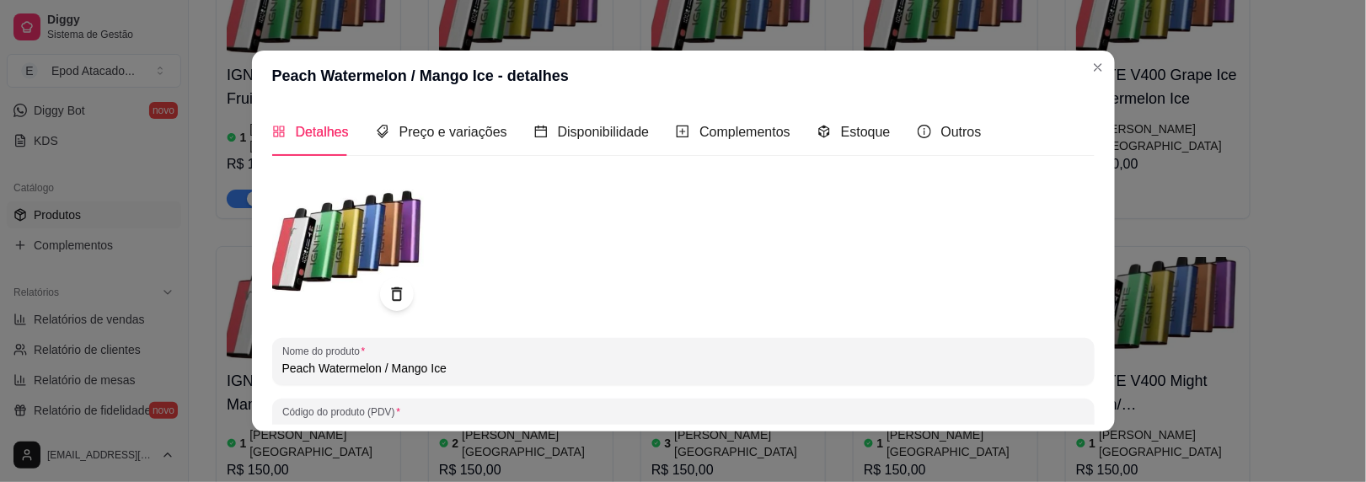
paste input "IGNITE V400"
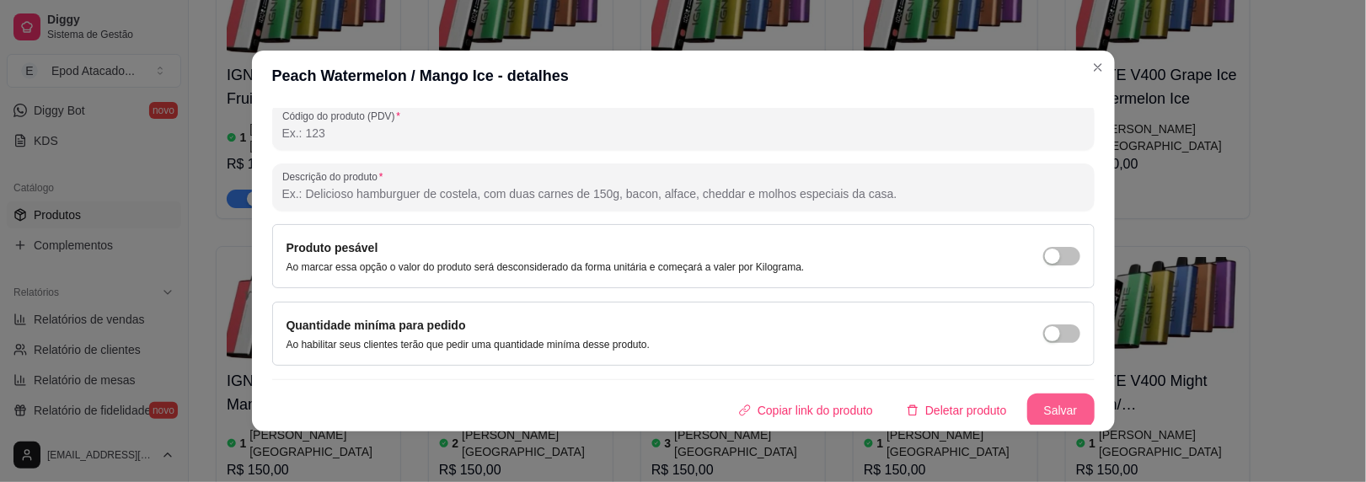
type input "IGNITE V400 Peach Watermelon / Mango Ice"
click at [1042, 399] on button "Salvar" at bounding box center [1060, 411] width 67 height 34
click at [1075, 70] on header "IGNITE V400 Peach Watermelon / Mango Ice - detalhes" at bounding box center [683, 76] width 863 height 51
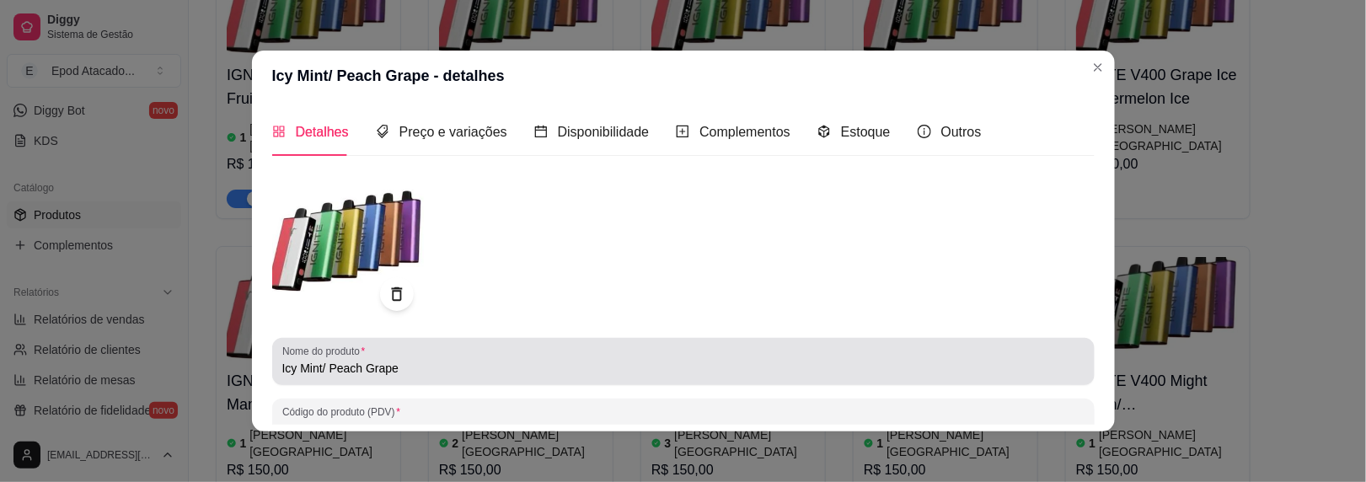
click at [274, 369] on div "Nome do produto Icy Mint/ Peach Grape" at bounding box center [683, 361] width 823 height 47
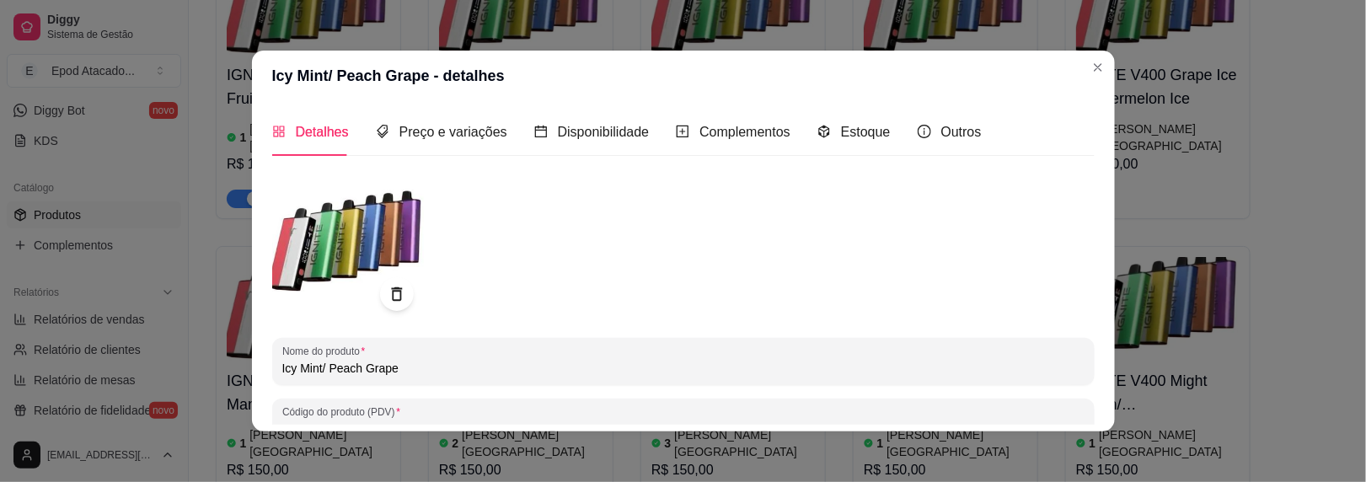
click at [282, 367] on input "Icy Mint/ Peach Grape" at bounding box center [683, 368] width 802 height 17
paste input "IGNITE V400"
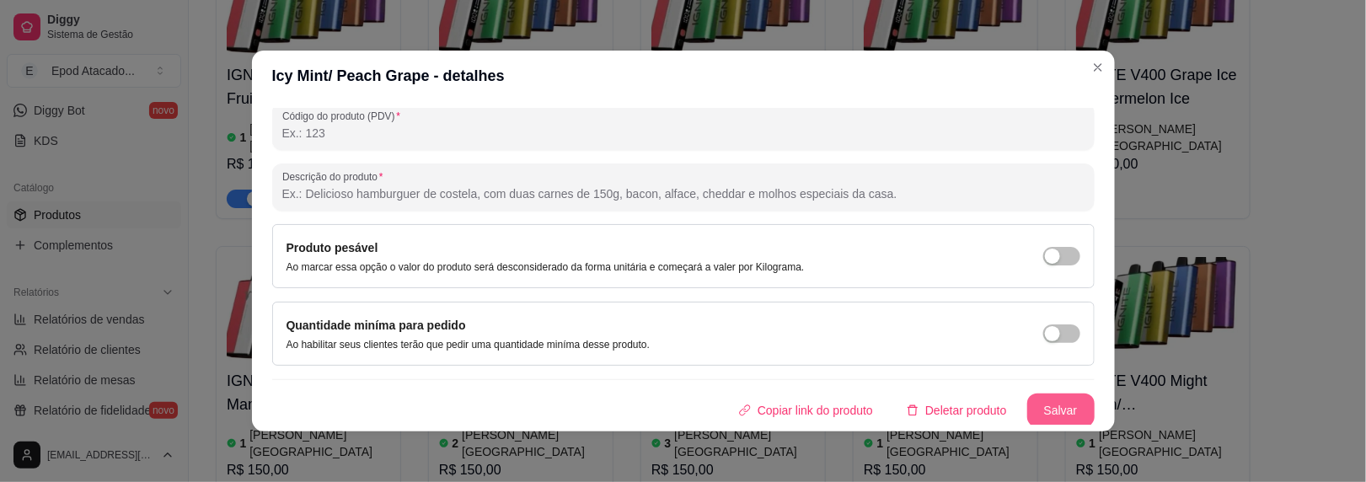
type input "IGNITE V400 Icy Mint/ Peach Grape"
click at [1027, 404] on button "Salvar" at bounding box center [1060, 411] width 67 height 34
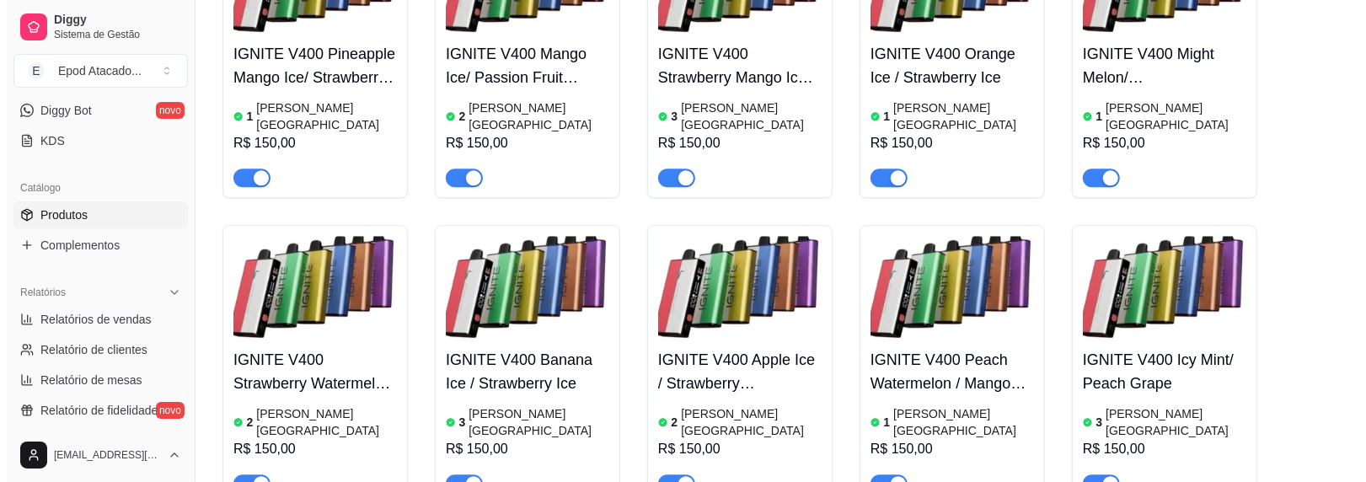
scroll to position [6911, 0]
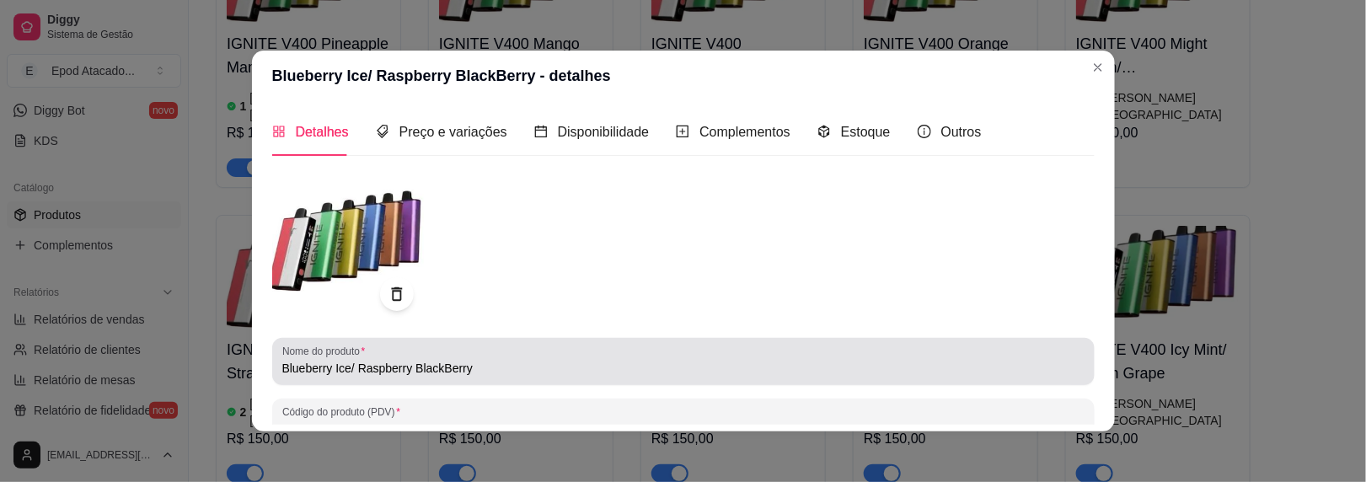
click at [274, 368] on div "Nome do produto Blueberry Ice/ Raspberry BlackBerry" at bounding box center [683, 361] width 823 height 47
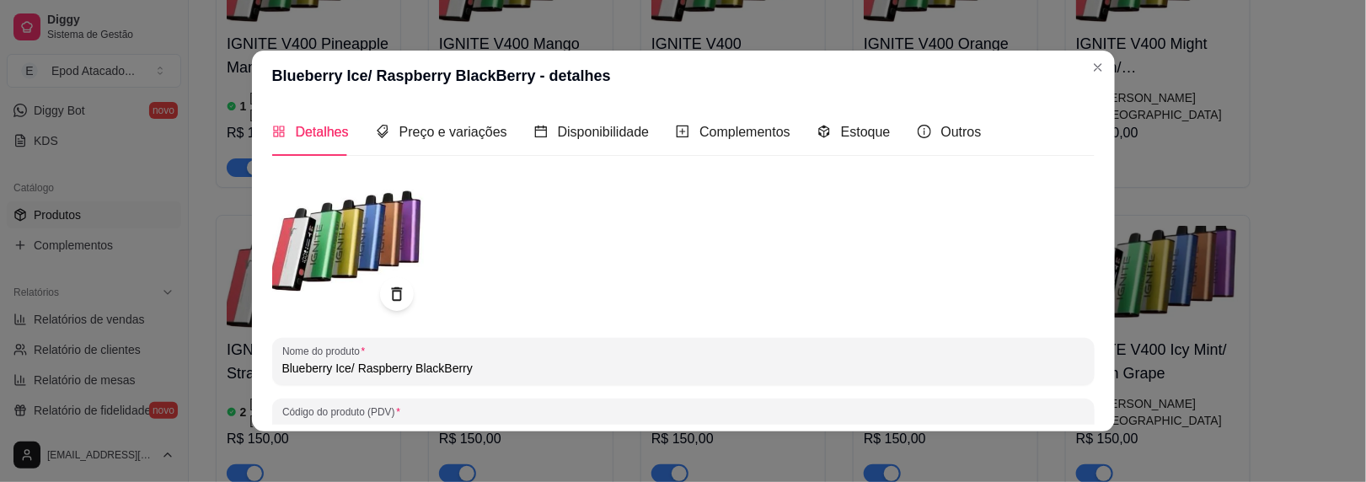
click at [282, 368] on input "Blueberry Ice/ Raspberry BlackBerry" at bounding box center [683, 368] width 802 height 17
paste input "IGNITE V400"
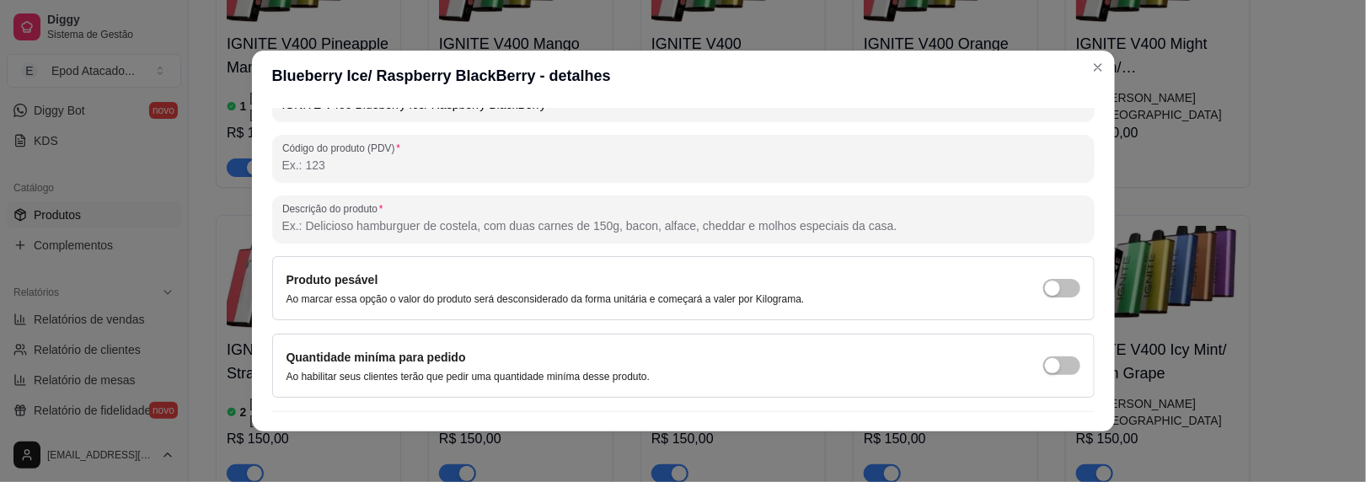
scroll to position [296, 0]
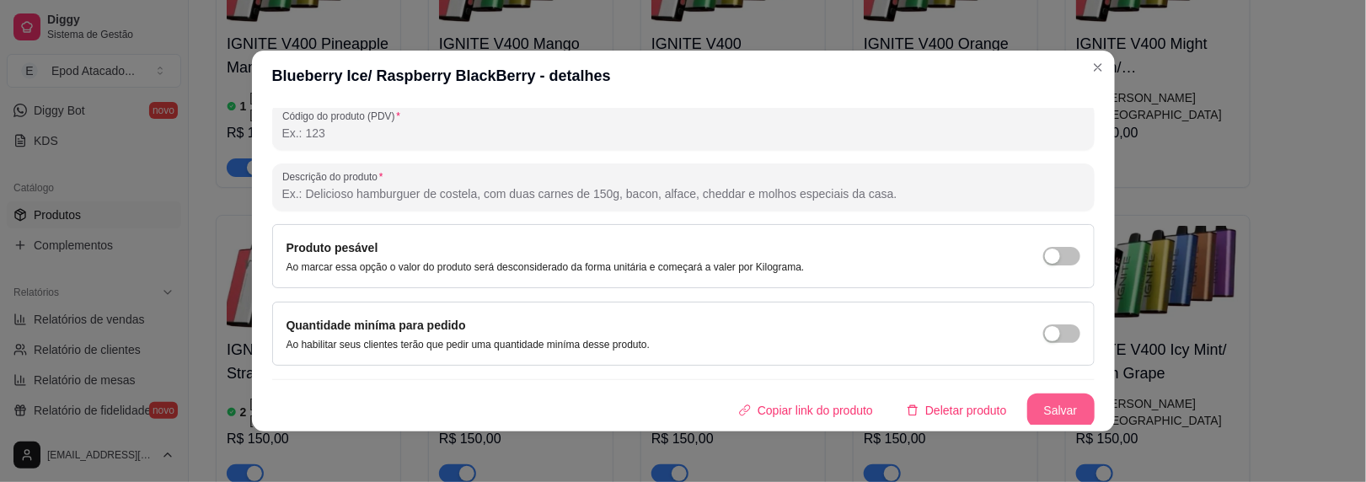
type input "IGNITE V400 Blueberry Ice/ Raspberry BlackBerry"
click at [1029, 407] on button "Salvar" at bounding box center [1061, 410] width 66 height 33
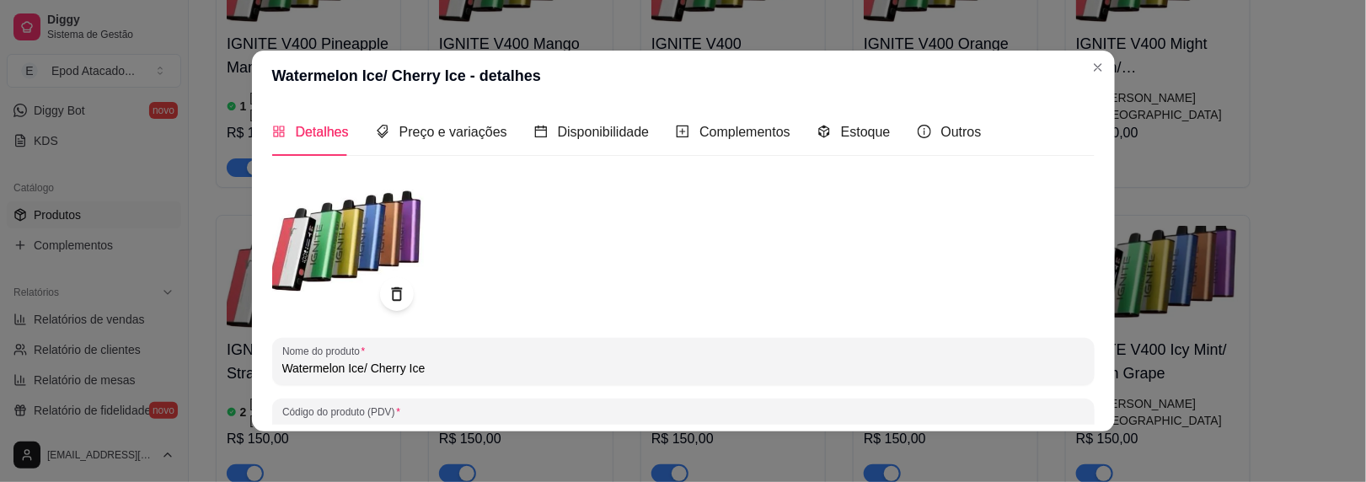
click at [282, 368] on input "Watermelon Ice/ Cherry Ice" at bounding box center [683, 368] width 802 height 17
paste input "IGNITE V400"
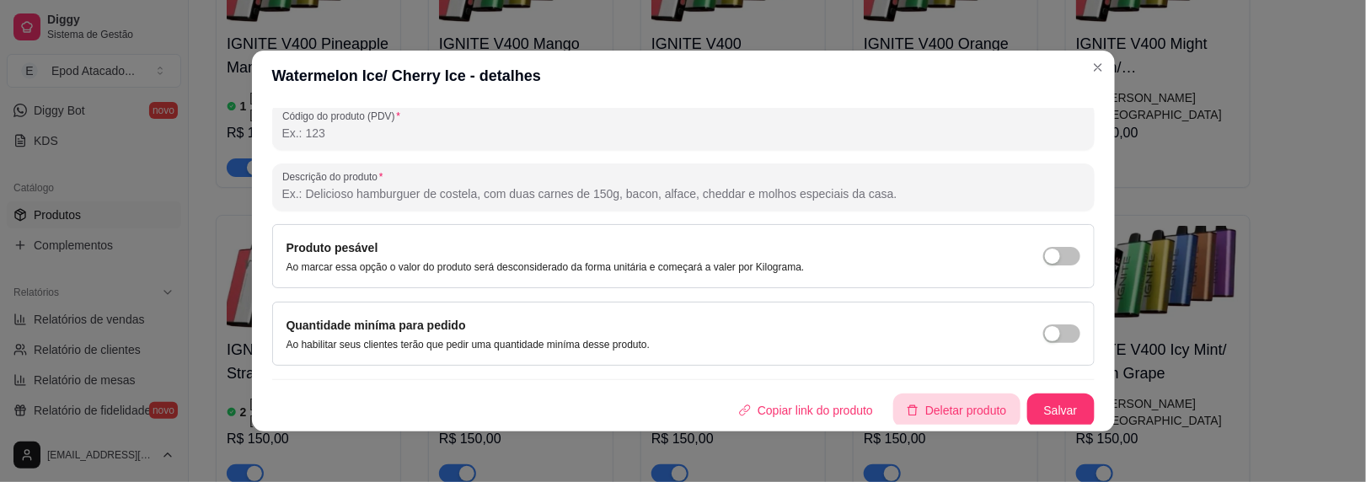
type input "IGNITE V400 Watermelon Ice/ Cherry Ice"
click at [1053, 416] on button "Salvar" at bounding box center [1061, 410] width 66 height 33
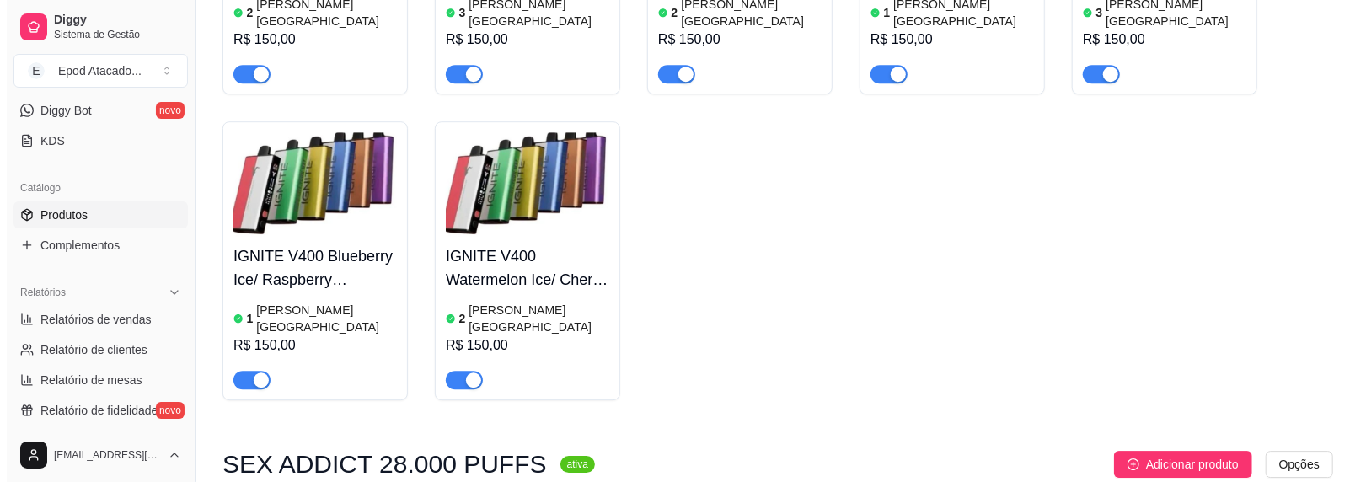
scroll to position [7332, 0]
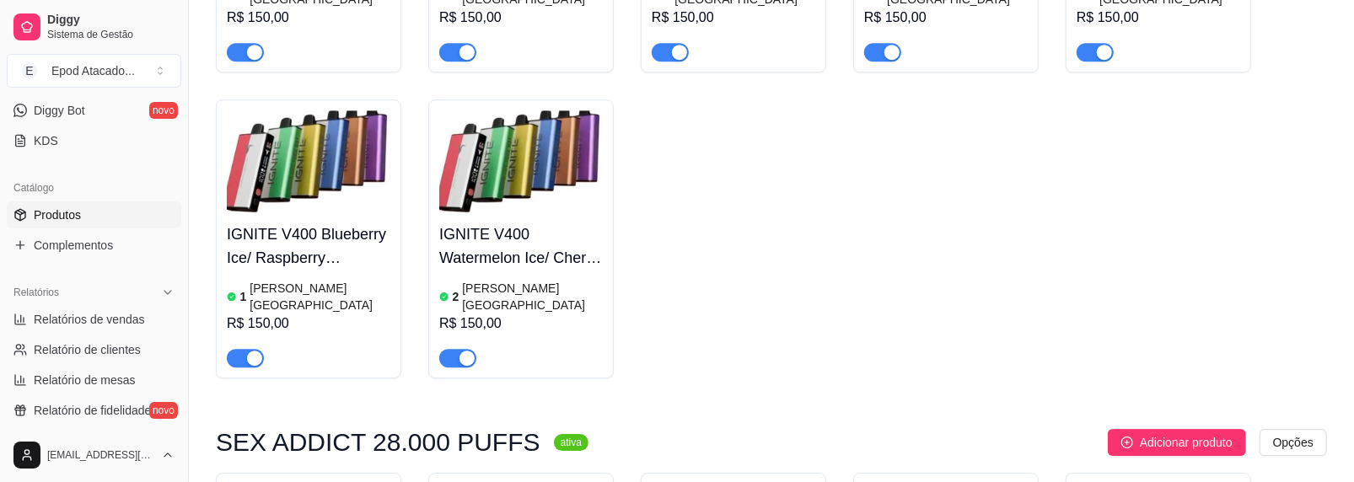
drag, startPoint x: 216, startPoint y: 42, endPoint x: 378, endPoint y: 42, distance: 161.8
click at [378, 432] on h3 "SEX ADDICT 28.000 PUFFS" at bounding box center [378, 442] width 324 height 20
copy h3 "SEX ADDICT 28"
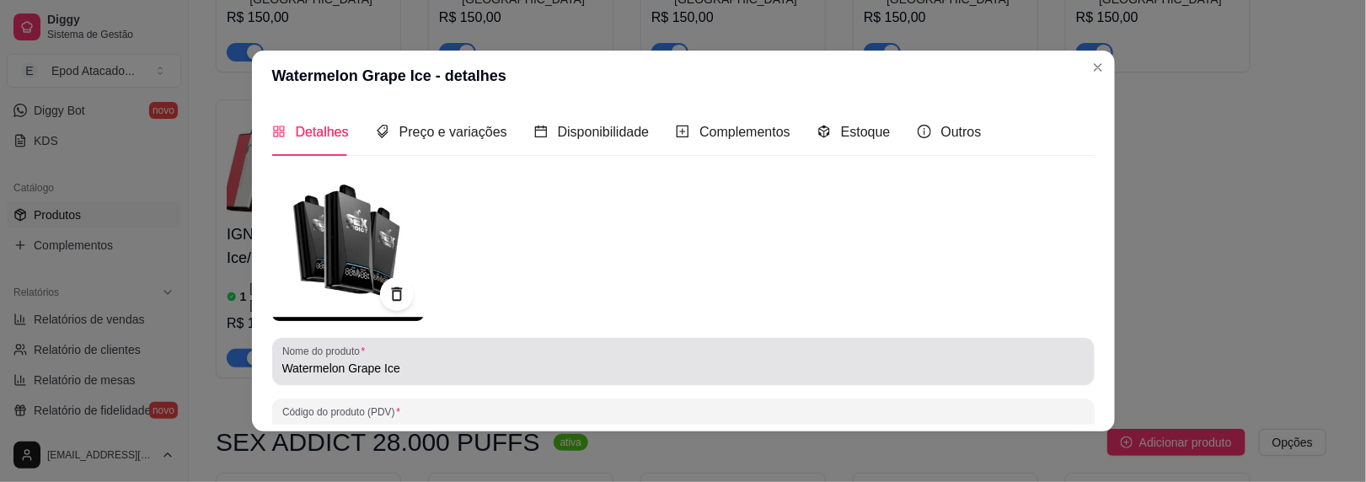
click at [282, 369] on input "Watermelon Grape Ice" at bounding box center [683, 368] width 802 height 17
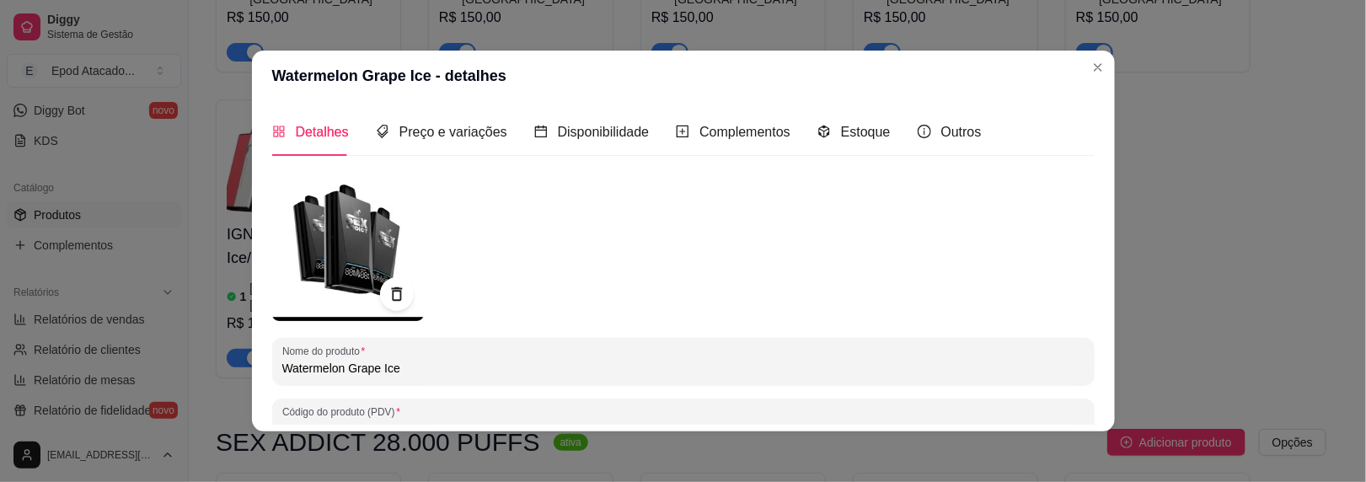
paste input "SEX ADDICT 28"
drag, startPoint x: 361, startPoint y: 367, endPoint x: 231, endPoint y: 372, distance: 129.9
click at [233, 372] on div "Watermelon Grape Ice - detalhes Detalhes Preço e variações Disponibilidade Comp…" at bounding box center [683, 241] width 1366 height 482
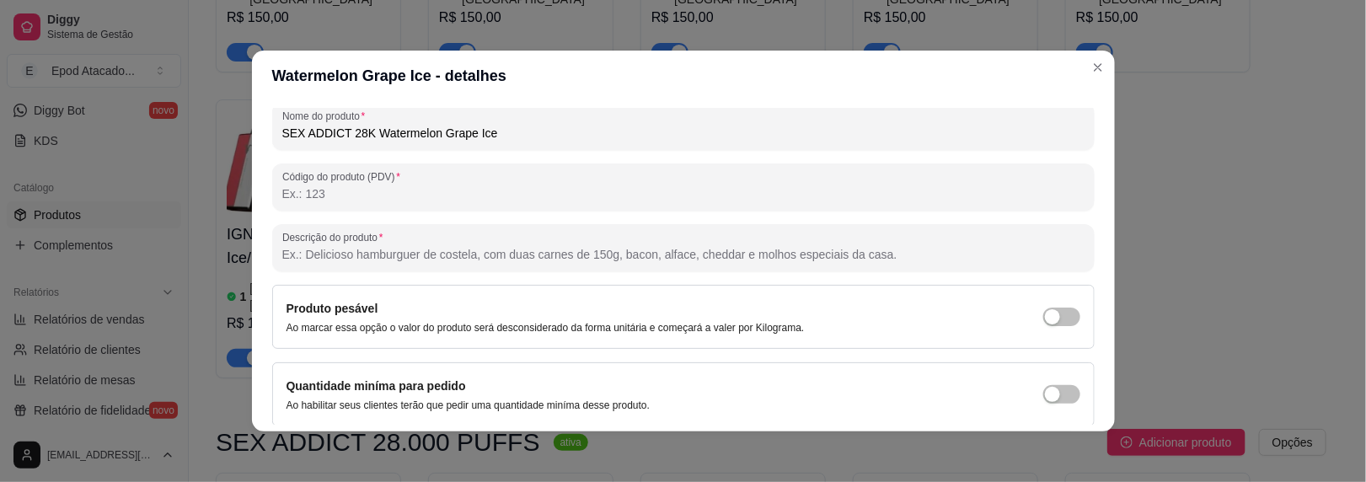
scroll to position [296, 0]
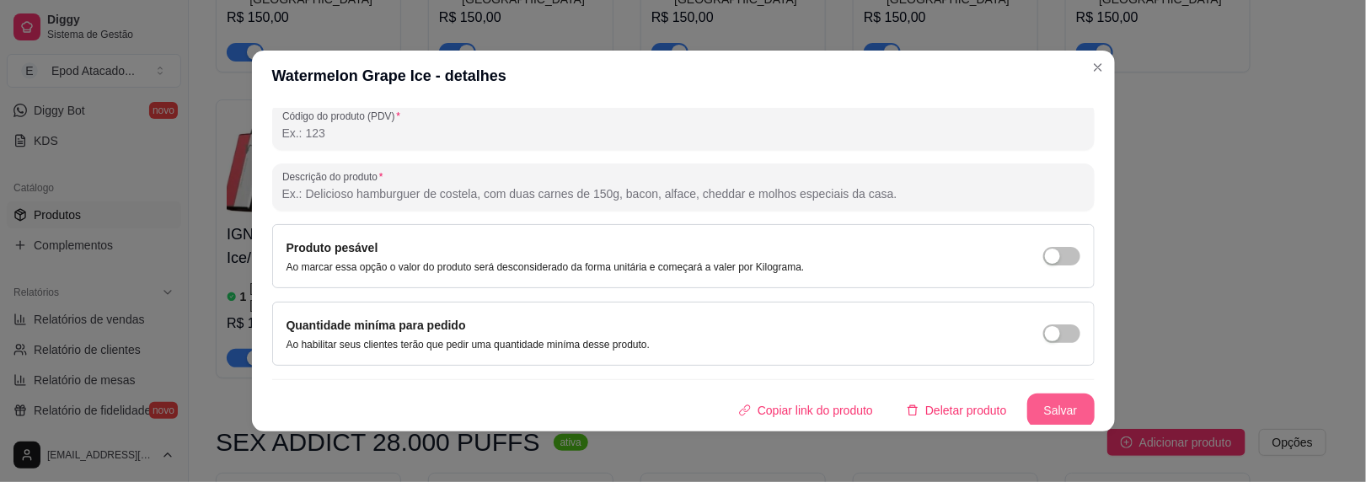
type input "SEX ADDICT 28K Watermelon Grape Ice"
click at [1027, 399] on button "Salvar" at bounding box center [1060, 411] width 67 height 34
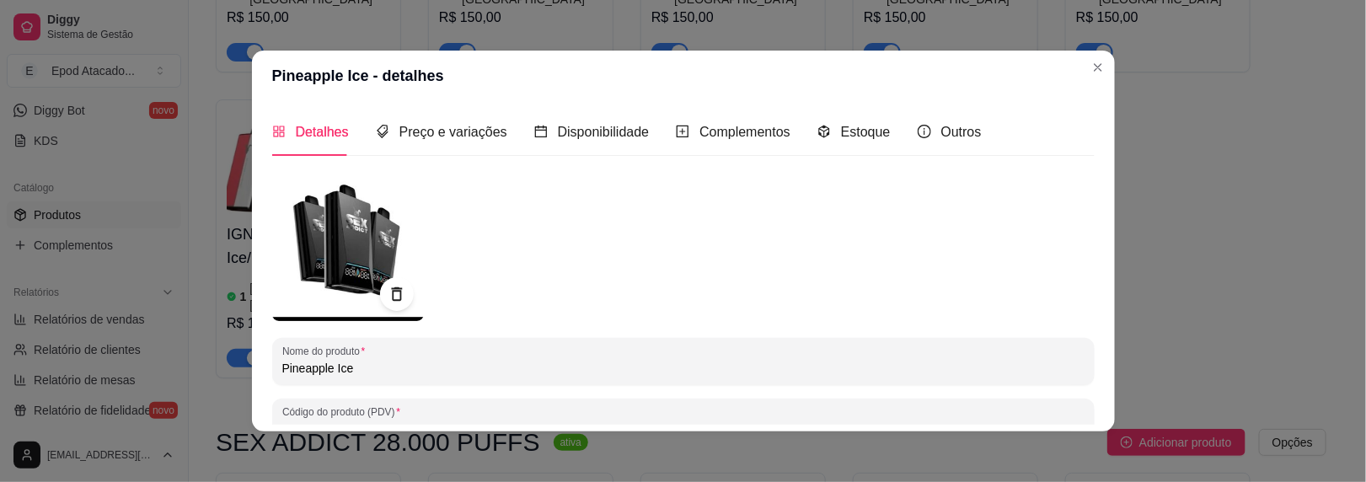
click at [282, 369] on input "Pineapple Ice" at bounding box center [683, 368] width 802 height 17
paste input "SEX ADDICT 28K"
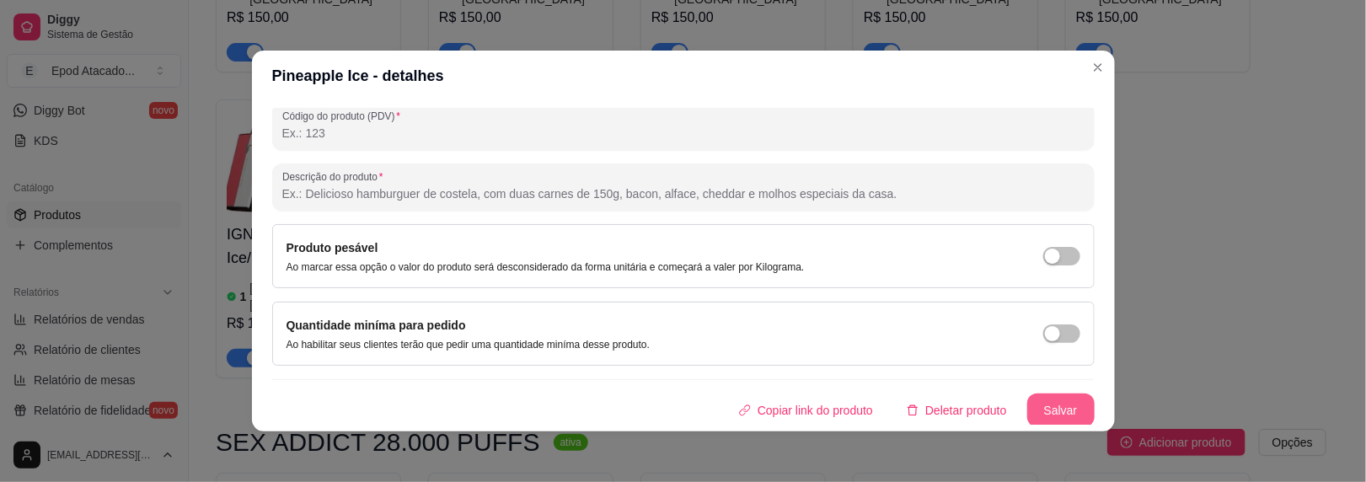
type input "SEX ADDICT 28K Pineapple Ice"
click at [1036, 405] on button "Salvar" at bounding box center [1060, 411] width 67 height 34
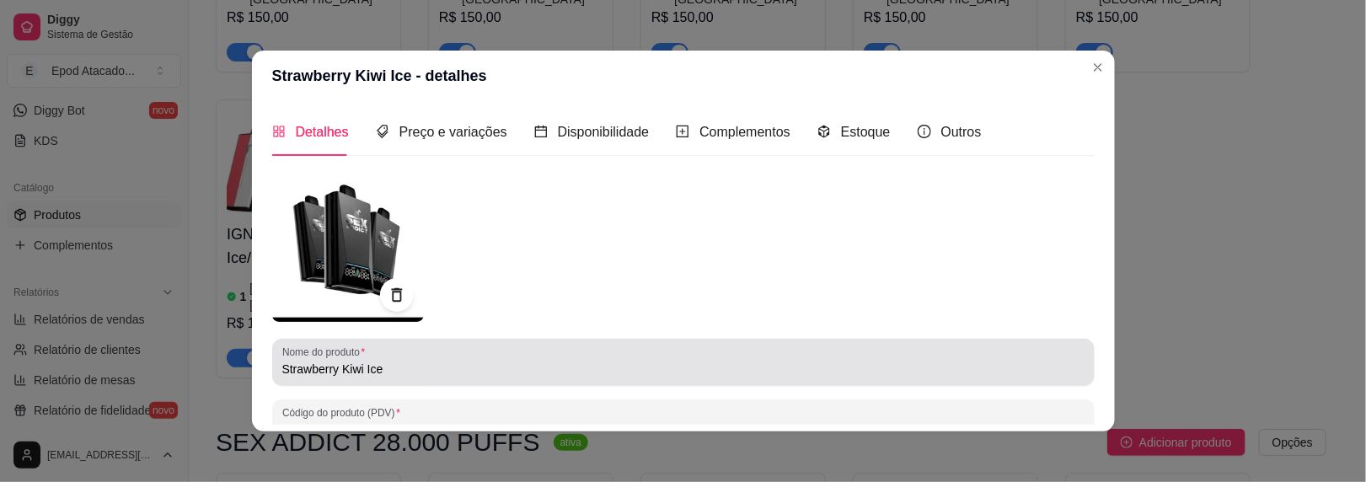
click at [282, 371] on input "Strawberry Kiwi Ice" at bounding box center [683, 369] width 802 height 17
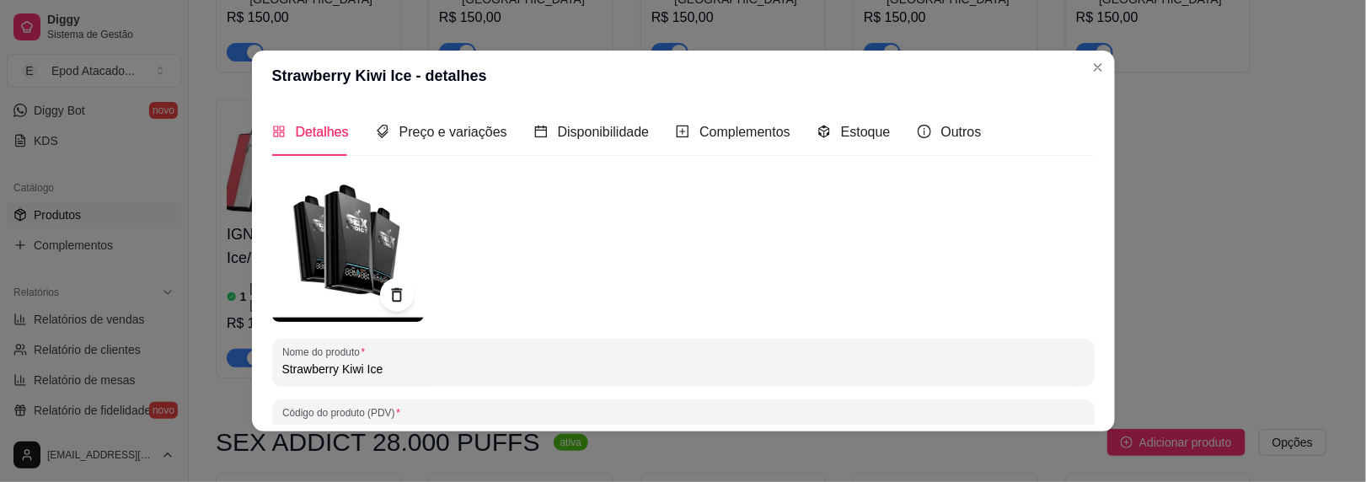
paste input "SEX ADDICT 28K"
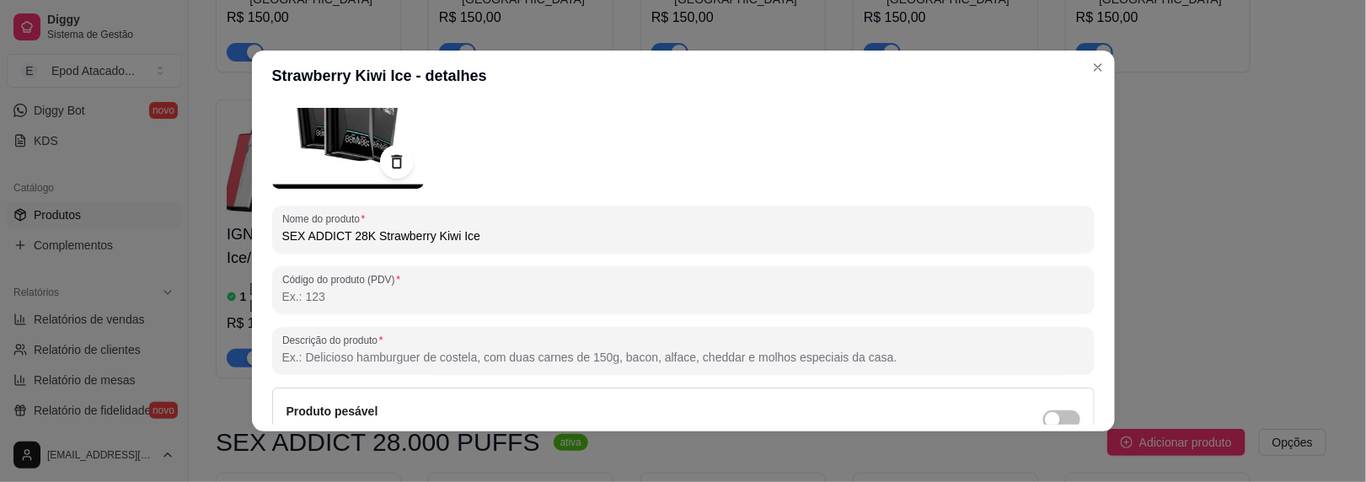
scroll to position [297, 0]
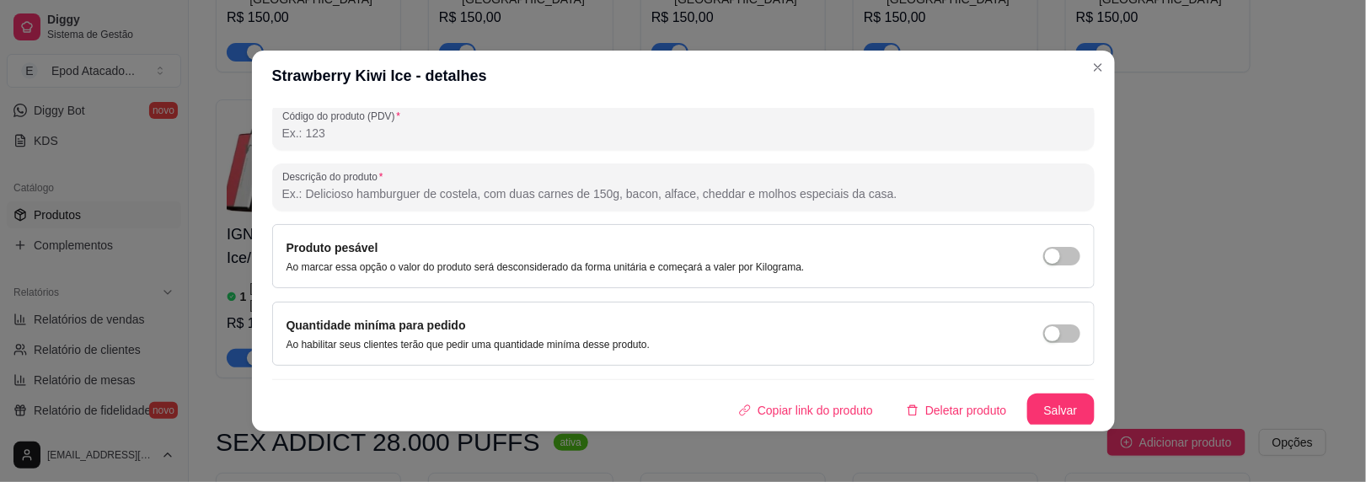
type input "SEX ADDICT 28K Strawberry Kiwi Ice"
click at [1048, 407] on button "Salvar" at bounding box center [1060, 411] width 67 height 34
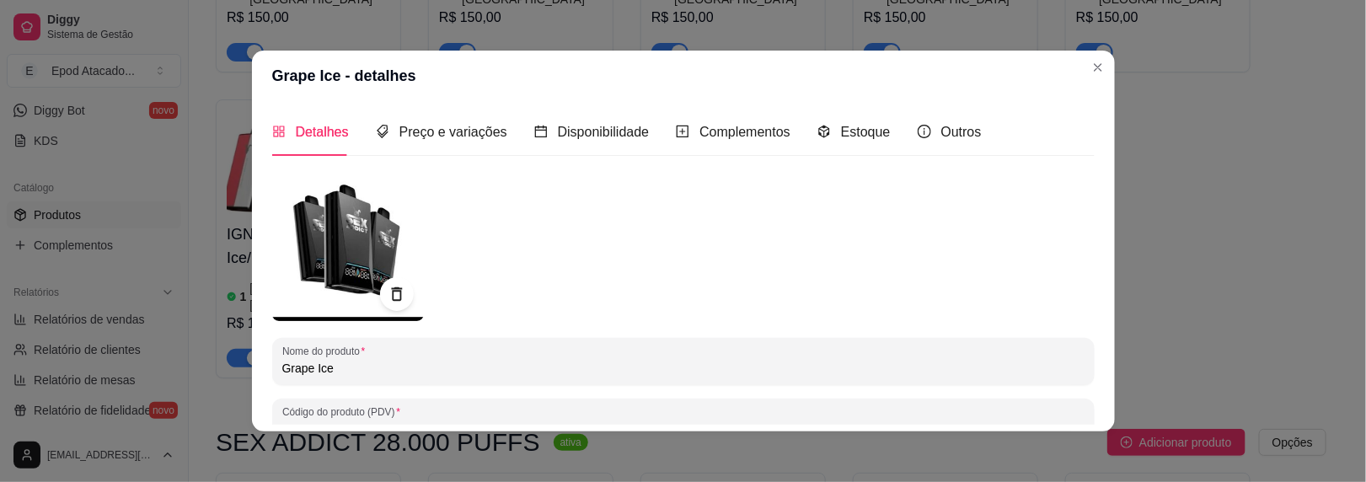
click at [282, 369] on input "Grape Ice" at bounding box center [683, 368] width 802 height 17
paste input "SEX ADDICT 28K"
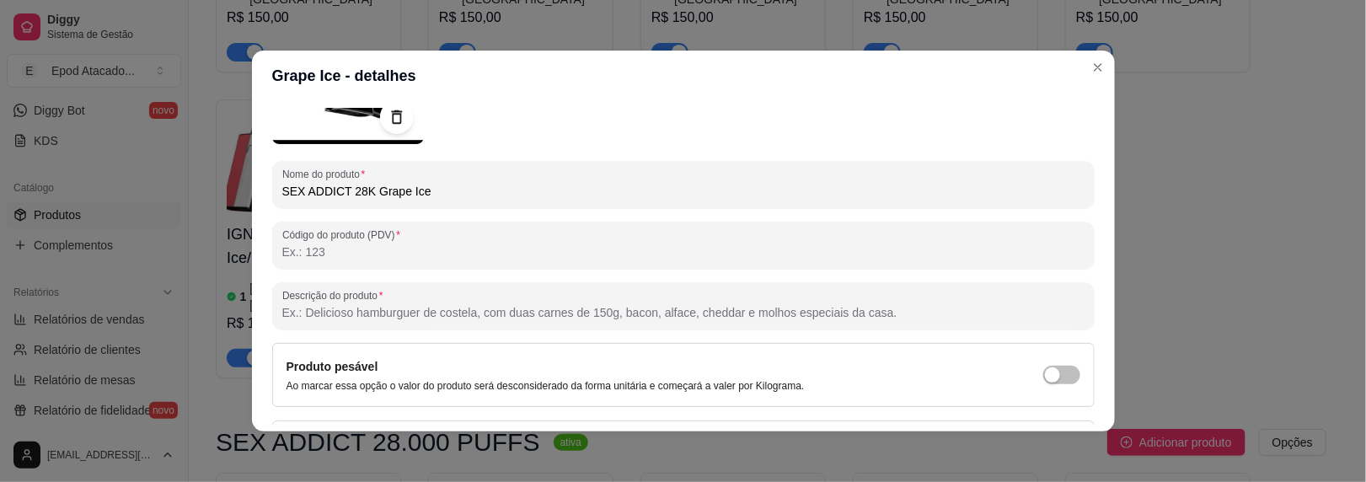
scroll to position [296, 0]
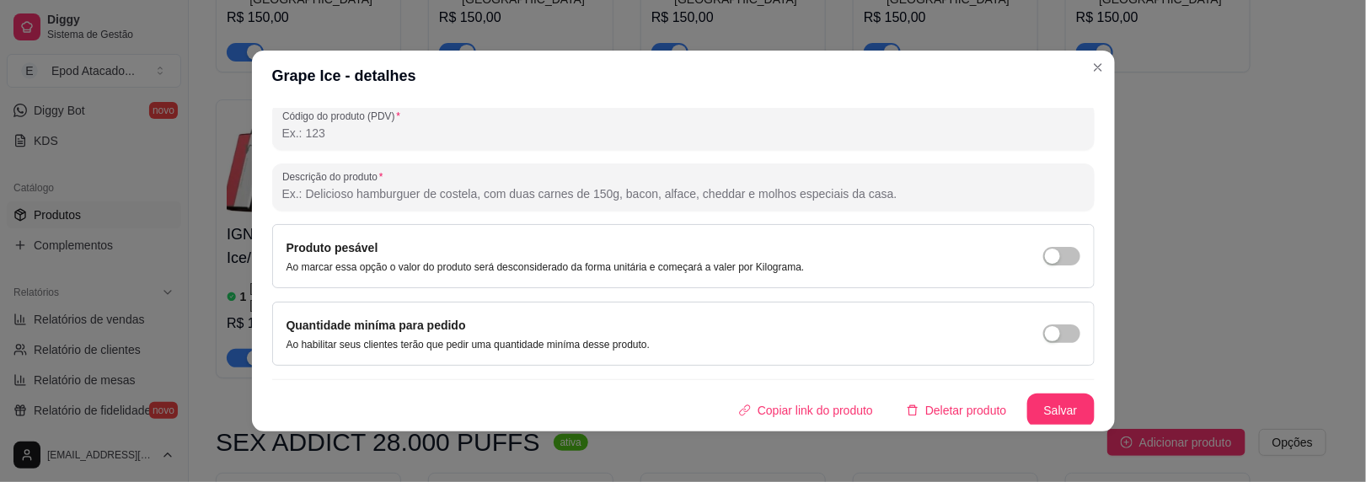
type input "SEX ADDICT 28K Grape Ice"
click at [1055, 407] on button "Salvar" at bounding box center [1060, 411] width 67 height 34
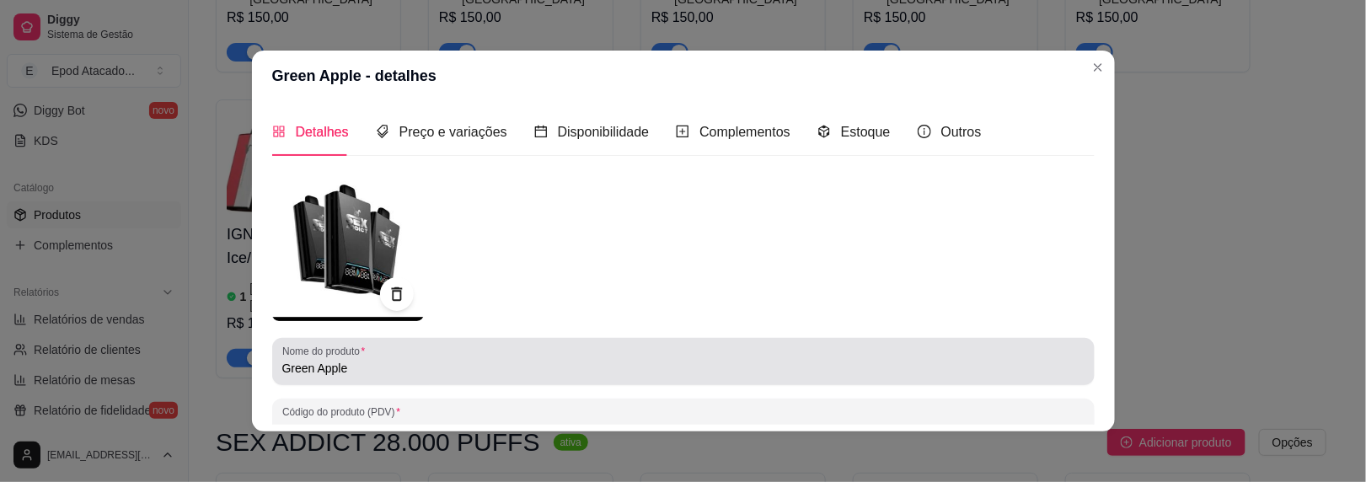
click at [274, 371] on div "Nome do produto Green Apple" at bounding box center [683, 361] width 823 height 47
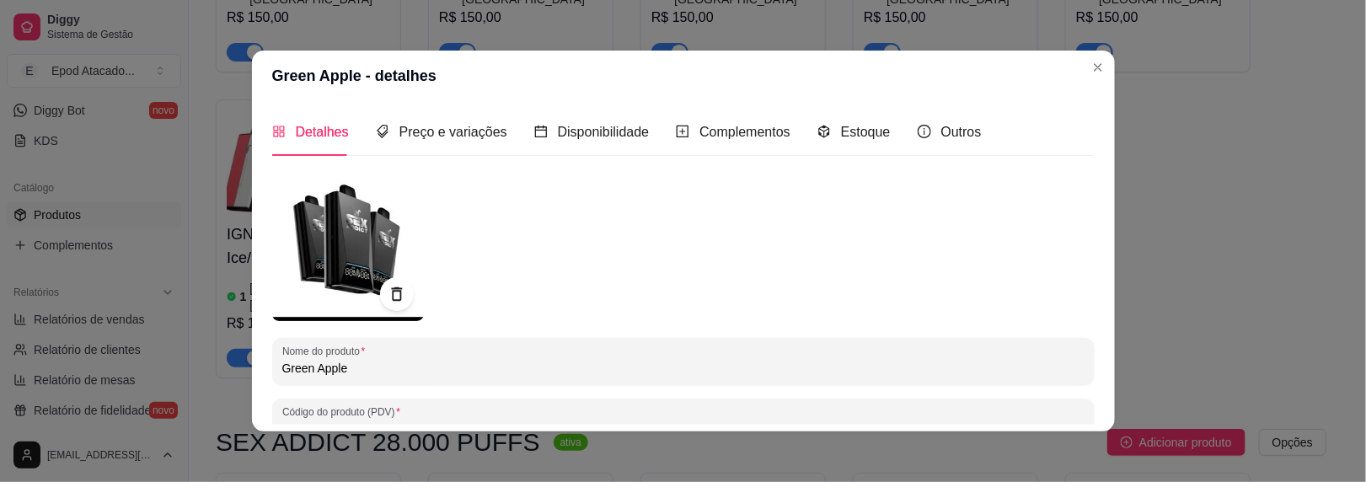
click at [282, 368] on input "Green Apple" at bounding box center [683, 368] width 802 height 17
paste input "SEX ADDICT 28K"
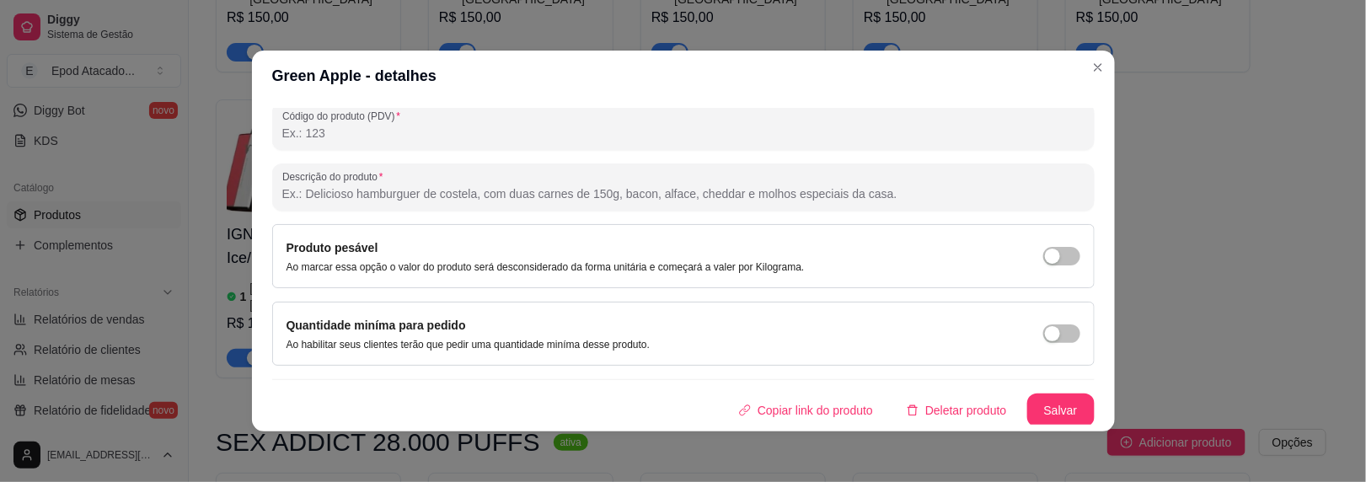
type input "SEX ADDICT 28K Green Apple"
click at [1041, 403] on button "Salvar" at bounding box center [1060, 411] width 67 height 34
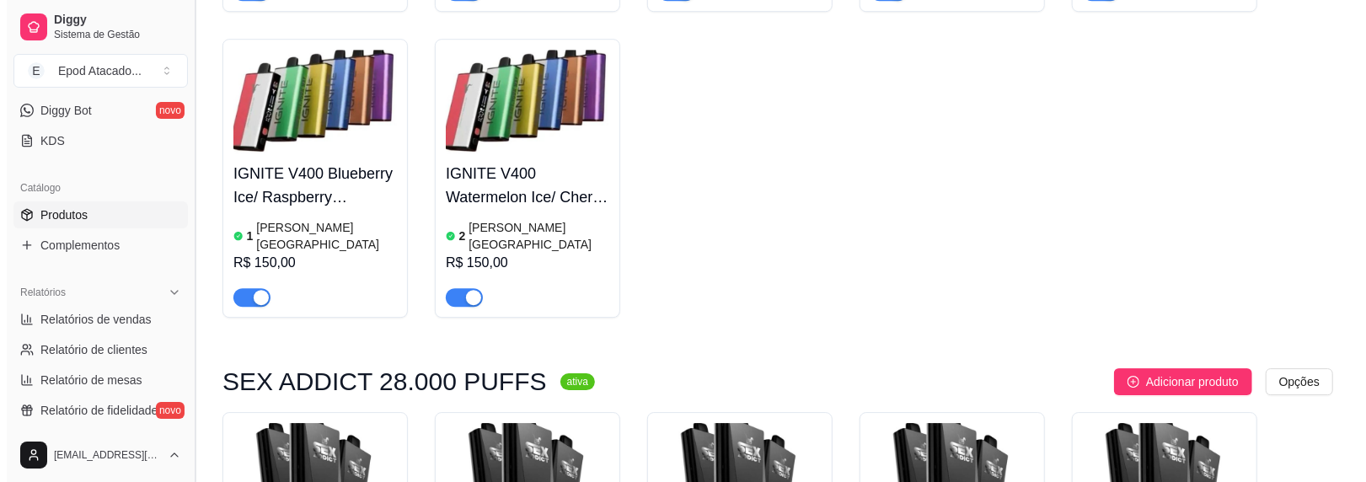
scroll to position [7417, 0]
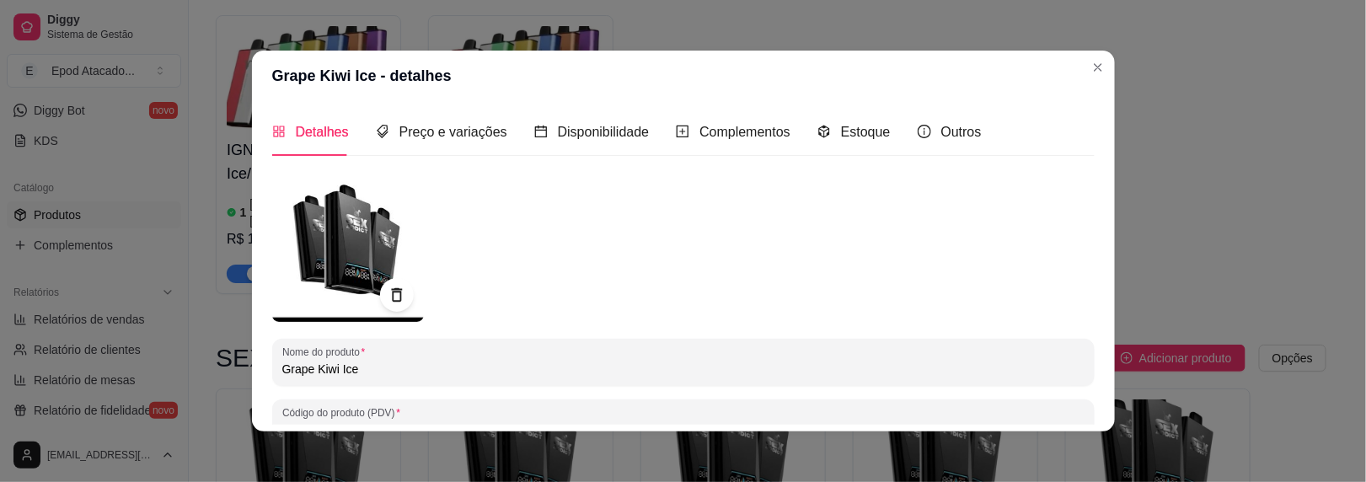
click at [282, 372] on input "Grape Kiwi Ice" at bounding box center [683, 369] width 802 height 17
paste input "SEX ADDICT 28K"
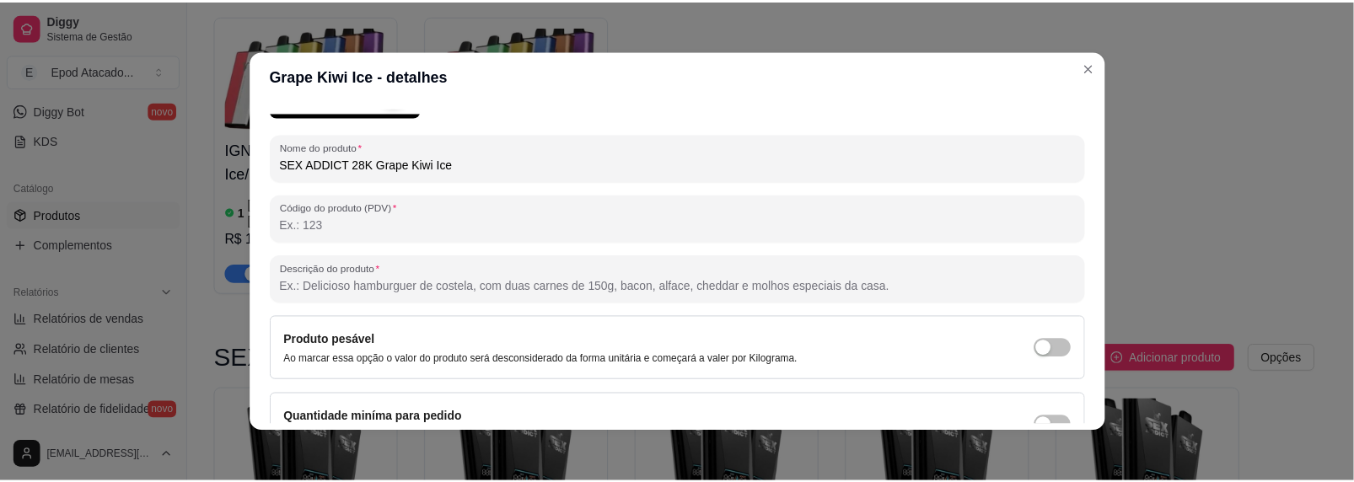
scroll to position [297, 0]
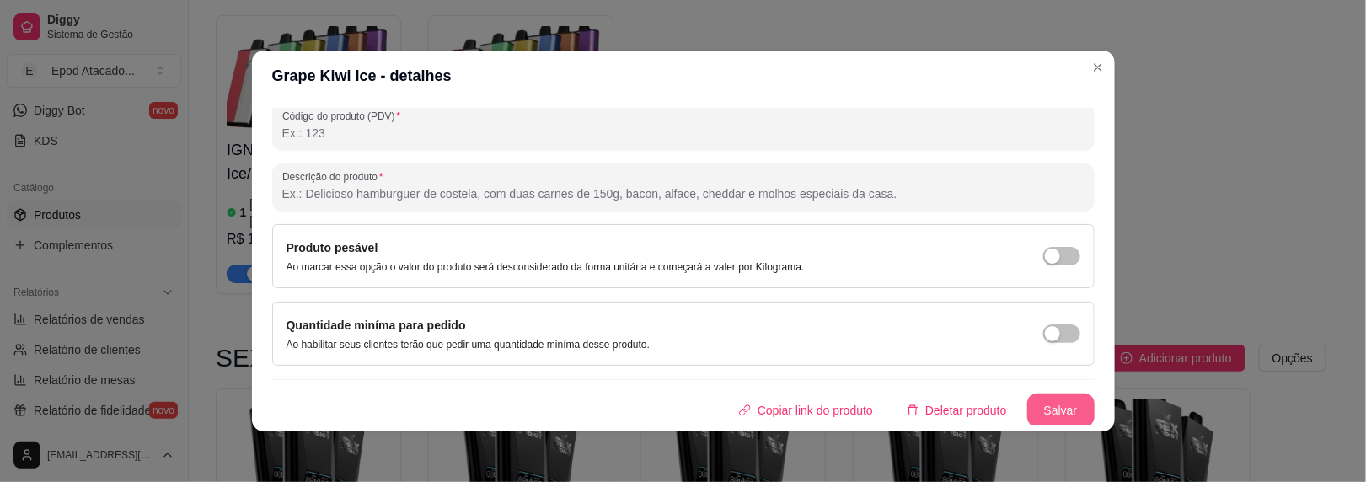
type input "SEX ADDICT 28K Grape Kiwi Ice"
click at [1027, 394] on button "Salvar" at bounding box center [1060, 411] width 67 height 34
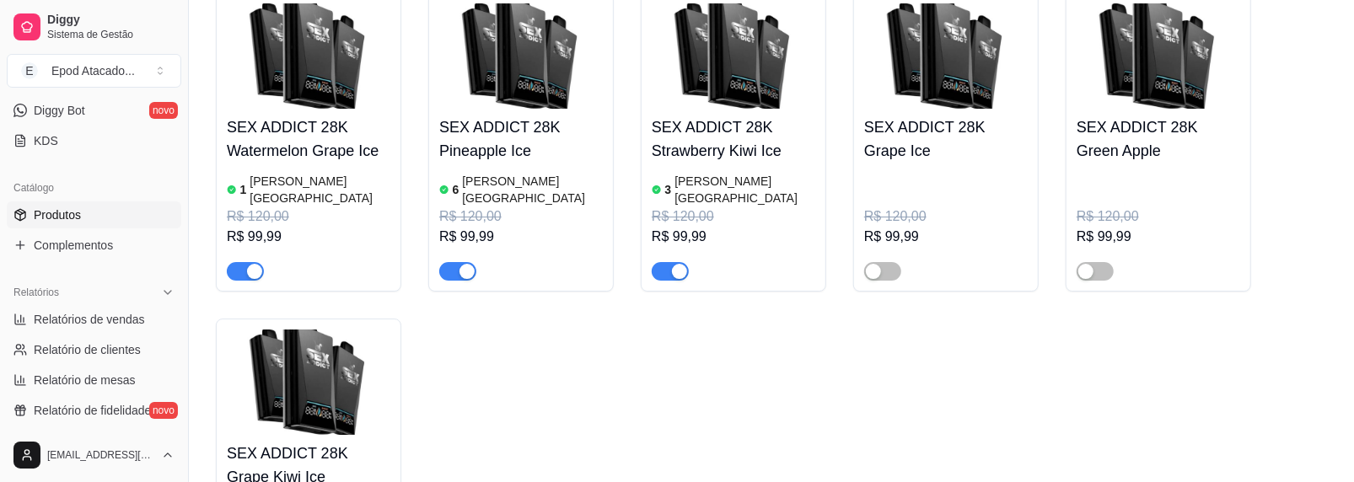
scroll to position [7838, 0]
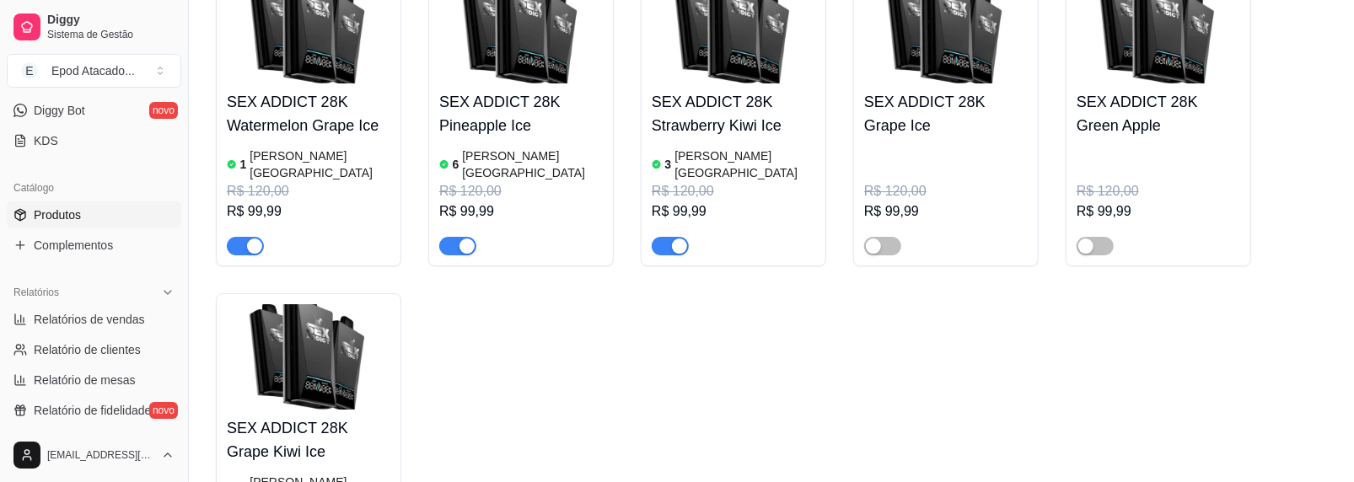
drag, startPoint x: 217, startPoint y: 208, endPoint x: 339, endPoint y: 214, distance: 121.5
copy h3 "ELFBAR 40K"
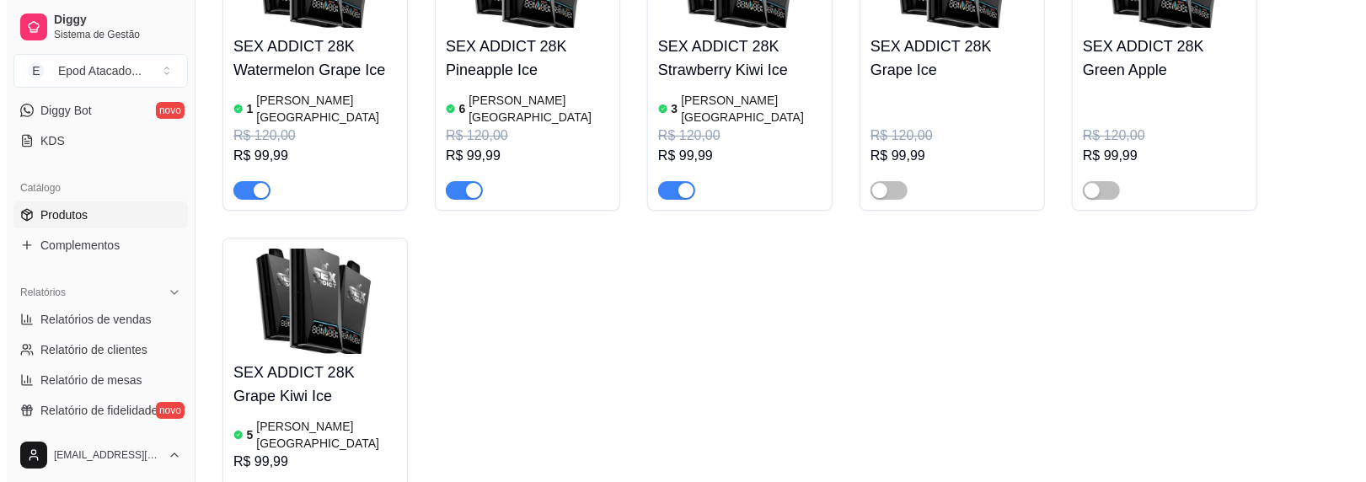
scroll to position [7916, 0]
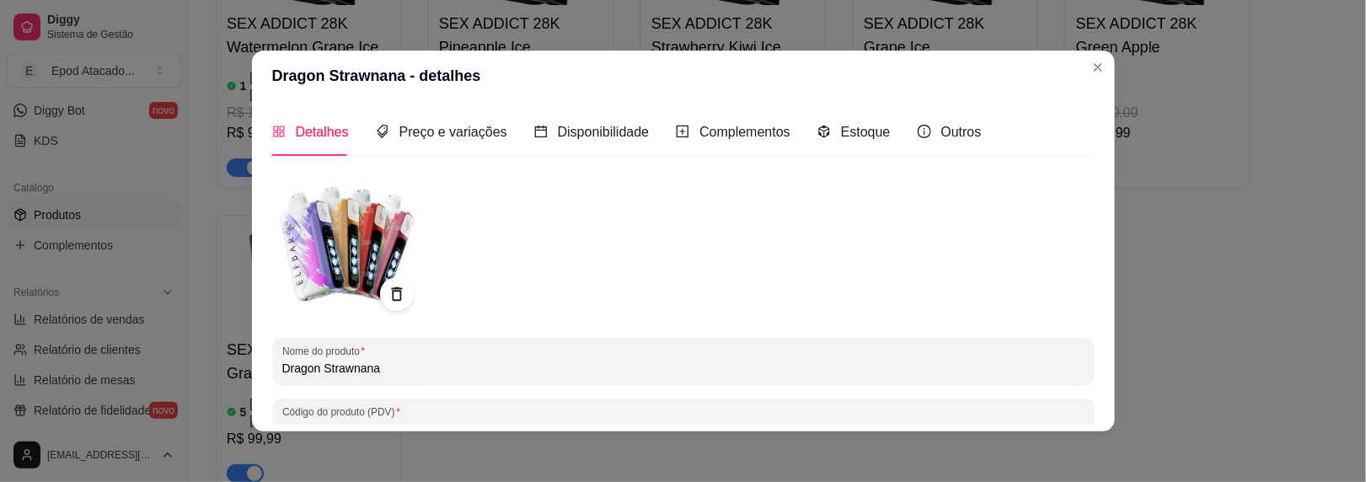
click at [282, 367] on input "Dragon Strawnana" at bounding box center [683, 368] width 802 height 17
paste input "ELFBAR 40K"
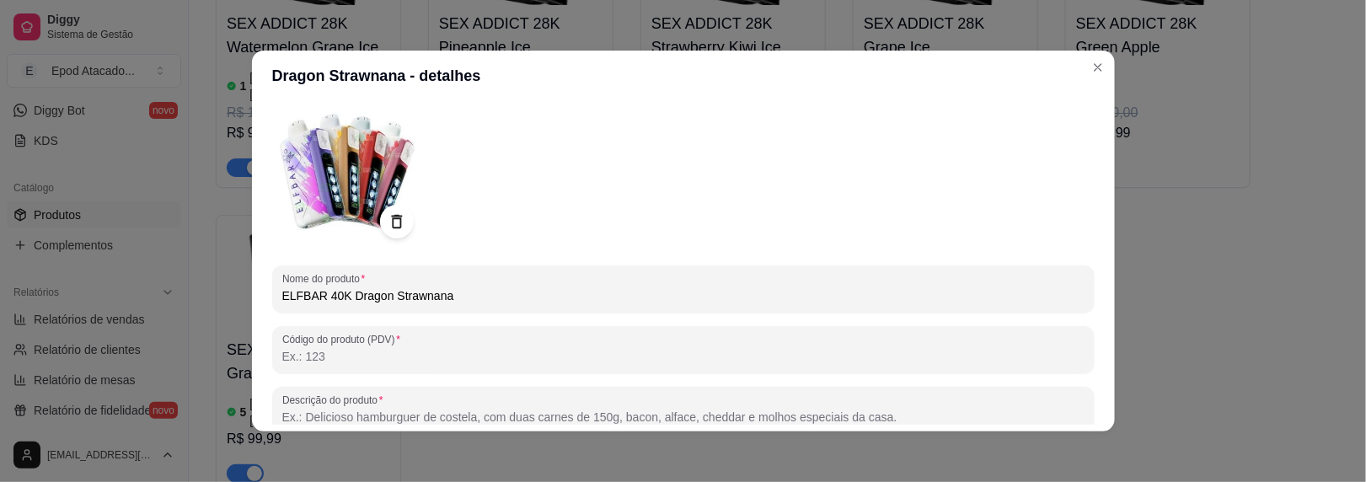
scroll to position [296, 0]
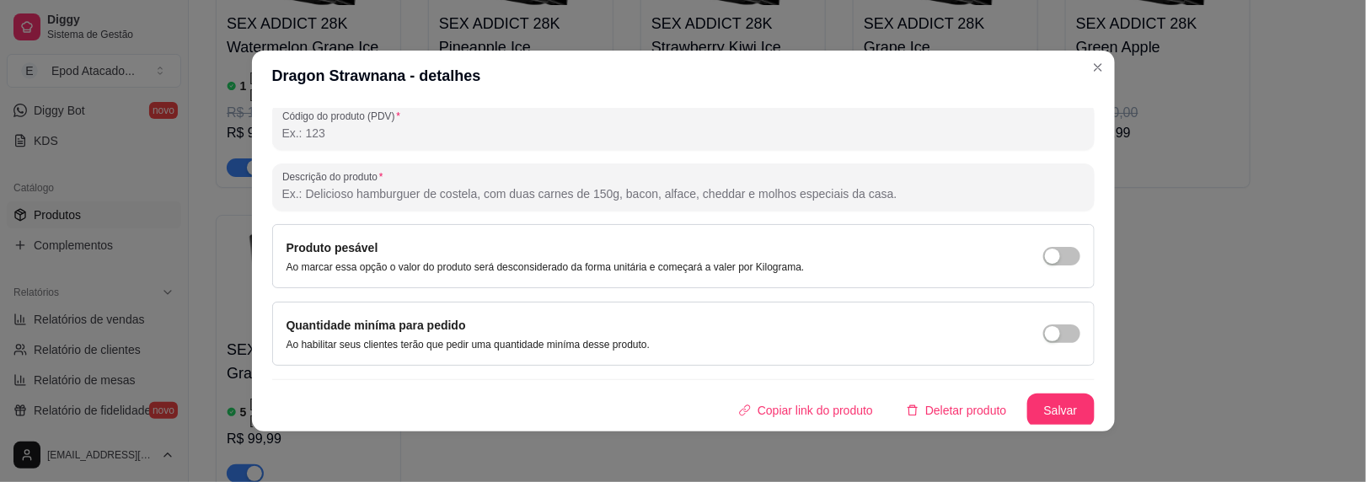
type input "ELFBAR 40K Dragon Strawnana"
click at [1028, 423] on button "Salvar" at bounding box center [1061, 410] width 66 height 33
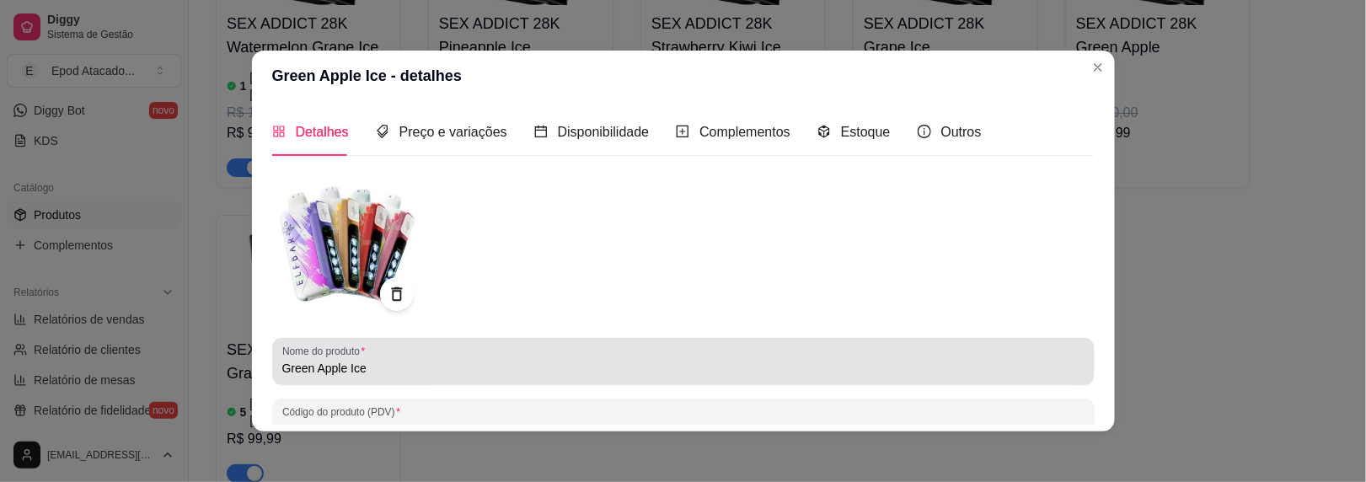
click at [282, 367] on input "Green Apple Ice" at bounding box center [683, 368] width 802 height 17
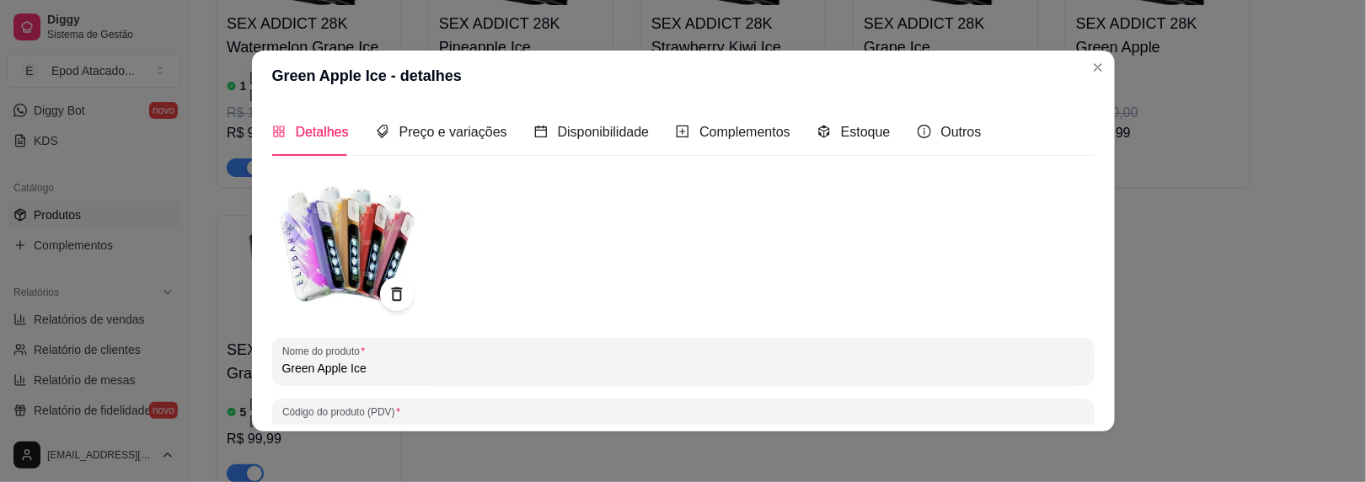
paste
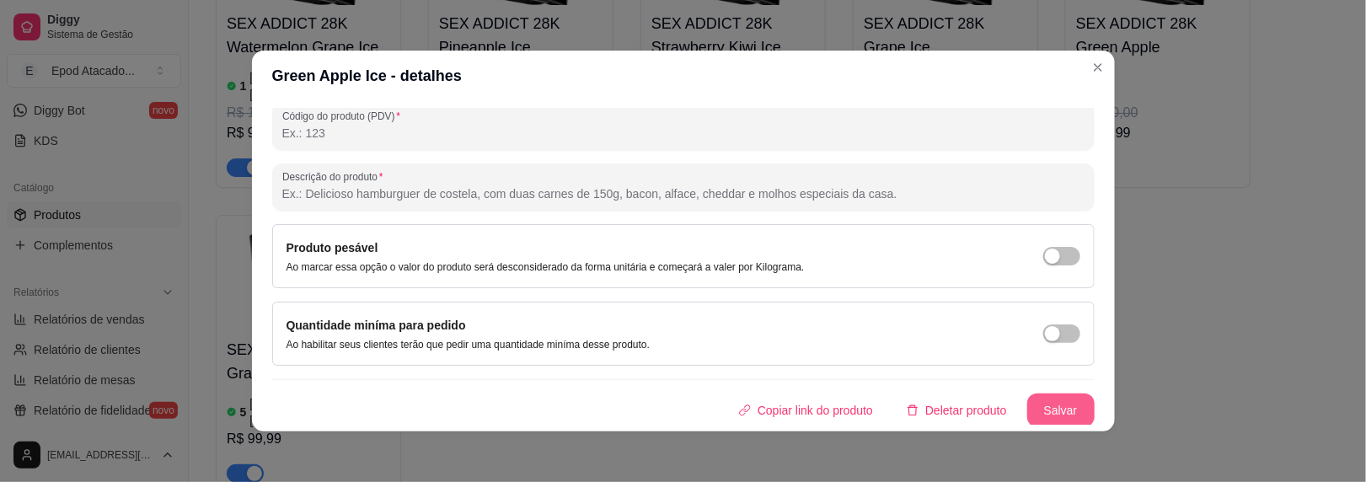
type input "ELFBAR 40K Green Apple Ice"
click at [1063, 405] on button "Salvar" at bounding box center [1060, 411] width 67 height 34
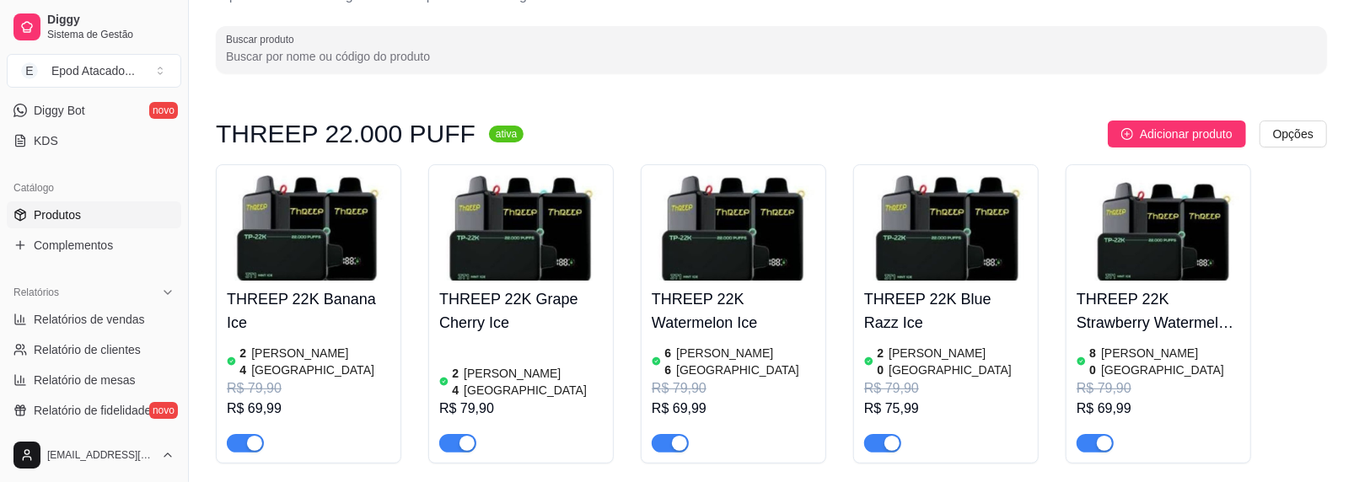
scroll to position [169, 0]
